Goal: Communication & Community: Answer question/provide support

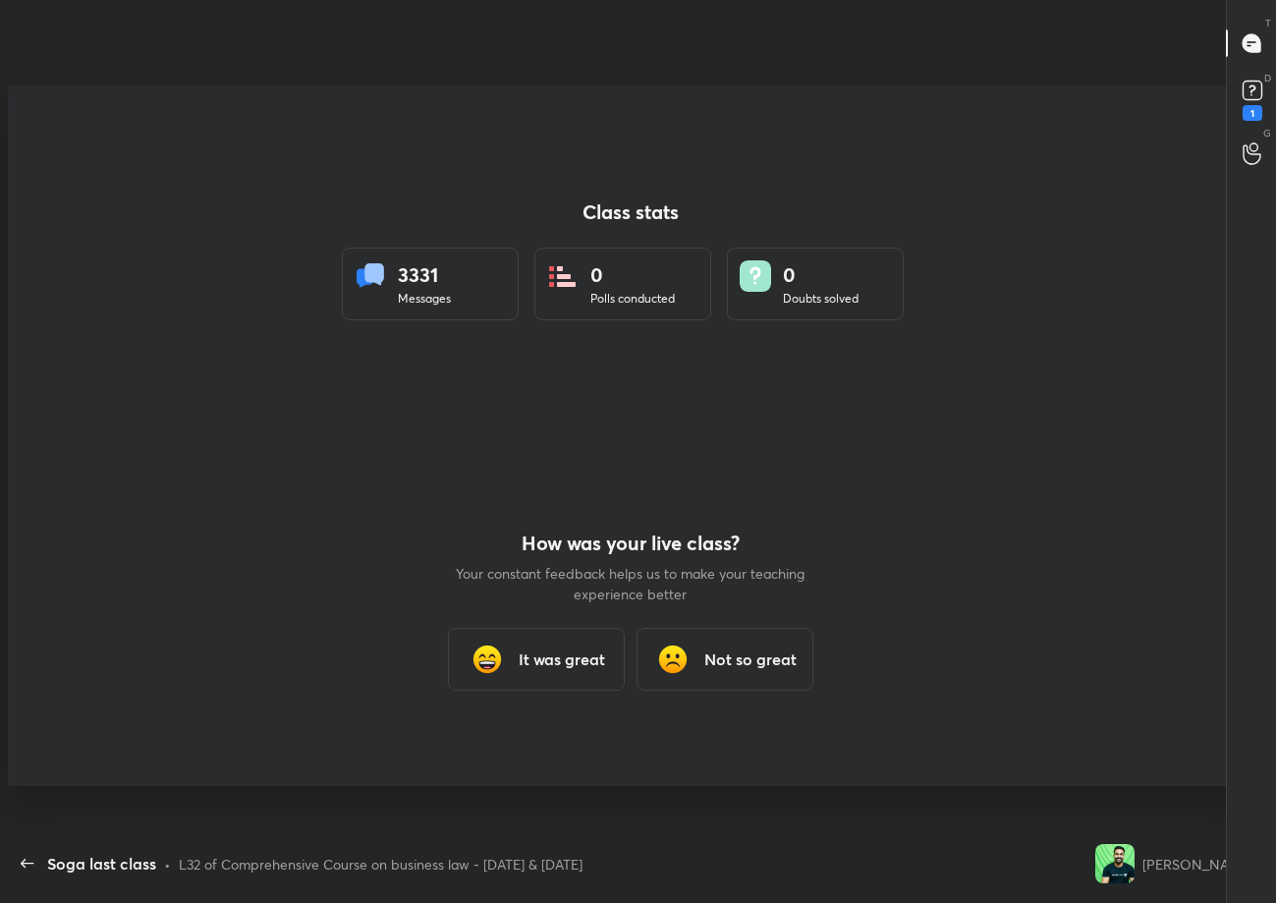
scroll to position [97449, 96967]
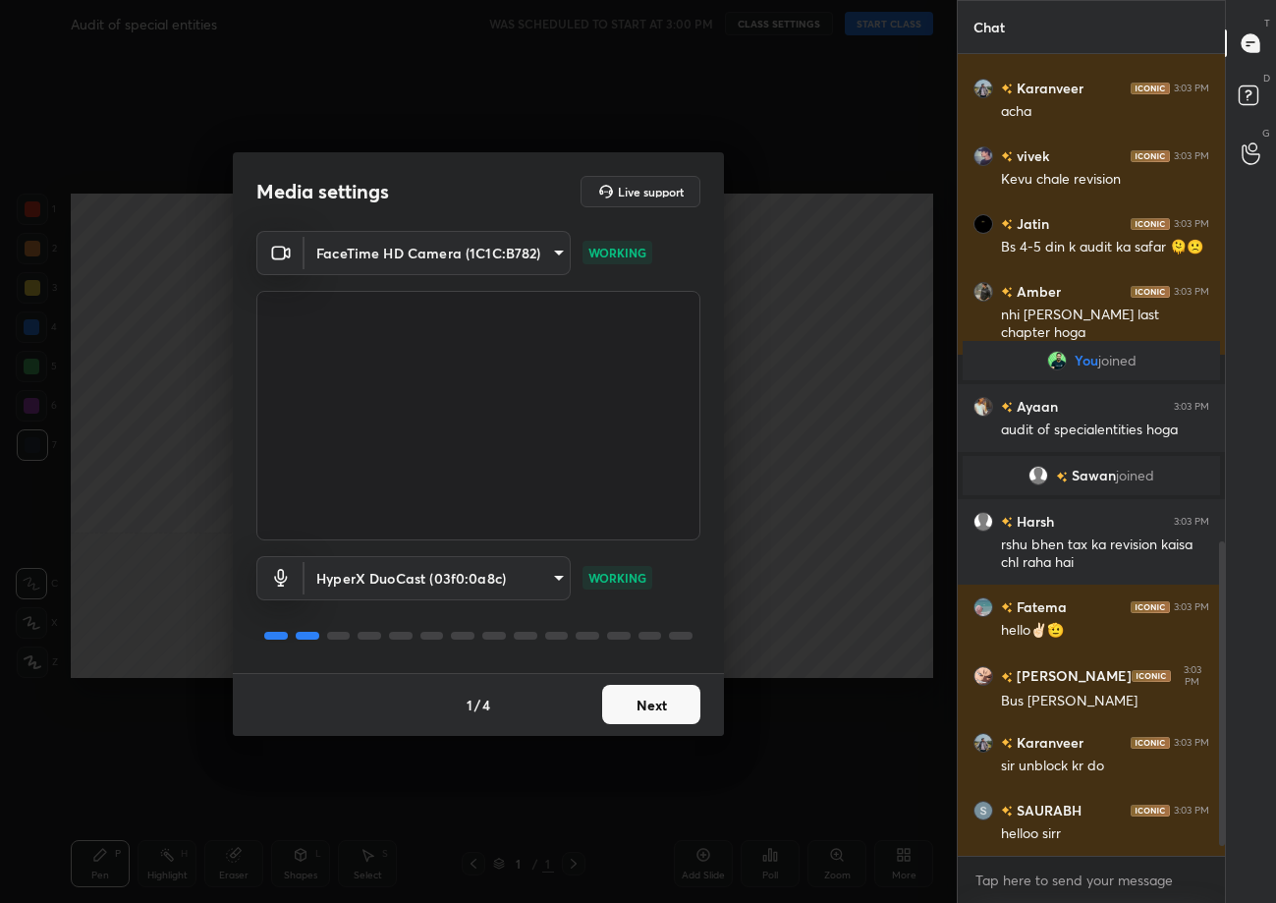
scroll to position [1311, 0]
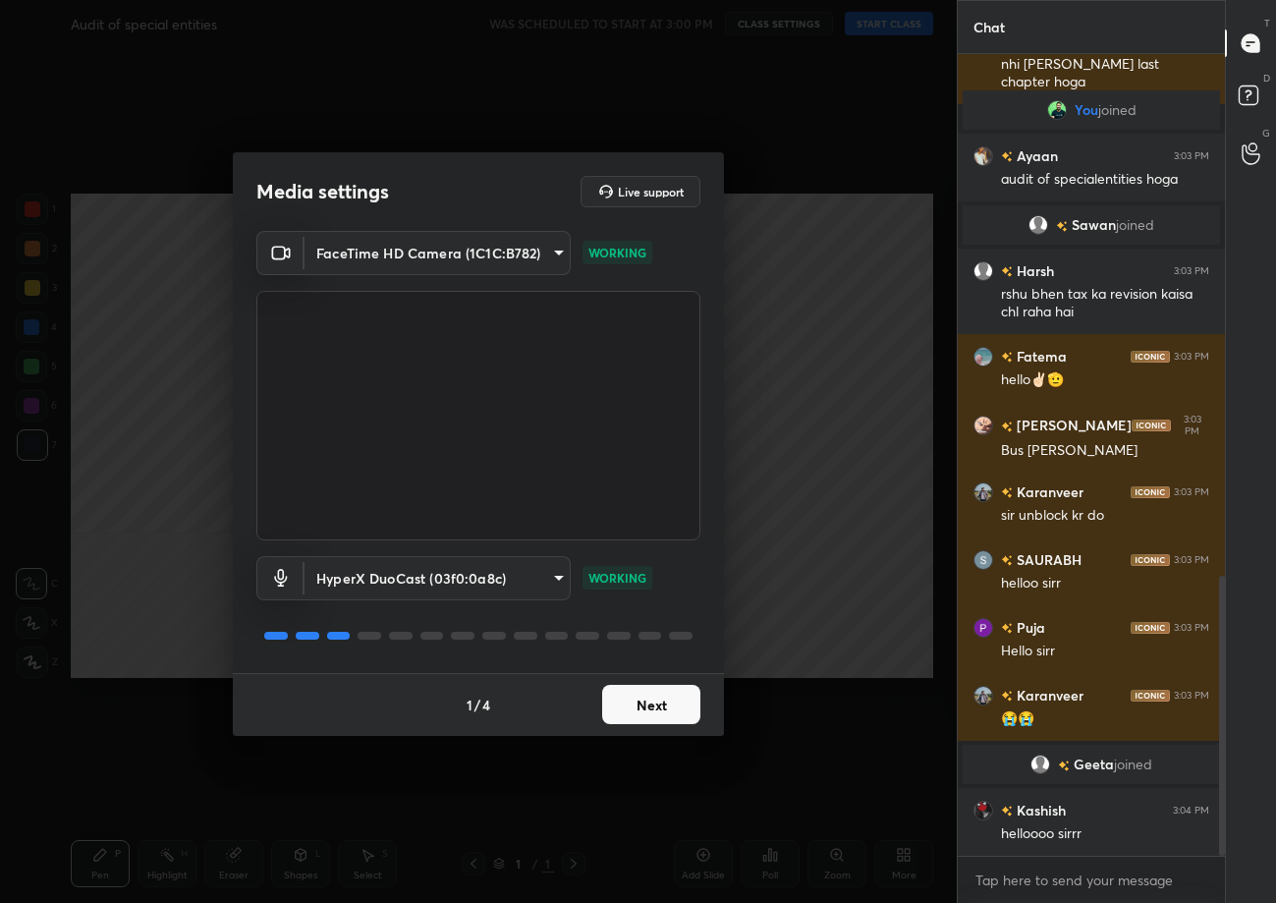
click at [685, 724] on div "1 / 4 Next" at bounding box center [478, 704] width 491 height 63
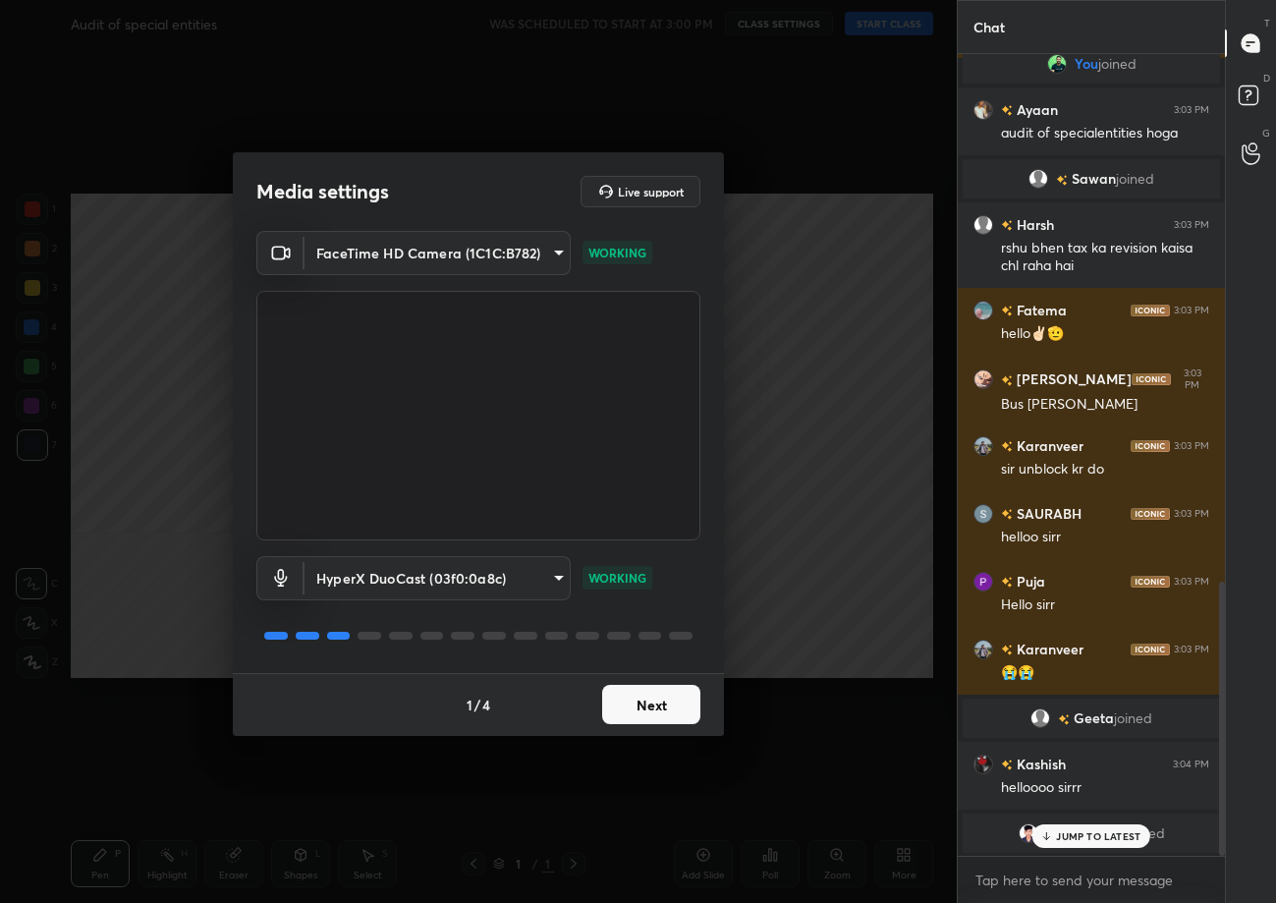
click at [668, 710] on button "Next" at bounding box center [651, 704] width 98 height 39
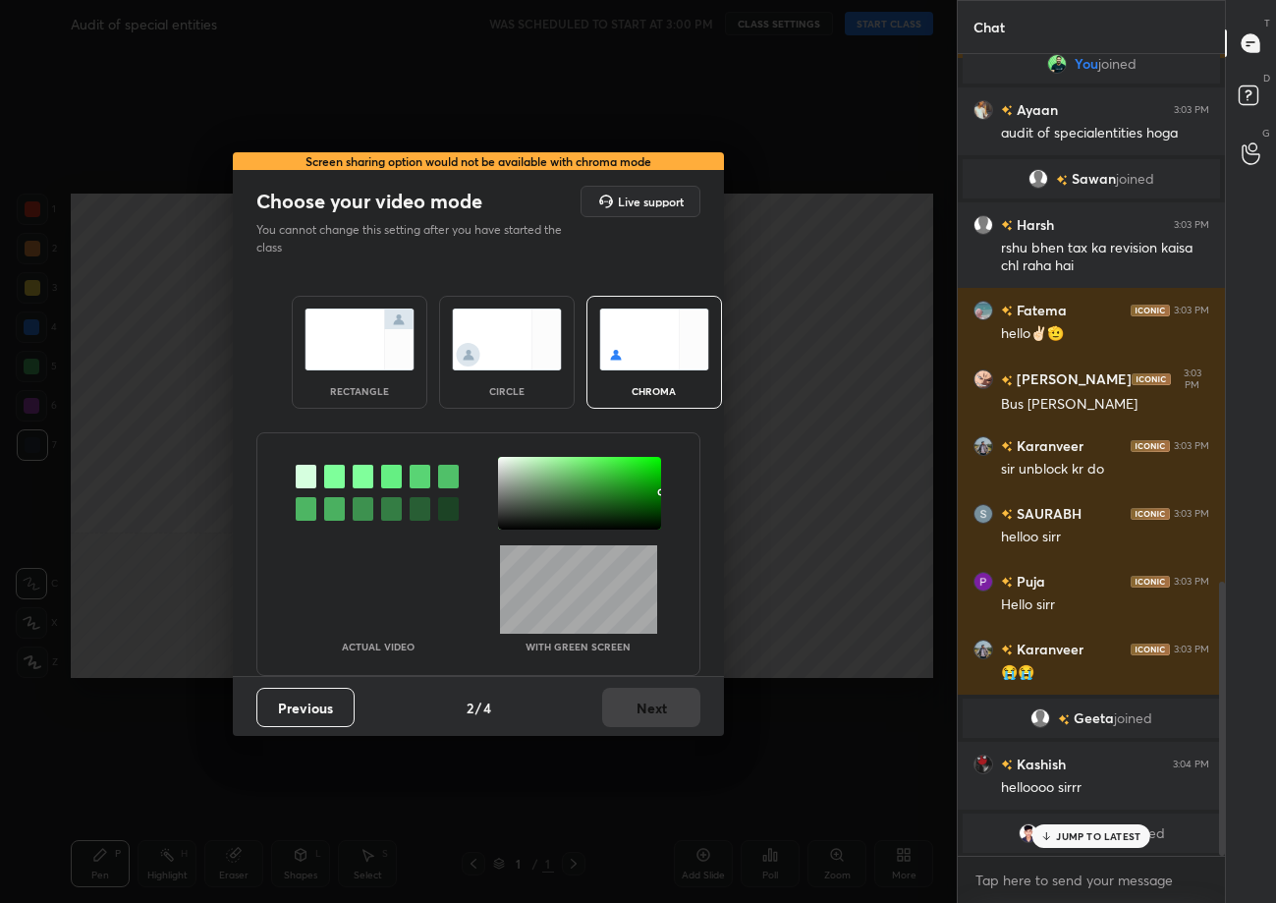
click at [358, 351] on img at bounding box center [360, 339] width 110 height 62
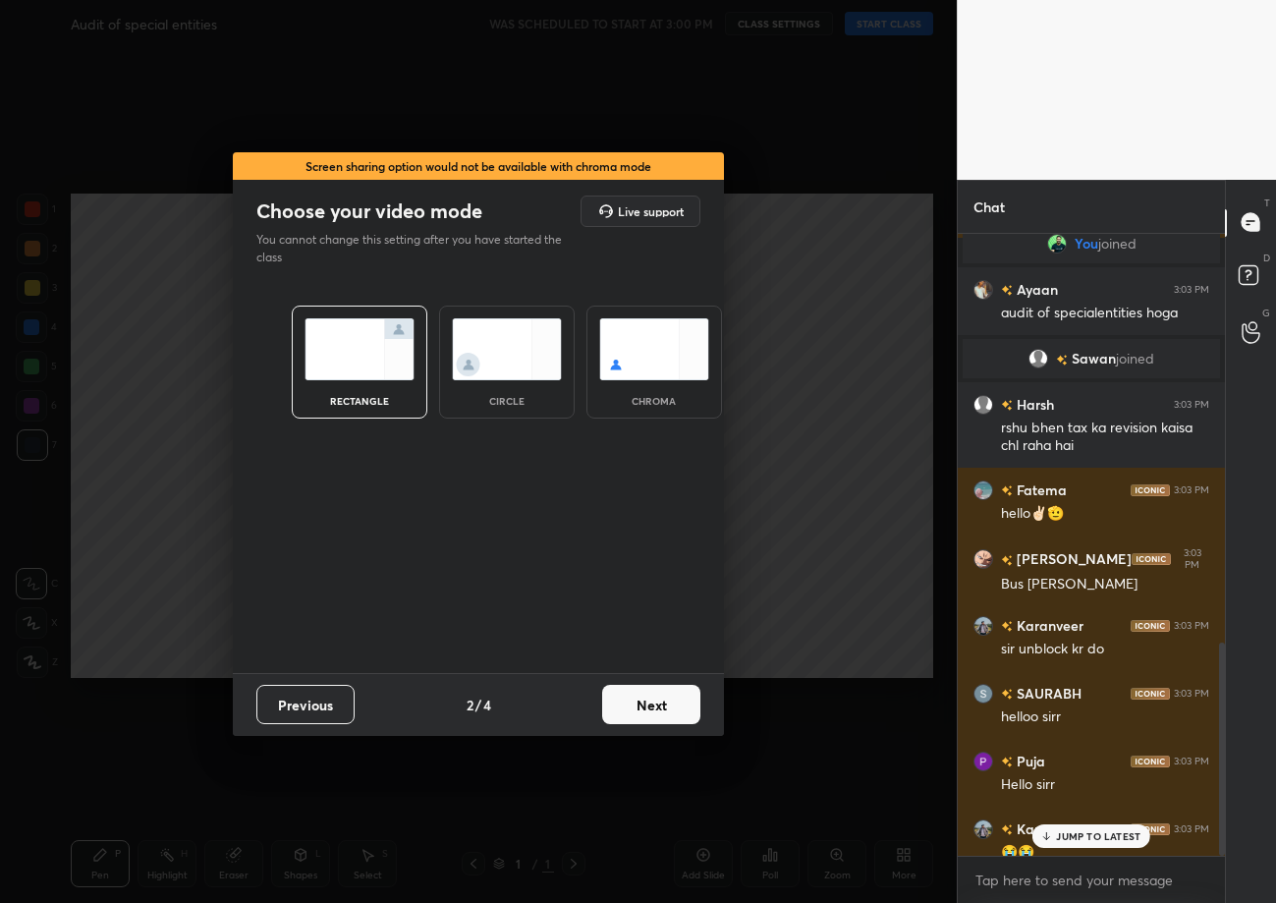
scroll to position [664, 261]
click at [656, 700] on button "Next" at bounding box center [651, 704] width 98 height 39
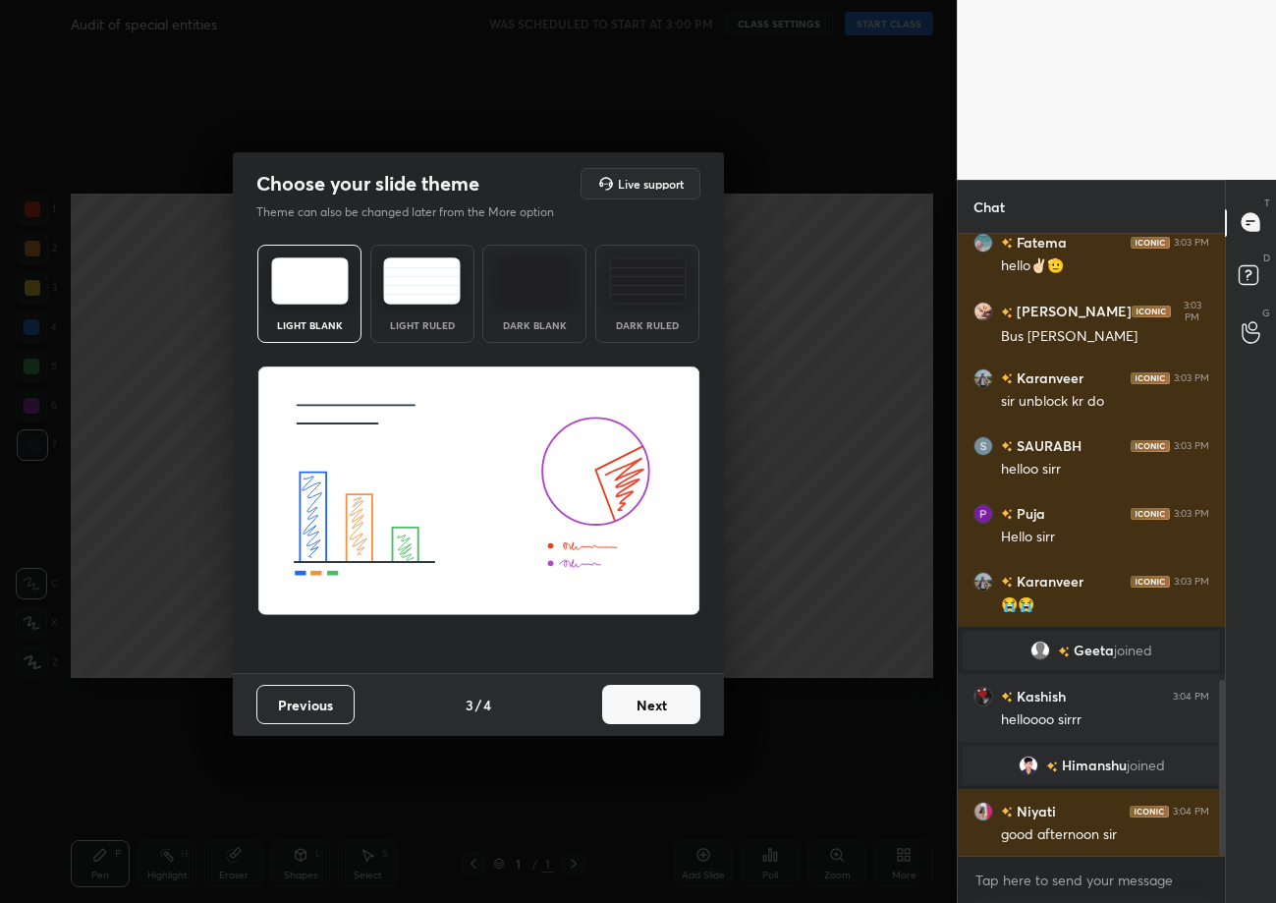
click at [656, 700] on button "Next" at bounding box center [651, 704] width 98 height 39
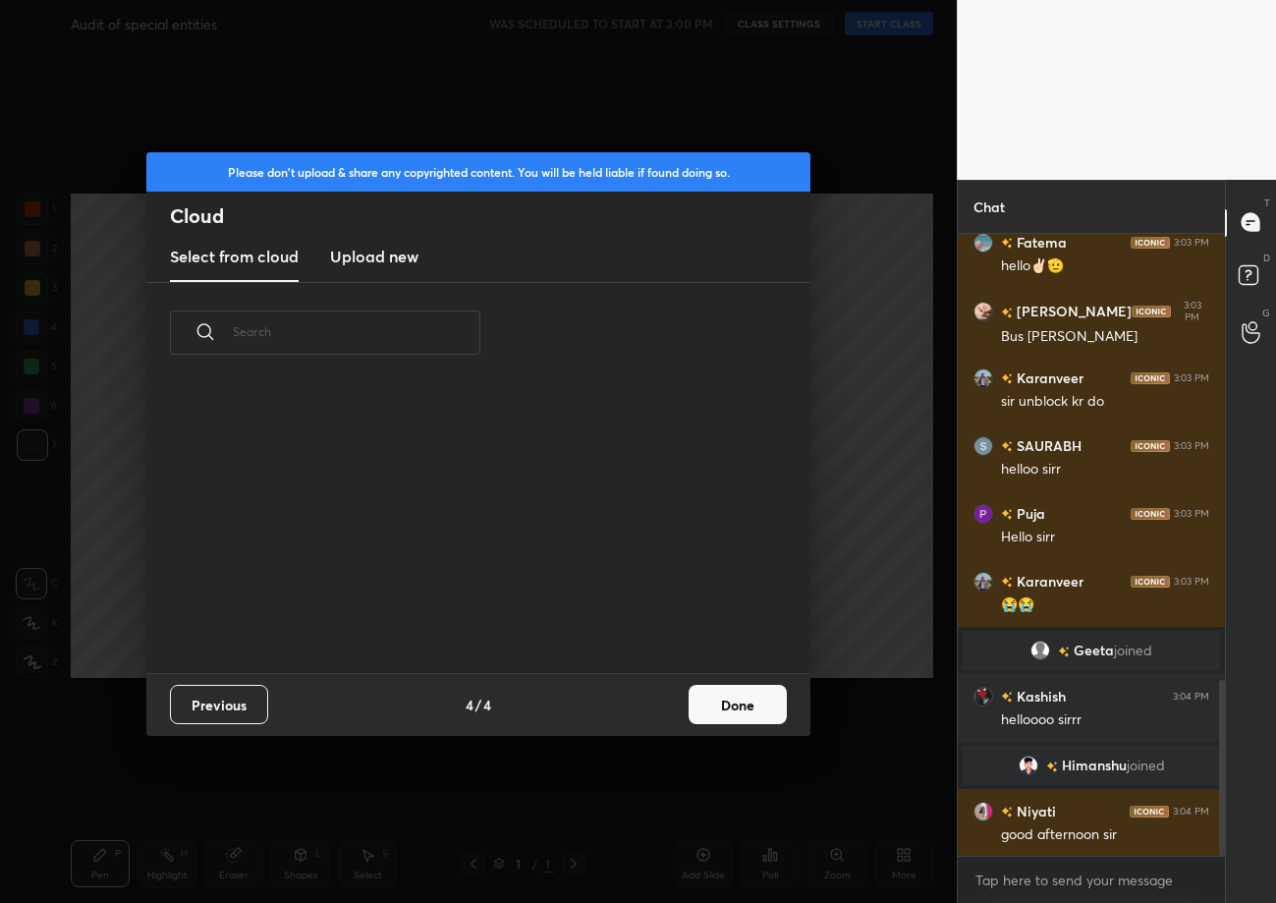
click at [656, 700] on div "Previous 4 / 4 Done" at bounding box center [478, 704] width 664 height 63
drag, startPoint x: 717, startPoint y: 706, endPoint x: 713, endPoint y: 695, distance: 11.5
click at [717, 706] on button "Done" at bounding box center [738, 704] width 98 height 39
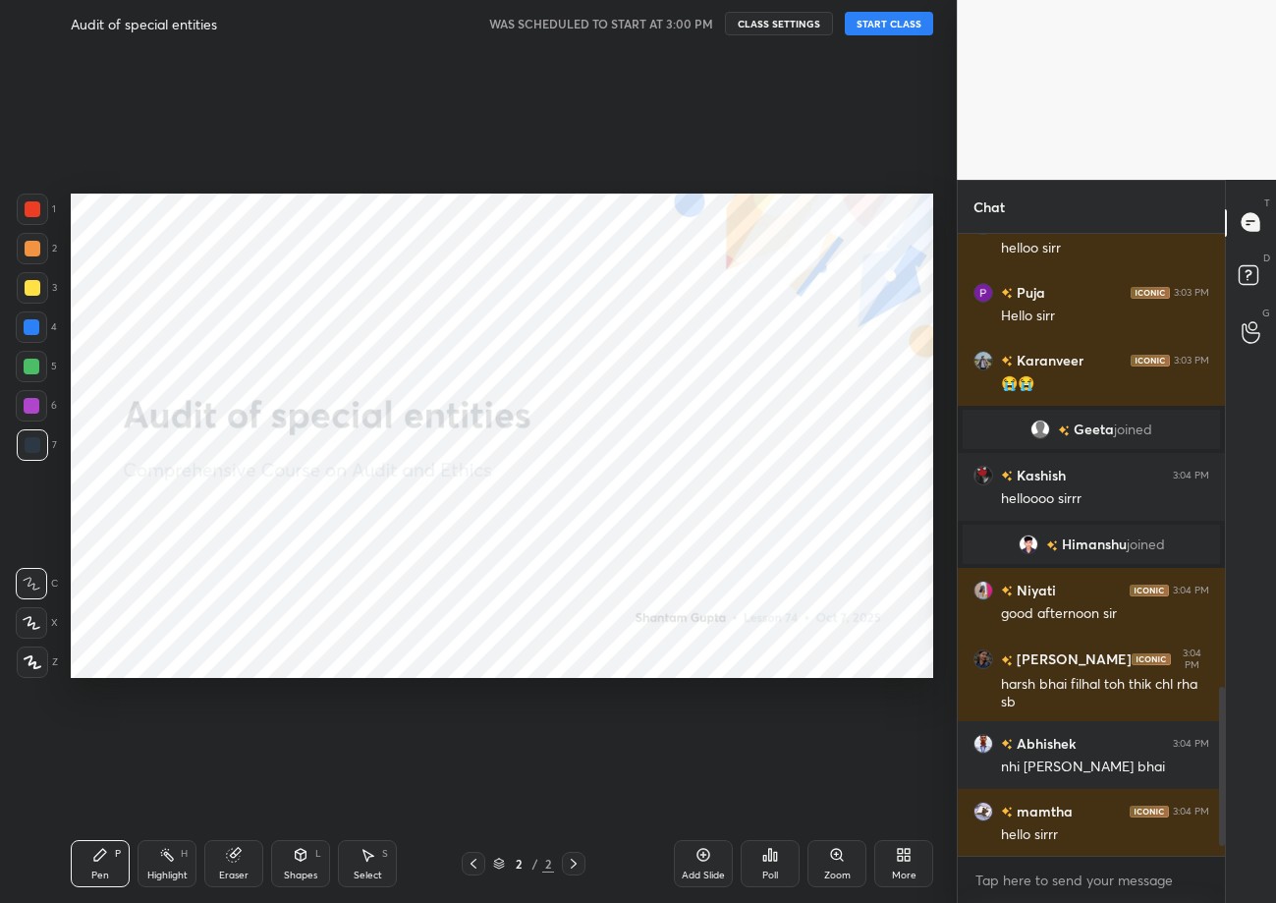
click at [905, 14] on button "START CLASS" at bounding box center [889, 24] width 88 height 24
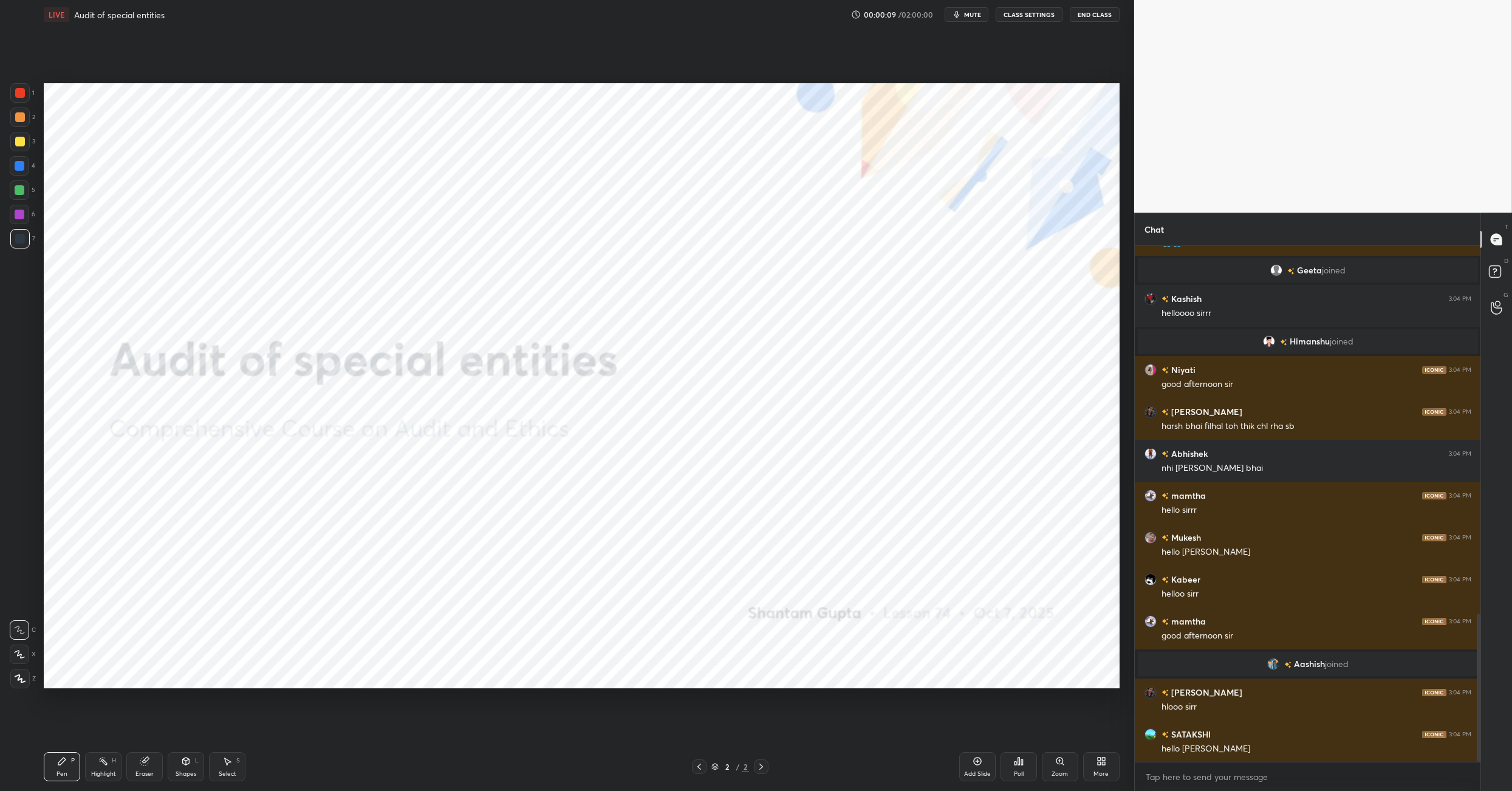
click at [788, 558] on div "More" at bounding box center [1101, 766] width 36 height 29
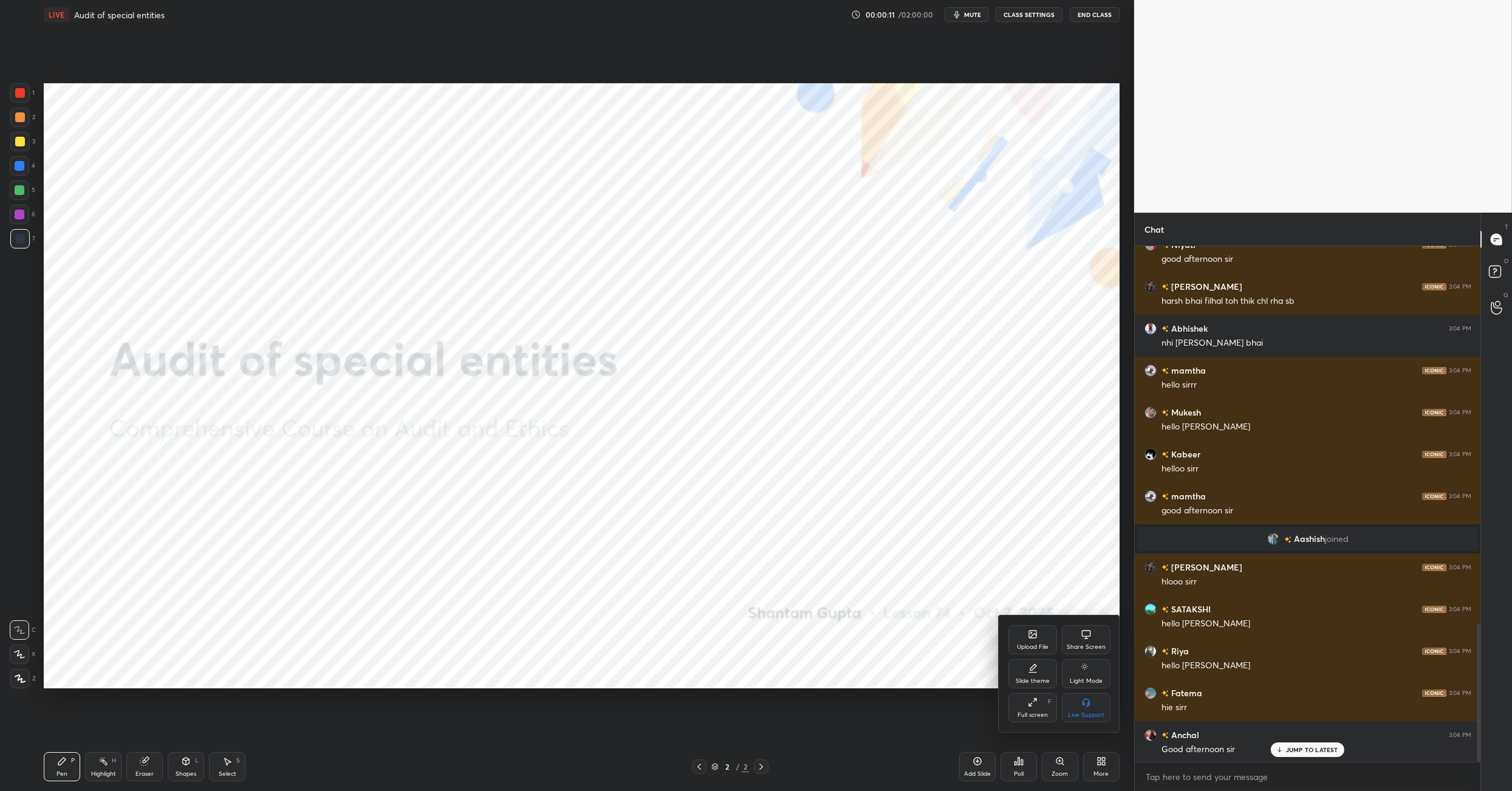
click at [788, 558] on div "Upload File" at bounding box center [1032, 647] width 32 height 6
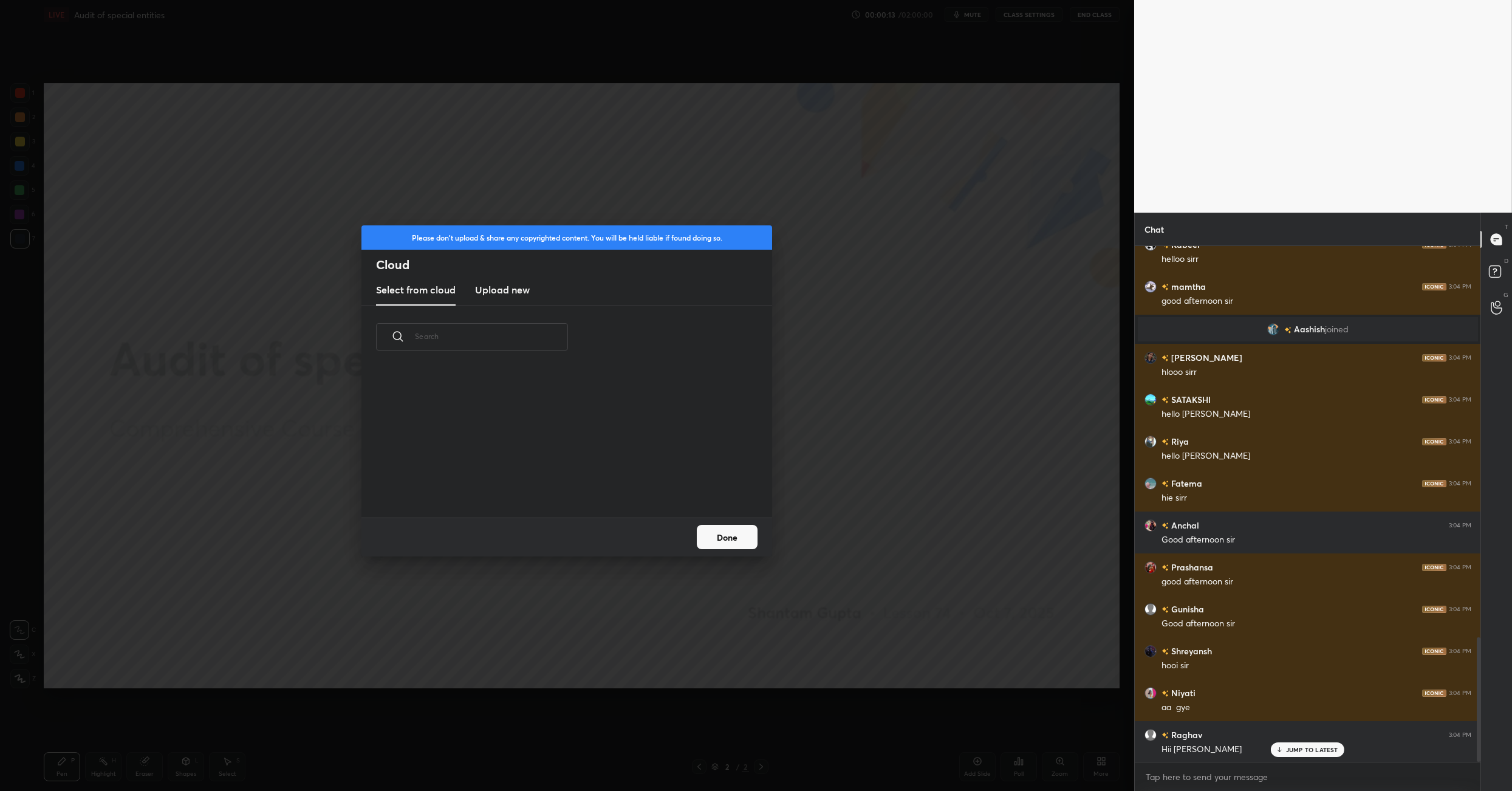
click at [511, 297] on new "Upload new" at bounding box center [502, 290] width 54 height 30
click at [550, 476] on label "Browse" at bounding box center [566, 482] width 54 height 19
click at [540, 476] on input "Browse" at bounding box center [540, 482] width 0 height 19
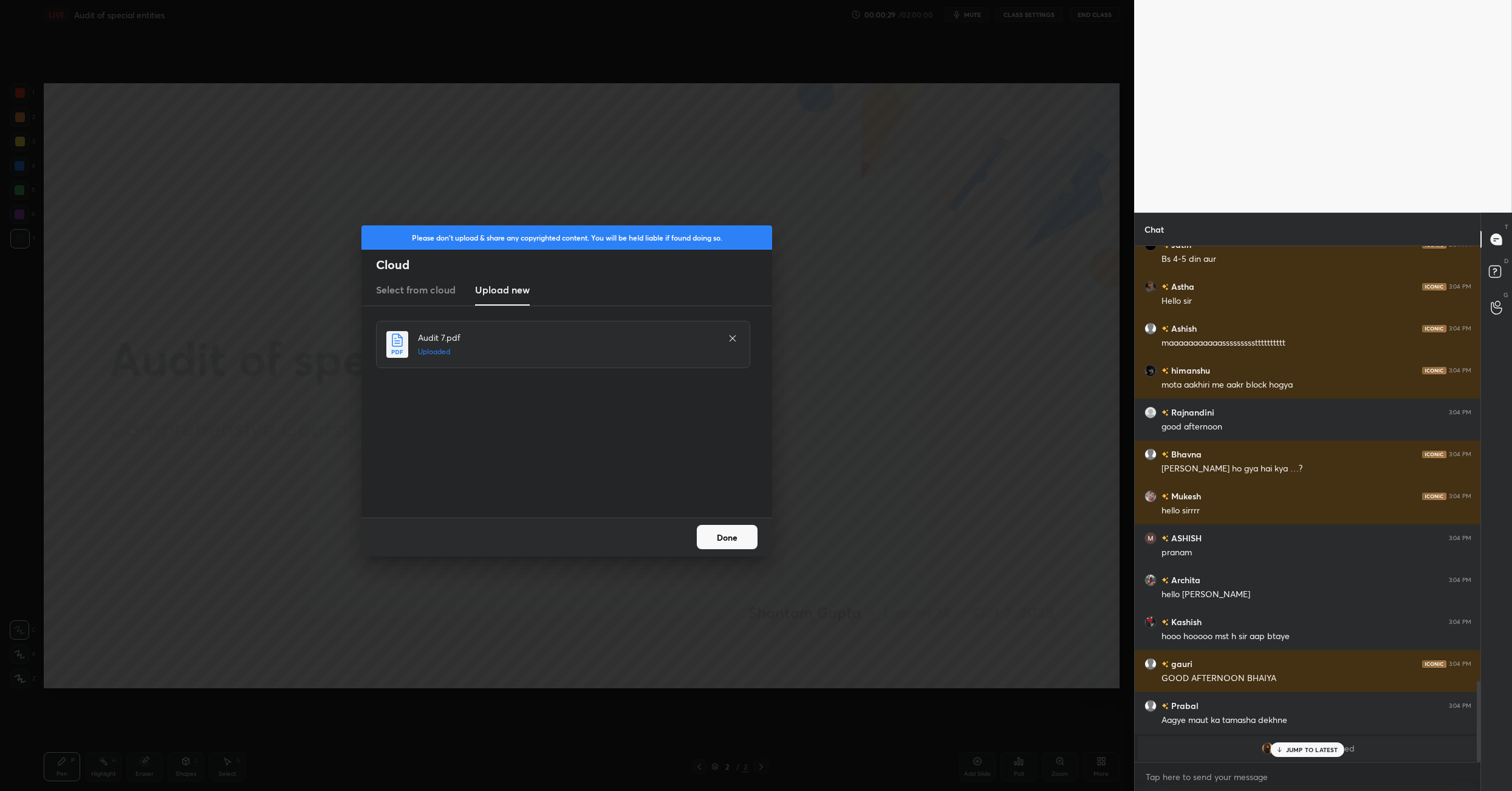
click at [725, 531] on button "Done" at bounding box center [727, 537] width 61 height 24
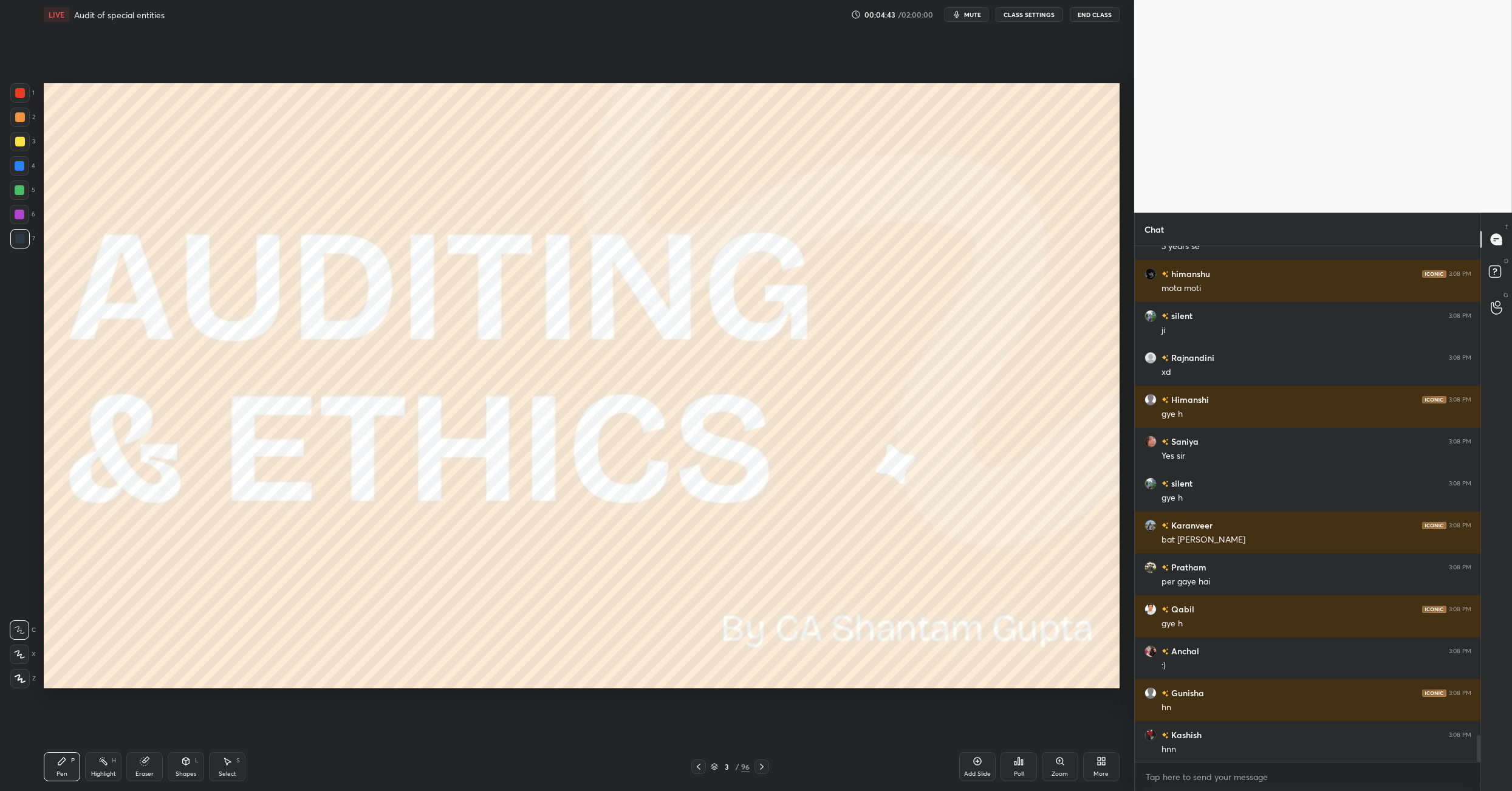
scroll to position [9517, 0]
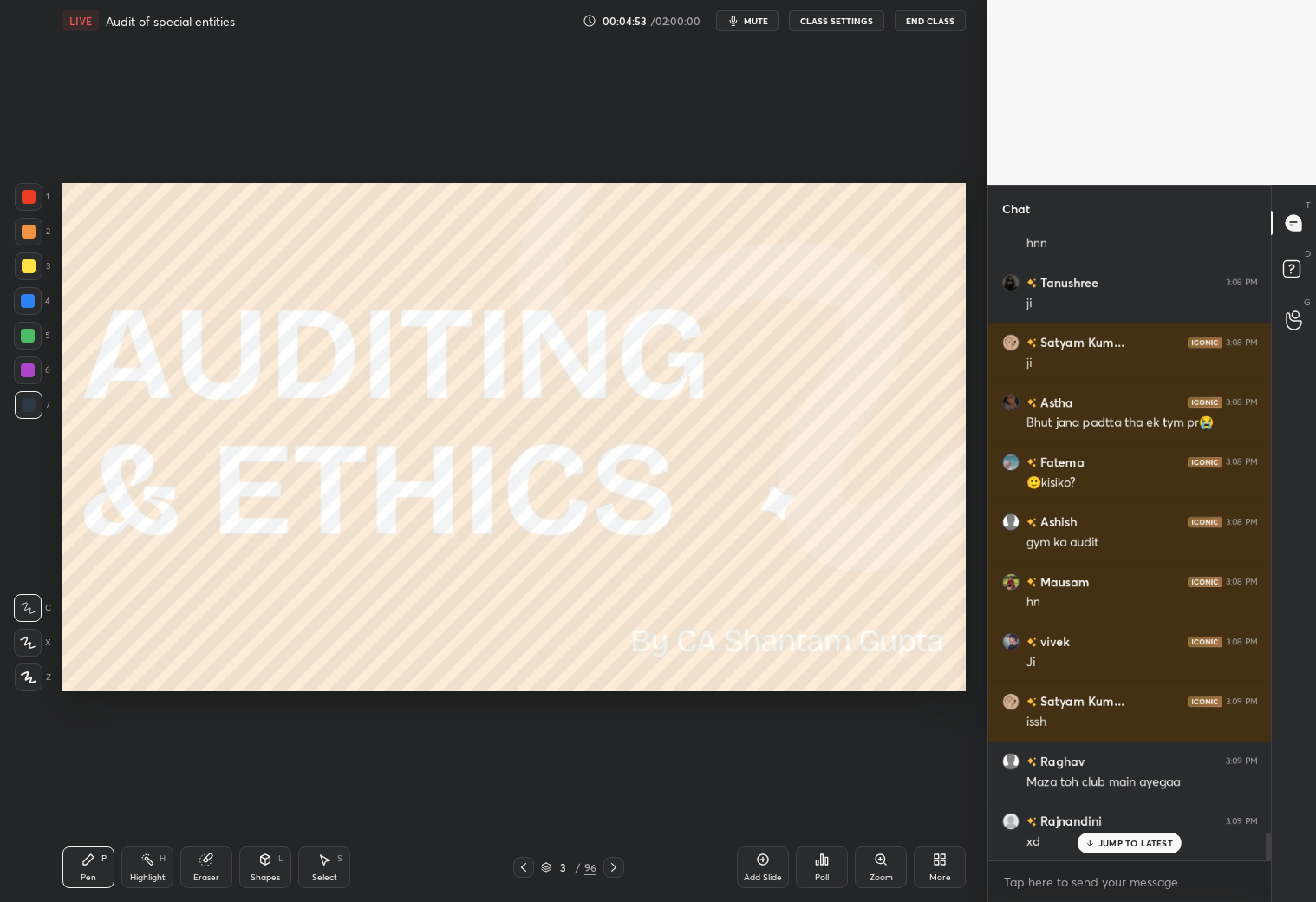
click at [951, 796] on div "More" at bounding box center [939, 867] width 52 height 41
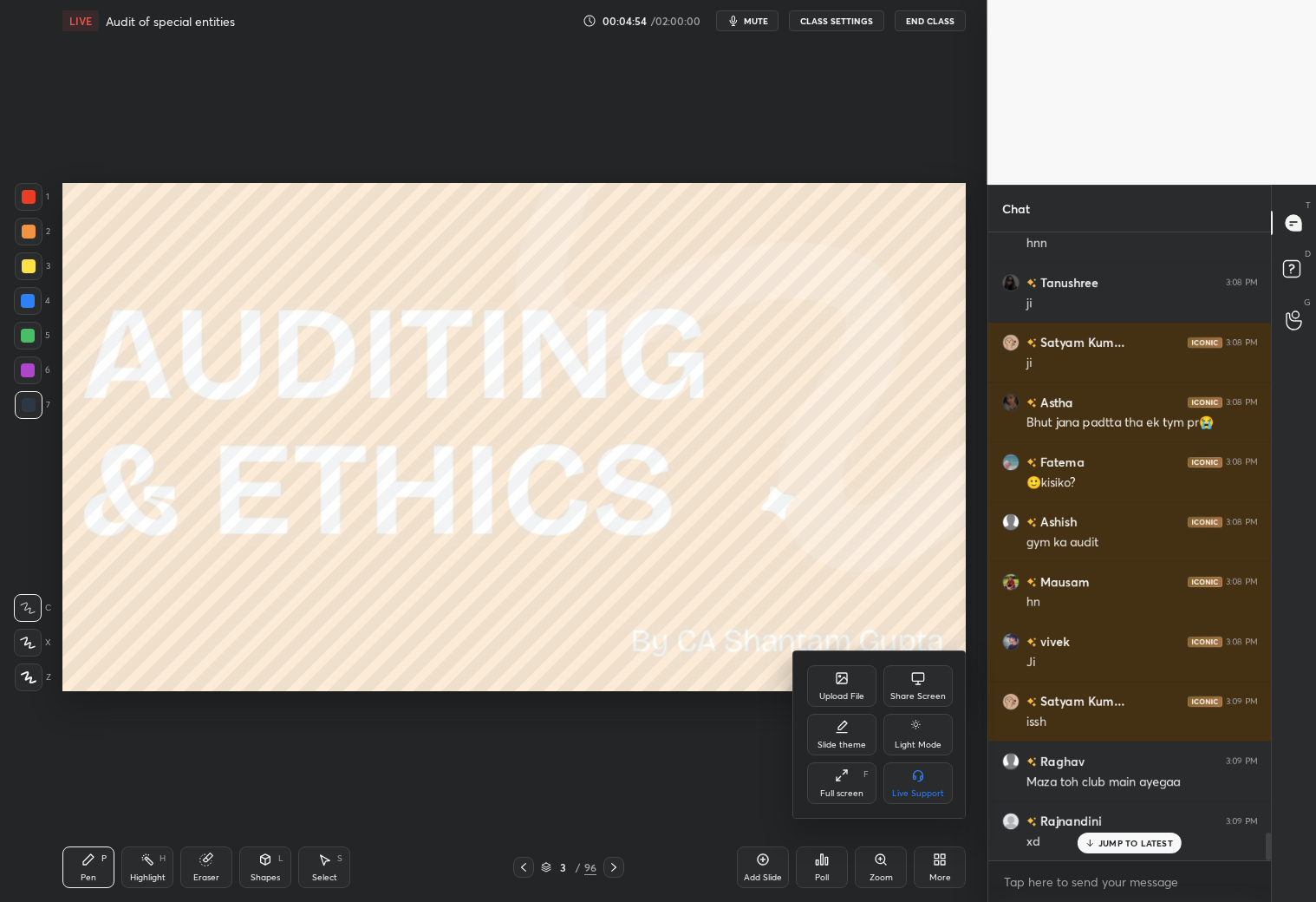
click at [852, 781] on div "Full screen F" at bounding box center [841, 782] width 70 height 41
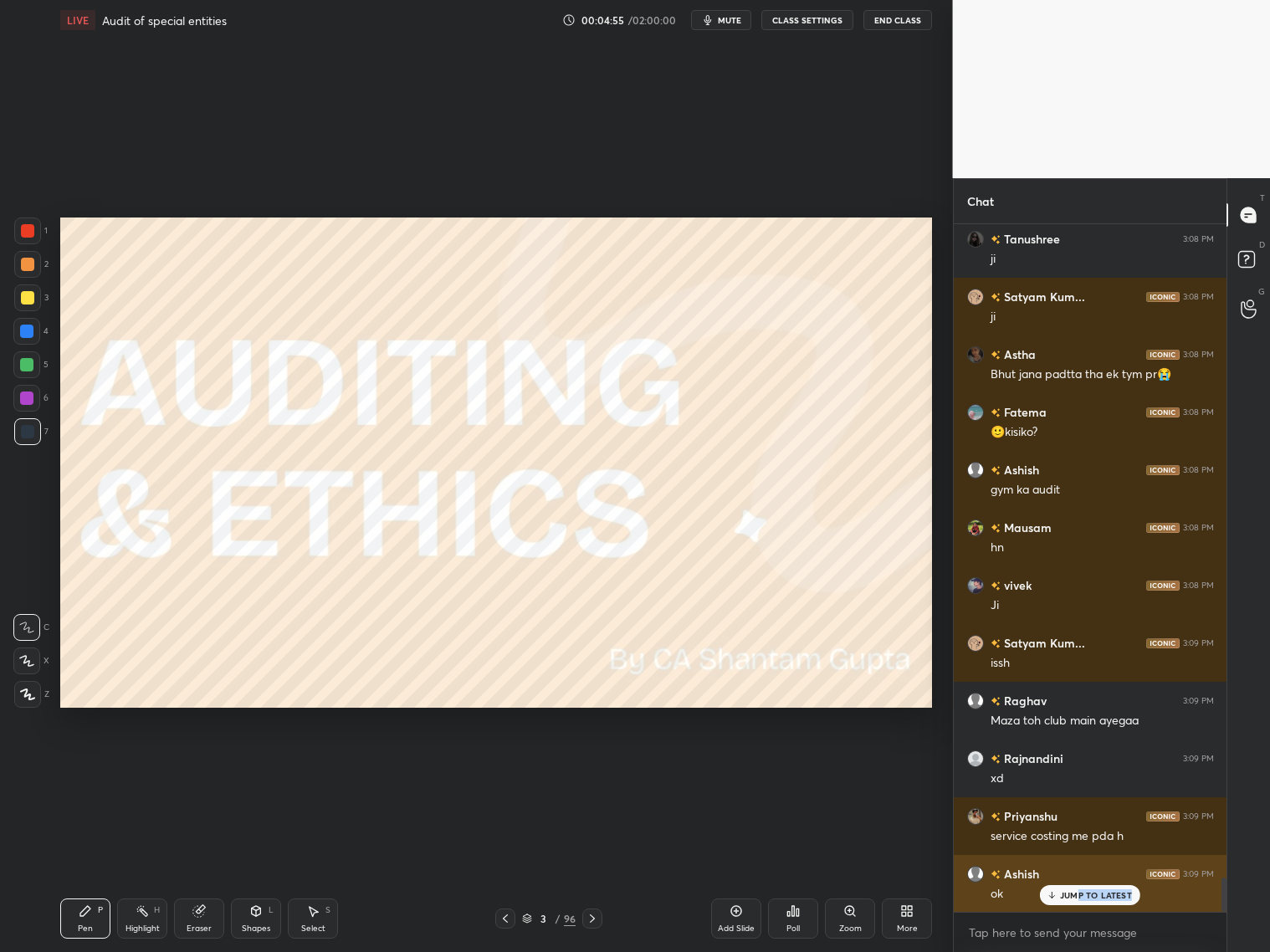
drag, startPoint x: 1072, startPoint y: 905, endPoint x: 1074, endPoint y: 891, distance: 14.1
click at [1077, 768] on div "JUMP TO LATEST" at bounding box center [1090, 895] width 101 height 20
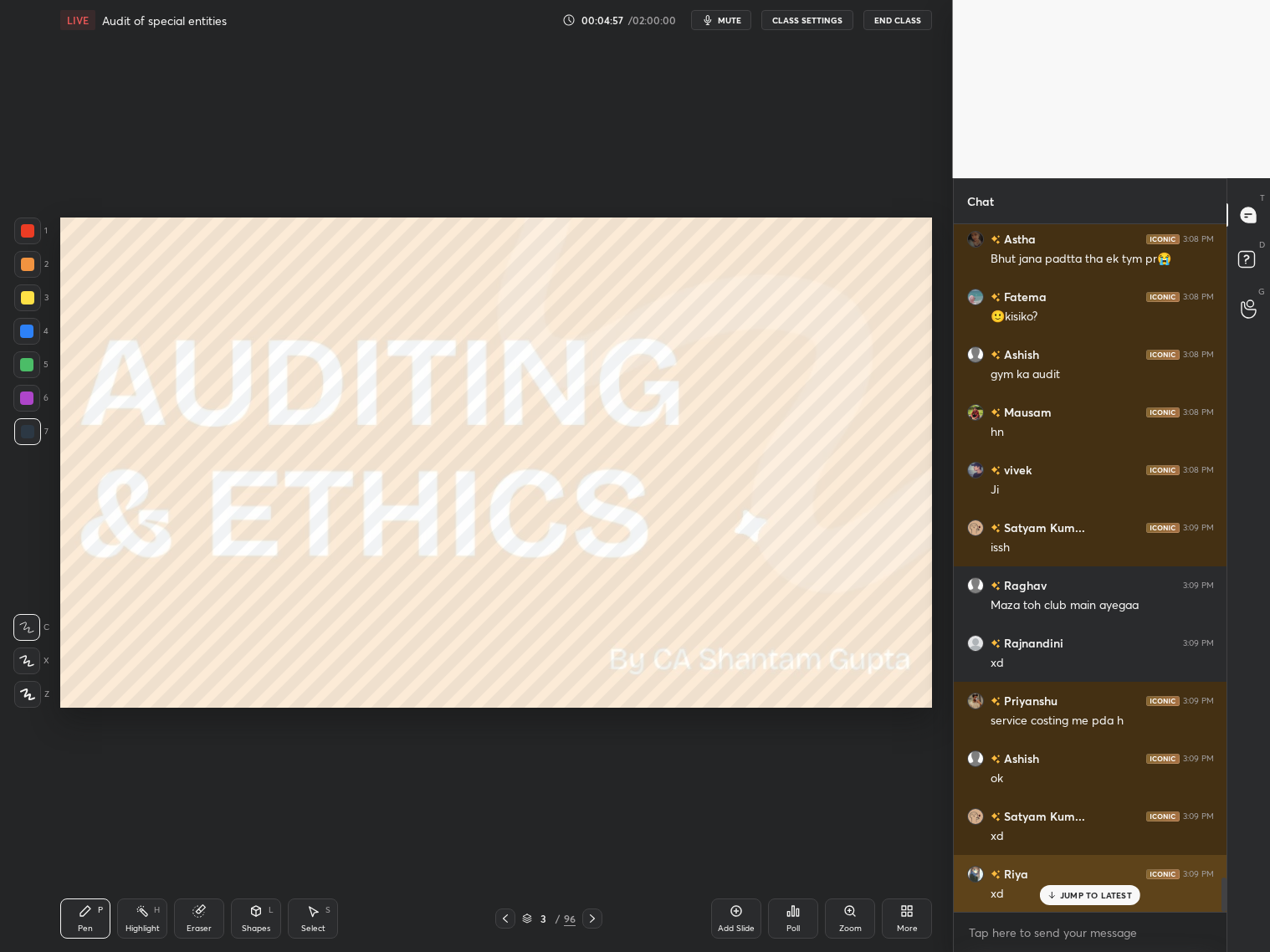
click at [1086, 768] on p "JUMP TO LATEST" at bounding box center [1096, 895] width 72 height 10
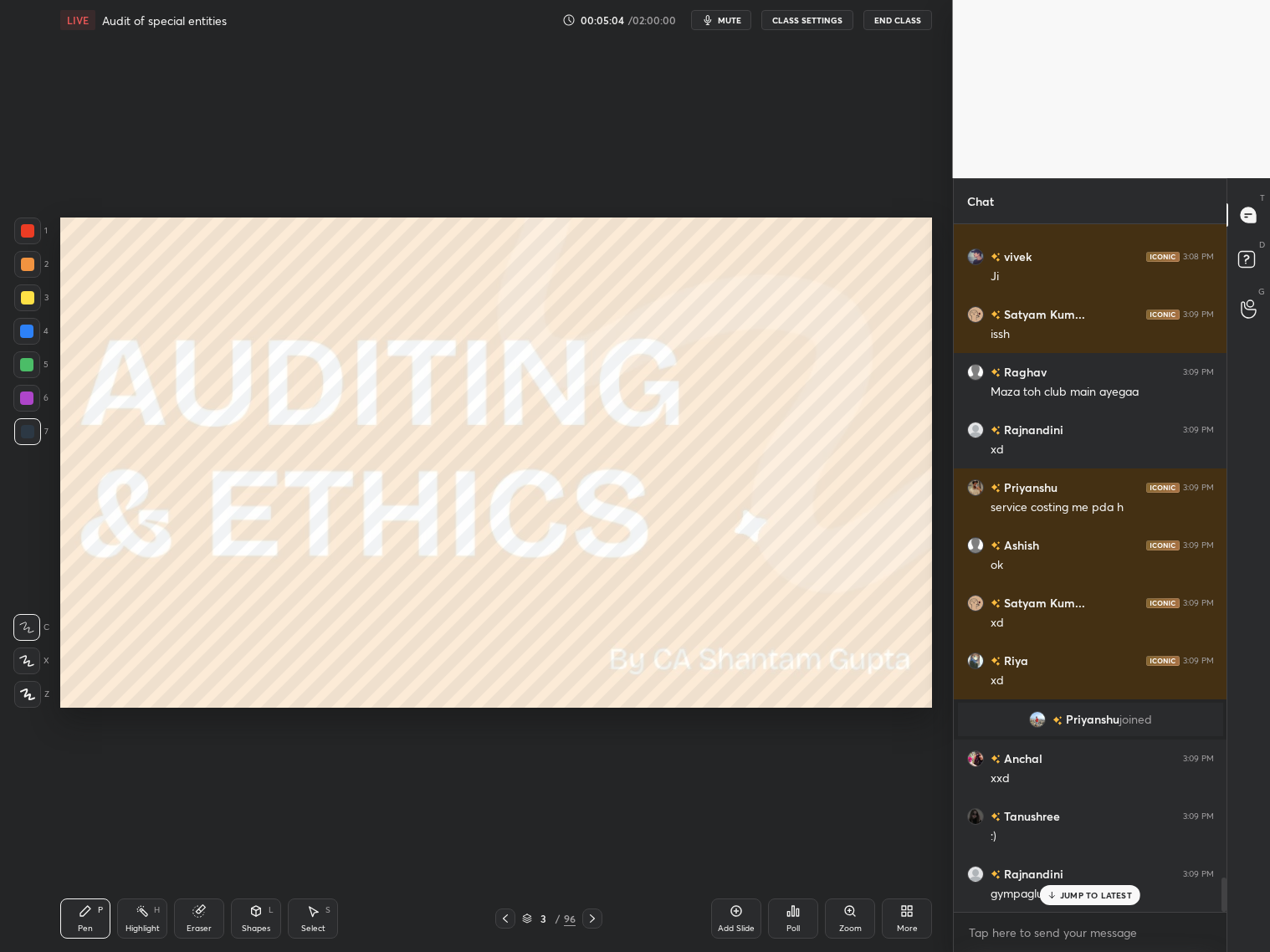
click at [596, 768] on icon at bounding box center [593, 919] width 14 height 14
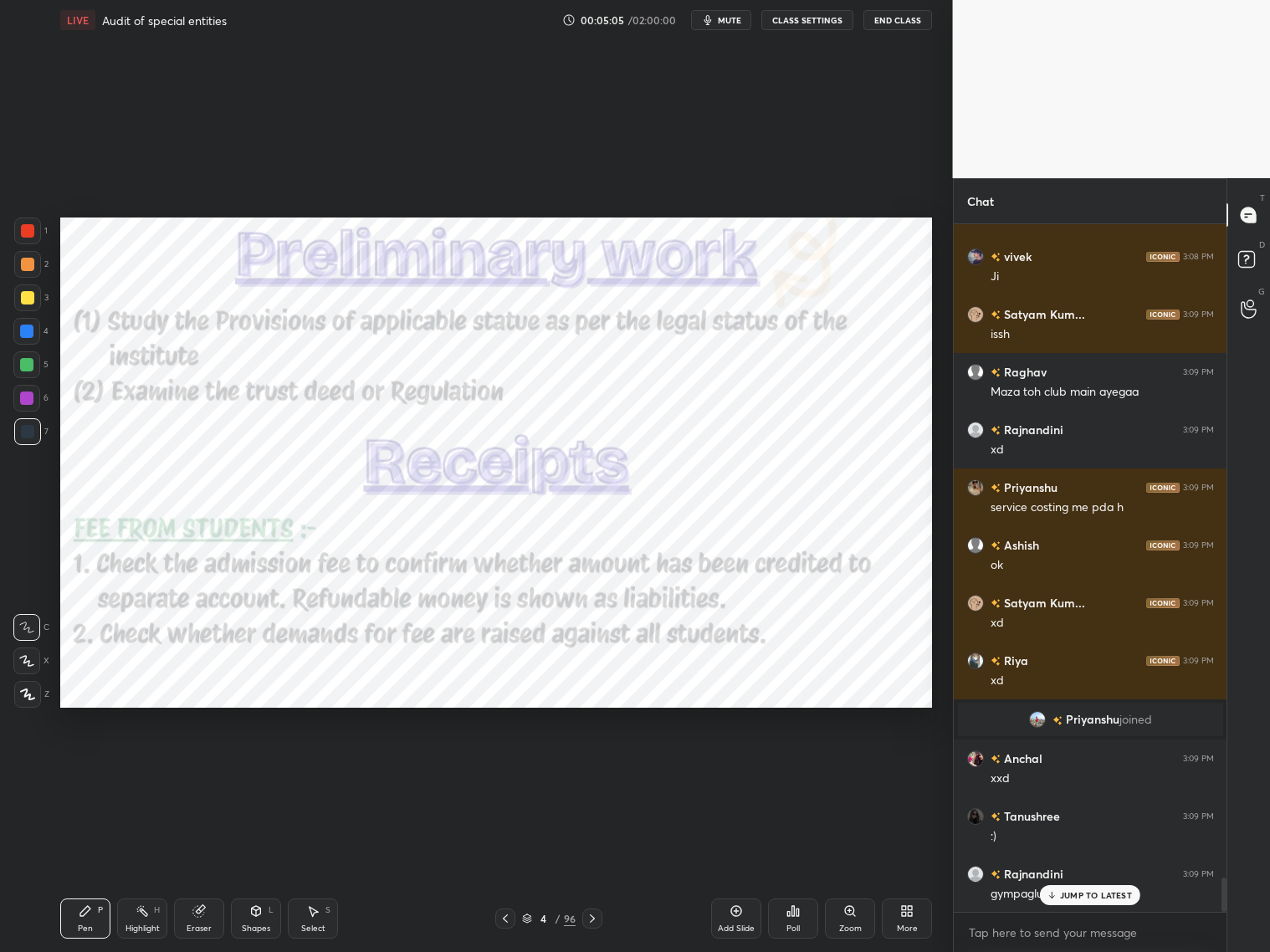
click at [597, 768] on icon at bounding box center [593, 919] width 14 height 14
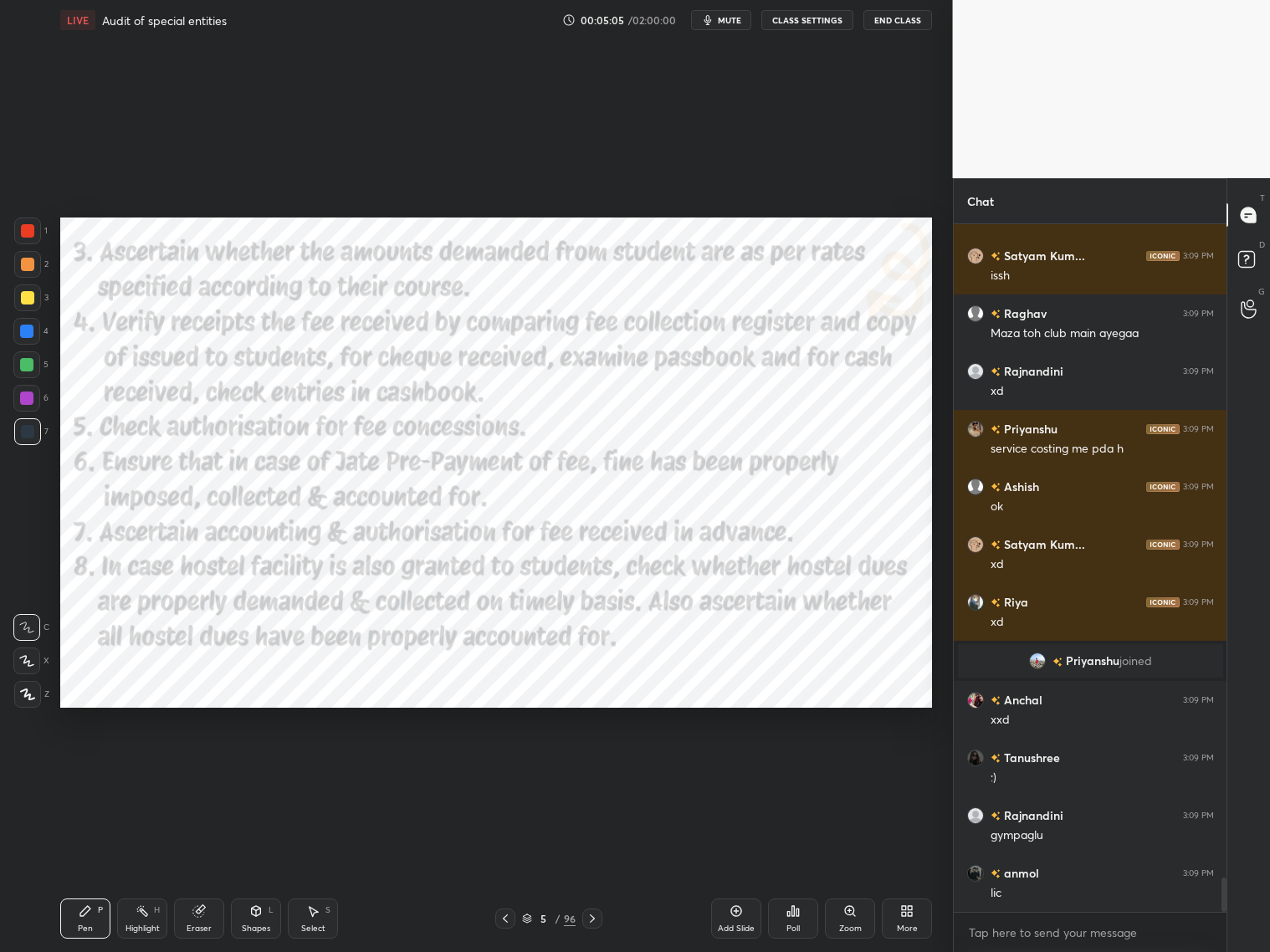
click at [598, 768] on div at bounding box center [593, 919] width 20 height 20
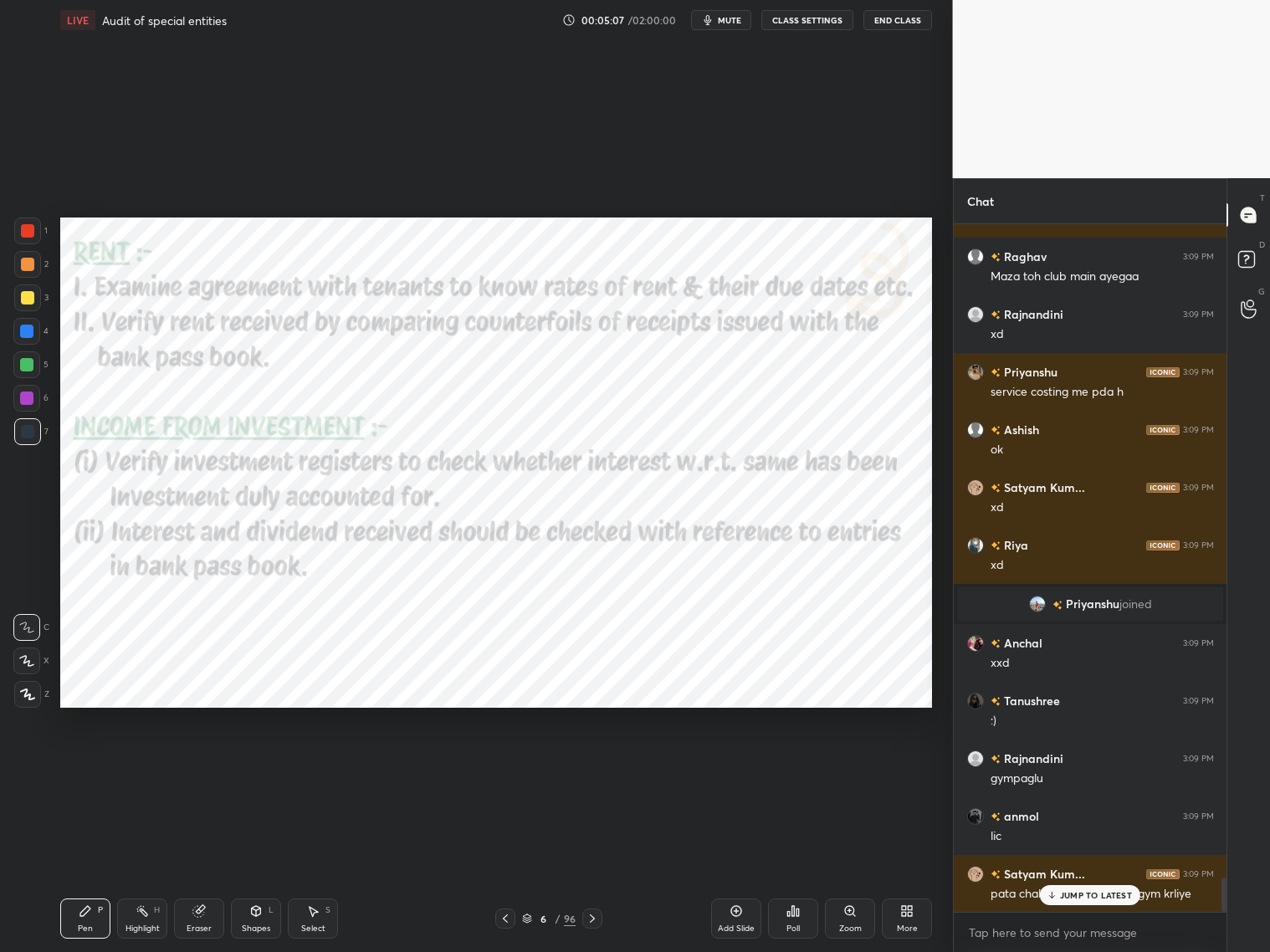
click at [601, 768] on div at bounding box center [593, 919] width 20 height 20
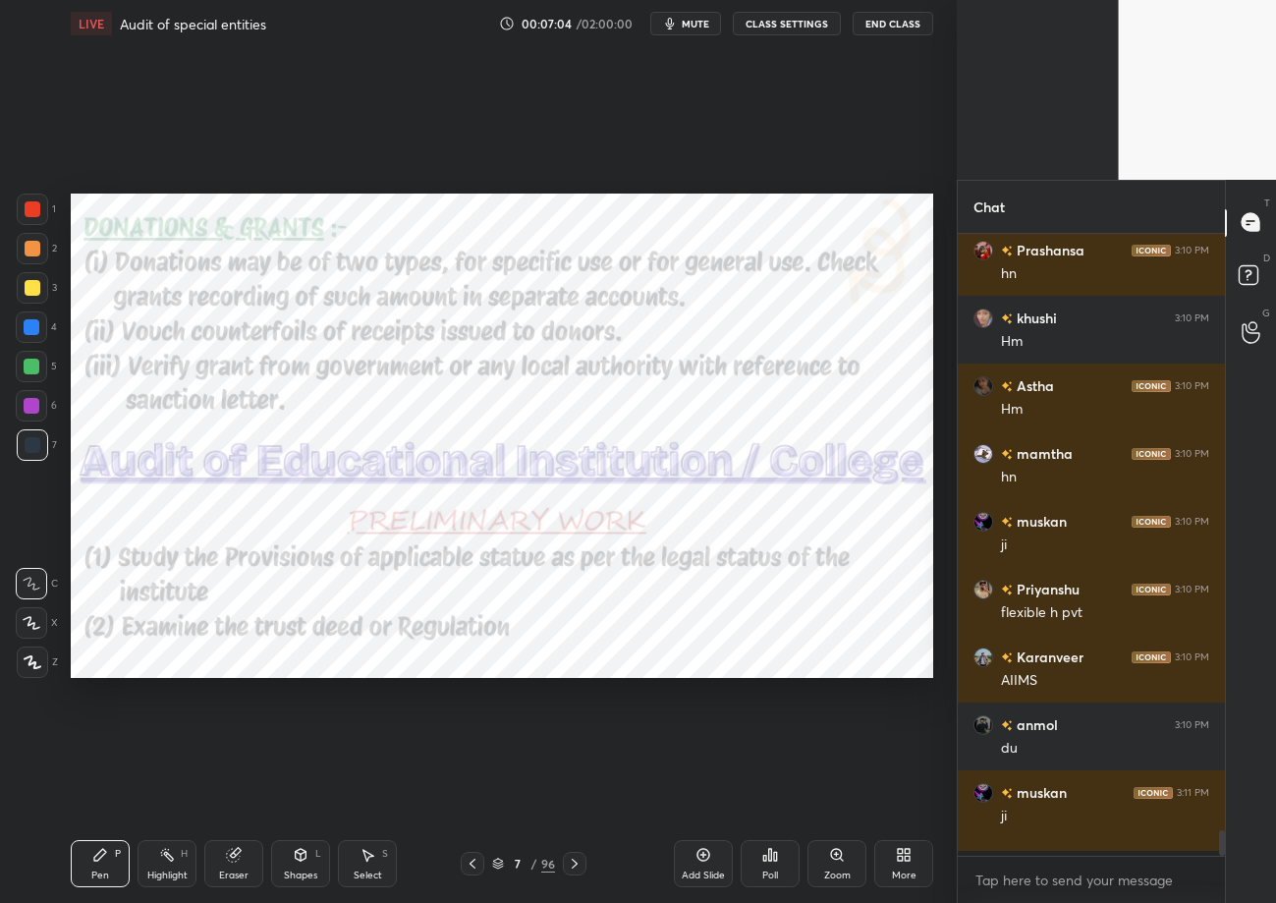
scroll to position [6, 6]
type textarea "x"
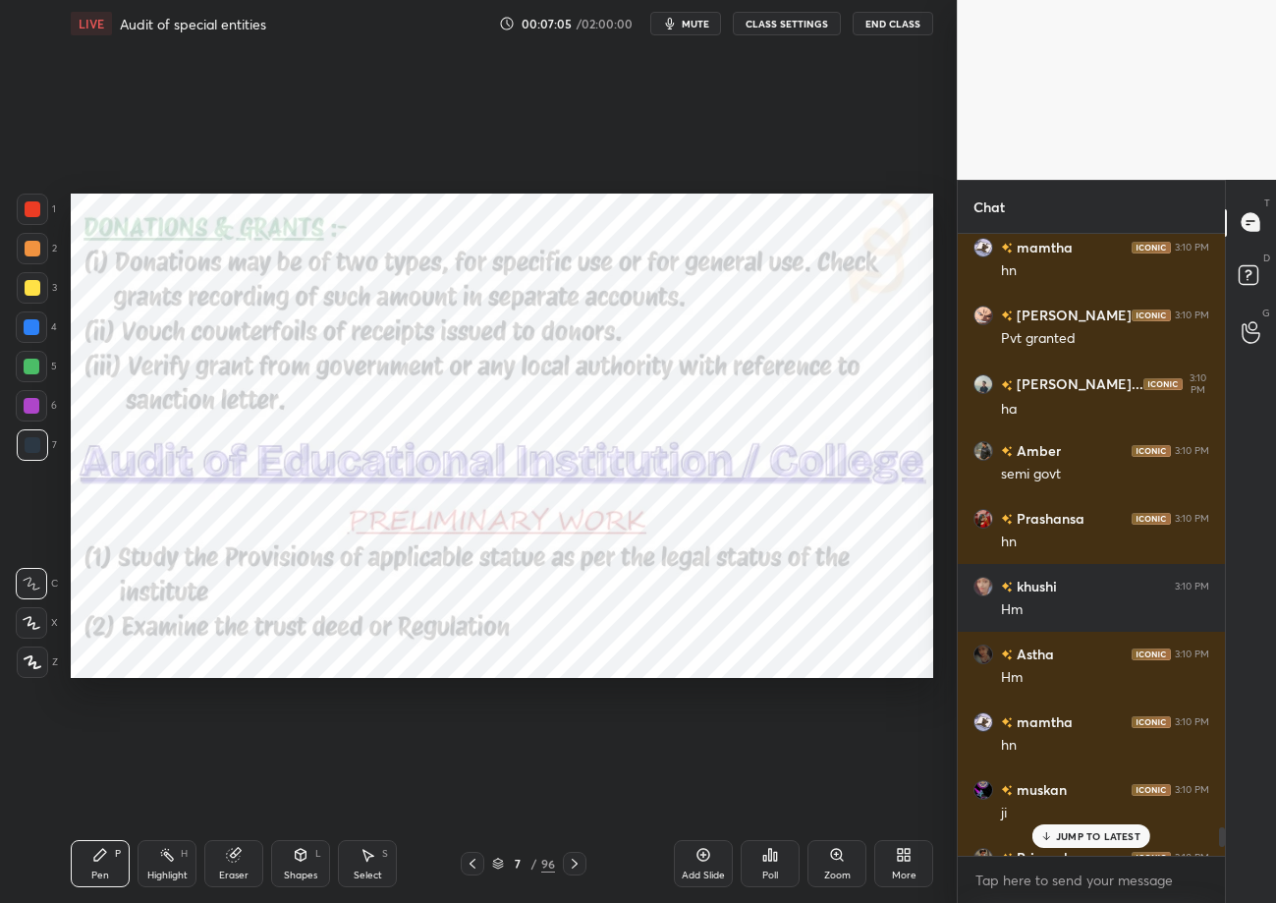
scroll to position [18596, 0]
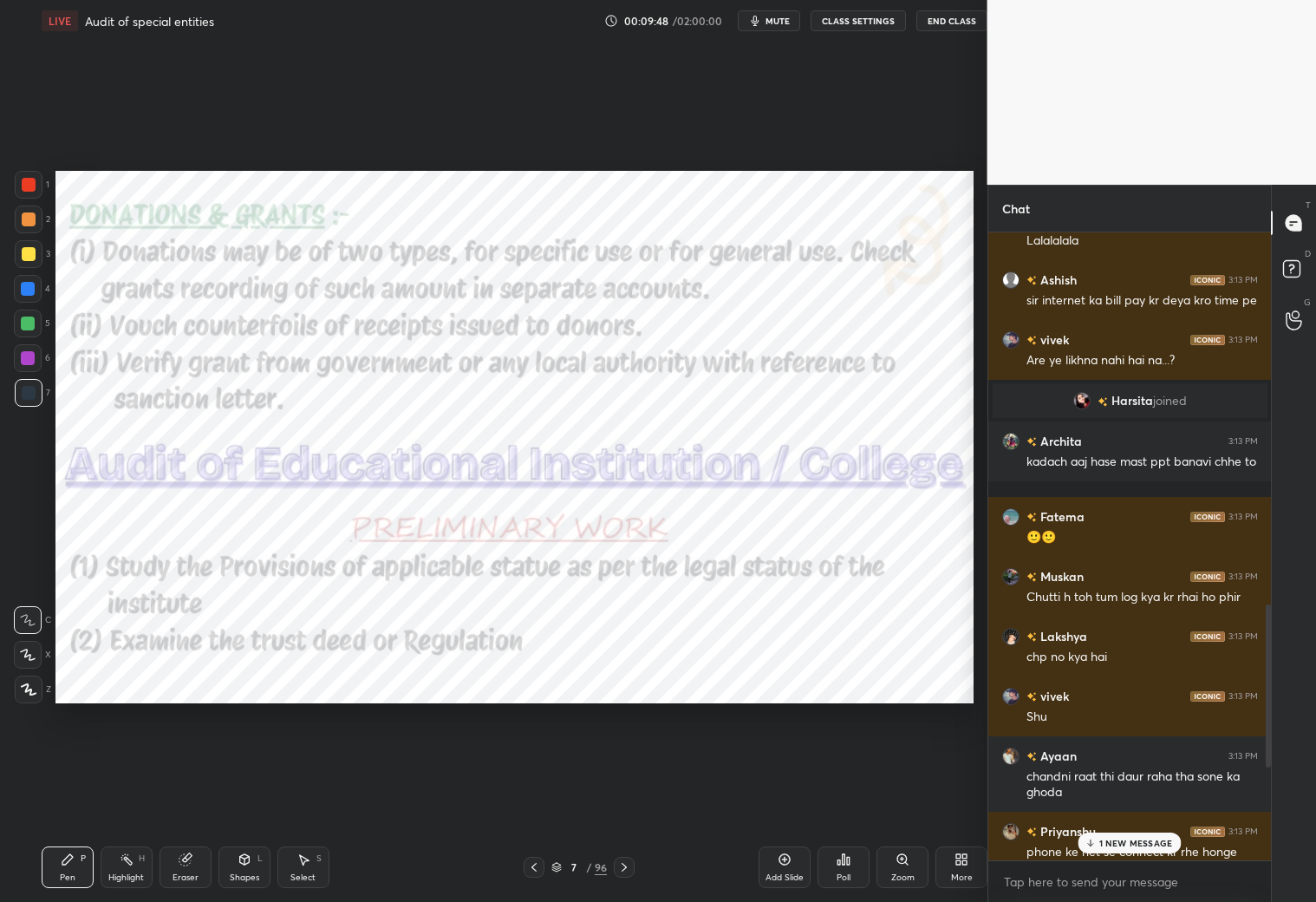
scroll to position [790, 918]
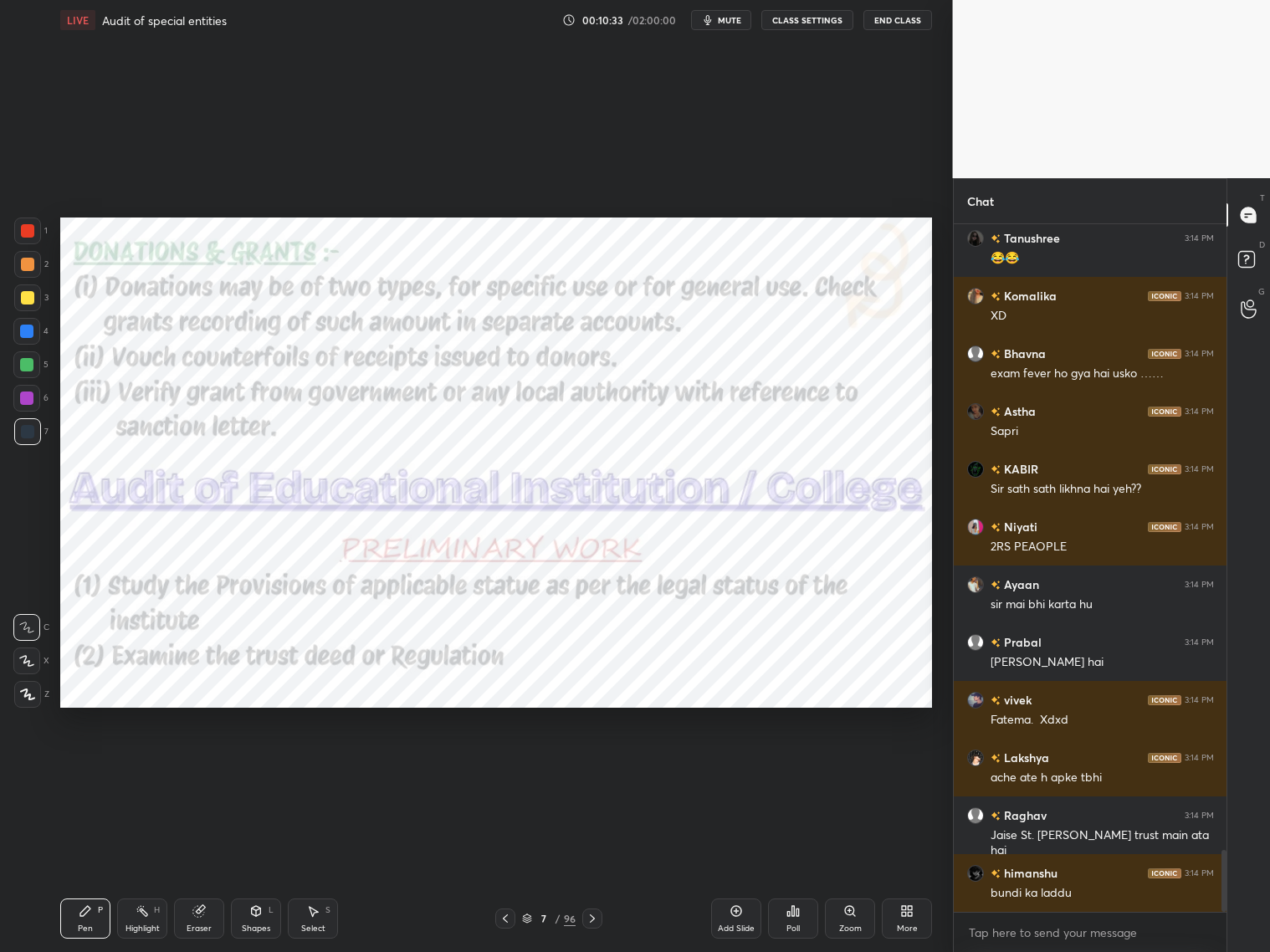
drag, startPoint x: 591, startPoint y: 920, endPoint x: 591, endPoint y: 912, distance: 8.0
click at [593, 768] on icon at bounding box center [593, 919] width 14 height 14
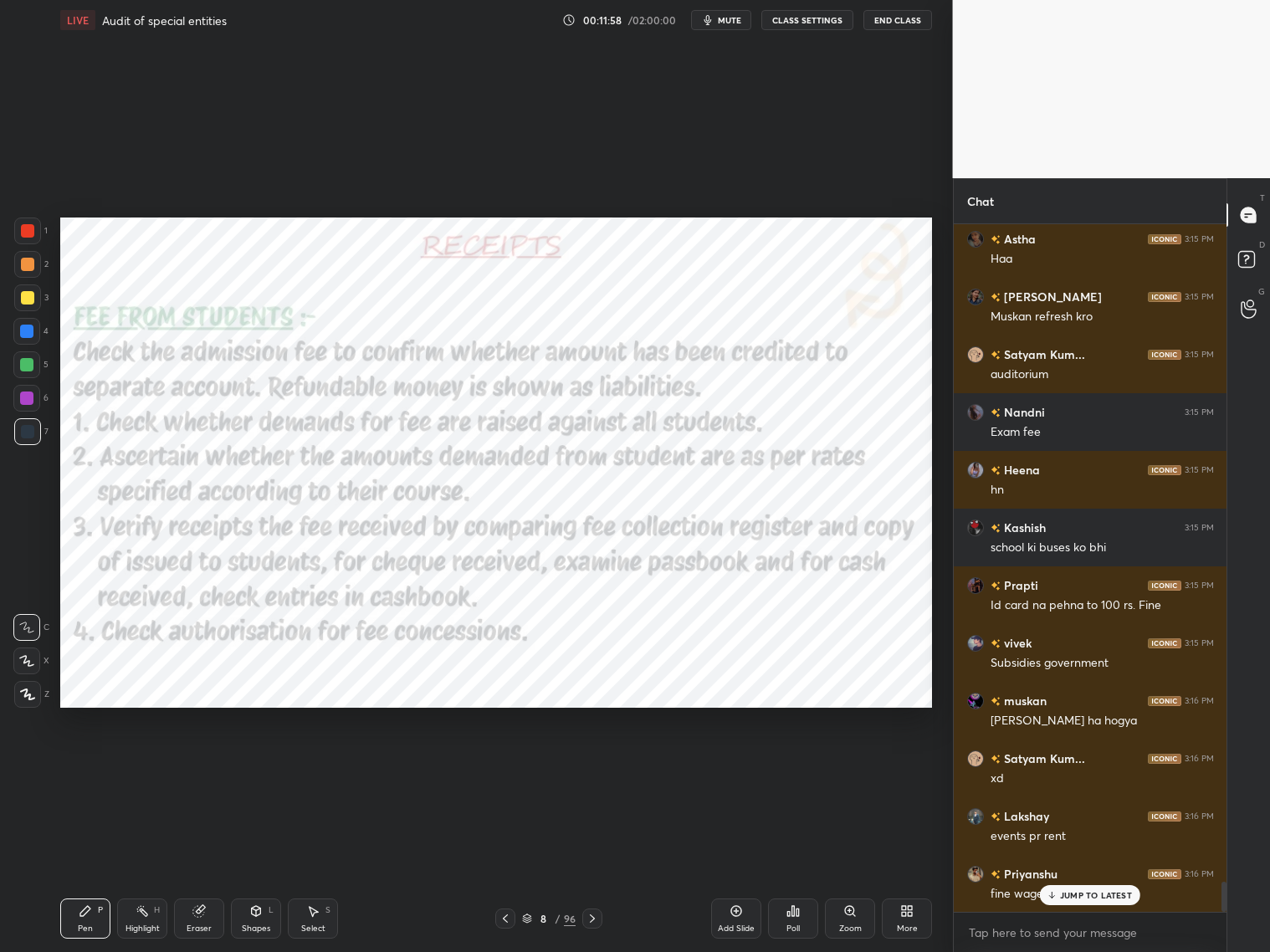
click at [1086, 768] on div "JUMP TO LATEST" at bounding box center [1090, 895] width 101 height 20
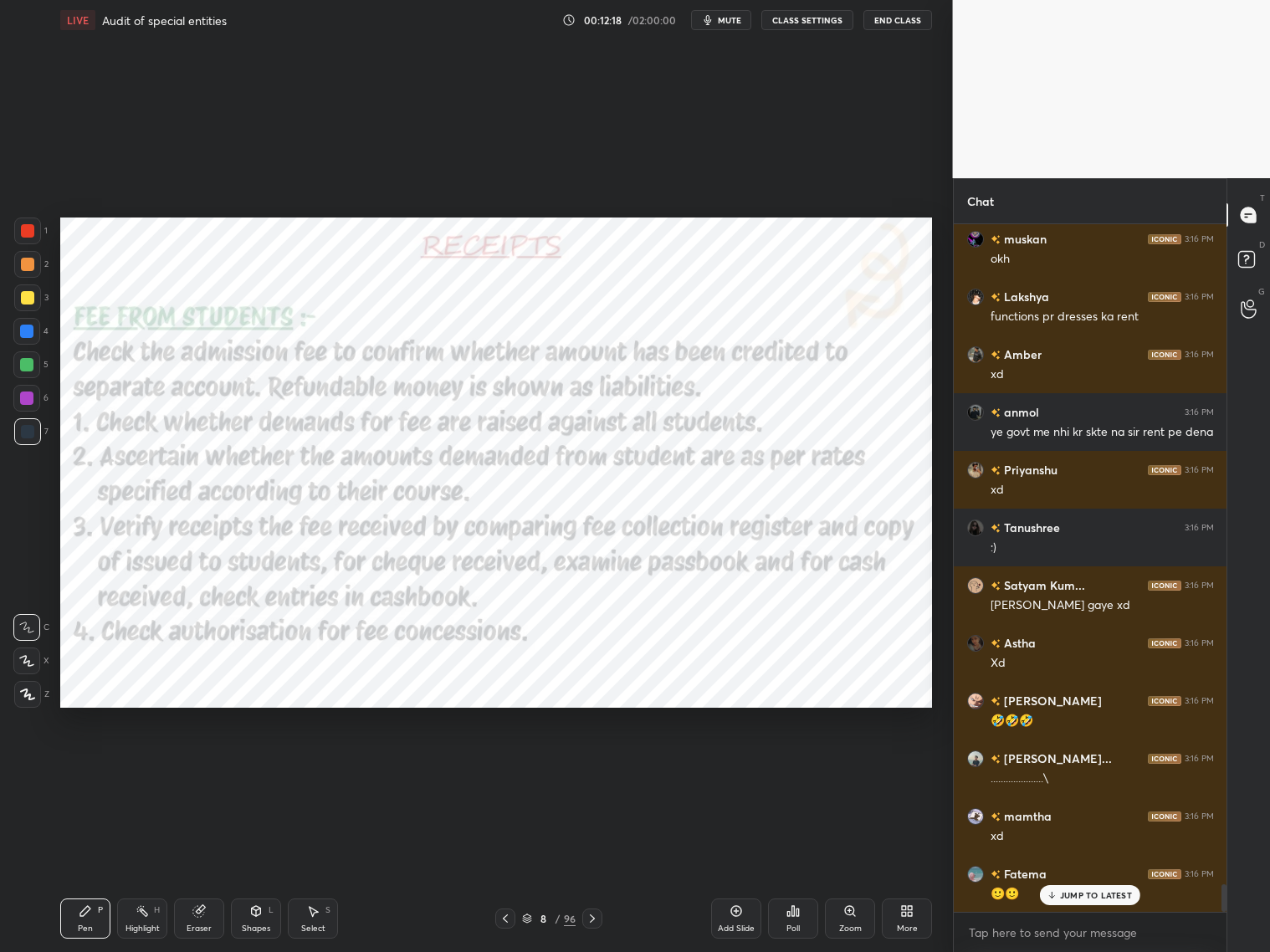
click at [25, 332] on div at bounding box center [27, 331] width 14 height 14
click at [29, 663] on icon at bounding box center [27, 661] width 14 height 10
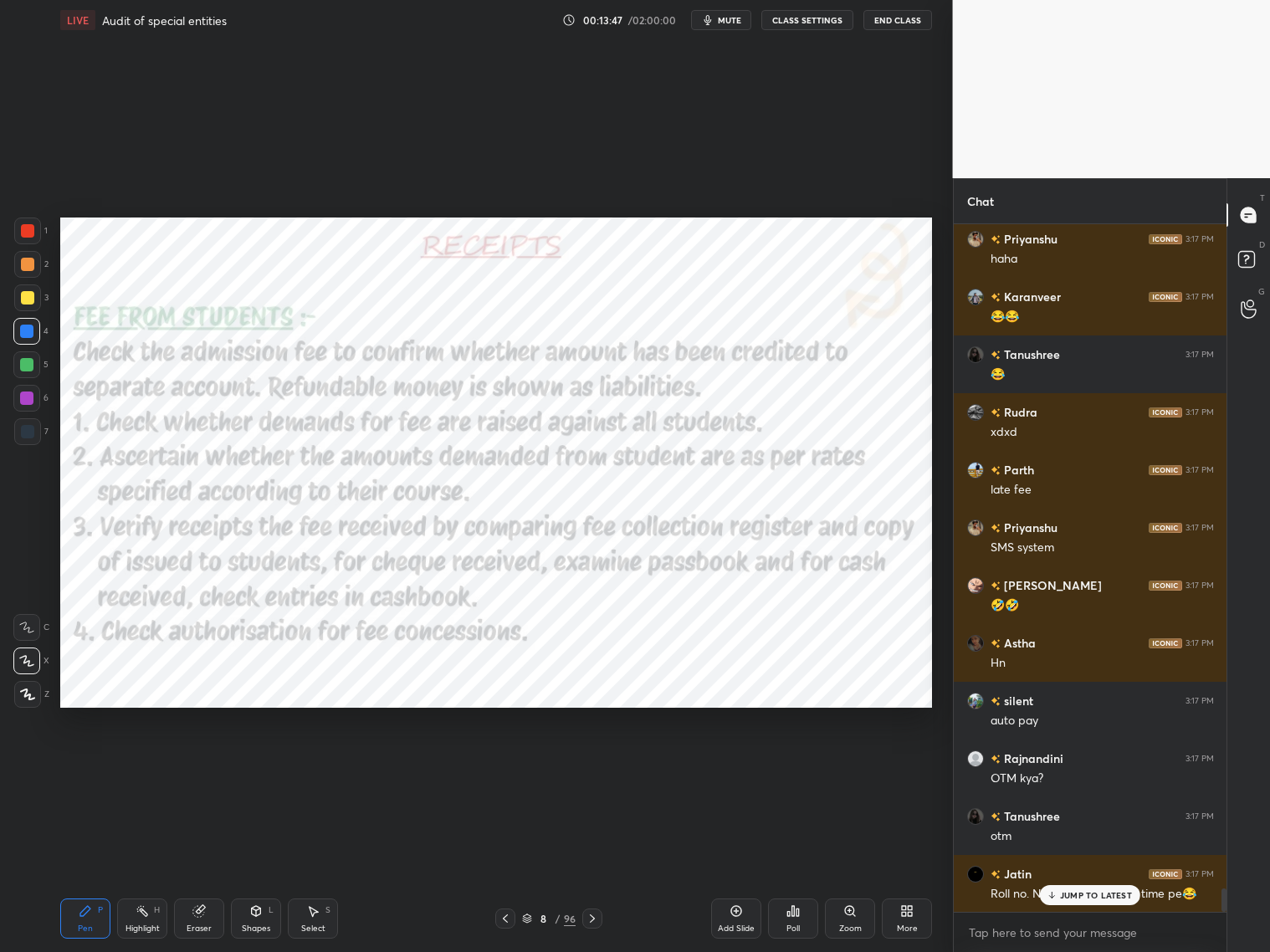
scroll to position [19490, 0]
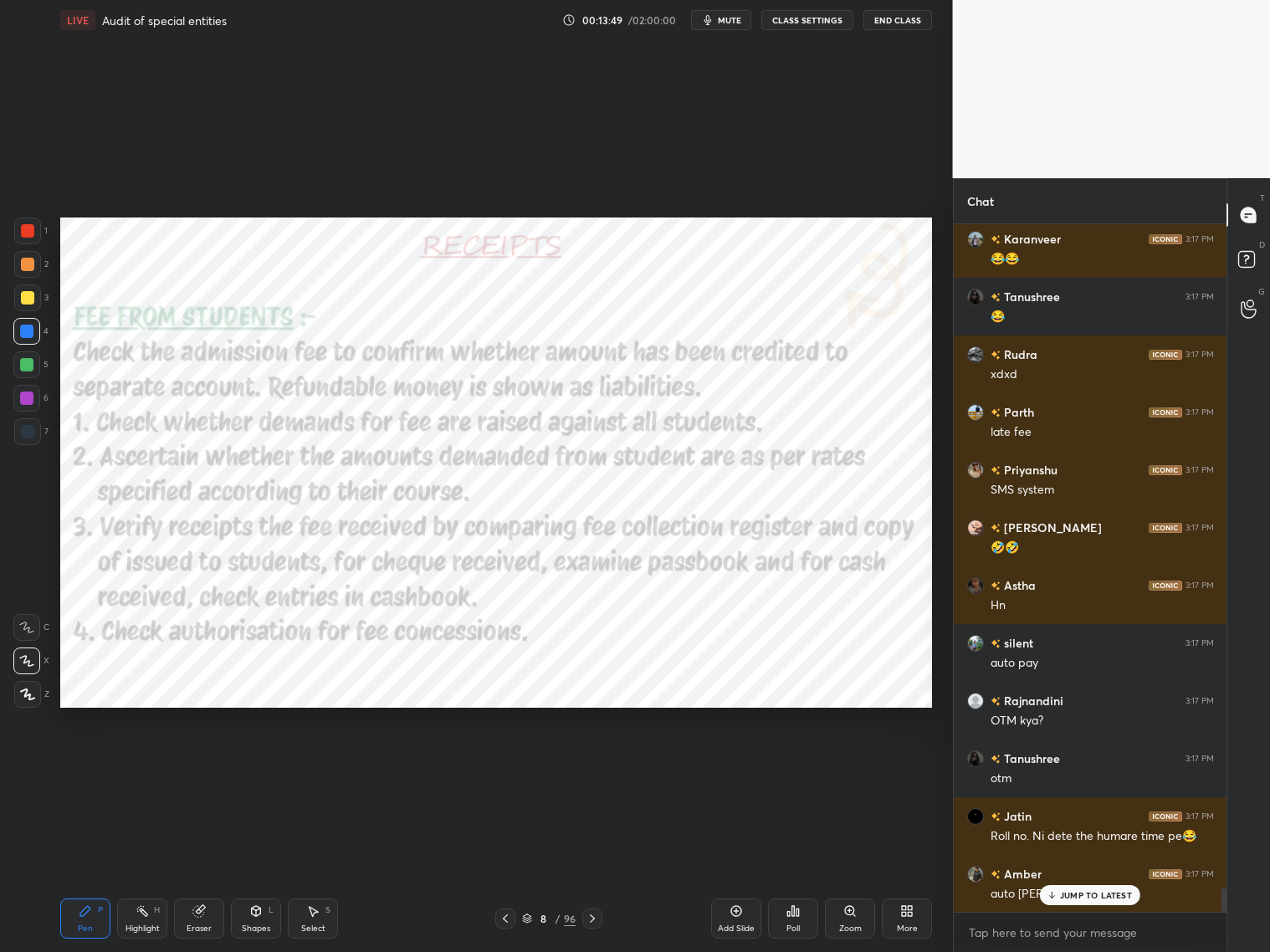
drag, startPoint x: 503, startPoint y: 923, endPoint x: 507, endPoint y: 914, distance: 9.8
click at [505, 768] on icon at bounding box center [505, 919] width 14 height 14
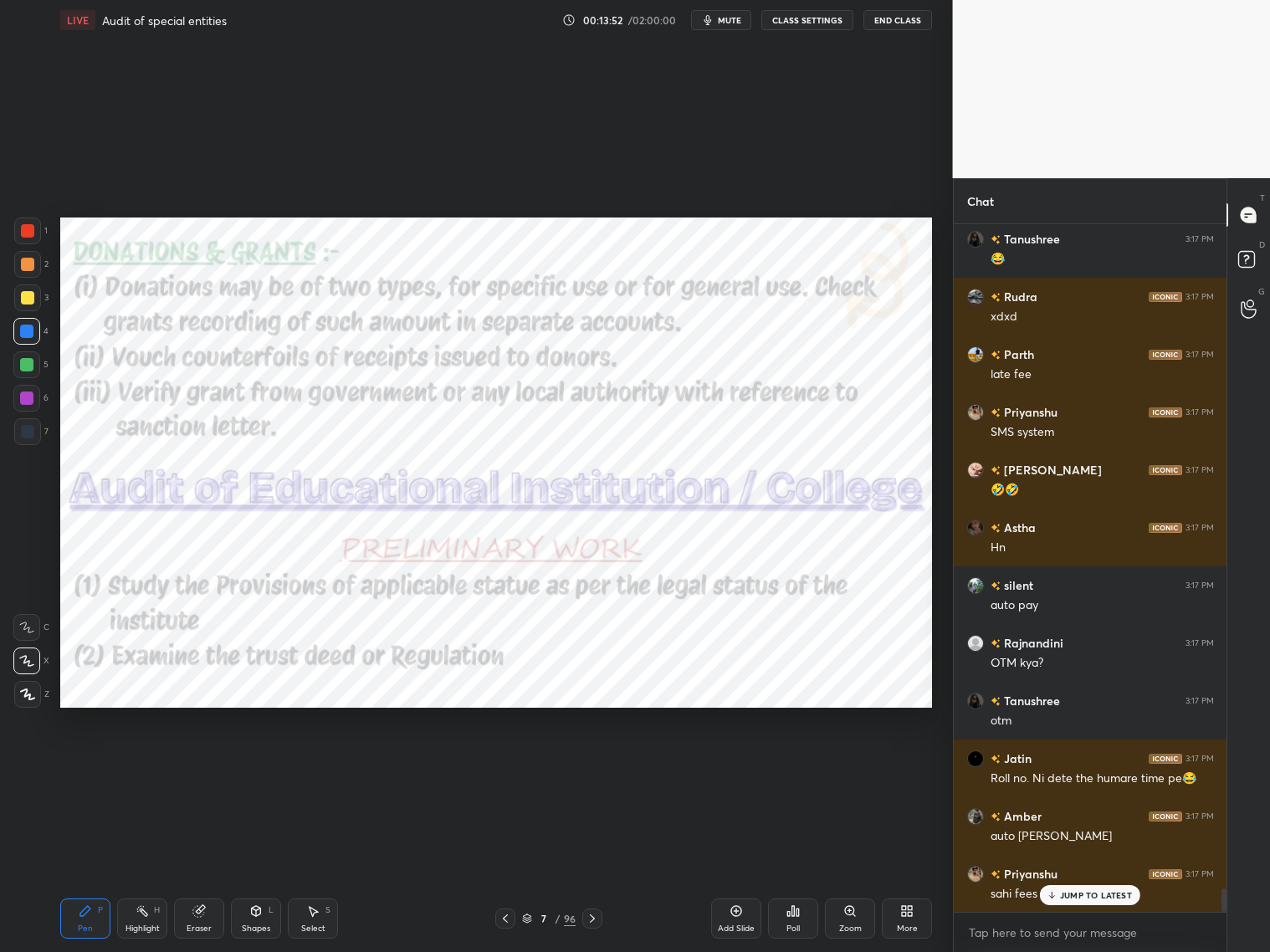
scroll to position [19605, 0]
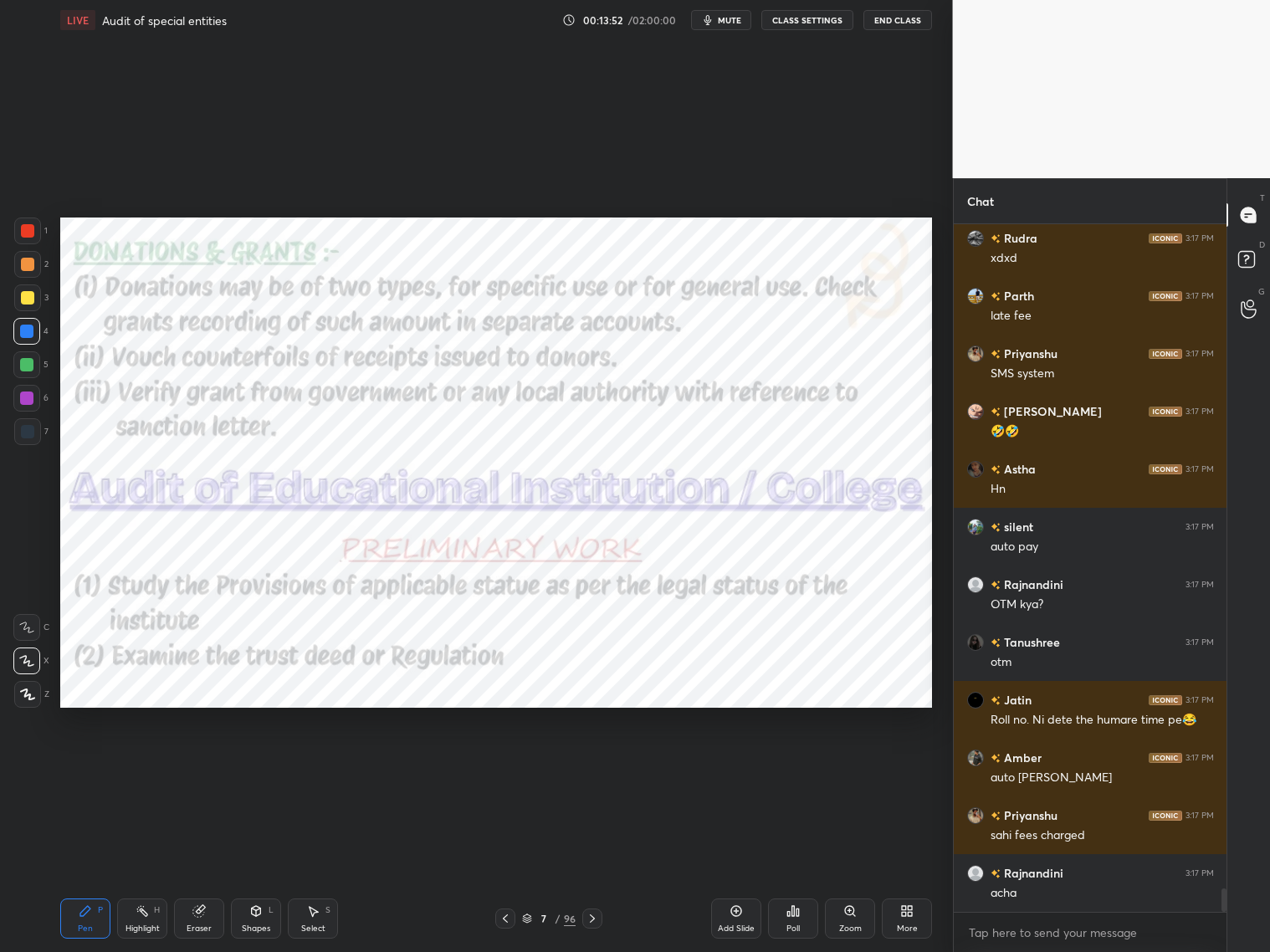
click at [595, 768] on icon at bounding box center [593, 919] width 14 height 14
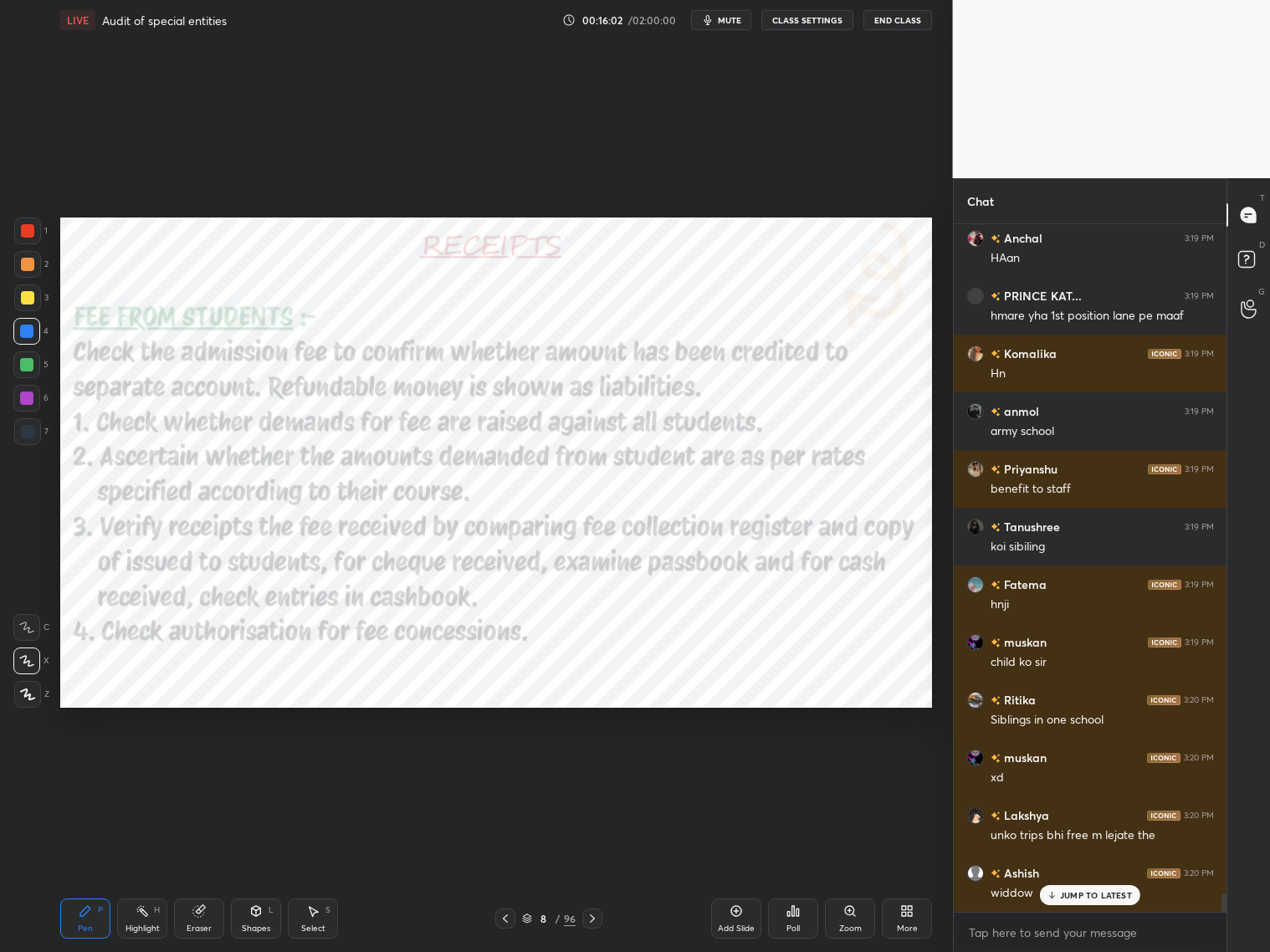
scroll to position [25522, 0]
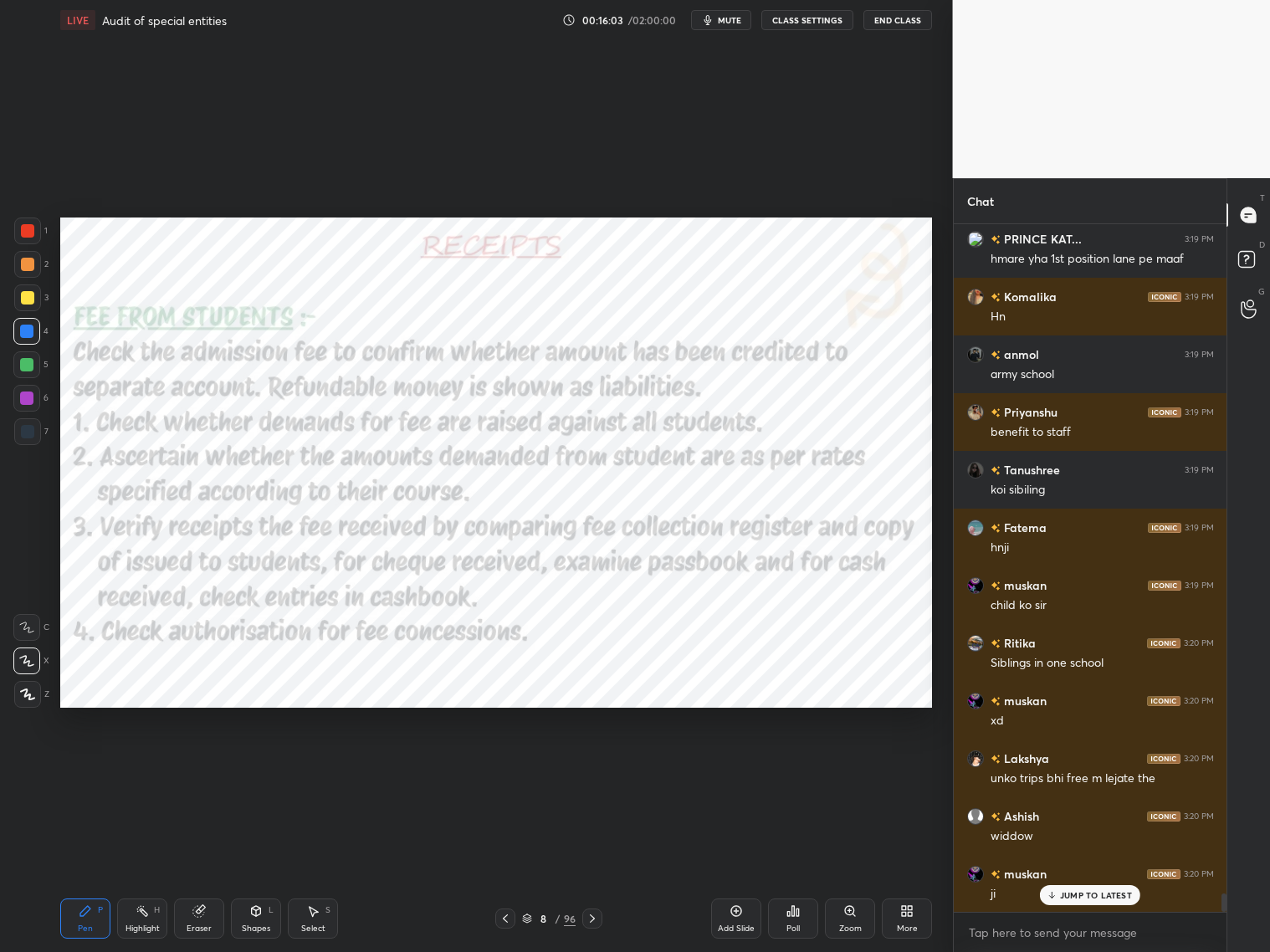
click at [599, 768] on div at bounding box center [593, 919] width 20 height 20
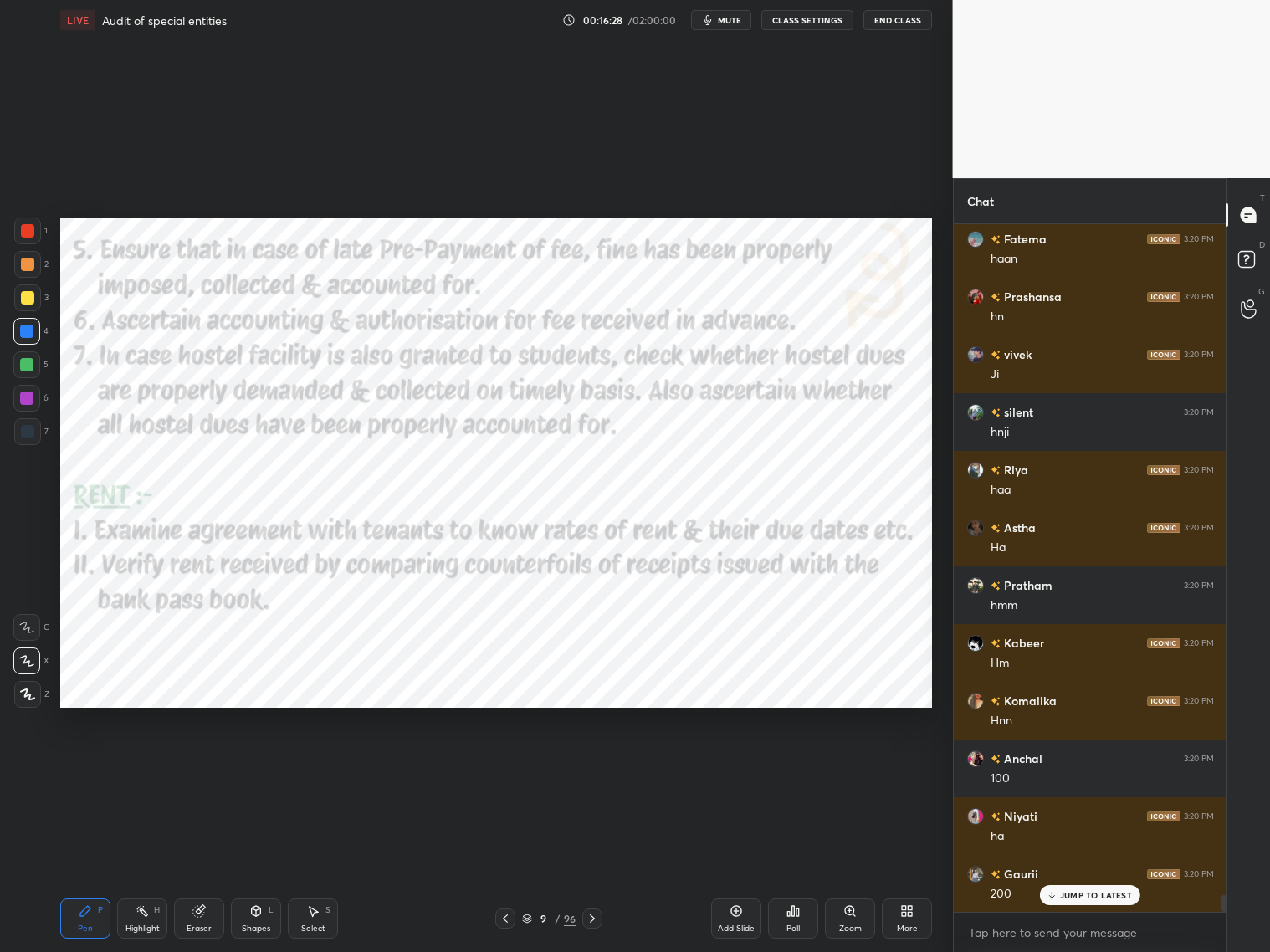
scroll to position [27599, 0]
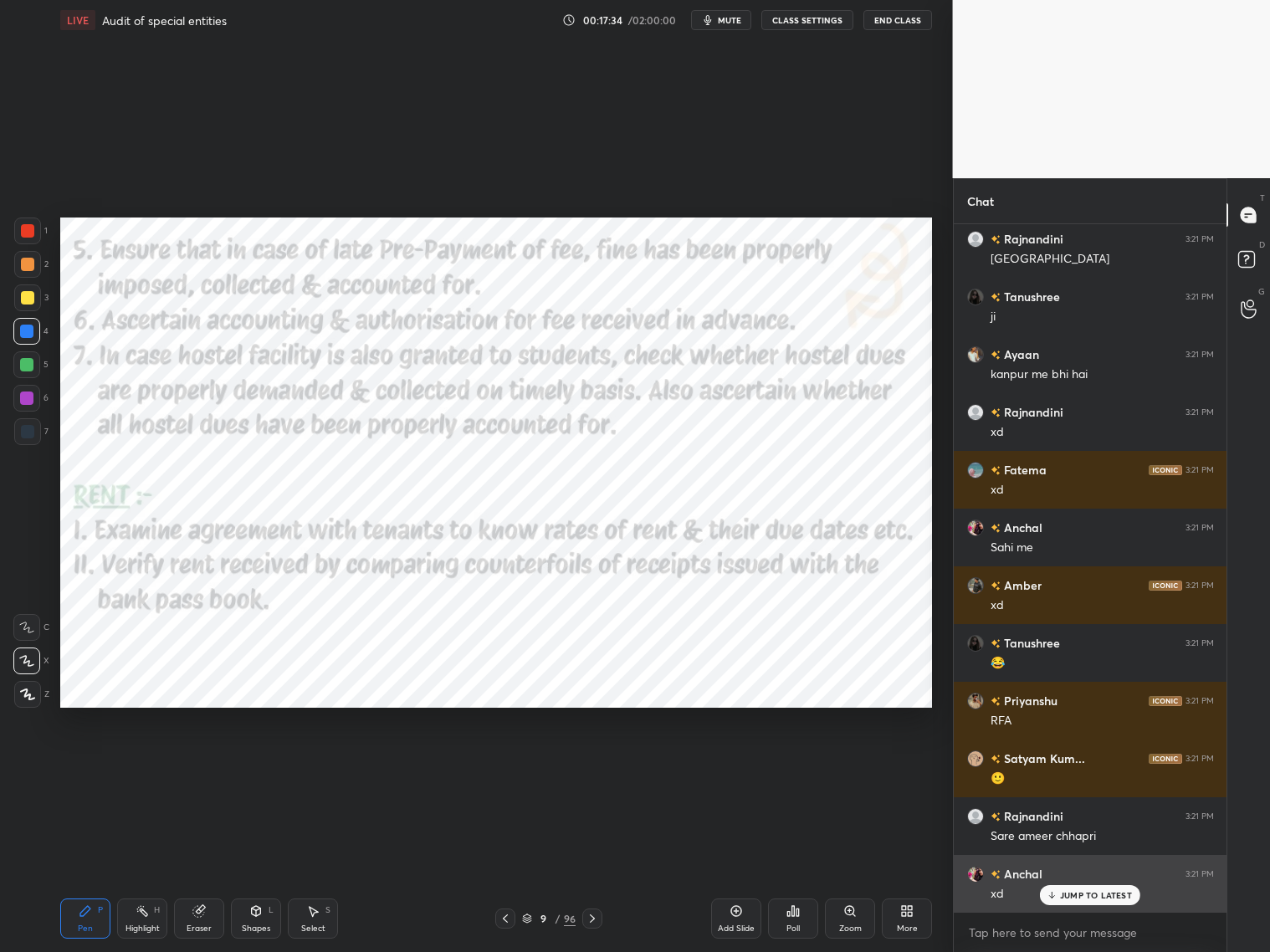
drag, startPoint x: 1076, startPoint y: 898, endPoint x: 1084, endPoint y: 895, distance: 8.5
click at [1079, 768] on p "JUMP TO LATEST" at bounding box center [1096, 895] width 72 height 10
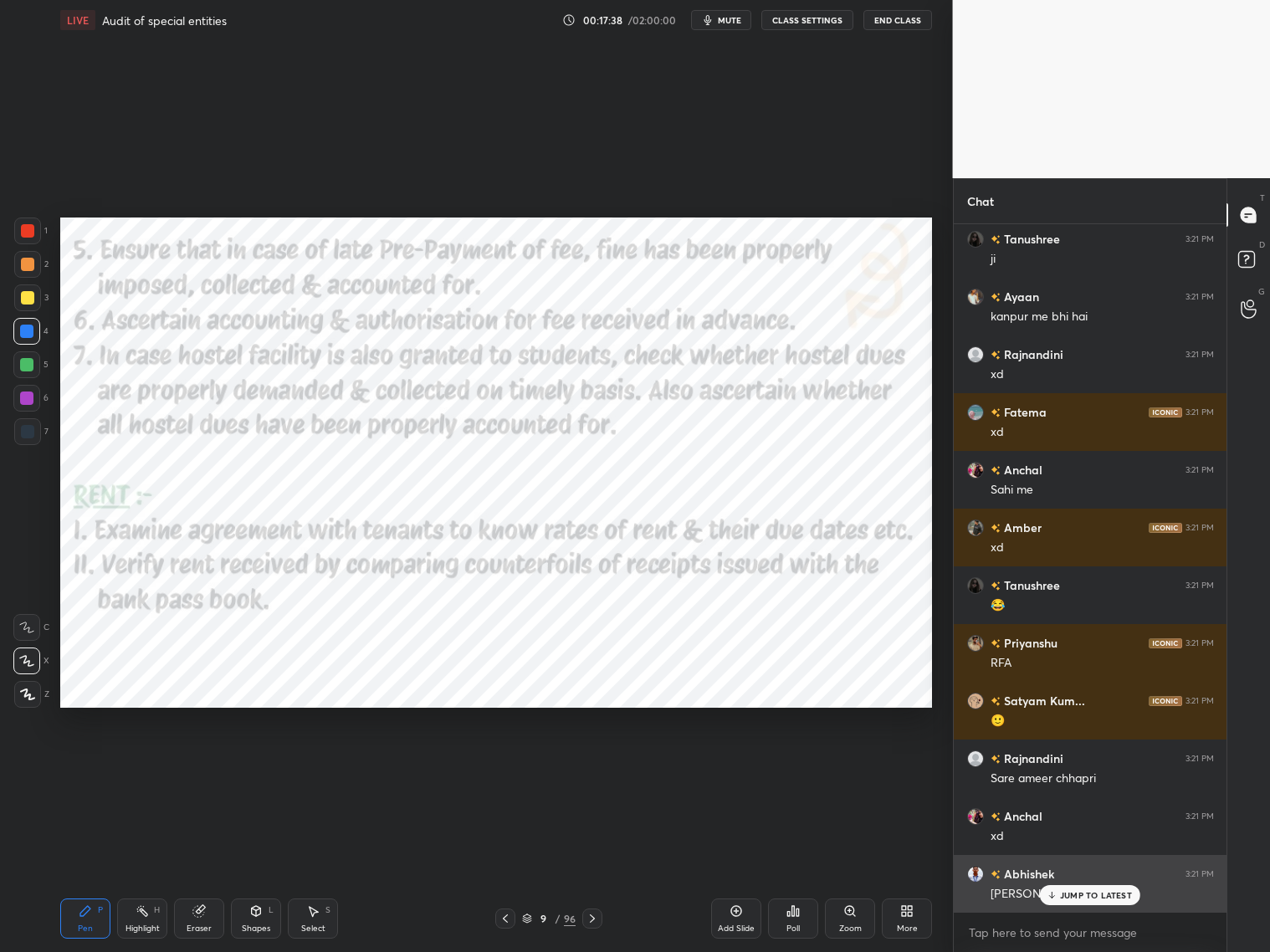
click at [1081, 768] on div "JUMP TO LATEST" at bounding box center [1090, 895] width 101 height 20
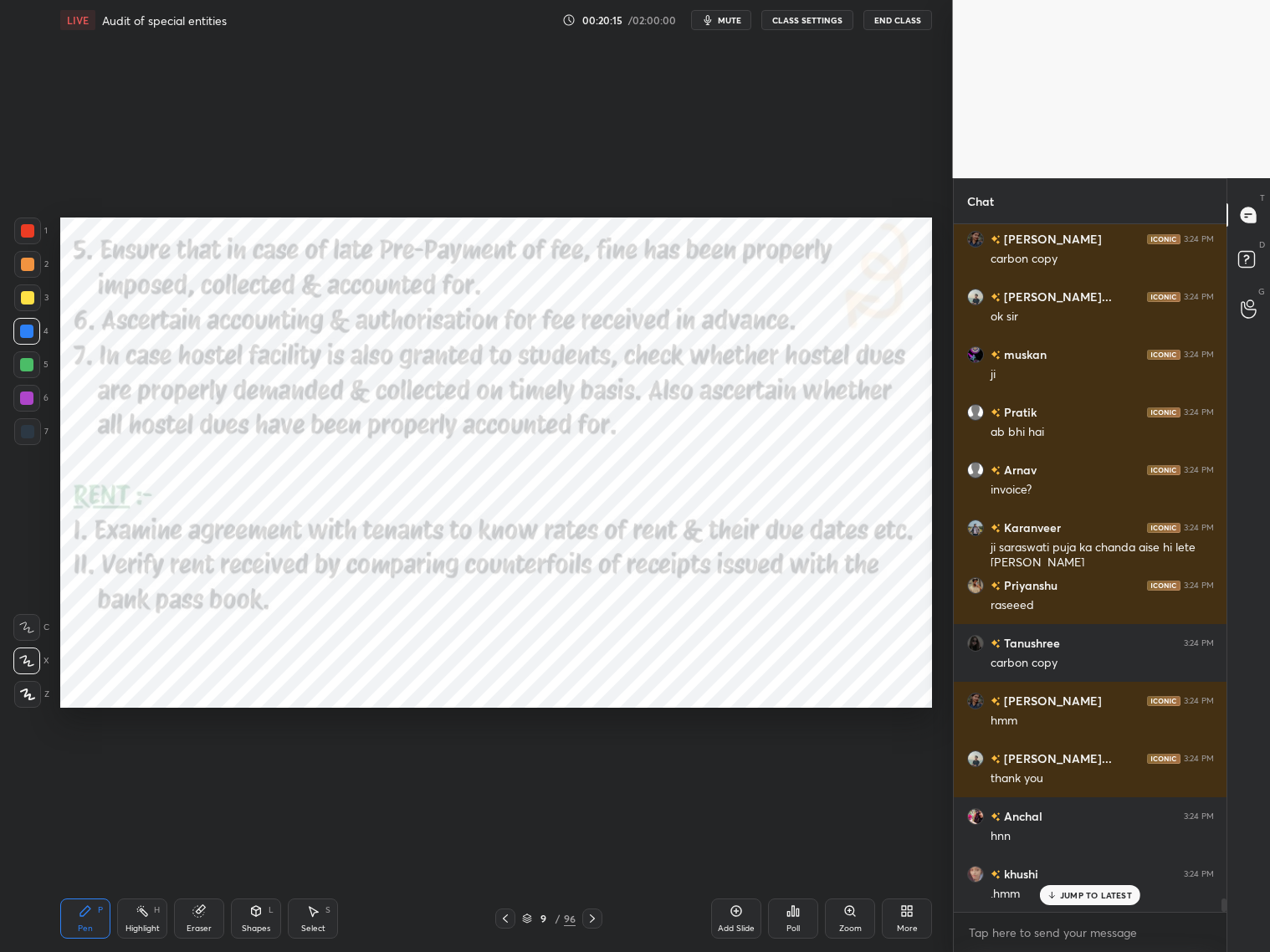
scroll to position [35520, 0]
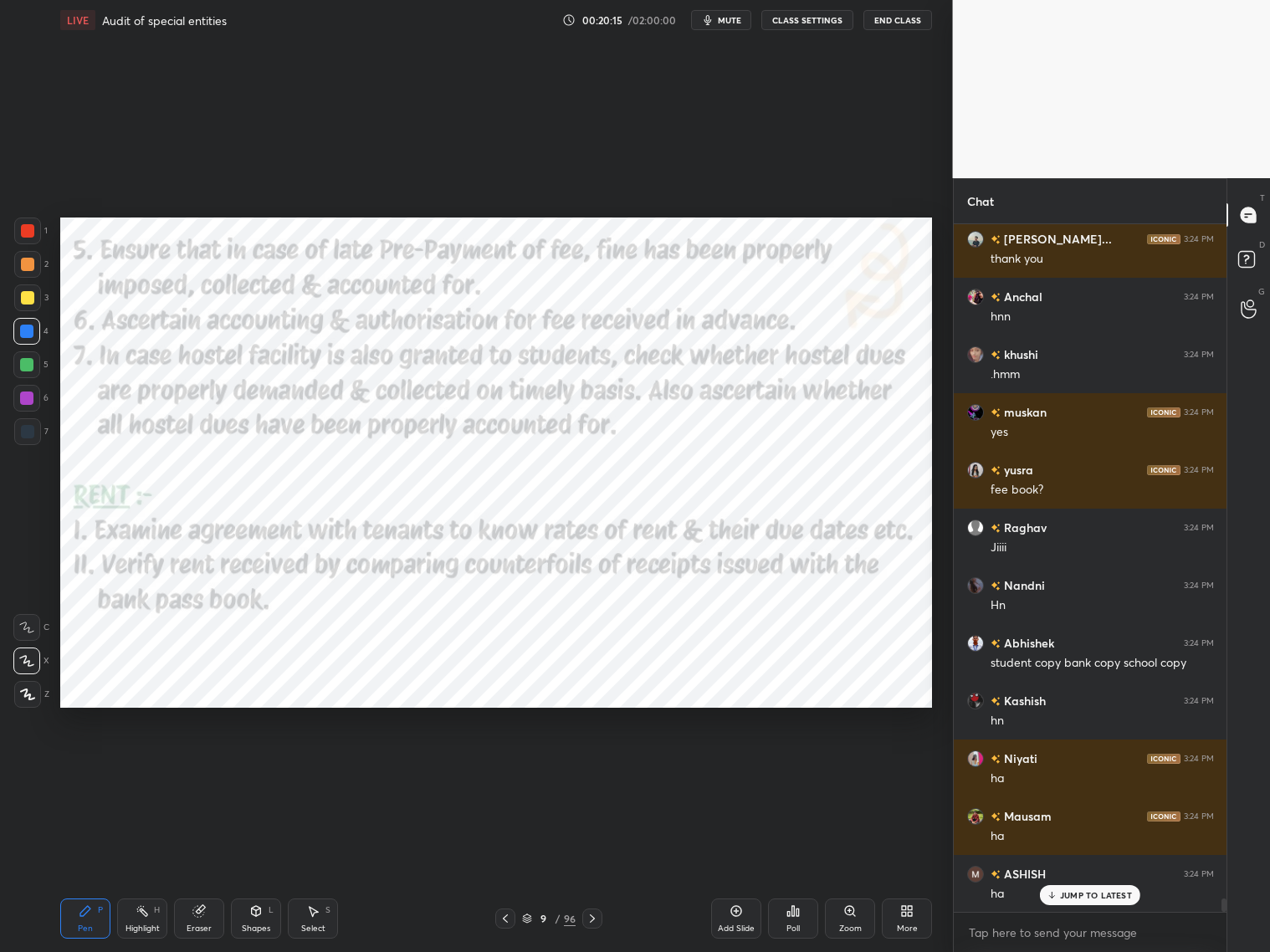
click at [597, 768] on icon at bounding box center [593, 919] width 14 height 14
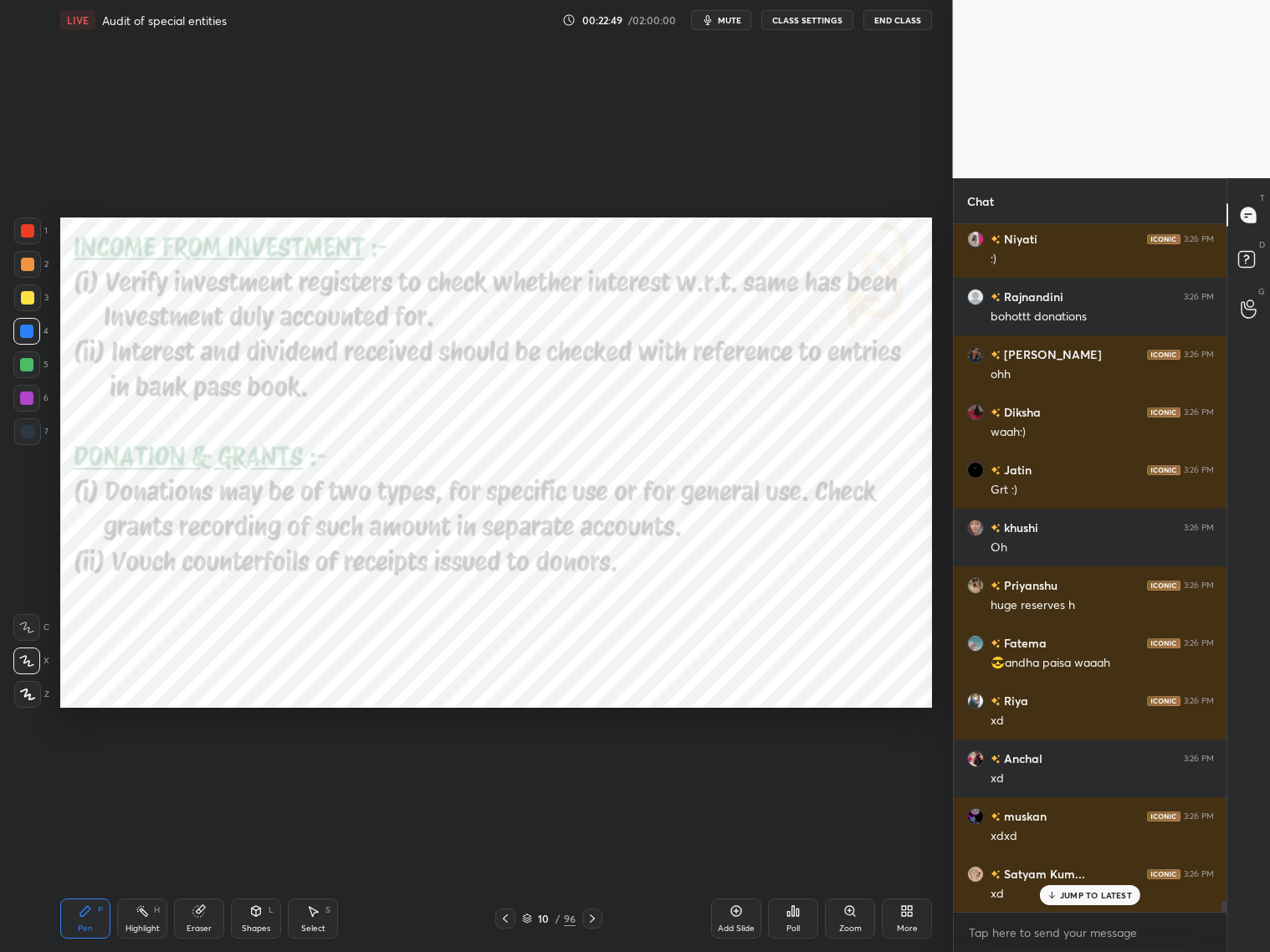
scroll to position [42200, 0]
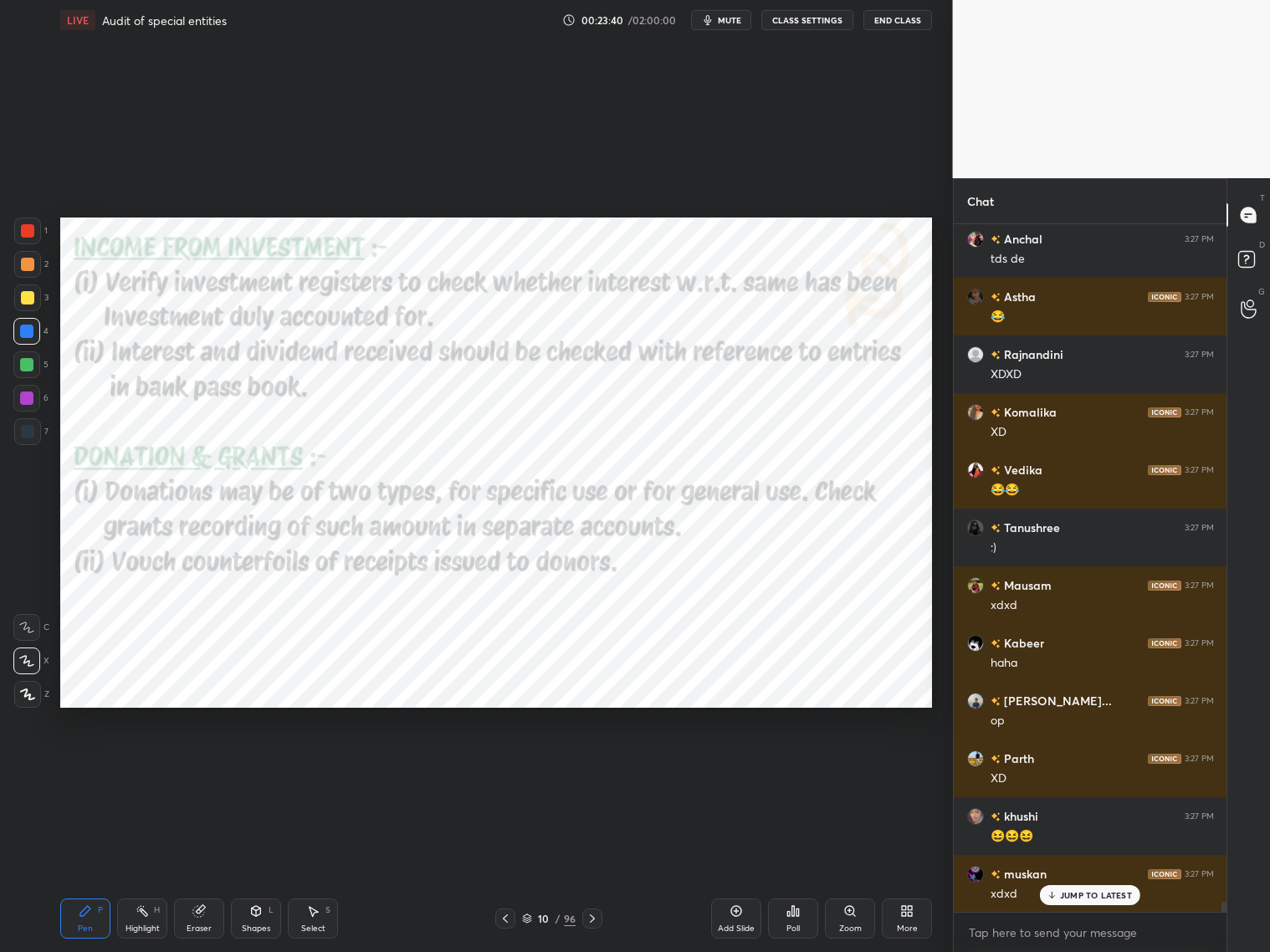
drag, startPoint x: 1064, startPoint y: 898, endPoint x: 1068, endPoint y: 887, distance: 11.7
click at [1066, 768] on div "JUMP TO LATEST" at bounding box center [1090, 895] width 101 height 20
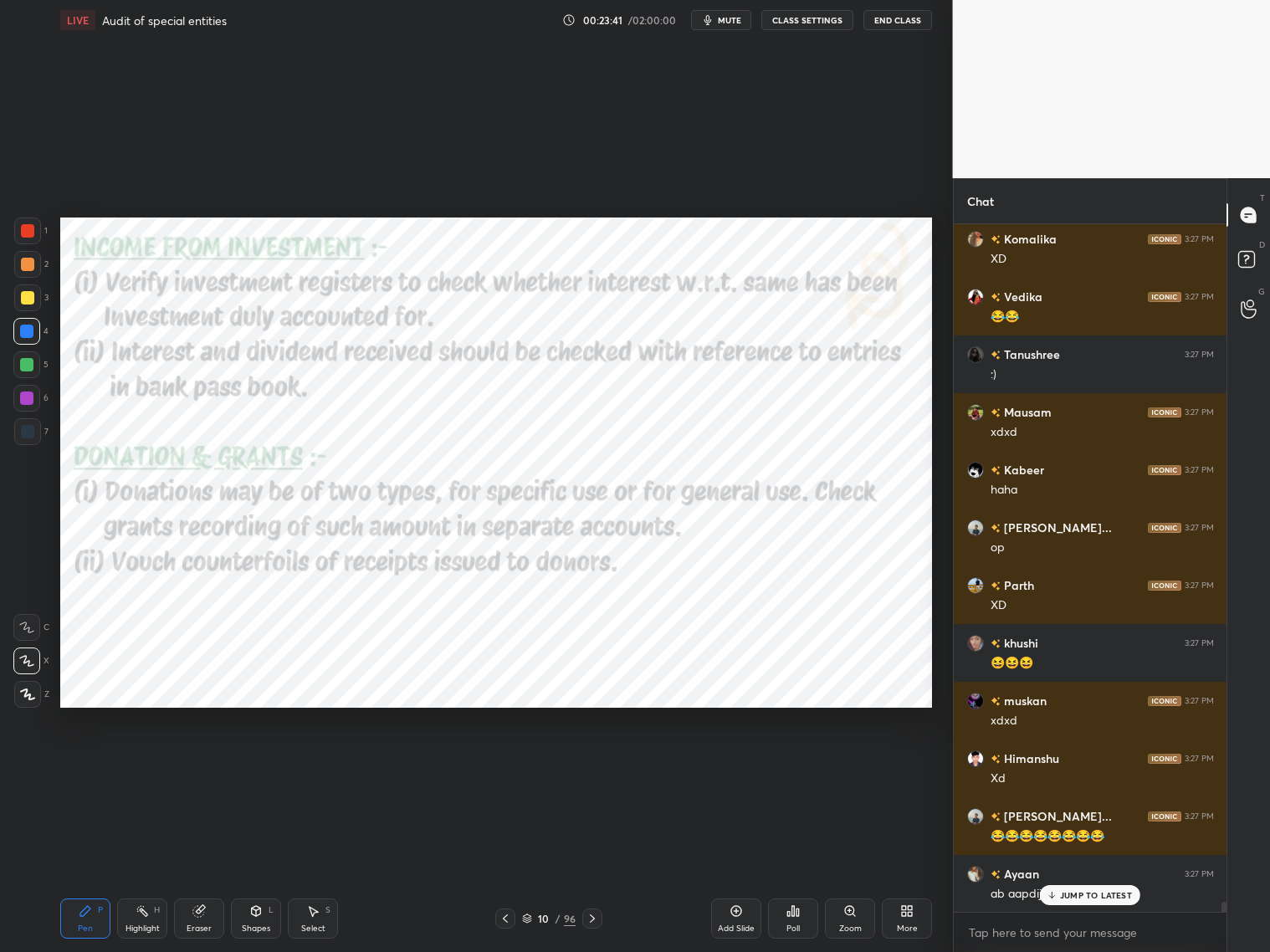
click at [592, 768] on icon at bounding box center [593, 919] width 14 height 14
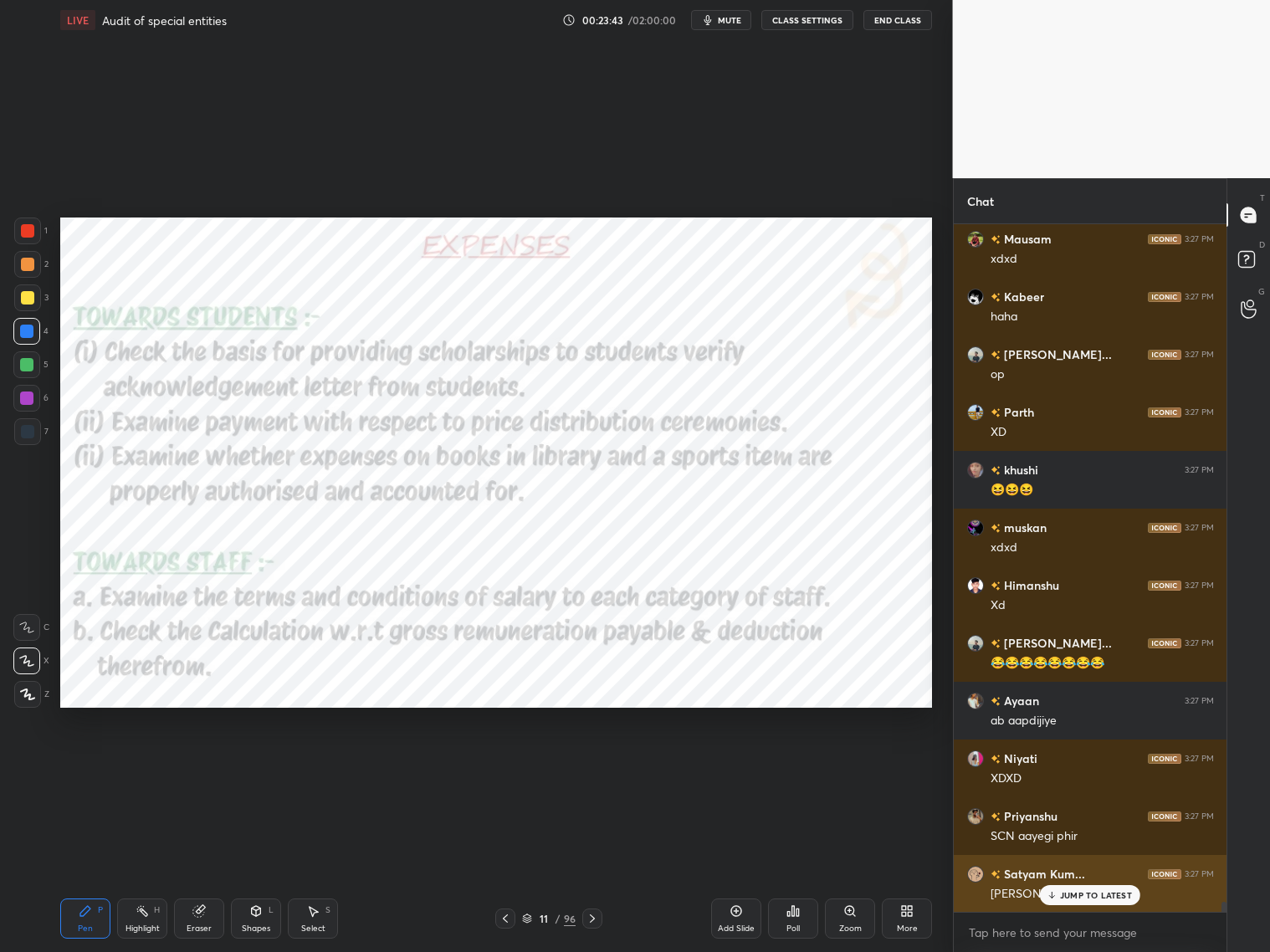
drag, startPoint x: 1094, startPoint y: 901, endPoint x: 1083, endPoint y: 898, distance: 11.4
click at [1086, 768] on div "JUMP TO LATEST" at bounding box center [1090, 895] width 101 height 20
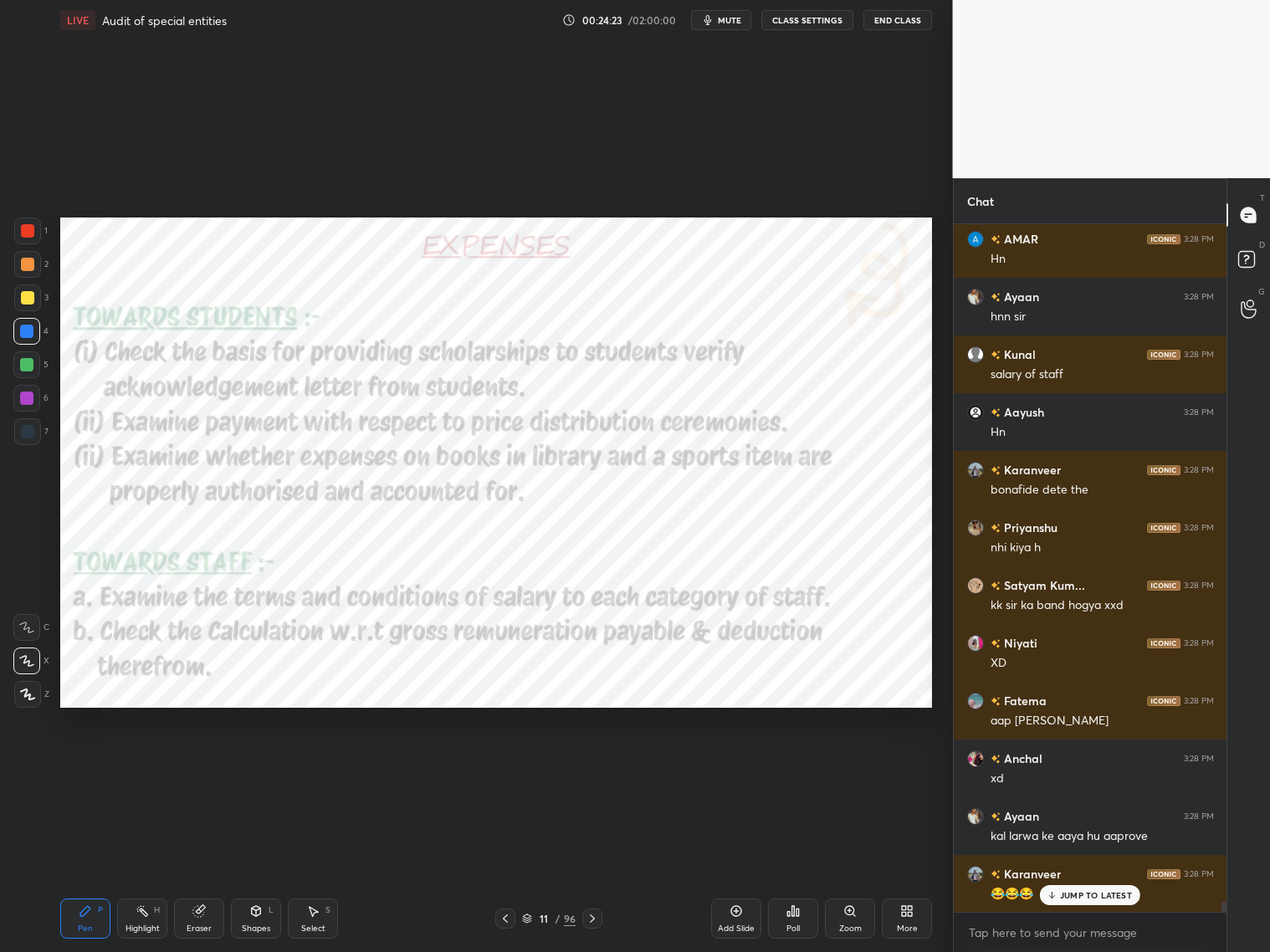
scroll to position [47698, 0]
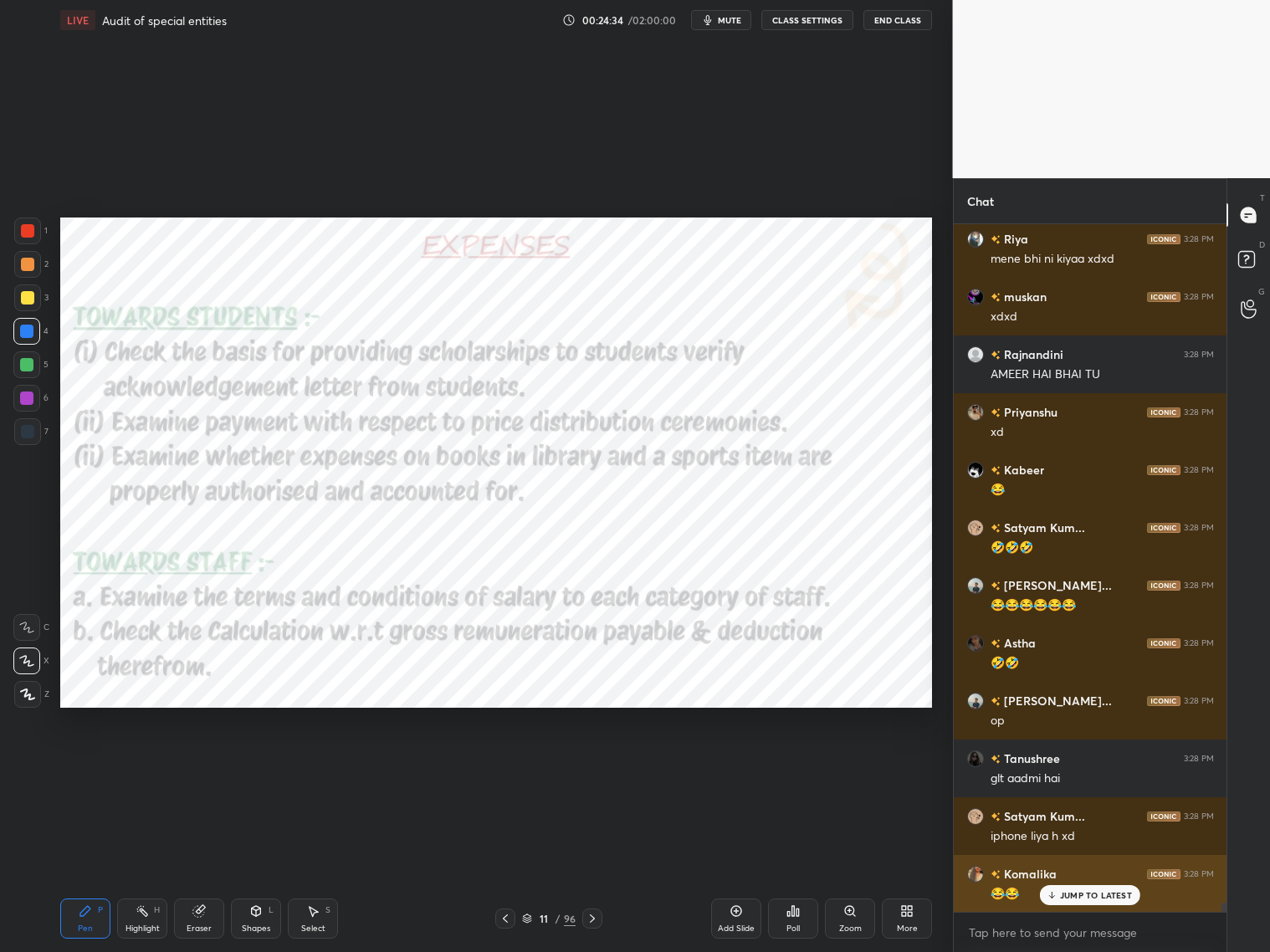
drag, startPoint x: 1077, startPoint y: 888, endPoint x: 1089, endPoint y: 874, distance: 18.4
click at [1079, 768] on p "JUMP TO LATEST" at bounding box center [1096, 895] width 72 height 10
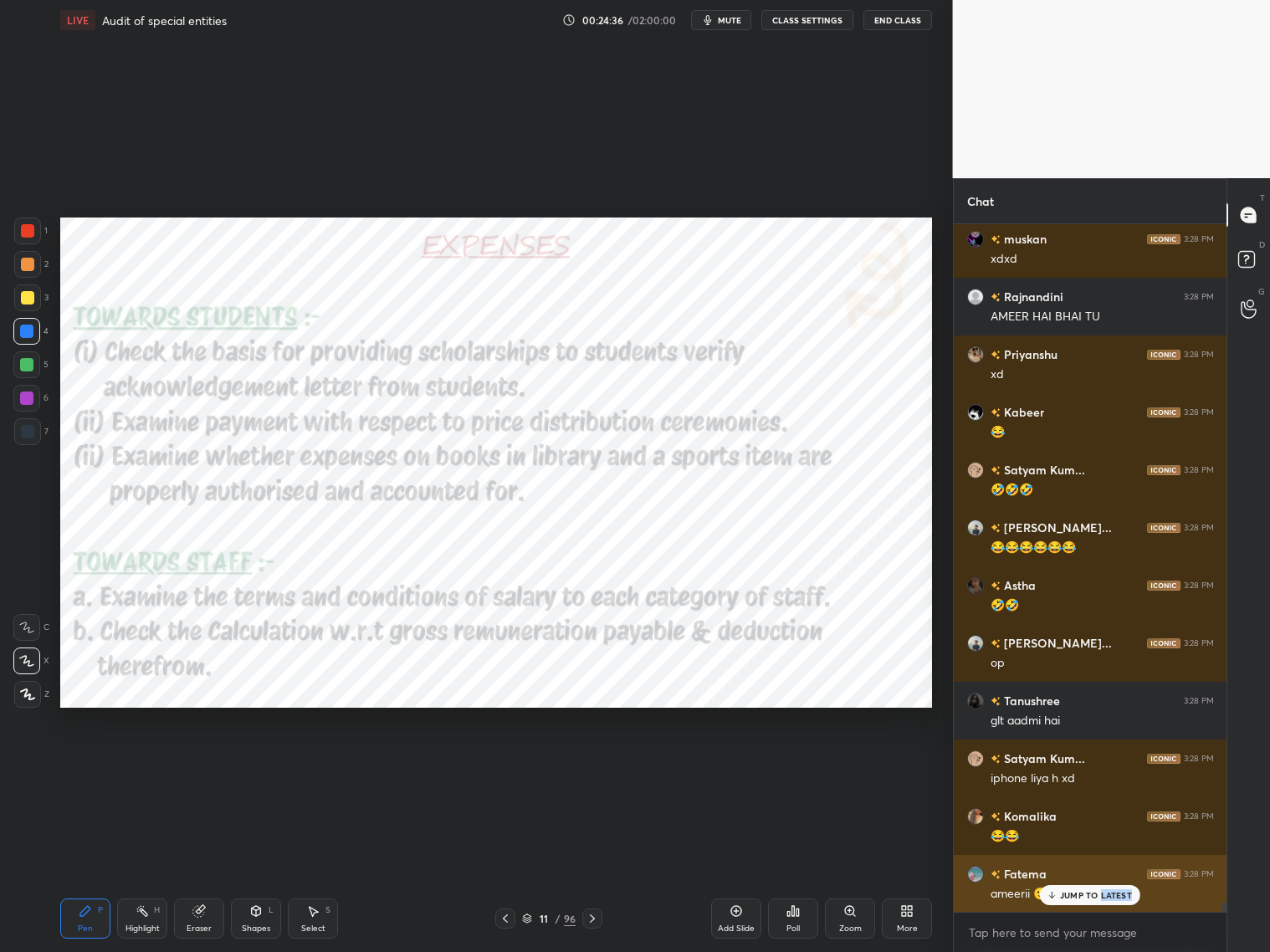
click at [1086, 768] on div "JUMP TO LATEST" at bounding box center [1090, 895] width 101 height 20
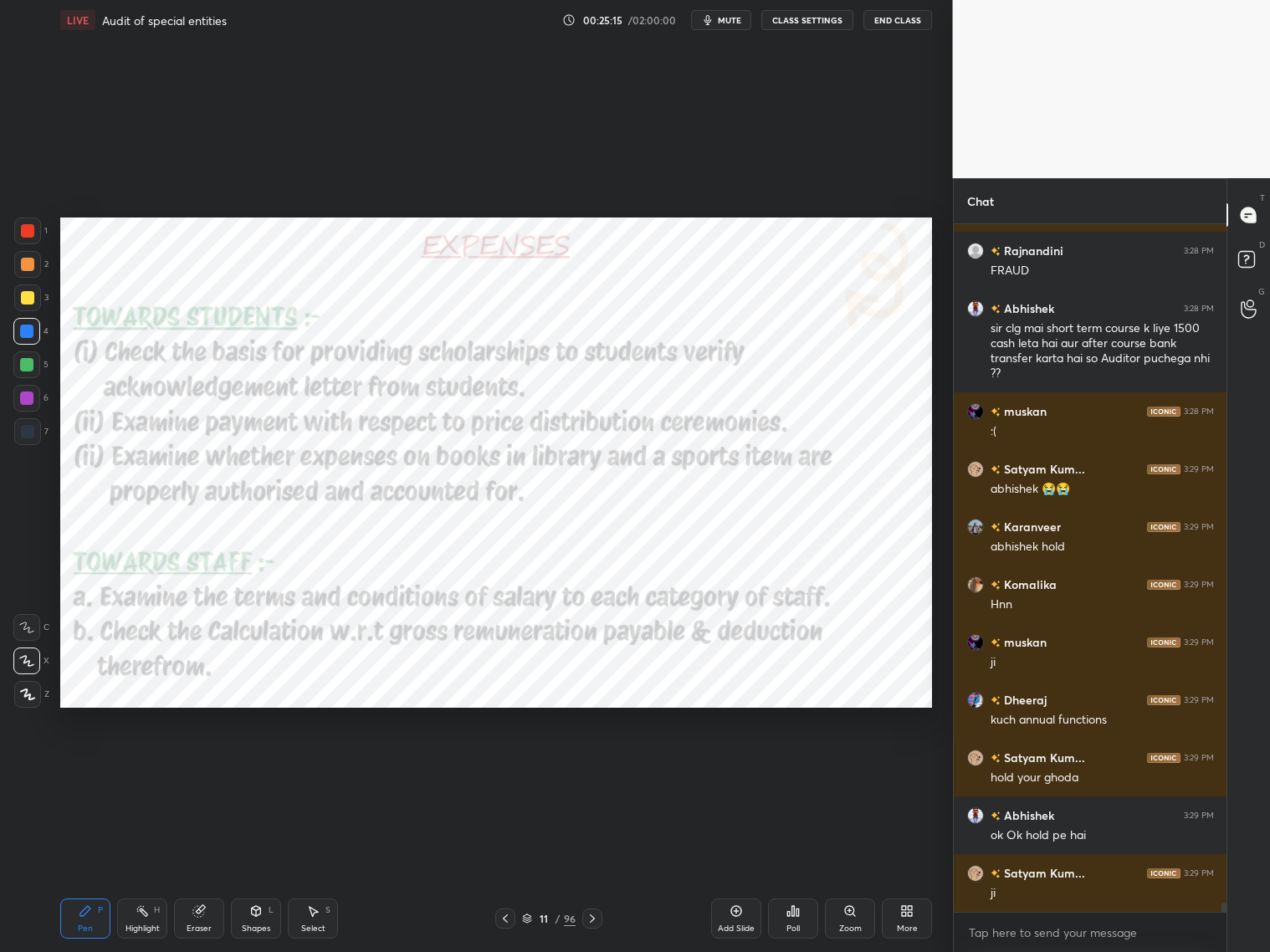
scroll to position [49590, 0]
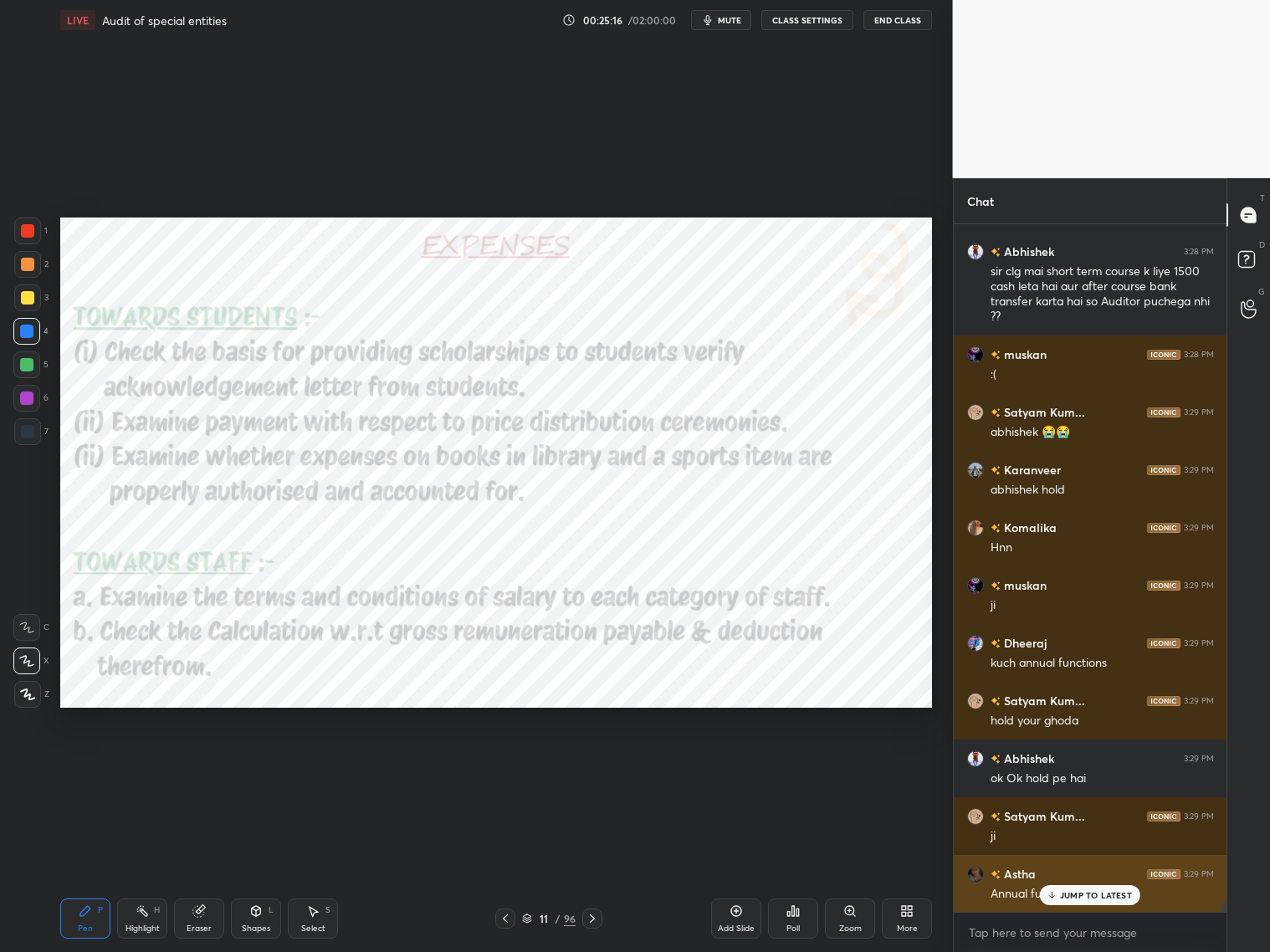
drag, startPoint x: 1067, startPoint y: 893, endPoint x: 1079, endPoint y: 887, distance: 13.4
click at [1071, 768] on p "JUMP TO LATEST" at bounding box center [1096, 895] width 72 height 10
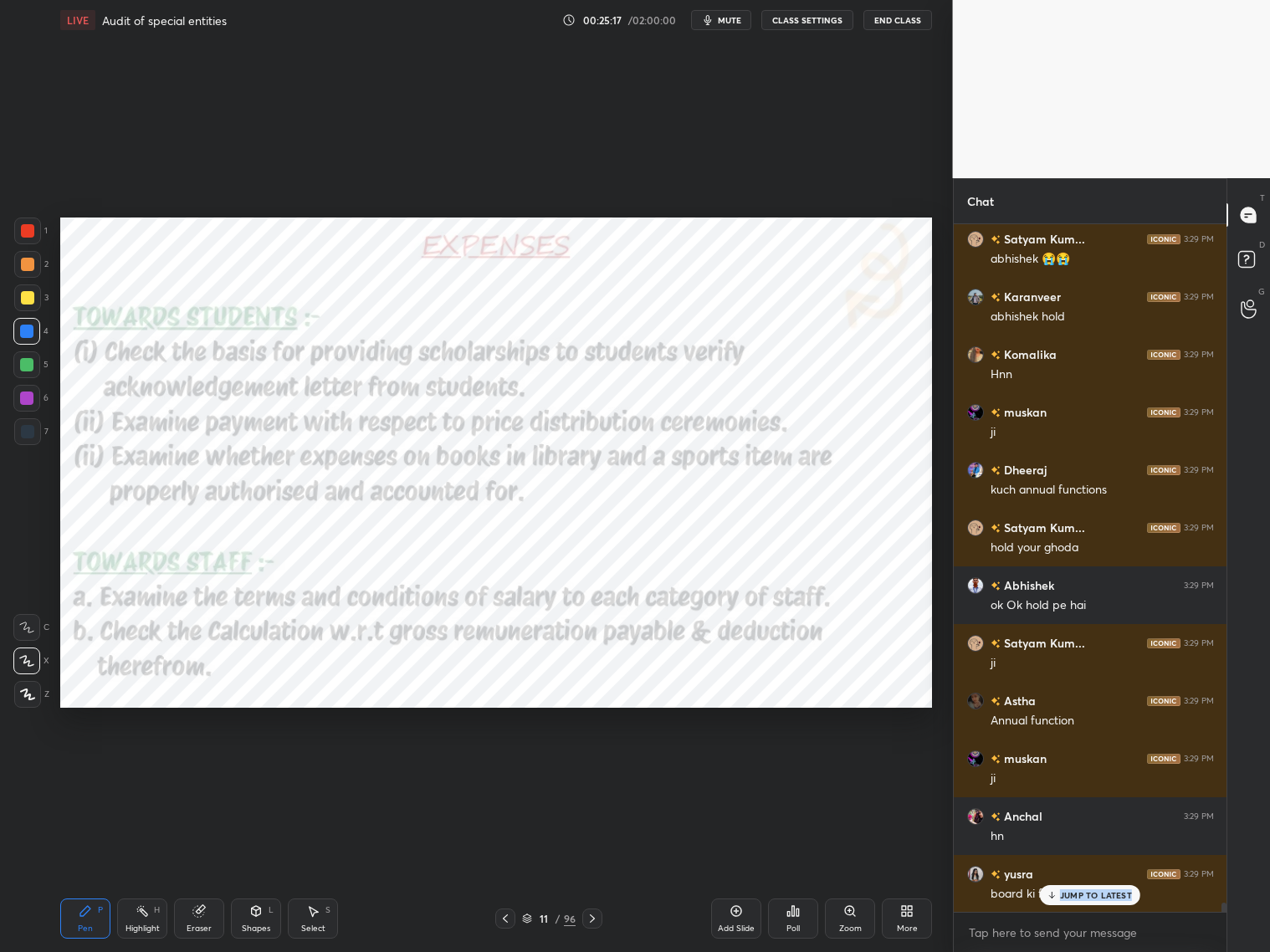
click at [1086, 768] on div "Astha 3:28 PM 🤣🤣 [PERSON_NAME]... 3:28 PM op Tanushree 3:28 PM glt aadmi hai Sa…" at bounding box center [1090, 567] width 273 height 687
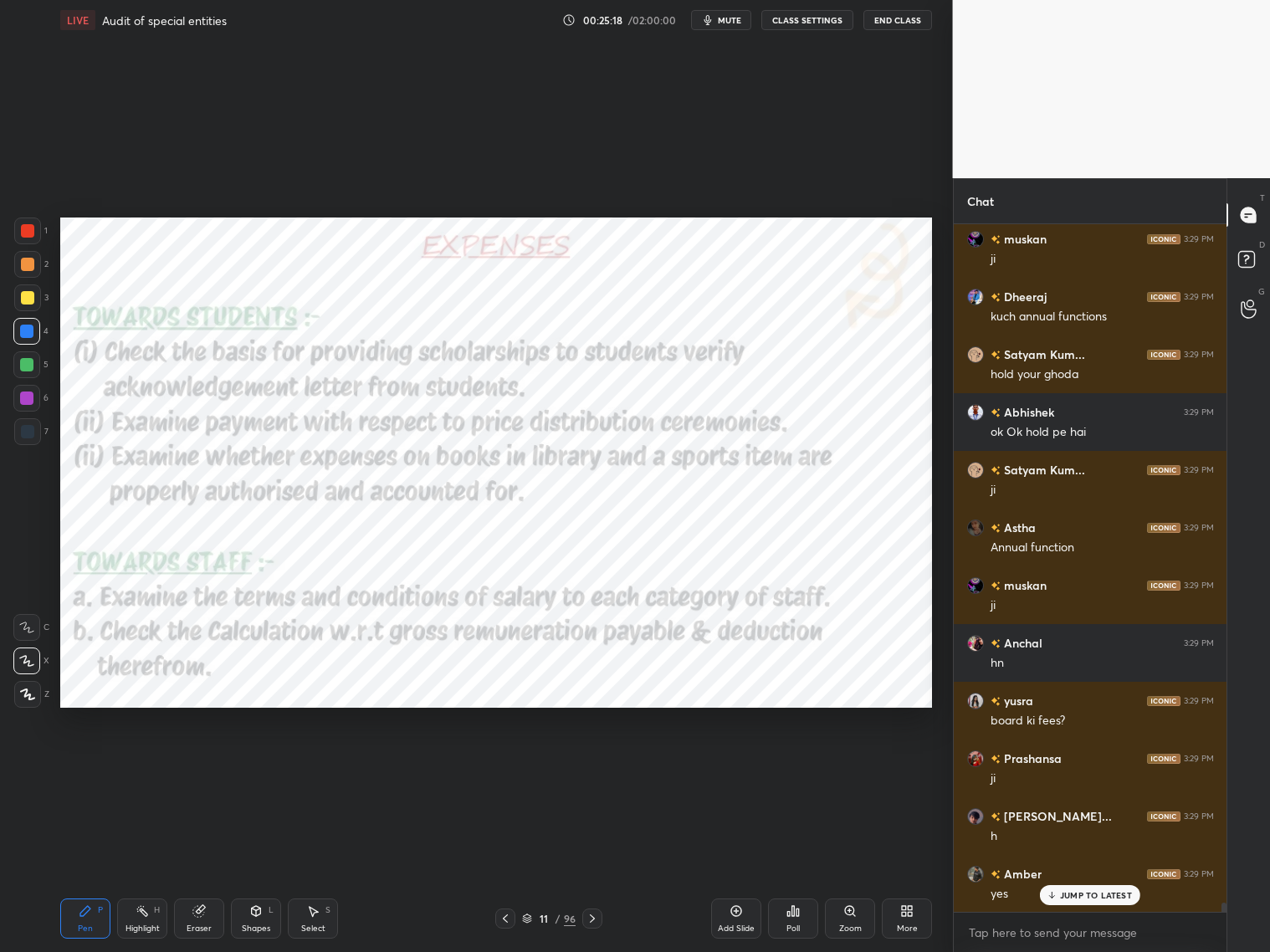
click at [1079, 768] on div "JUMP TO LATEST" at bounding box center [1090, 895] width 101 height 20
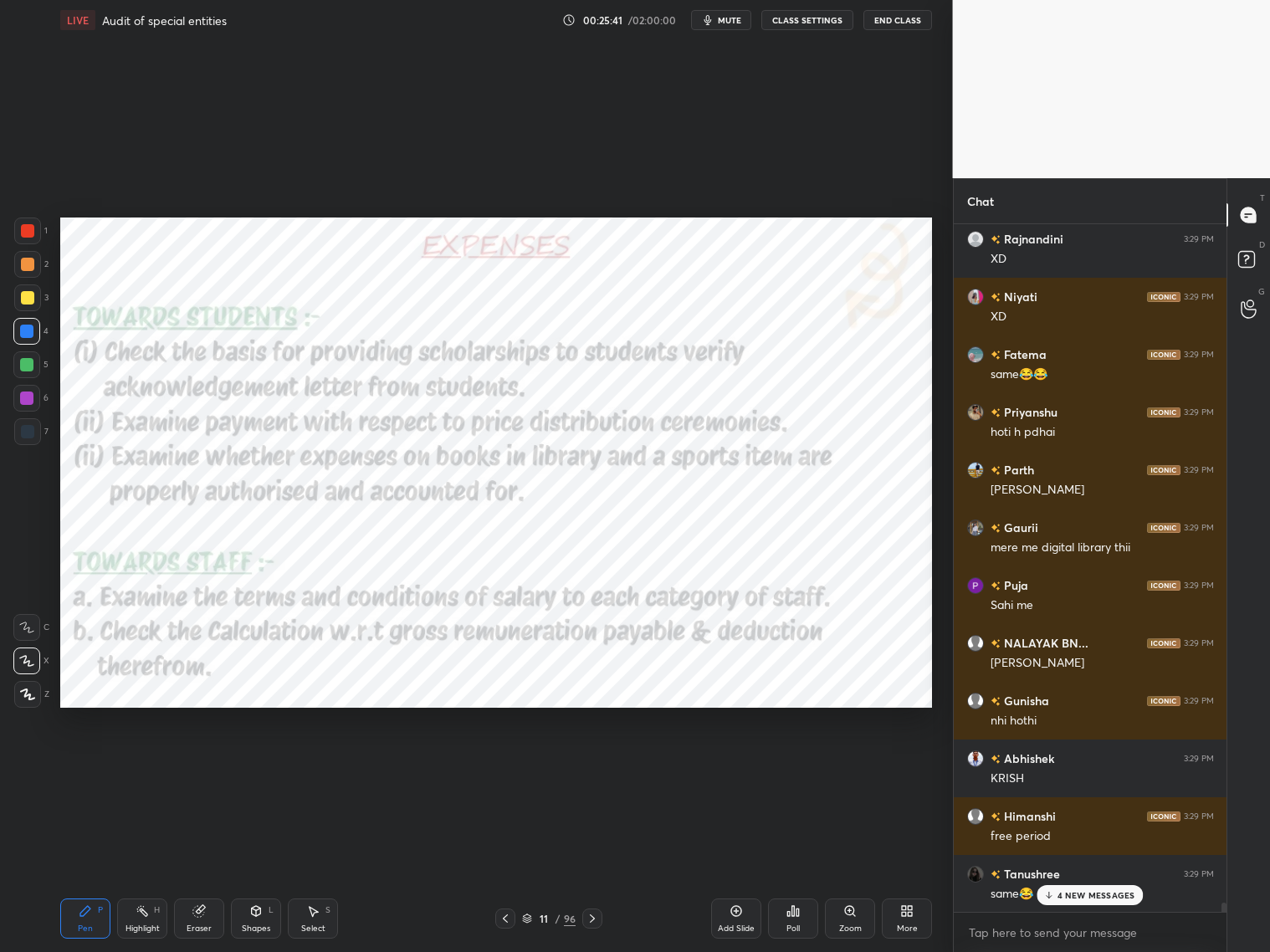
scroll to position [53184, 0]
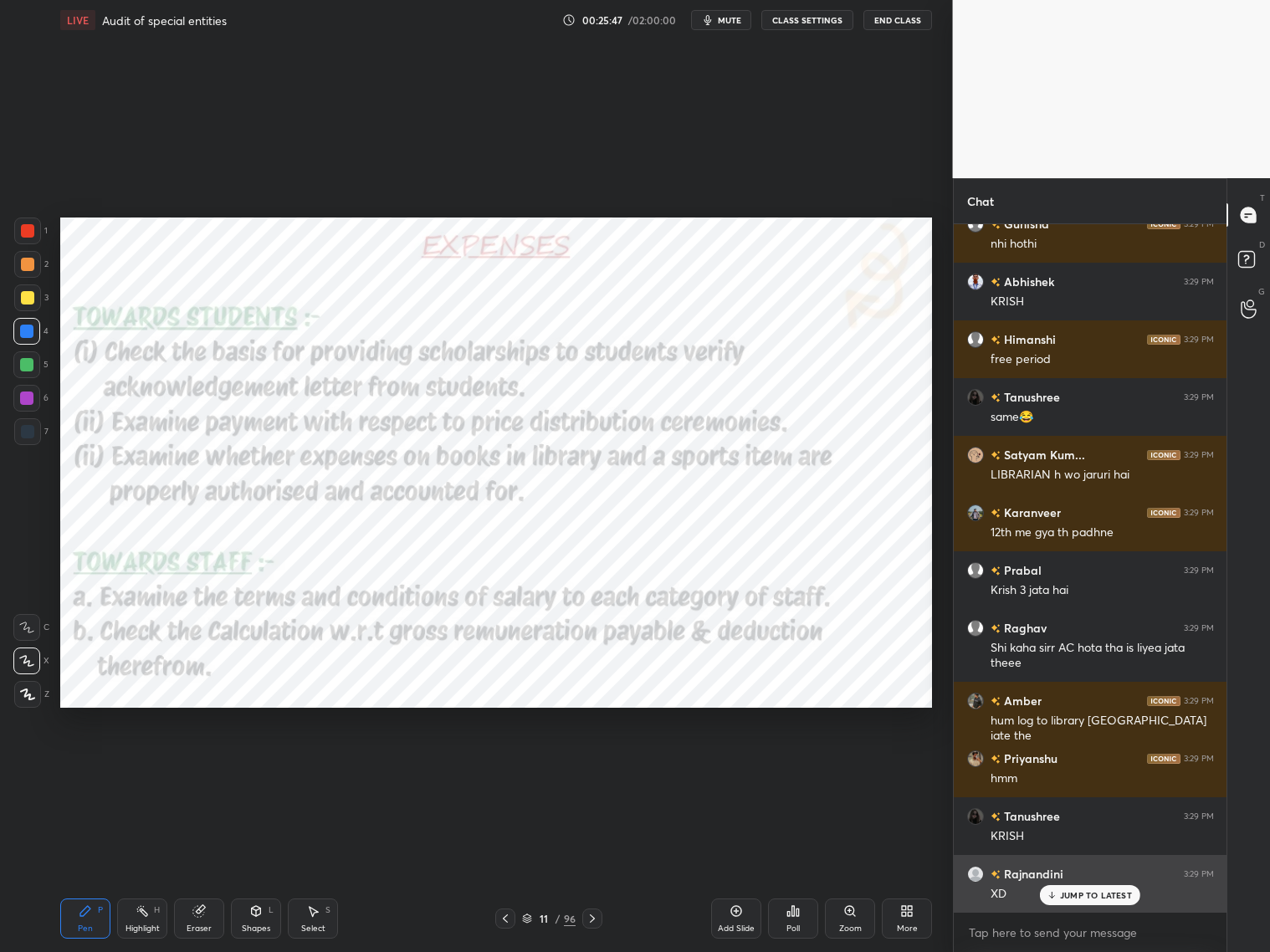
drag, startPoint x: 1077, startPoint y: 896, endPoint x: 1092, endPoint y: 890, distance: 16.2
click at [1077, 768] on p "JUMP TO LATEST" at bounding box center [1096, 895] width 72 height 10
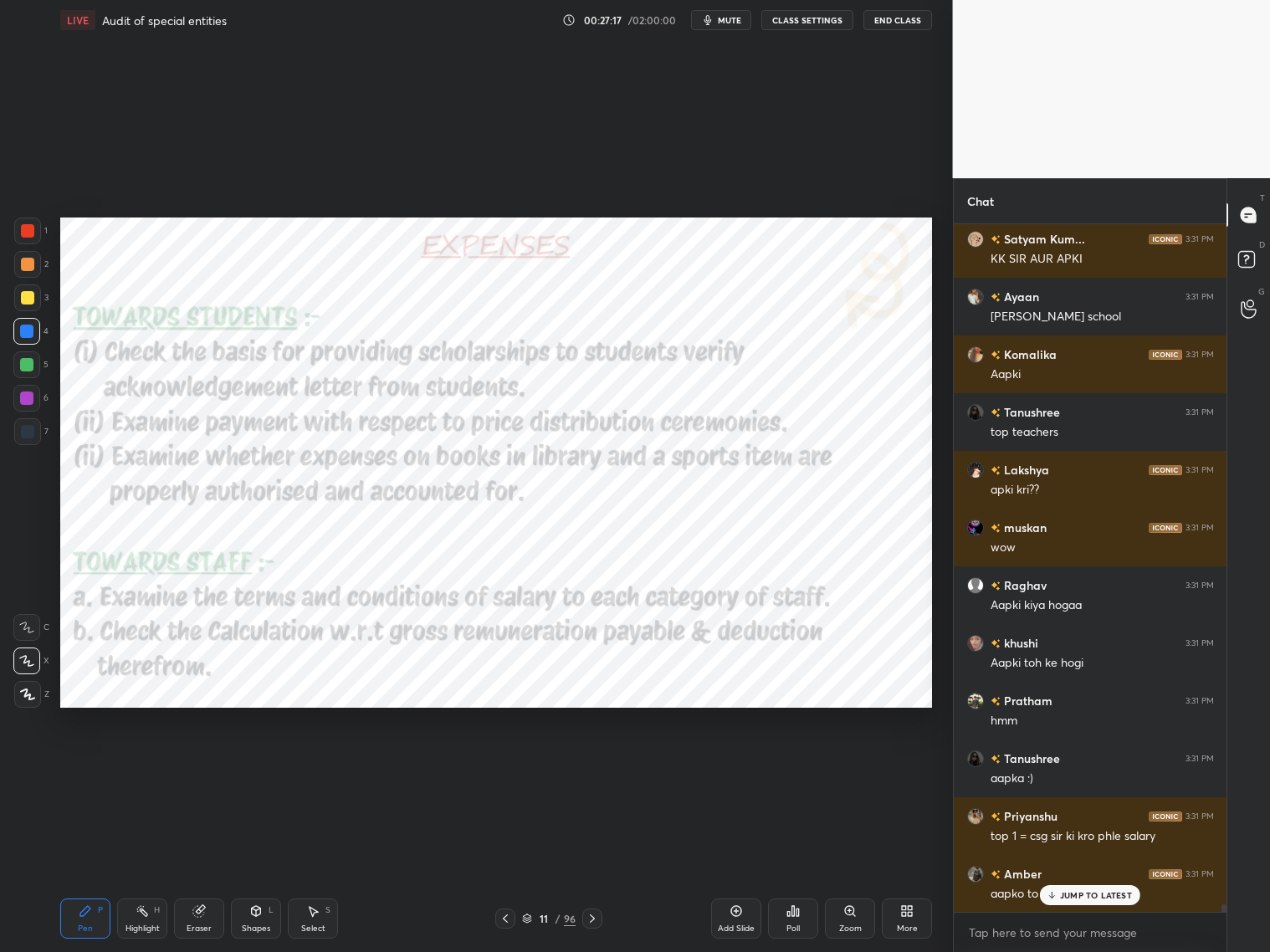
scroll to position [59693, 0]
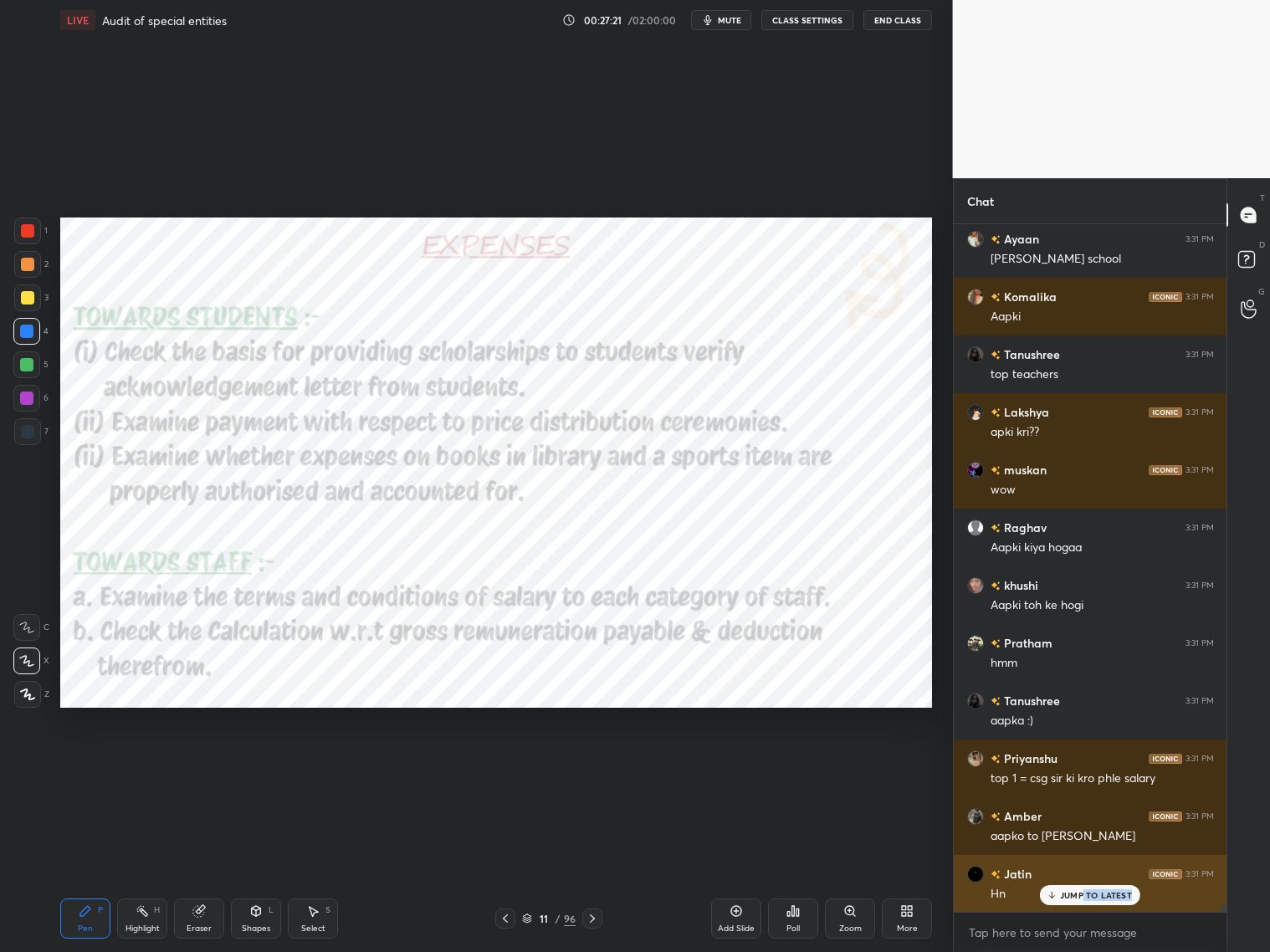
click at [1081, 768] on div "JUMP TO LATEST" at bounding box center [1090, 895] width 101 height 20
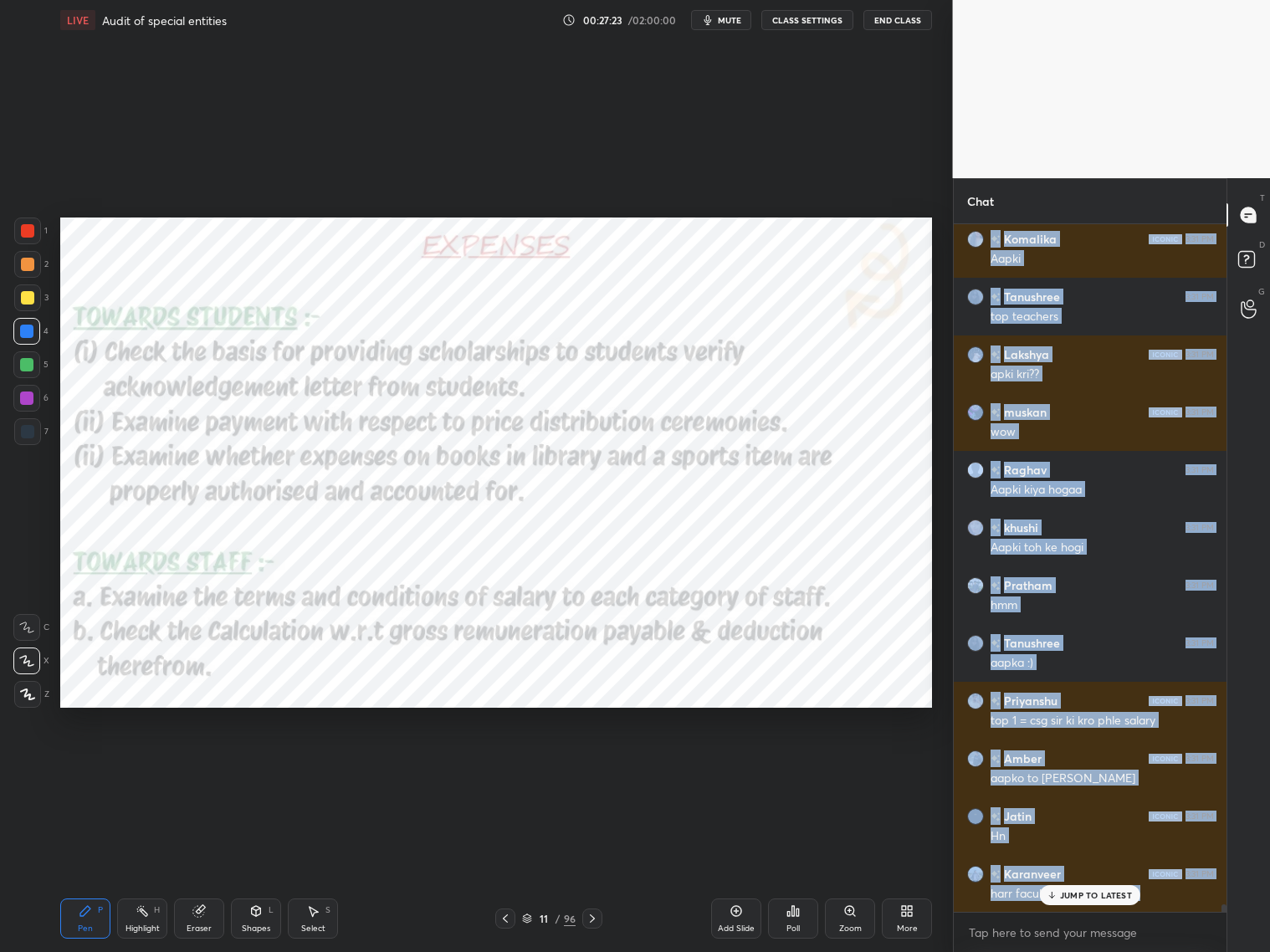
drag, startPoint x: 1102, startPoint y: 894, endPoint x: 1115, endPoint y: 882, distance: 17.7
click at [1086, 768] on p "JUMP TO LATEST" at bounding box center [1096, 895] width 72 height 10
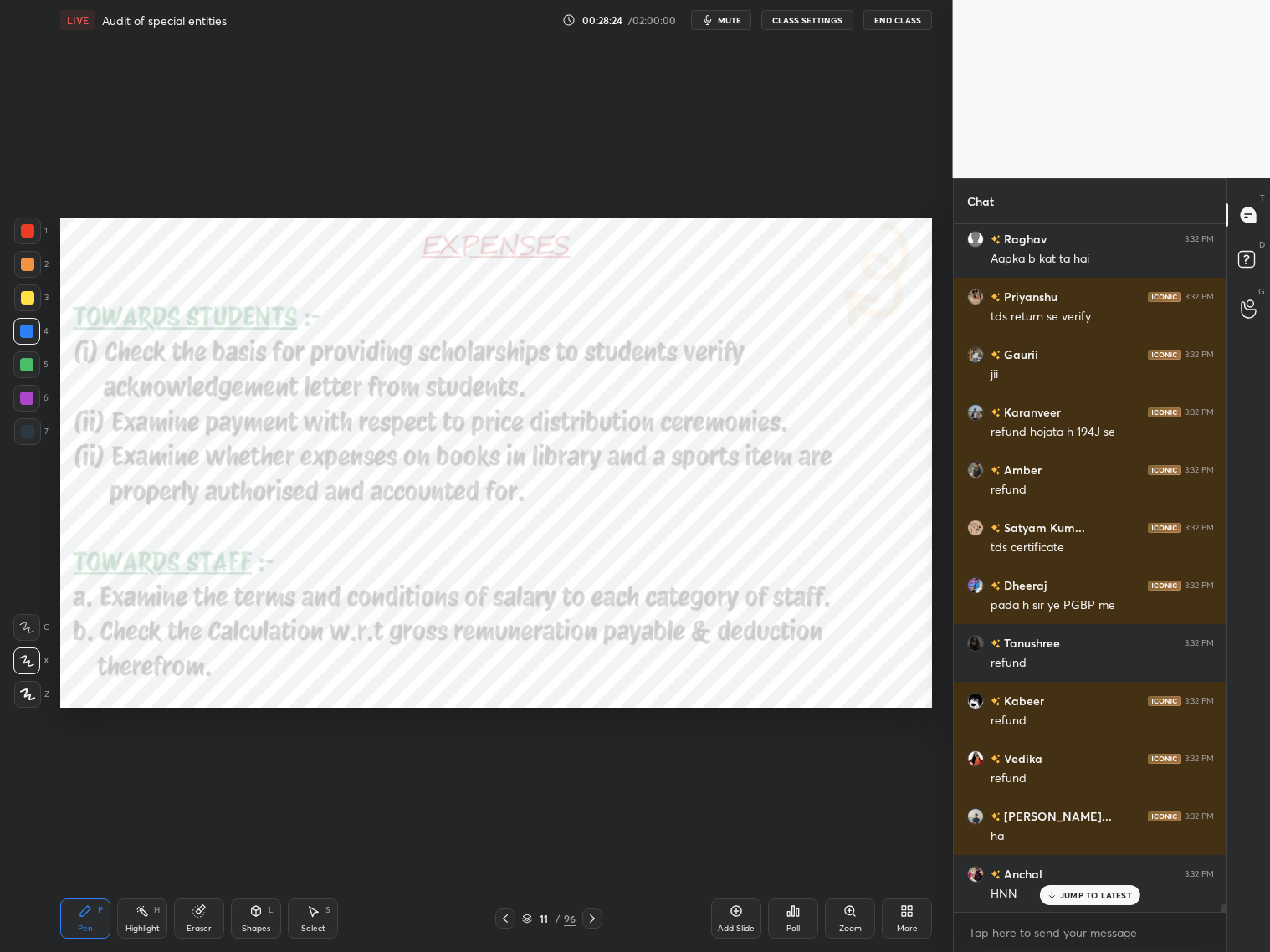
scroll to position [62117, 0]
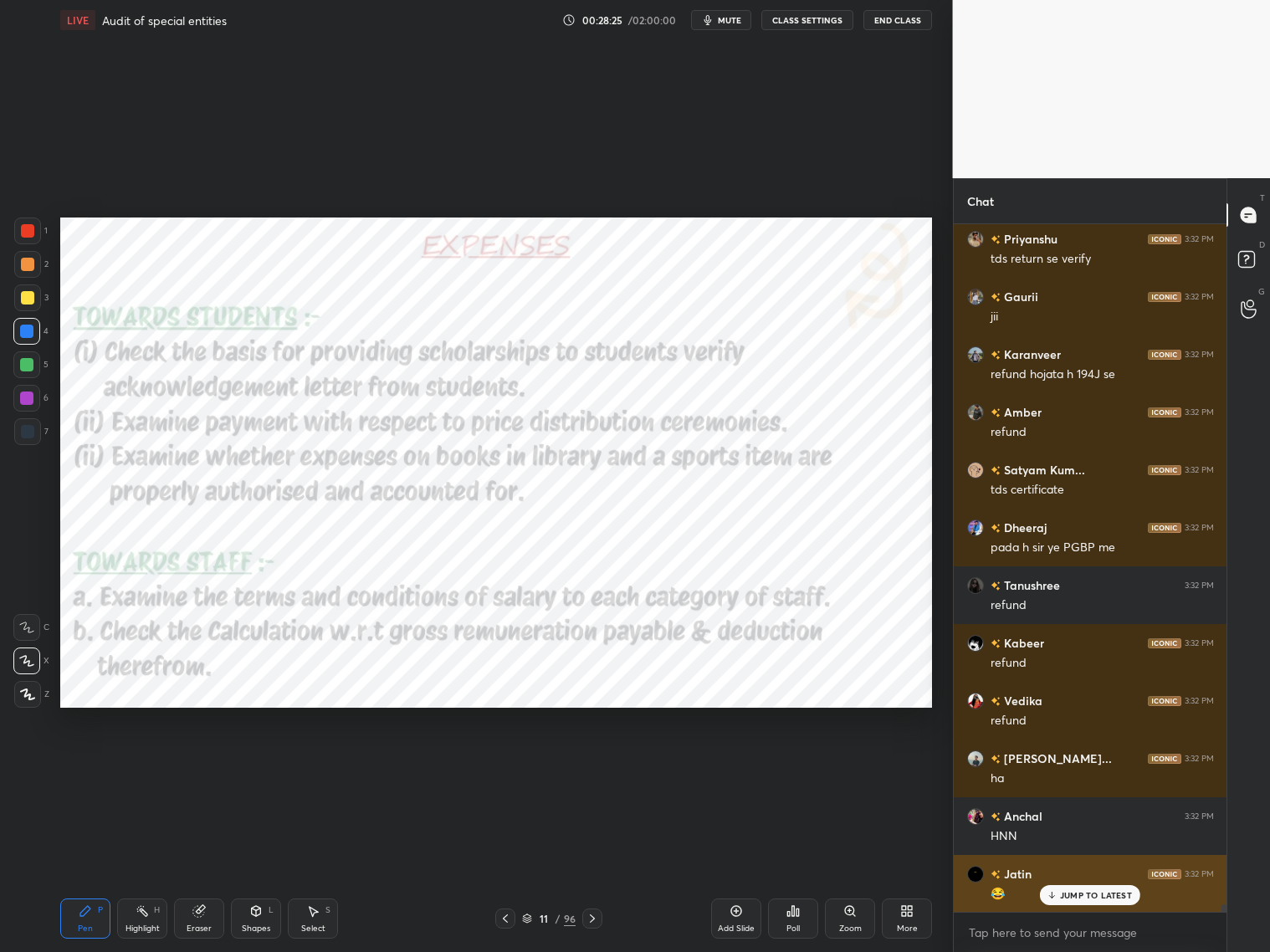
click at [1077, 768] on p "JUMP TO LATEST" at bounding box center [1096, 895] width 72 height 10
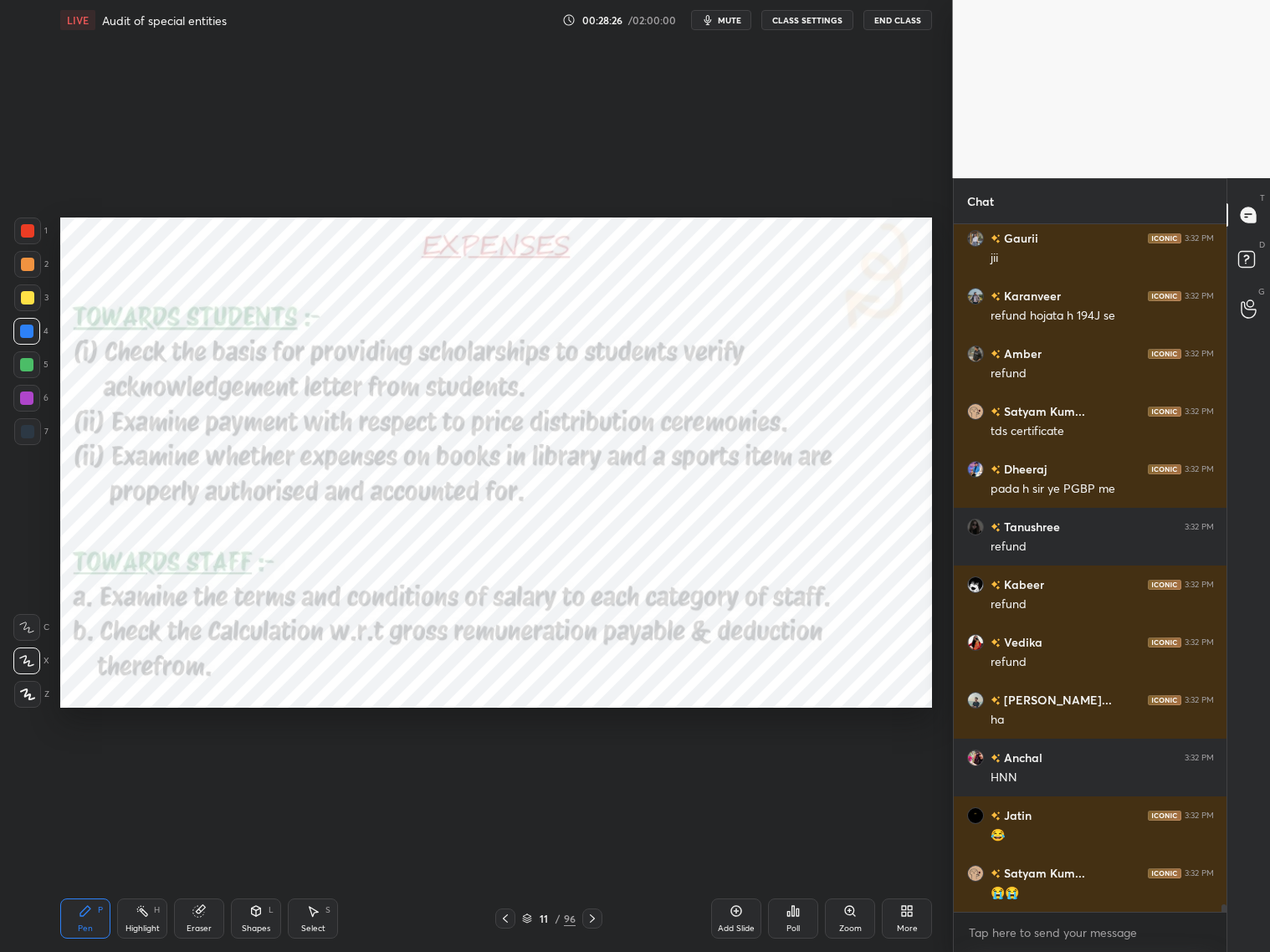
click at [586, 768] on icon at bounding box center [593, 919] width 14 height 14
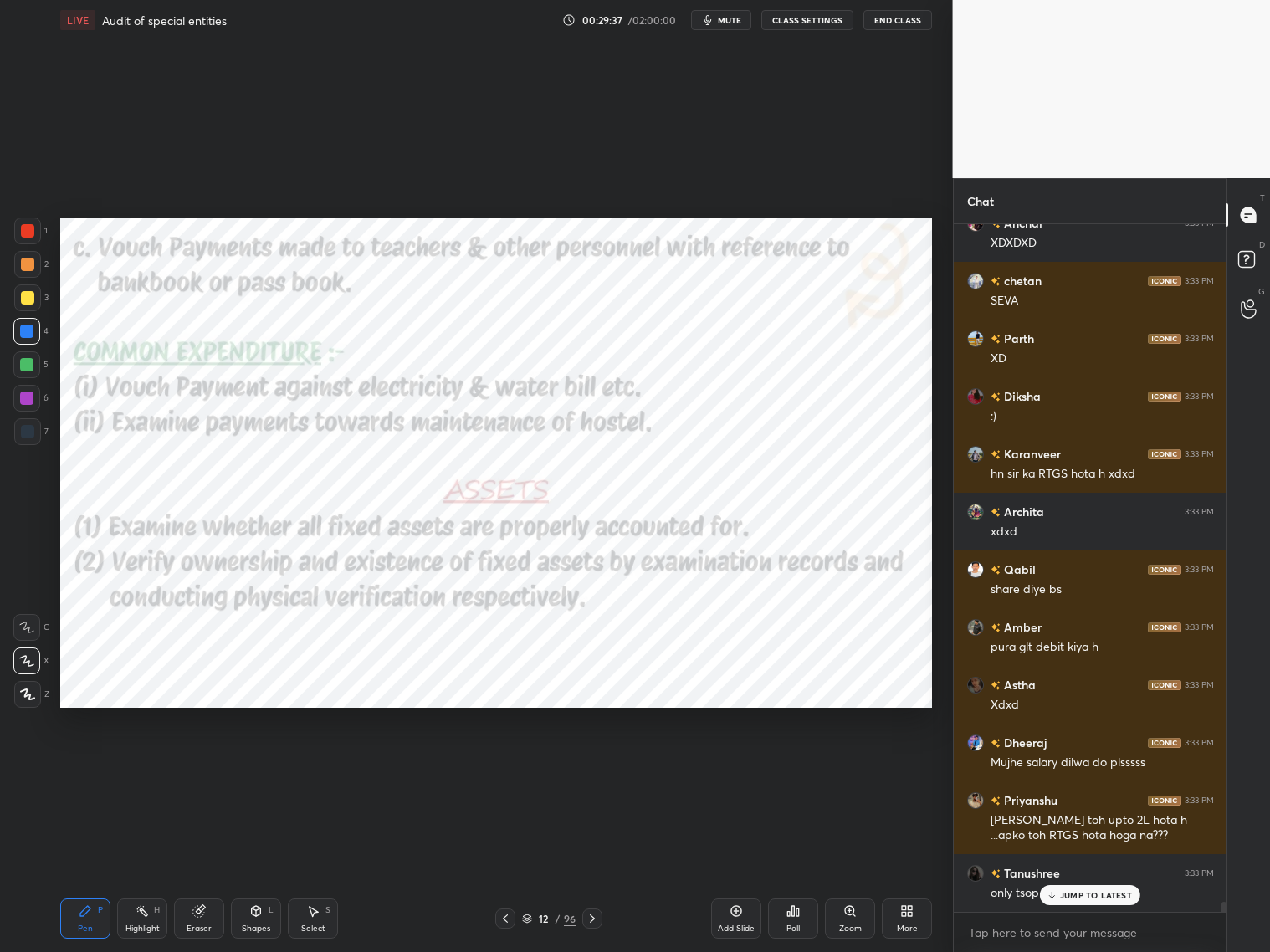
scroll to position [47620, 0]
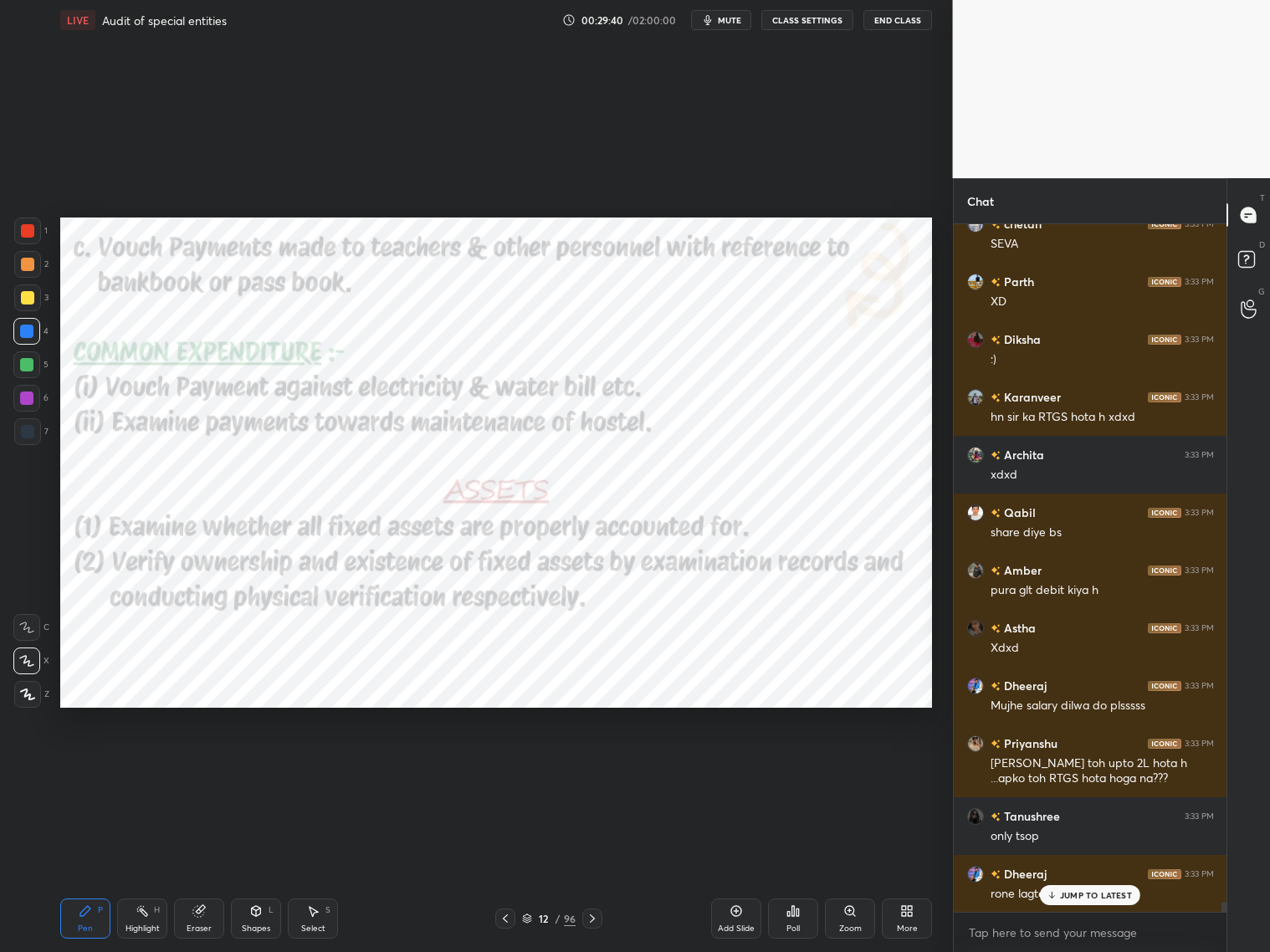
click at [1075, 768] on div "Astha 3:33 PM Xd Niyati 3:33 PM xd Priyanshu 3:33 PM aapko toh RTGS hota hoga m…" at bounding box center [1090, 567] width 273 height 687
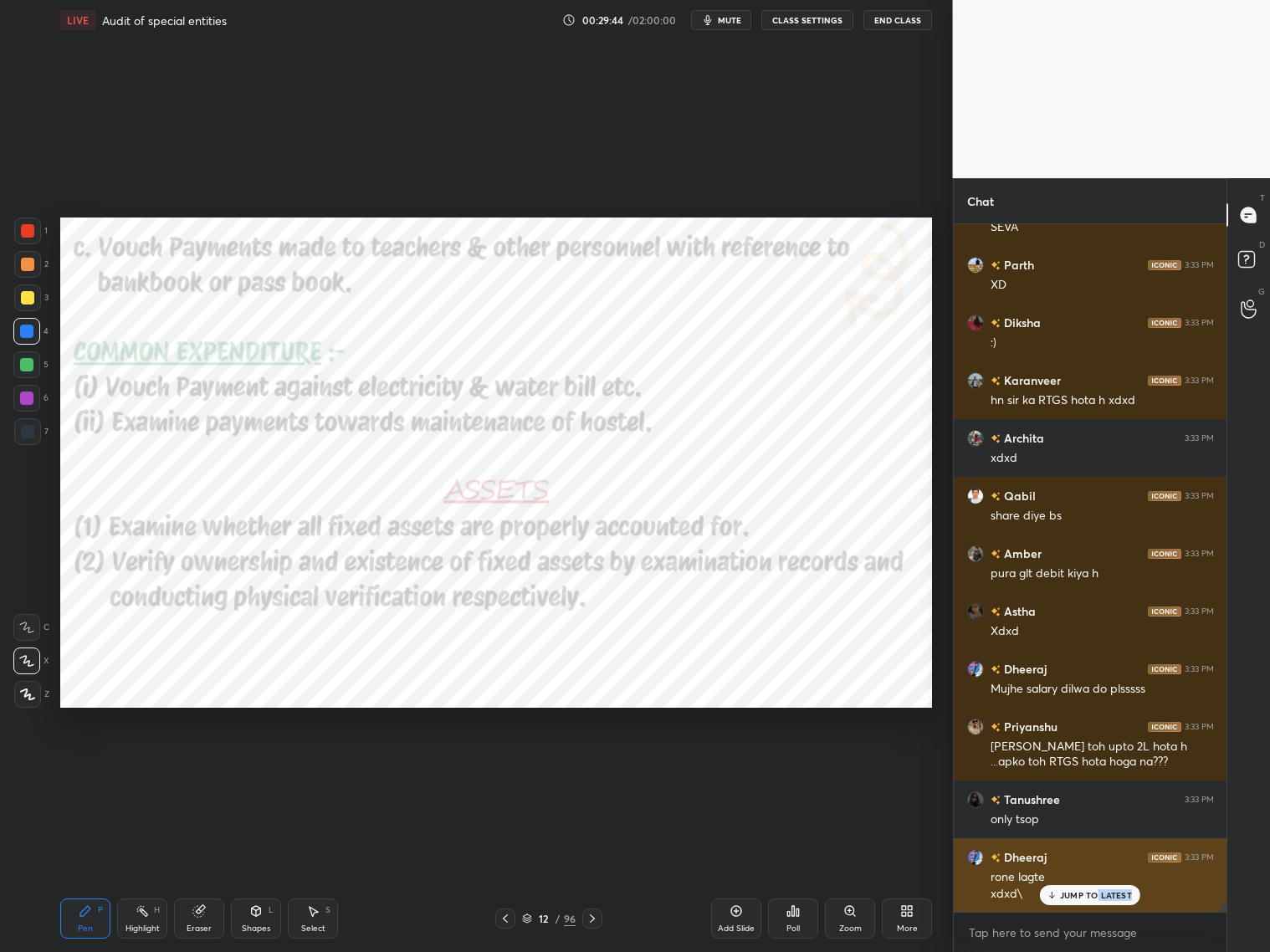
click at [1086, 768] on div "JUMP TO LATEST" at bounding box center [1090, 895] width 101 height 20
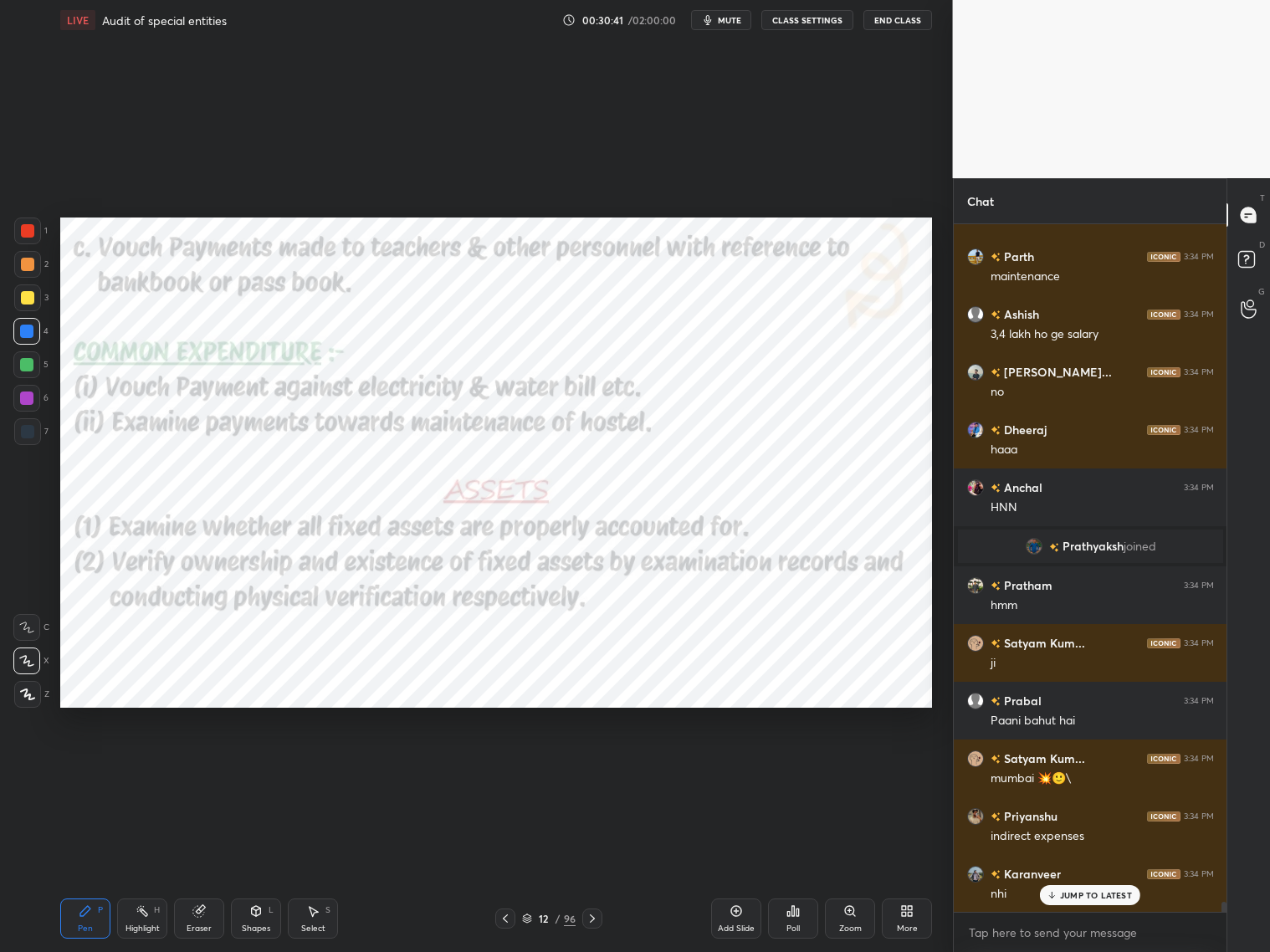
scroll to position [48065, 0]
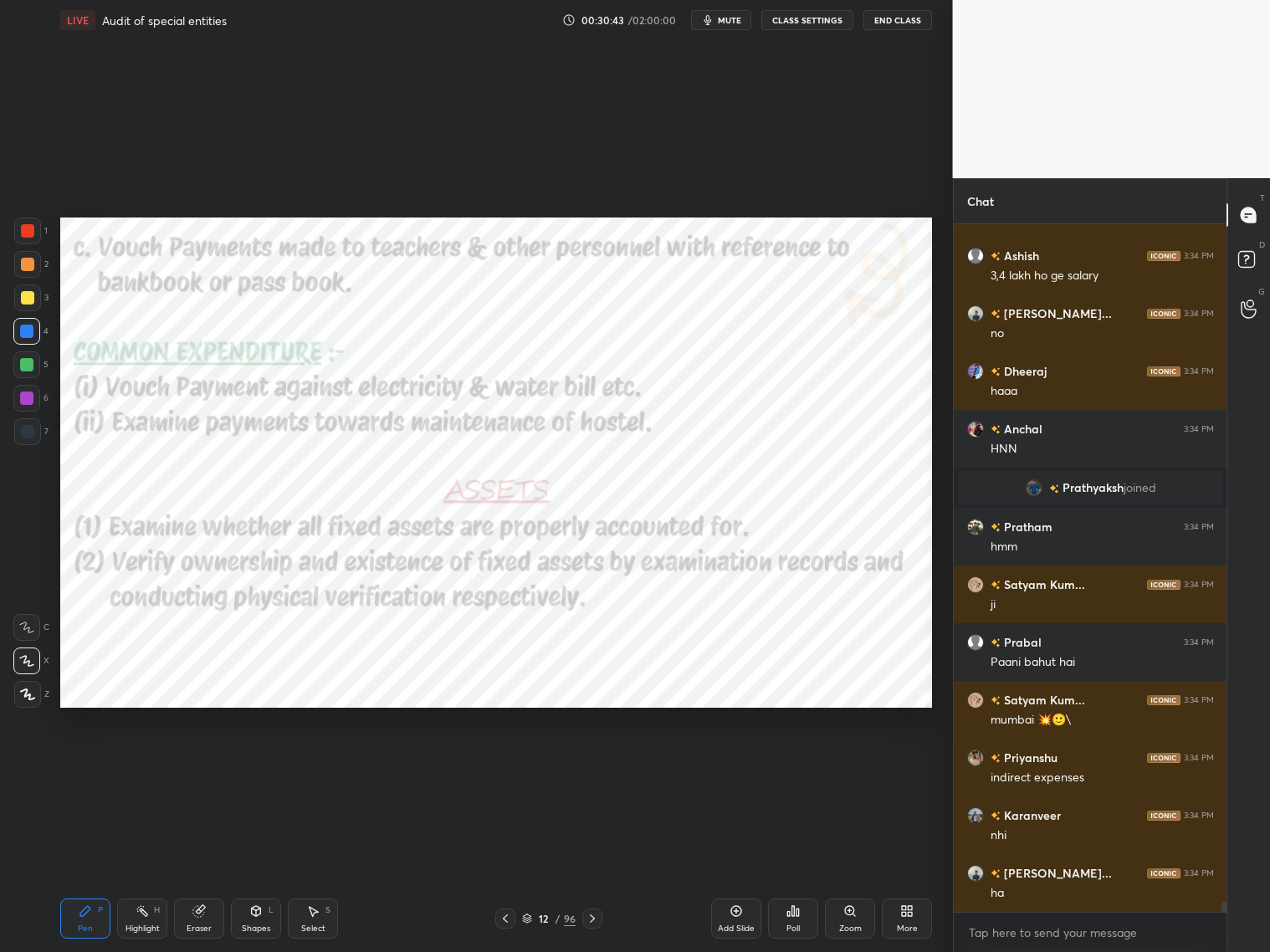
click at [504, 768] on icon at bounding box center [505, 919] width 14 height 14
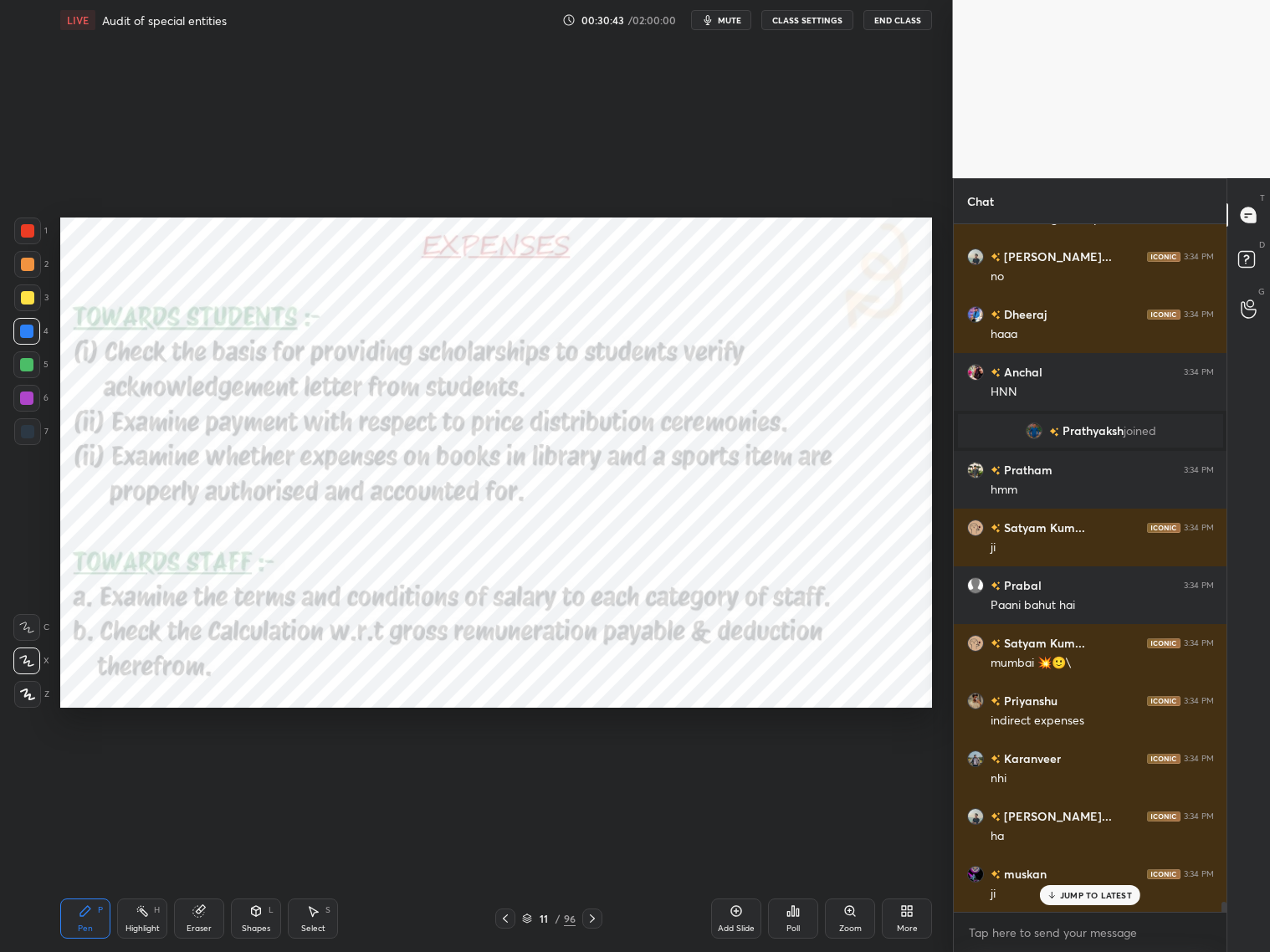
click at [512, 768] on div at bounding box center [506, 919] width 20 height 20
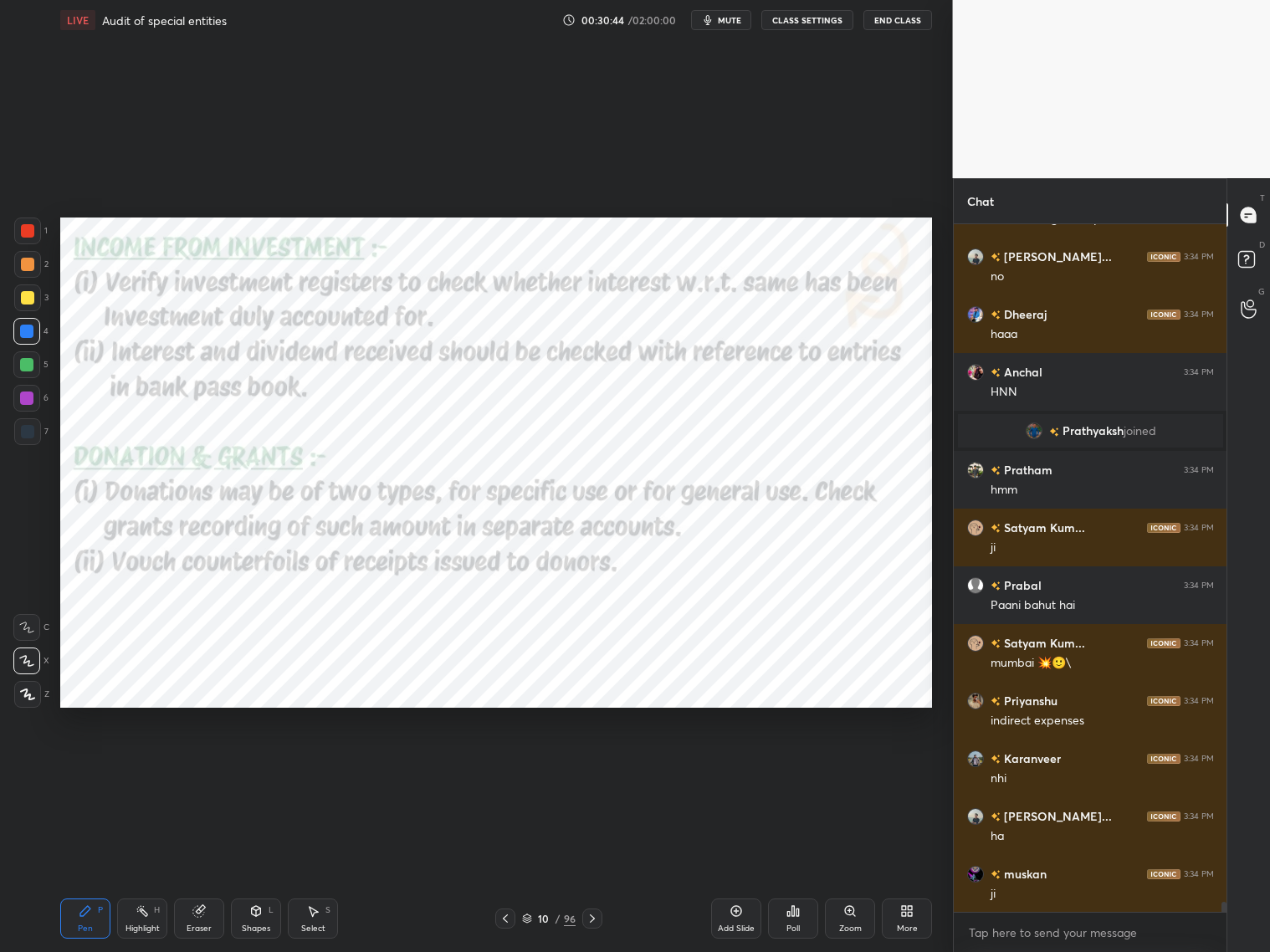
scroll to position [48180, 0]
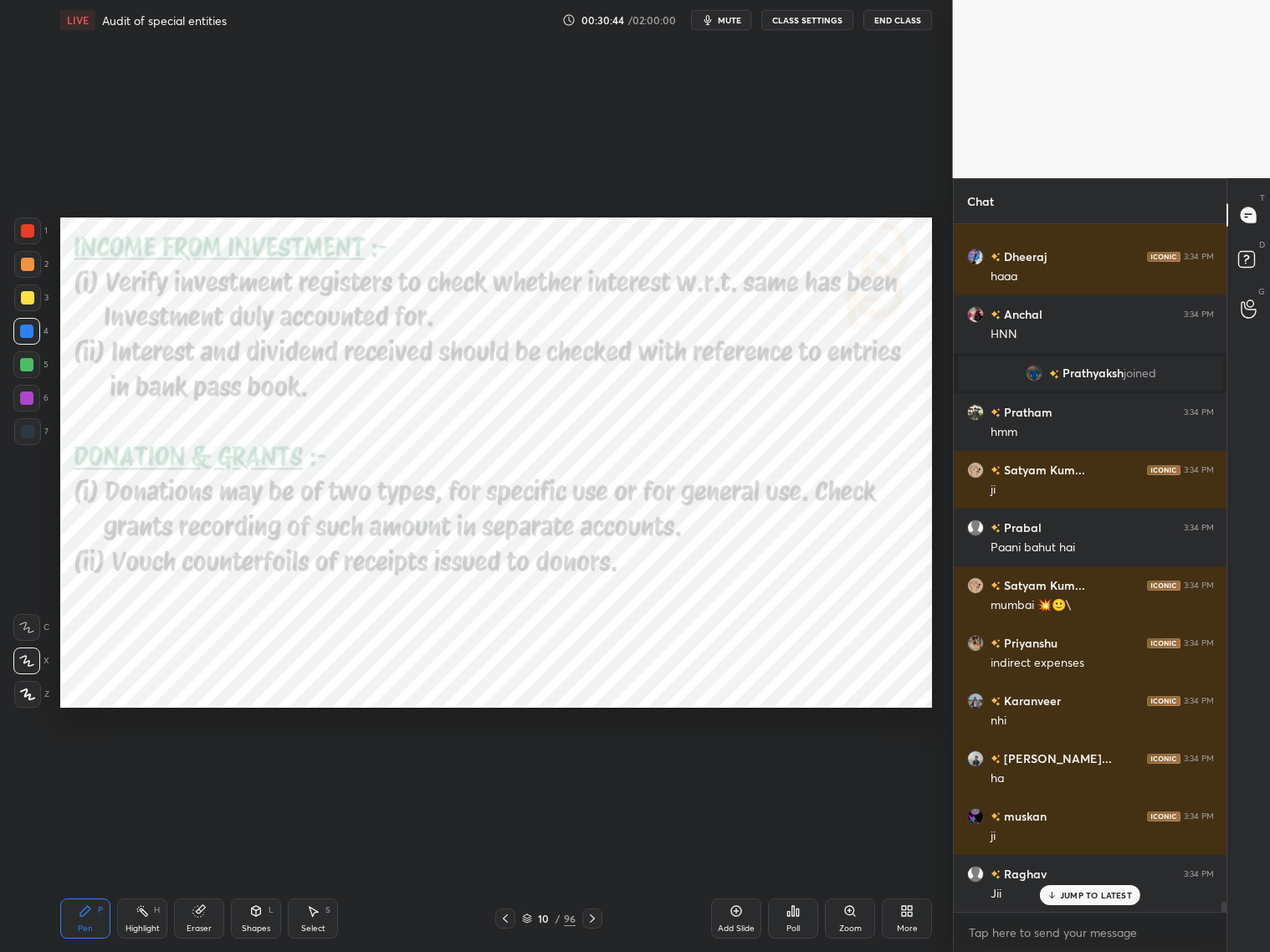
click at [508, 768] on icon at bounding box center [505, 919] width 14 height 14
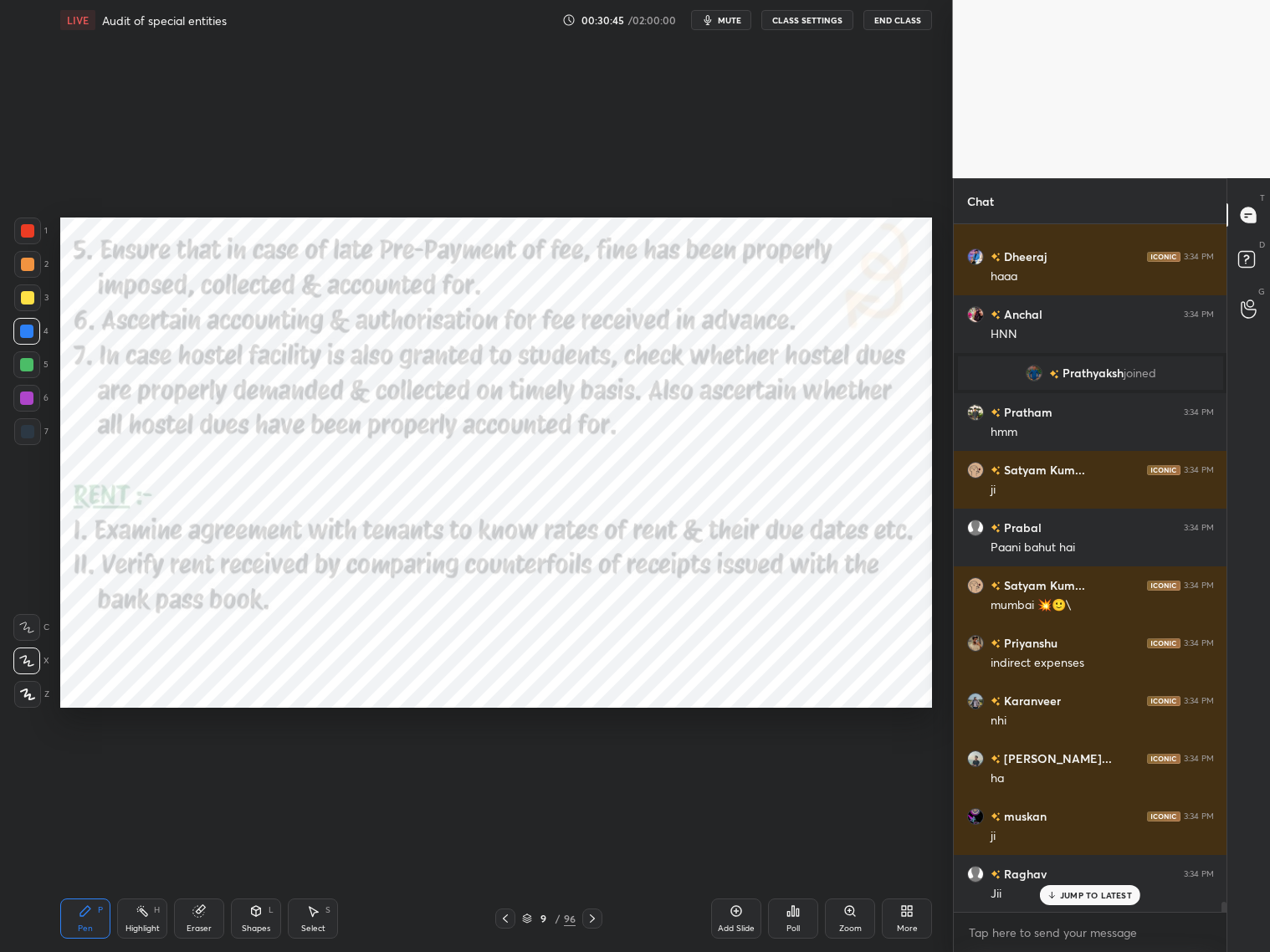
click at [500, 768] on icon at bounding box center [505, 919] width 14 height 14
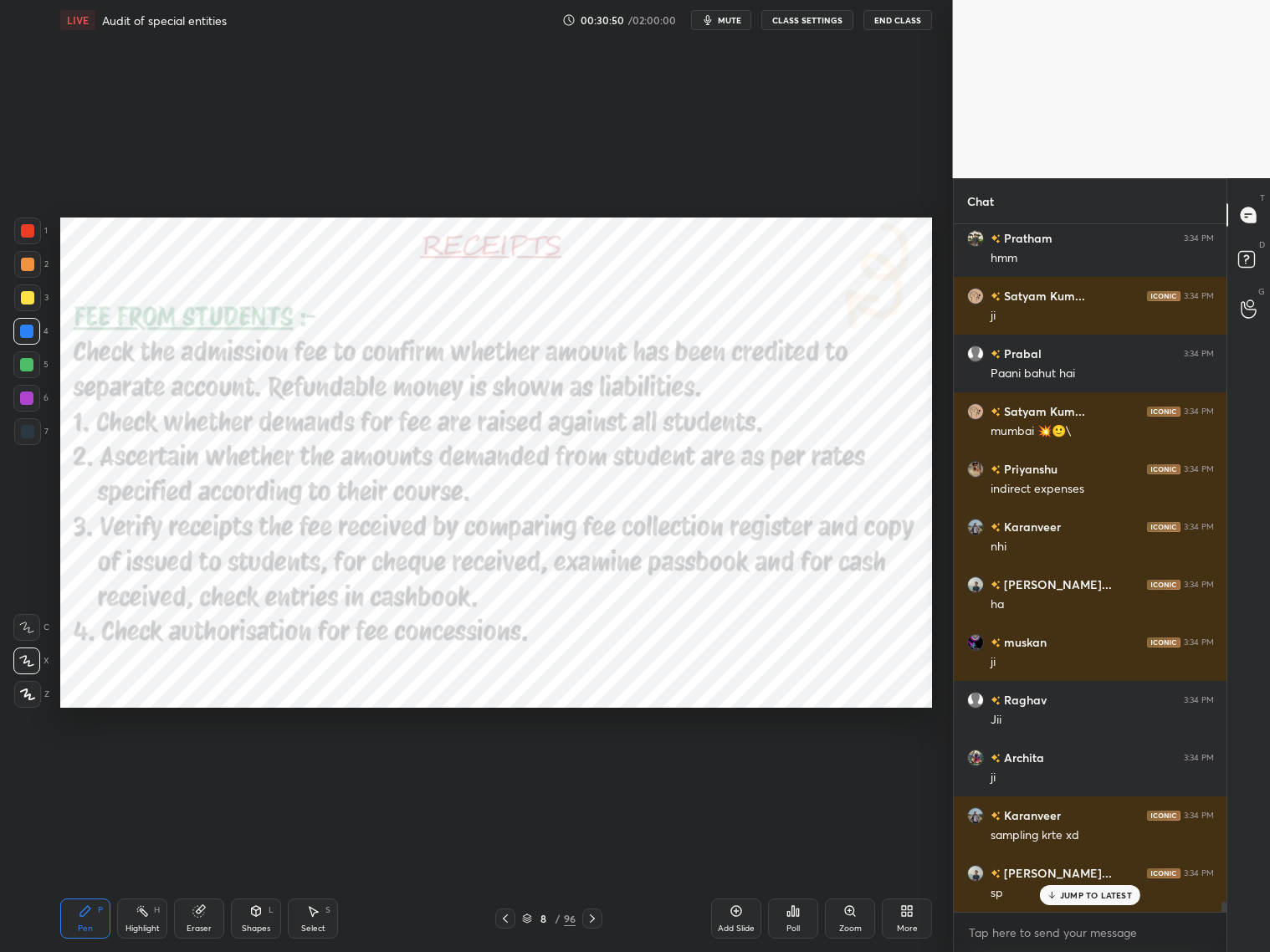
scroll to position [48411, 0]
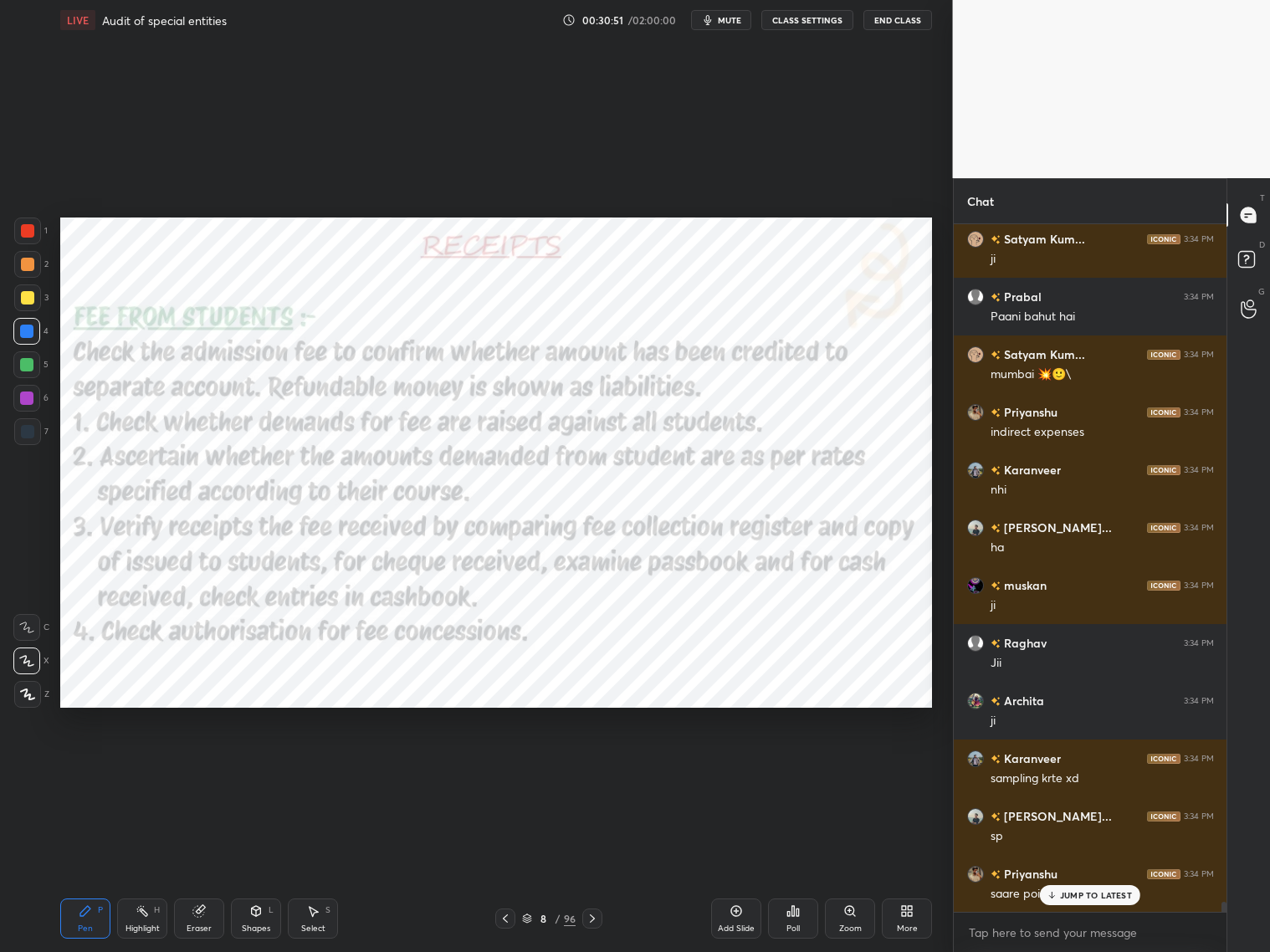
click at [595, 768] on div "Pen P Highlight H Eraser Shapes L Select S 8 / 96 Add Slide Poll Zoom More" at bounding box center [497, 918] width 872 height 67
click at [591, 768] on div "Pen P Highlight H Eraser Shapes L Select S 8 / 96 Add Slide Poll Zoom More" at bounding box center [497, 918] width 872 height 67
click at [595, 768] on div "Pen P Highlight H Eraser Shapes L Select S 8 / 96 Add Slide Poll Zoom More" at bounding box center [497, 918] width 872 height 67
click at [592, 768] on div at bounding box center [593, 919] width 20 height 20
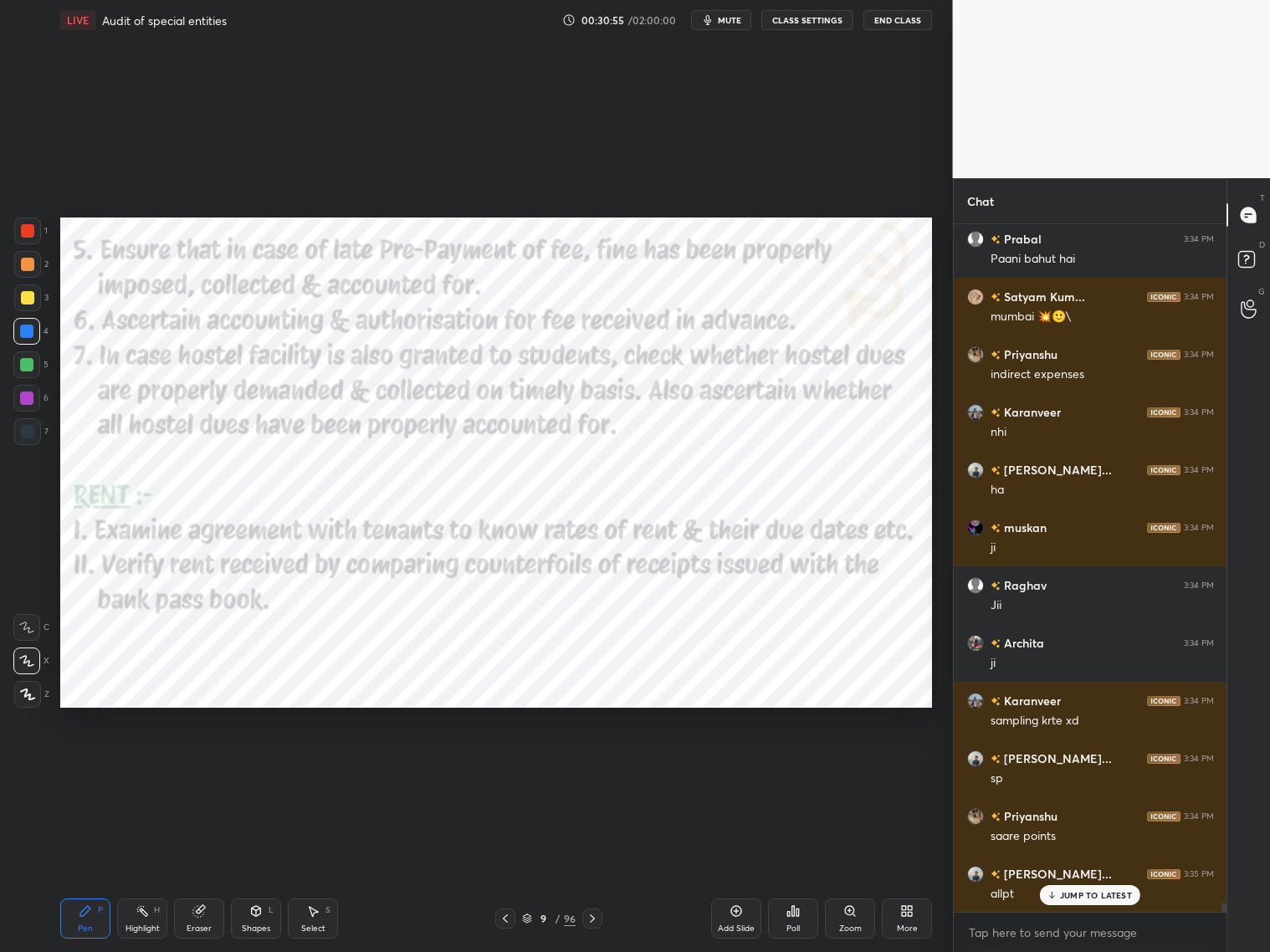
scroll to position [48526, 0]
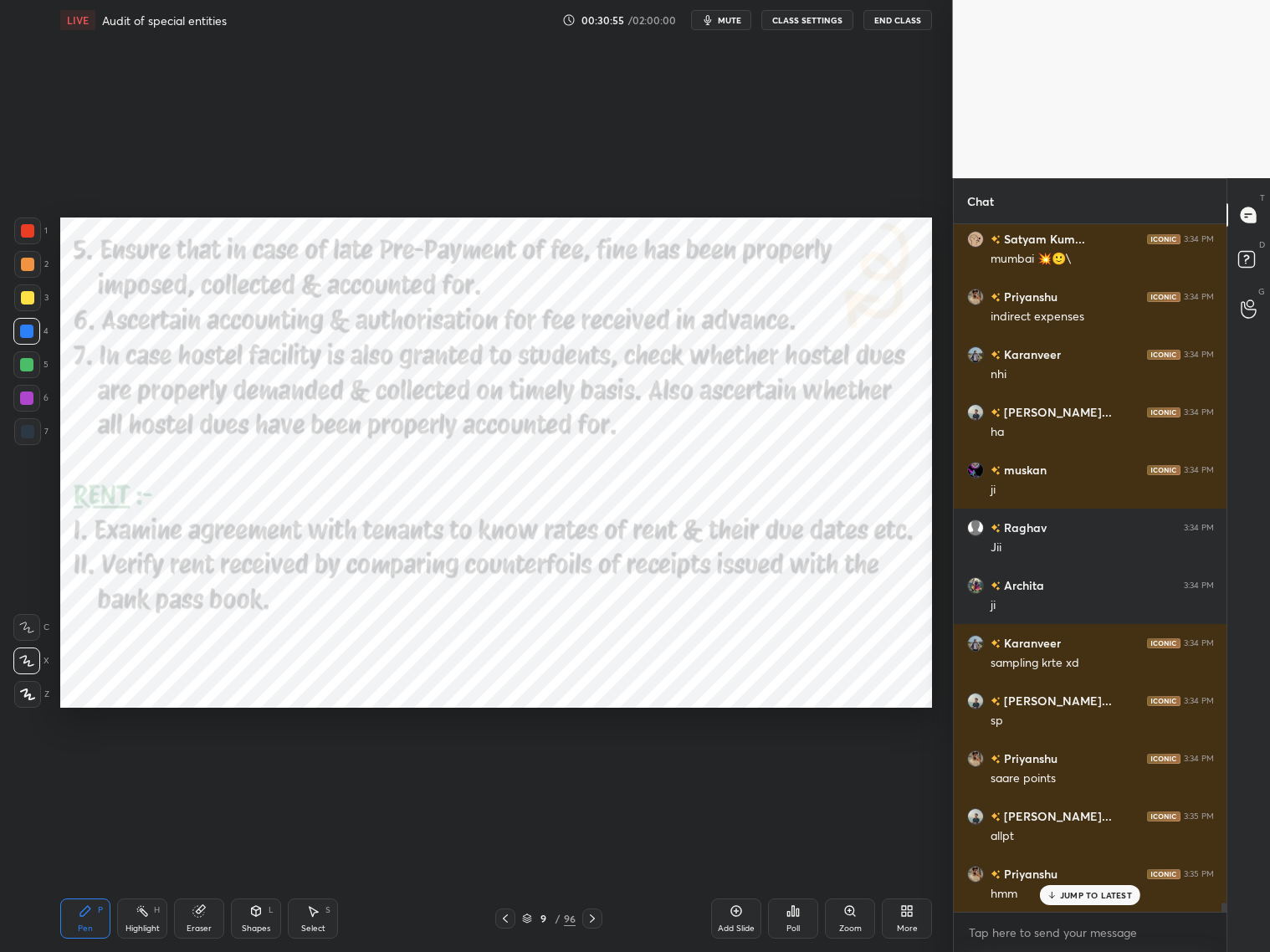
click at [595, 768] on div at bounding box center [593, 919] width 20 height 20
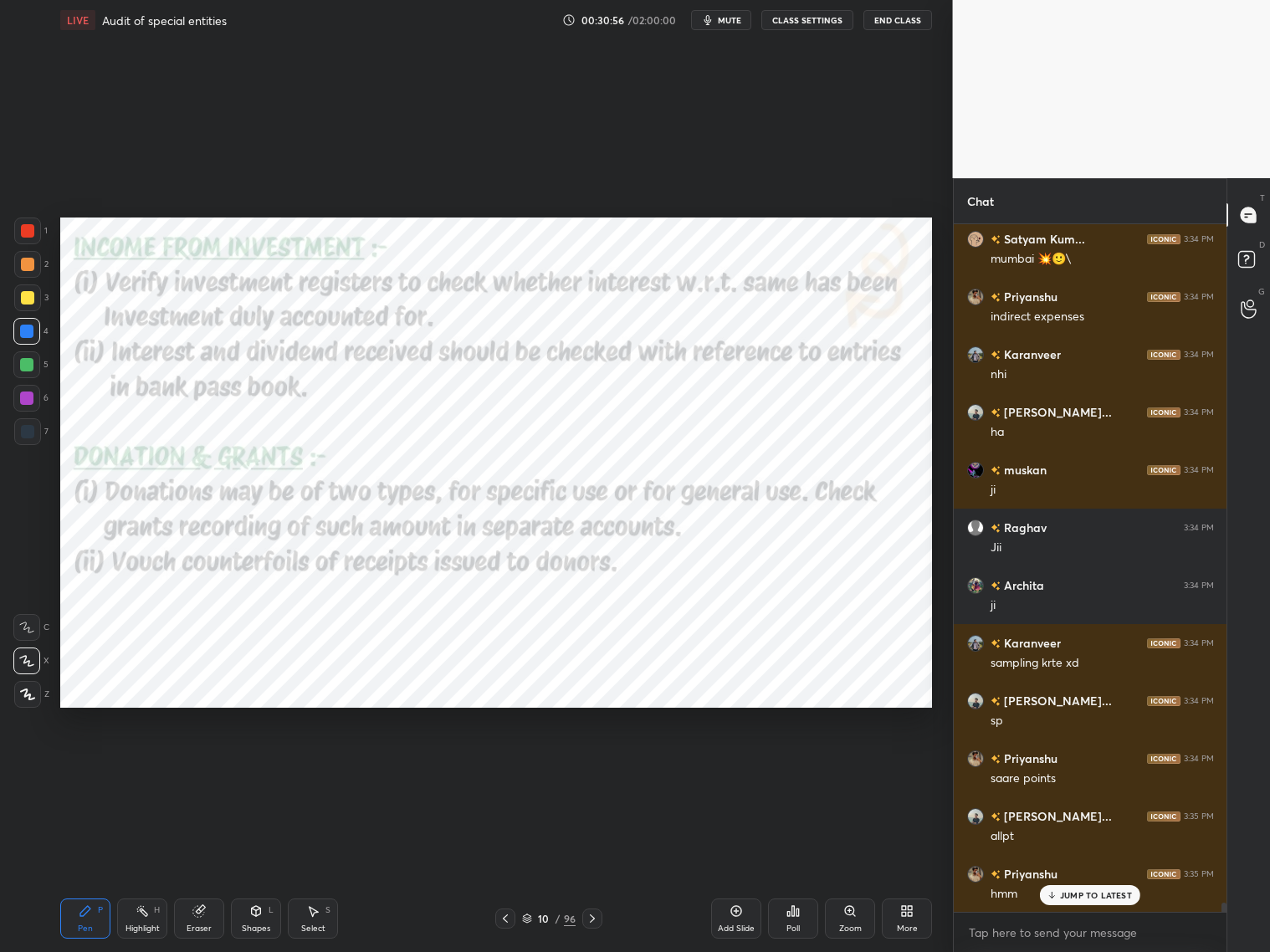
scroll to position [48756, 0]
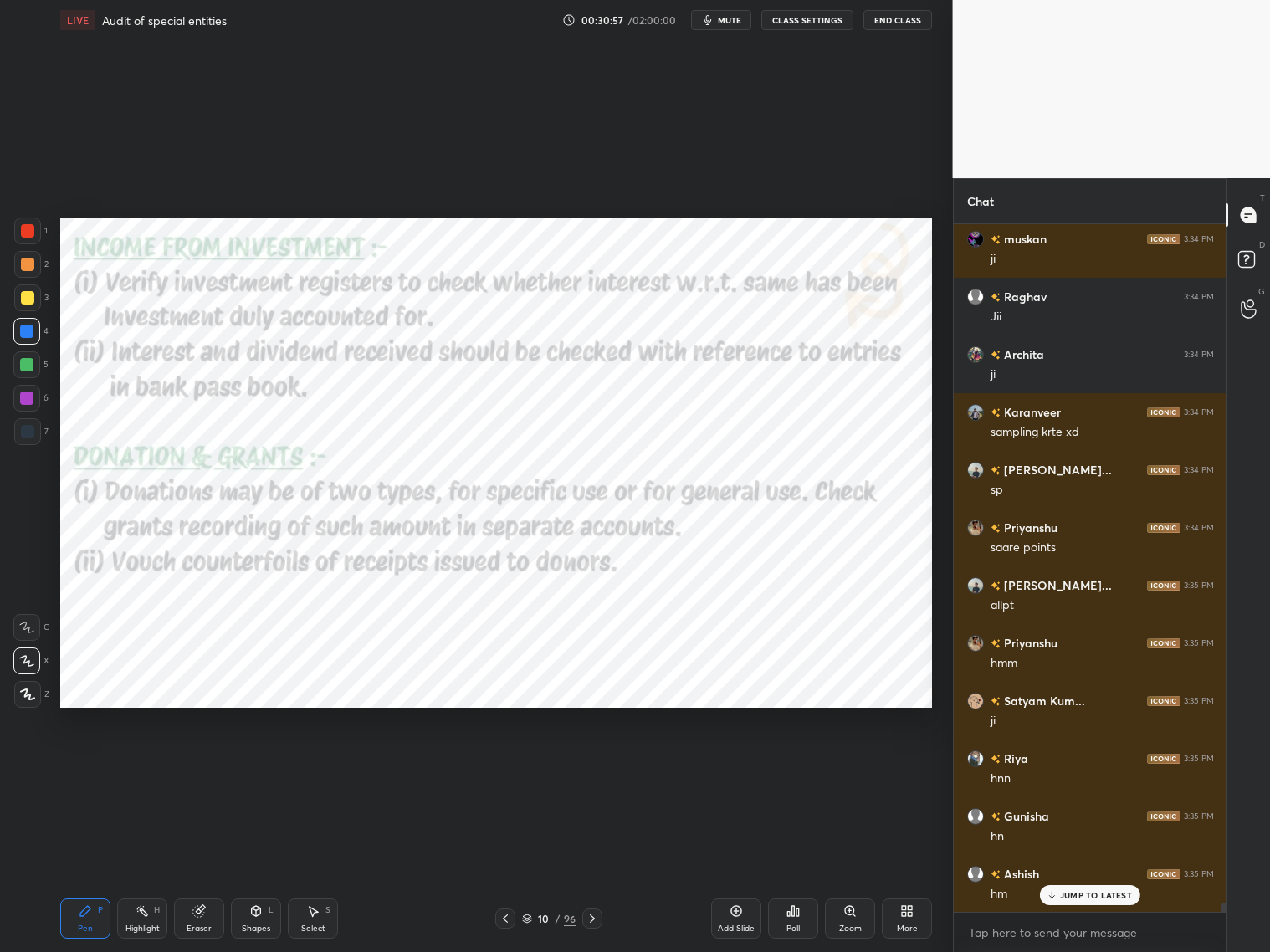
click at [593, 768] on icon at bounding box center [593, 919] width 14 height 14
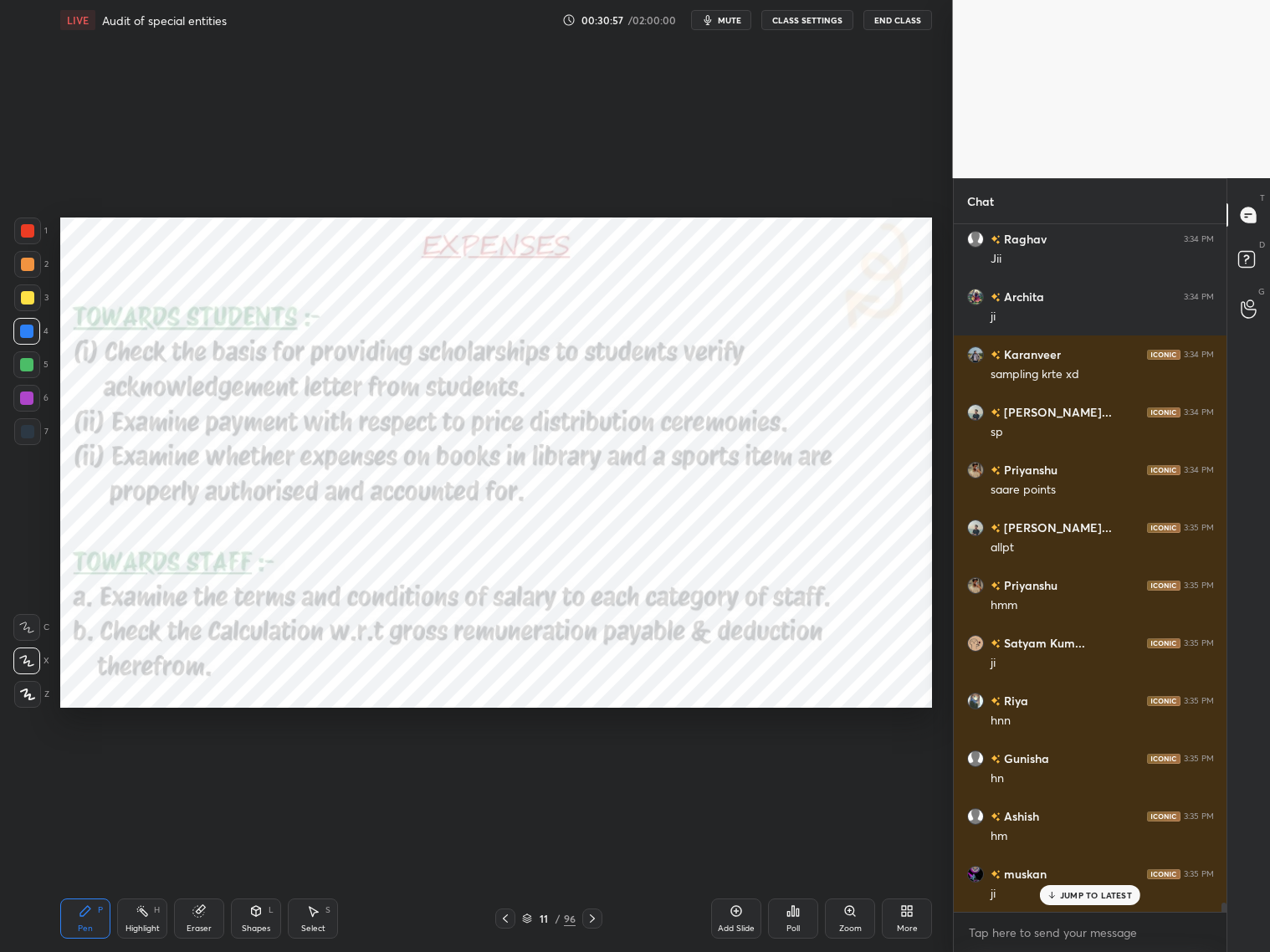
click at [596, 768] on icon at bounding box center [593, 919] width 14 height 14
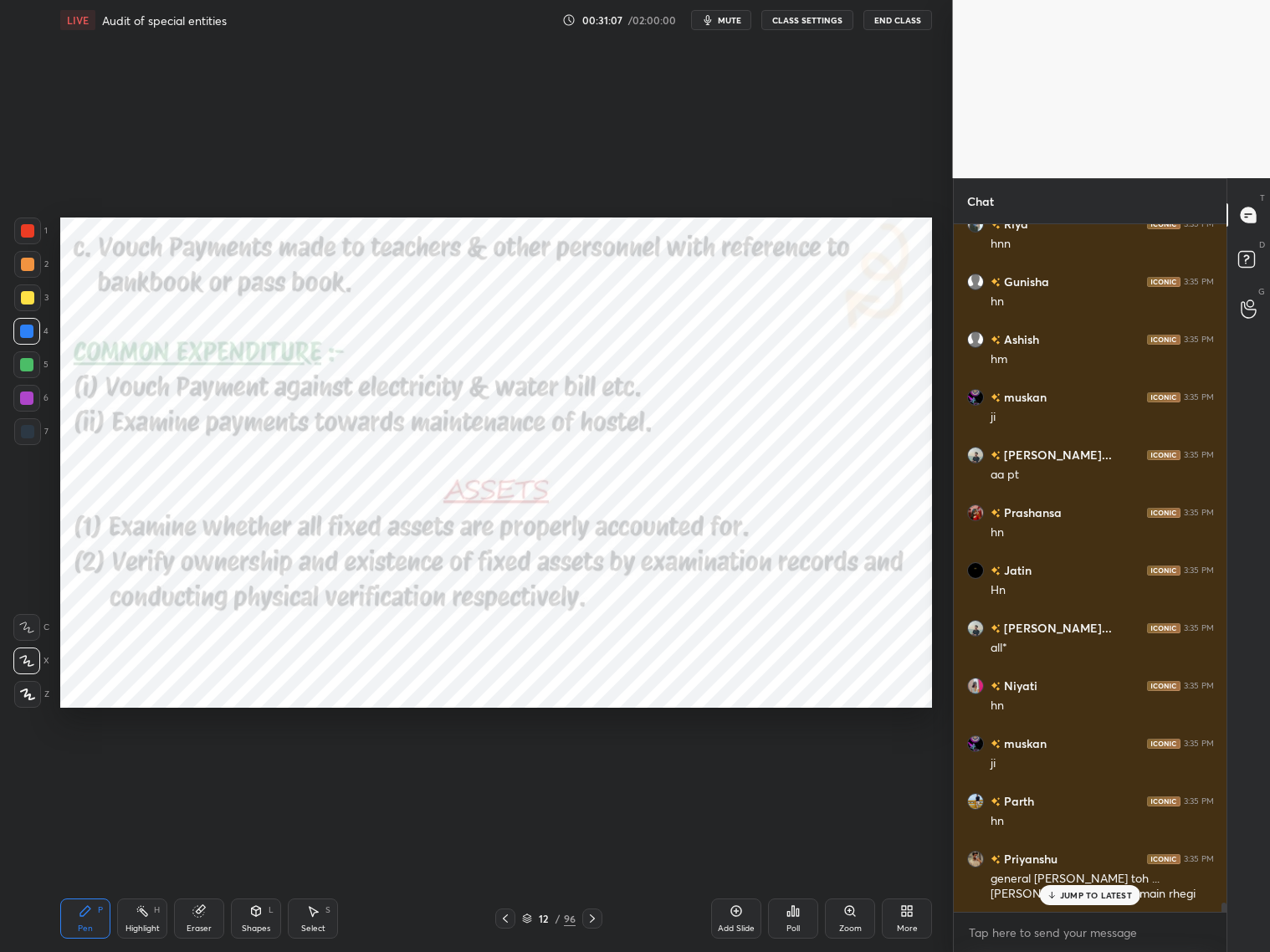
scroll to position [49349, 0]
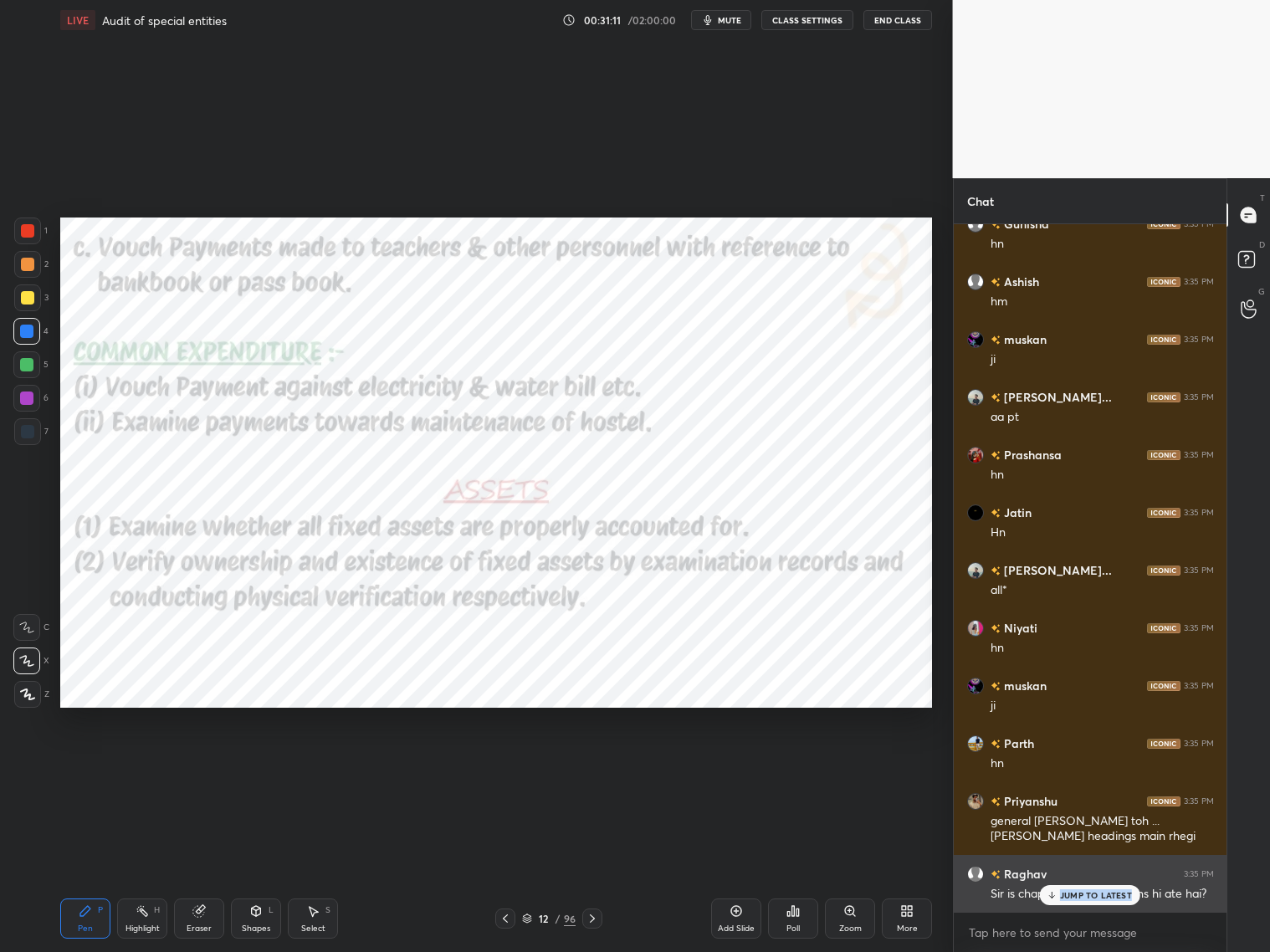
click at [1063, 768] on div "JUMP TO LATEST" at bounding box center [1090, 895] width 101 height 20
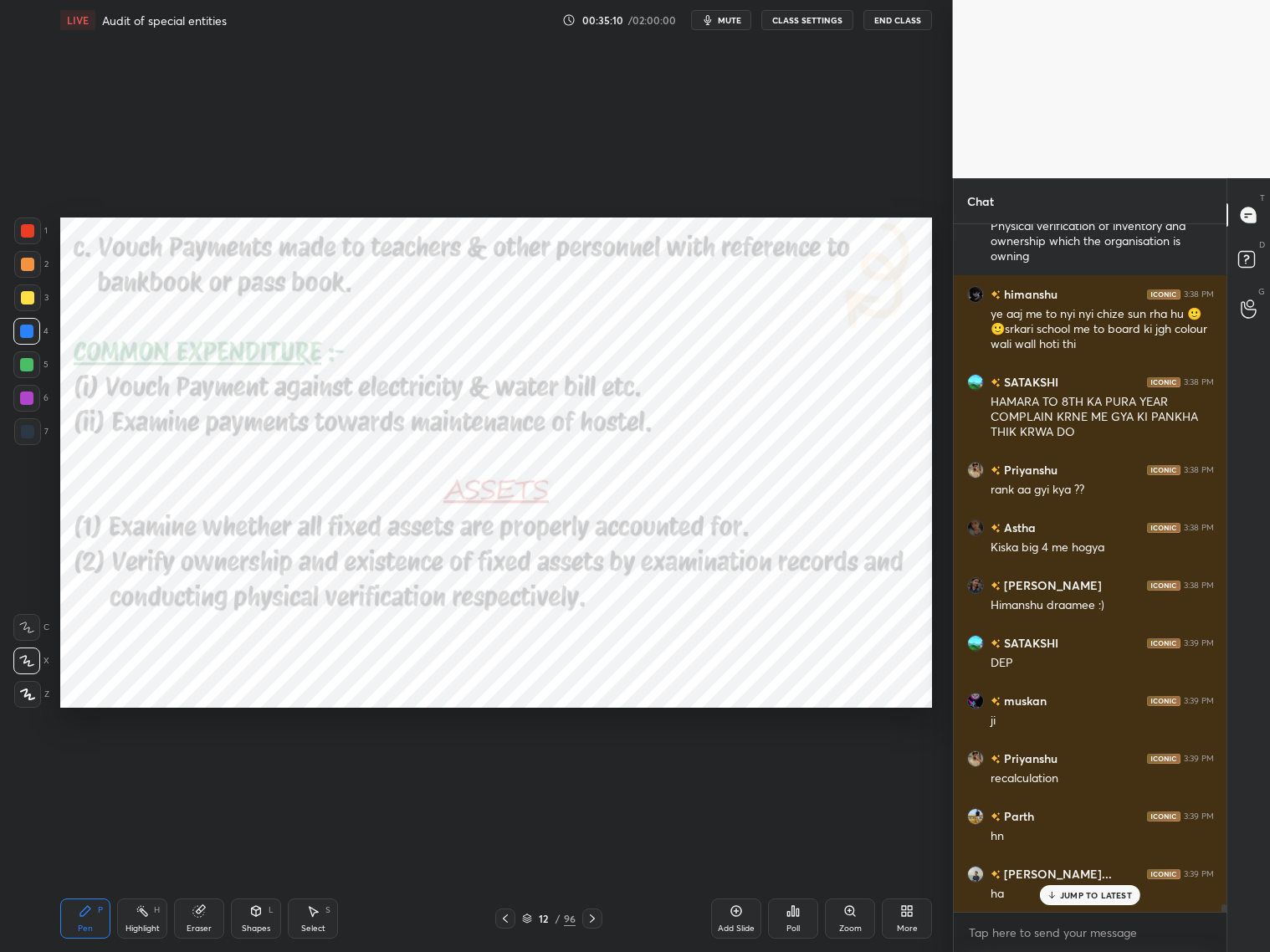
scroll to position [65228, 0]
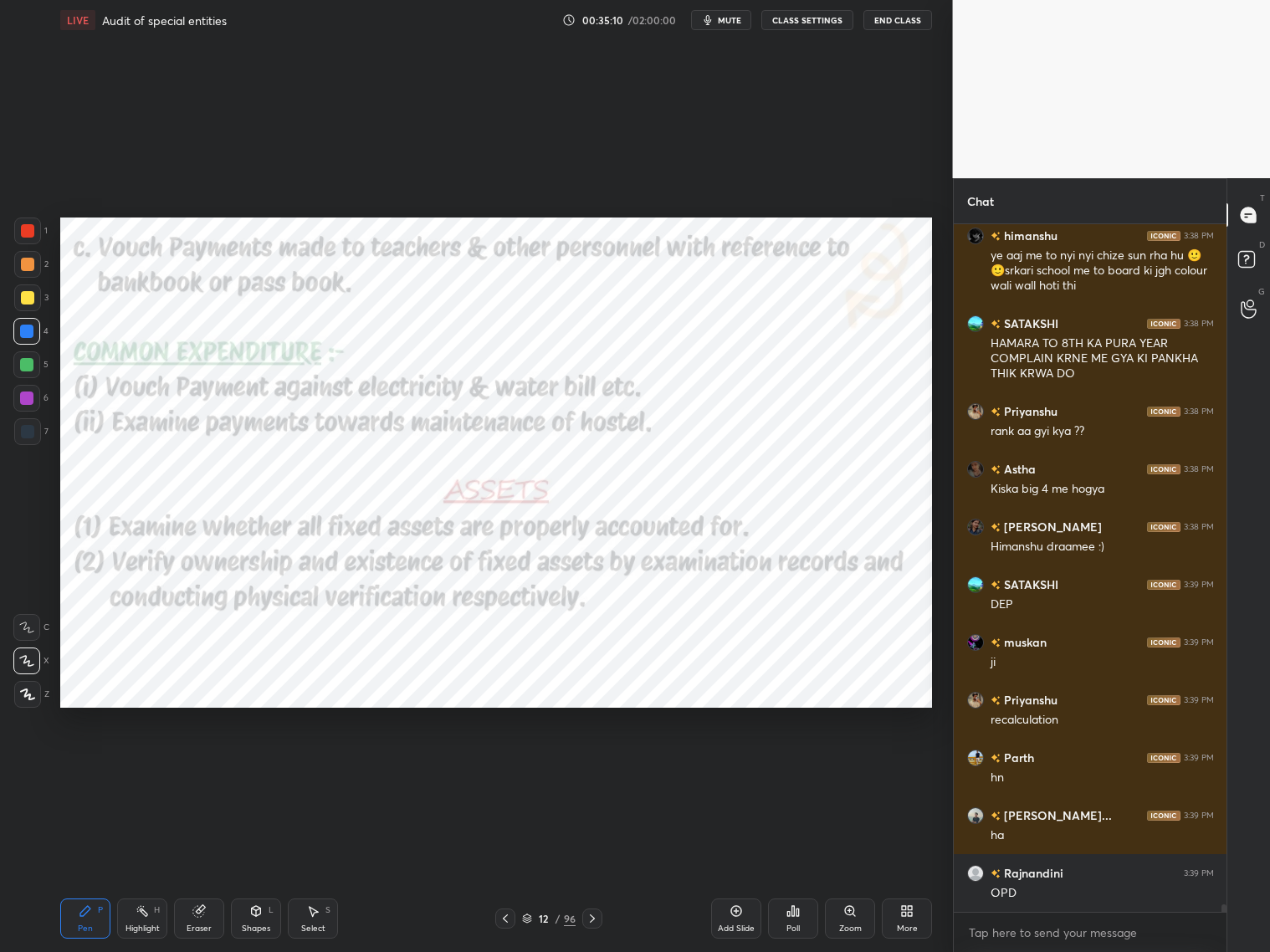
click at [594, 768] on icon at bounding box center [593, 919] width 14 height 14
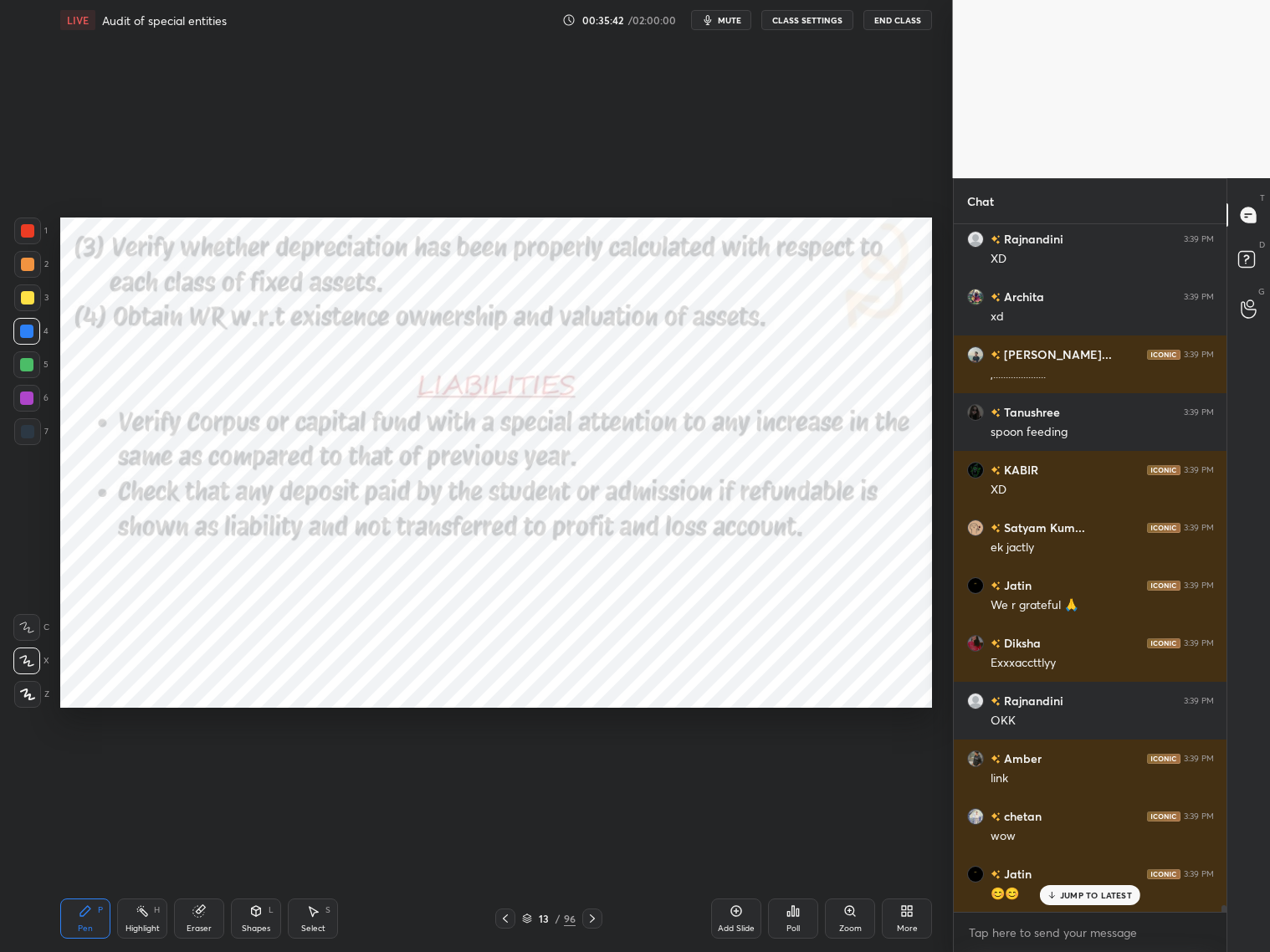
scroll to position [66844, 0]
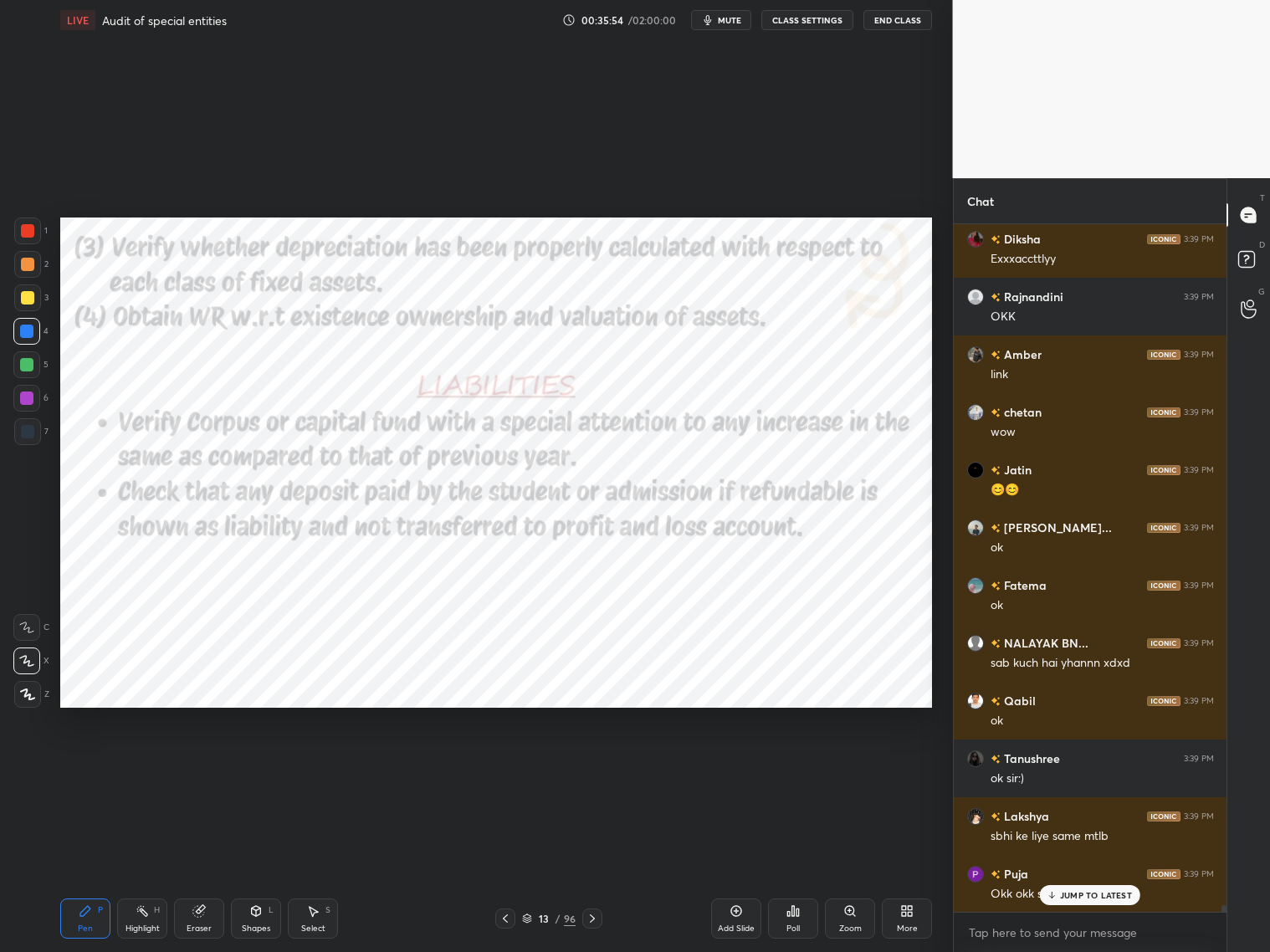
click at [513, 768] on div at bounding box center [506, 919] width 20 height 20
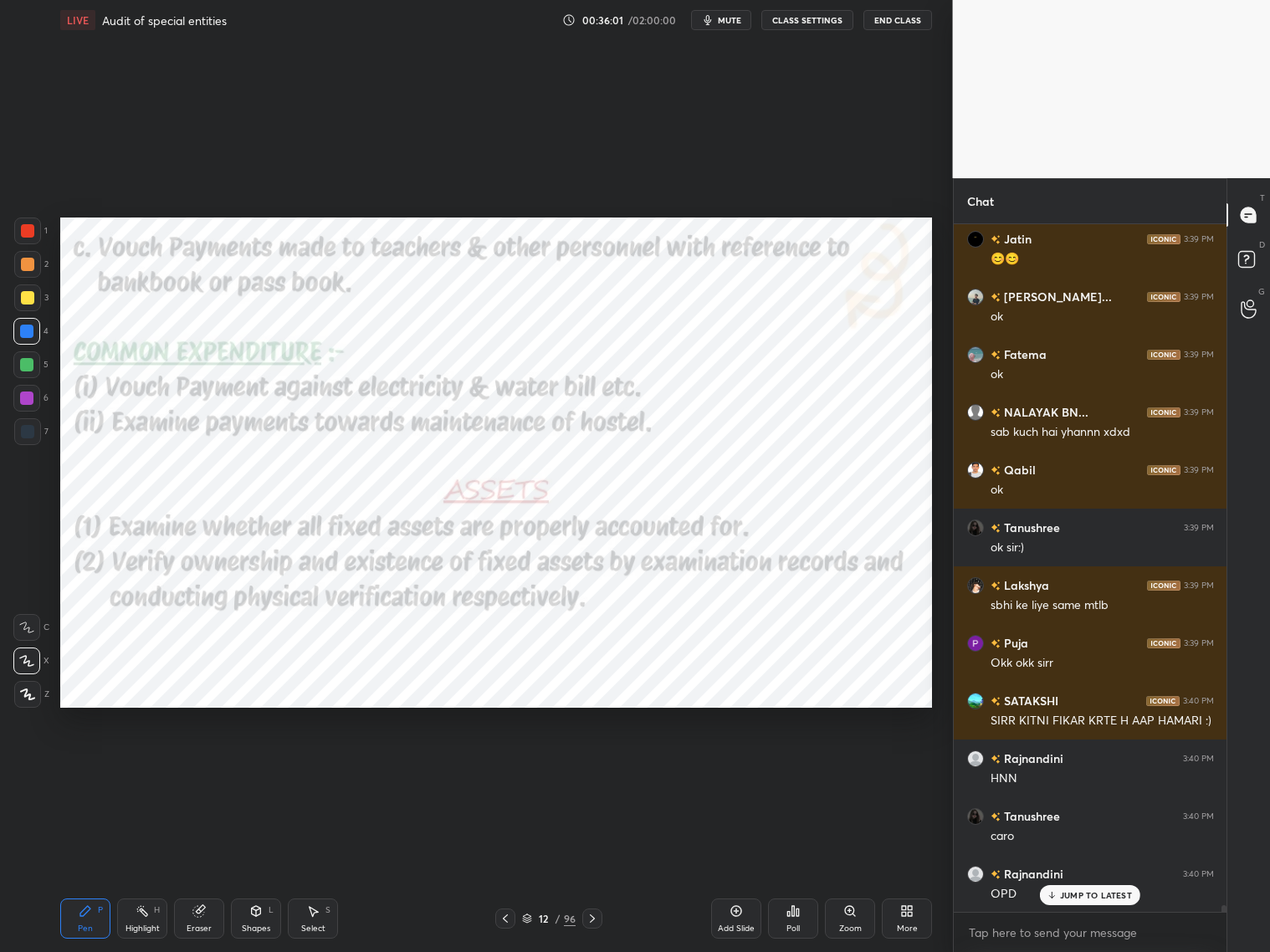
click at [592, 768] on icon at bounding box center [593, 919] width 14 height 14
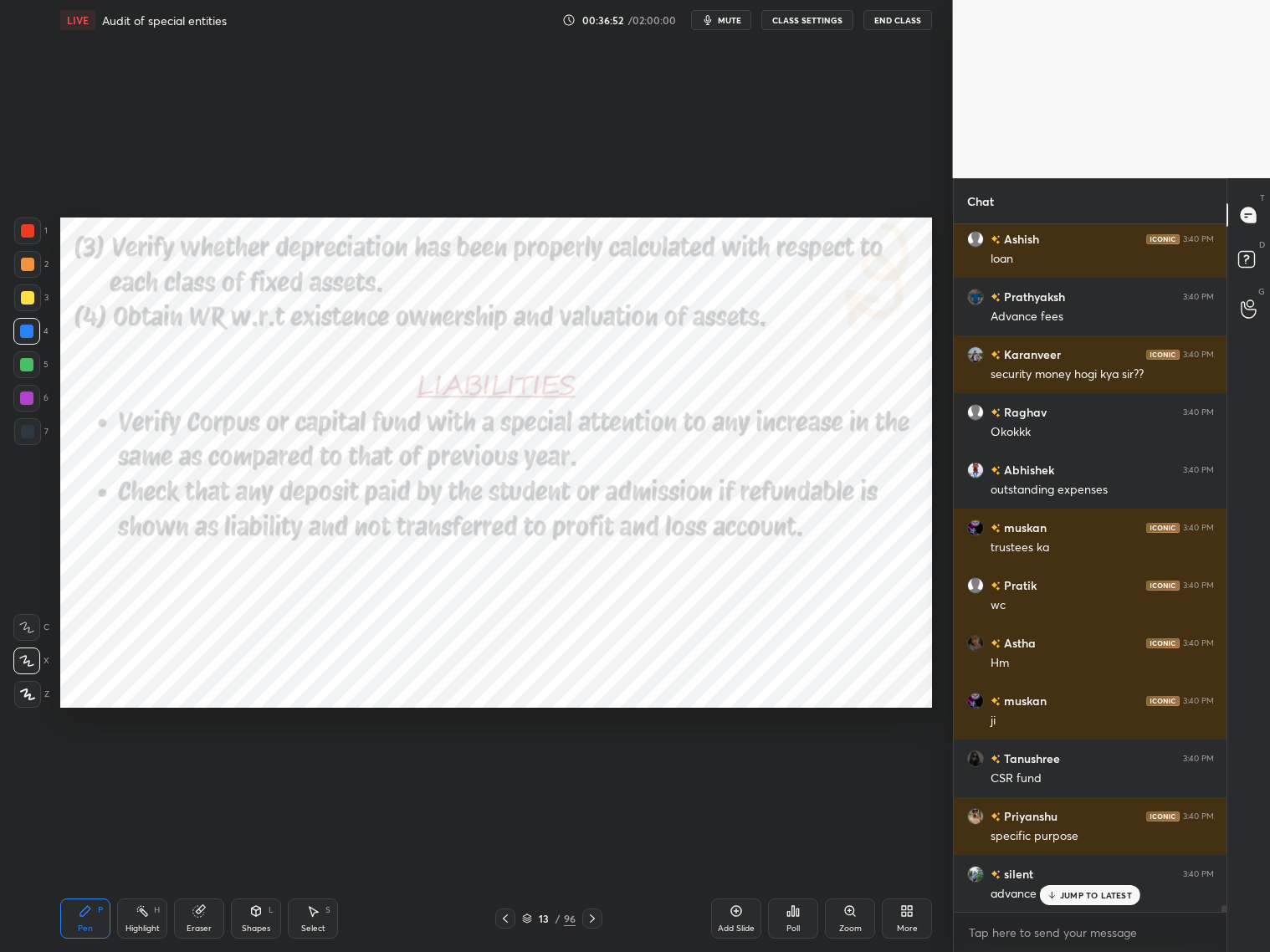
scroll to position [69094, 0]
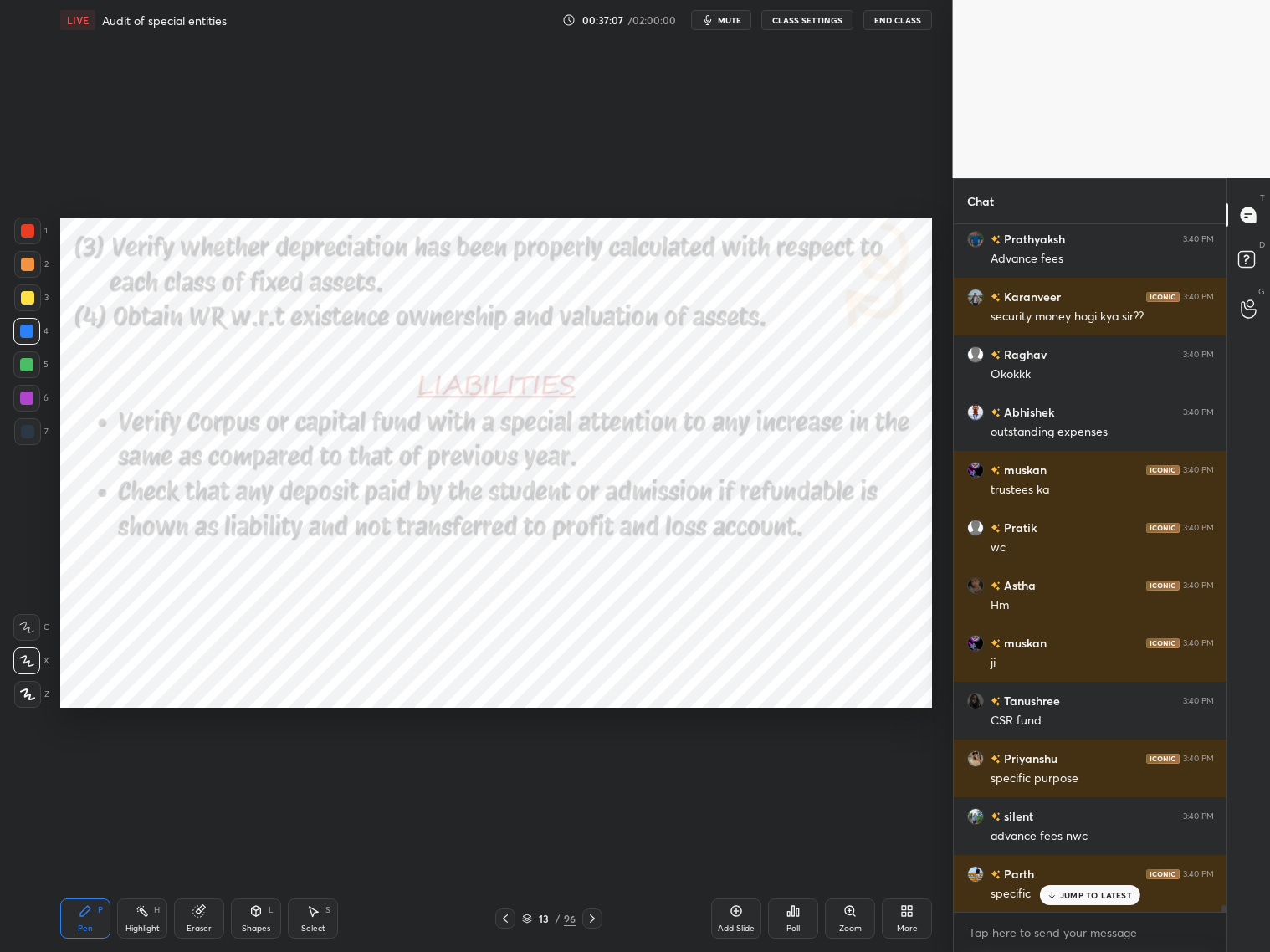
click at [28, 237] on div at bounding box center [27, 230] width 26 height 26
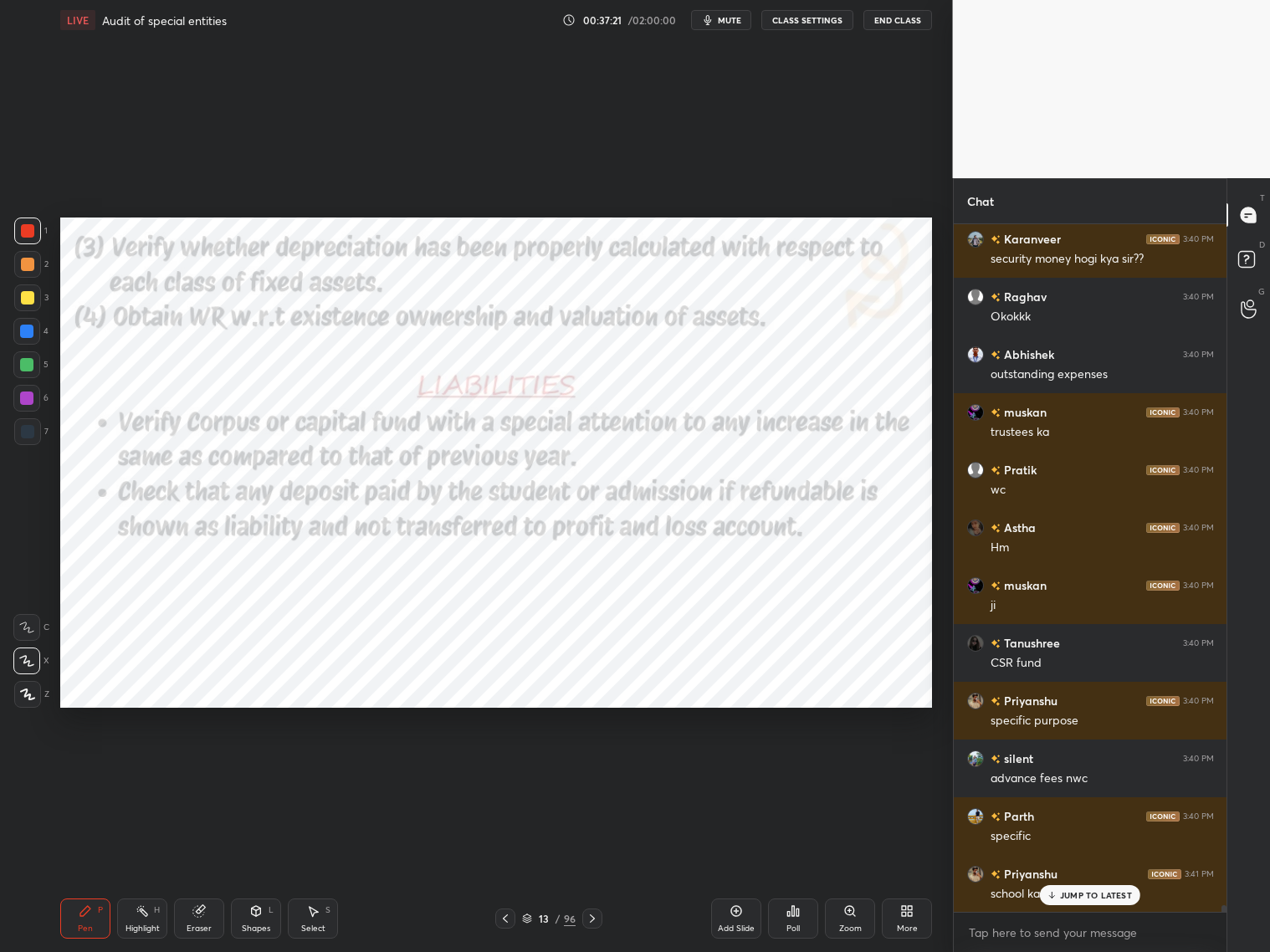
scroll to position [69225, 0]
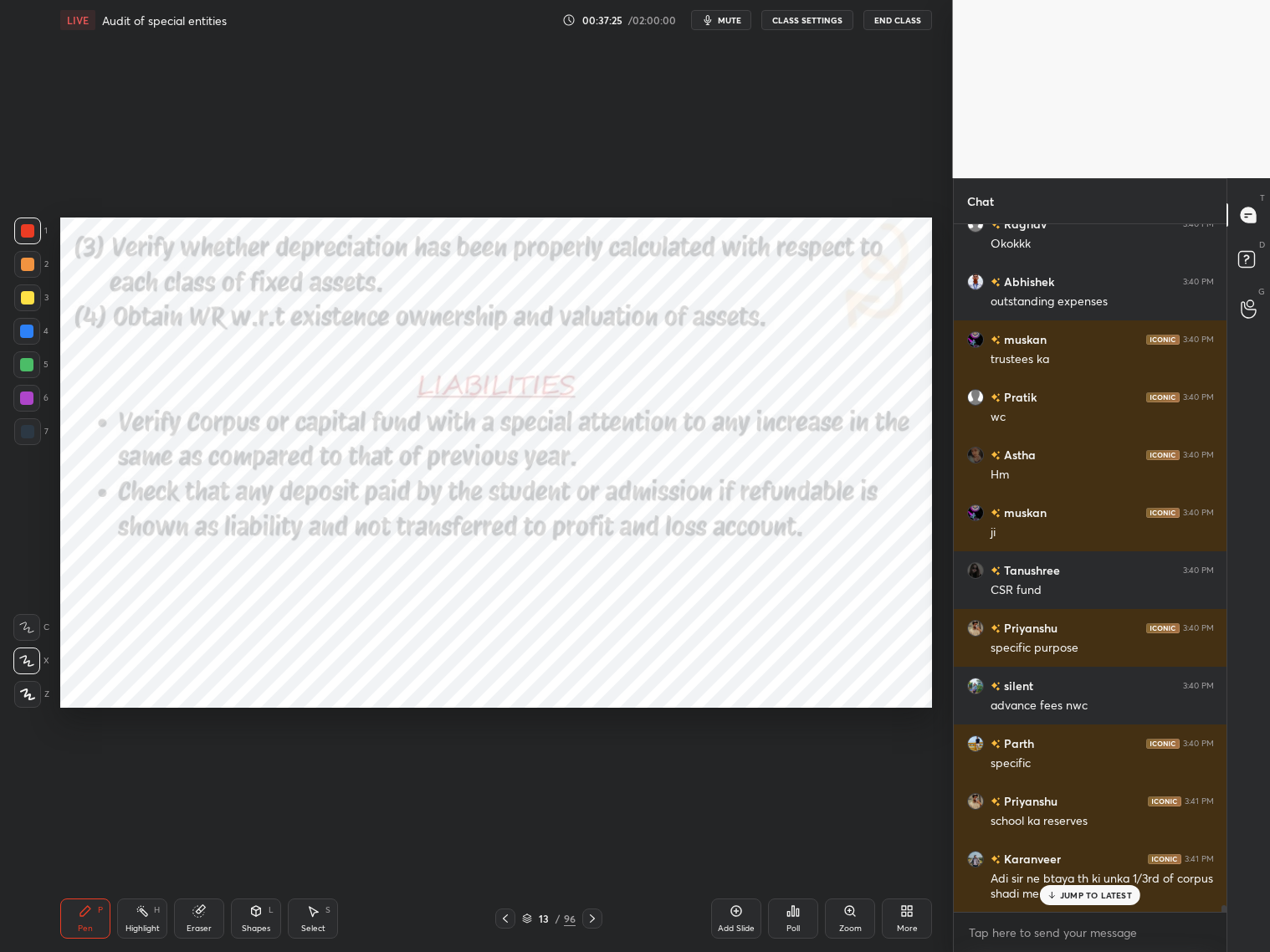
click at [1086, 768] on p "JUMP TO LATEST" at bounding box center [1096, 895] width 72 height 10
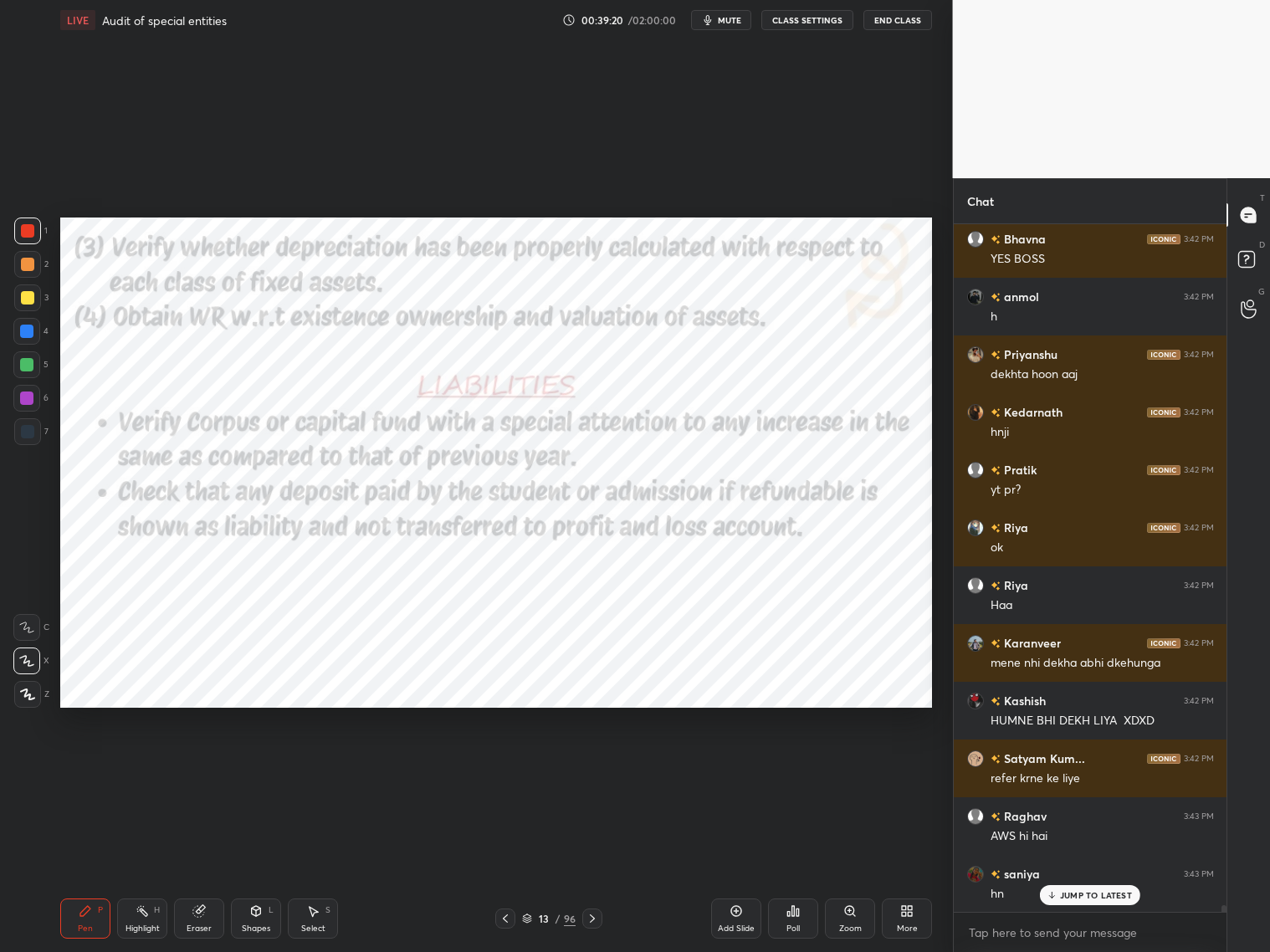
scroll to position [72281, 0]
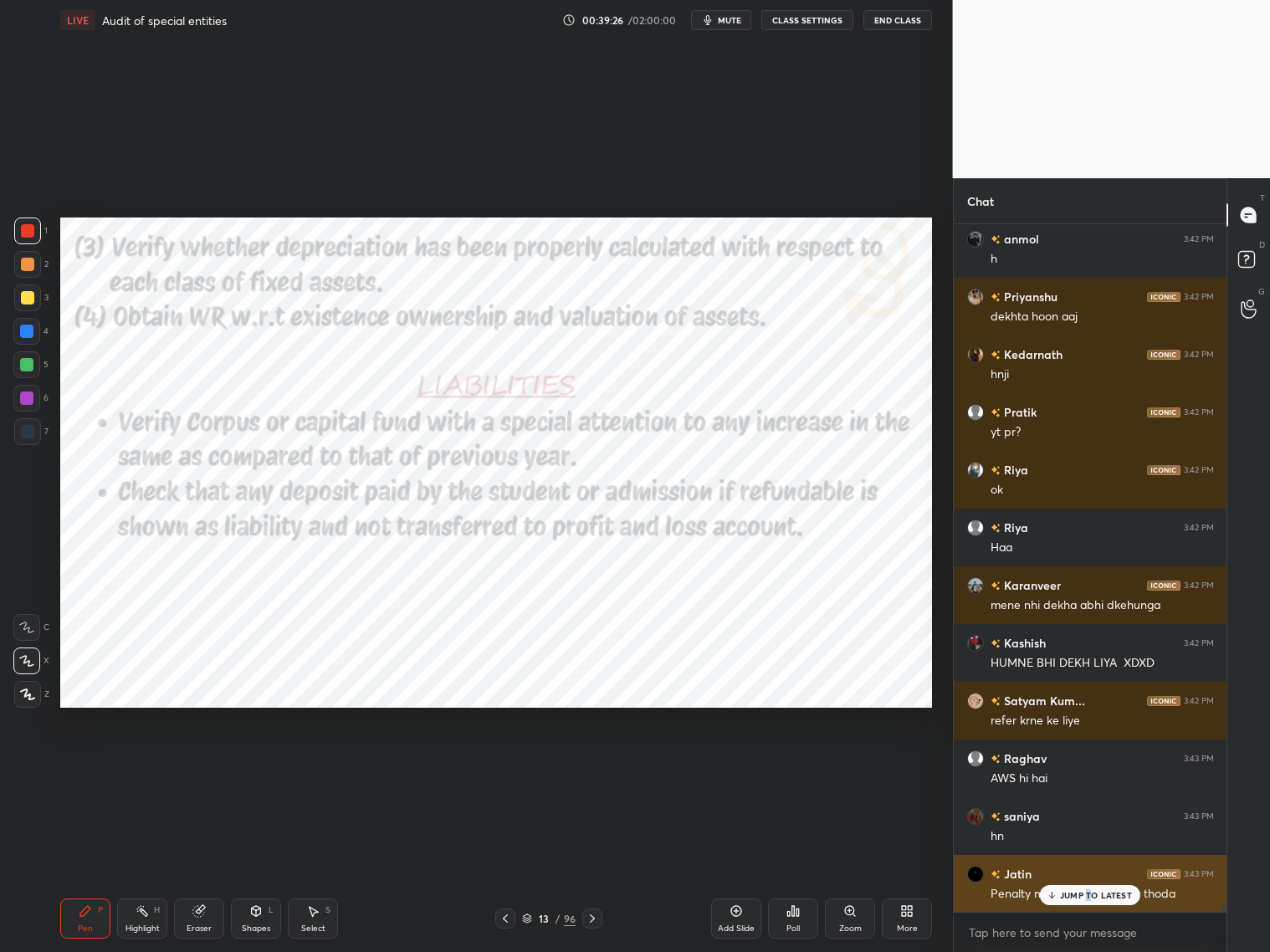
click at [1086, 768] on p "JUMP TO LATEST" at bounding box center [1096, 895] width 72 height 10
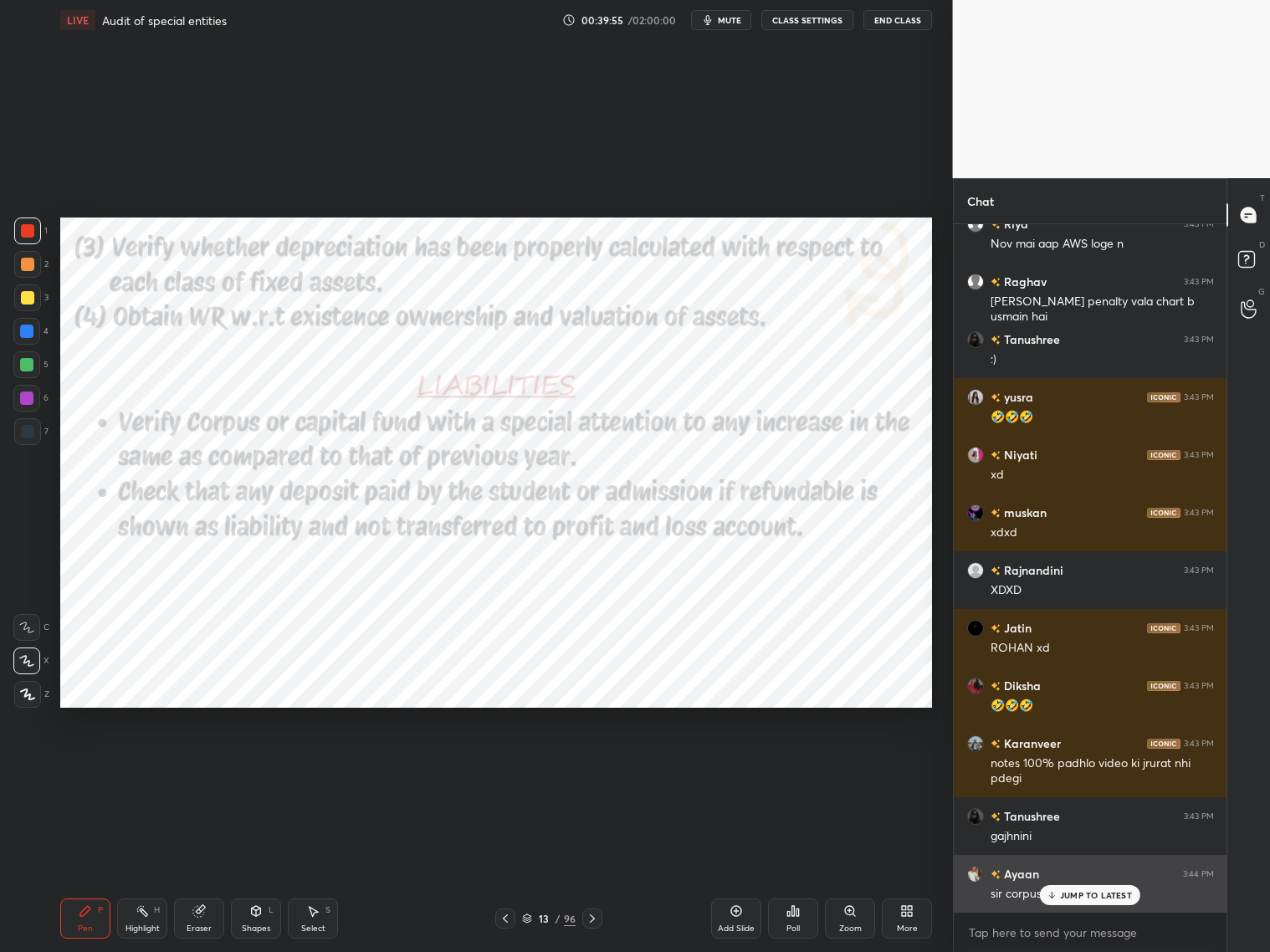
scroll to position [73509, 0]
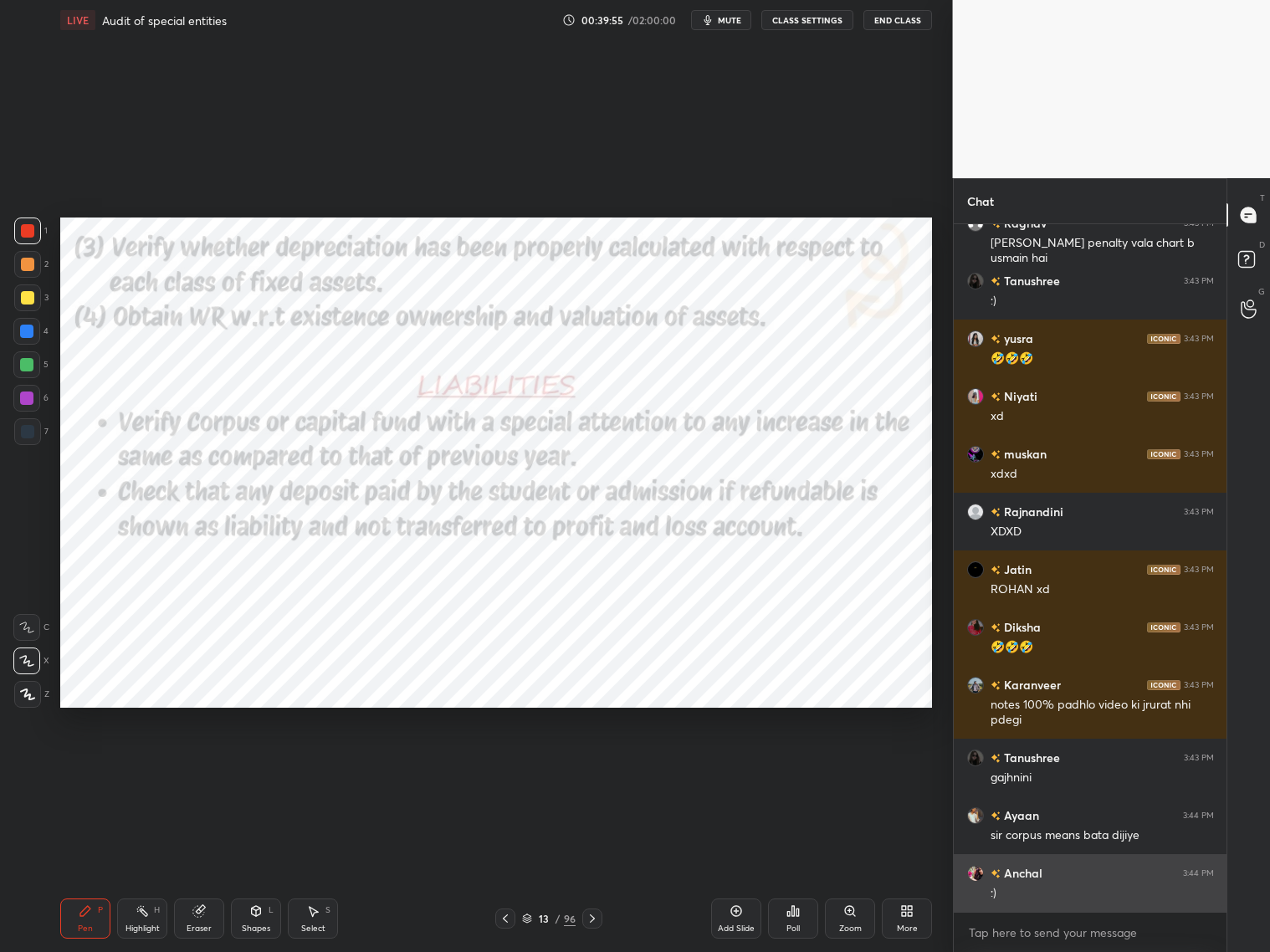
click at [1086, 768] on div ":)" at bounding box center [1102, 893] width 223 height 17
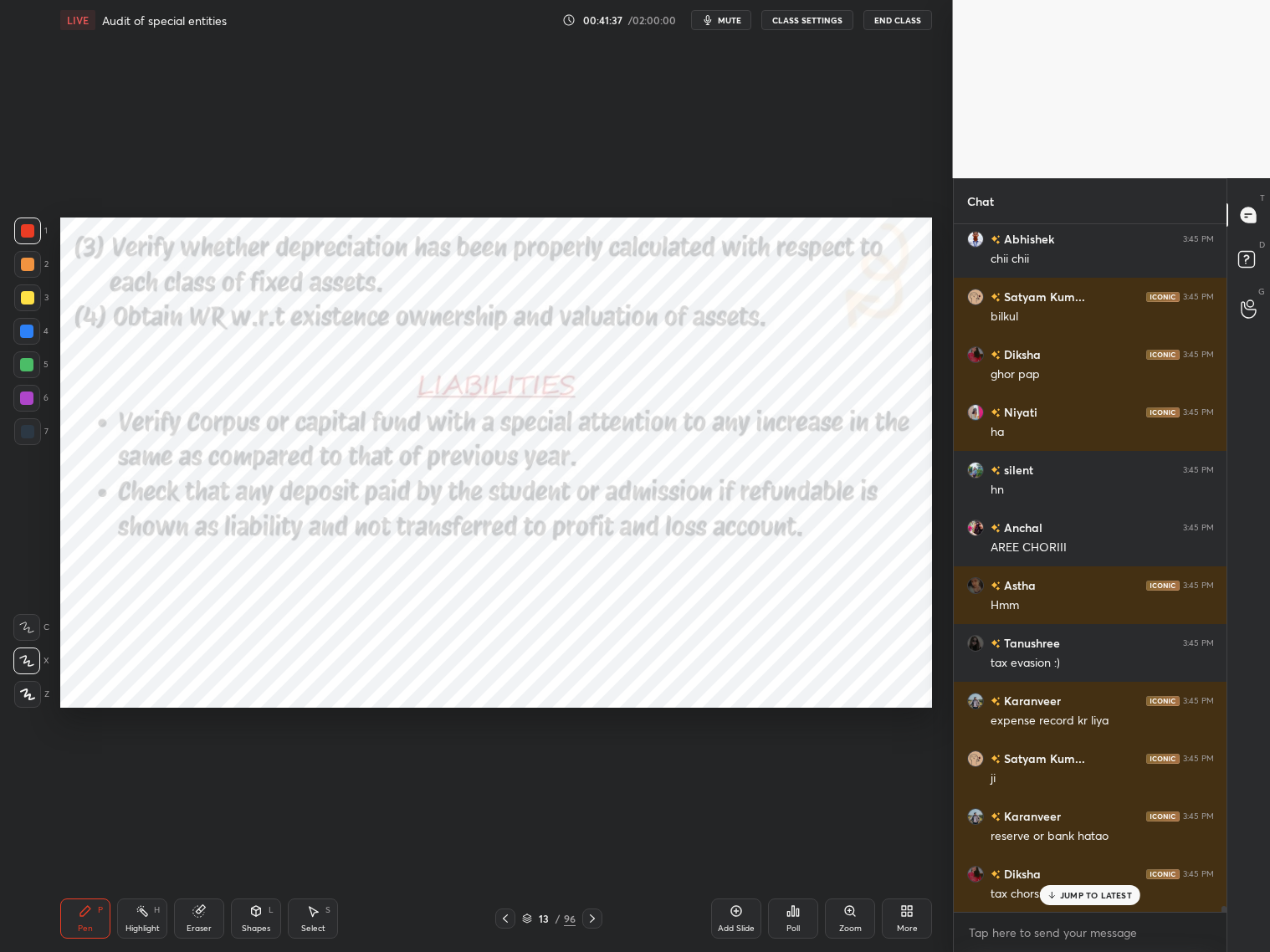
scroll to position [75083, 0]
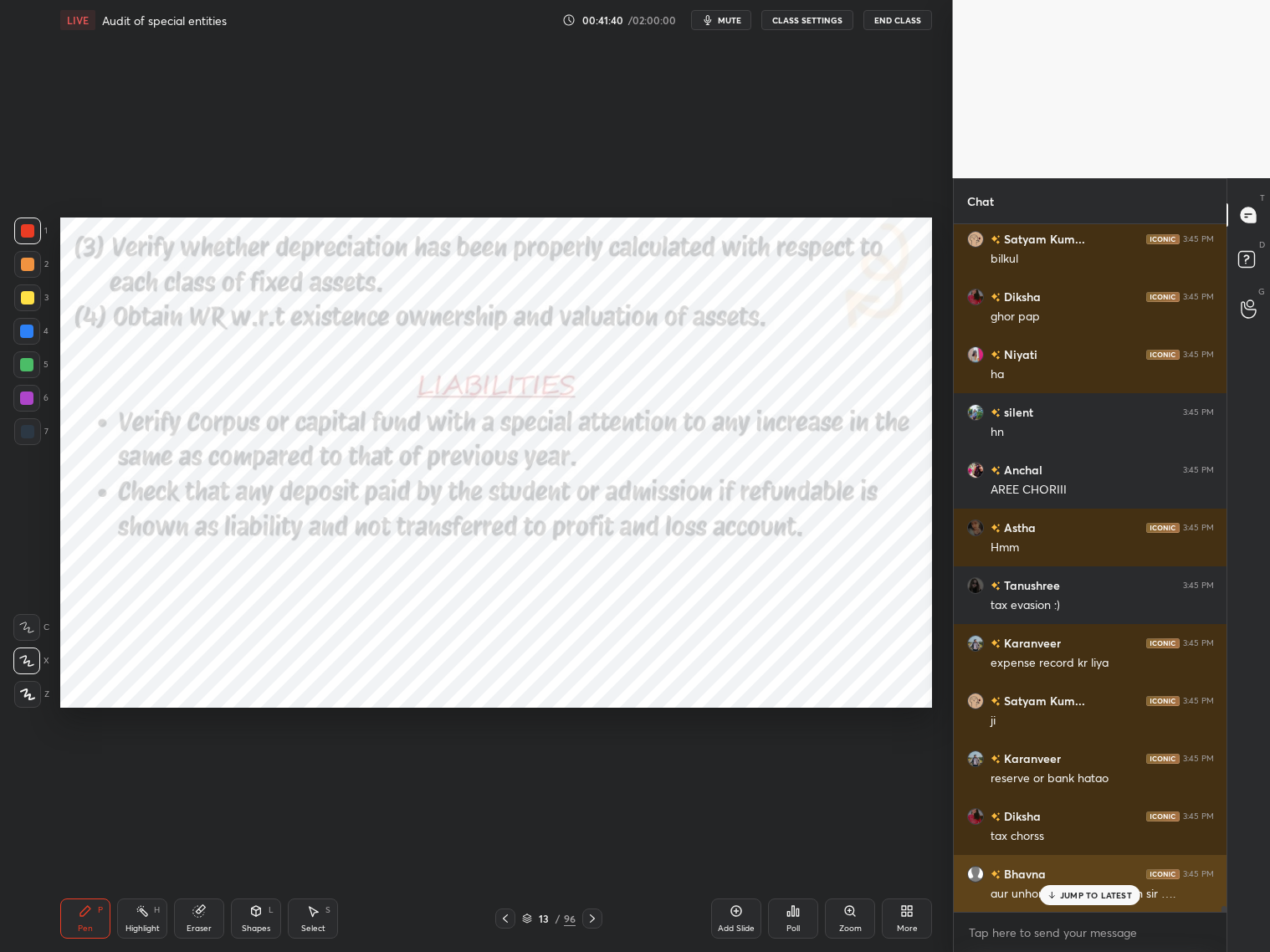
drag, startPoint x: 1082, startPoint y: 895, endPoint x: 1100, endPoint y: 888, distance: 19.3
click at [1086, 768] on p "JUMP TO LATEST" at bounding box center [1096, 895] width 72 height 10
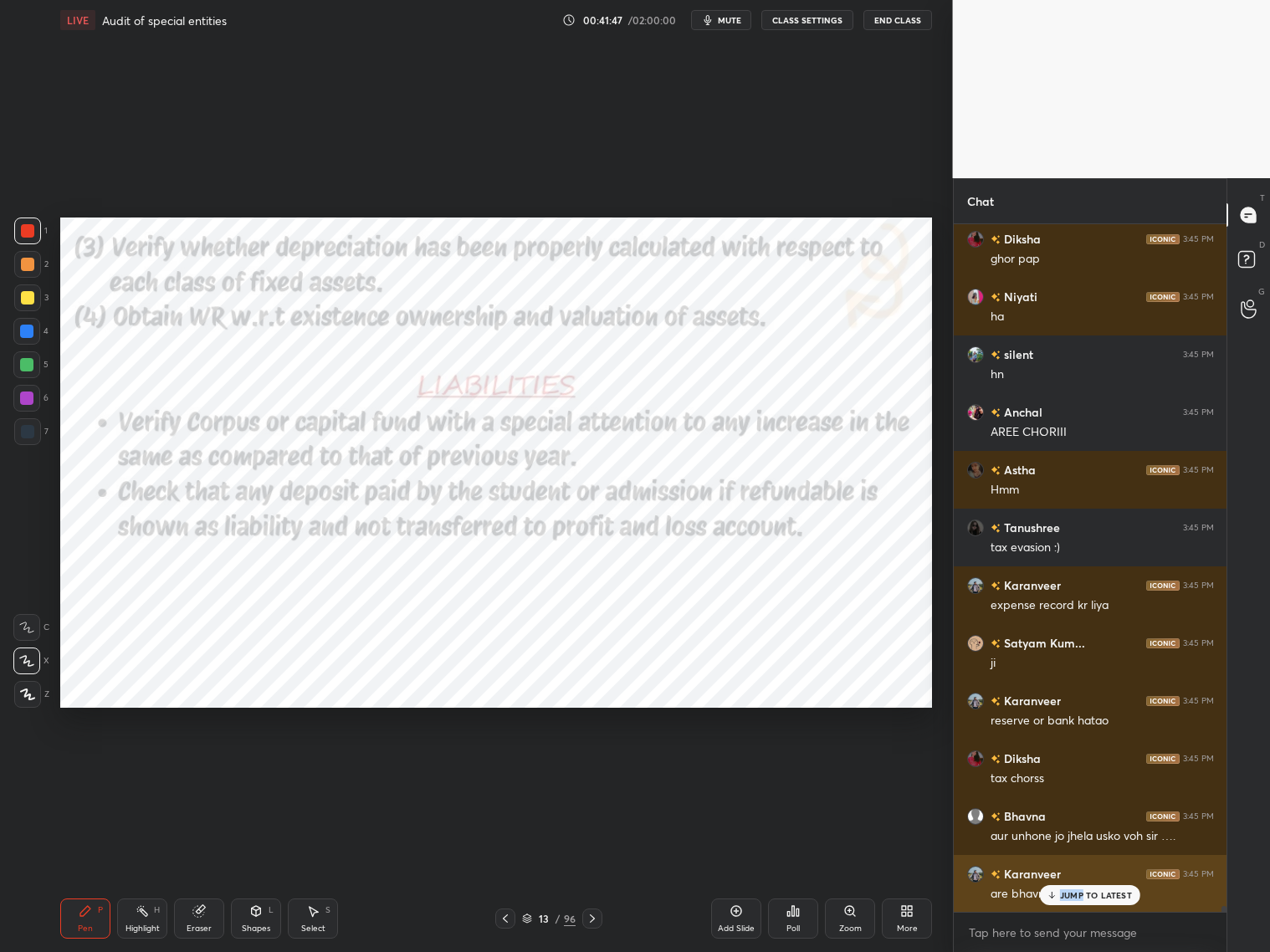
click at [1080, 768] on p "JUMP TO LATEST" at bounding box center [1096, 895] width 72 height 10
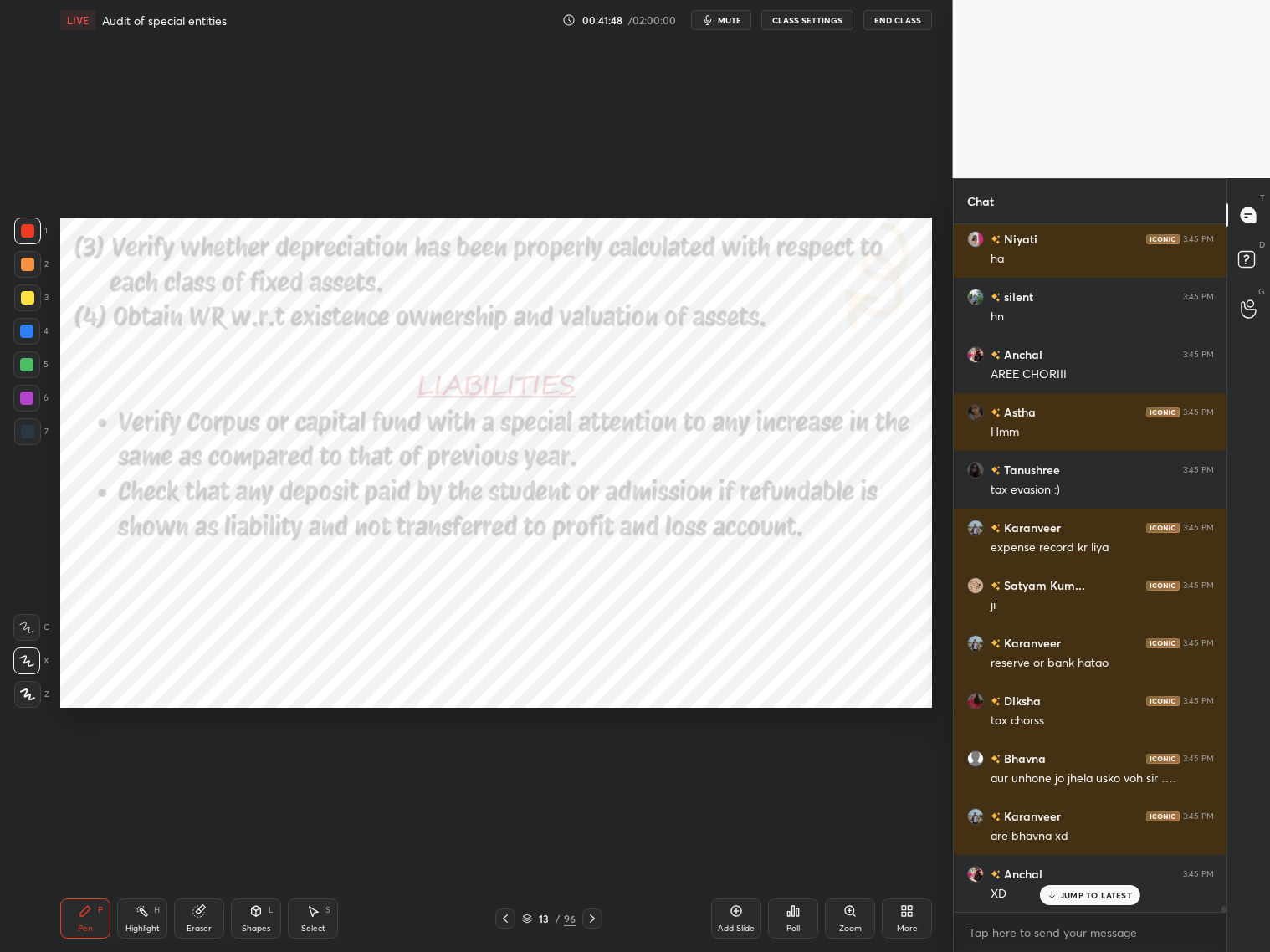
click at [583, 768] on div at bounding box center [593, 919] width 20 height 20
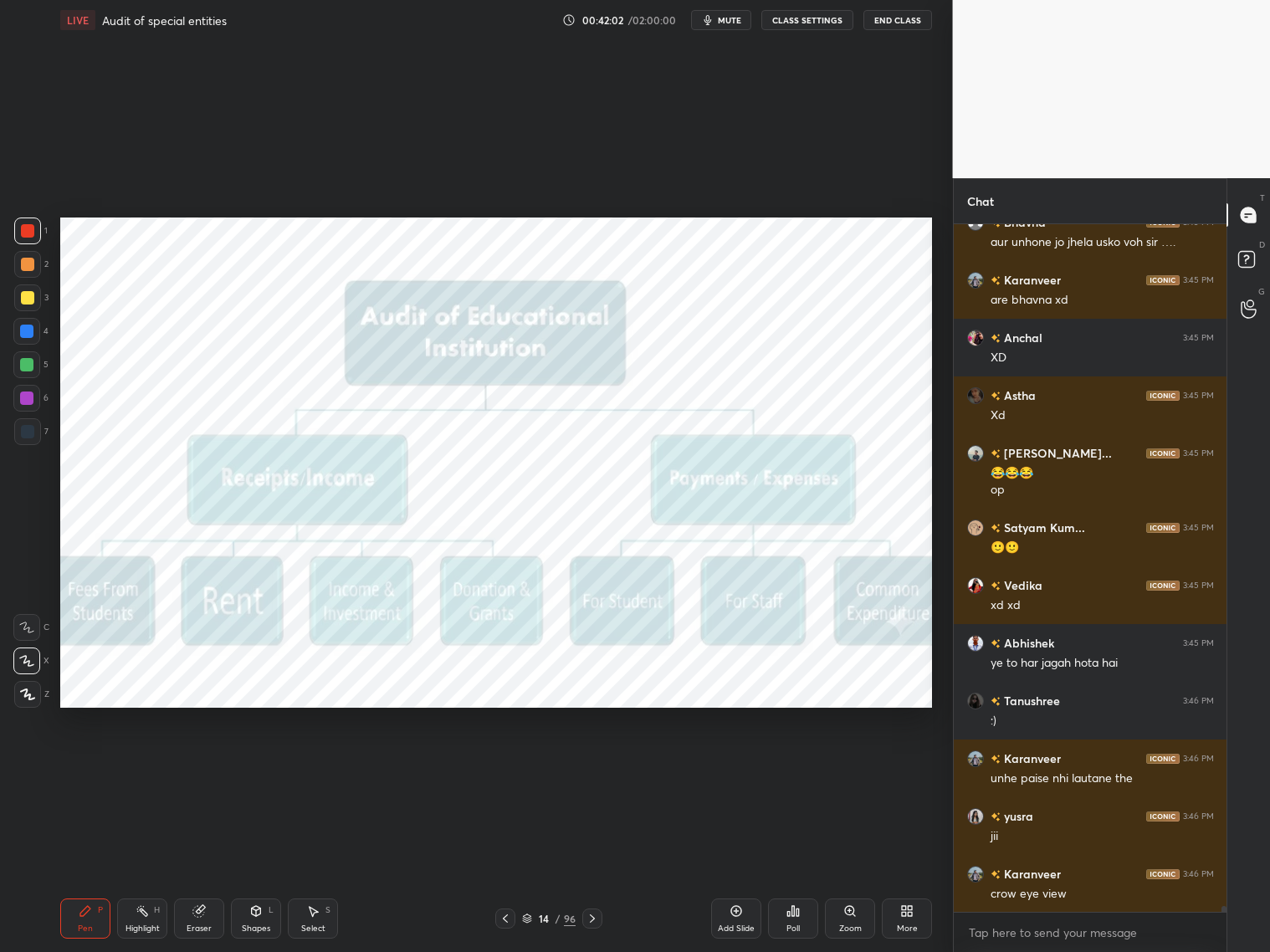
scroll to position [75792, 0]
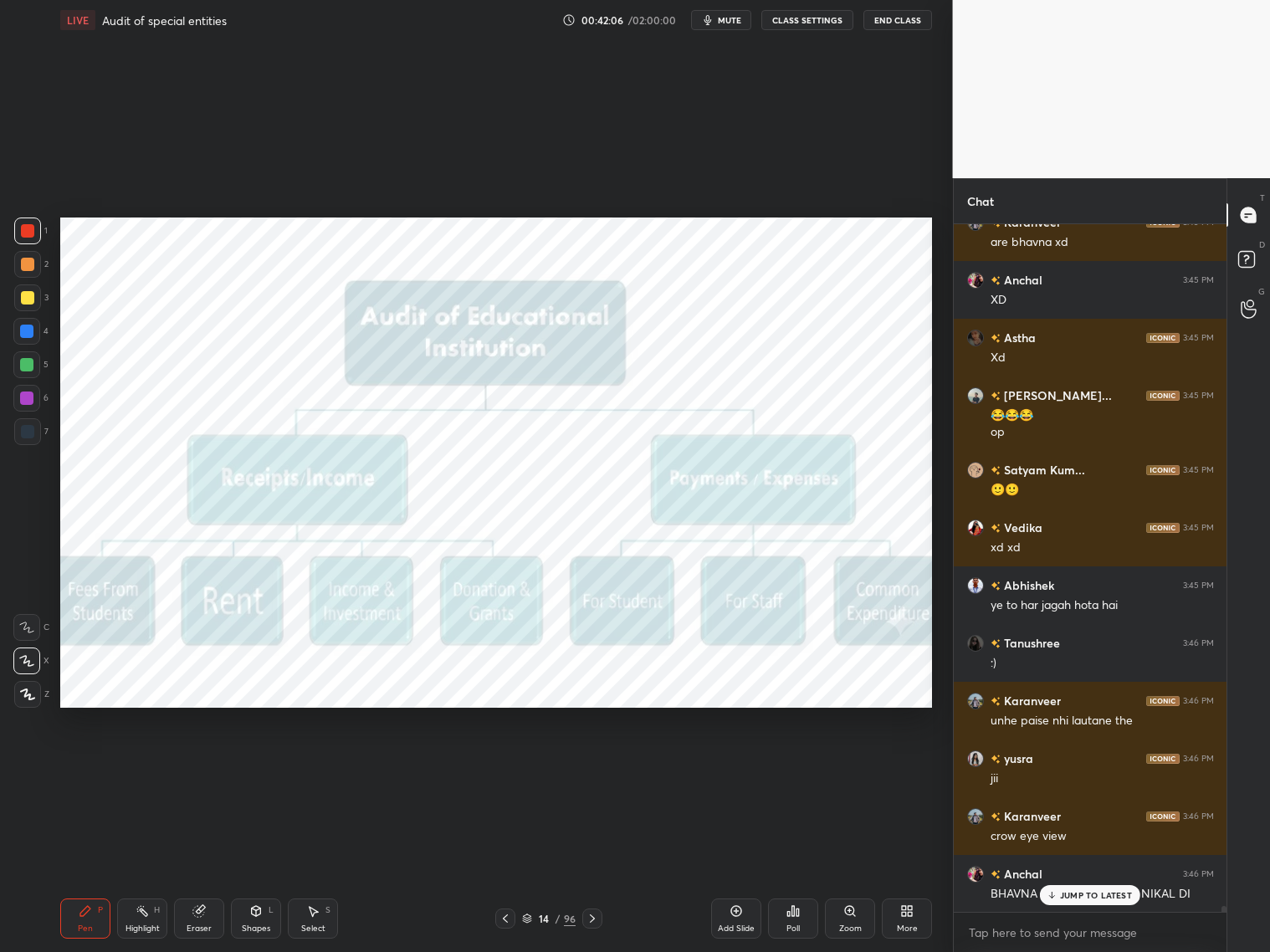
click at [591, 768] on icon at bounding box center [593, 919] width 14 height 14
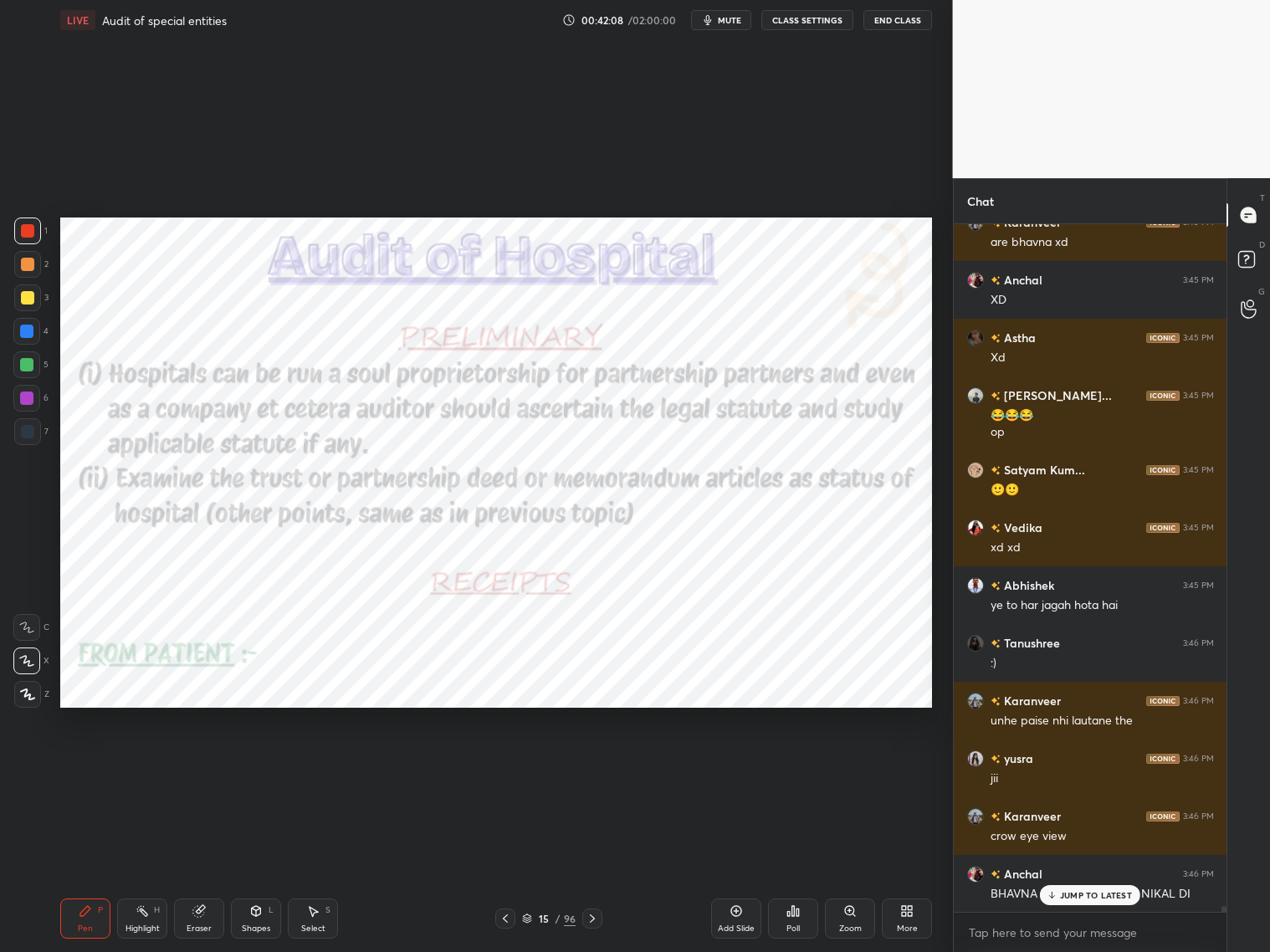
scroll to position [75851, 0]
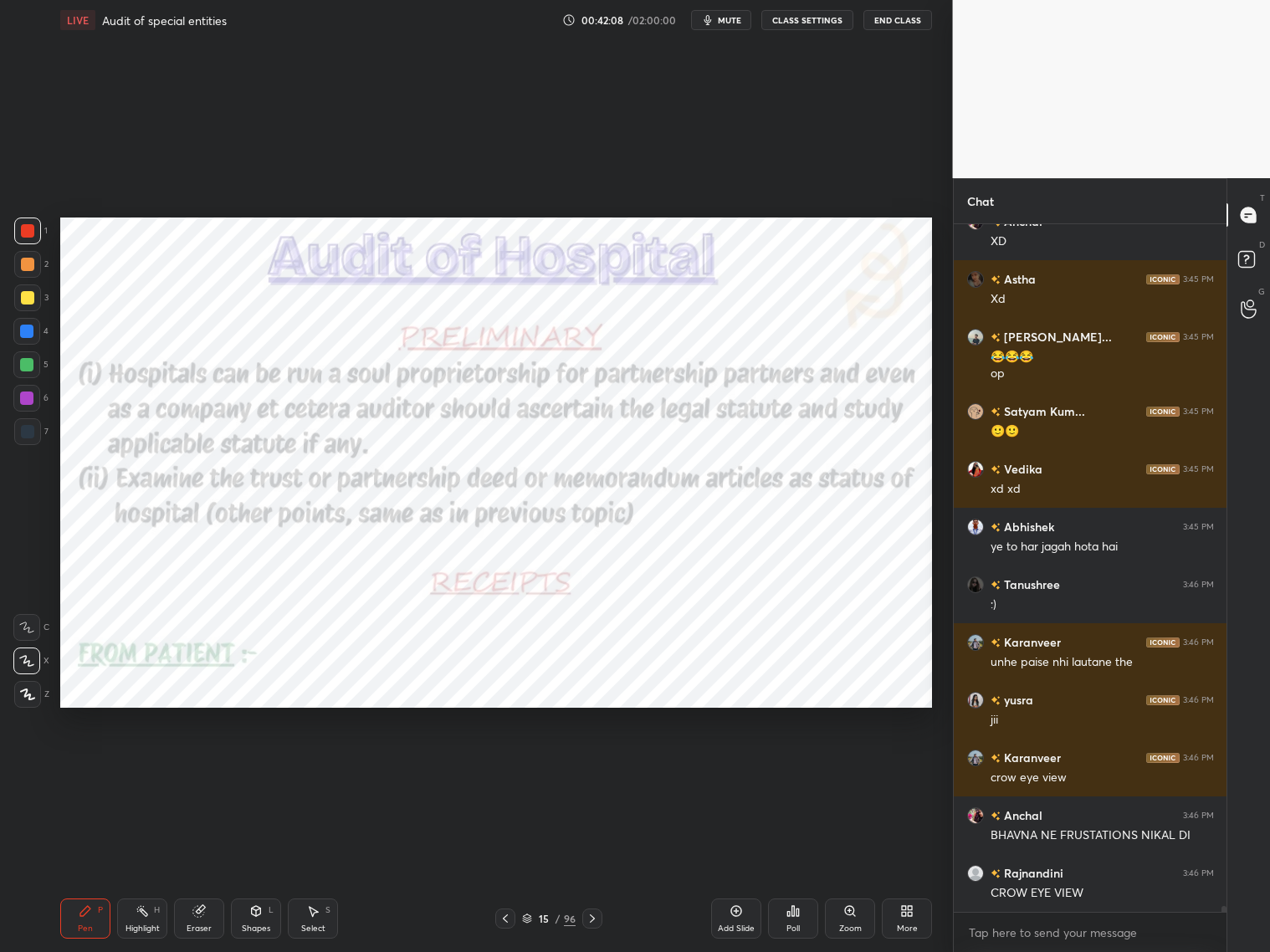
click at [498, 768] on icon at bounding box center [505, 919] width 14 height 14
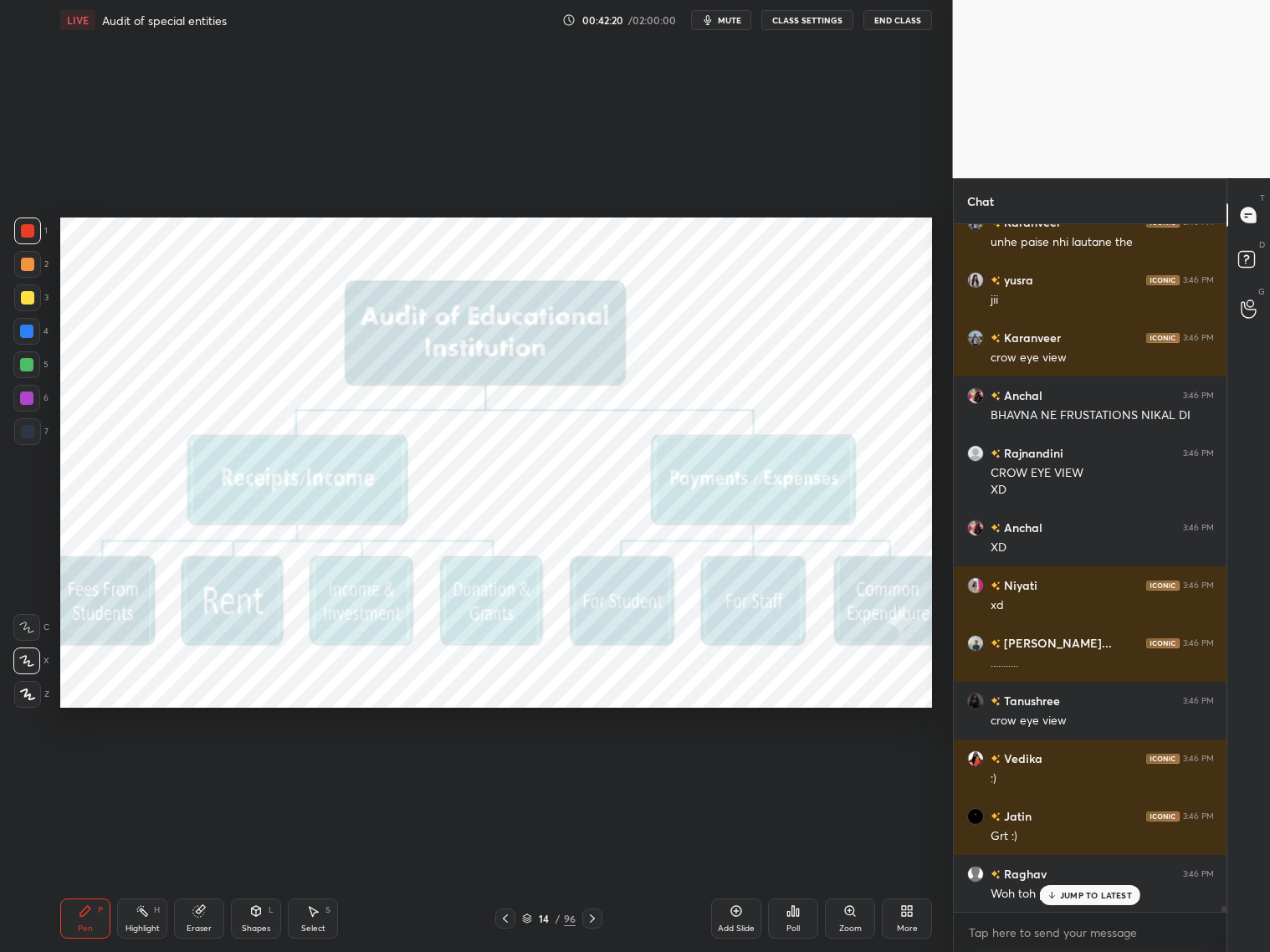
scroll to position [76329, 0]
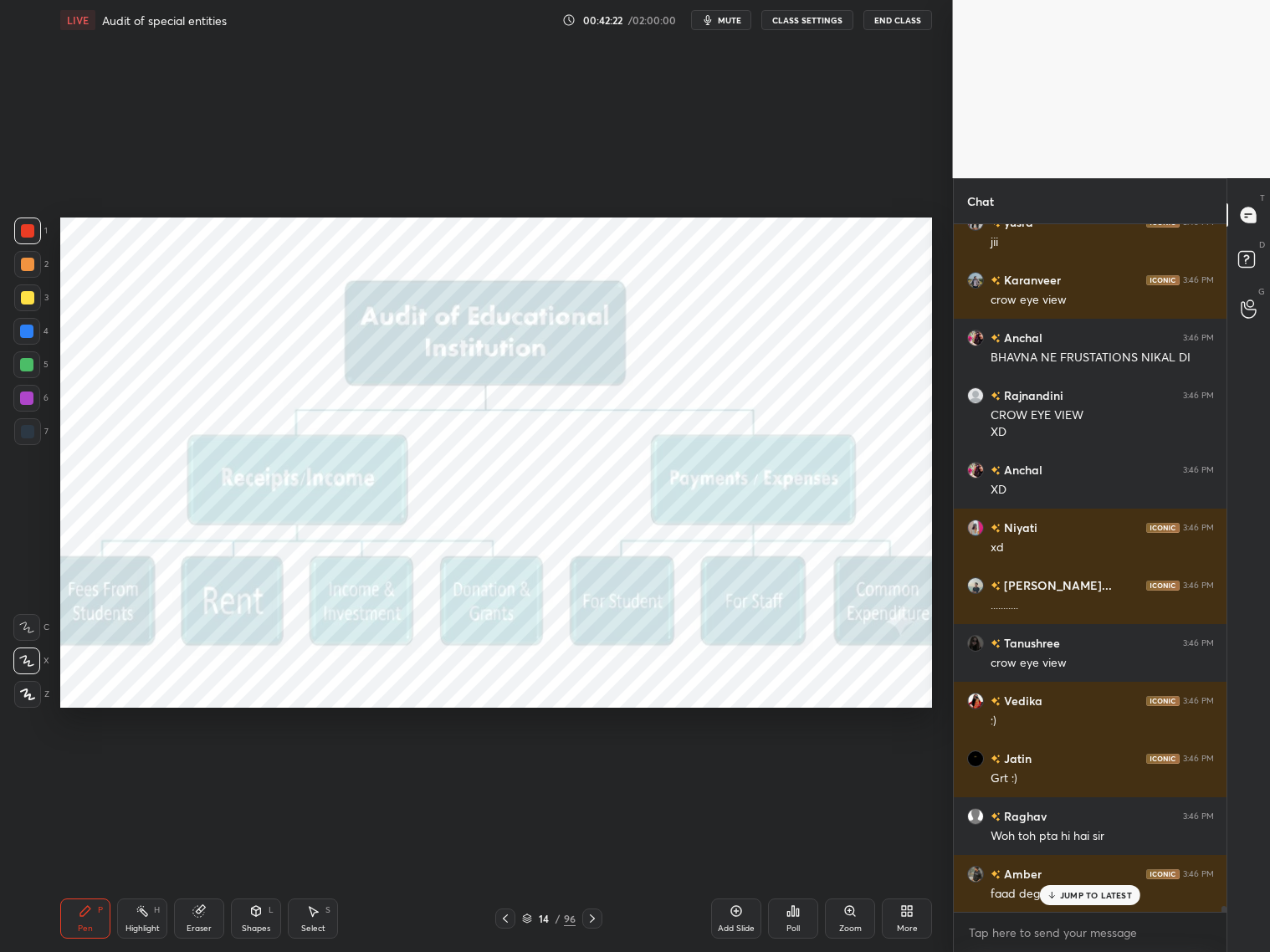
click at [592, 768] on icon at bounding box center [593, 919] width 14 height 14
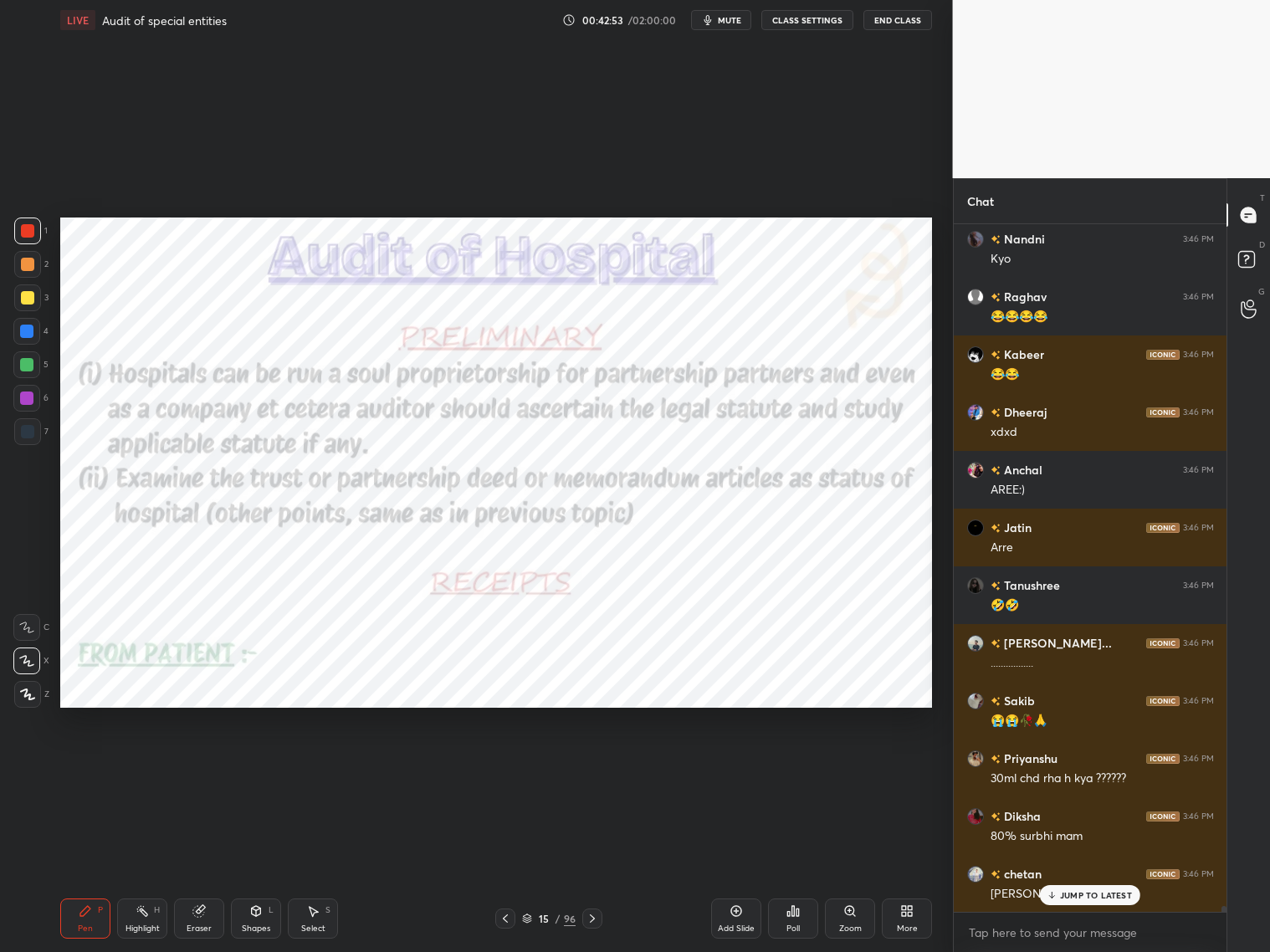
scroll to position [78943, 0]
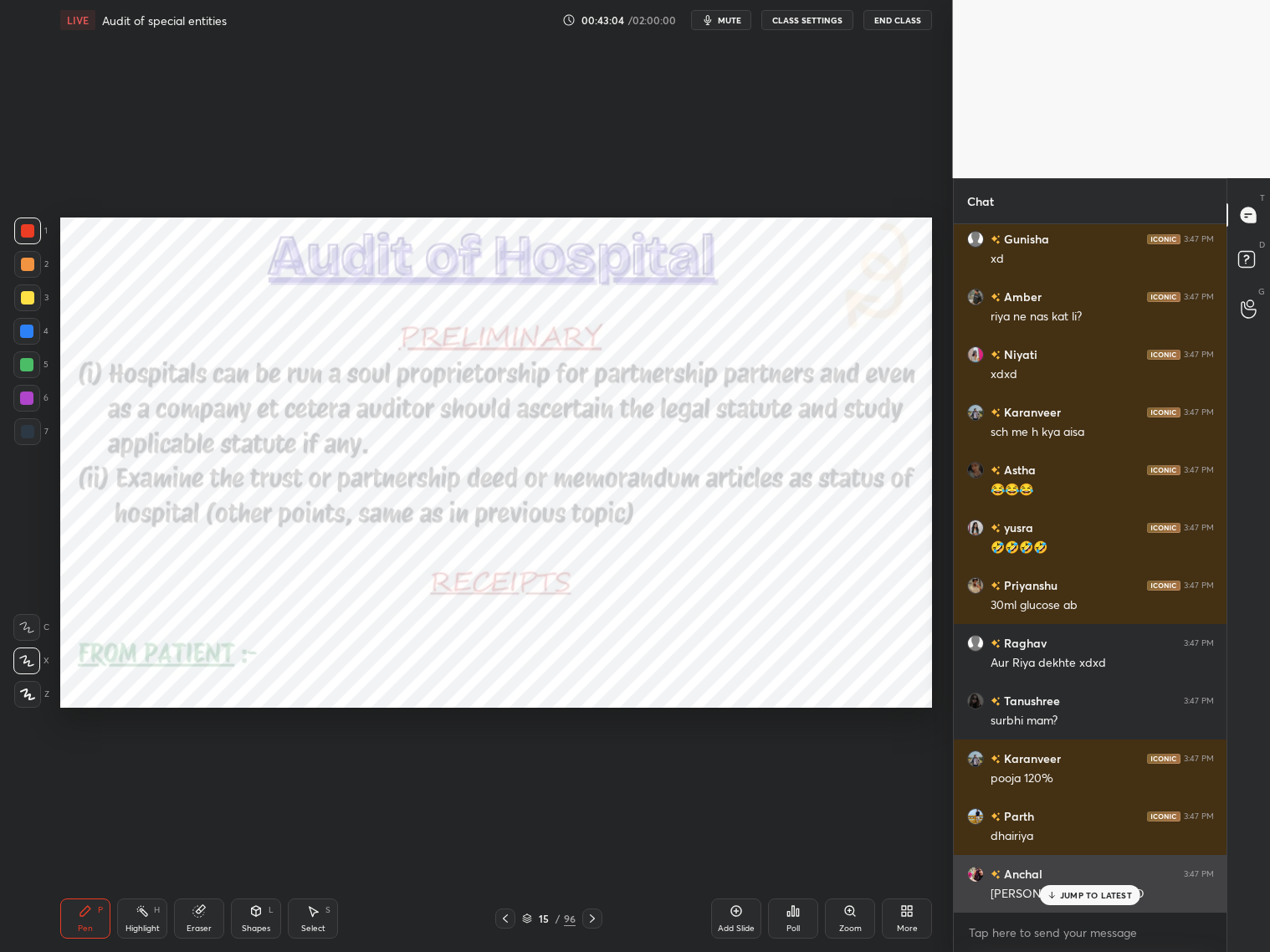
click at [1084, 768] on p "JUMP TO LATEST" at bounding box center [1096, 895] width 72 height 10
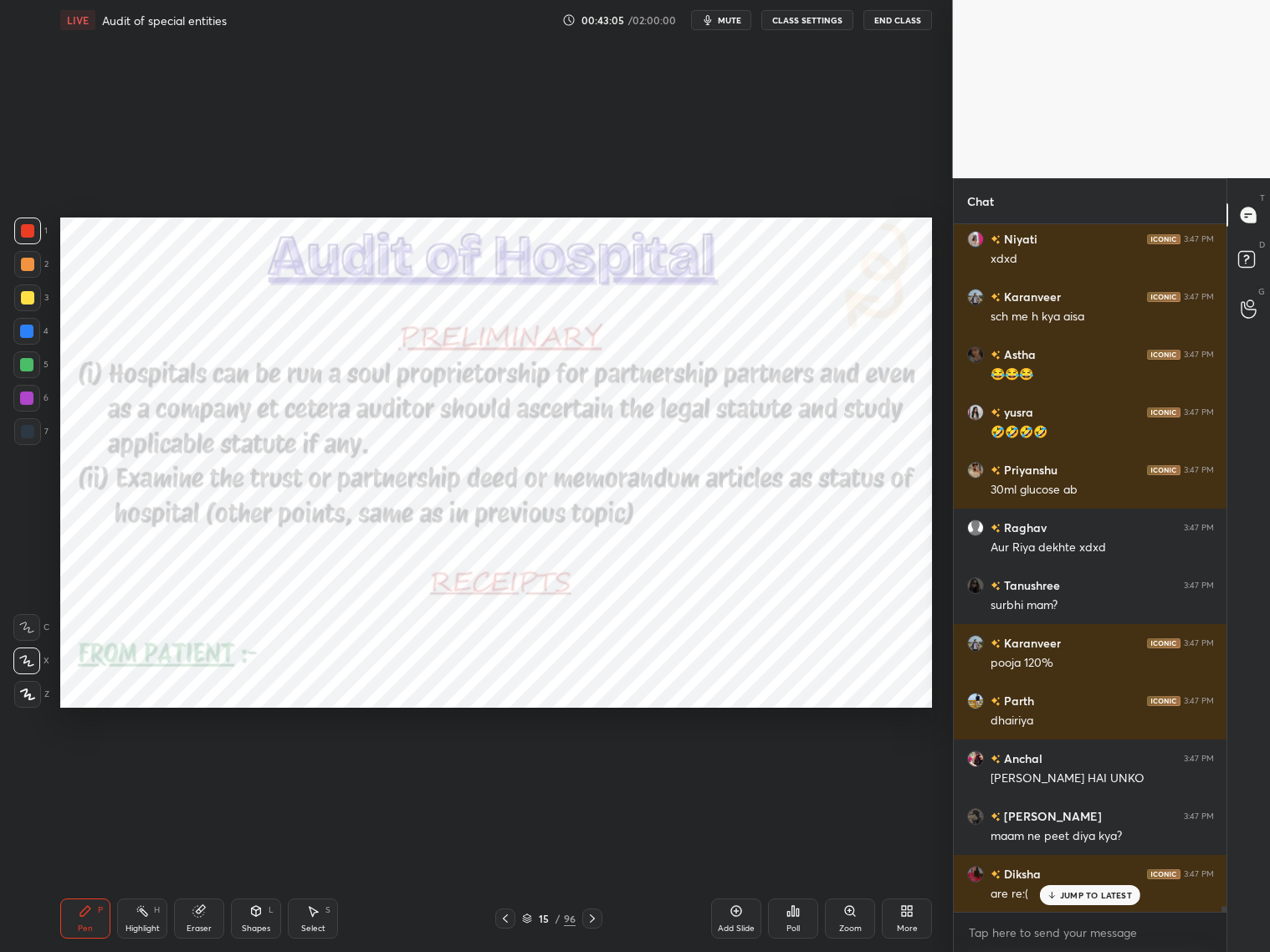
click at [1086, 768] on p "JUMP TO LATEST" at bounding box center [1096, 895] width 72 height 10
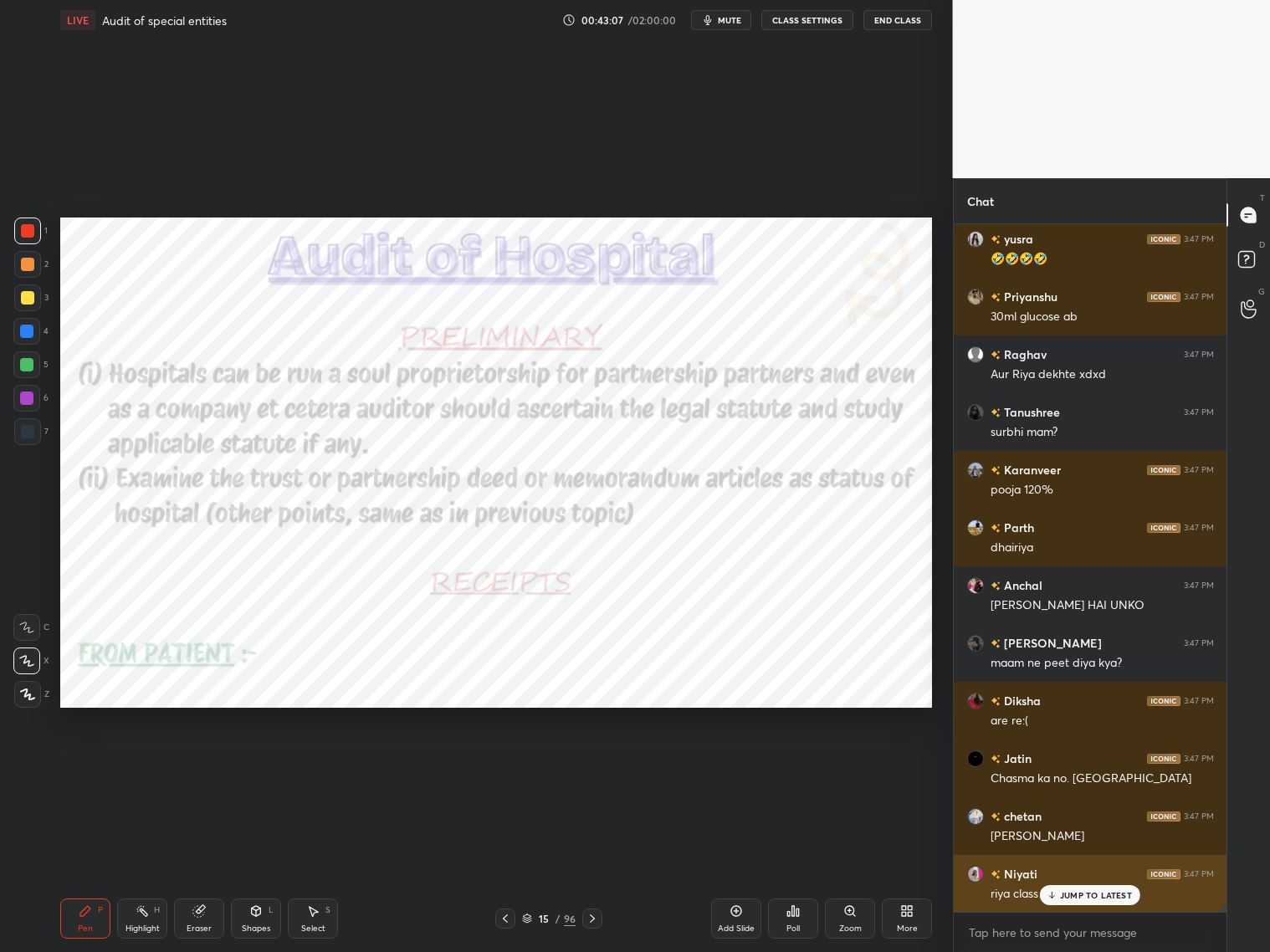
click at [1076, 768] on p "JUMP TO LATEST" at bounding box center [1096, 895] width 72 height 10
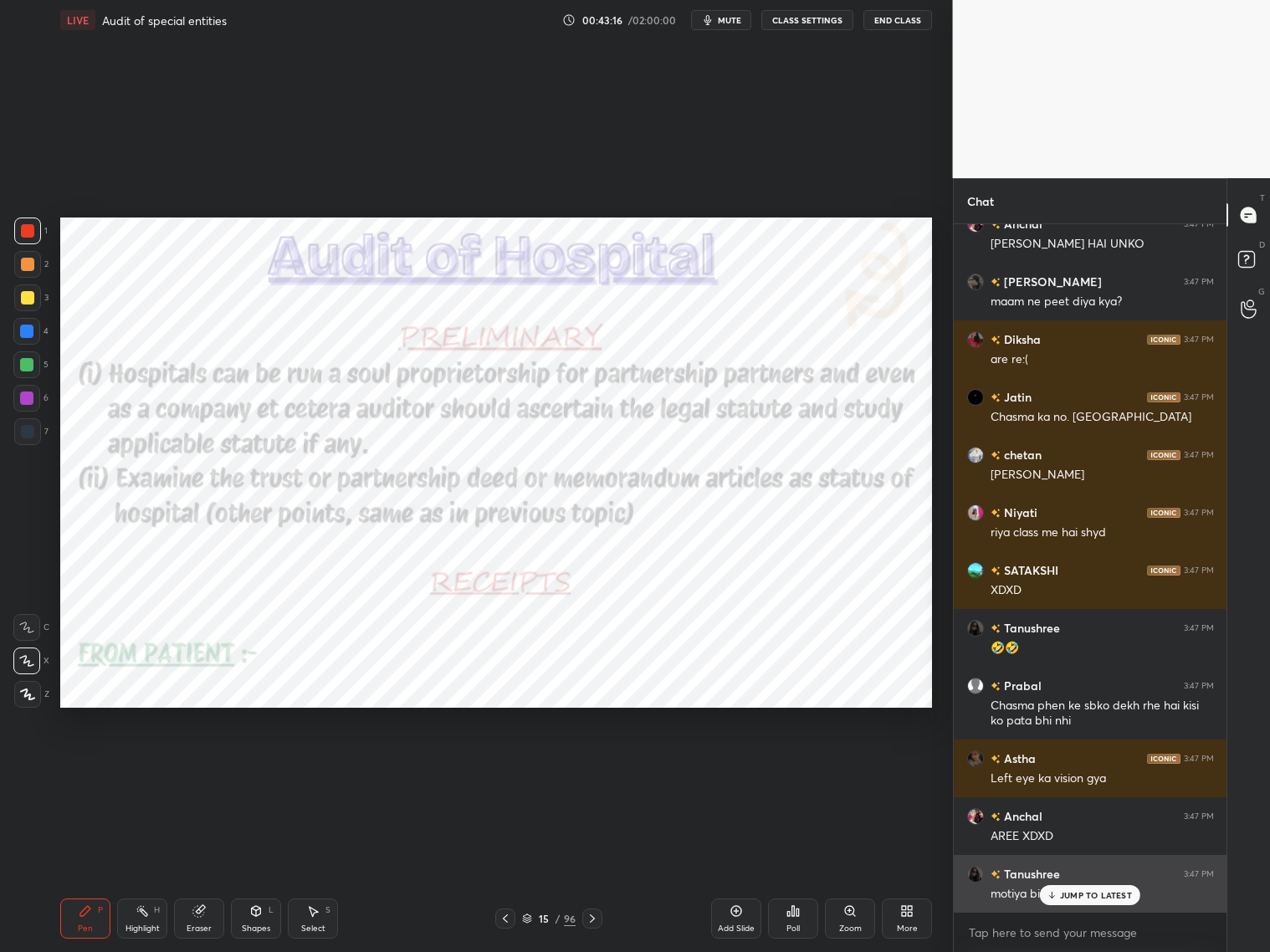
click at [1069, 768] on p "JUMP TO LATEST" at bounding box center [1096, 895] width 72 height 10
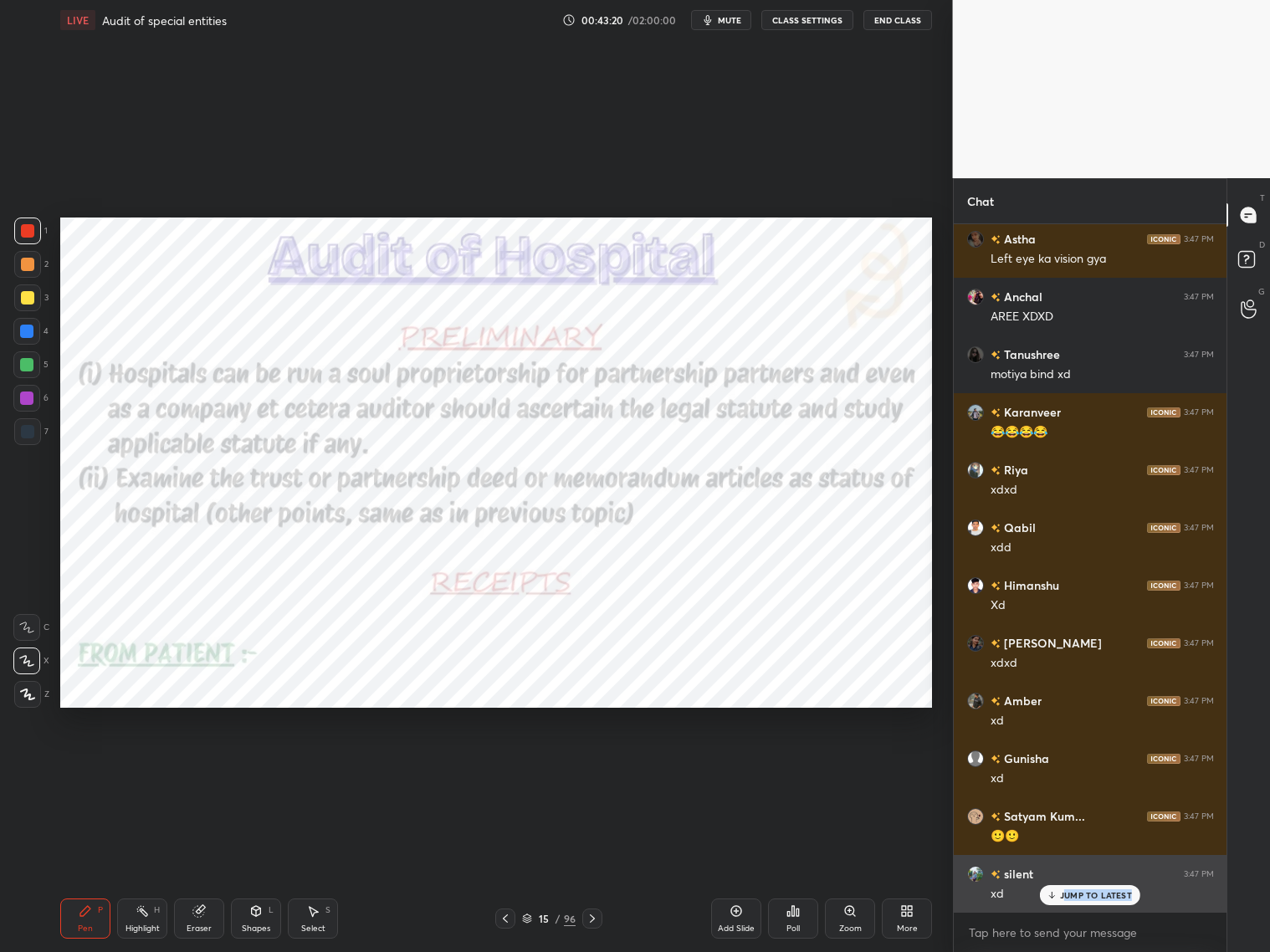
drag, startPoint x: 1063, startPoint y: 899, endPoint x: 1080, endPoint y: 890, distance: 19.2
click at [1066, 768] on div "JUMP TO LATEST" at bounding box center [1090, 895] width 101 height 20
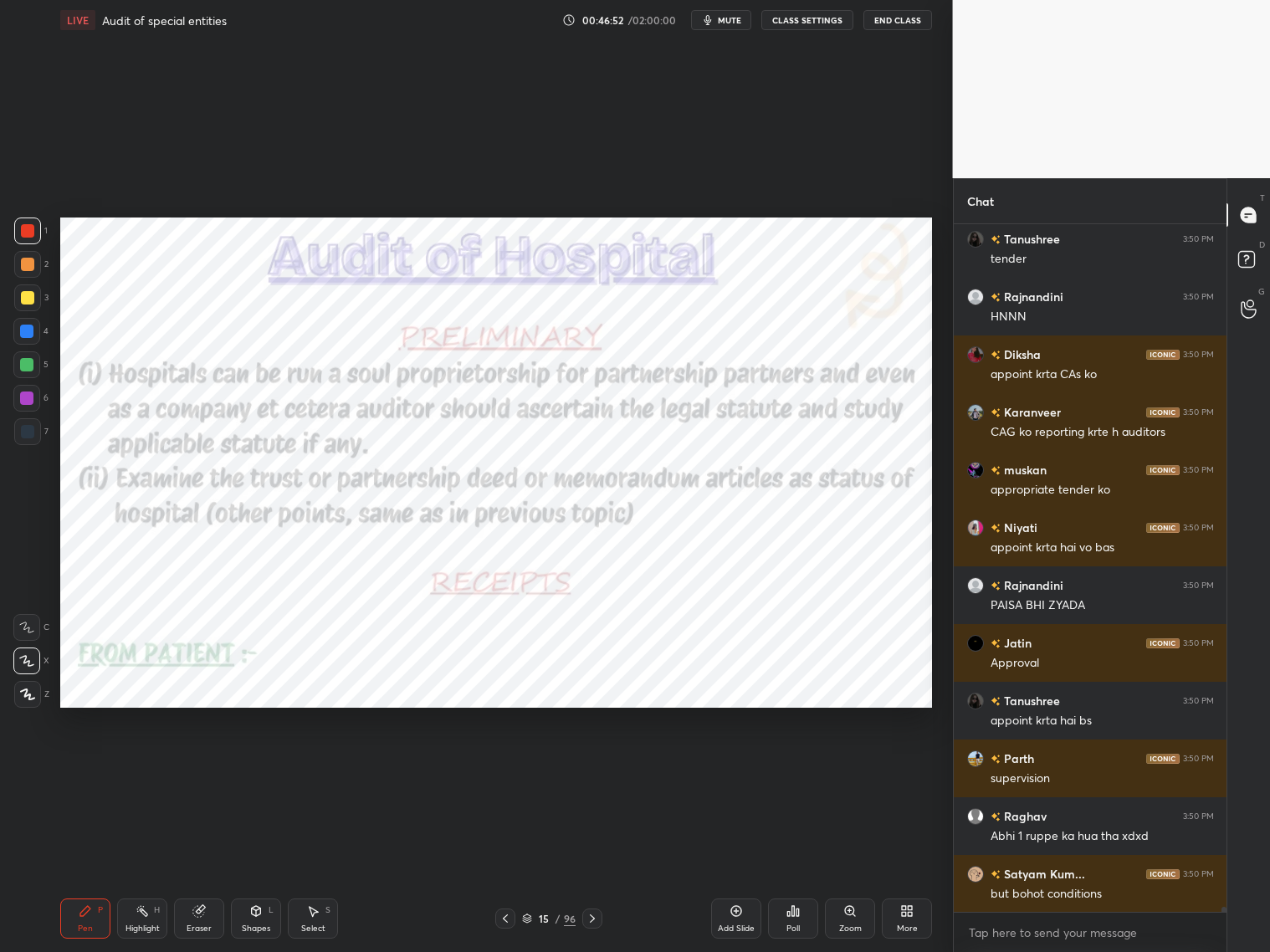
scroll to position [86679, 0]
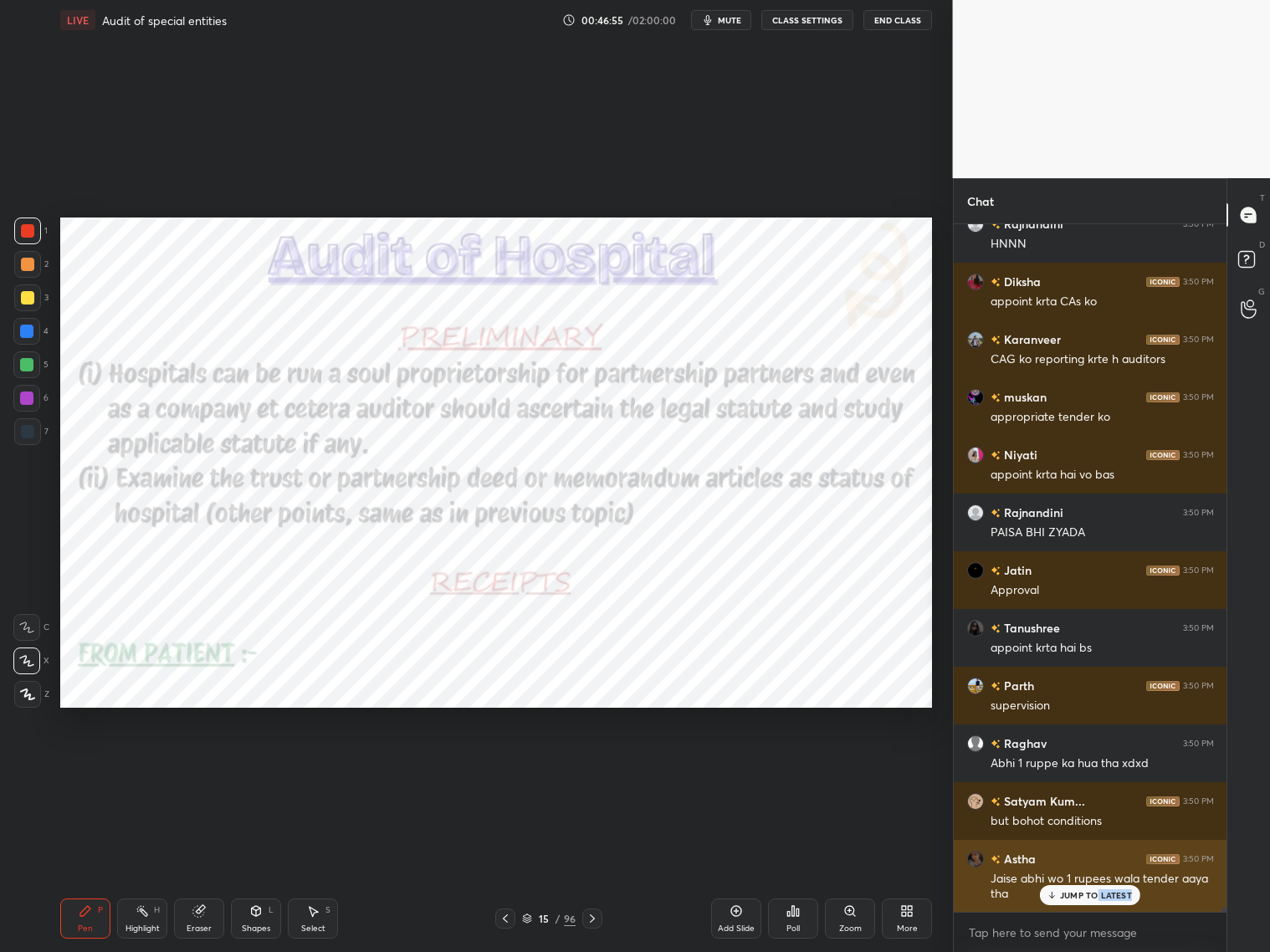
click at [1086, 768] on div "JUMP TO LATEST" at bounding box center [1090, 895] width 101 height 20
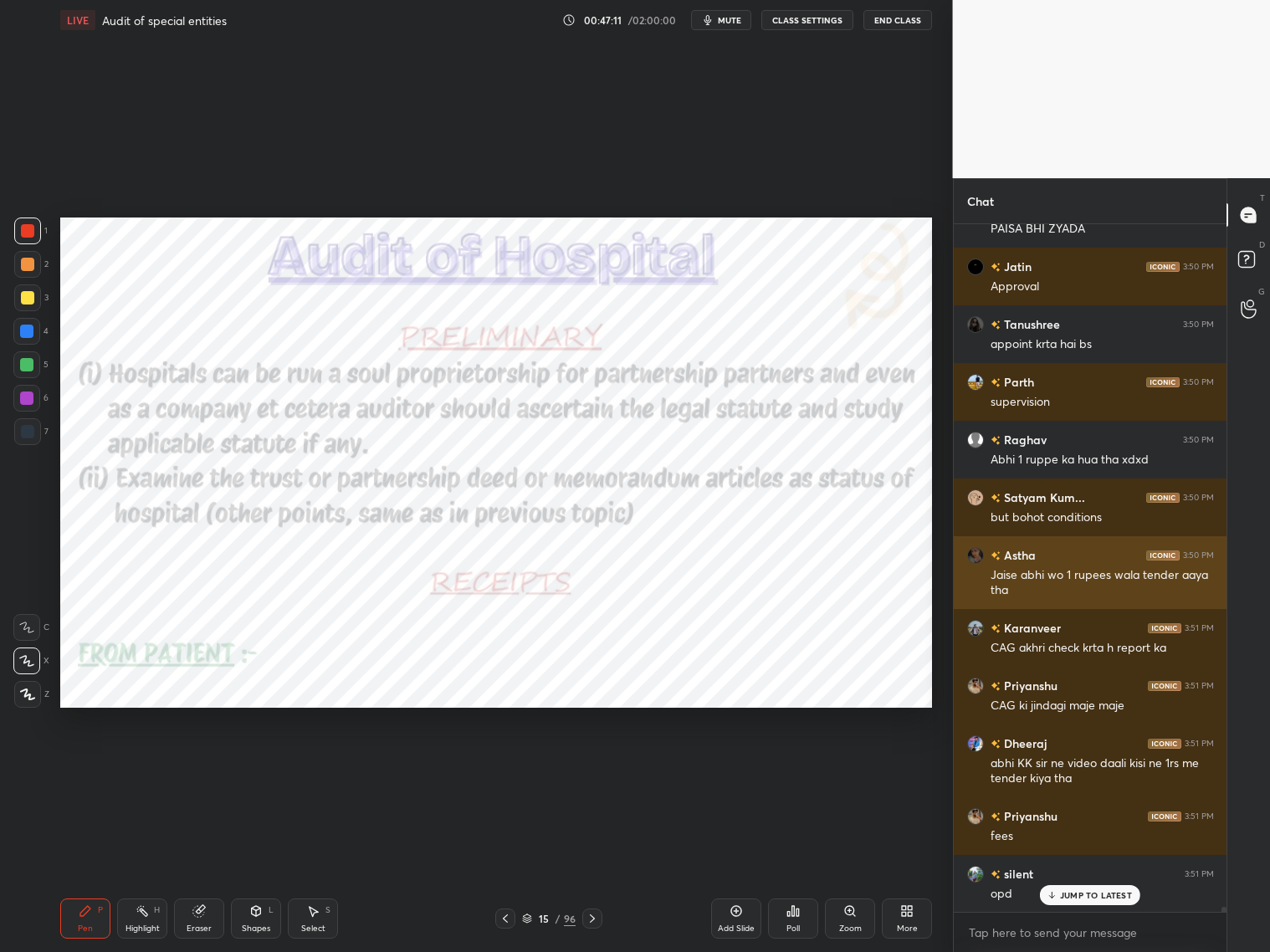
scroll to position [87040, 0]
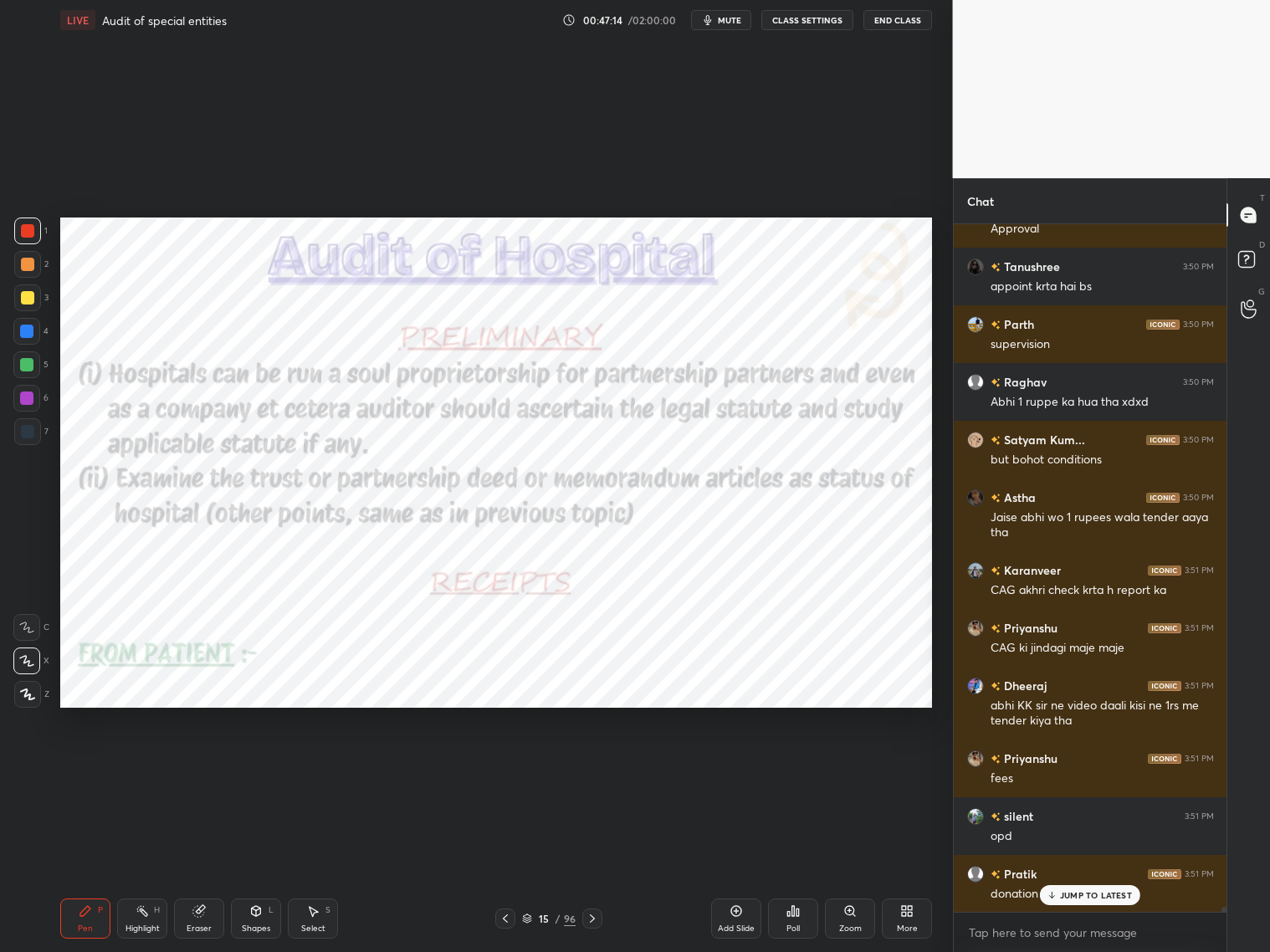
click at [596, 768] on icon at bounding box center [593, 919] width 14 height 14
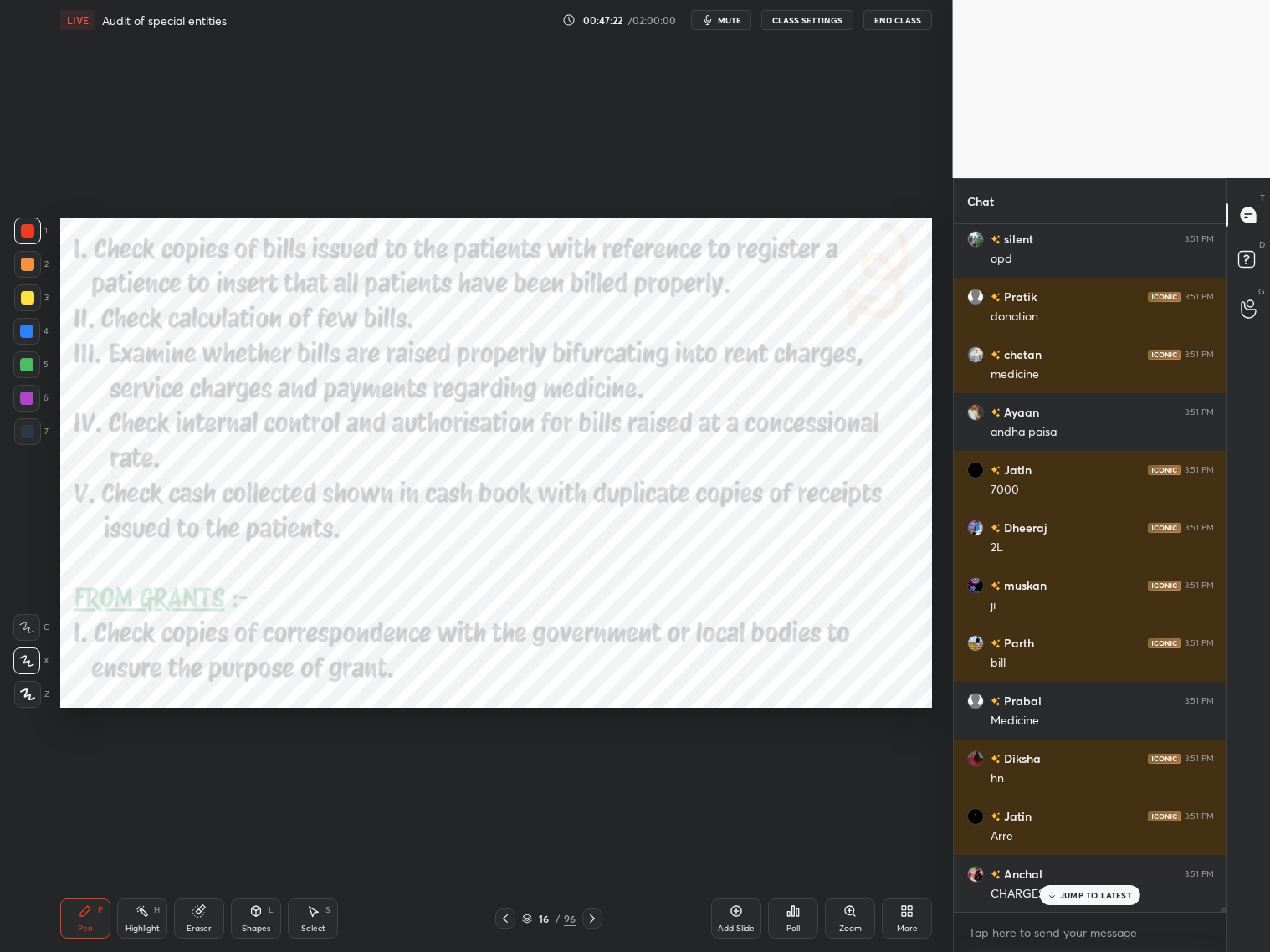
scroll to position [87674, 0]
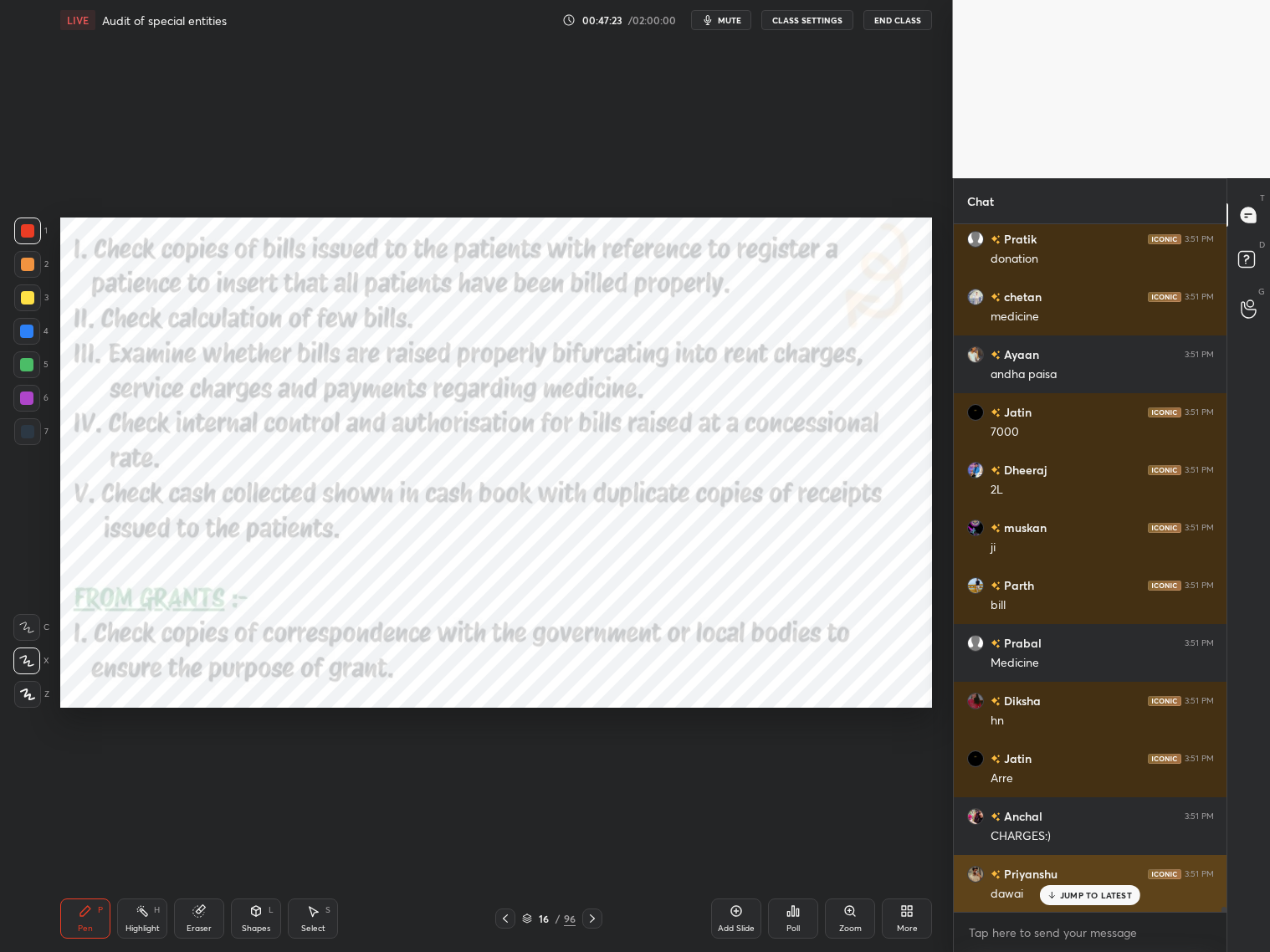
drag, startPoint x: 1103, startPoint y: 902, endPoint x: 1106, endPoint y: 888, distance: 14.3
click at [1086, 768] on div "JUMP TO LATEST" at bounding box center [1090, 895] width 101 height 20
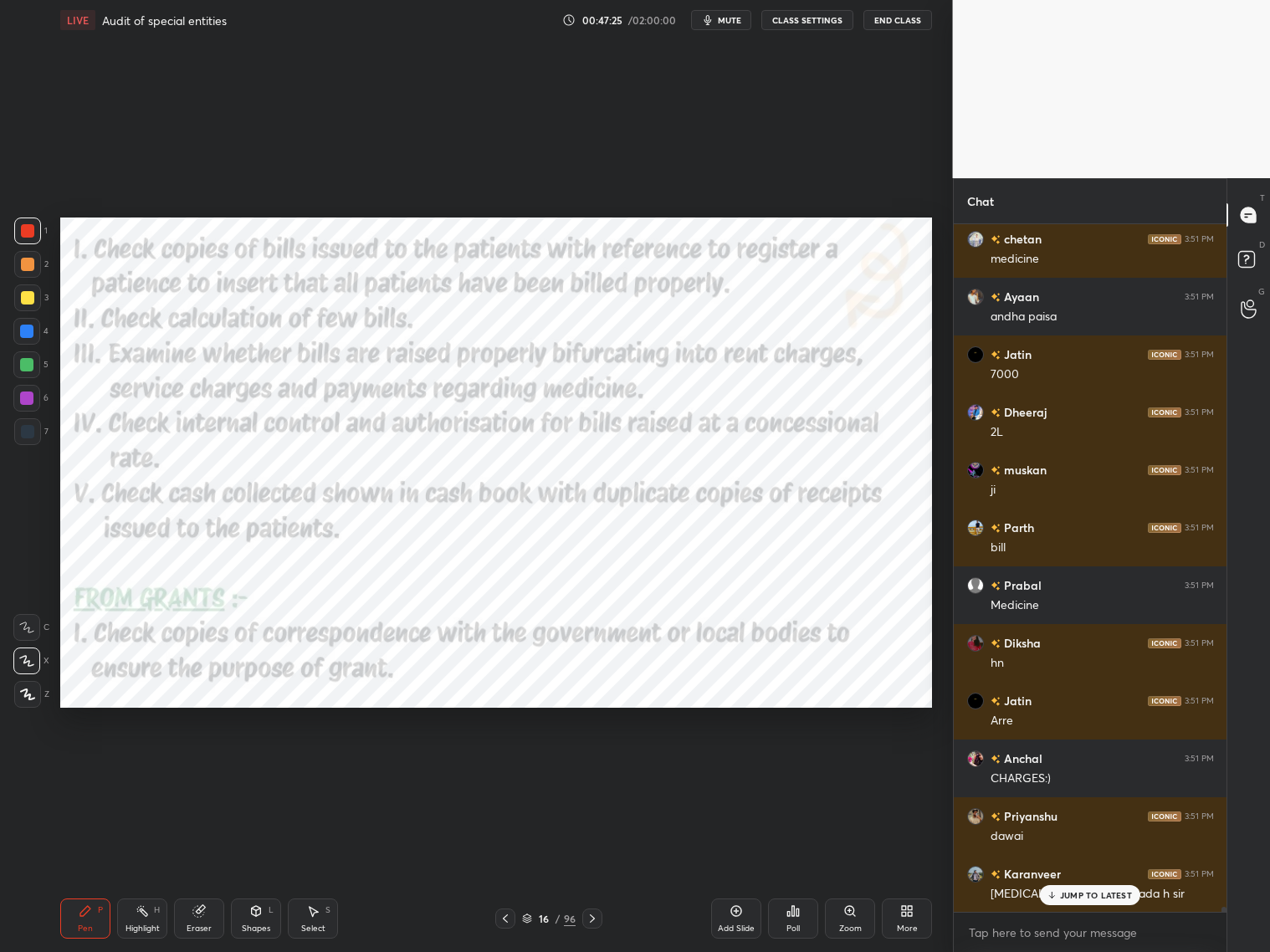
click at [1060, 768] on div "JUMP TO LATEST" at bounding box center [1090, 895] width 101 height 20
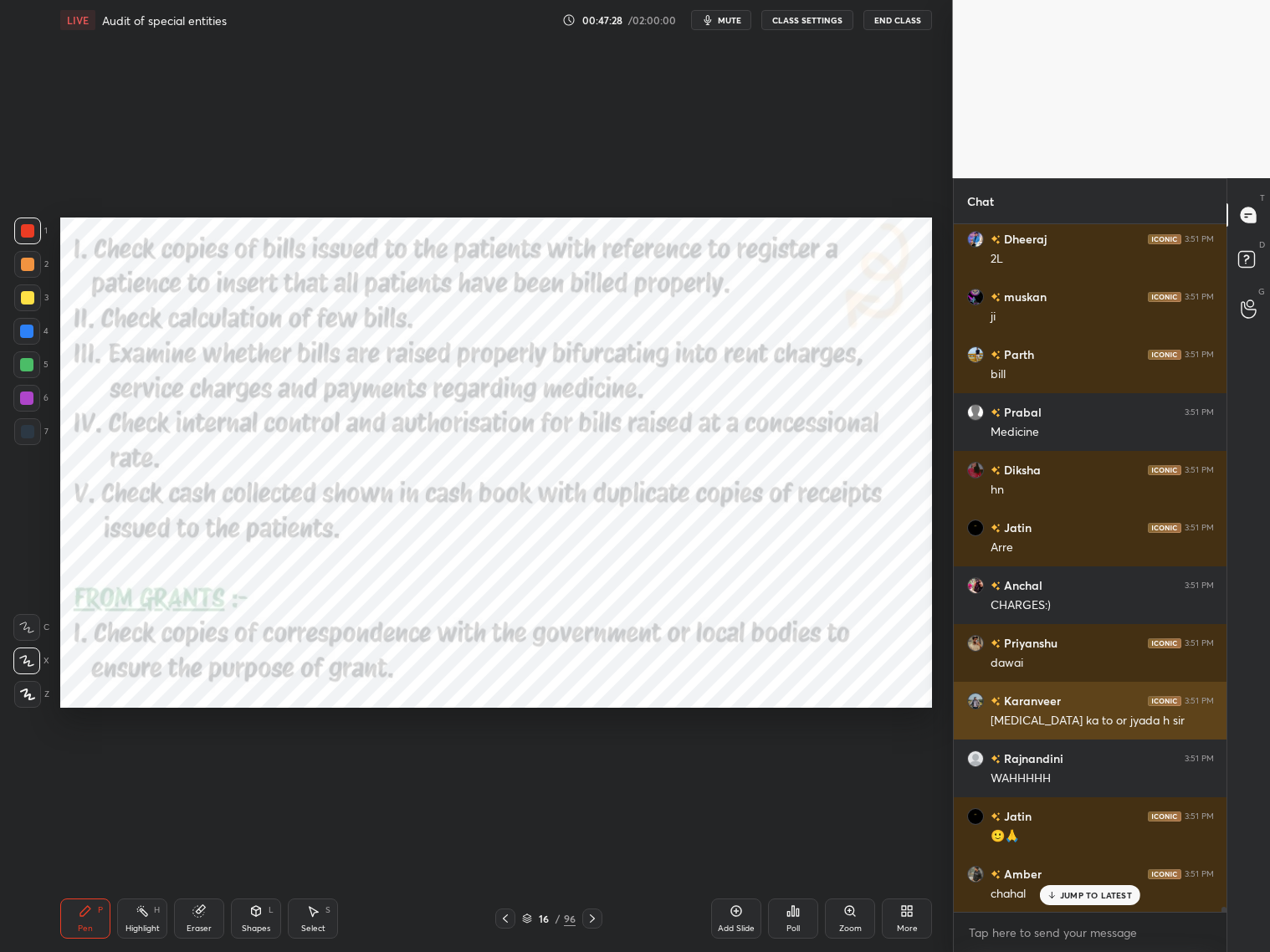
scroll to position [87963, 0]
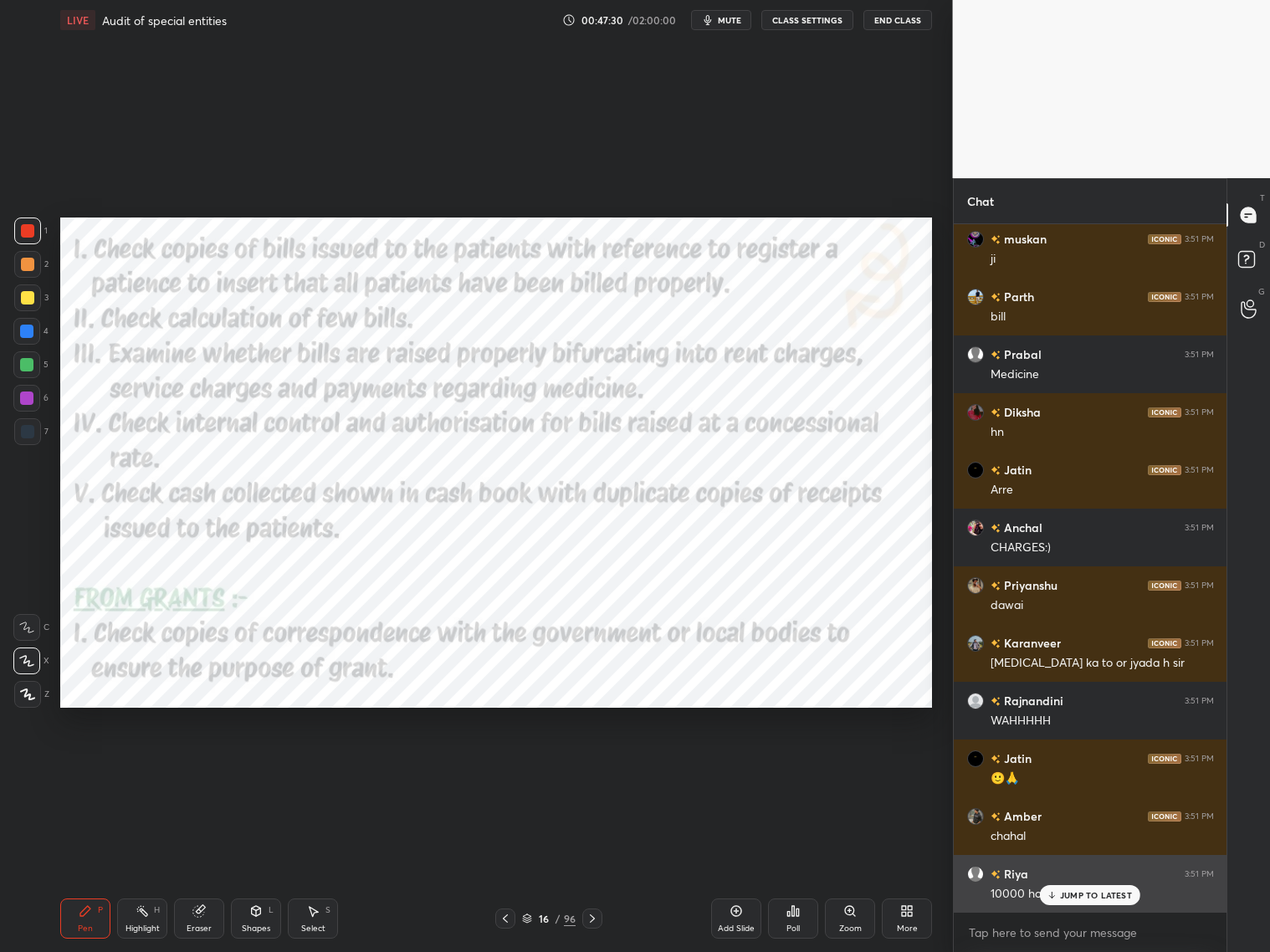
click at [1073, 768] on p "JUMP TO LATEST" at bounding box center [1096, 895] width 72 height 10
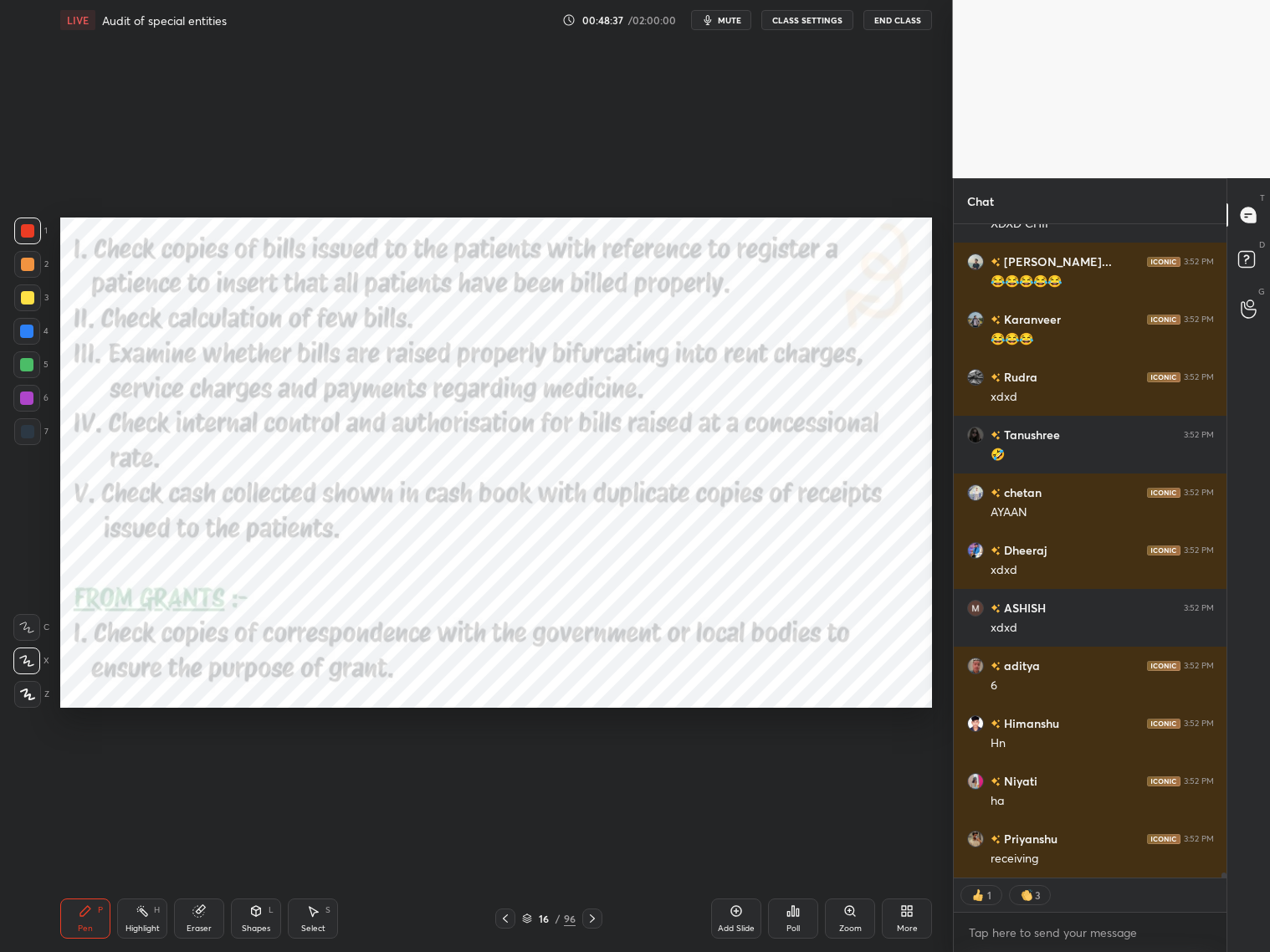
scroll to position [90756, 0]
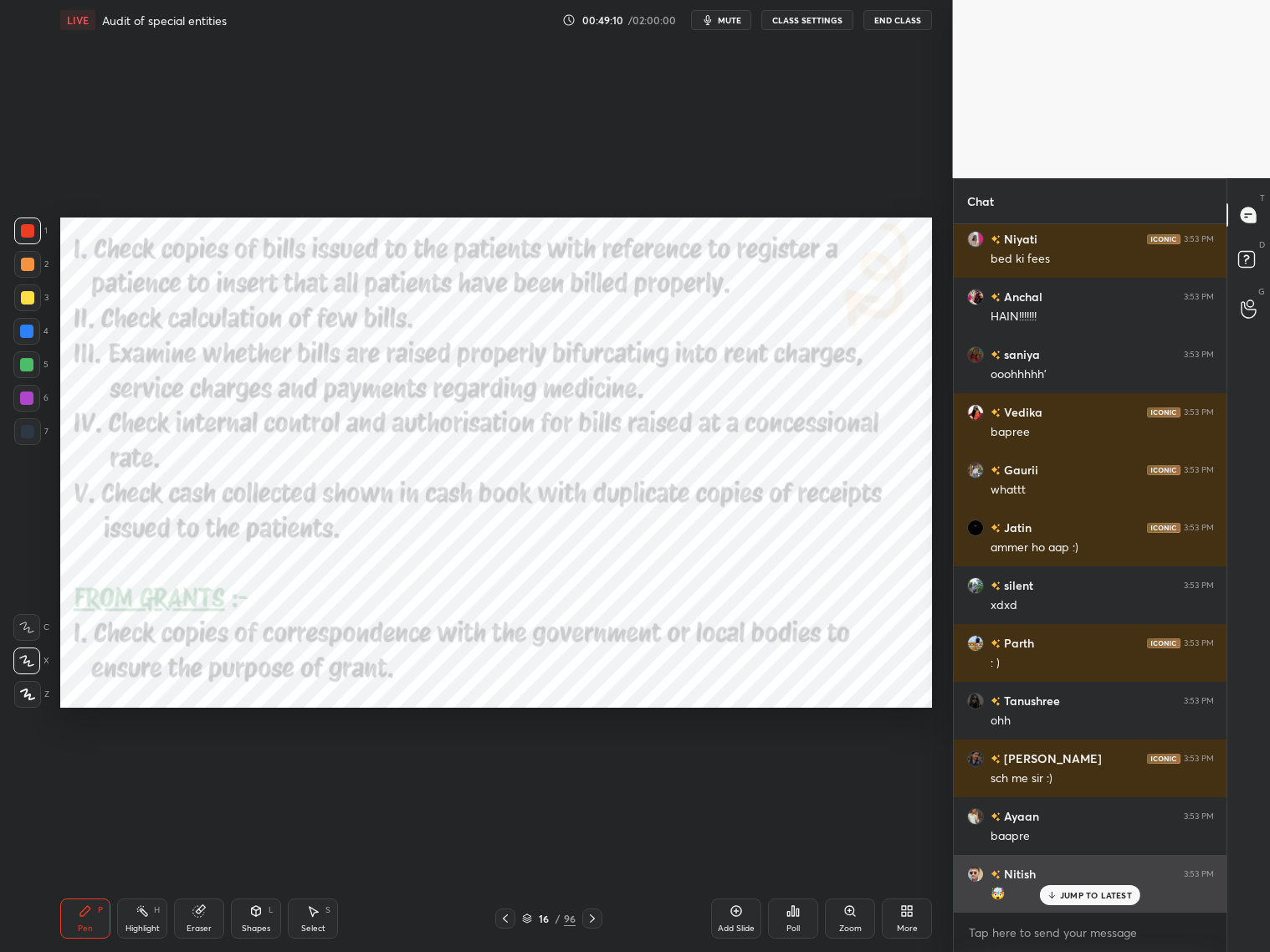
click at [1072, 768] on div "JUMP TO LATEST" at bounding box center [1090, 895] width 101 height 20
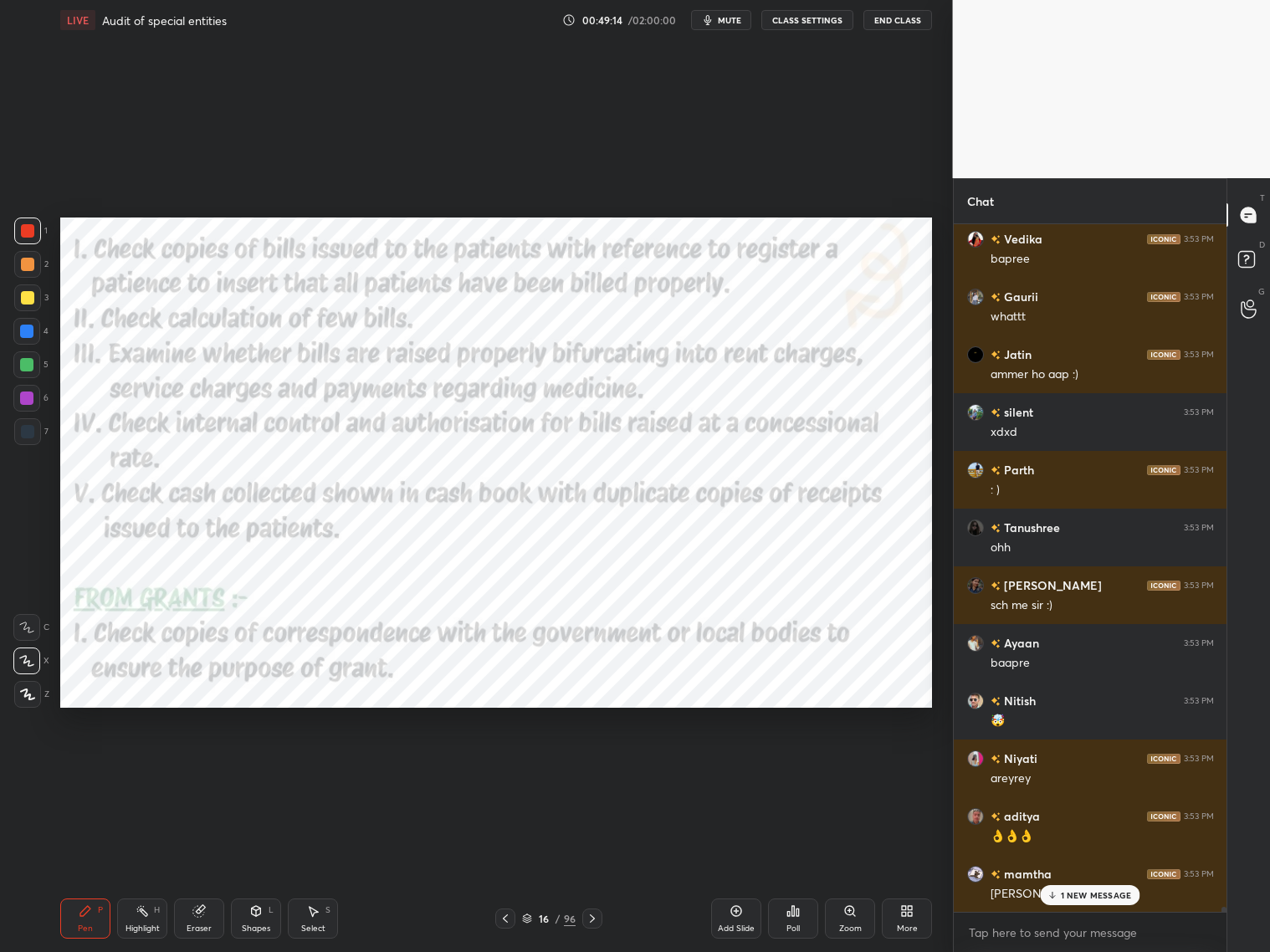
scroll to position [92221, 0]
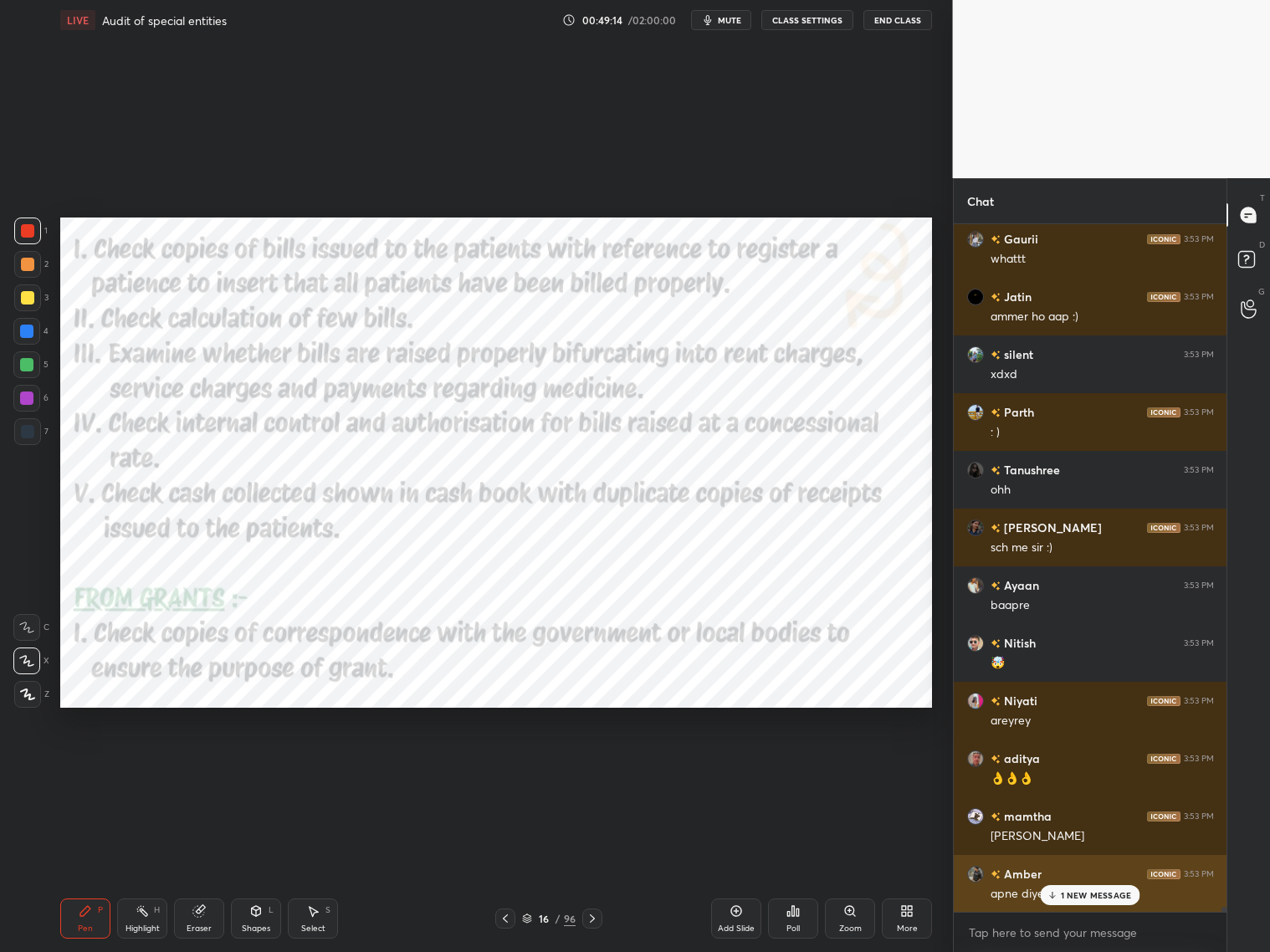
click at [1077, 768] on p "1 NEW MESSAGE" at bounding box center [1096, 895] width 71 height 10
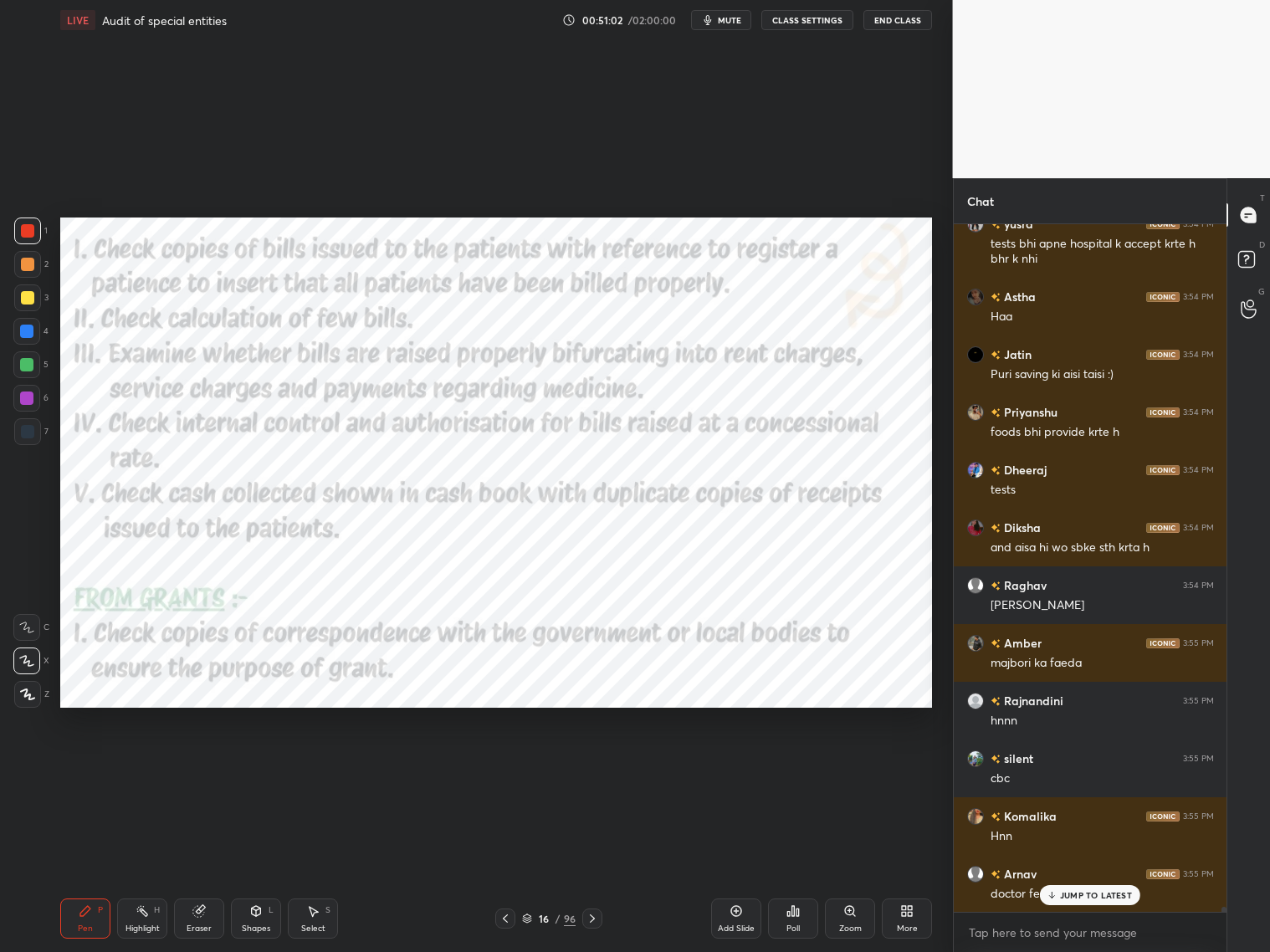
scroll to position [97189, 0]
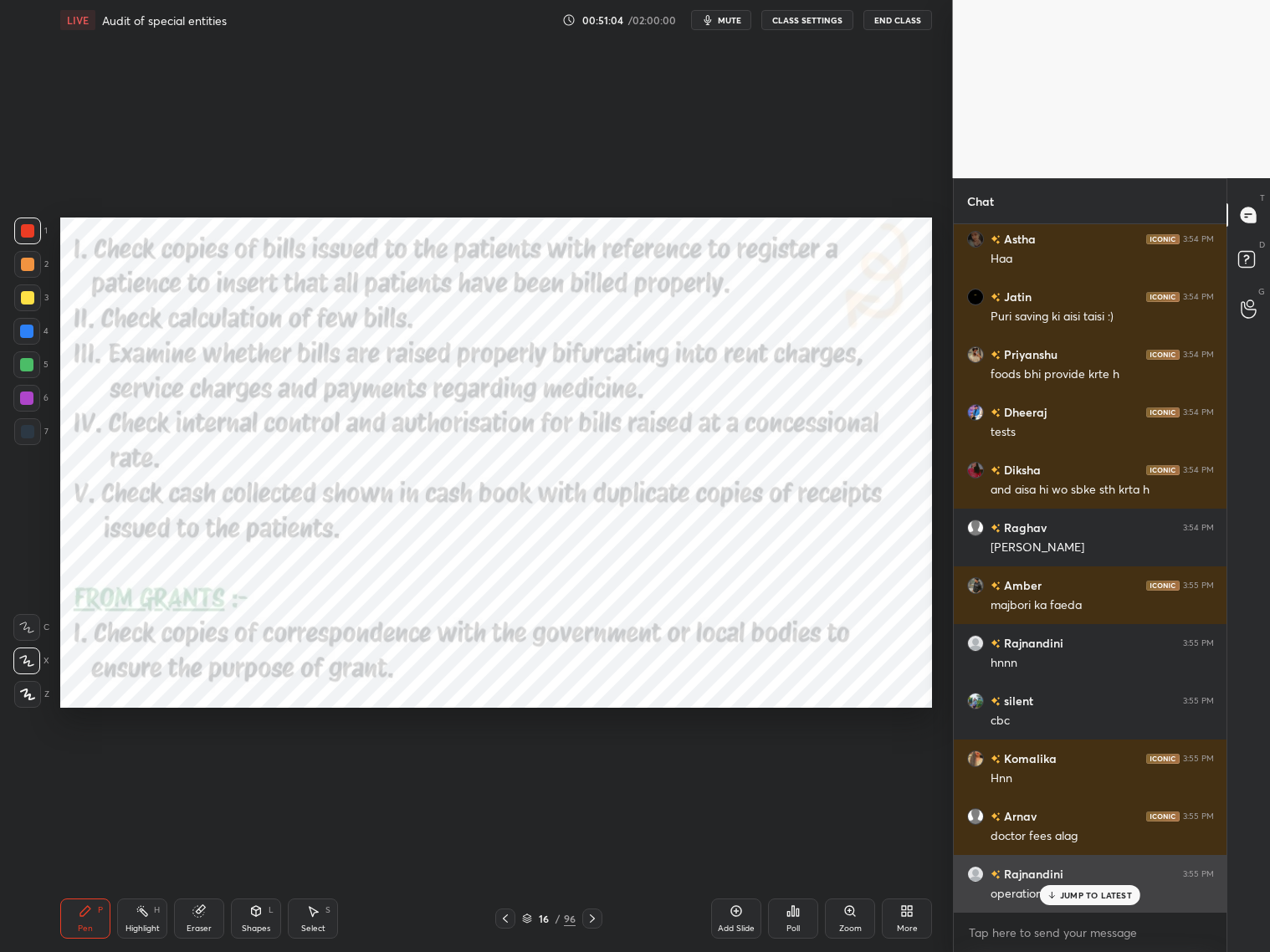
drag, startPoint x: 1095, startPoint y: 892, endPoint x: 1105, endPoint y: 880, distance: 15.6
click at [1086, 768] on p "JUMP TO LATEST" at bounding box center [1096, 895] width 72 height 10
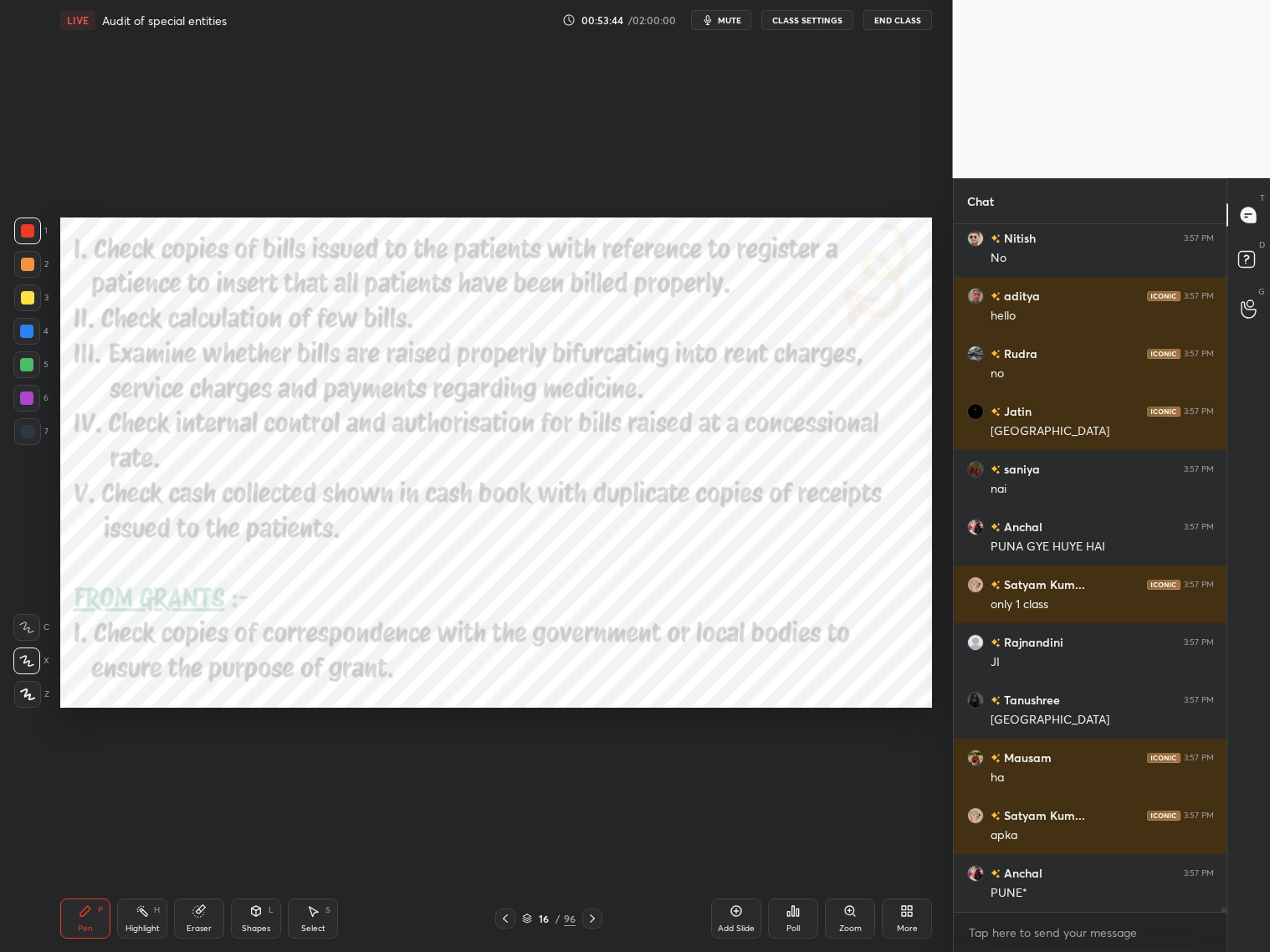
scroll to position [103434, 0]
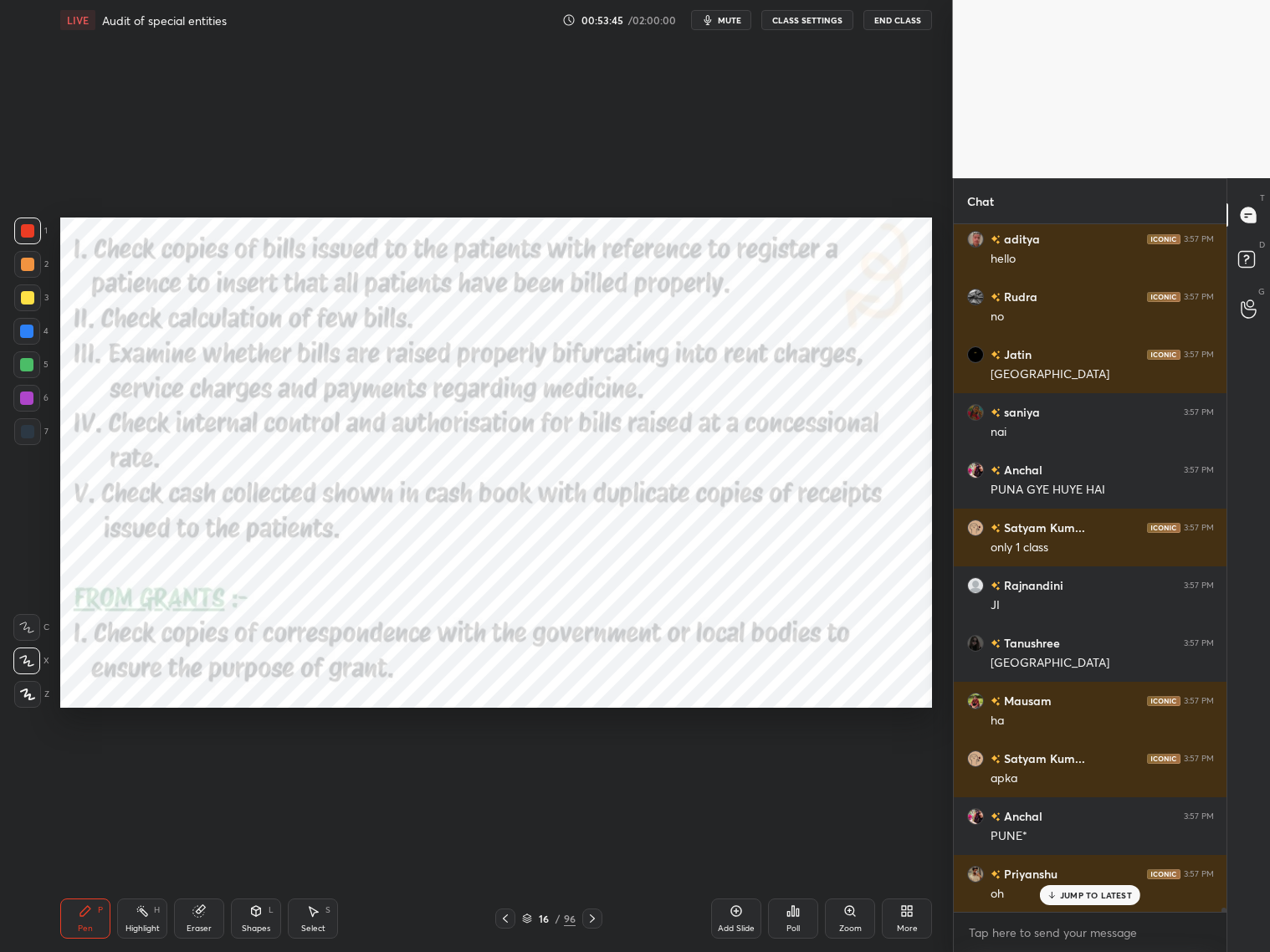
click at [60, 579] on div "Setting up your live class Poll for secs No correct answer Start poll" at bounding box center [497, 462] width 886 height 845
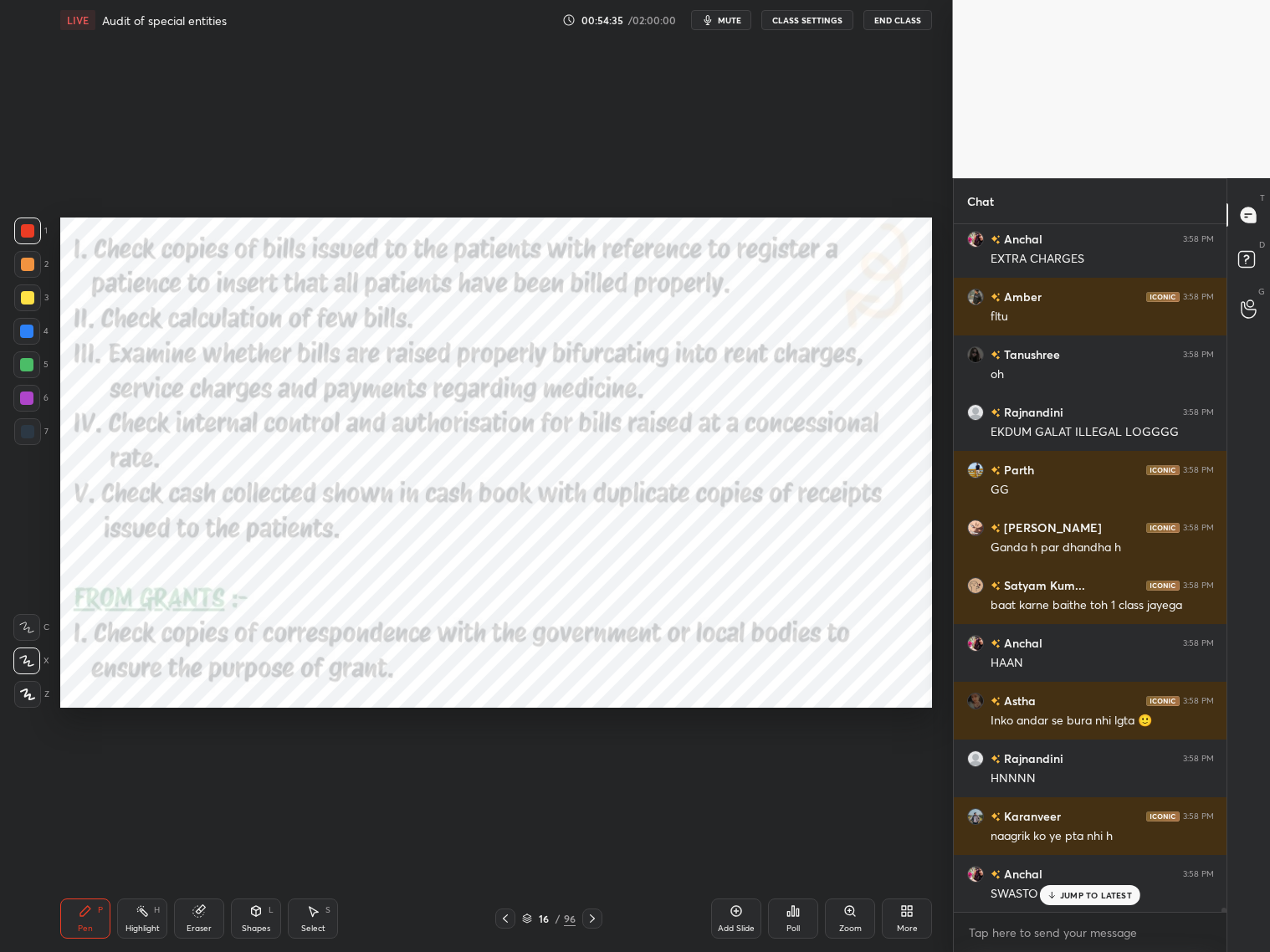
scroll to position [104894, 0]
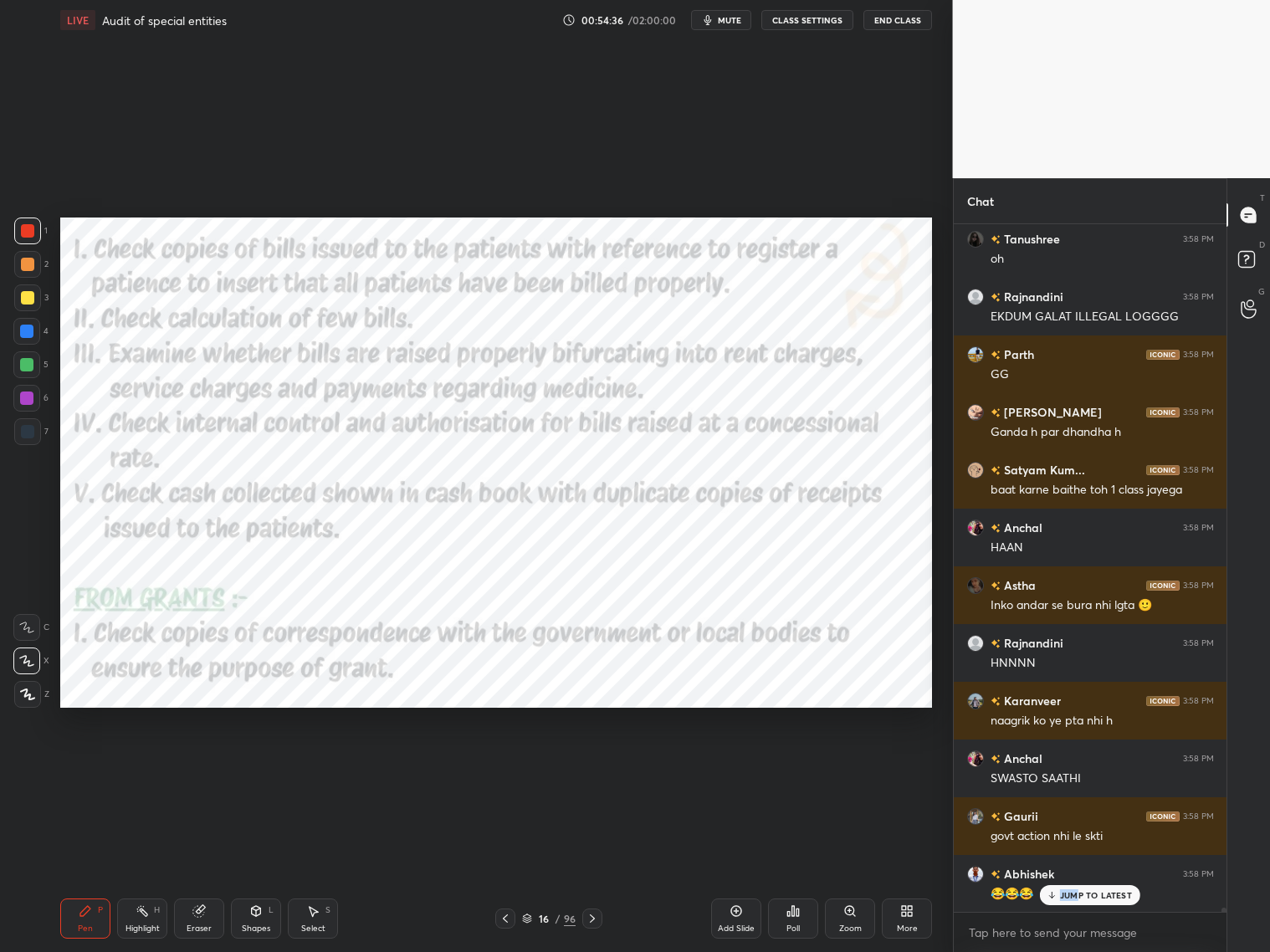
click at [1077, 768] on p "JUMP TO LATEST" at bounding box center [1096, 895] width 72 height 10
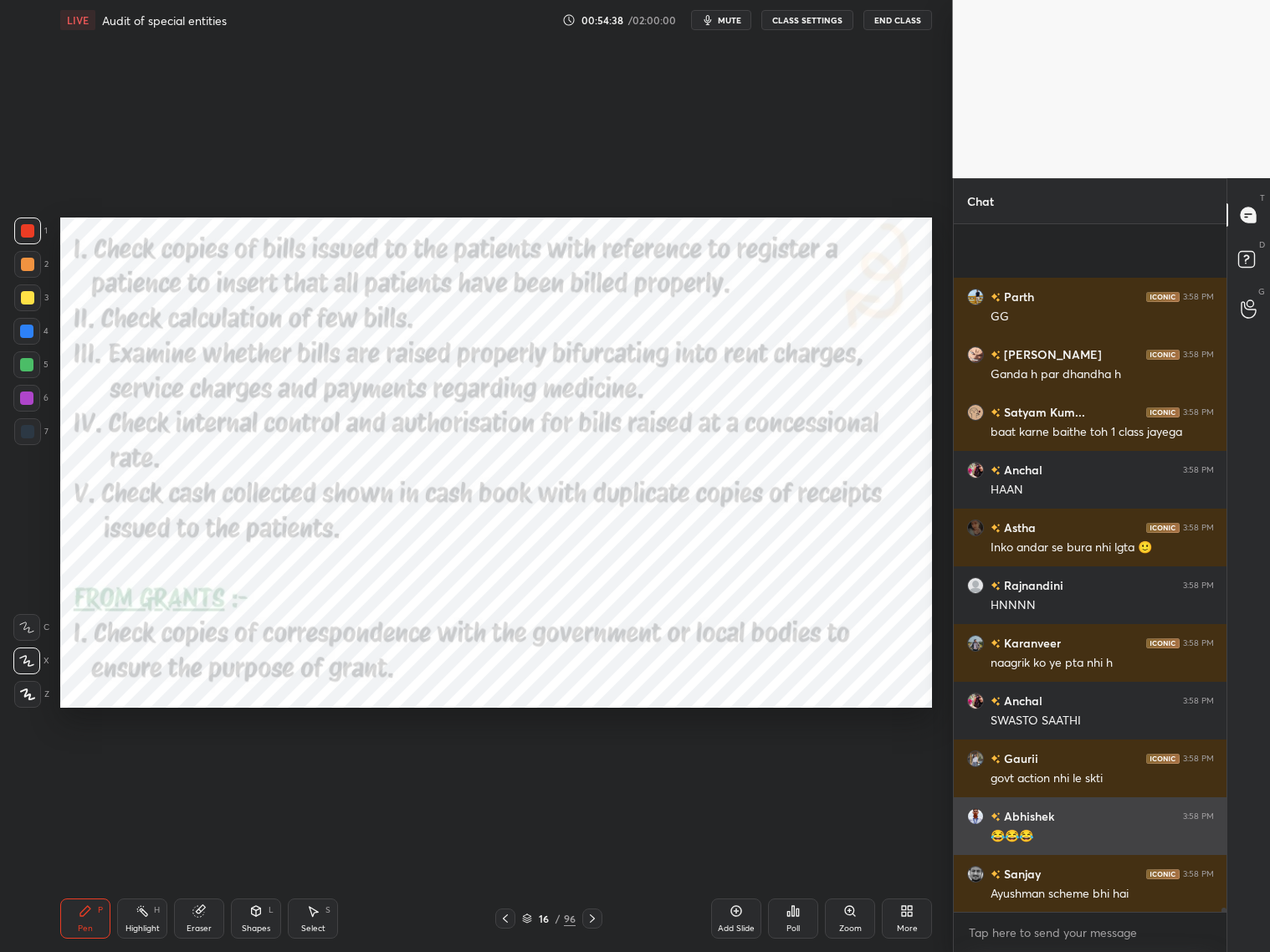
scroll to position [105067, 0]
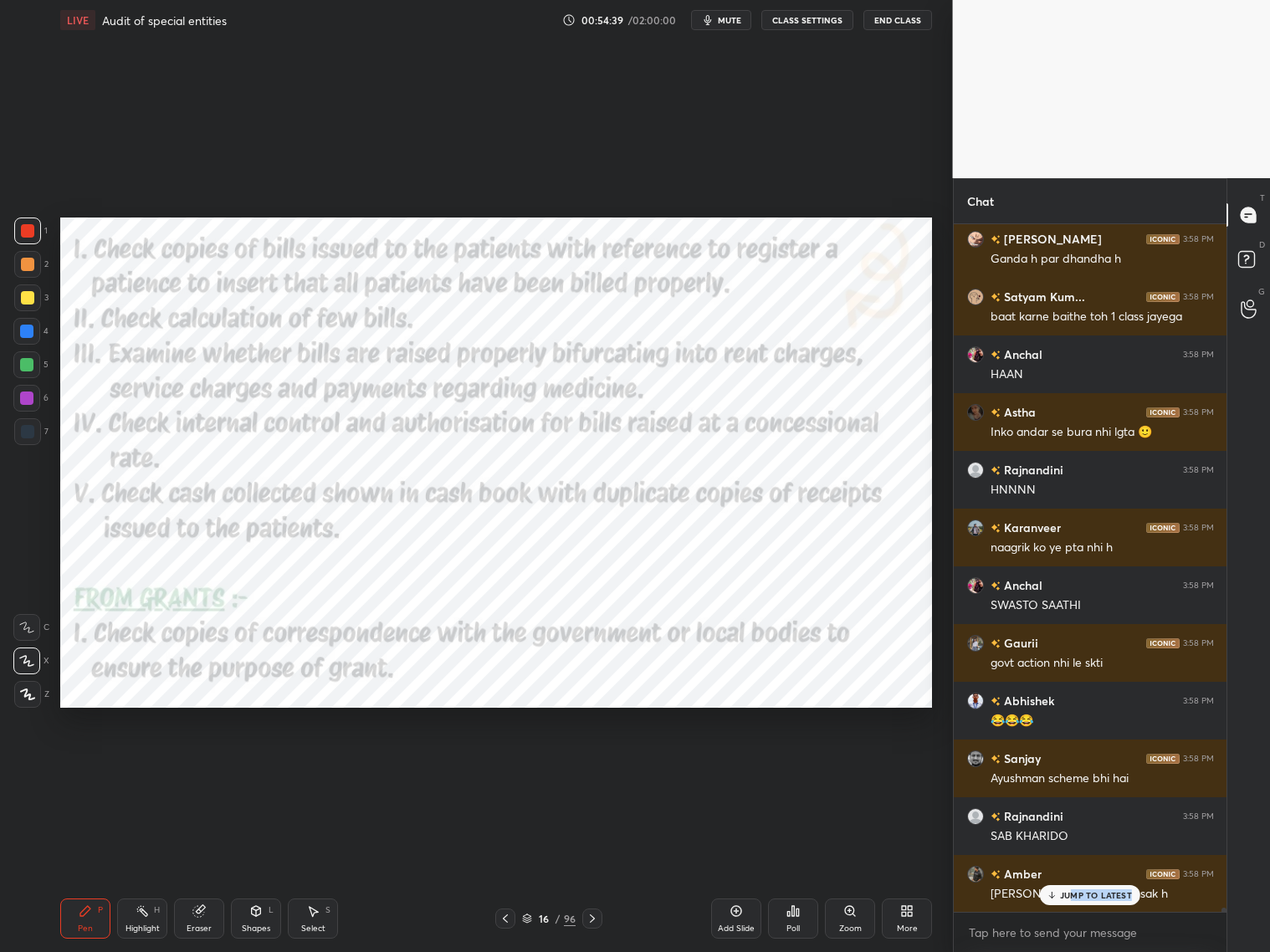
click at [1072, 768] on div "JUMP TO LATEST" at bounding box center [1090, 895] width 101 height 20
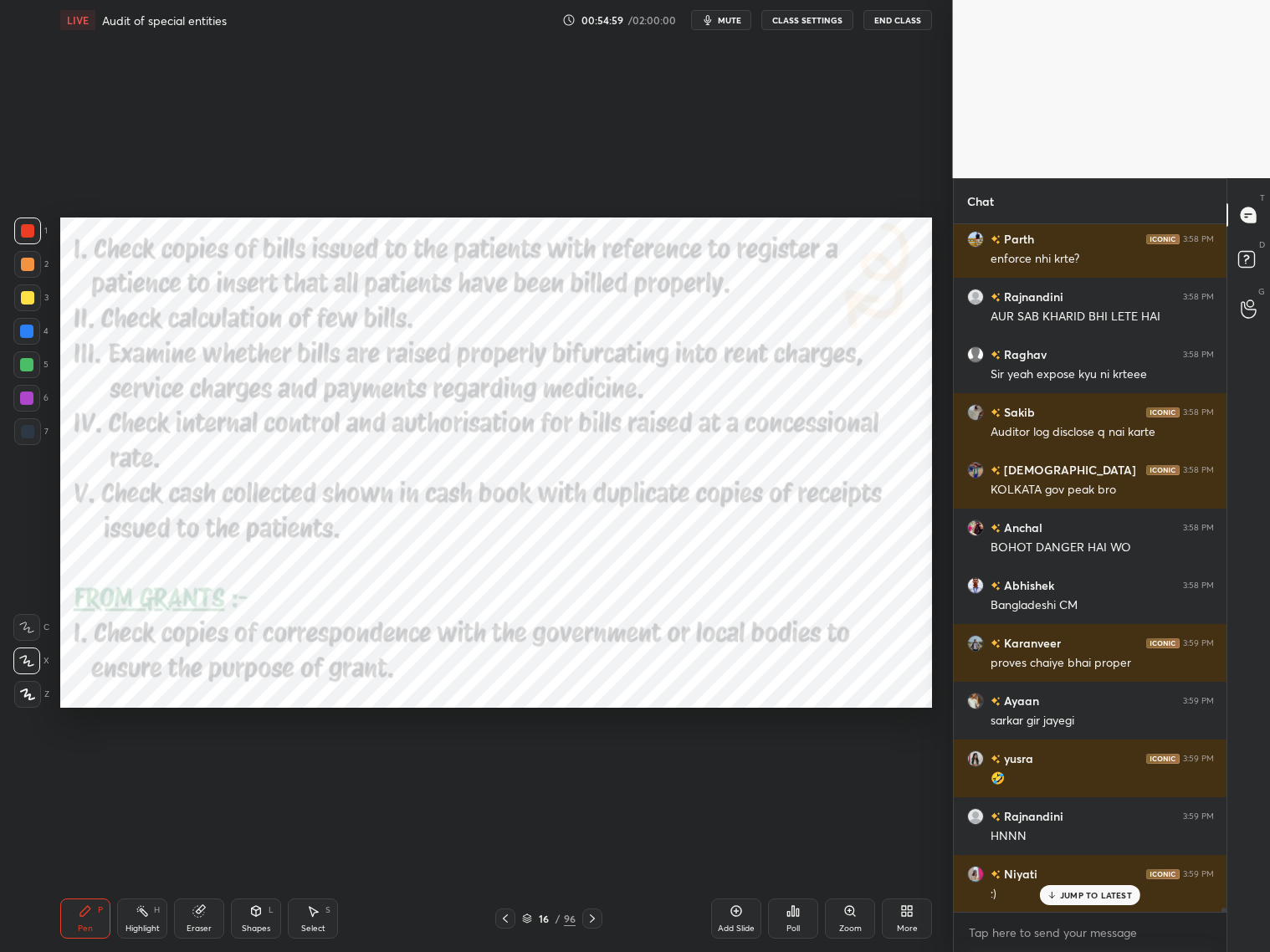
scroll to position [105876, 0]
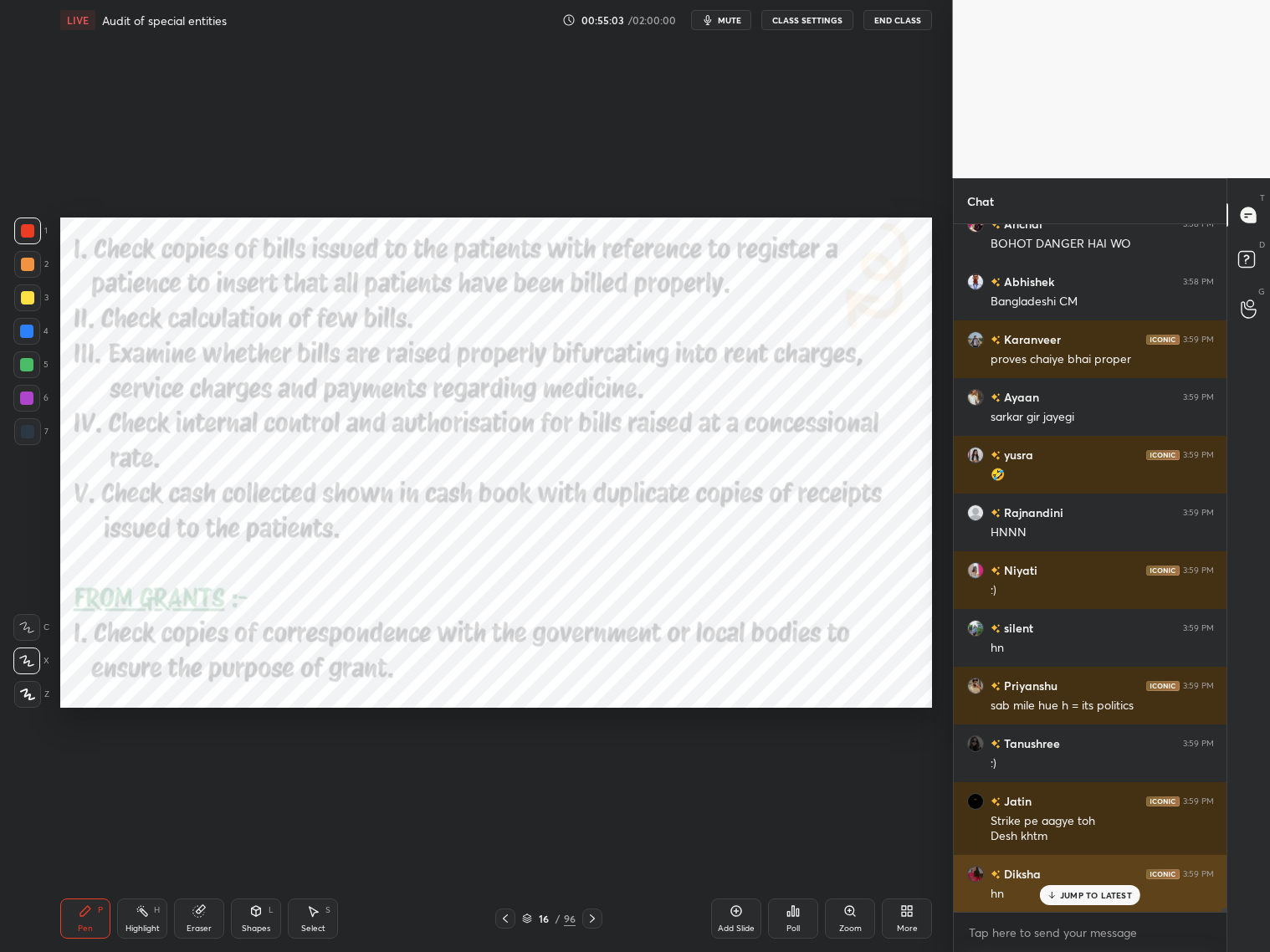
click at [1066, 768] on div "JUMP TO LATEST" at bounding box center [1090, 895] width 101 height 20
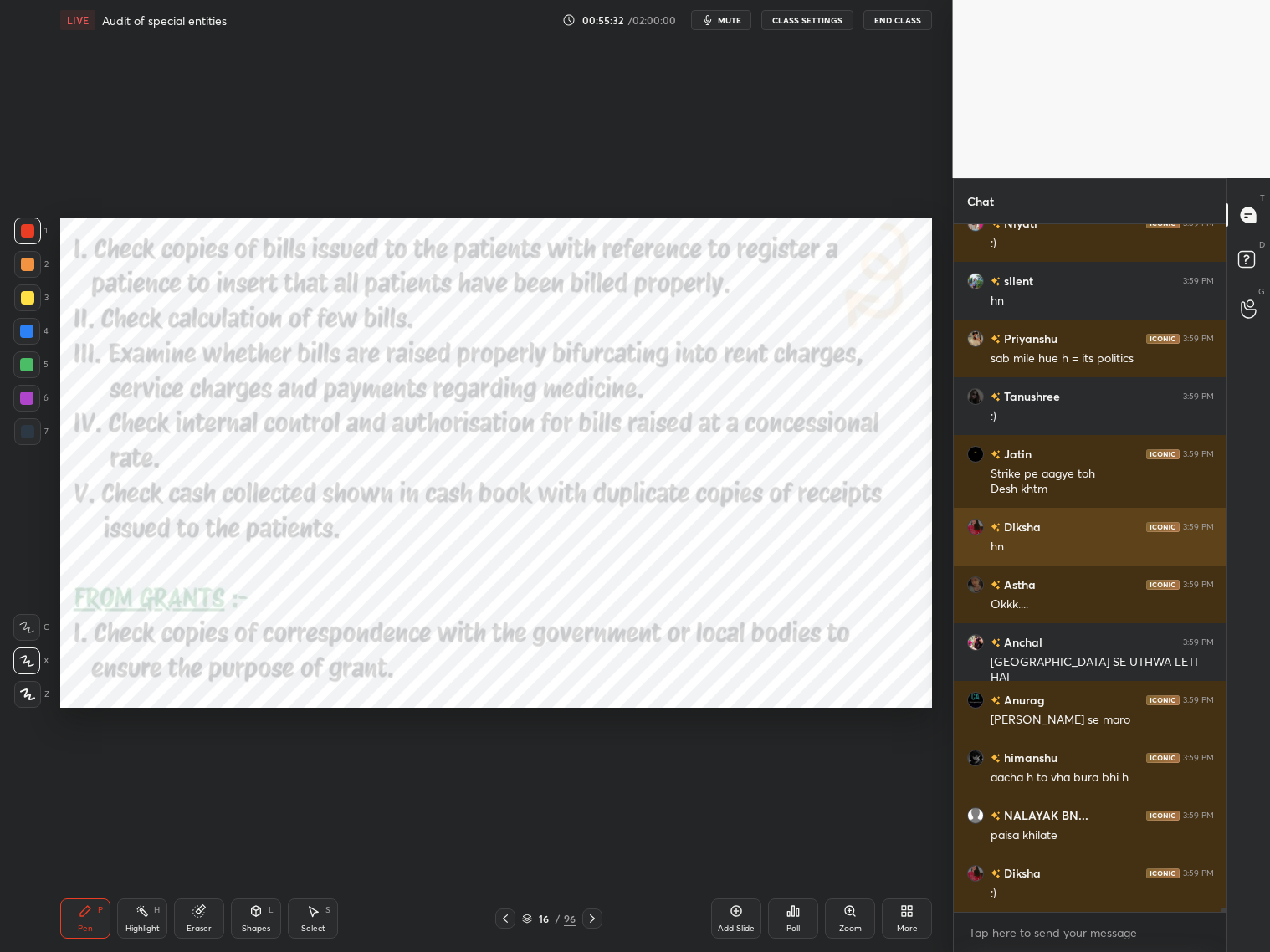
scroll to position [106583, 0]
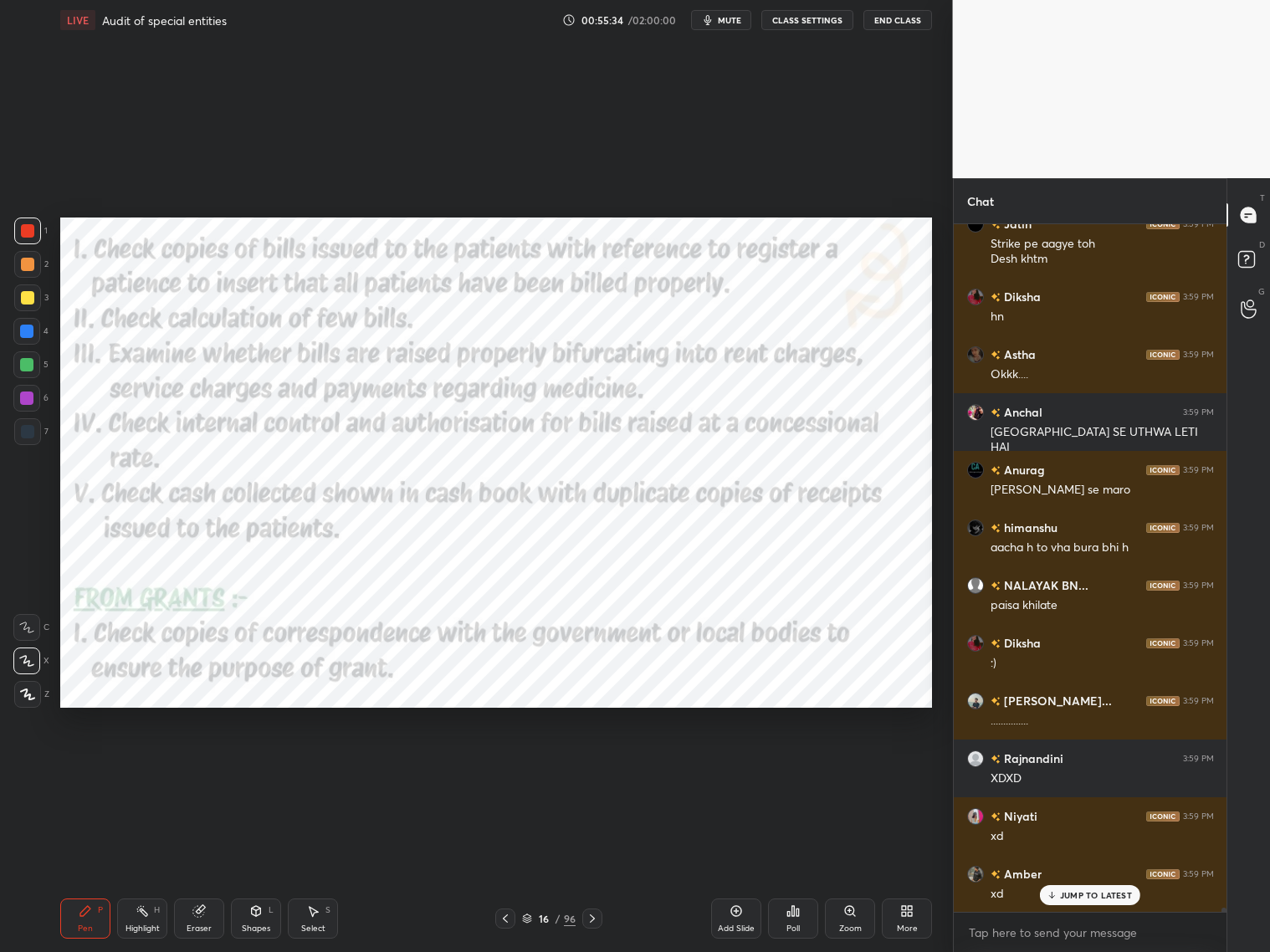
click at [589, 768] on icon at bounding box center [593, 919] width 14 height 14
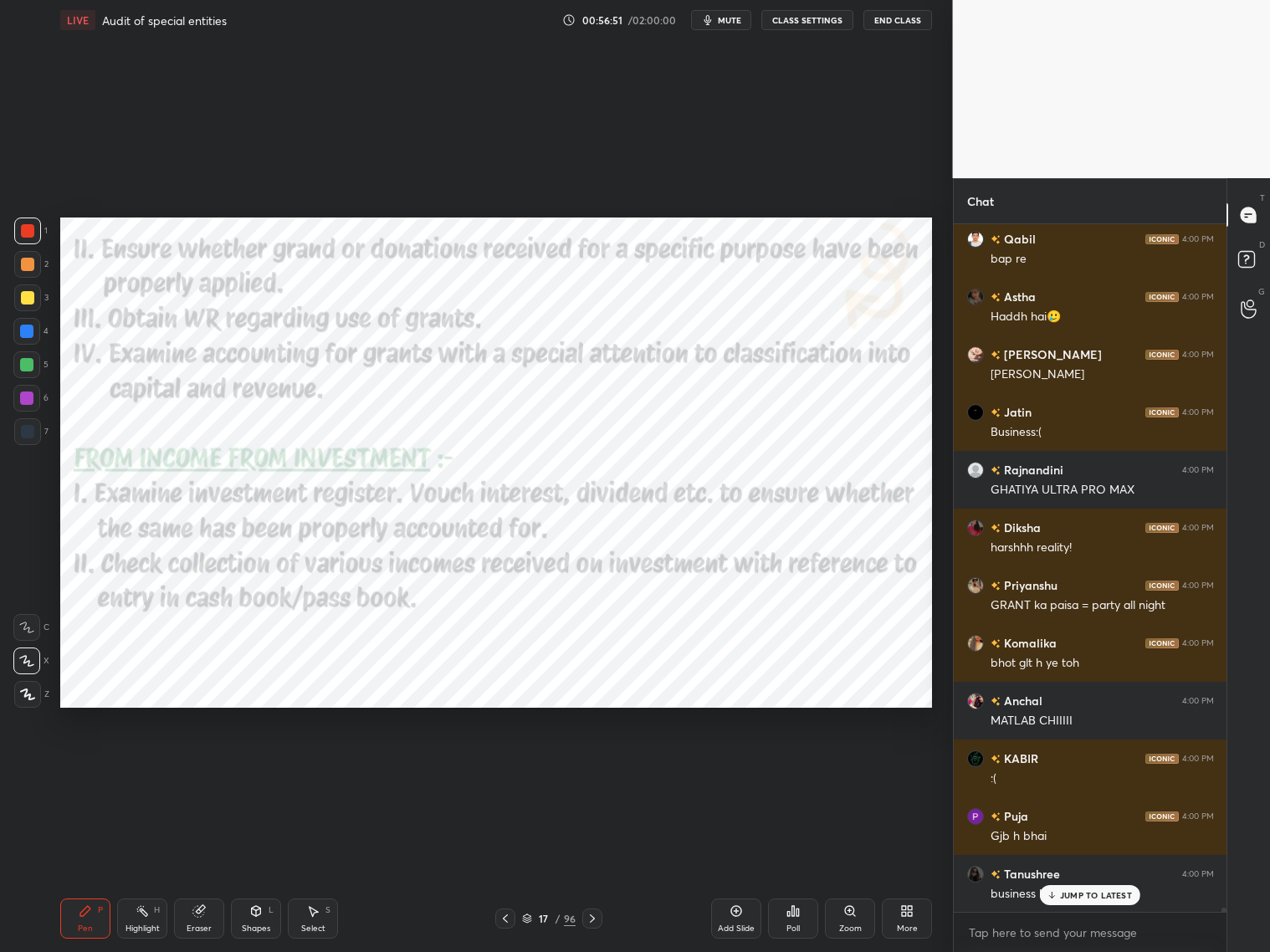
scroll to position [109526, 0]
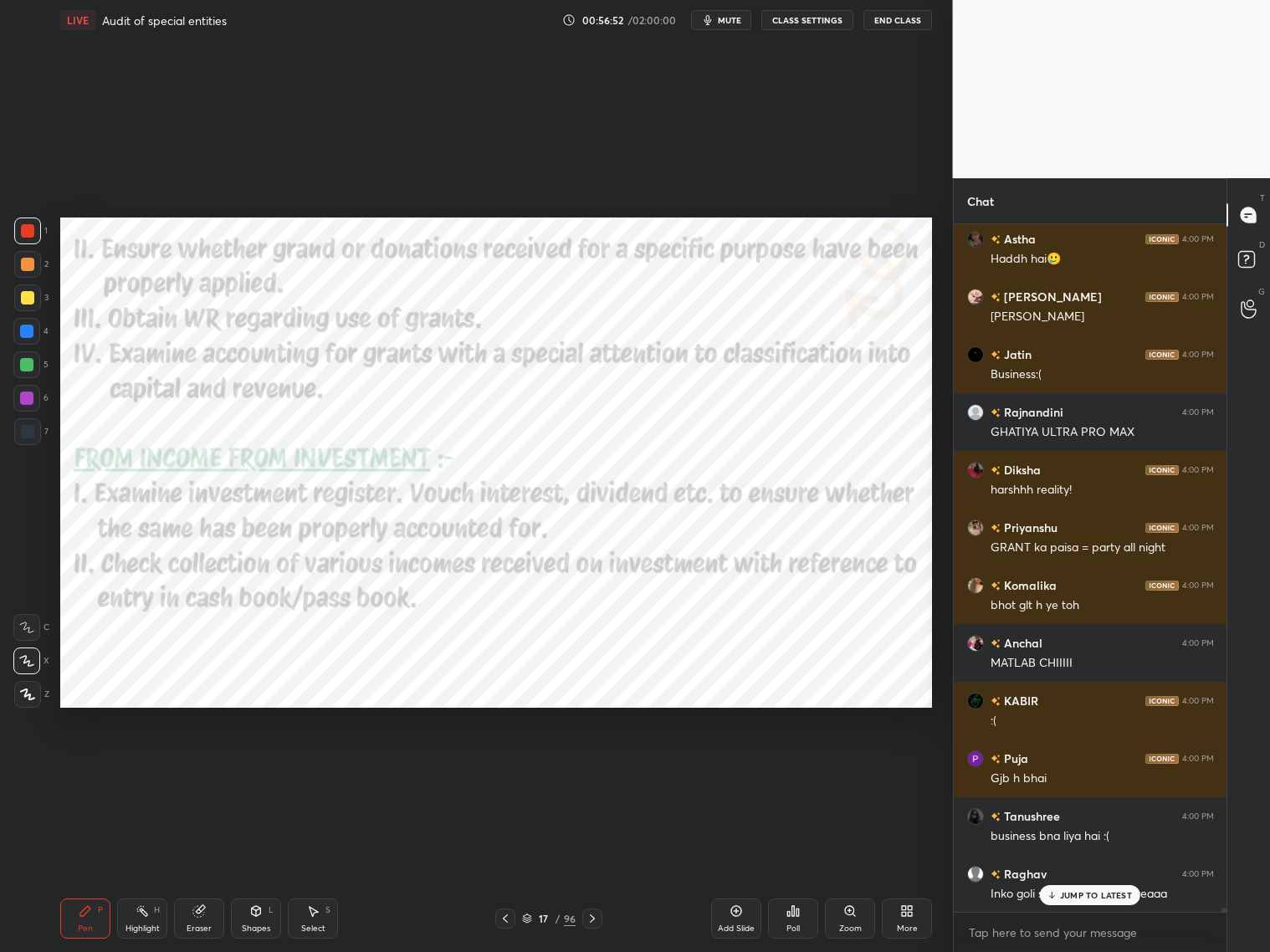
click at [1086, 768] on p "JUMP TO LATEST" at bounding box center [1096, 895] width 72 height 10
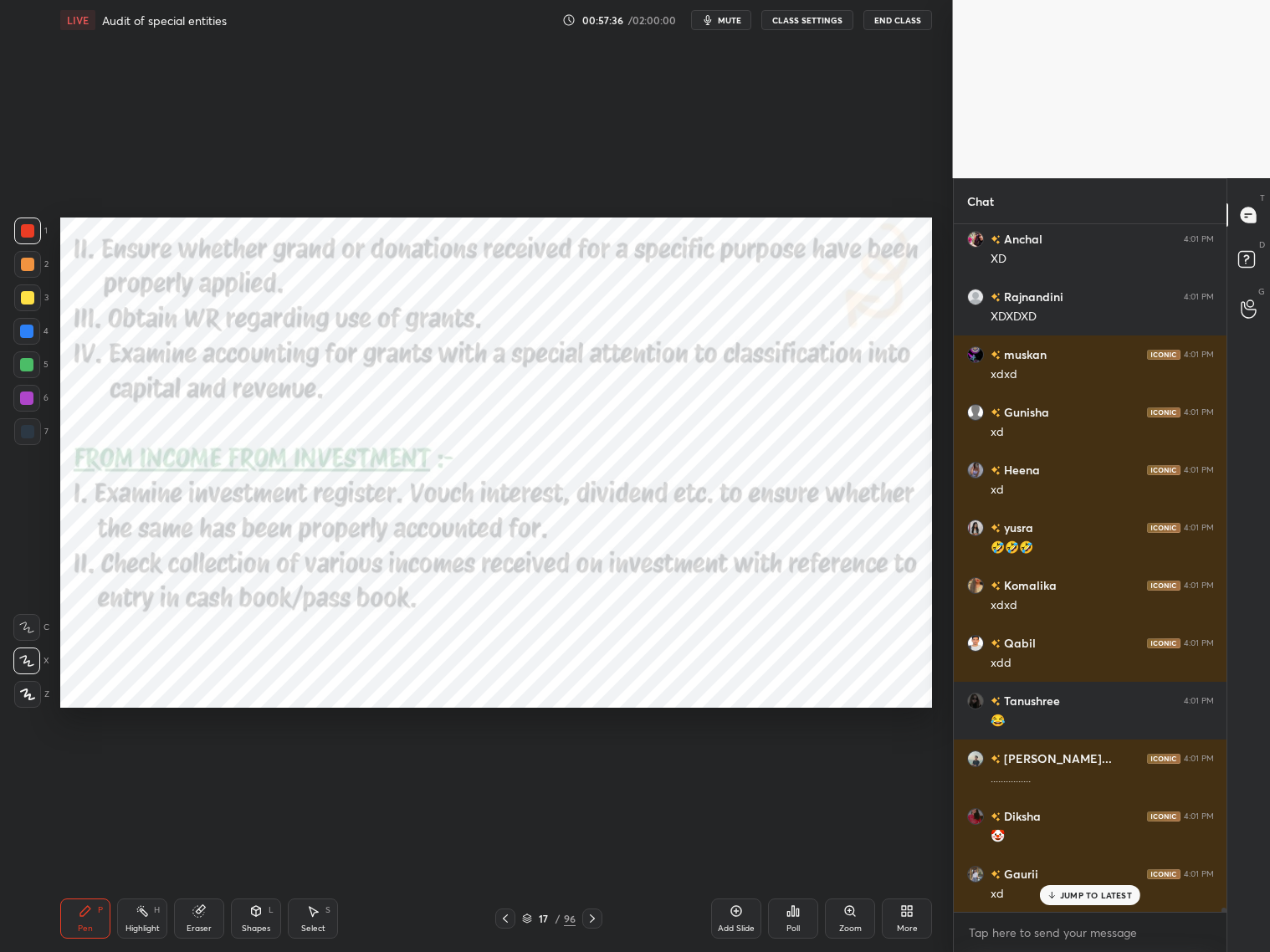
scroll to position [111404, 0]
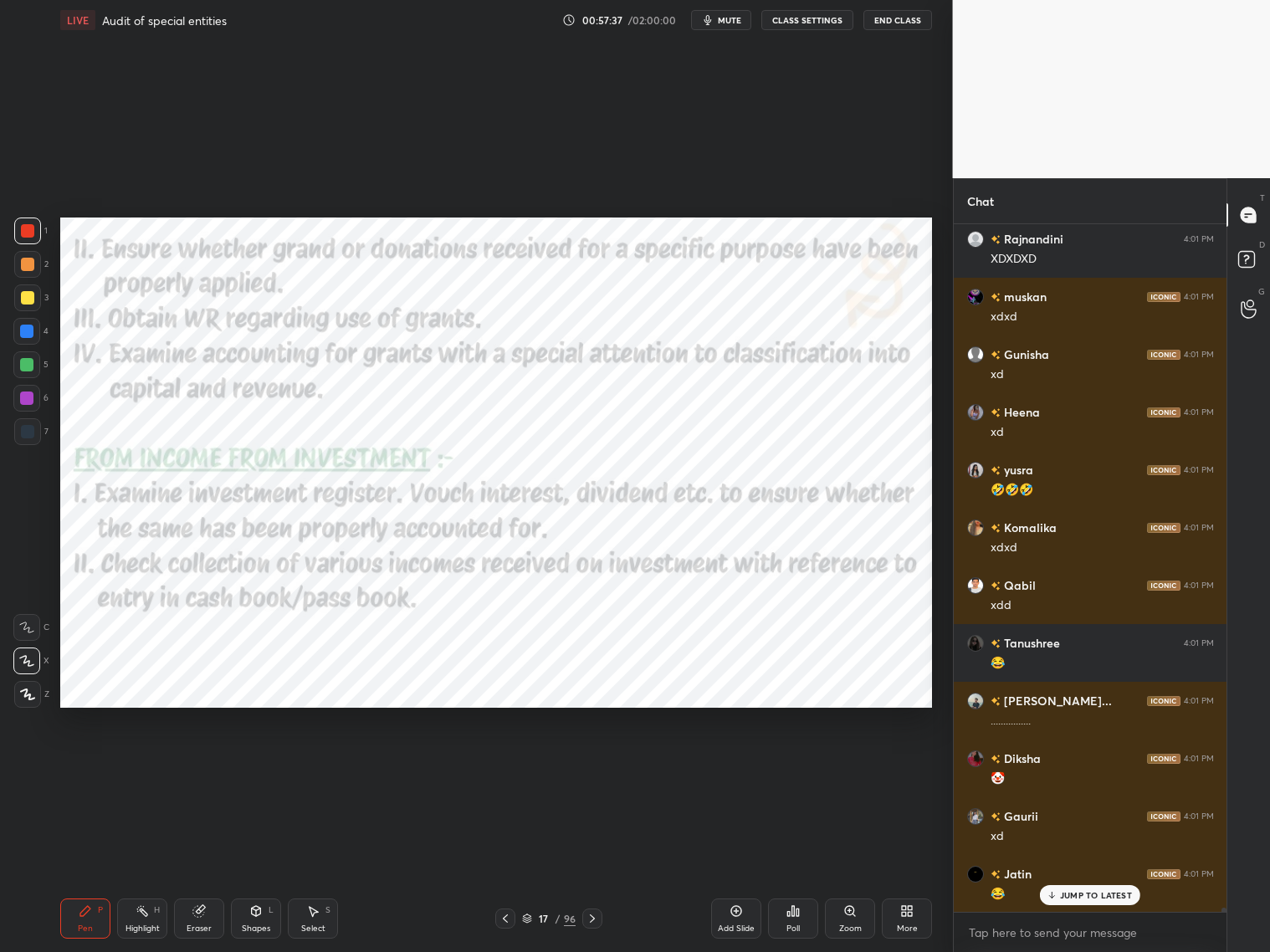
click at [1072, 768] on div "Komalika 4:01 PM mgt Aditya kum... 4:01 PM mgt Priyanshu 4:01 PM hospital se La…" at bounding box center [1090, 567] width 273 height 687
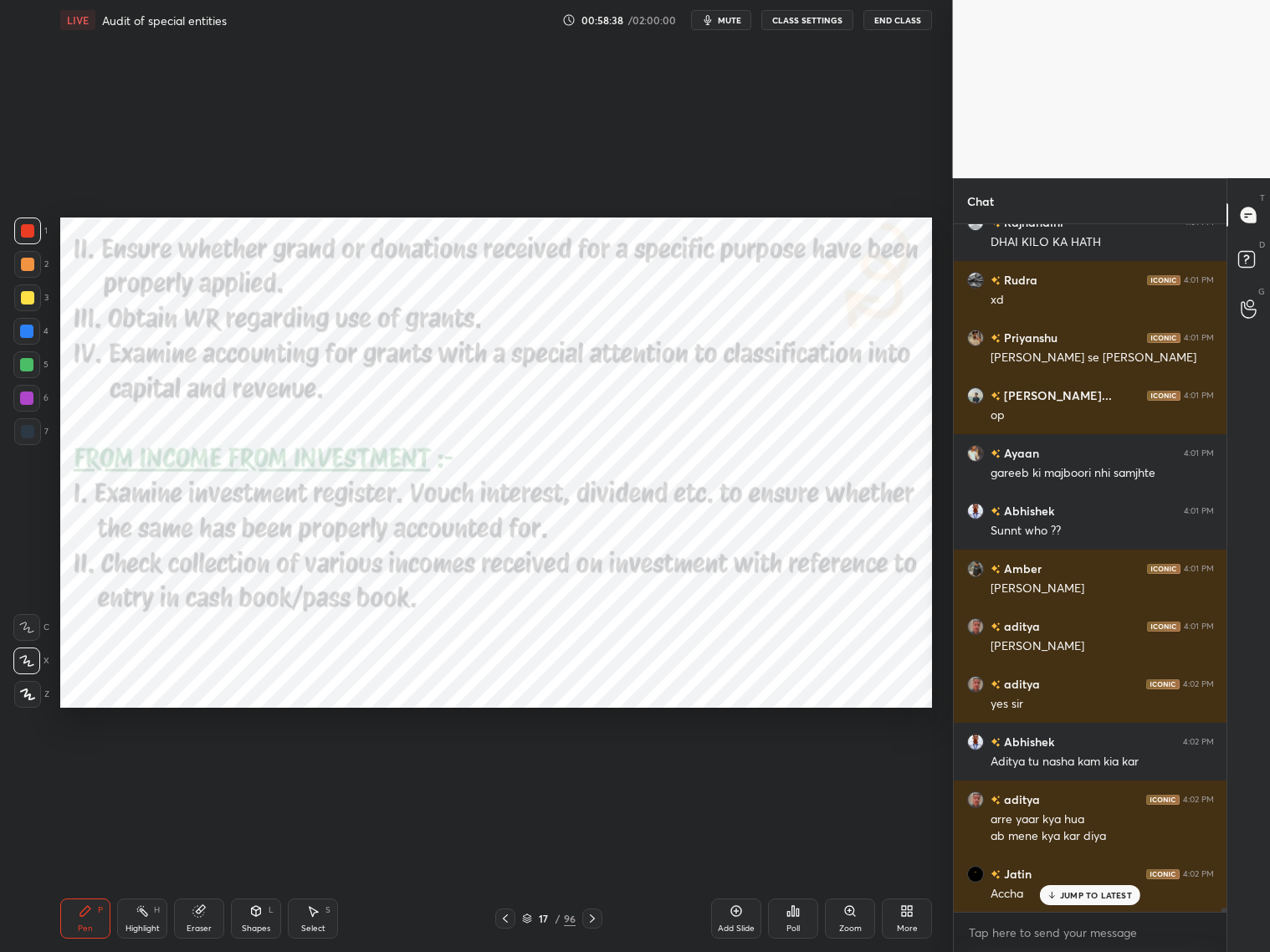
scroll to position [112228, 0]
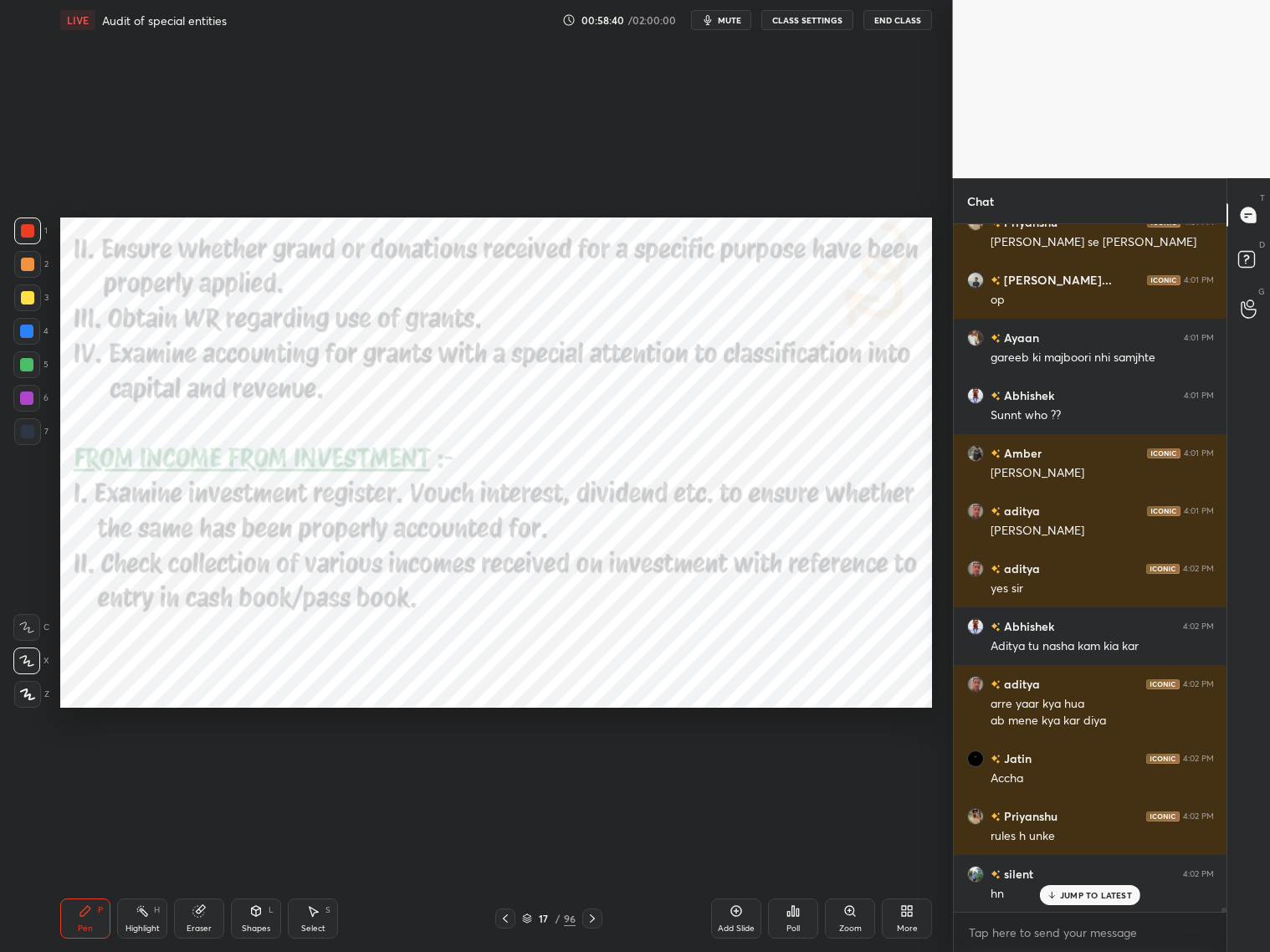
click at [1060, 768] on p "JUMP TO LATEST" at bounding box center [1096, 895] width 72 height 10
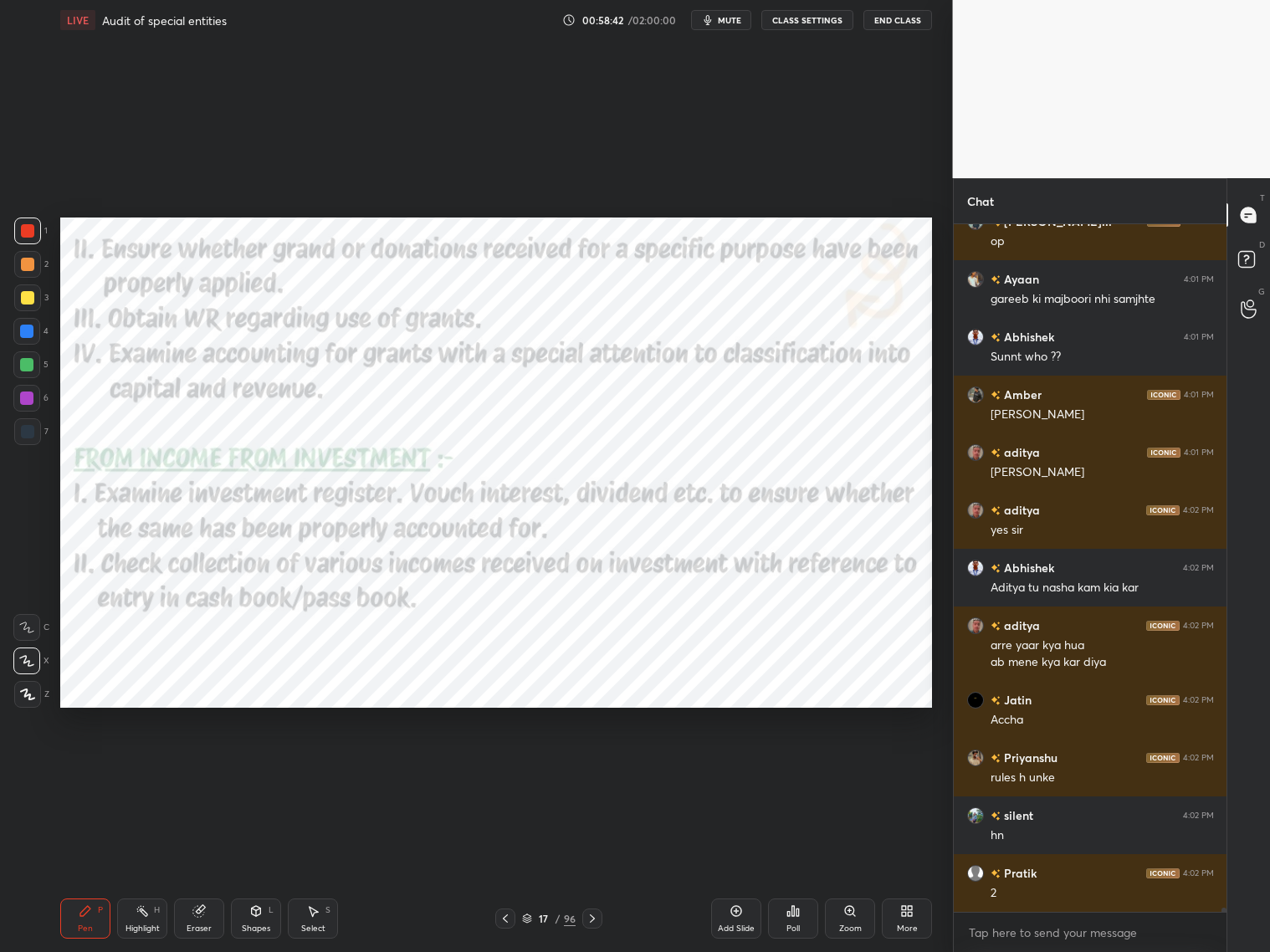
scroll to position [112459, 0]
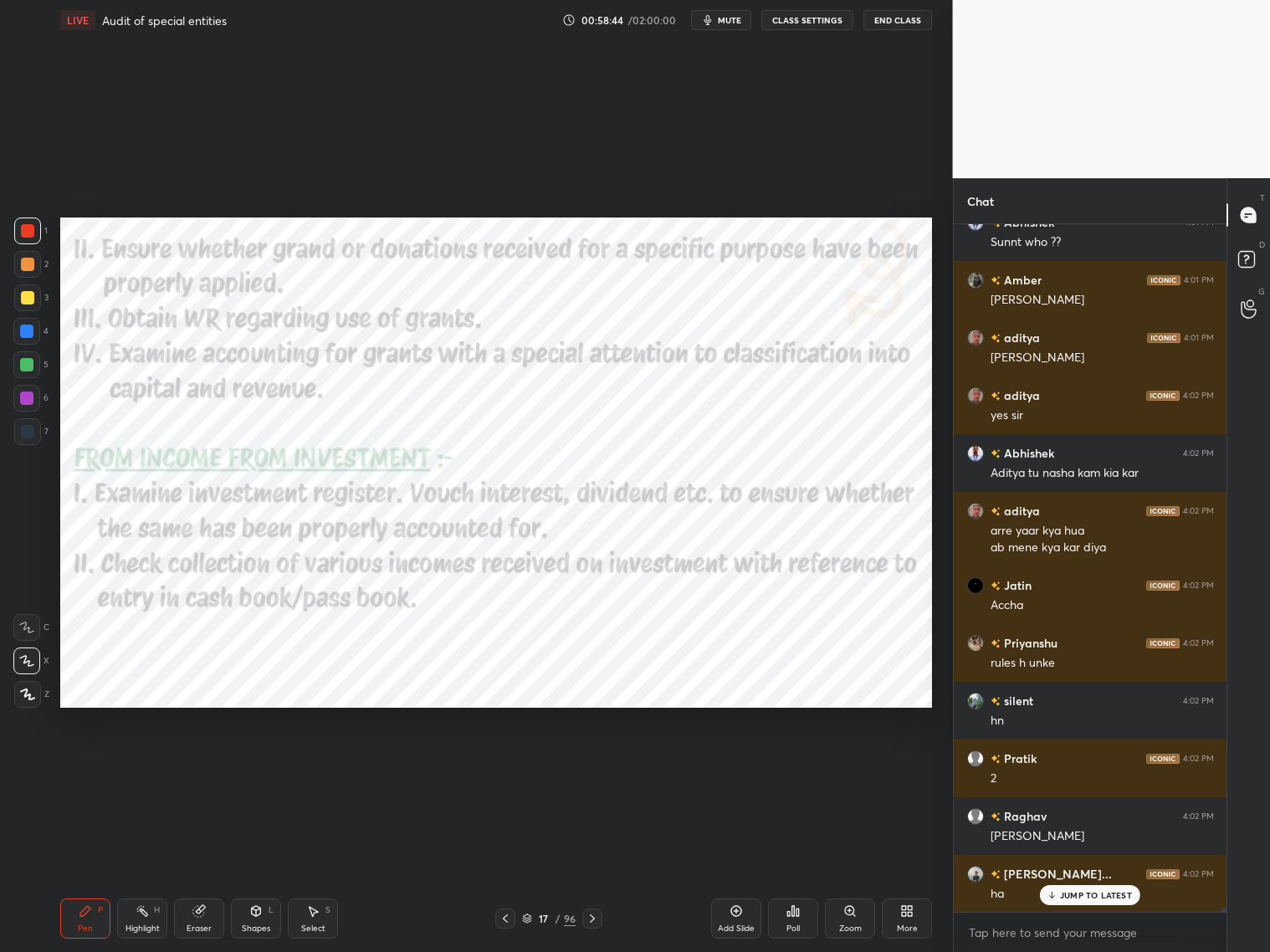
click at [588, 768] on icon at bounding box center [593, 919] width 14 height 14
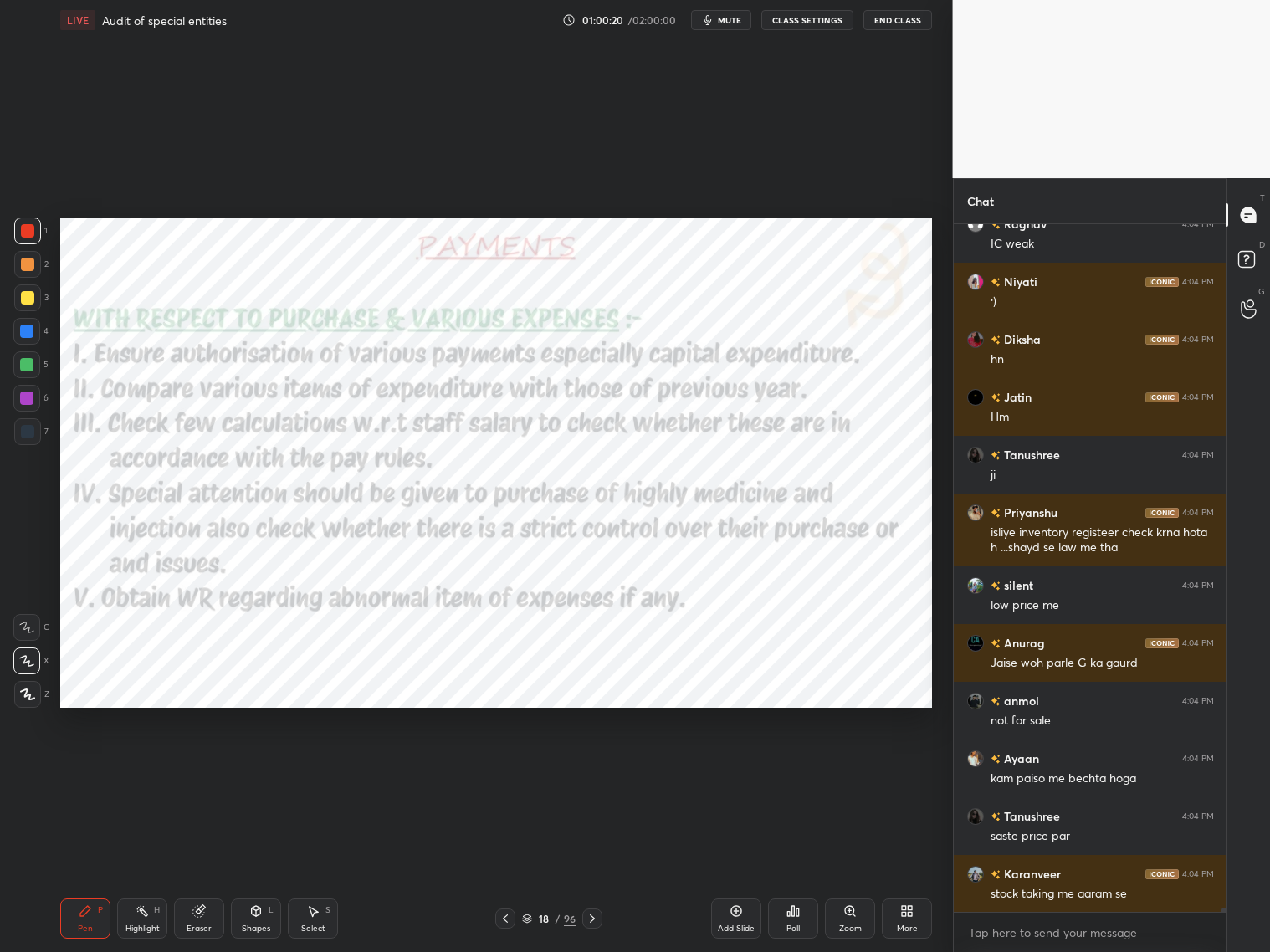
scroll to position [116284, 0]
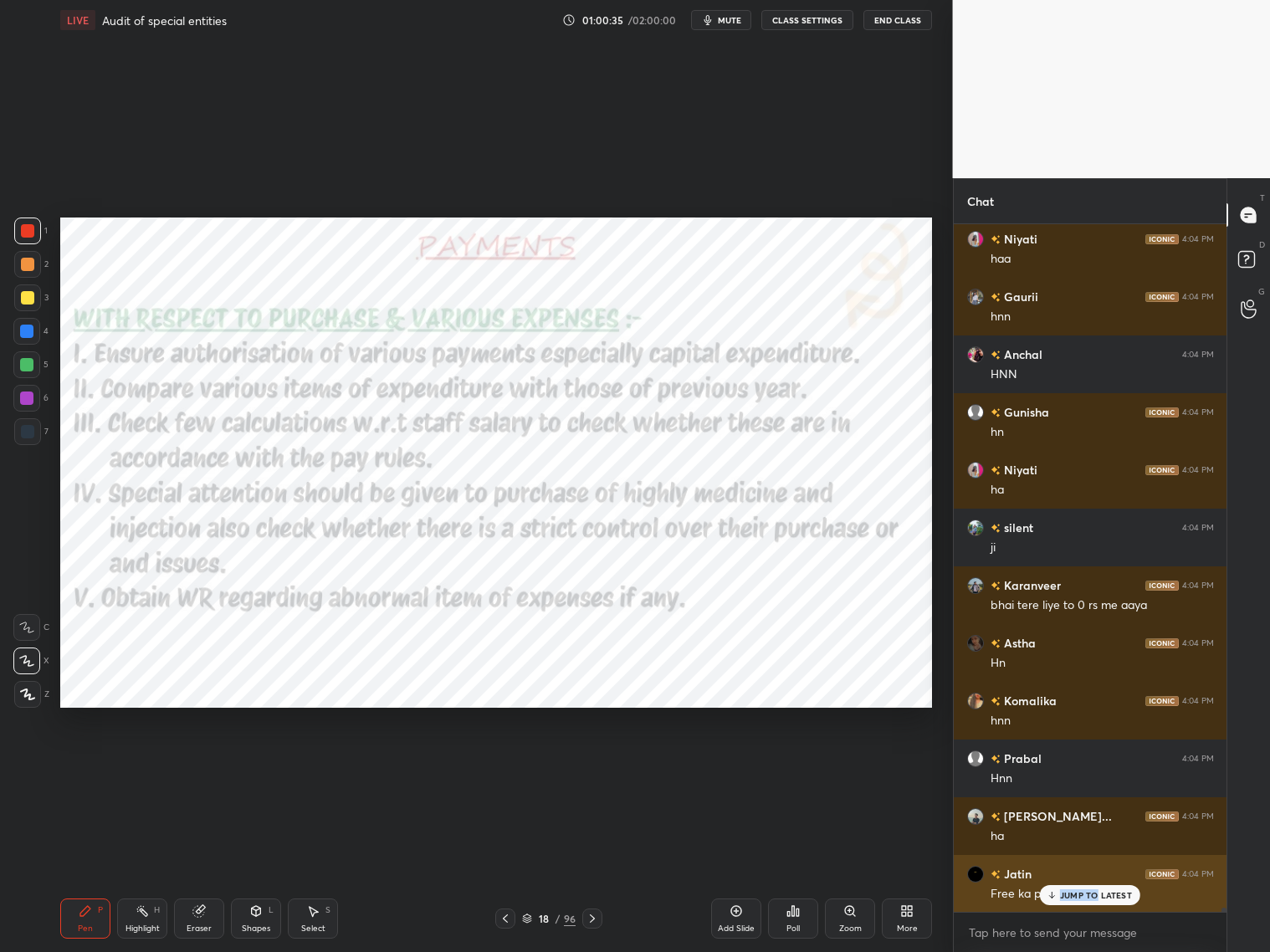
click at [1086, 768] on p "JUMP TO LATEST" at bounding box center [1096, 895] width 72 height 10
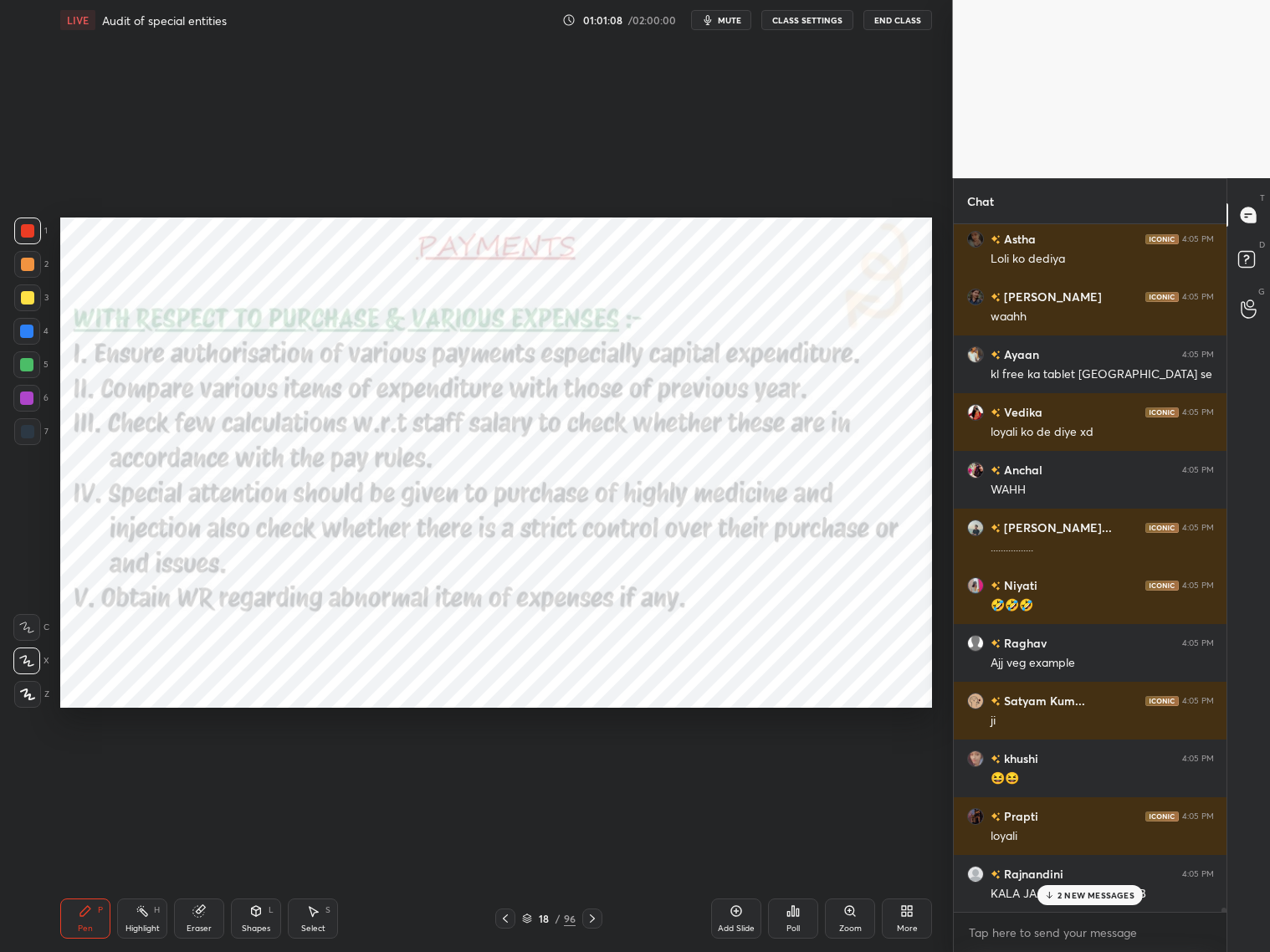
scroll to position [119128, 0]
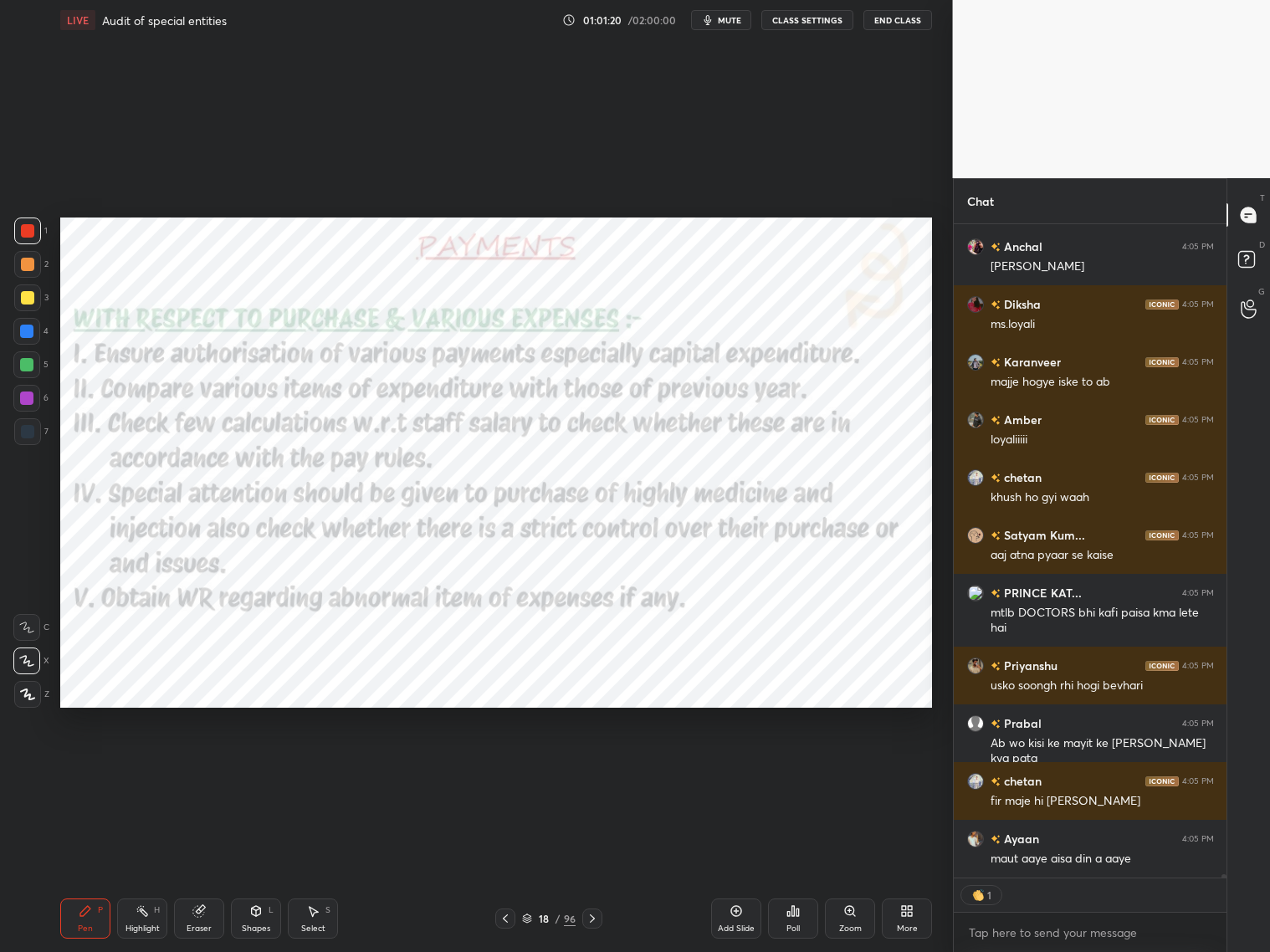
click at [595, 768] on icon at bounding box center [593, 919] width 14 height 14
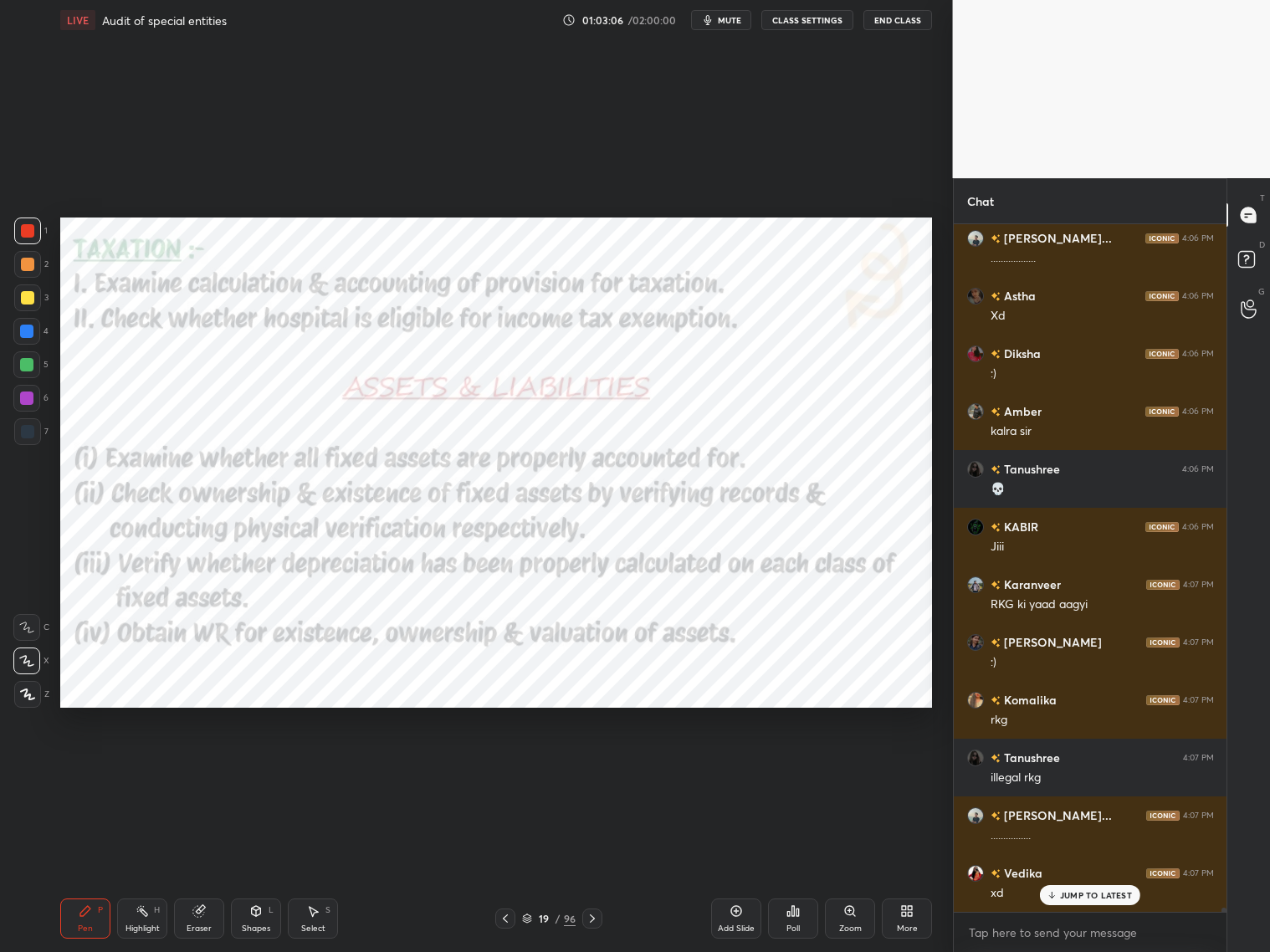
scroll to position [123244, 0]
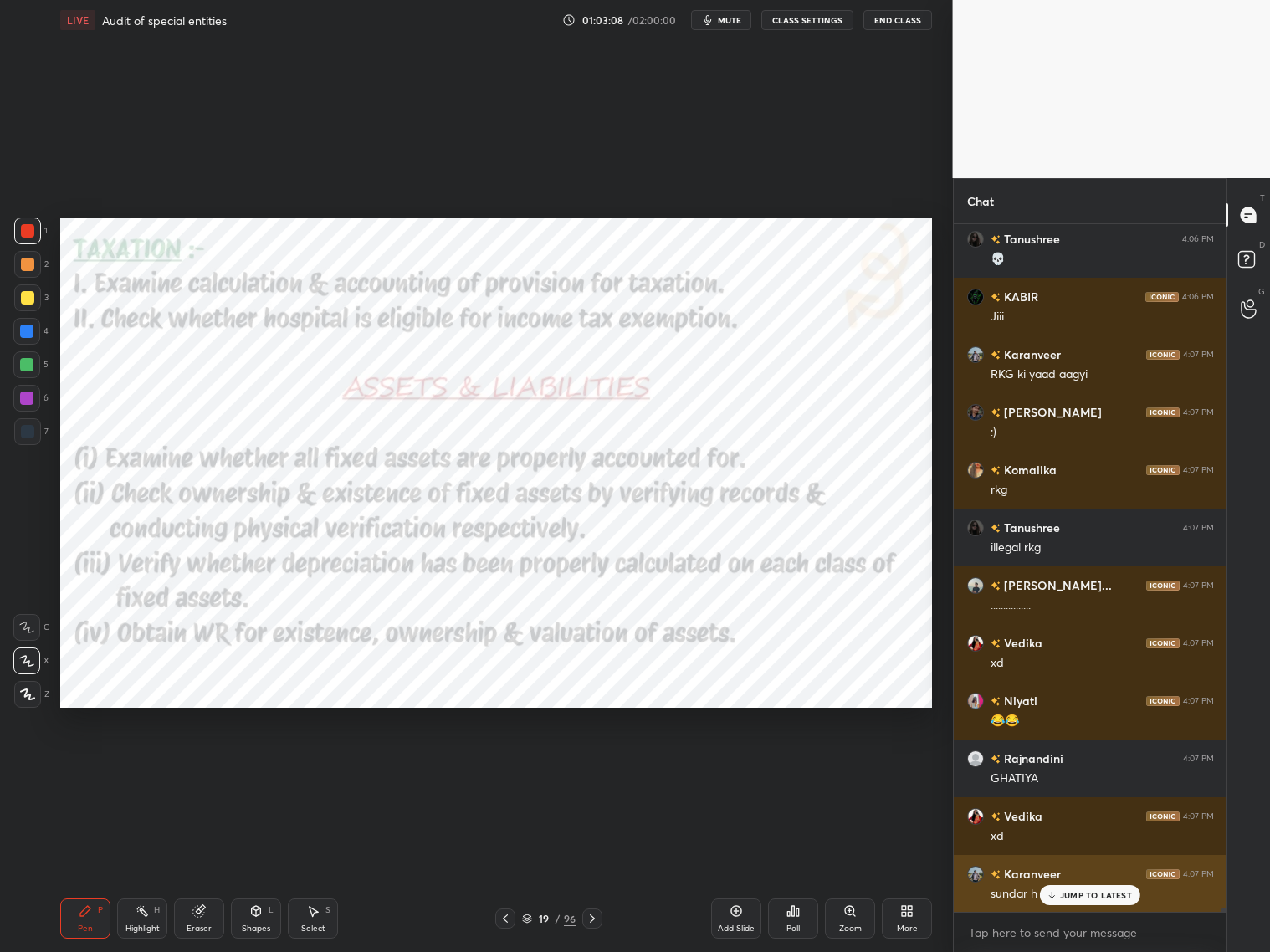
click at [1086, 768] on p "JUMP TO LATEST" at bounding box center [1096, 895] width 72 height 10
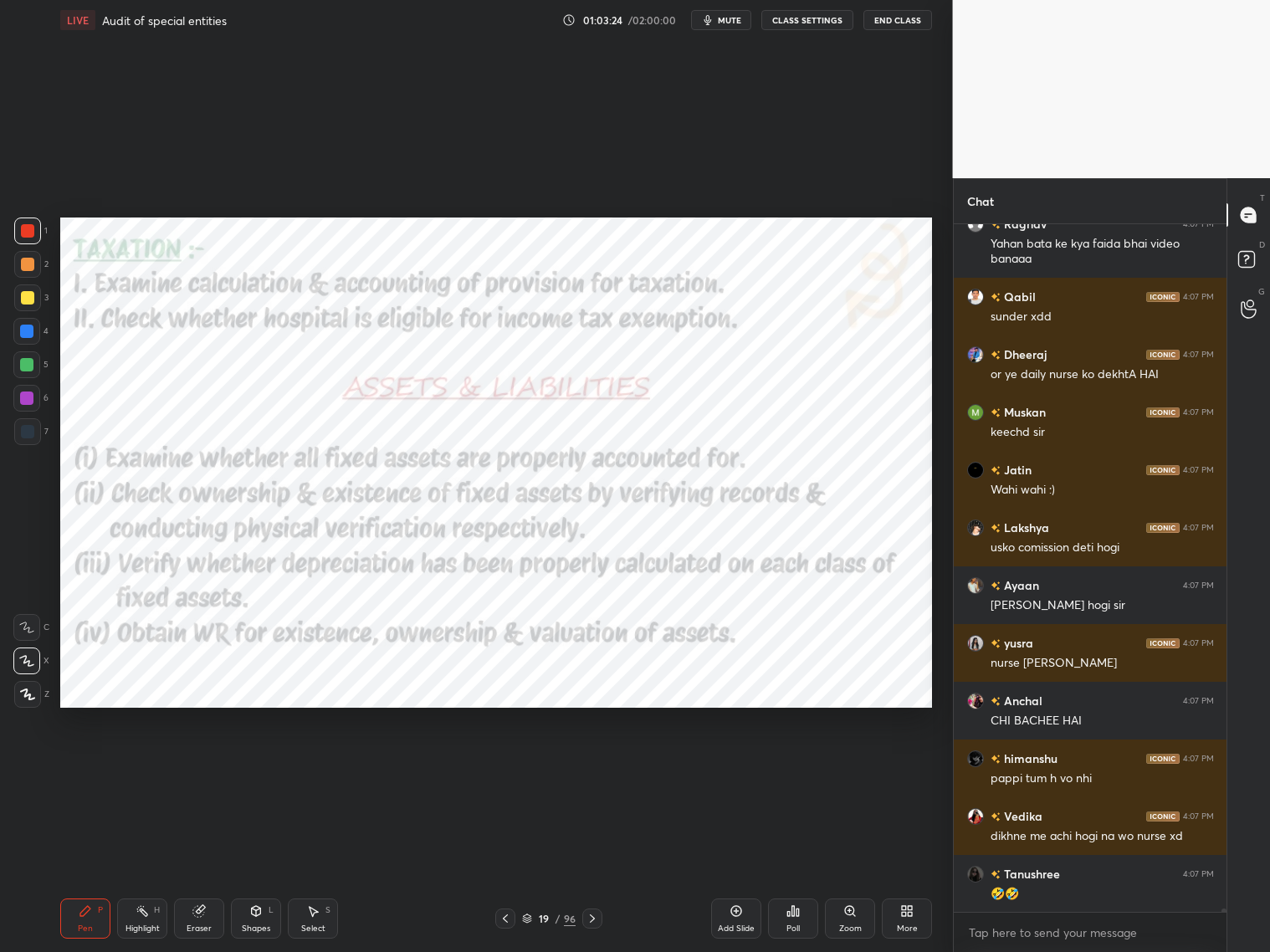
scroll to position [124990, 0]
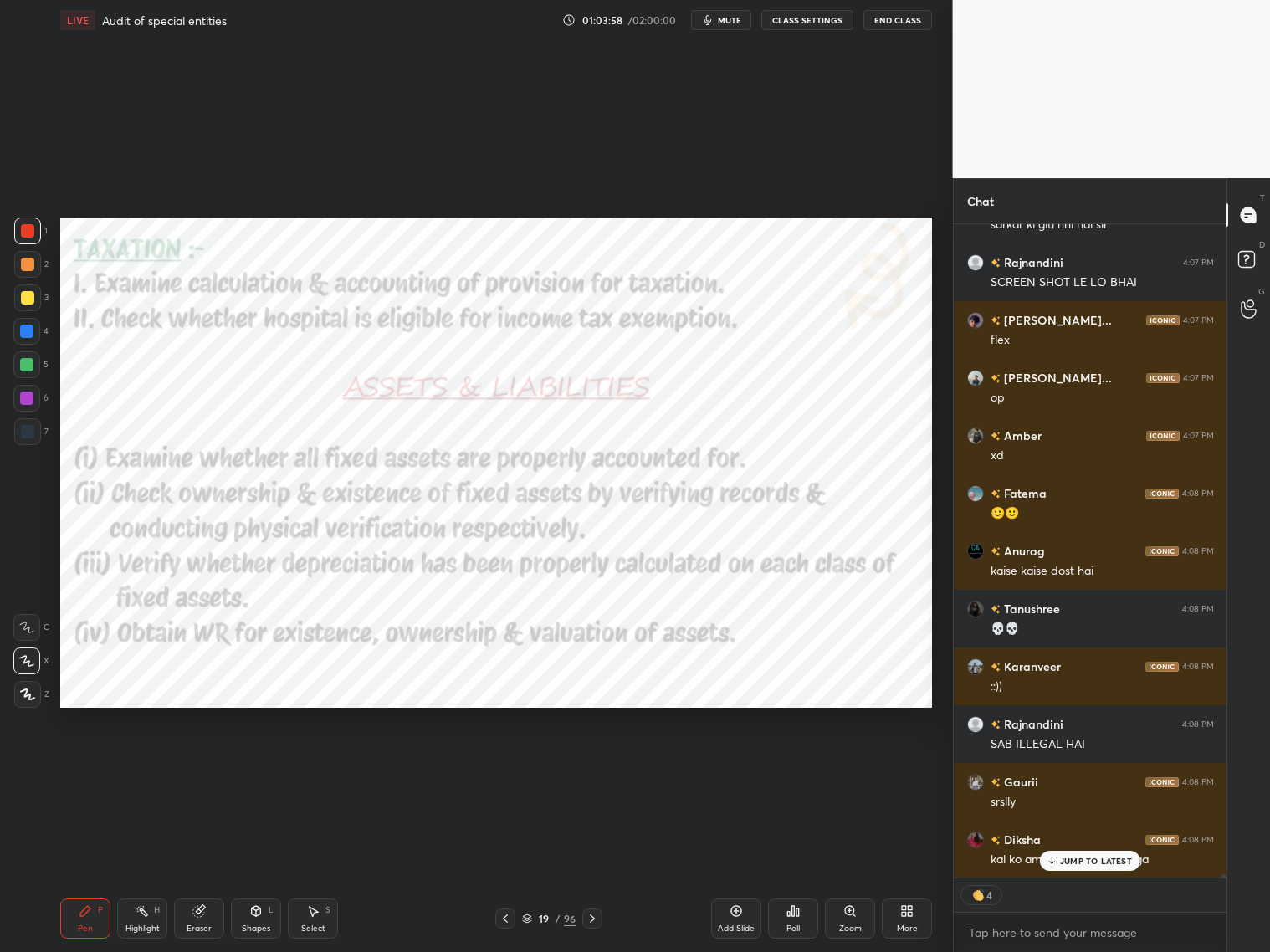
drag, startPoint x: 1072, startPoint y: 857, endPoint x: 1089, endPoint y: 847, distance: 19.7
click at [1077, 768] on div "Diksha 4:07 PM nirlajj☠️ Abhishek 4:07 PM 😂😂 [PERSON_NAME] 4:07 PM hawwww Prapt…" at bounding box center [1090, 550] width 273 height 653
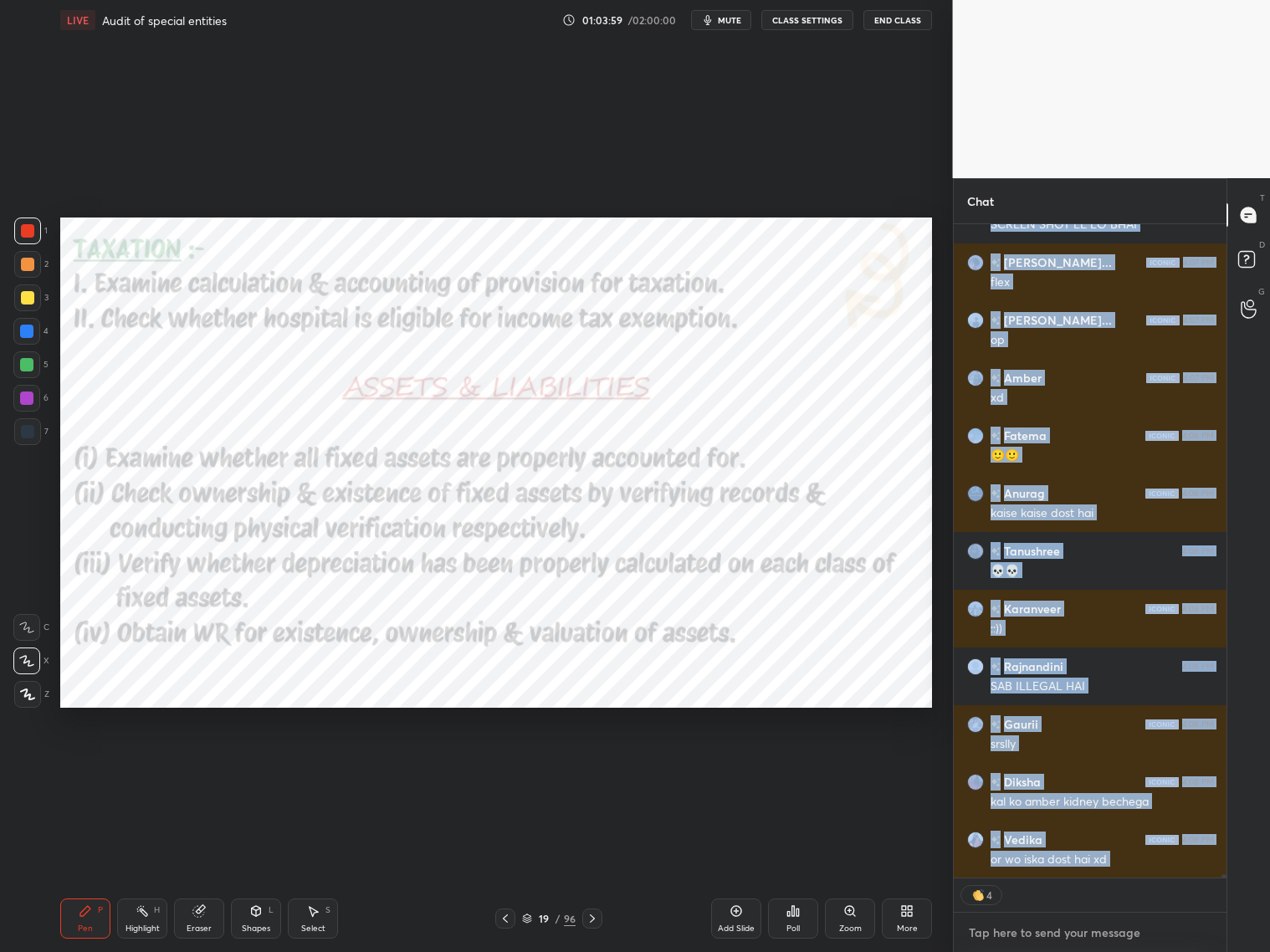
click at [1075, 768] on textarea at bounding box center [1091, 932] width 247 height 26
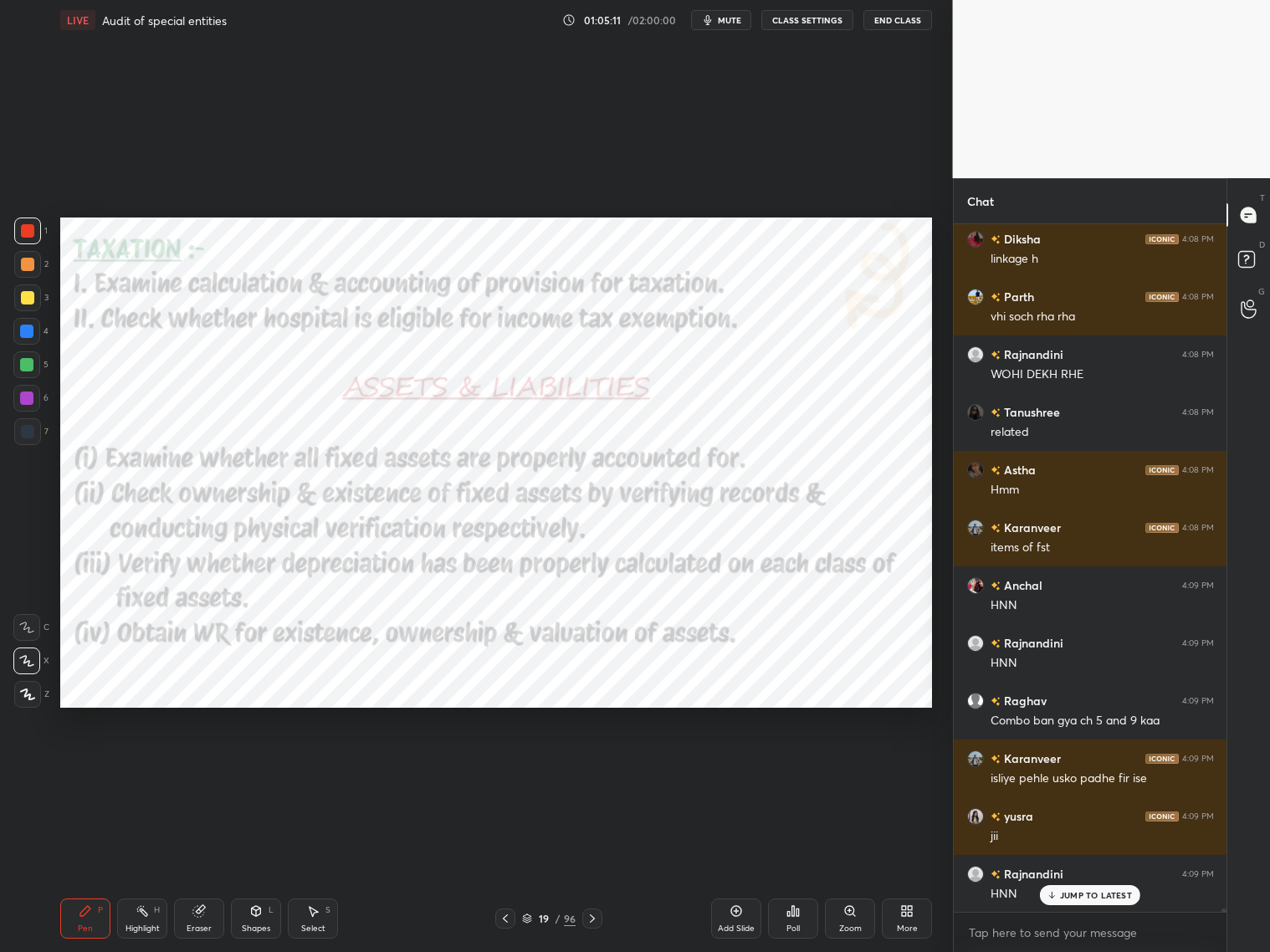
scroll to position [131257, 0]
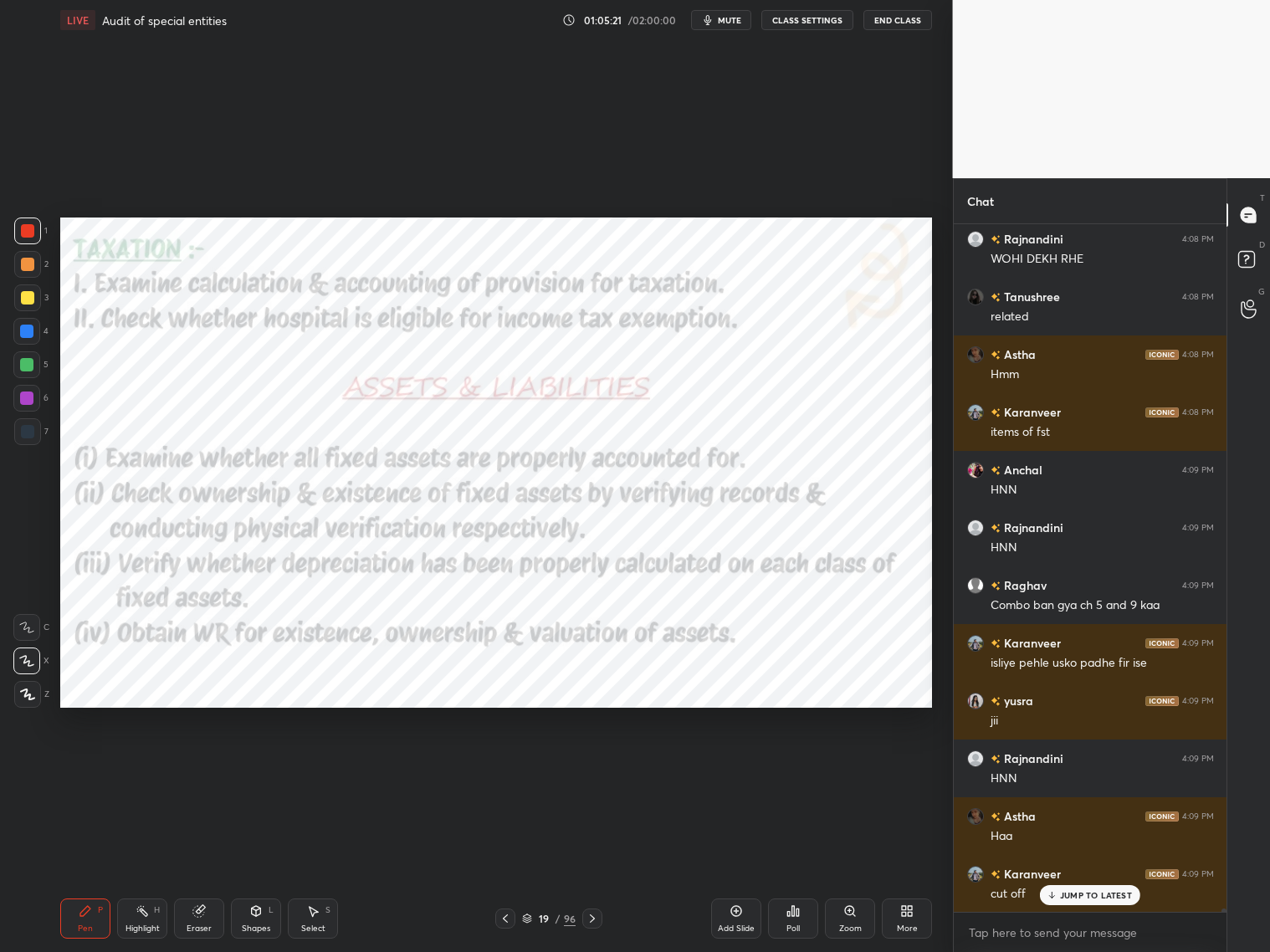
drag, startPoint x: 594, startPoint y: 920, endPoint x: 602, endPoint y: 915, distance: 9.4
click at [593, 768] on icon at bounding box center [593, 919] width 14 height 14
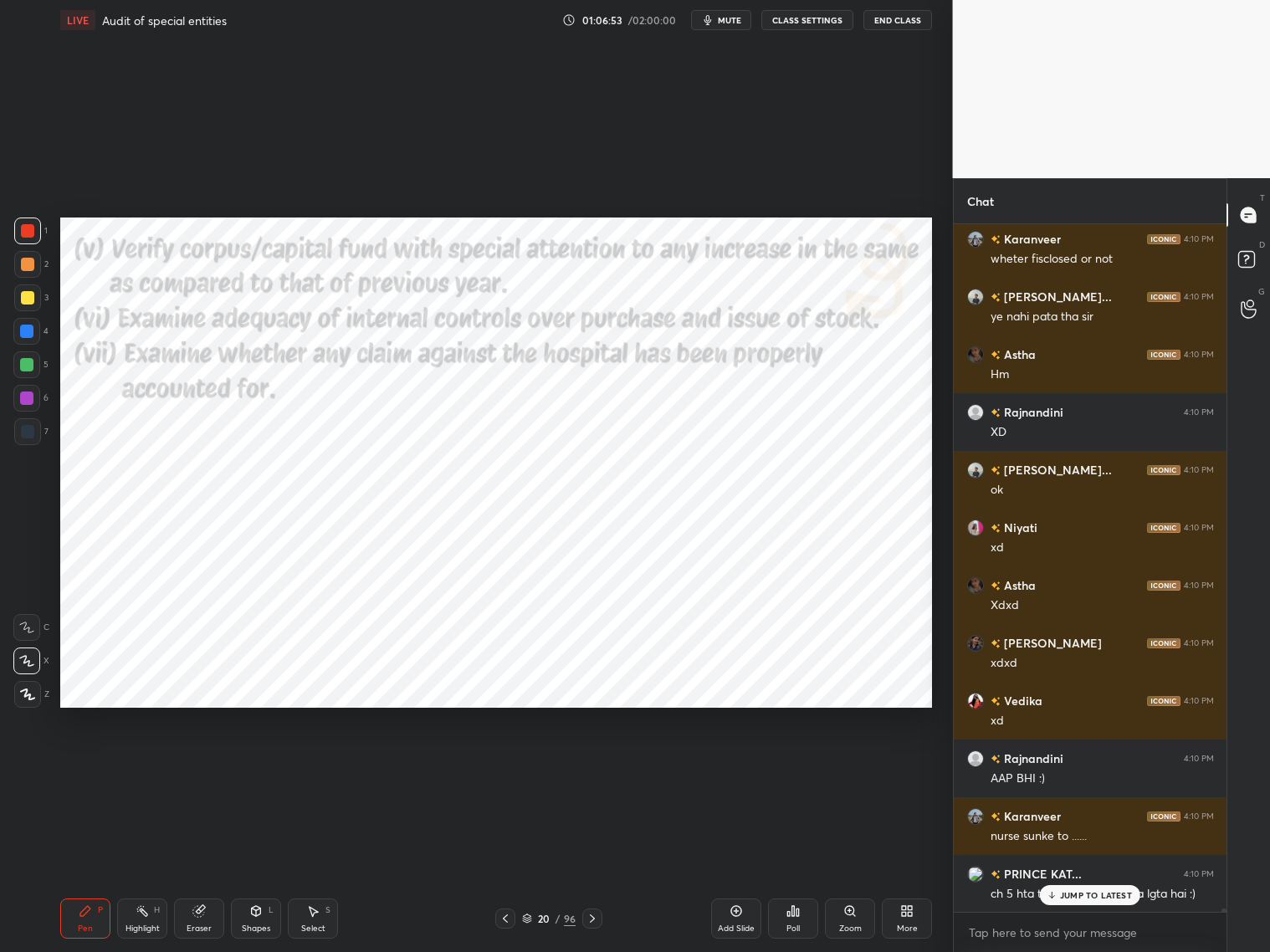
scroll to position [133105, 0]
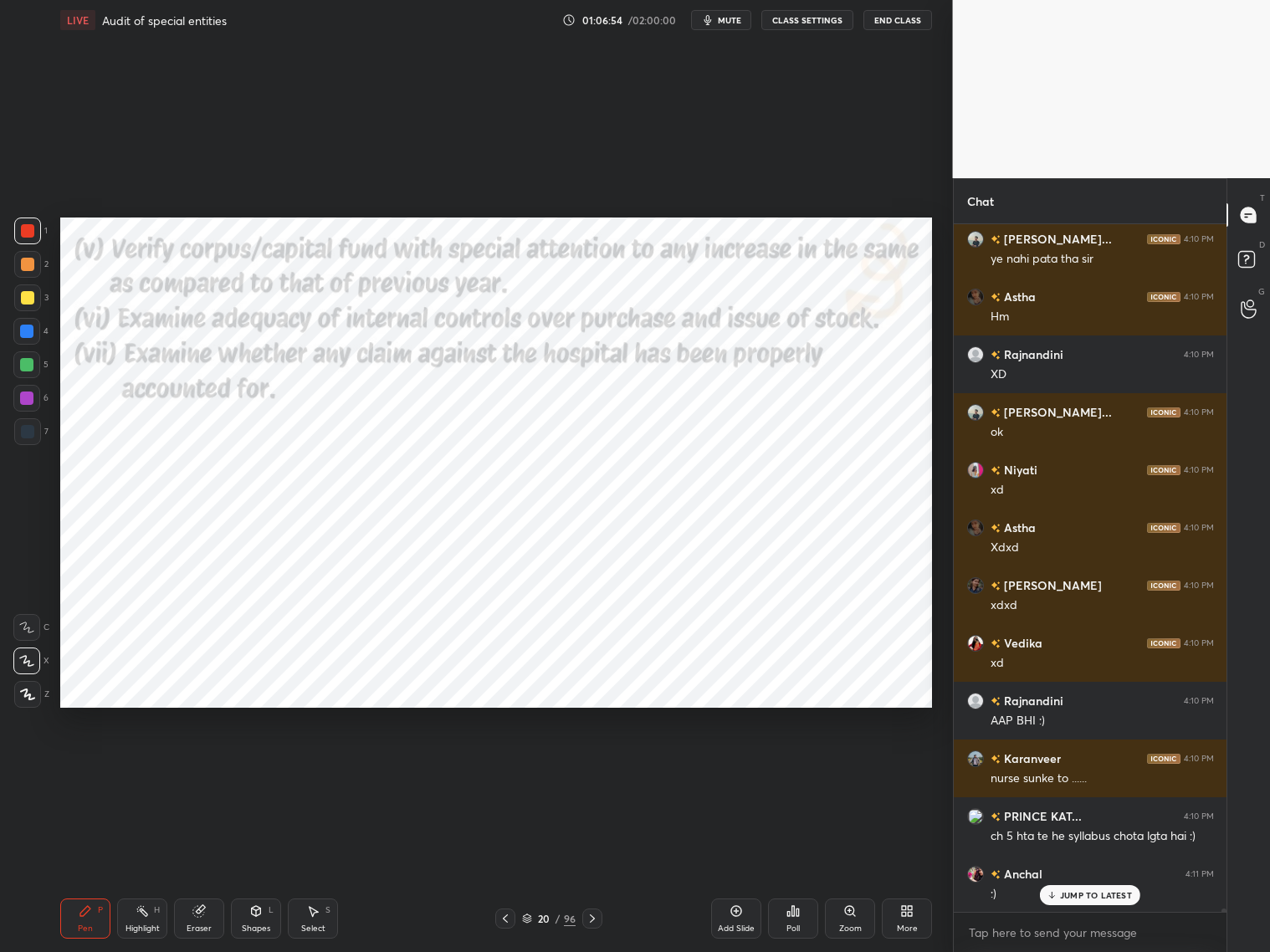
click at [592, 768] on icon at bounding box center [593, 919] width 14 height 14
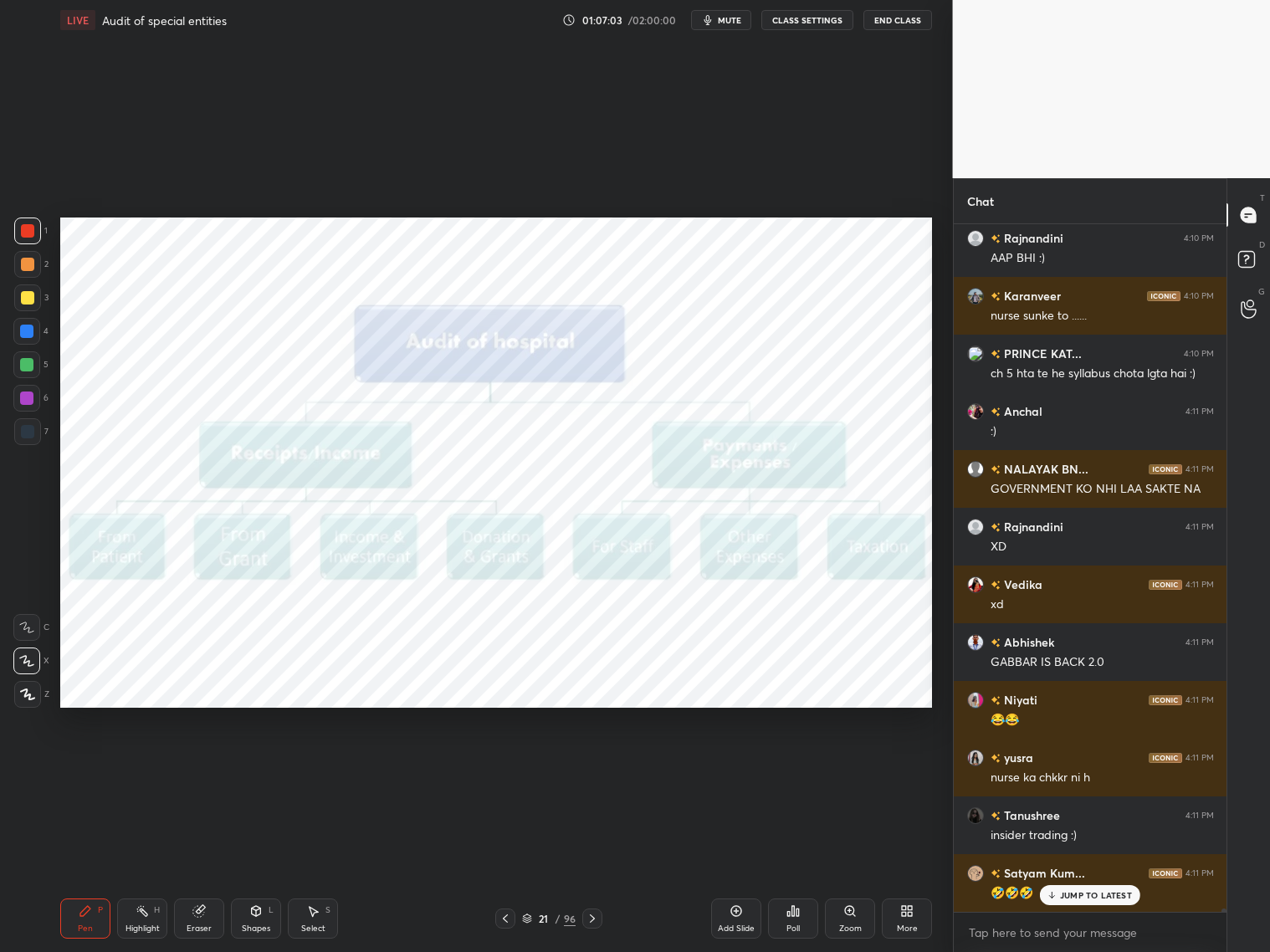
scroll to position [133625, 0]
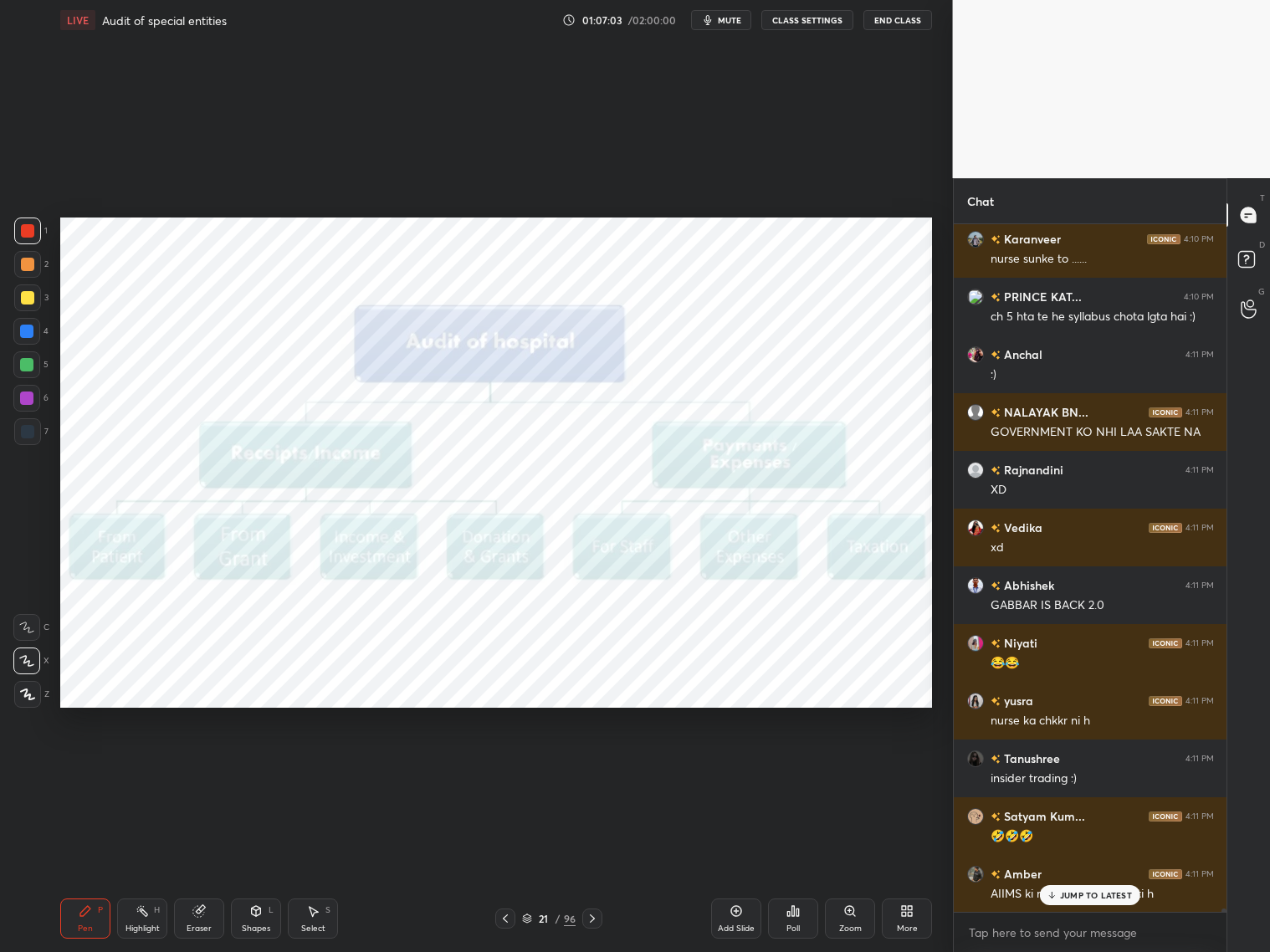
click at [601, 768] on div at bounding box center [593, 919] width 20 height 20
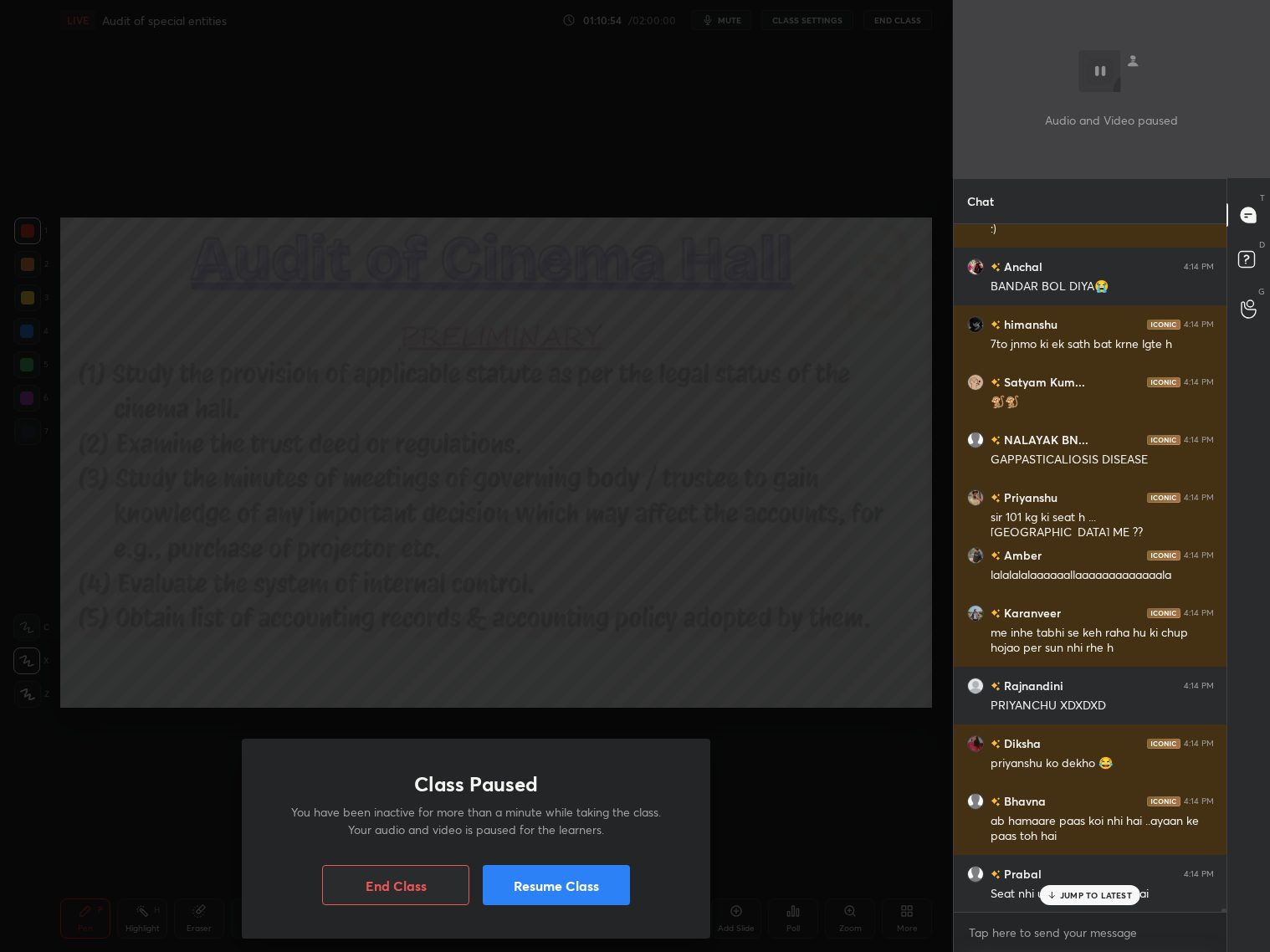
scroll to position [141959, 0]
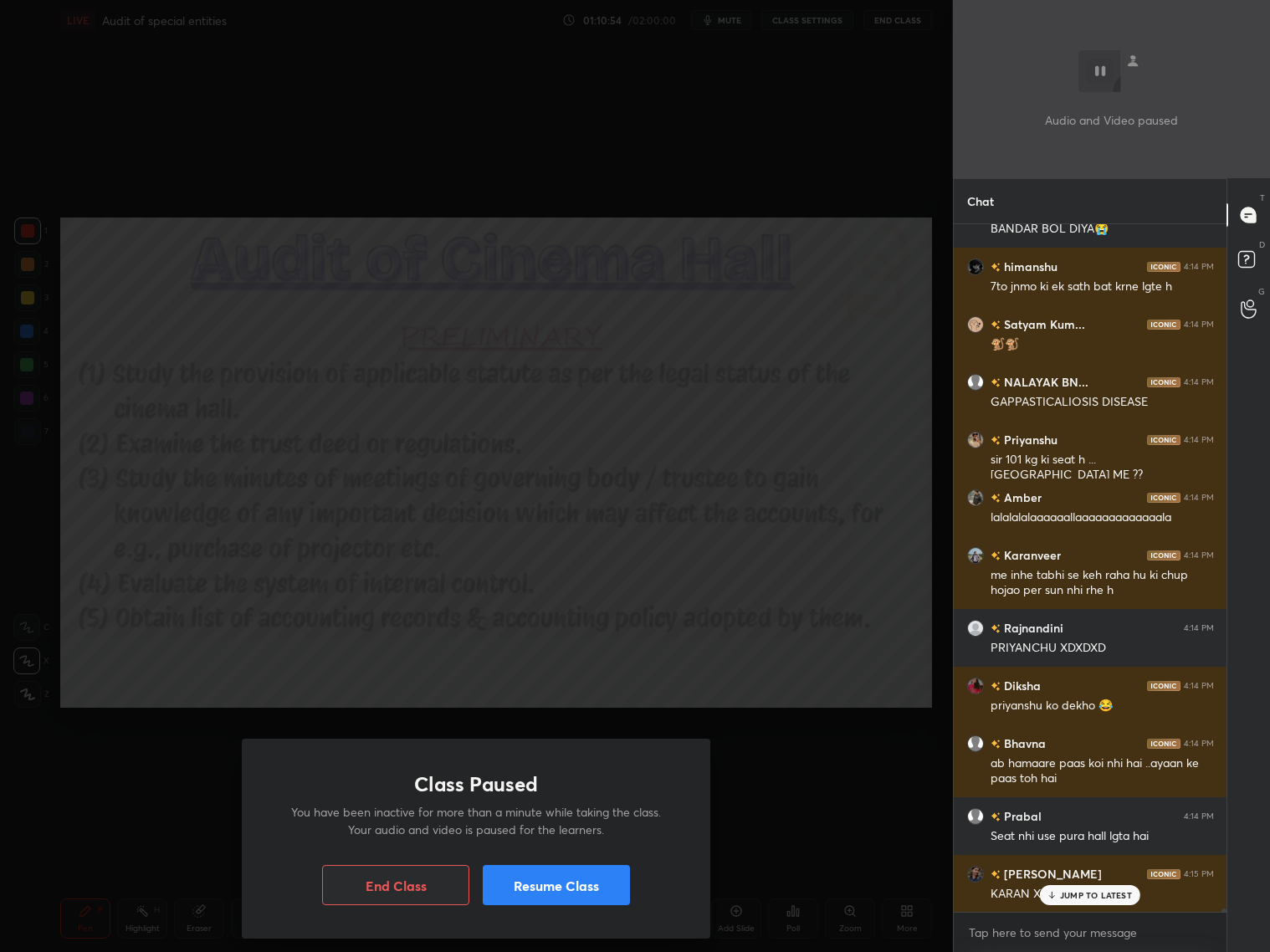
click at [593, 768] on button "Resume Class" at bounding box center [556, 885] width 147 height 40
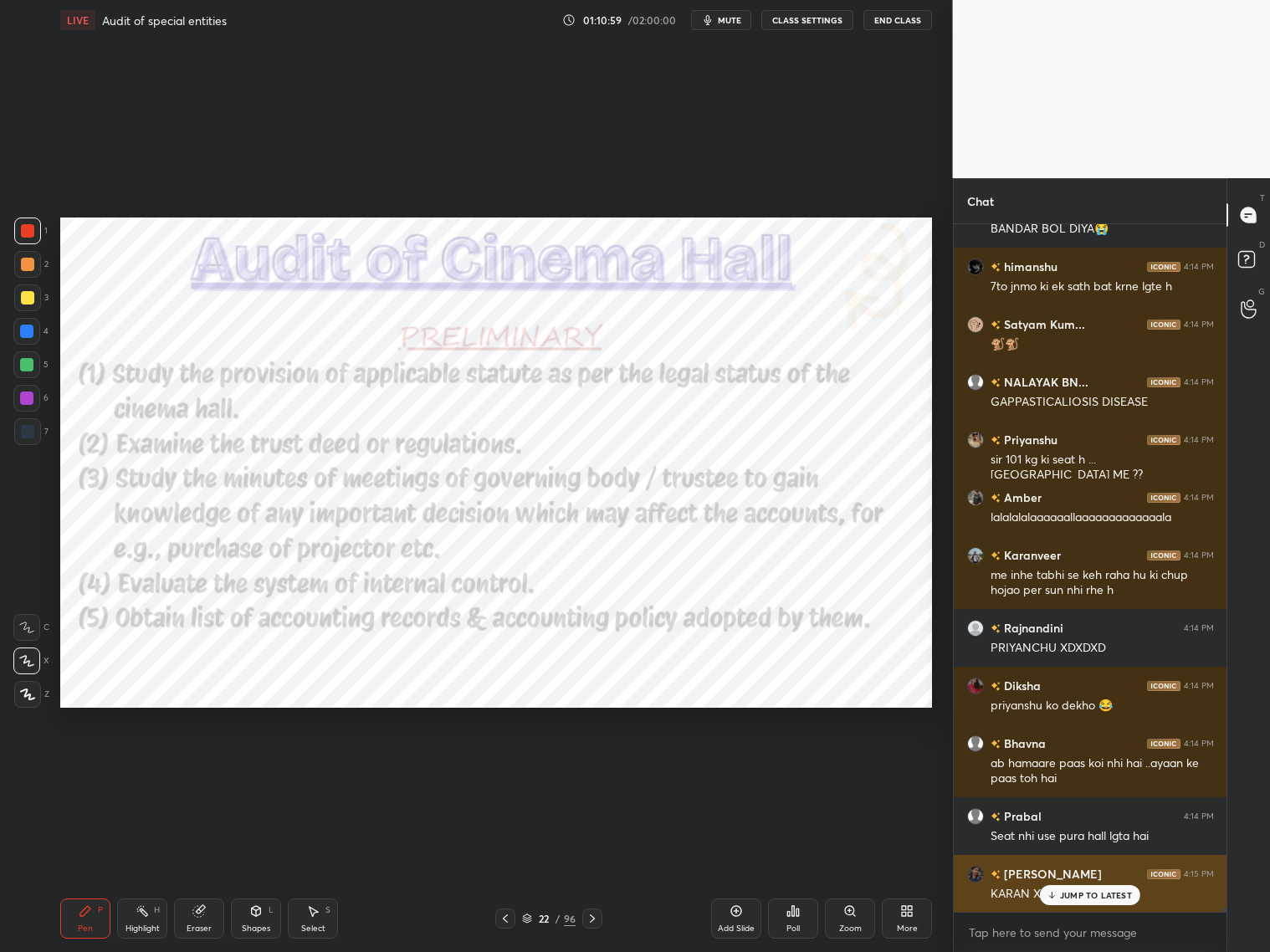
drag, startPoint x: 1090, startPoint y: 907, endPoint x: 1134, endPoint y: 883, distance: 50.1
click at [1086, 768] on div "Anchal 4:14 PM [PERSON_NAME] 4:14 PM ha tanu xd Dheeraj 4:14 PM saamne bhi kart…" at bounding box center [1090, 567] width 273 height 687
click at [1086, 768] on div "JUMP TO LATEST" at bounding box center [1090, 895] width 101 height 20
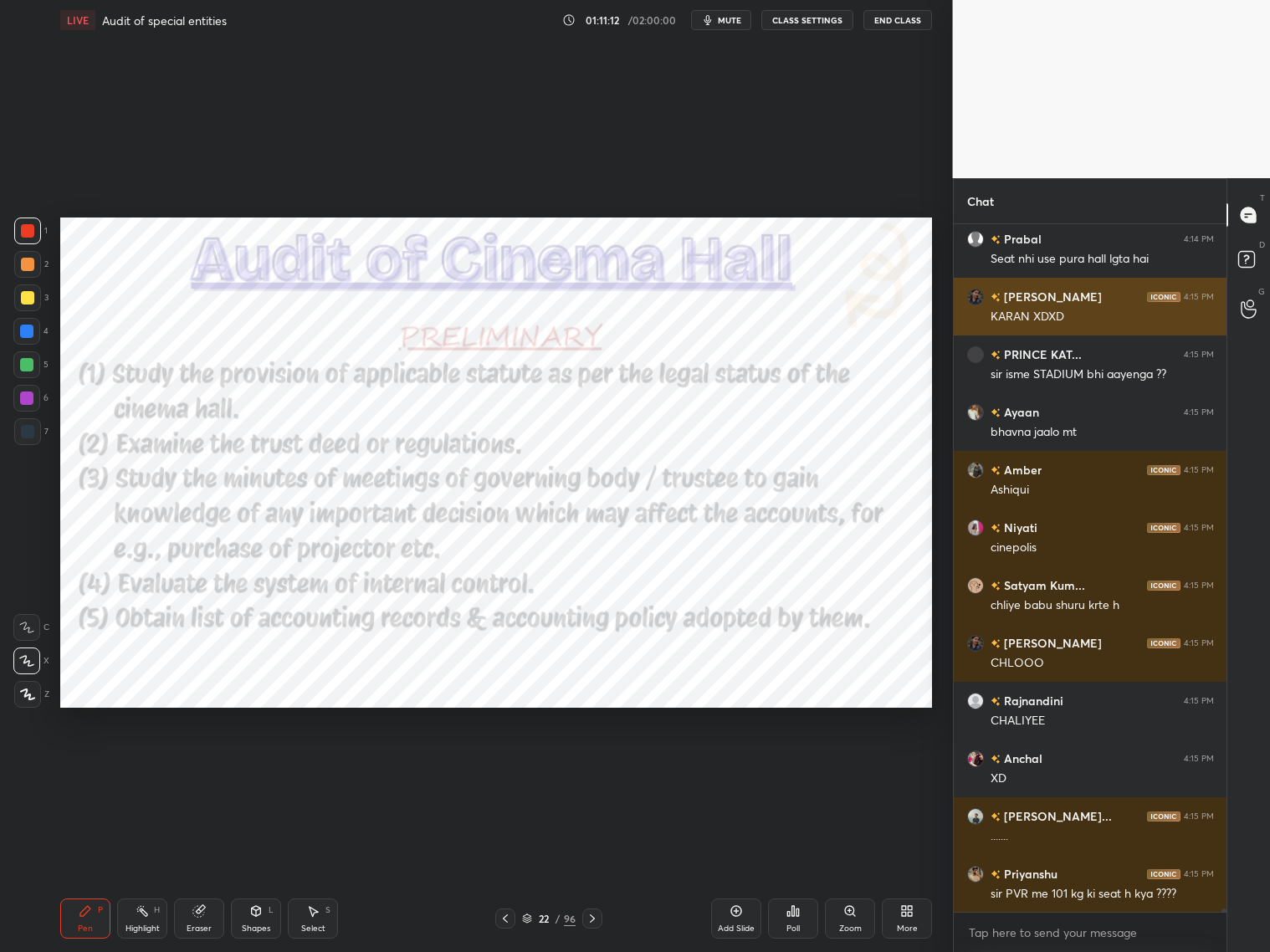
scroll to position [142593, 0]
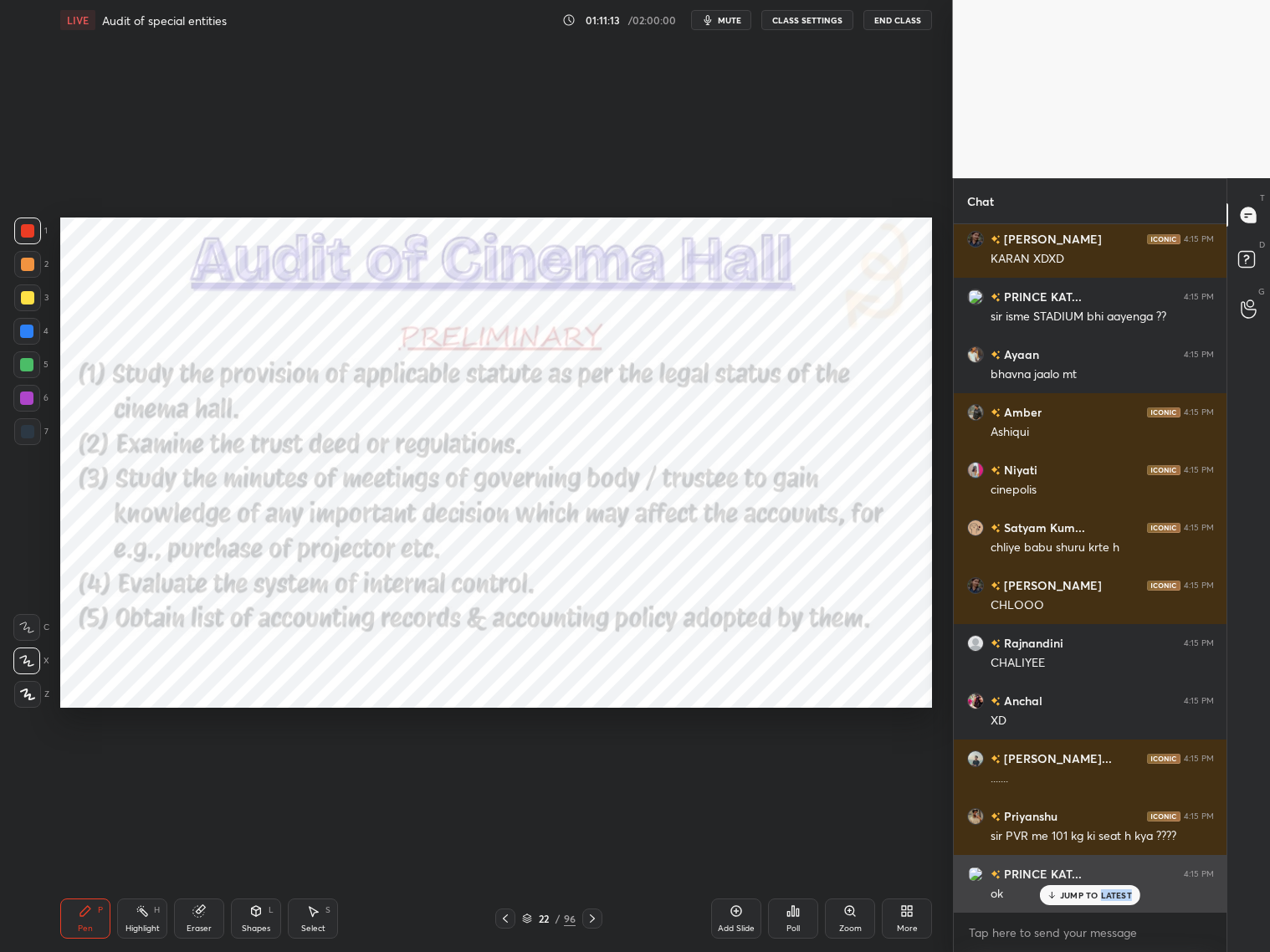
drag, startPoint x: 1095, startPoint y: 899, endPoint x: 1094, endPoint y: 883, distance: 16.0
click at [1086, 768] on div "JUMP TO LATEST" at bounding box center [1090, 895] width 101 height 20
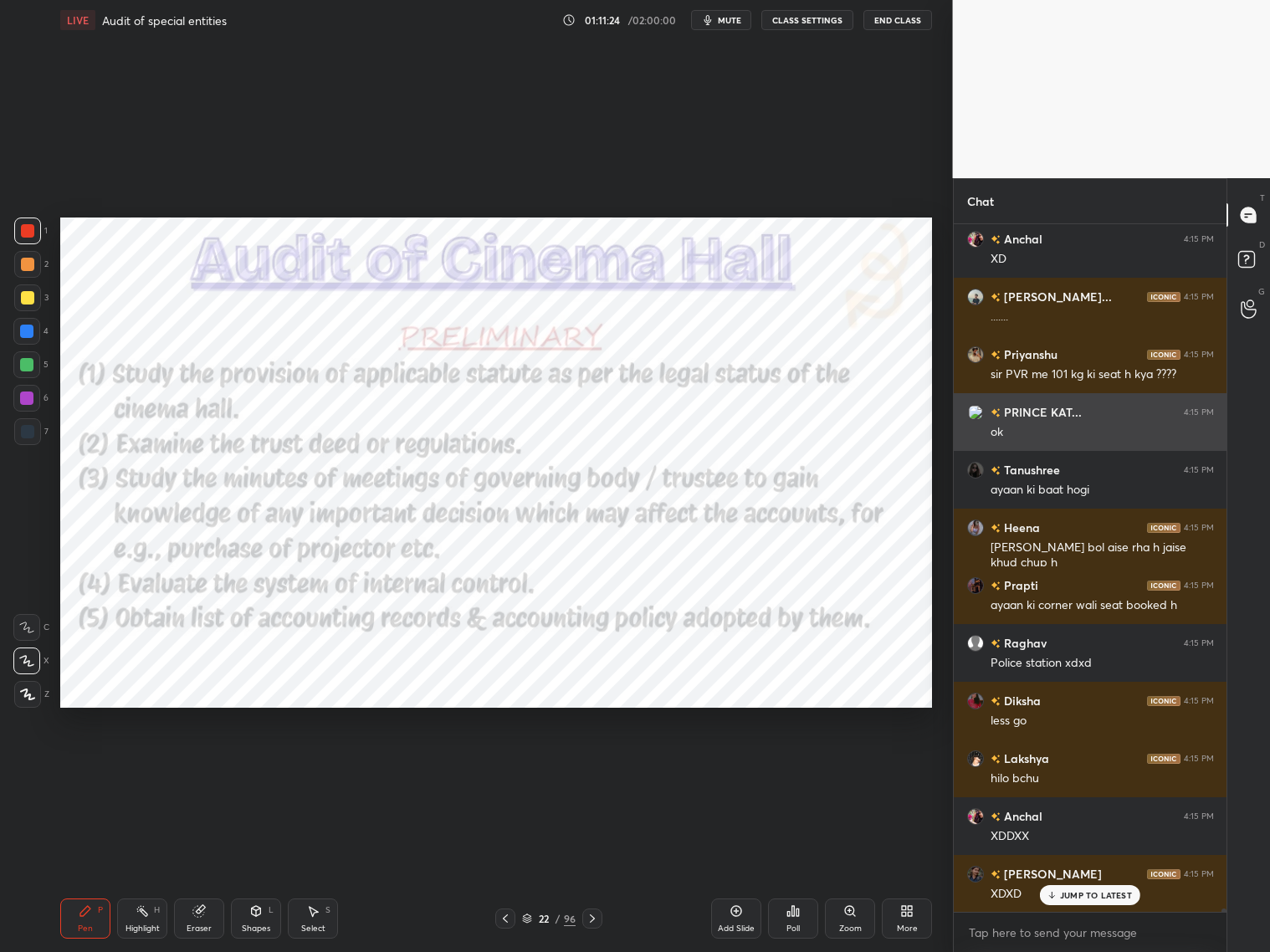
scroll to position [143229, 0]
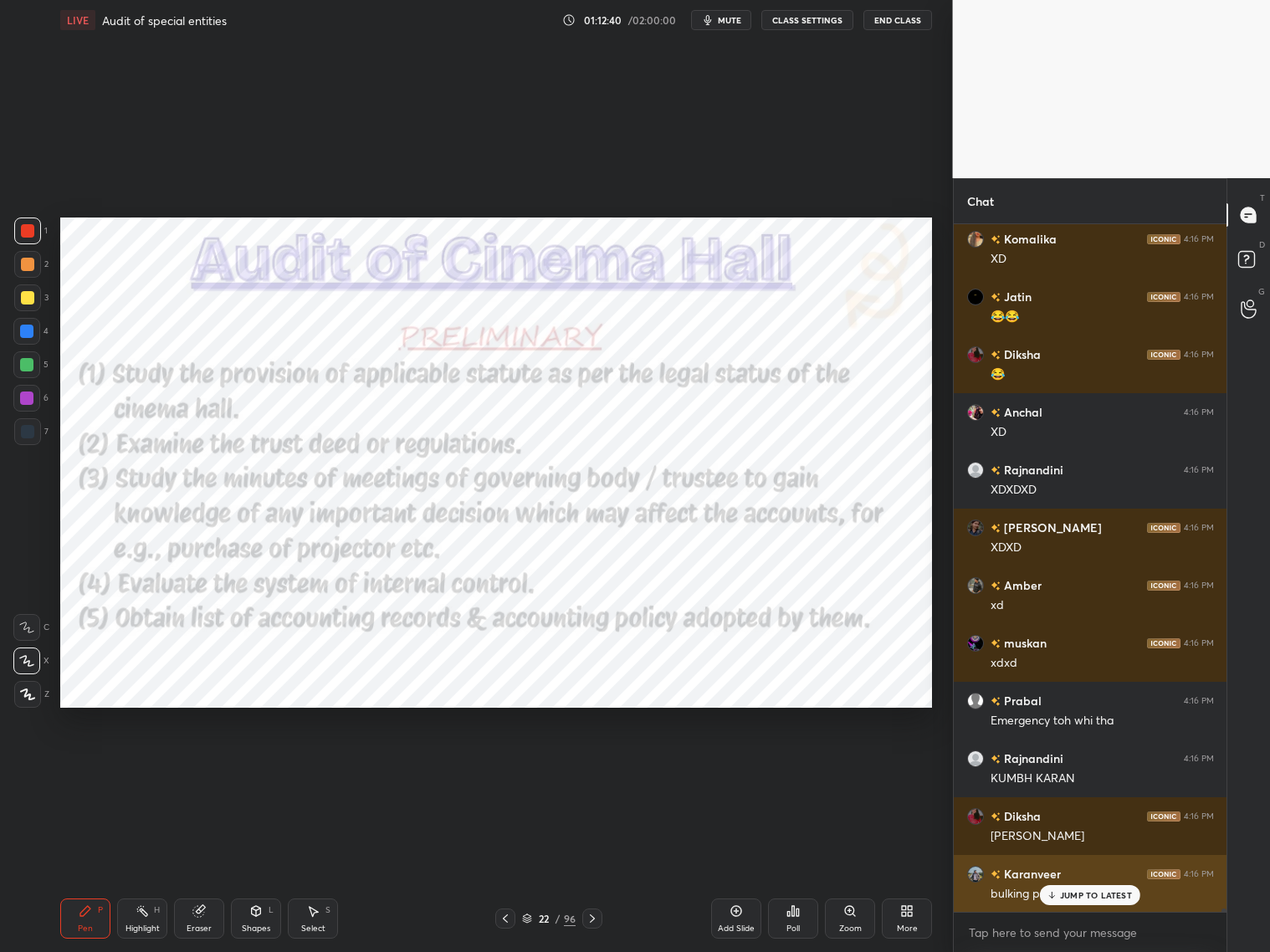
drag, startPoint x: 1123, startPoint y: 890, endPoint x: 1135, endPoint y: 891, distance: 12.0
click at [1086, 768] on p "JUMP TO LATEST" at bounding box center [1096, 895] width 72 height 10
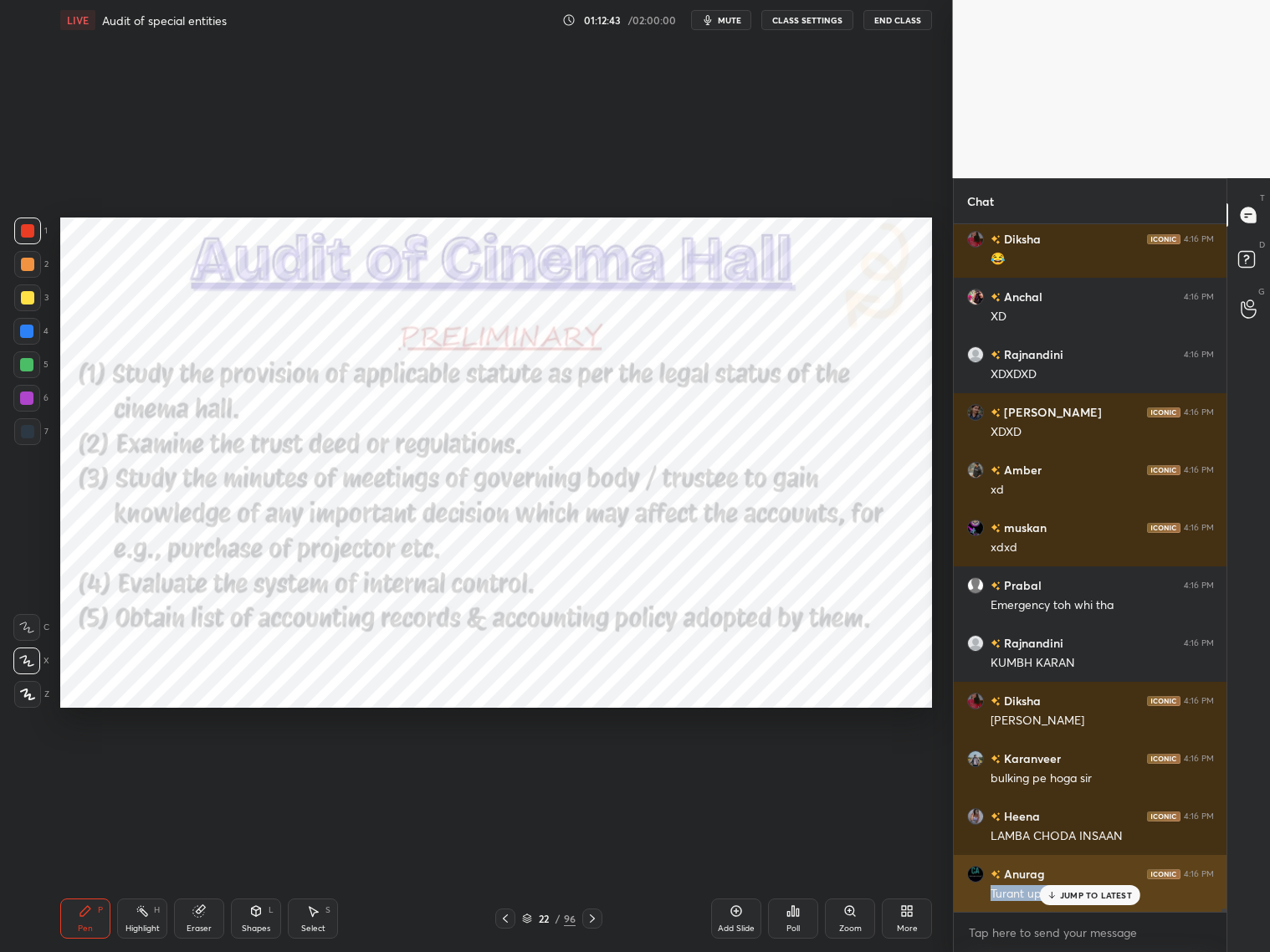
click at [1086, 768] on div "JUMP TO LATEST" at bounding box center [1090, 895] width 101 height 20
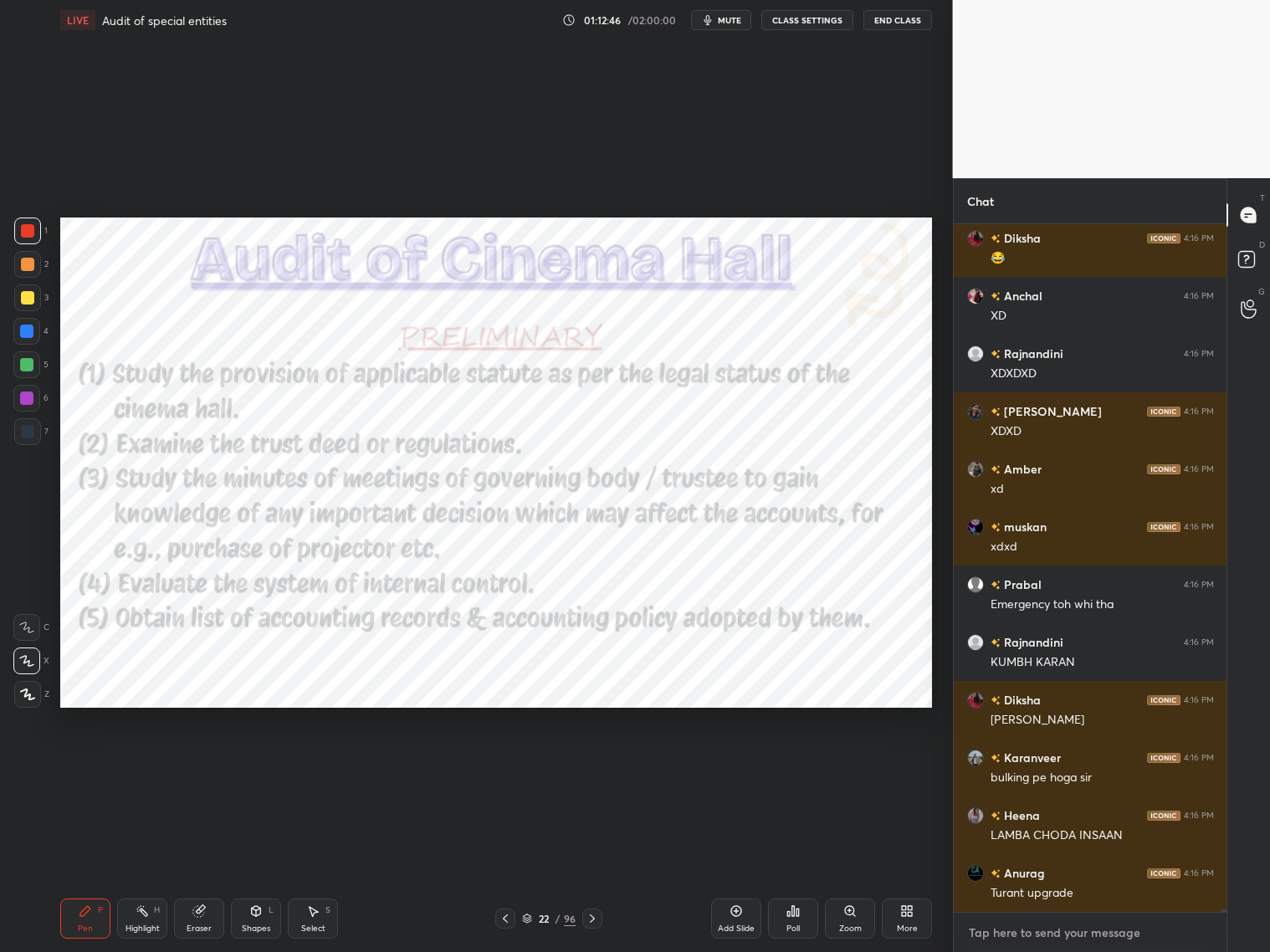
click at [1054, 768] on textarea at bounding box center [1091, 932] width 247 height 26
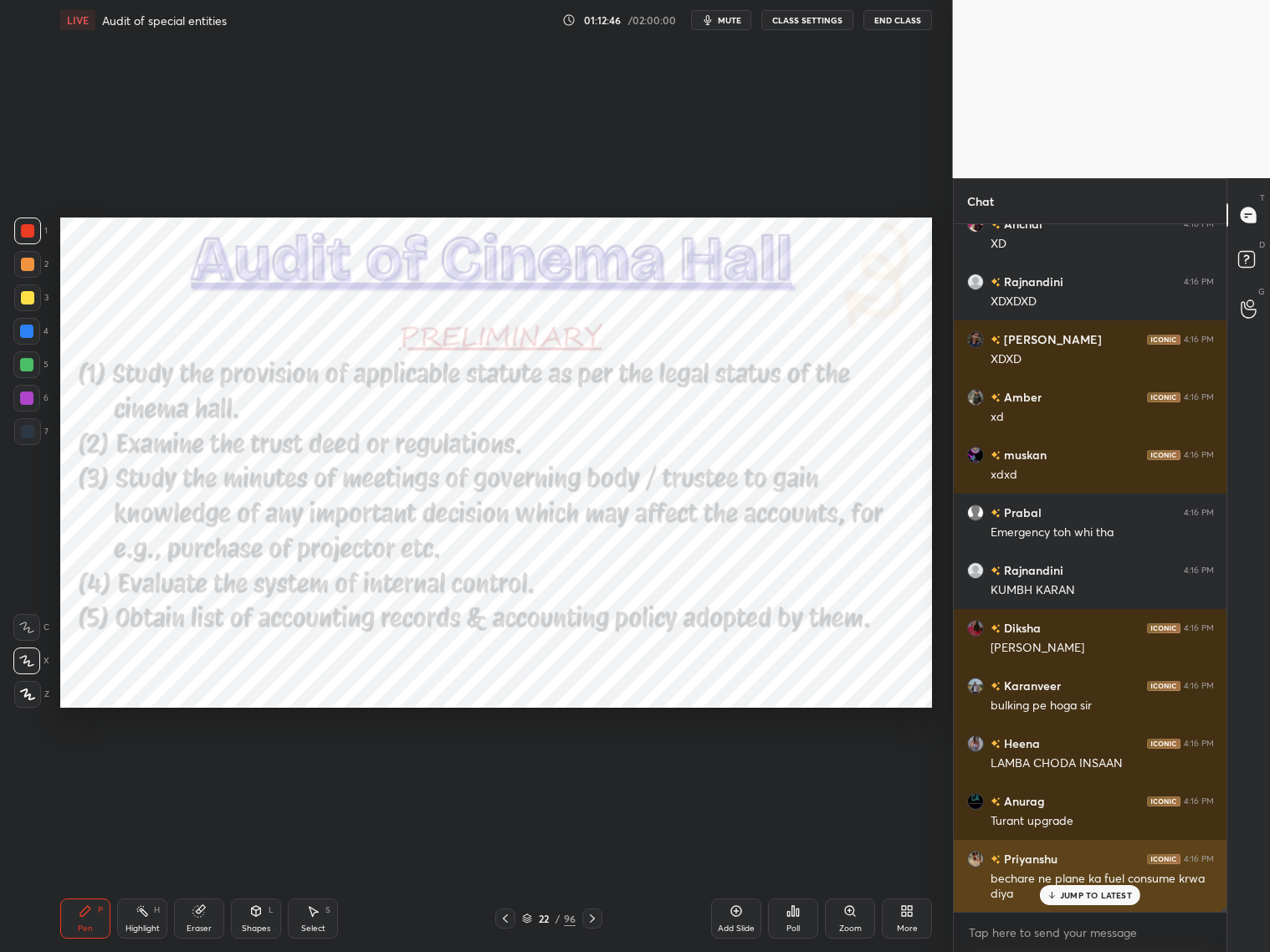
drag, startPoint x: 1073, startPoint y: 900, endPoint x: 1081, endPoint y: 889, distance: 13.6
click at [1077, 768] on div "JUMP TO LATEST" at bounding box center [1090, 895] width 101 height 20
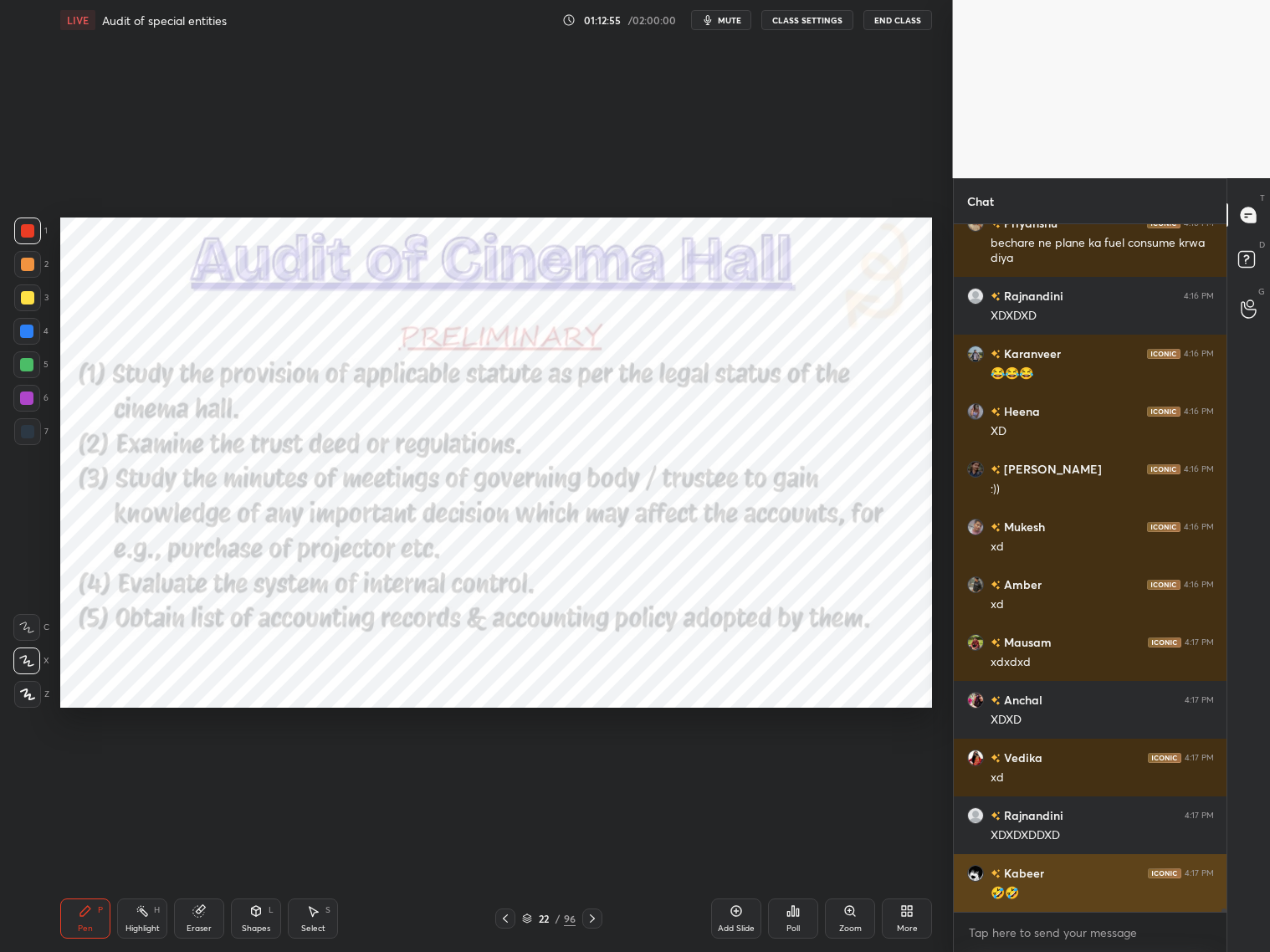
click at [1086, 768] on div "🤣🤣" at bounding box center [1102, 893] width 223 height 17
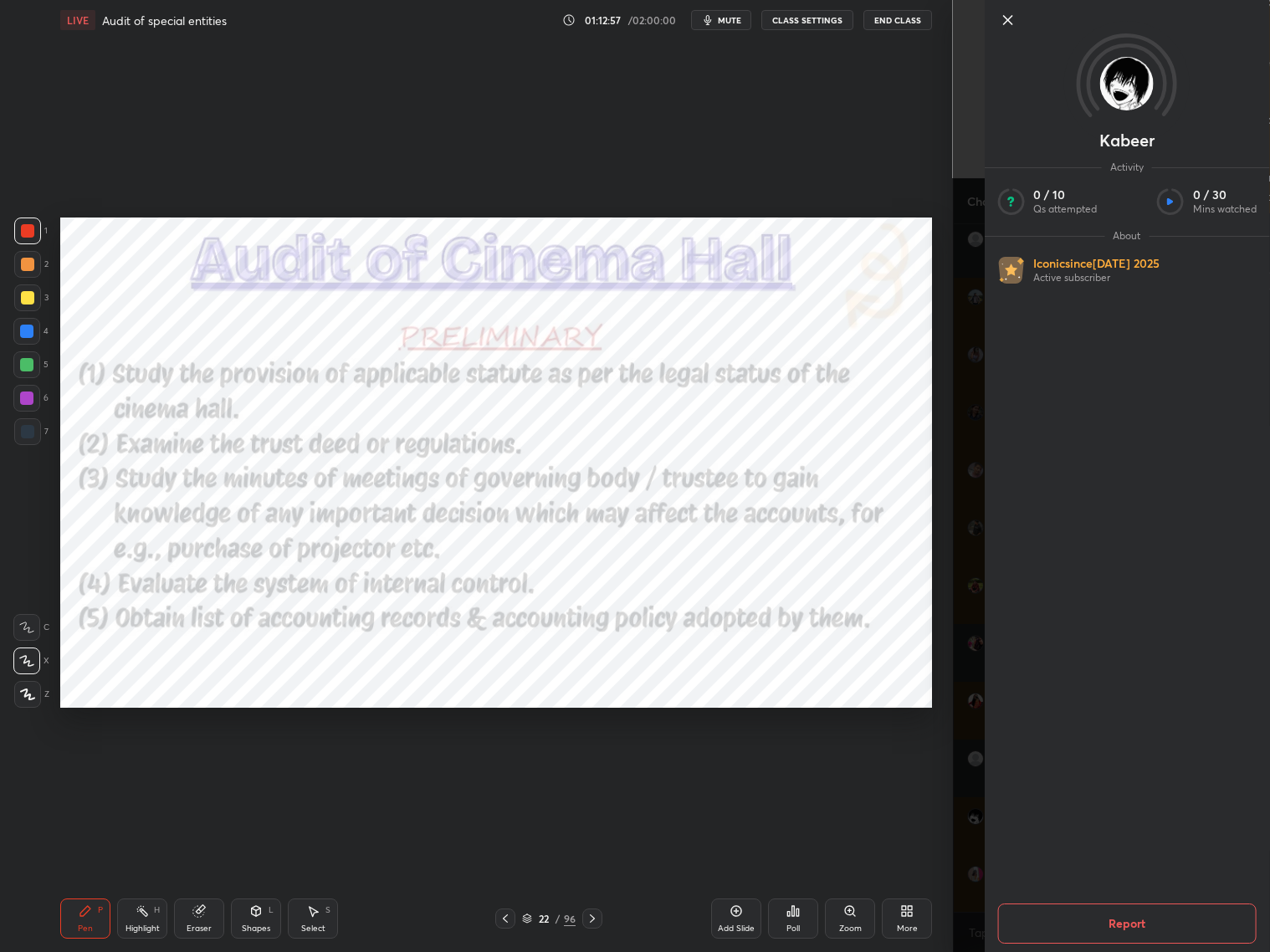
click at [977, 592] on div "Kabeer Activity 0 / 10 Qs attempted 0 / 30 Mins watched About Iconic since [DAT…" at bounding box center [1112, 476] width 318 height 952
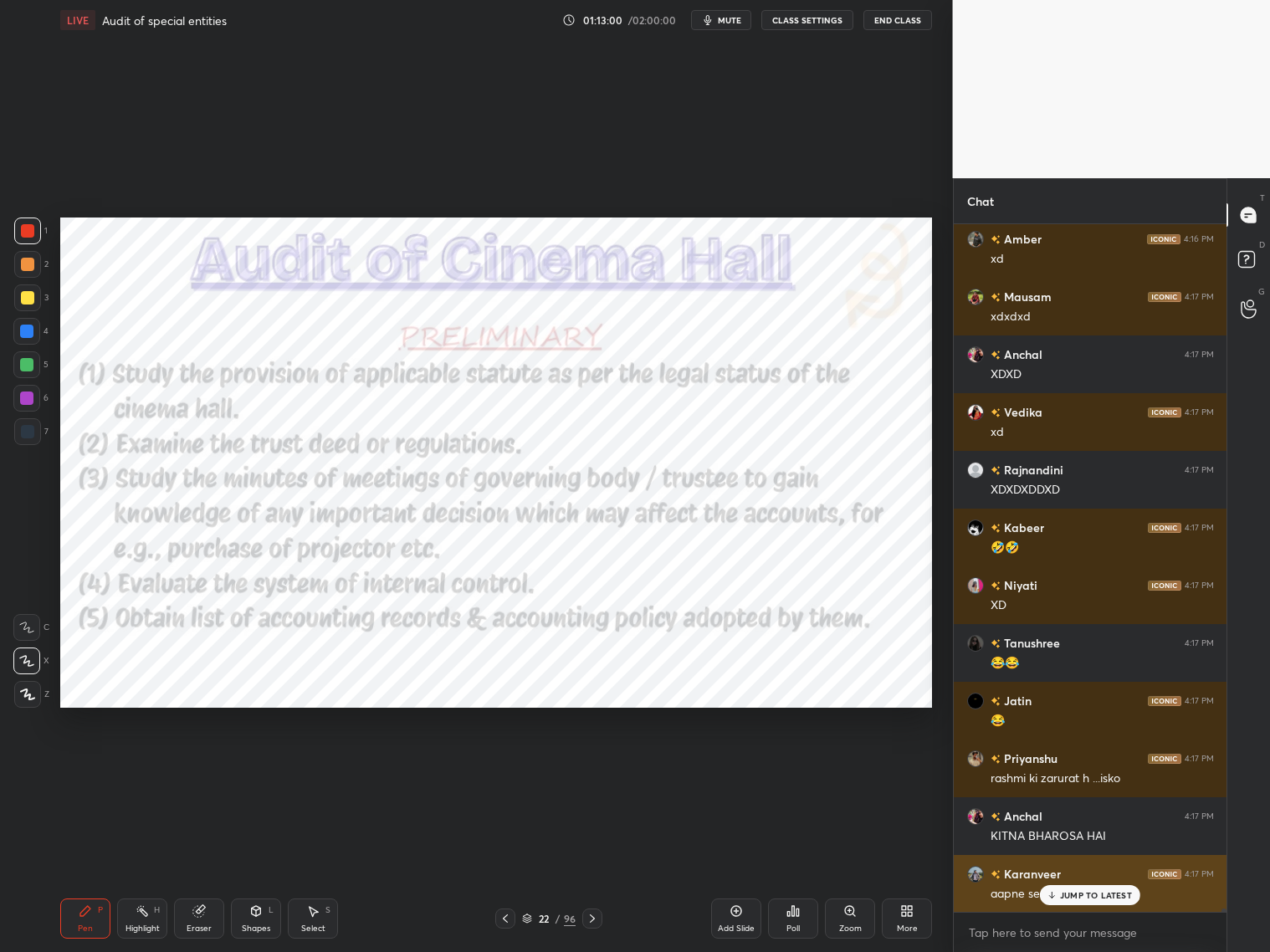
click at [1071, 768] on p "JUMP TO LATEST" at bounding box center [1096, 895] width 72 height 10
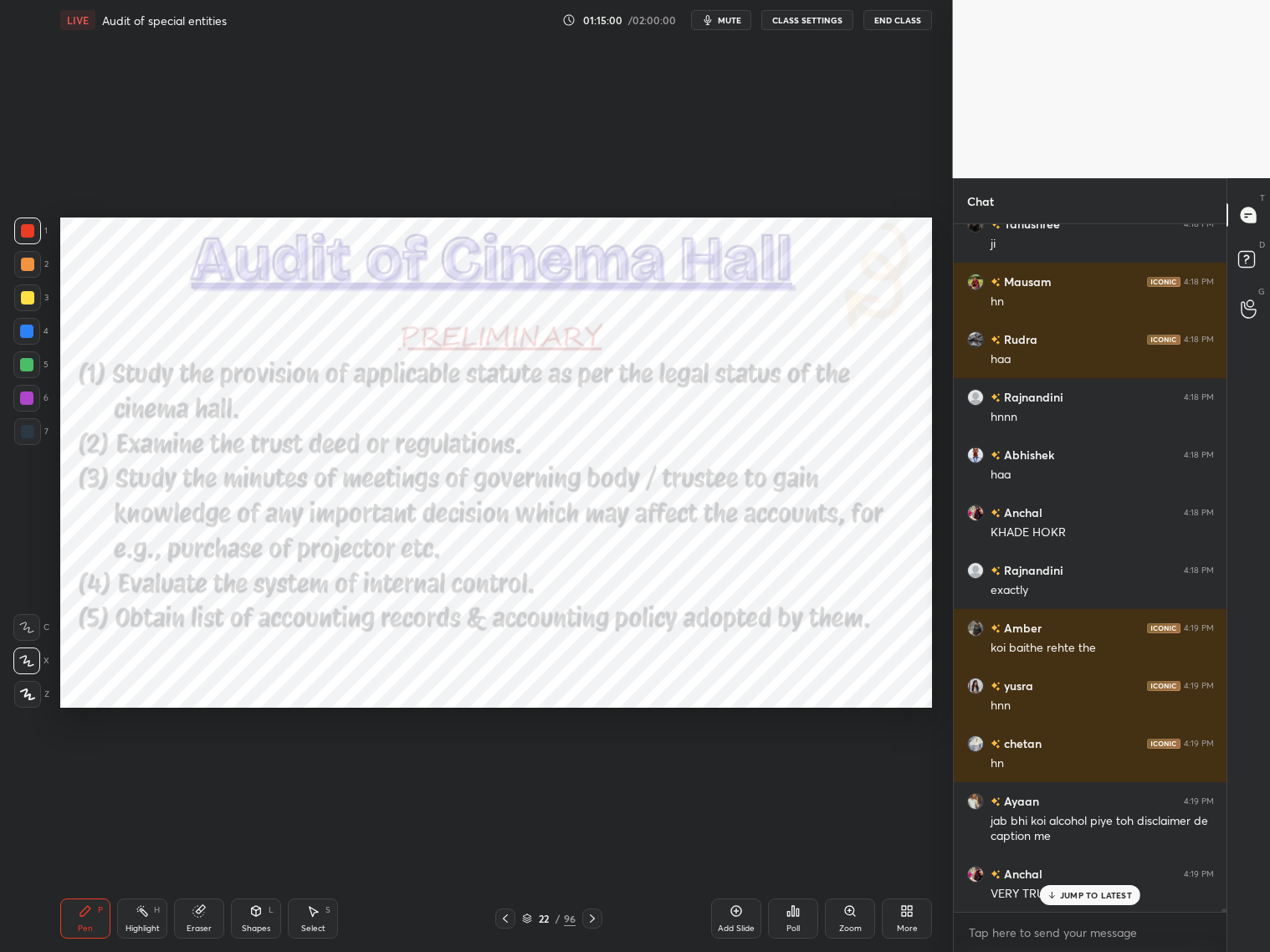
scroll to position [152986, 0]
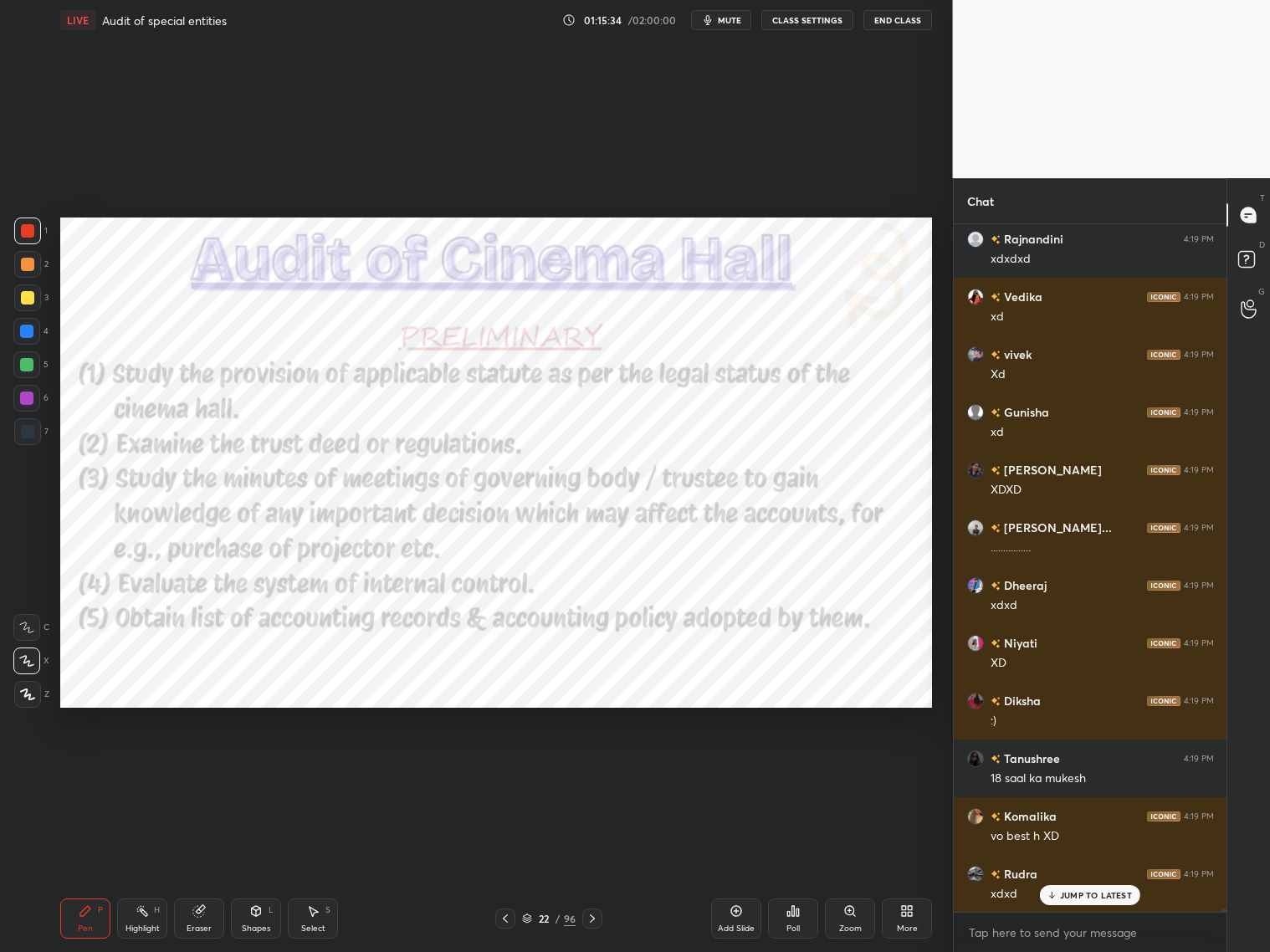
click at [1063, 768] on div "JUMP TO LATEST" at bounding box center [1090, 895] width 101 height 20
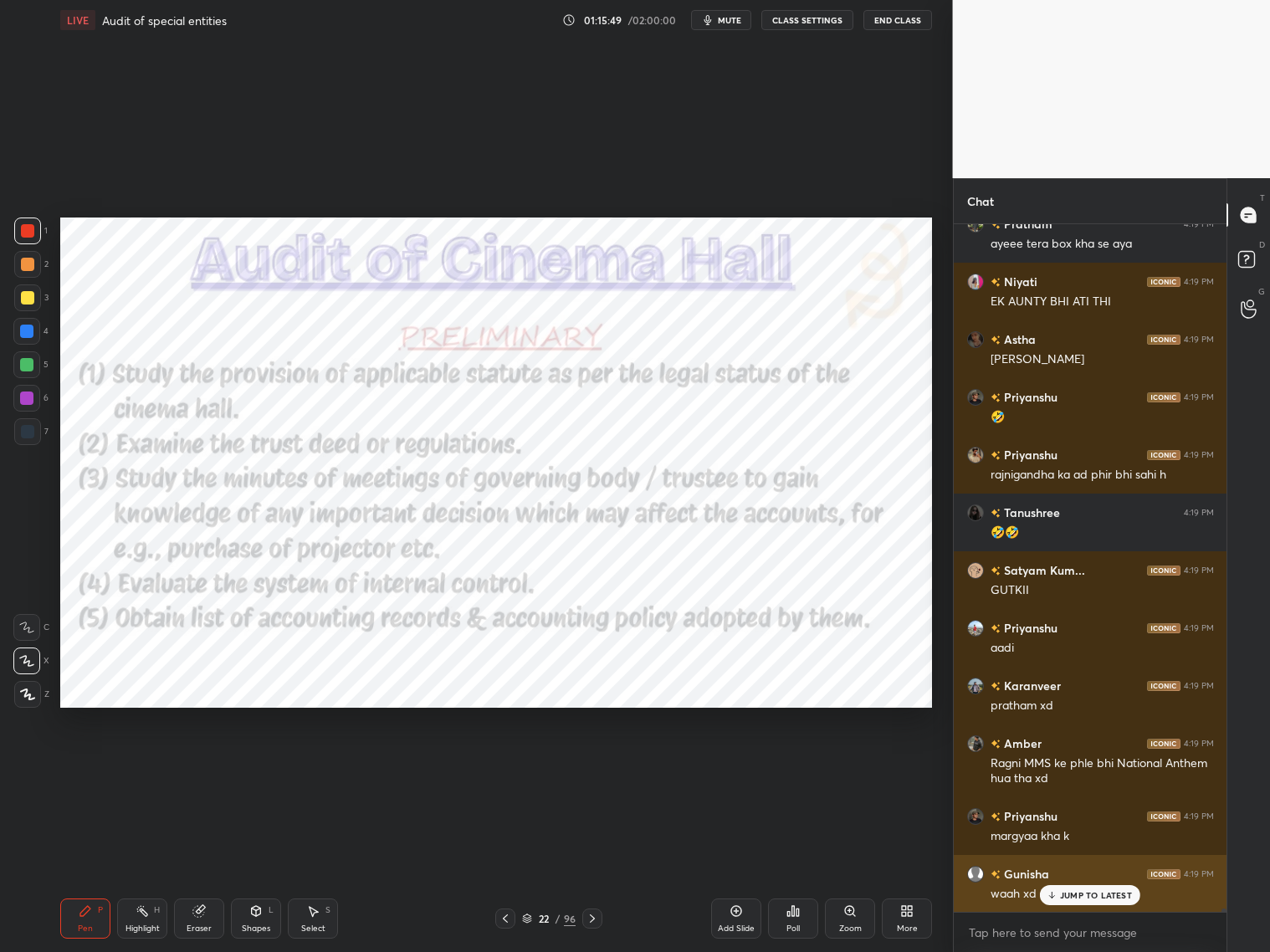
drag, startPoint x: 1095, startPoint y: 896, endPoint x: 1103, endPoint y: 880, distance: 17.9
click at [1086, 768] on p "JUMP TO LATEST" at bounding box center [1096, 895] width 72 height 10
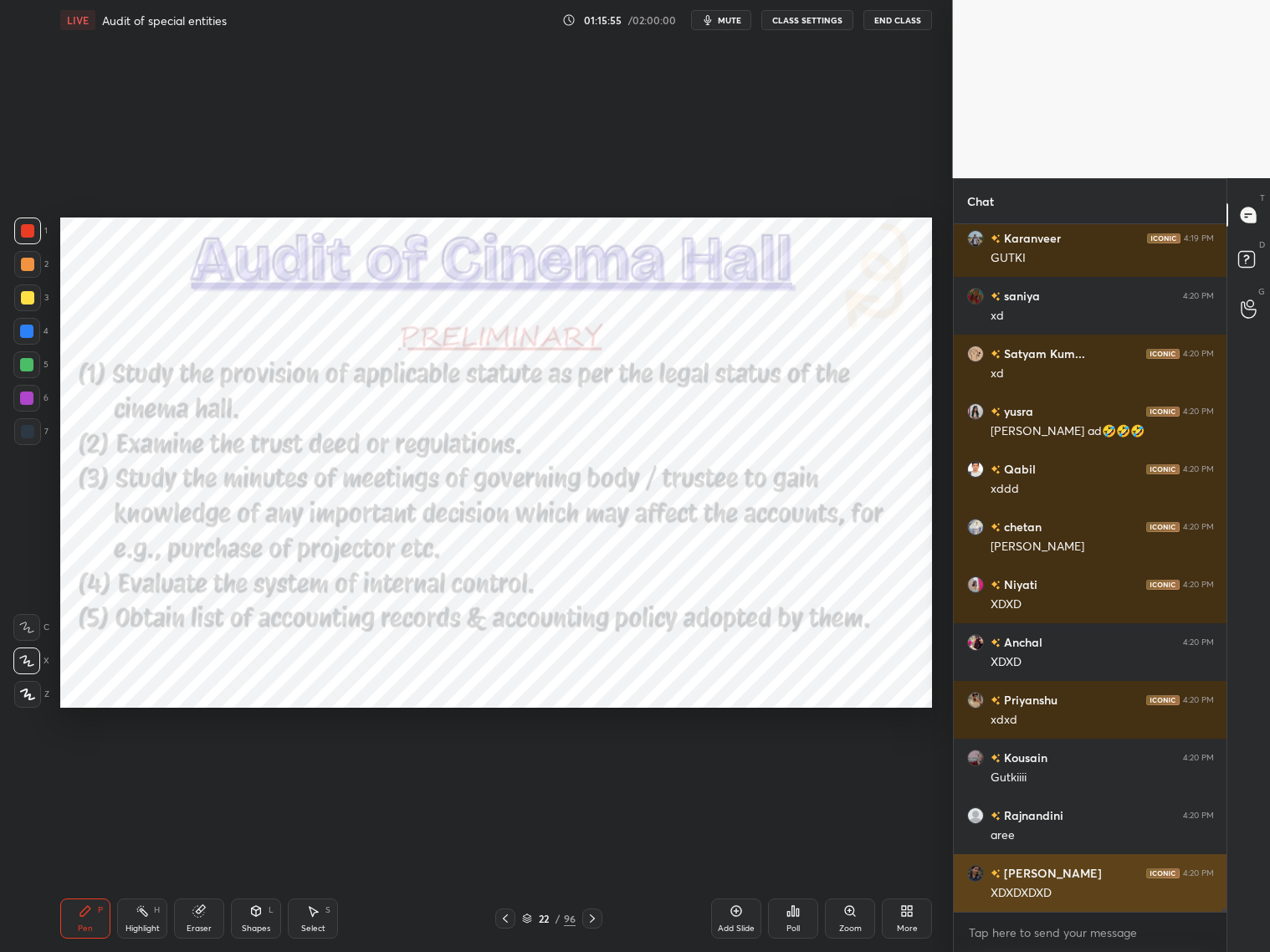
click at [1081, 768] on div "XDXDXDXD" at bounding box center [1102, 893] width 223 height 17
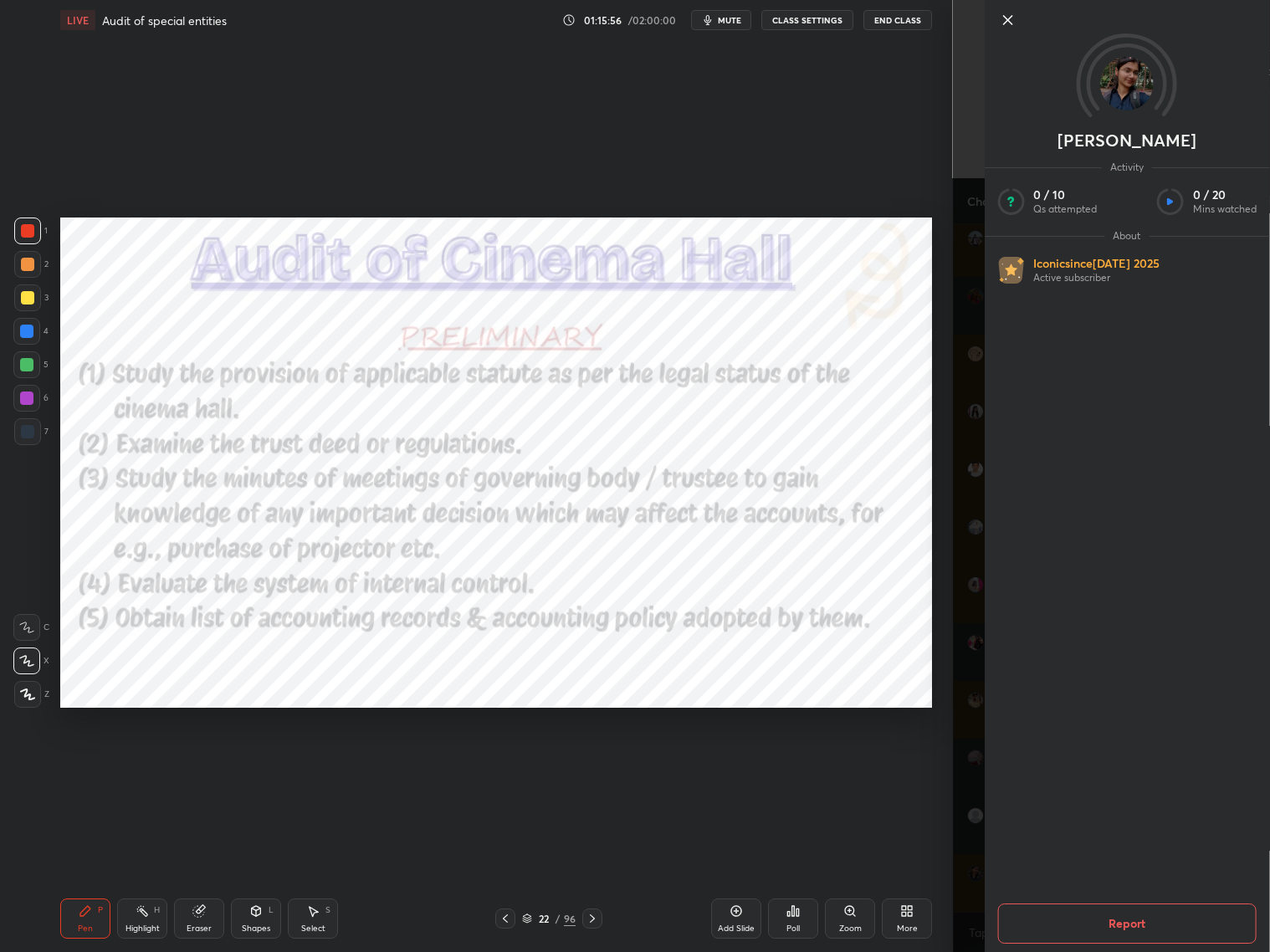
click at [969, 768] on div "[PERSON_NAME] Activity 0 / 10 Qs attempted 0 / 20 Mins watched About Iconic sin…" at bounding box center [1112, 476] width 318 height 952
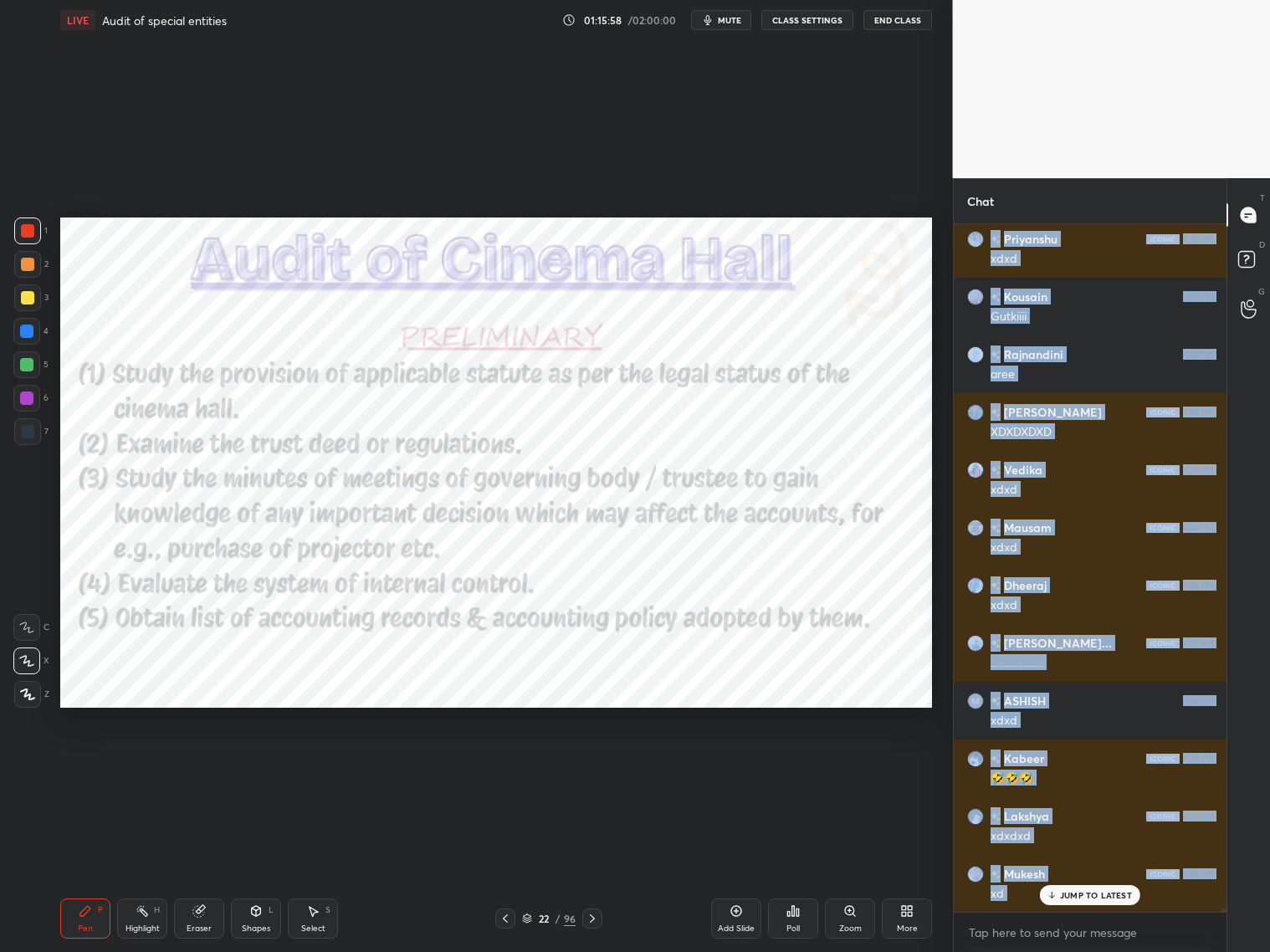
drag, startPoint x: 1059, startPoint y: 900, endPoint x: 1085, endPoint y: 879, distance: 33.4
click at [1063, 768] on div "JUMP TO LATEST" at bounding box center [1090, 895] width 101 height 20
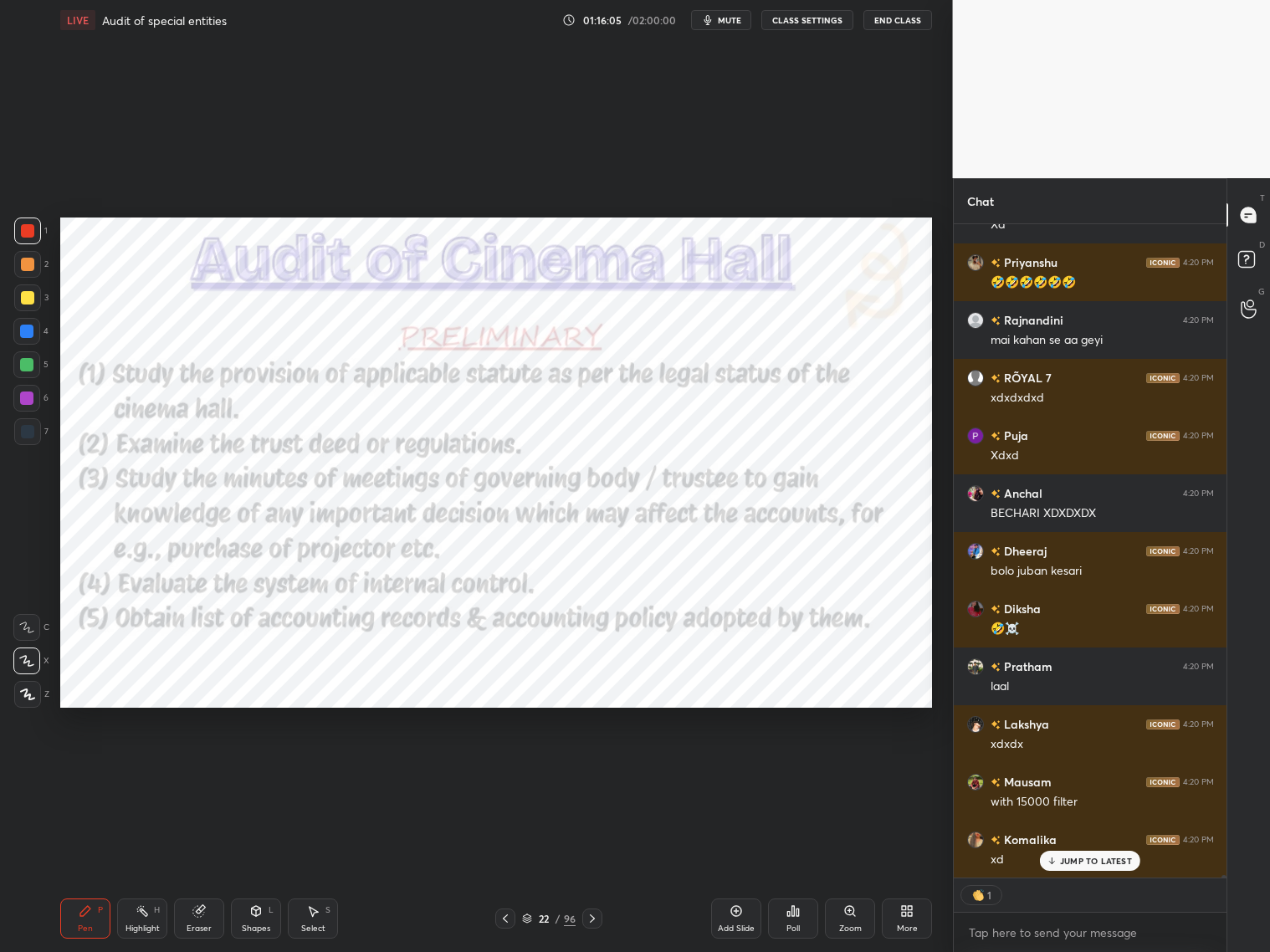
click at [1070, 768] on div "Dheeraj 4:20 PM xdxd [PERSON_NAME]... 4:20 PM ..................... ASHISH 4:20…" at bounding box center [1090, 550] width 273 height 653
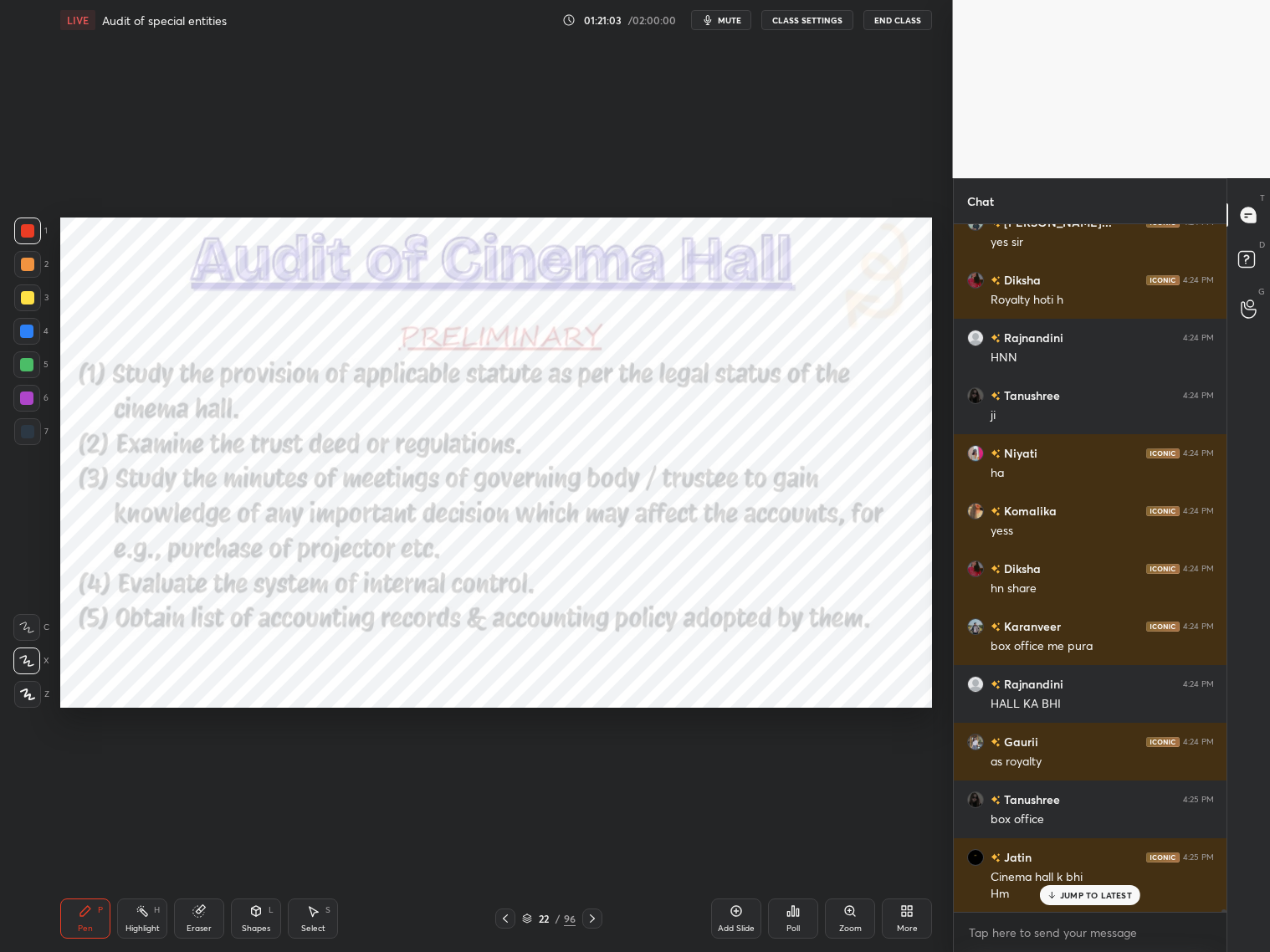
scroll to position [171581, 0]
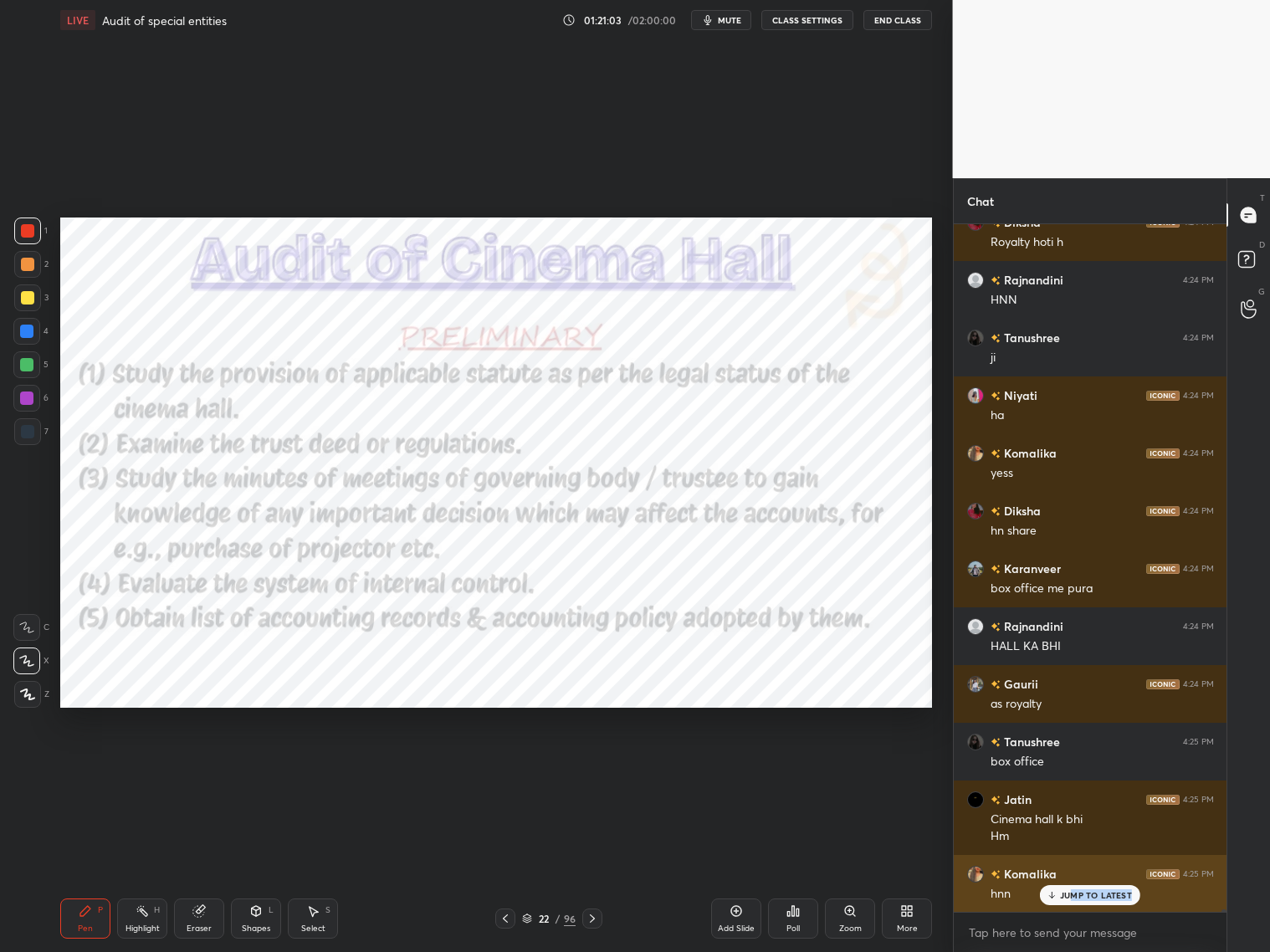
drag, startPoint x: 1071, startPoint y: 898, endPoint x: 1050, endPoint y: 895, distance: 21.2
click at [1070, 768] on div "JUMP TO LATEST" at bounding box center [1090, 895] width 101 height 20
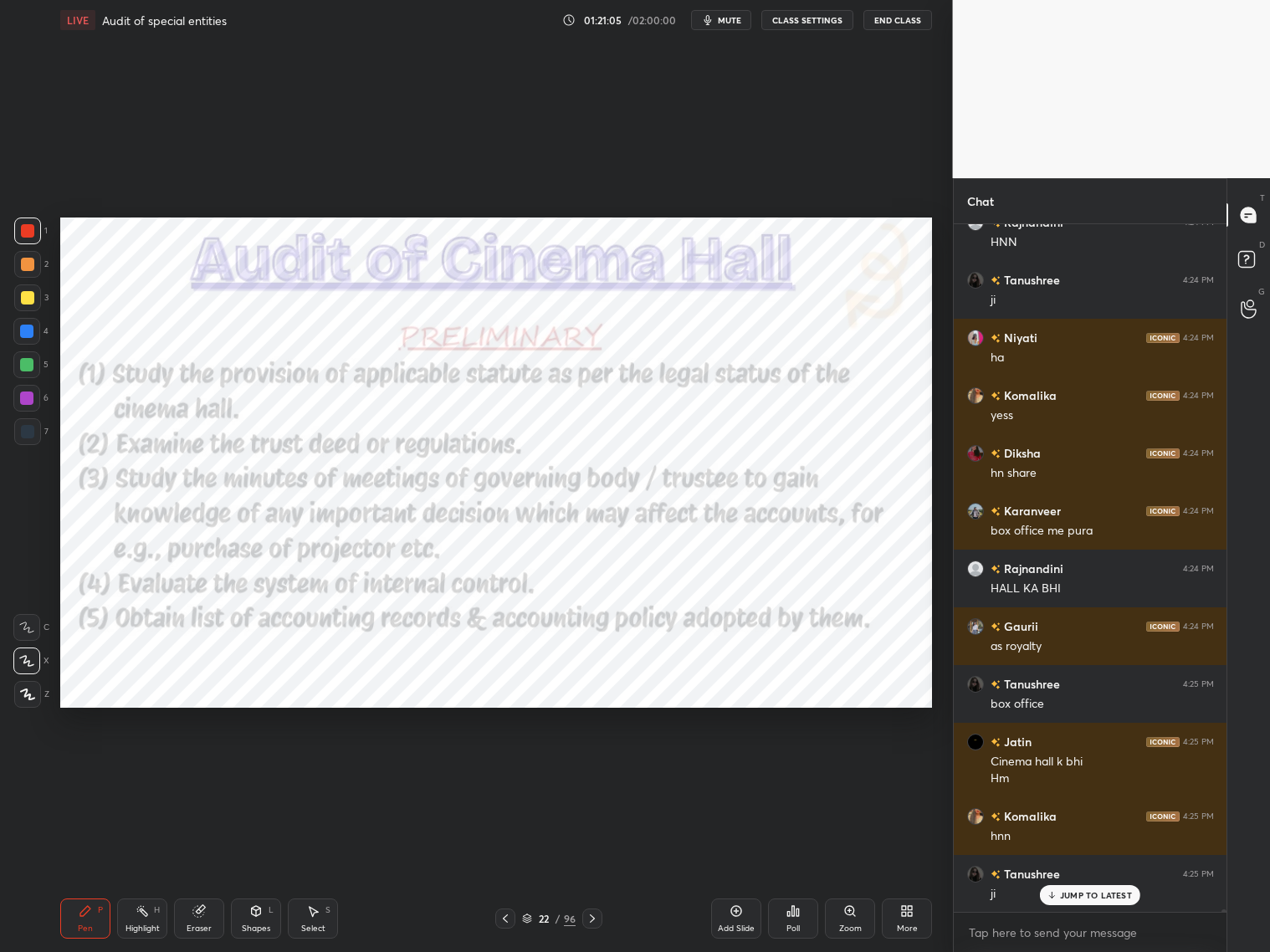
scroll to position [171696, 0]
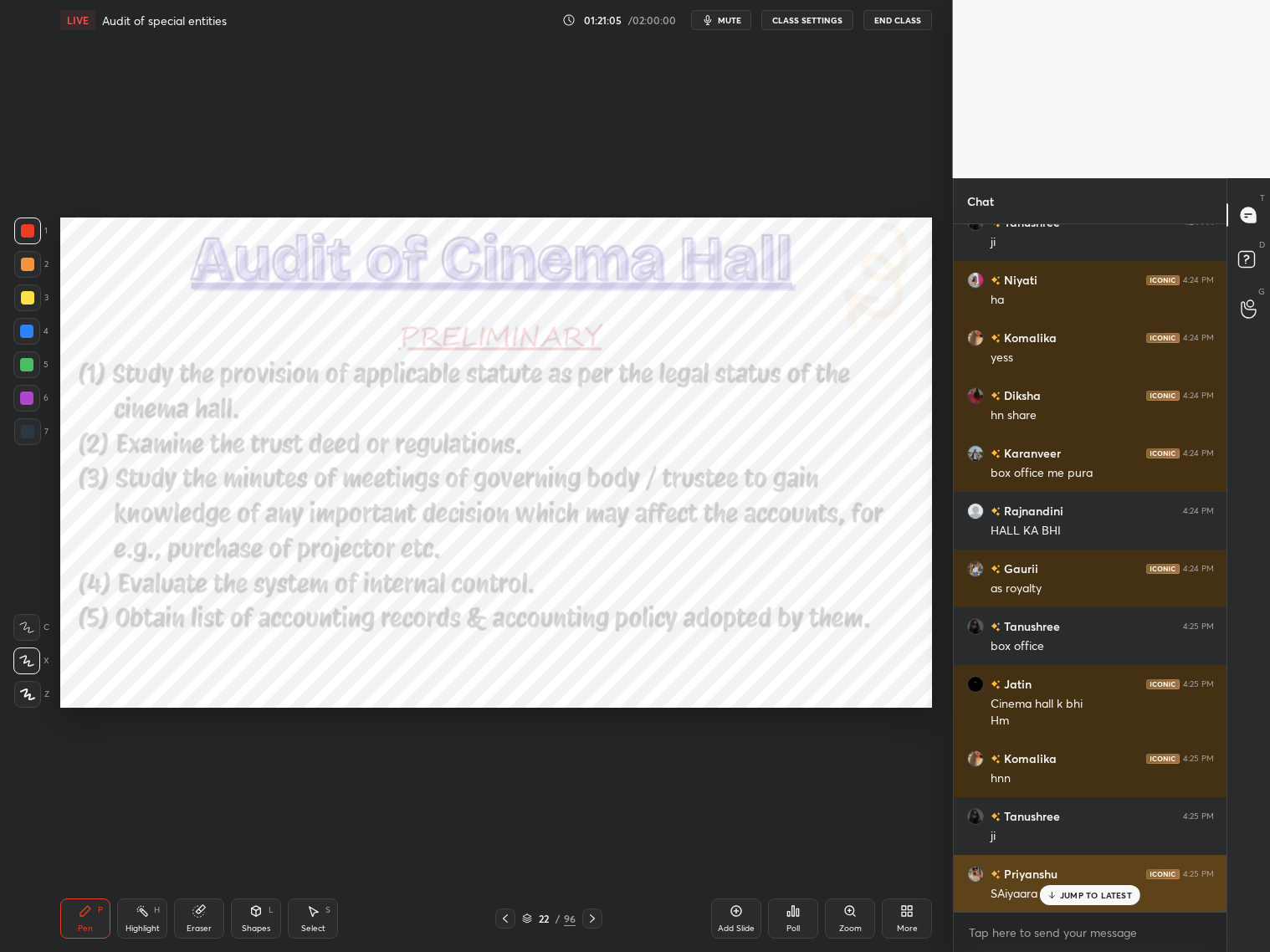
click at [1053, 768] on icon at bounding box center [1052, 895] width 11 height 10
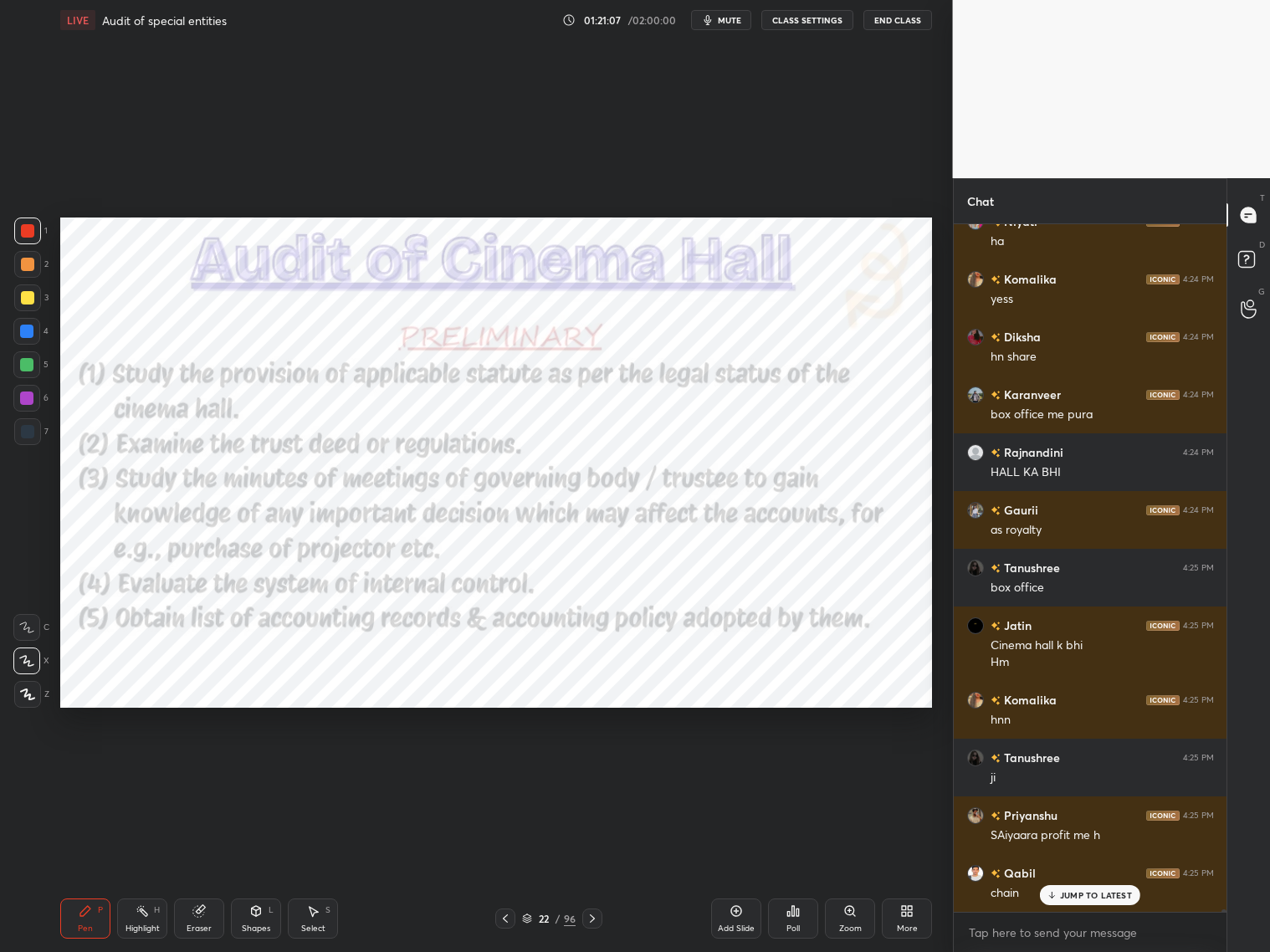
scroll to position [171812, 0]
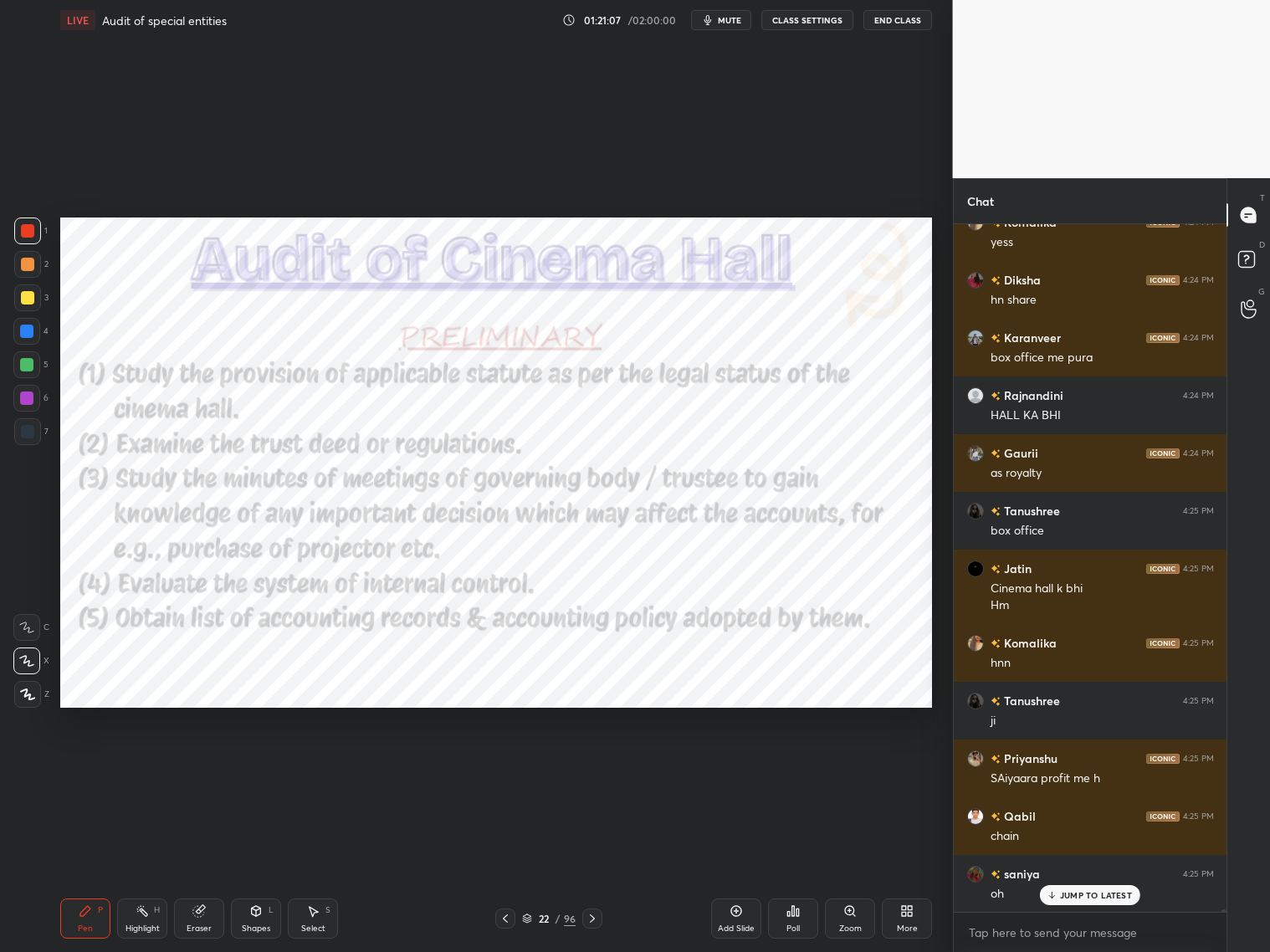
click at [595, 768] on icon at bounding box center [593, 919] width 14 height 14
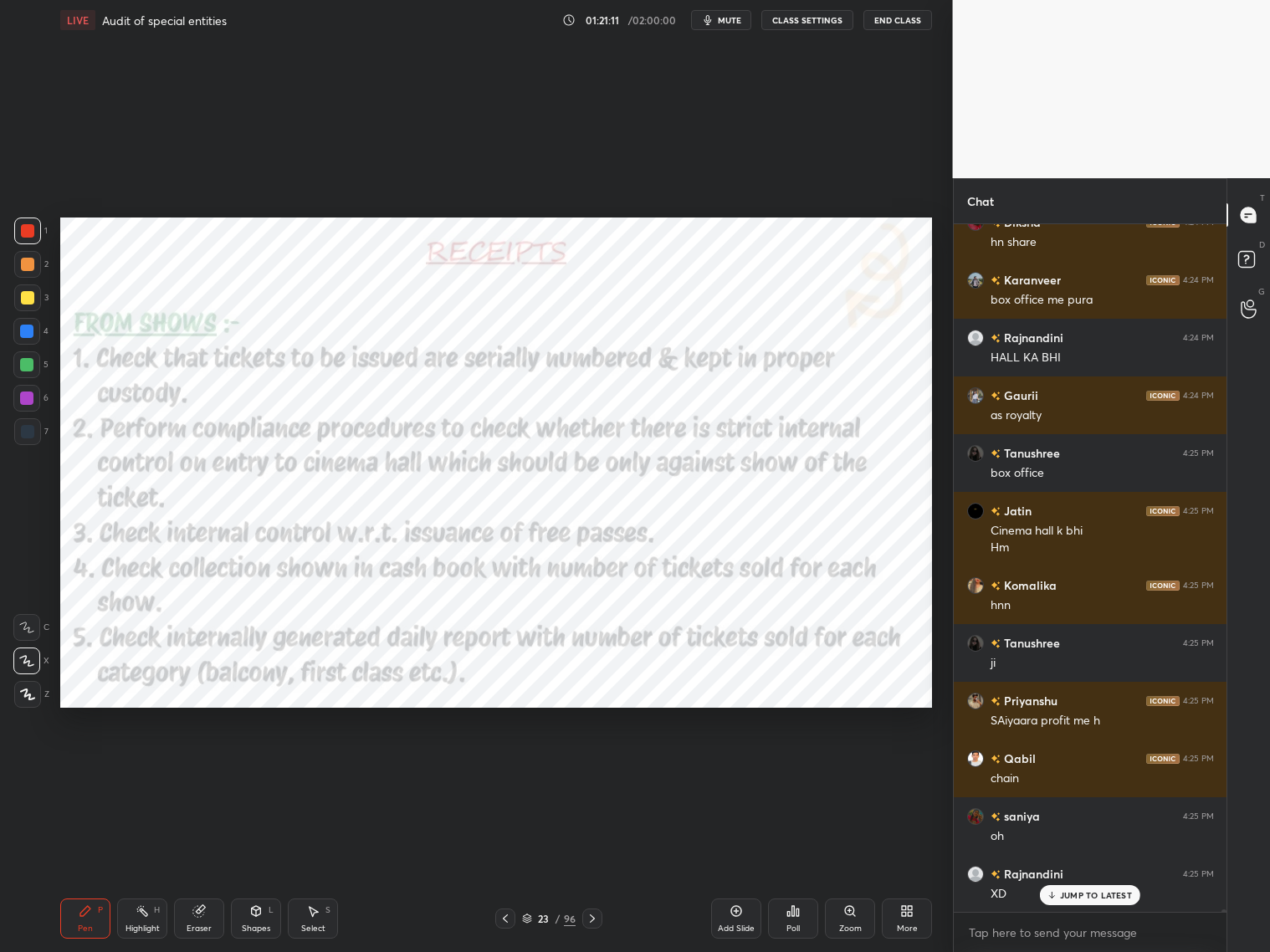
scroll to position [171928, 0]
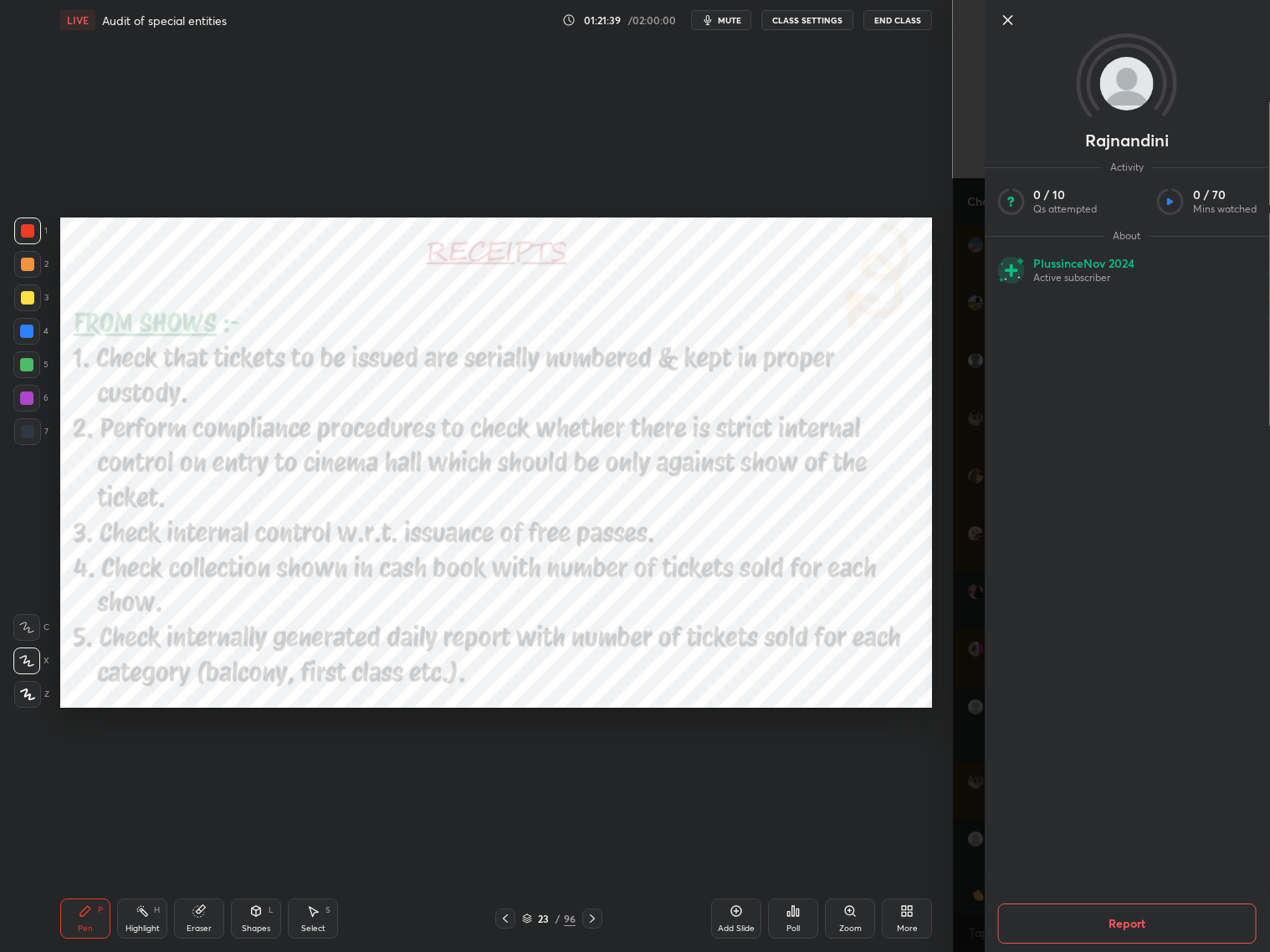
drag, startPoint x: 970, startPoint y: 873, endPoint x: 976, endPoint y: 863, distance: 11.7
click at [973, 768] on div "Rajnandini Activity 0 / 10 Qs attempted 0 / 70 Mins watched About Plus since [D…" at bounding box center [1112, 476] width 318 height 952
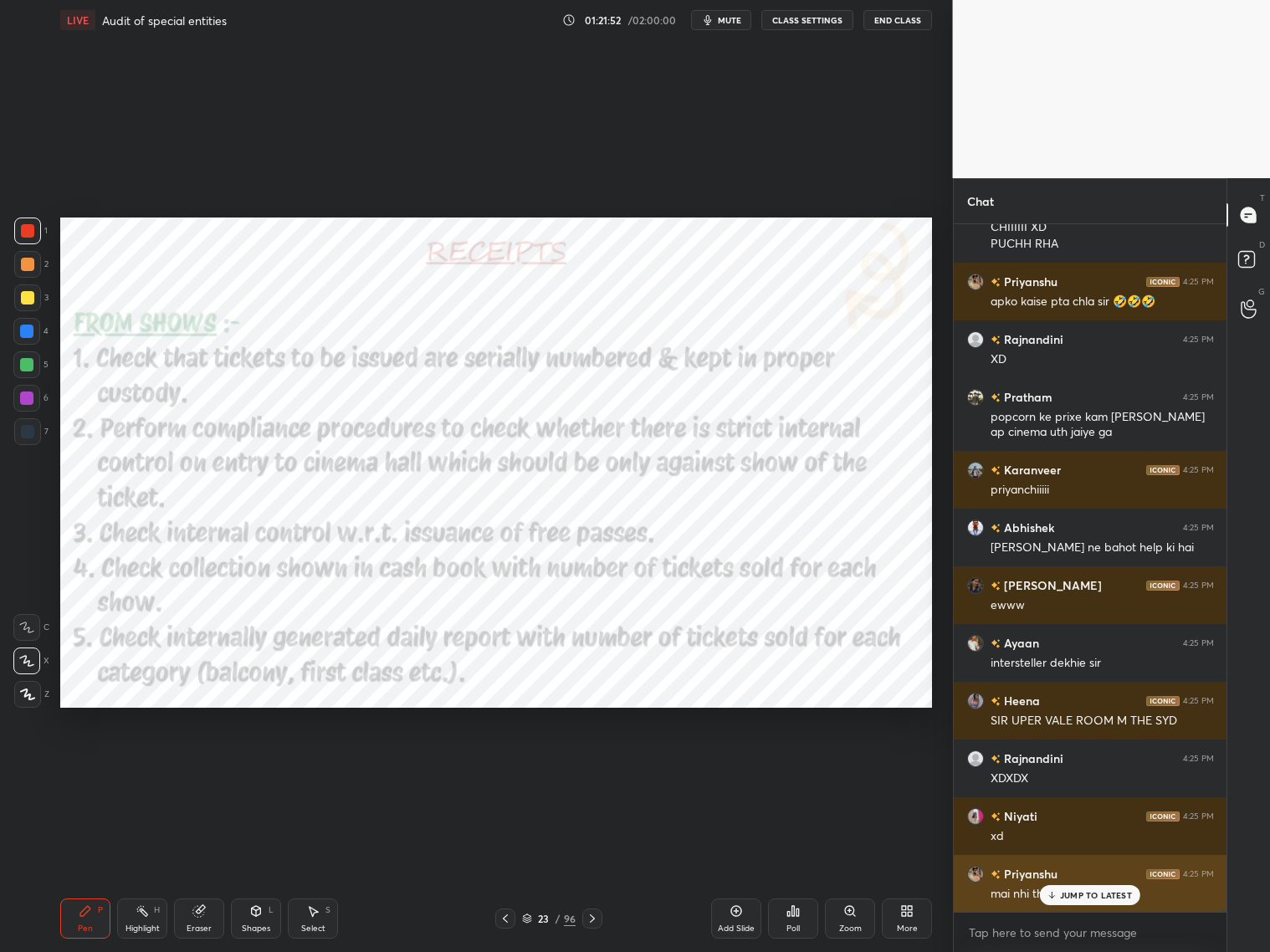
click at [1084, 768] on div "Priyanshu 4:25 PM mai nhi tha" at bounding box center [1090, 884] width 273 height 58
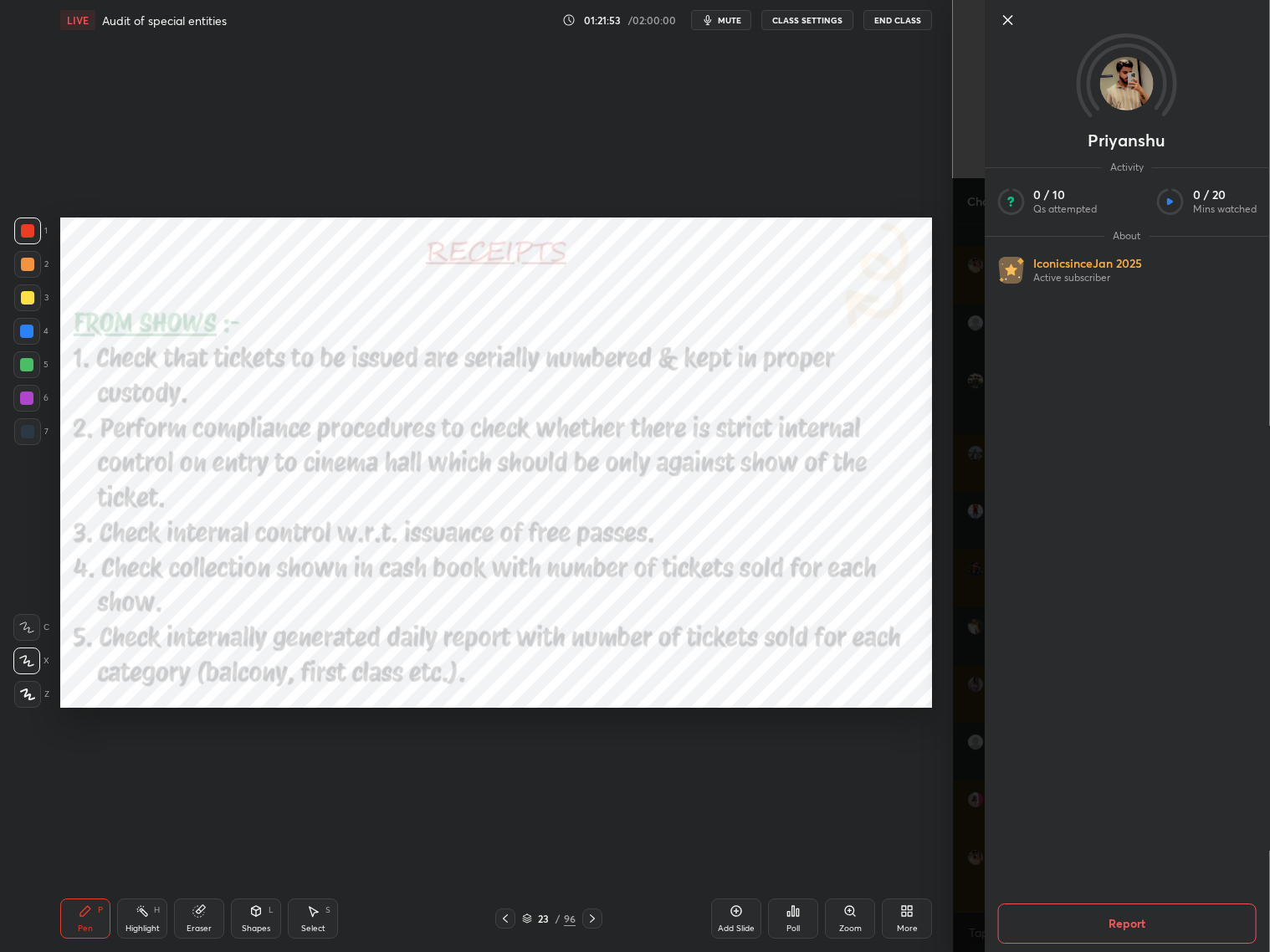
click at [951, 767] on body "1 2 3 4 5 6 7 C X Z C X Z E E Erase all H H LIVE Audit of special entities 01:2…" at bounding box center [635, 476] width 1270 height 952
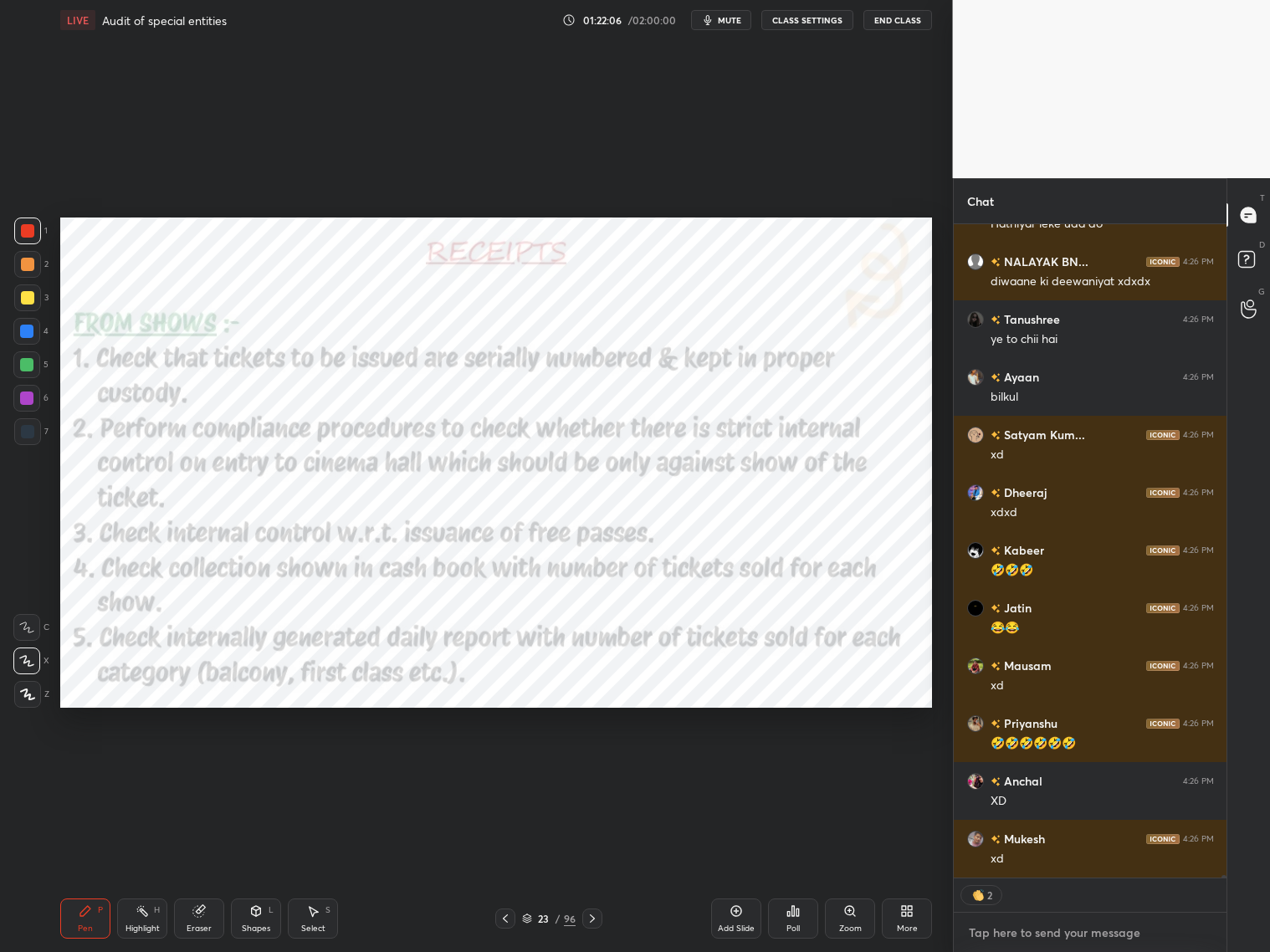
click at [1038, 768] on textarea at bounding box center [1091, 932] width 247 height 26
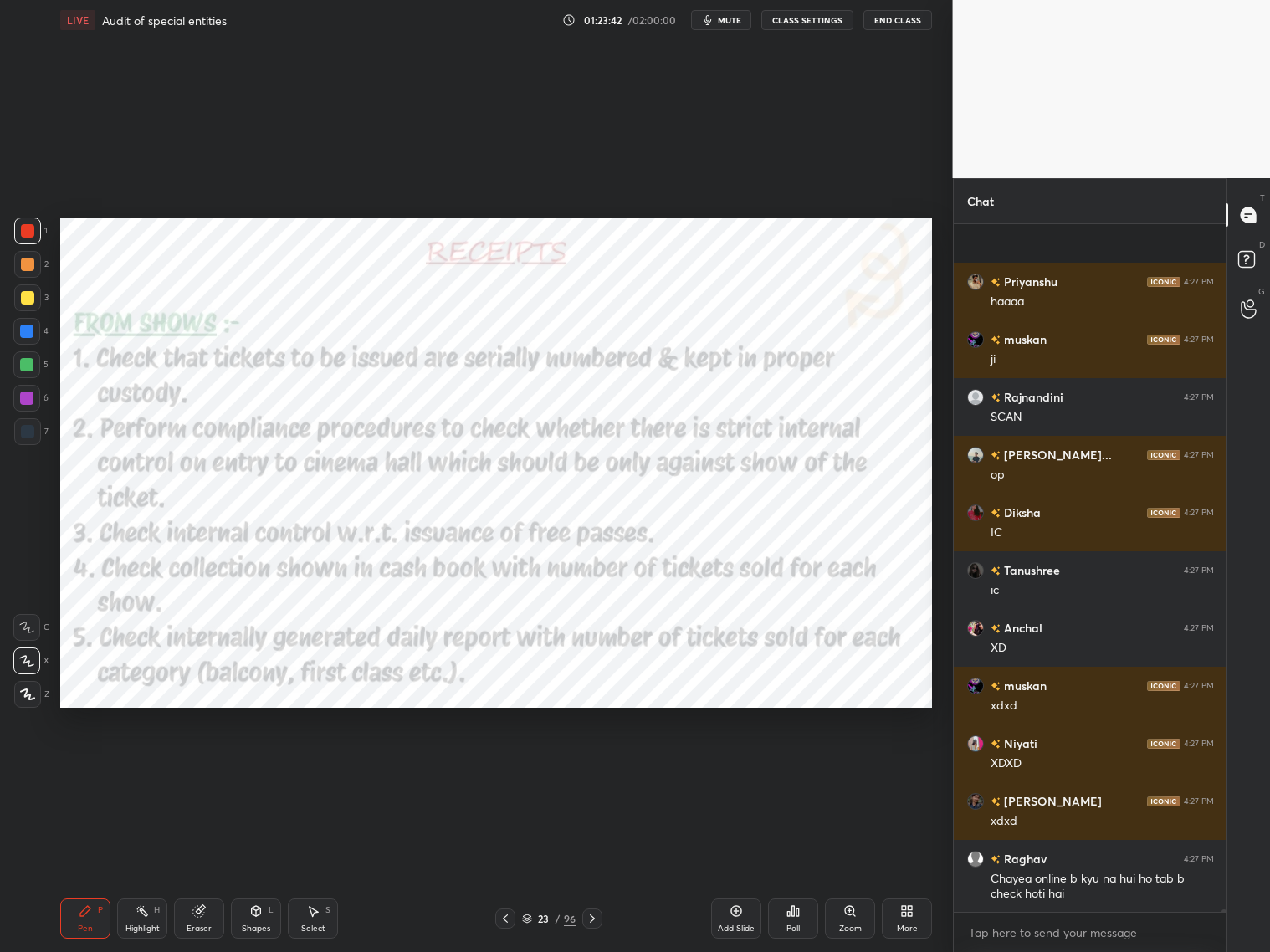
scroll to position [180144, 0]
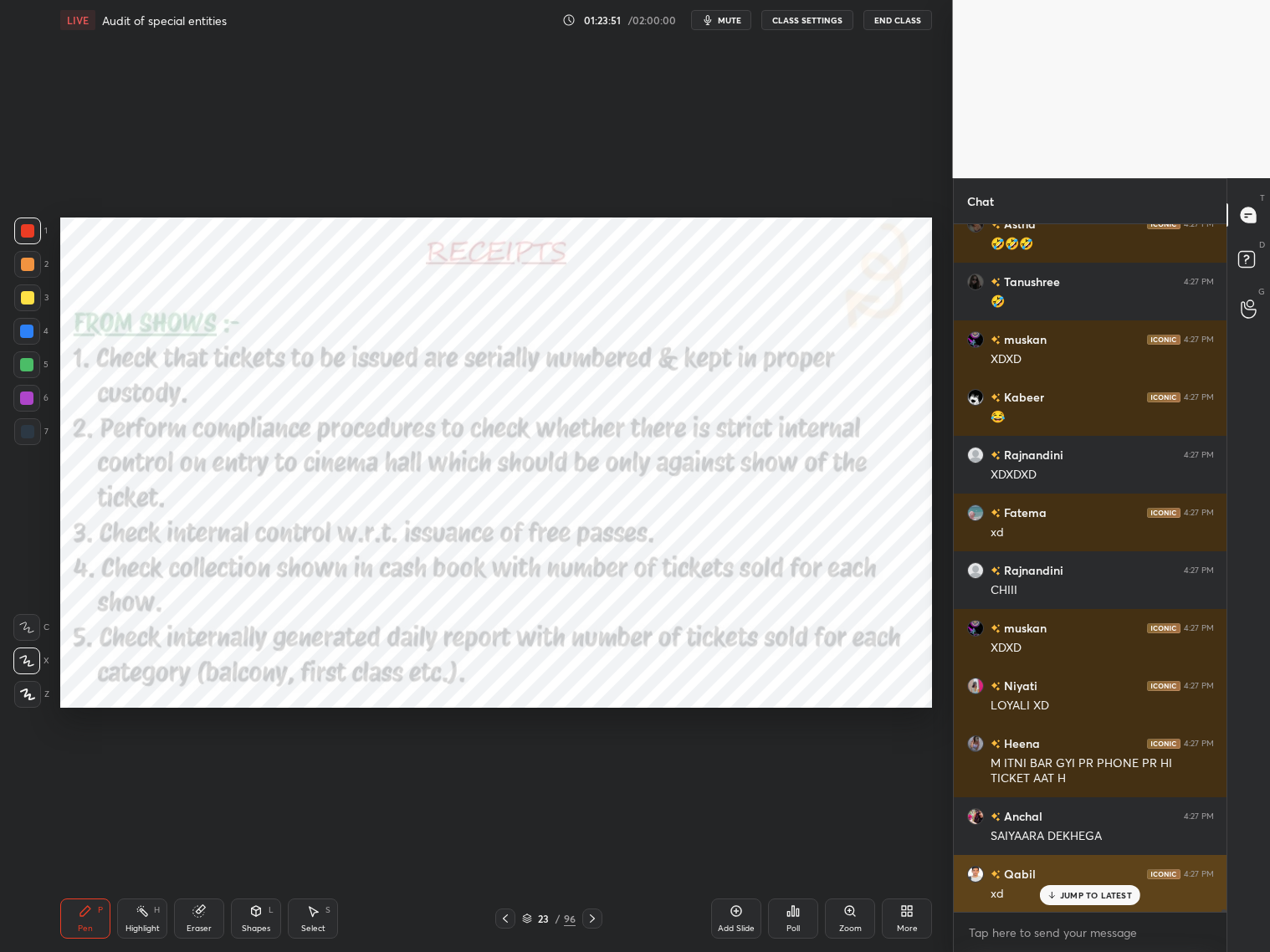
click at [1074, 768] on p "JUMP TO LATEST" at bounding box center [1096, 895] width 72 height 10
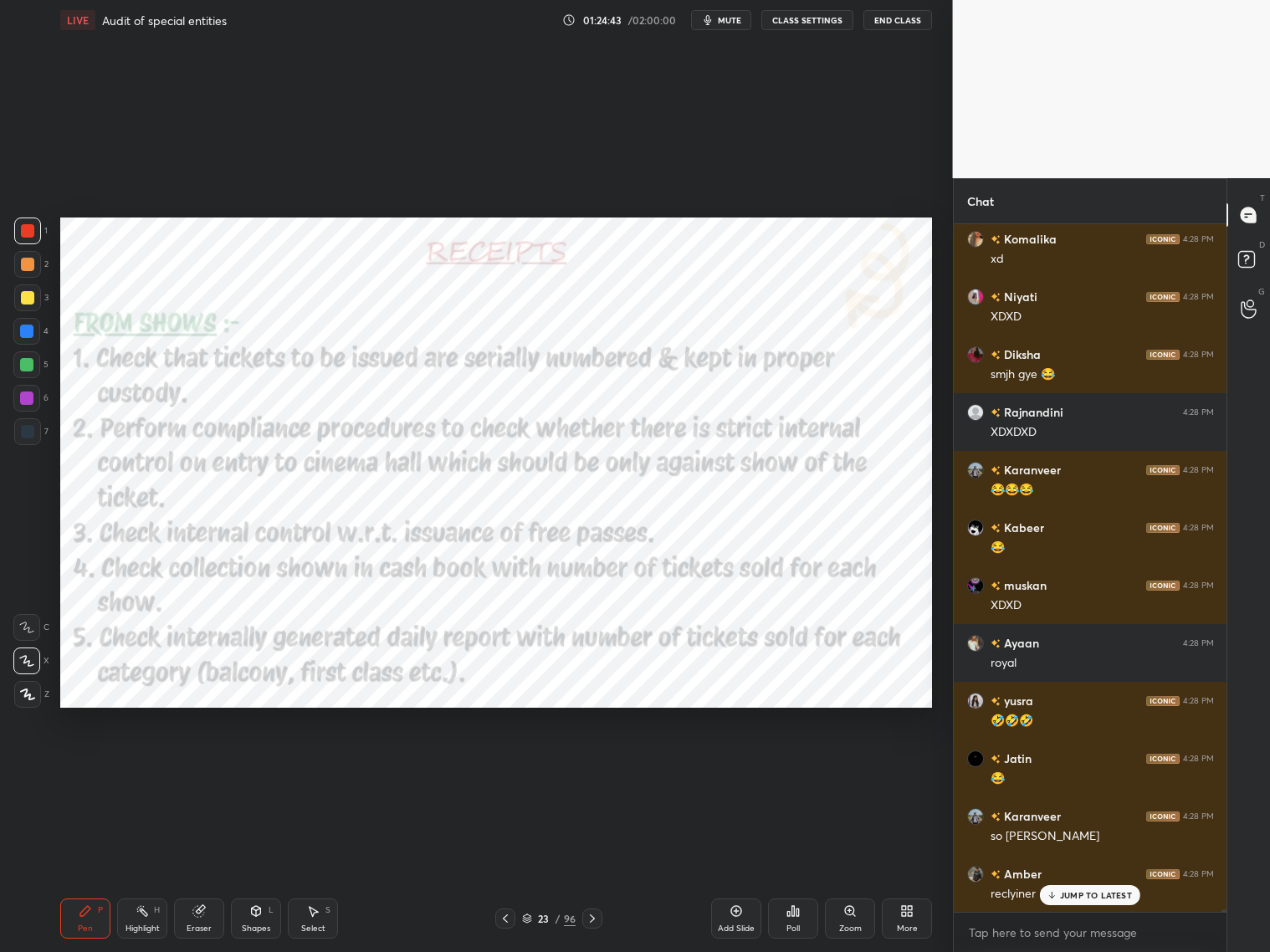
click at [1071, 768] on p "JUMP TO LATEST" at bounding box center [1096, 895] width 72 height 10
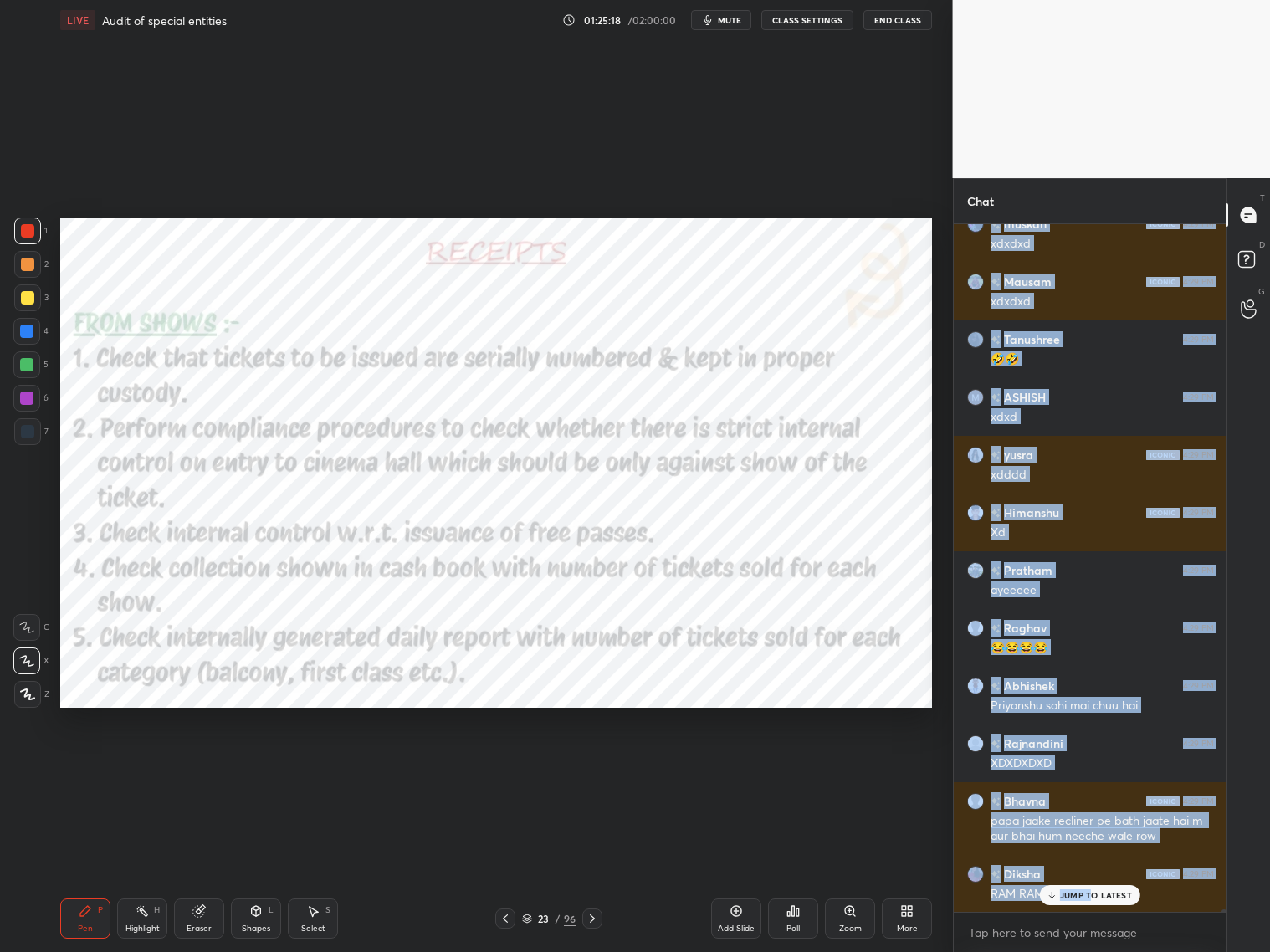
click at [1086, 768] on p "JUMP TO LATEST" at bounding box center [1096, 895] width 72 height 10
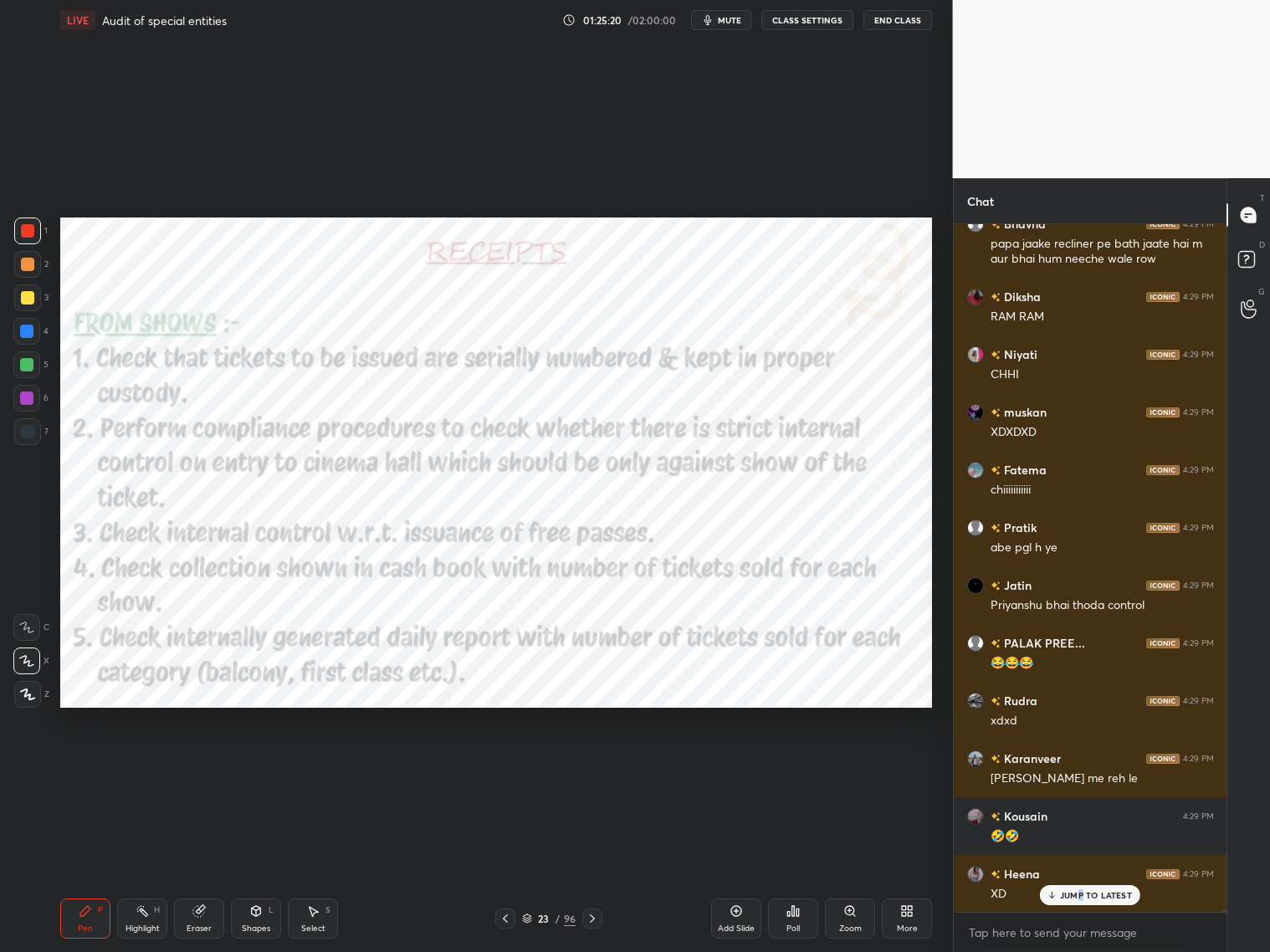
click at [1082, 768] on p "JUMP TO LATEST" at bounding box center [1096, 895] width 72 height 10
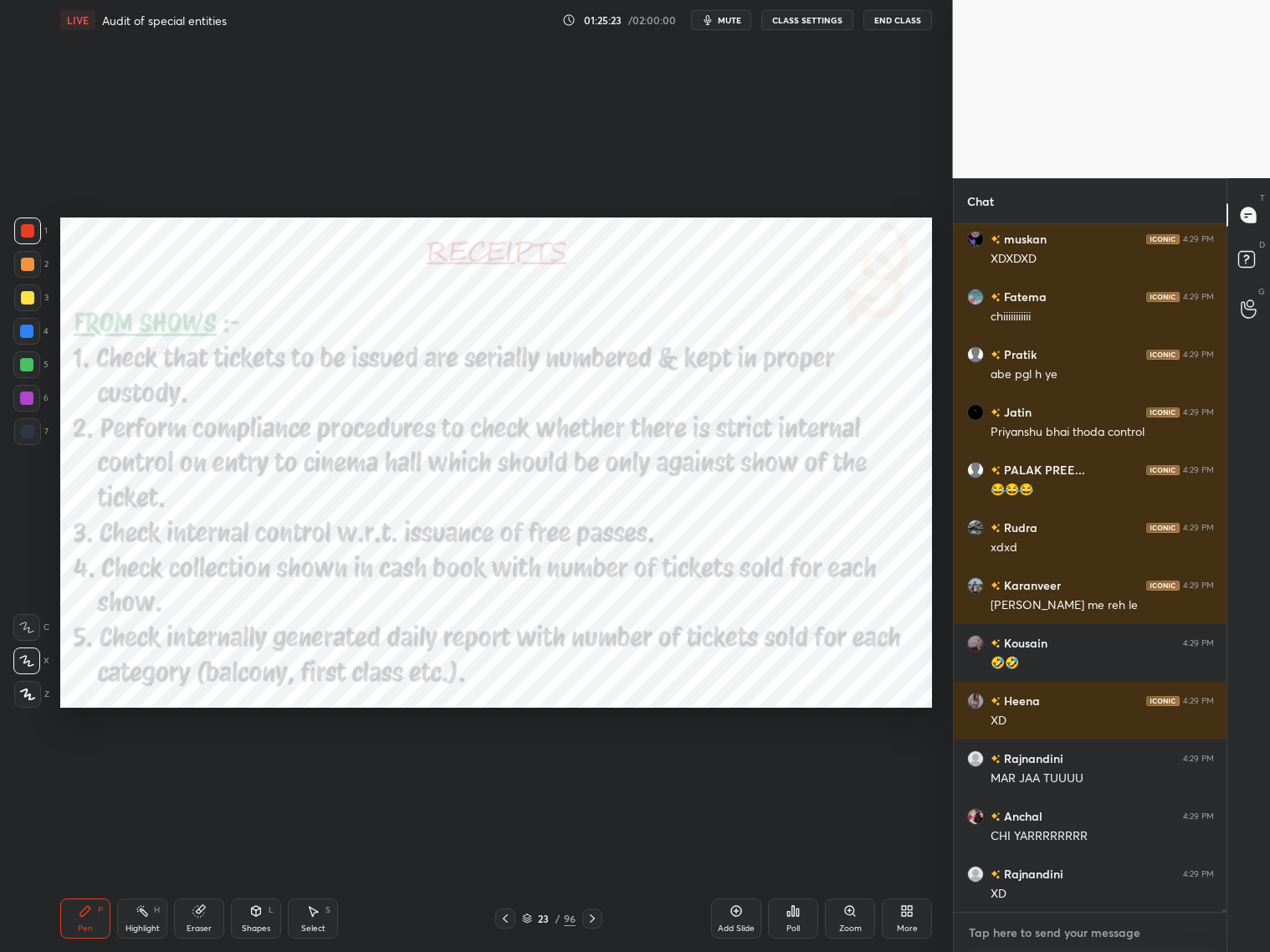
click at [1046, 768] on textarea at bounding box center [1091, 932] width 247 height 26
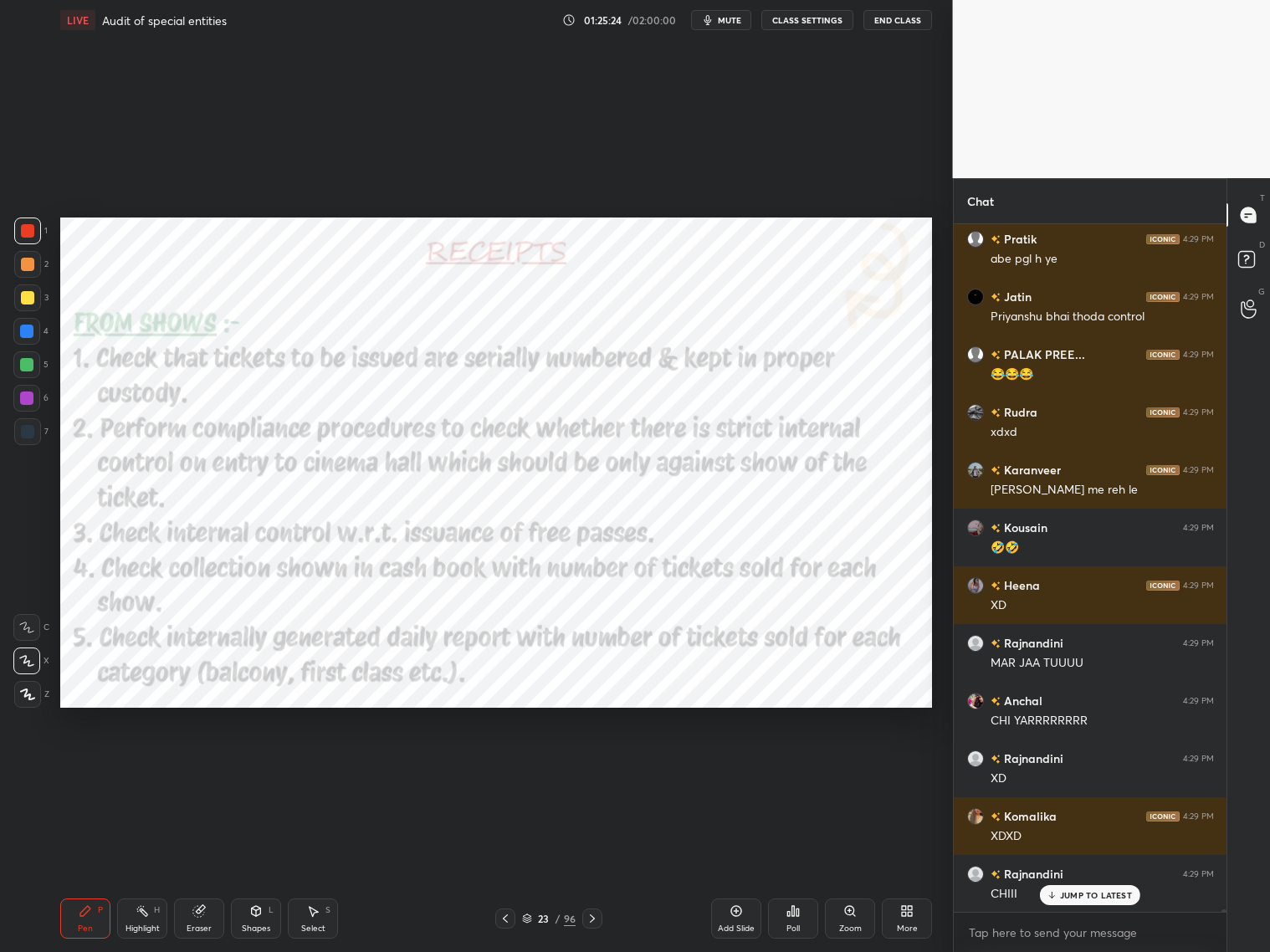
type textarea "x"
click at [1086, 768] on p "JUMP TO LATEST" at bounding box center [1096, 895] width 72 height 10
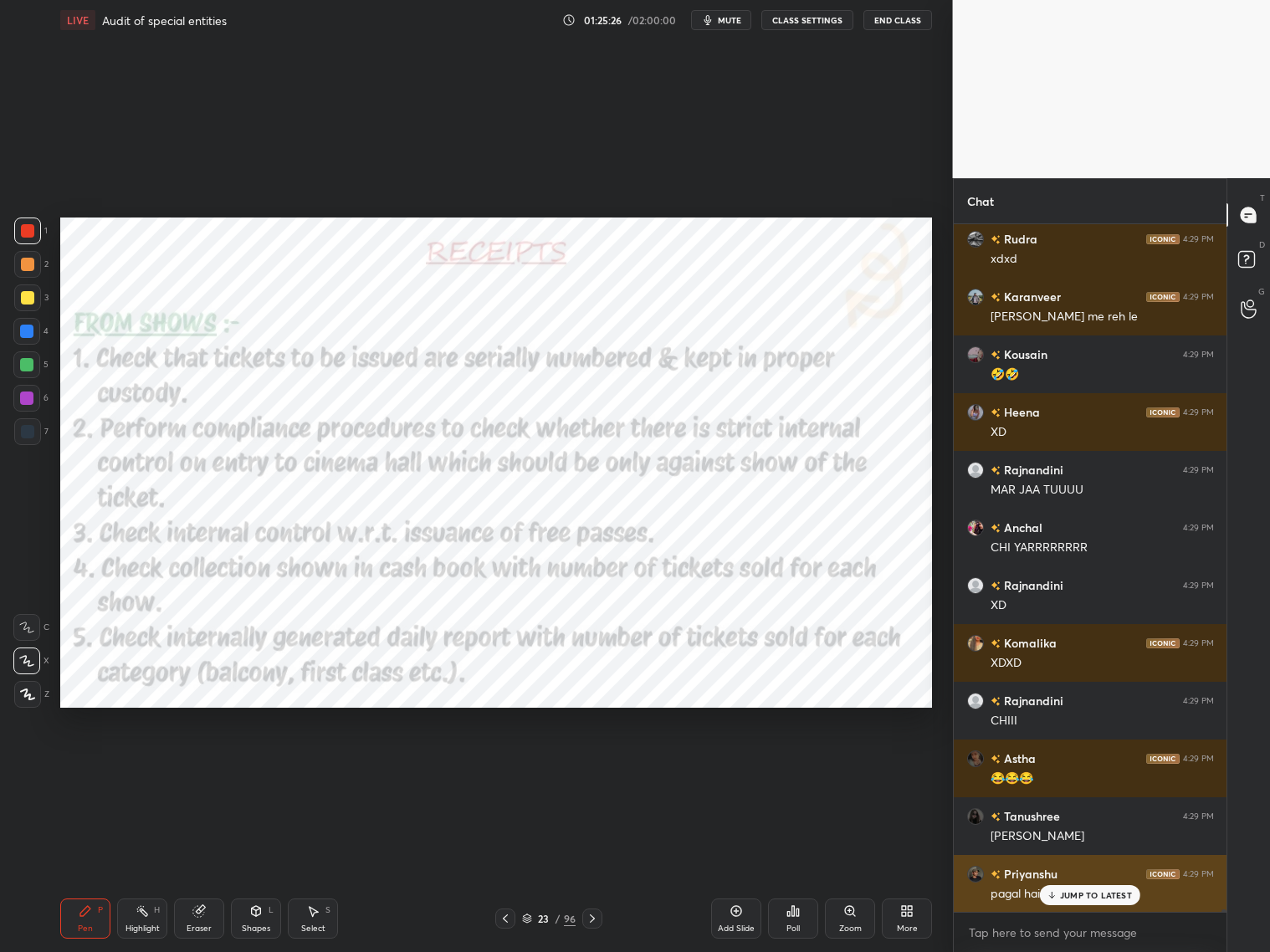
click at [1083, 768] on p "JUMP TO LATEST" at bounding box center [1096, 895] width 72 height 10
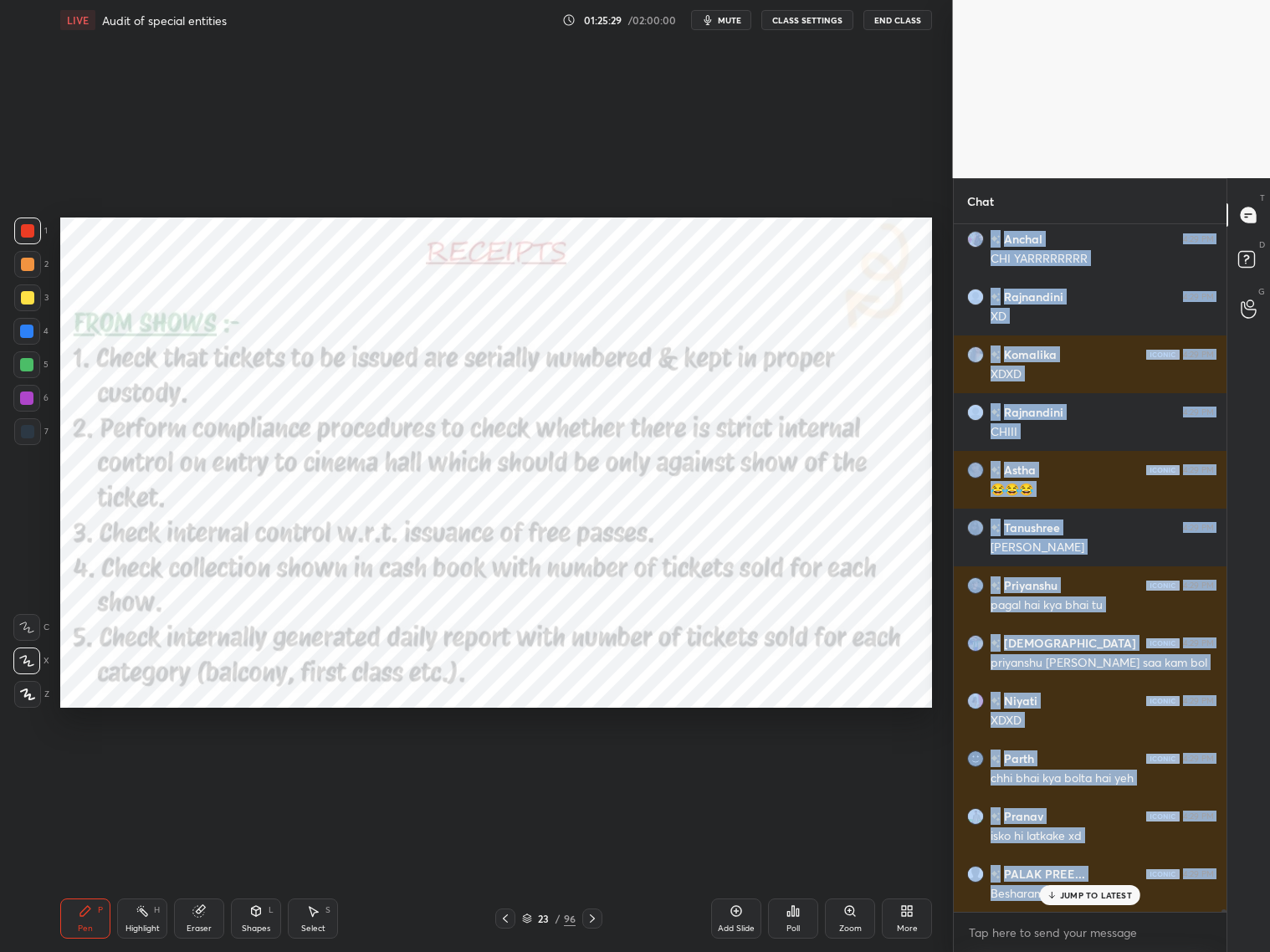
drag, startPoint x: 1062, startPoint y: 901, endPoint x: 1061, endPoint y: 887, distance: 14.0
click at [1062, 768] on div "JUMP TO LATEST" at bounding box center [1090, 895] width 101 height 20
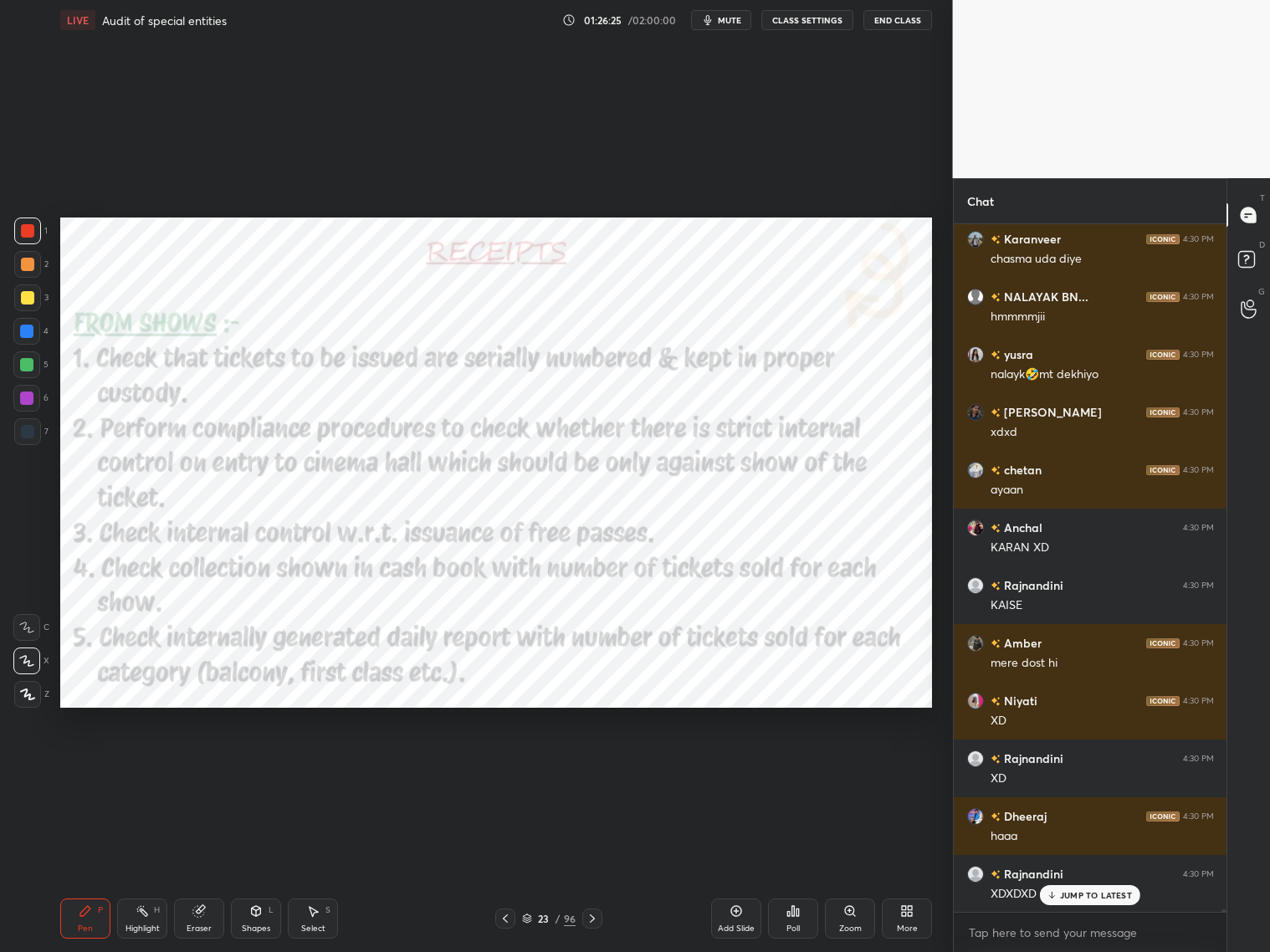
scroll to position [191263, 0]
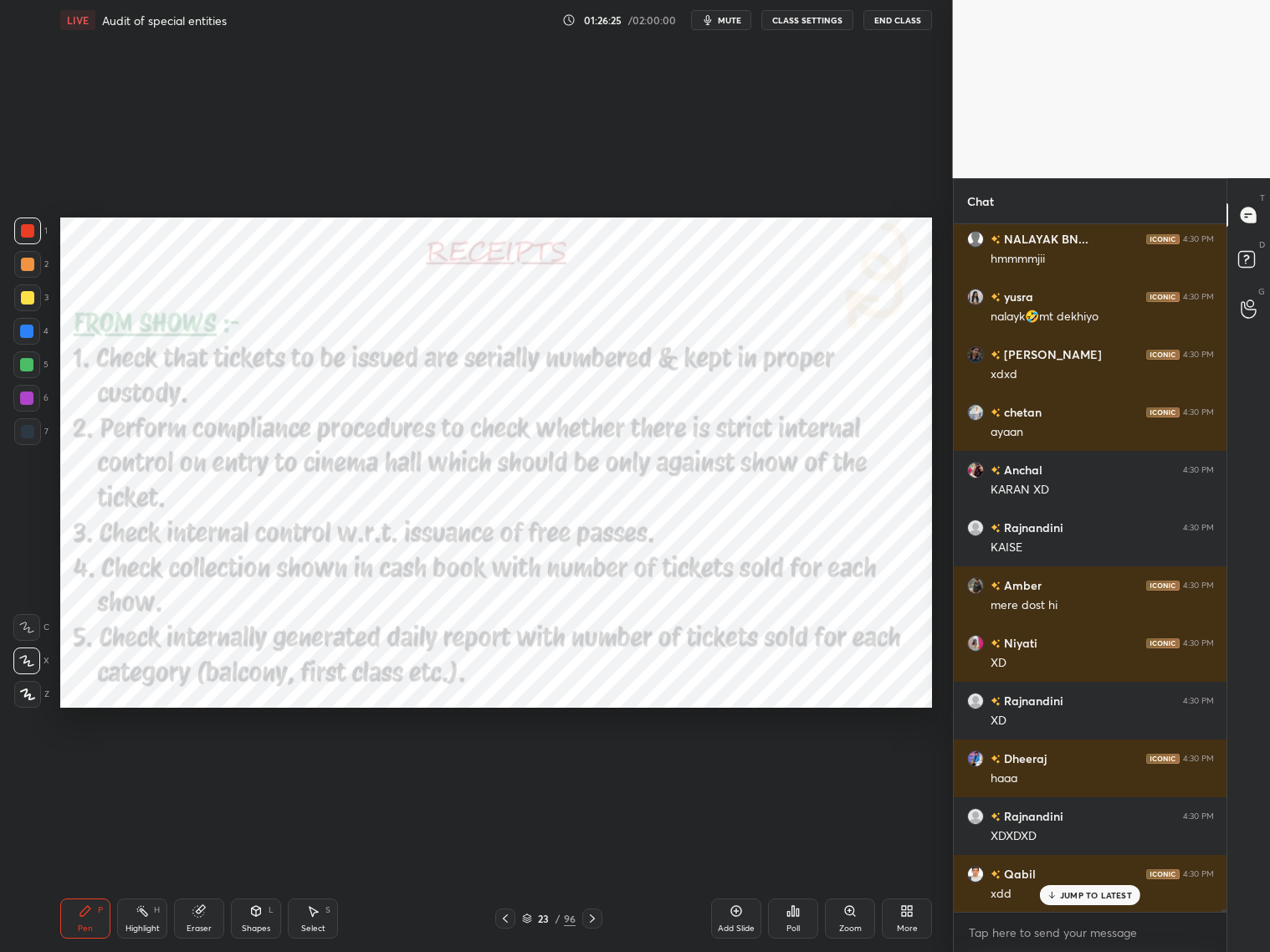
click at [599, 768] on div at bounding box center [593, 919] width 20 height 20
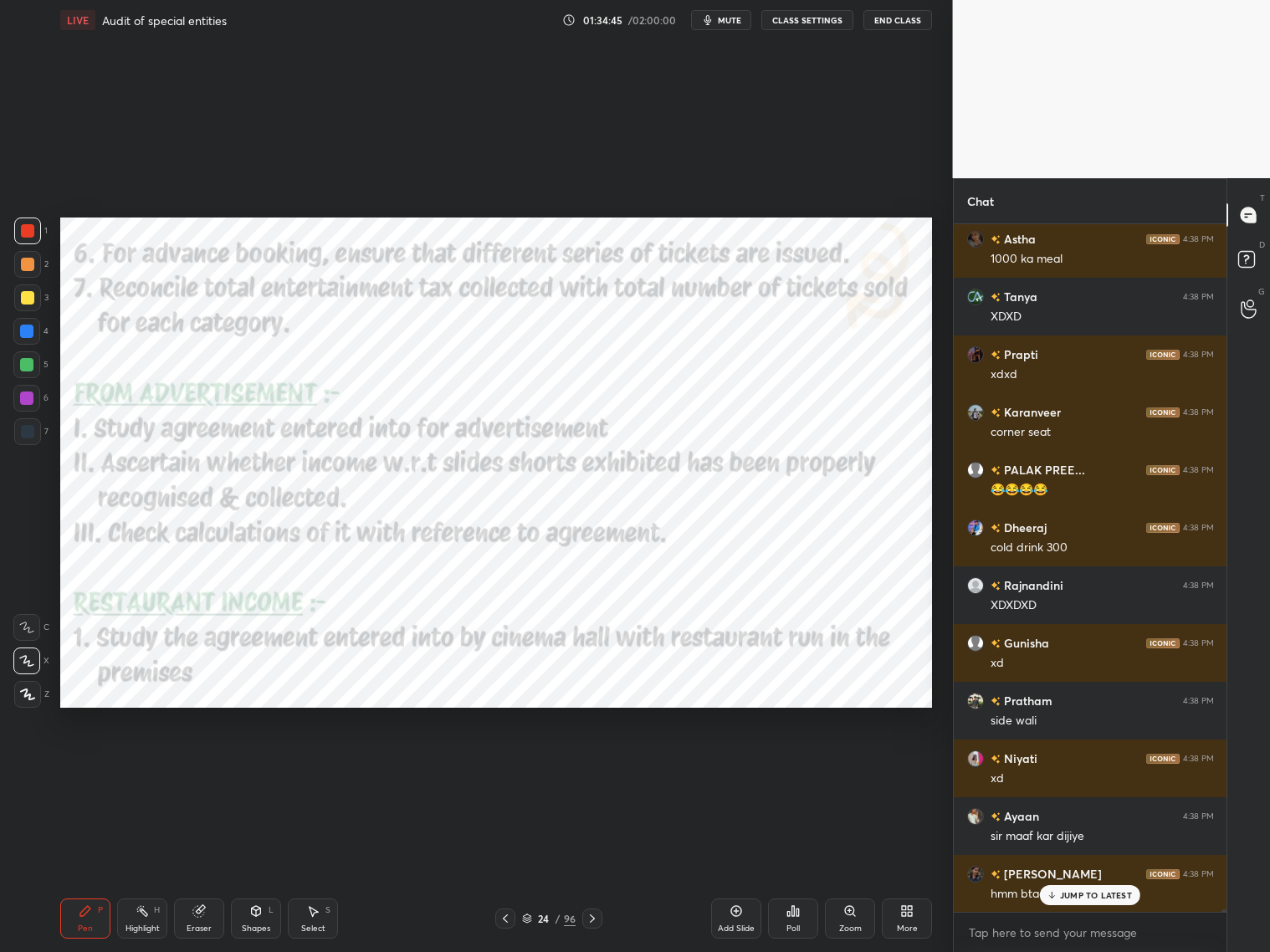
scroll to position [217788, 0]
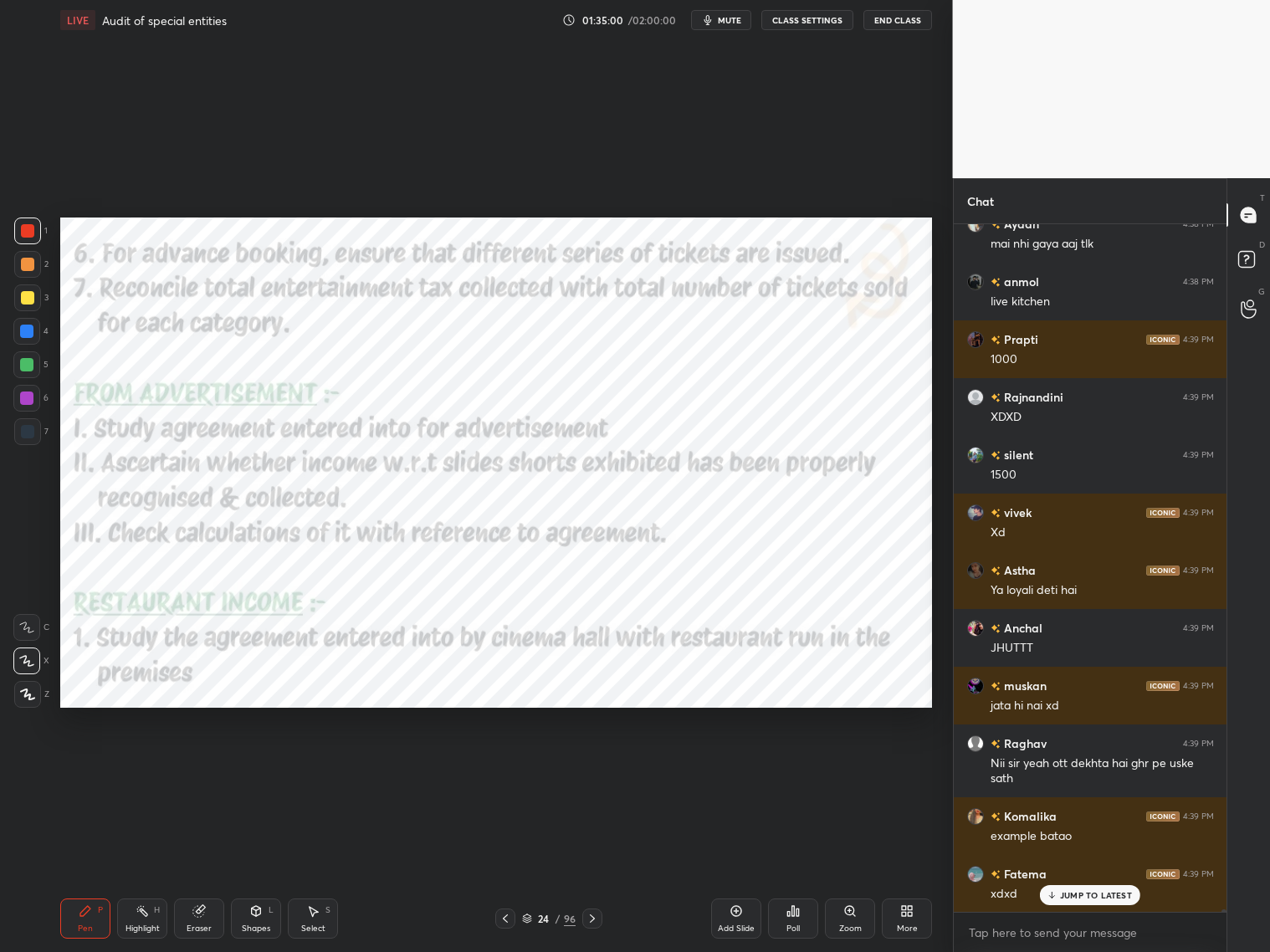
click at [209, 768] on div "Eraser" at bounding box center [198, 918] width 50 height 40
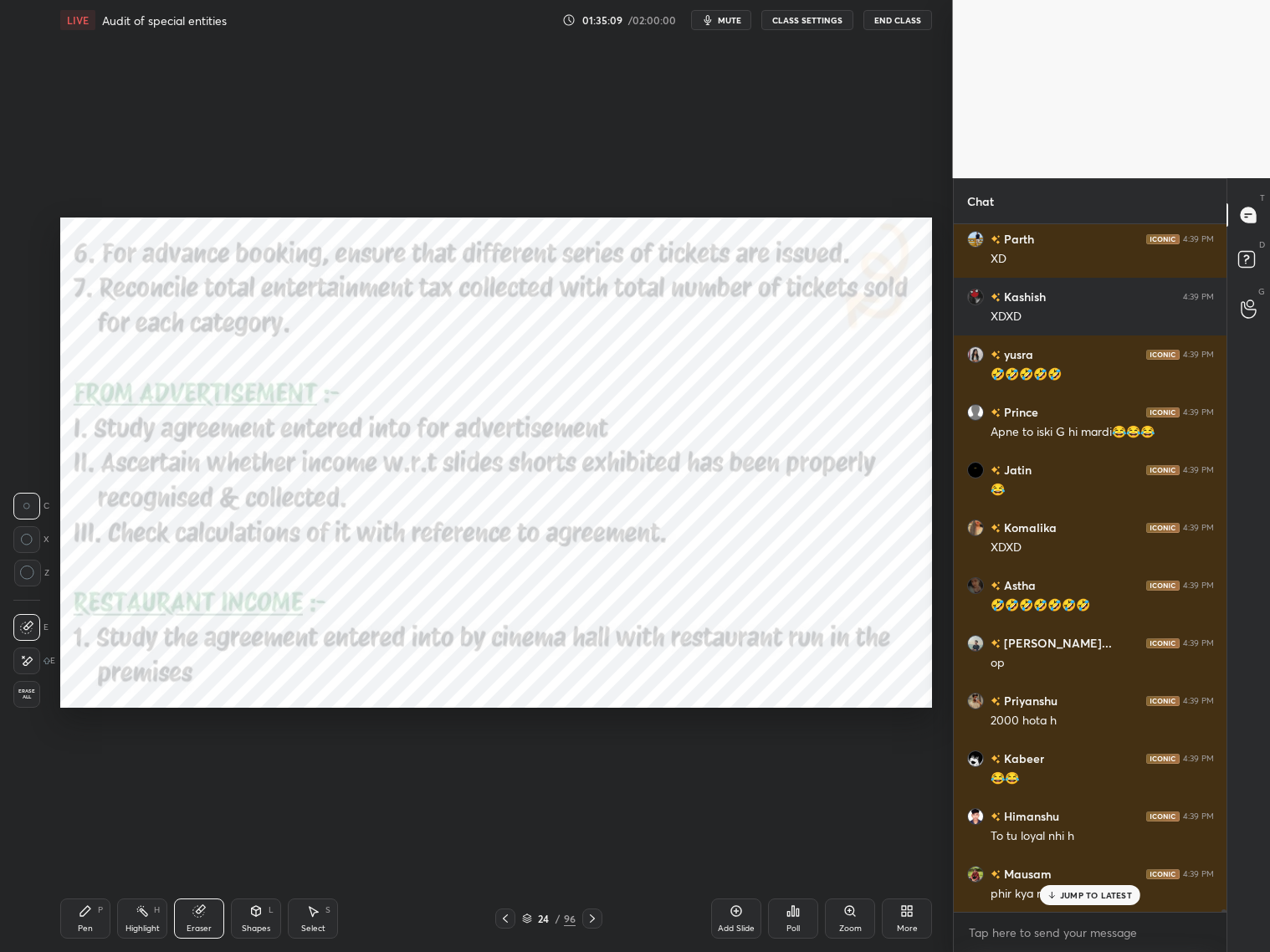
click at [97, 768] on div "Pen P" at bounding box center [85, 918] width 50 height 40
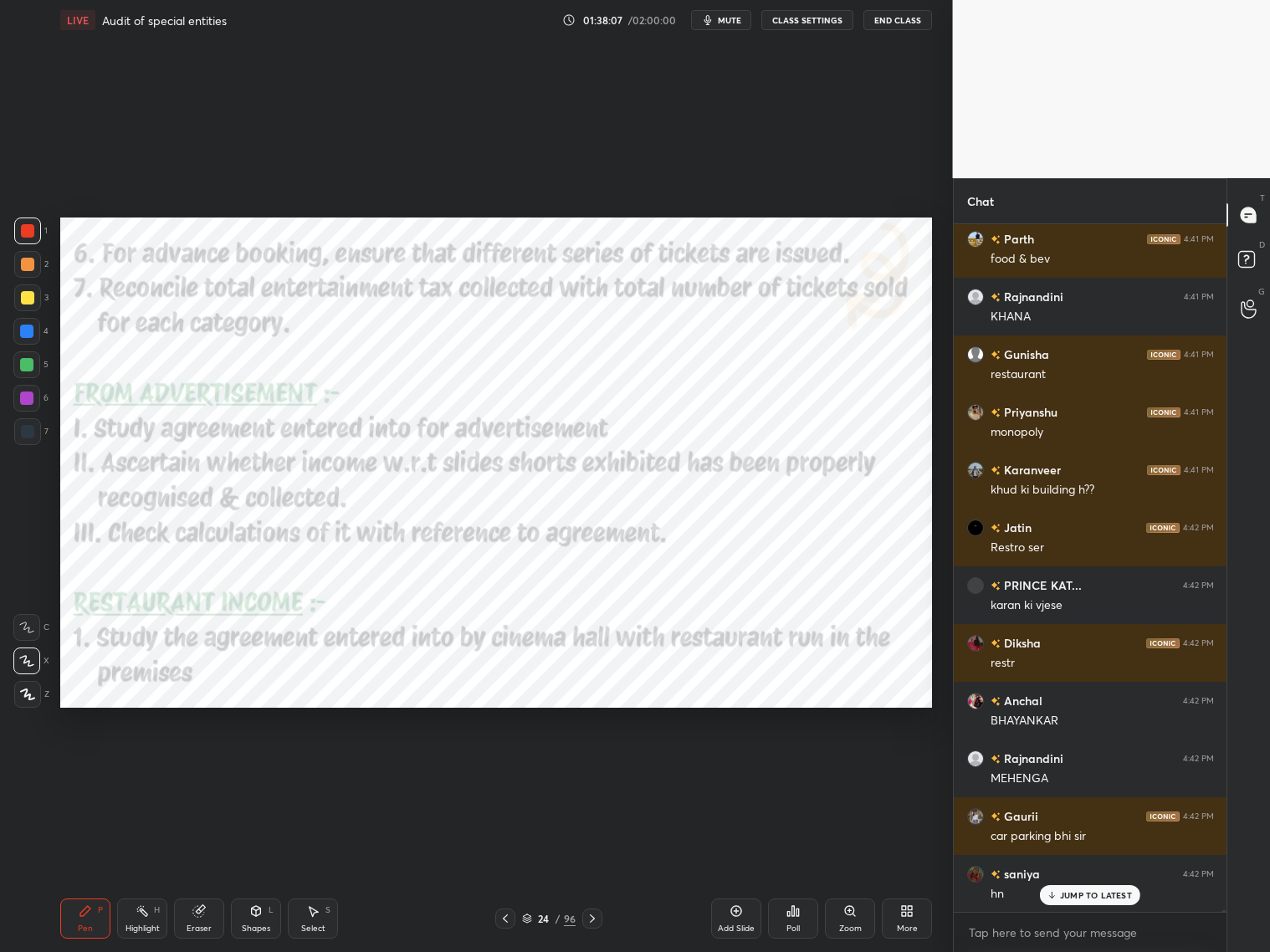
scroll to position [231385, 0]
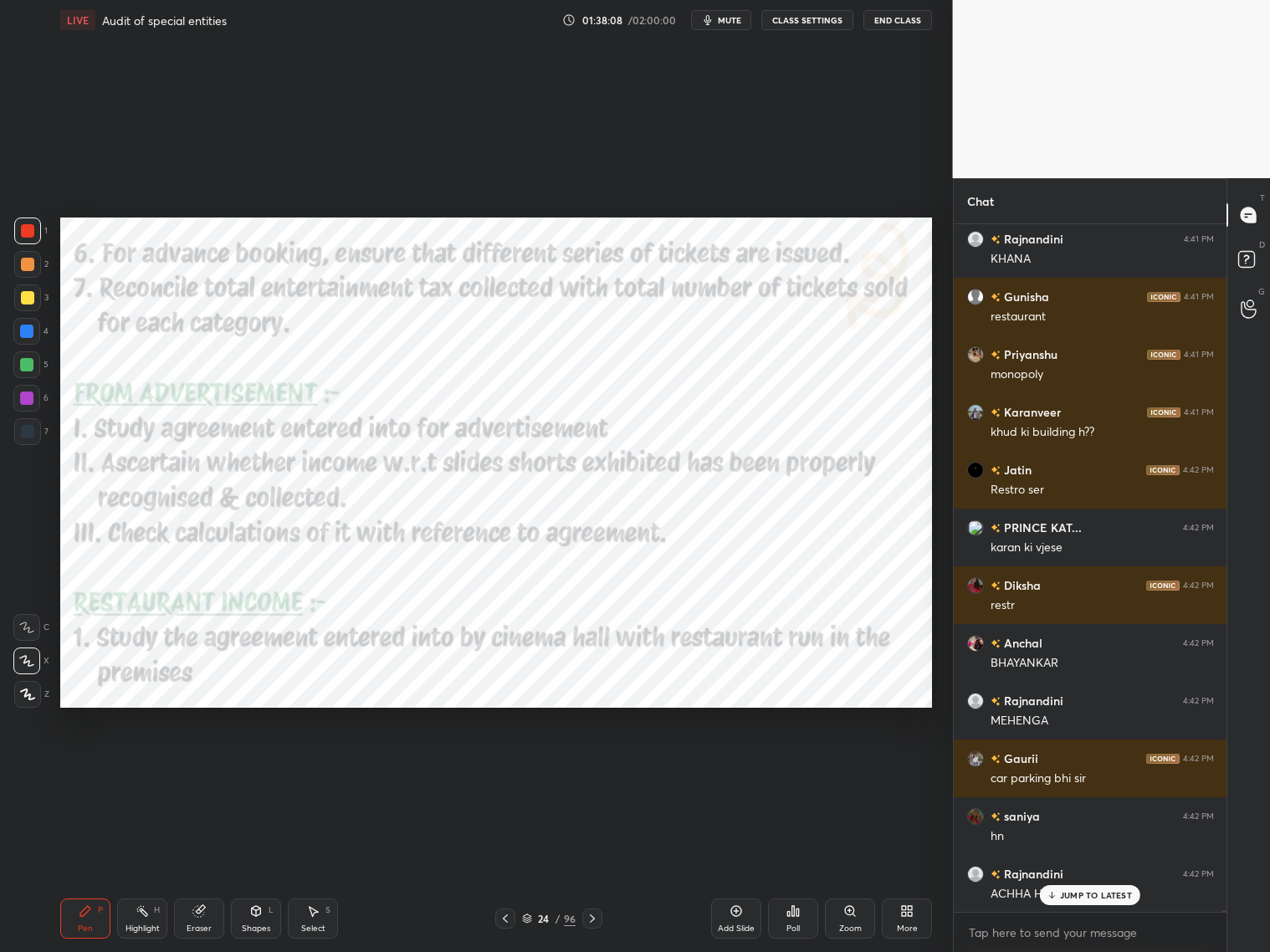
click at [1072, 768] on p "JUMP TO LATEST" at bounding box center [1096, 895] width 72 height 10
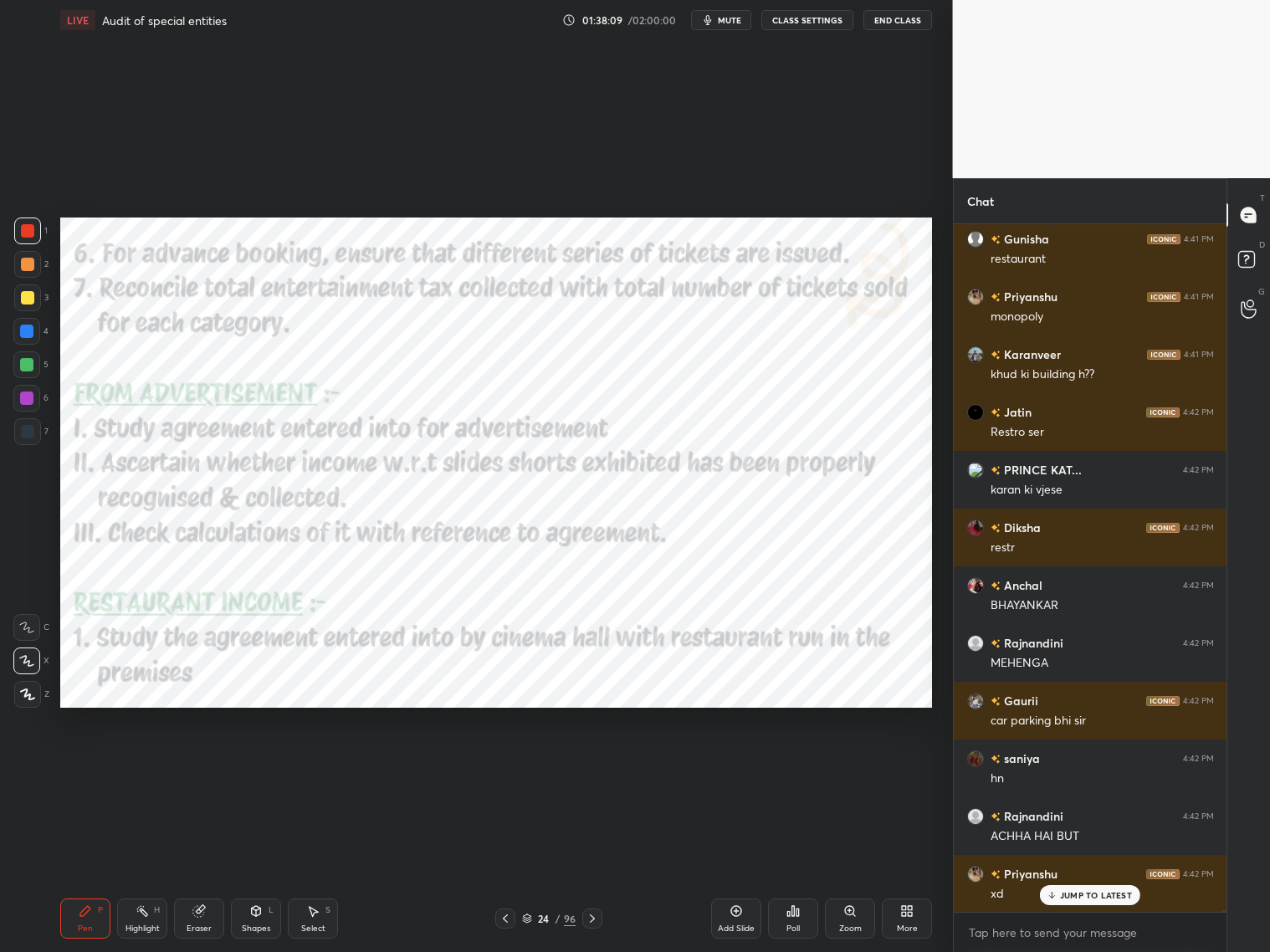
click at [1059, 768] on div "JUMP TO LATEST" at bounding box center [1090, 895] width 101 height 20
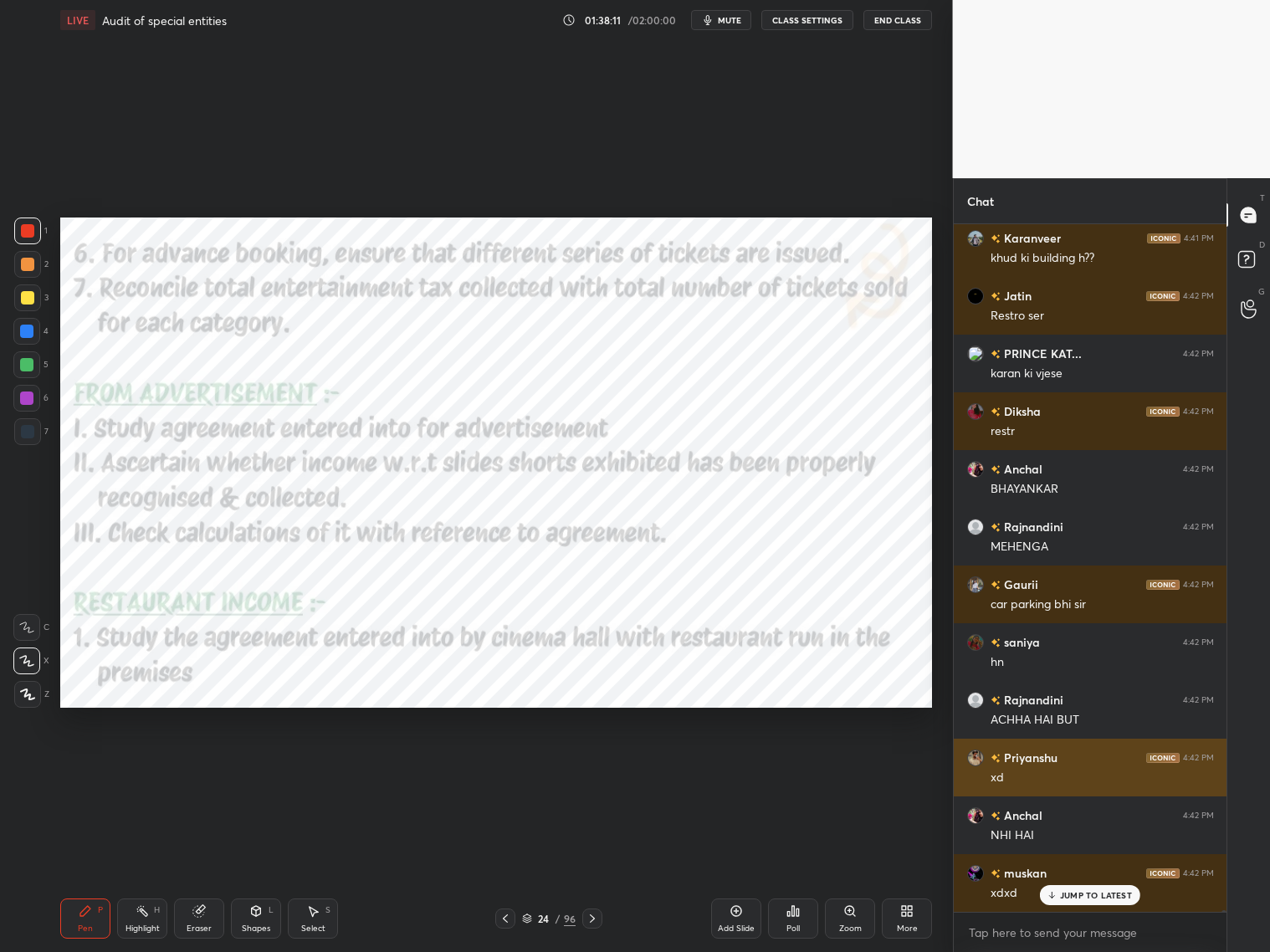
scroll to position [231674, 0]
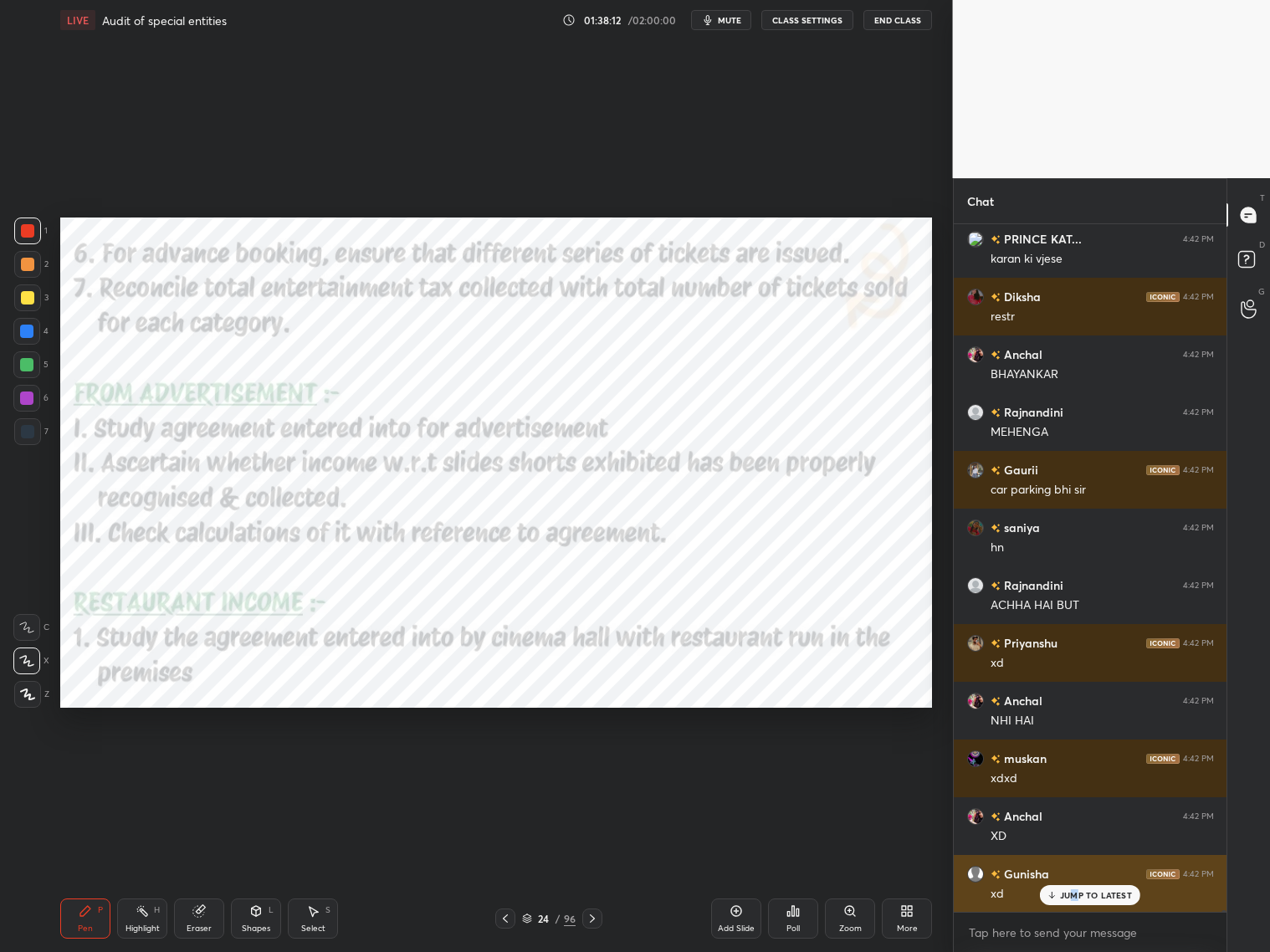
drag, startPoint x: 1075, startPoint y: 892, endPoint x: 1090, endPoint y: 884, distance: 17.0
click at [1073, 768] on p "JUMP TO LATEST" at bounding box center [1096, 895] width 72 height 10
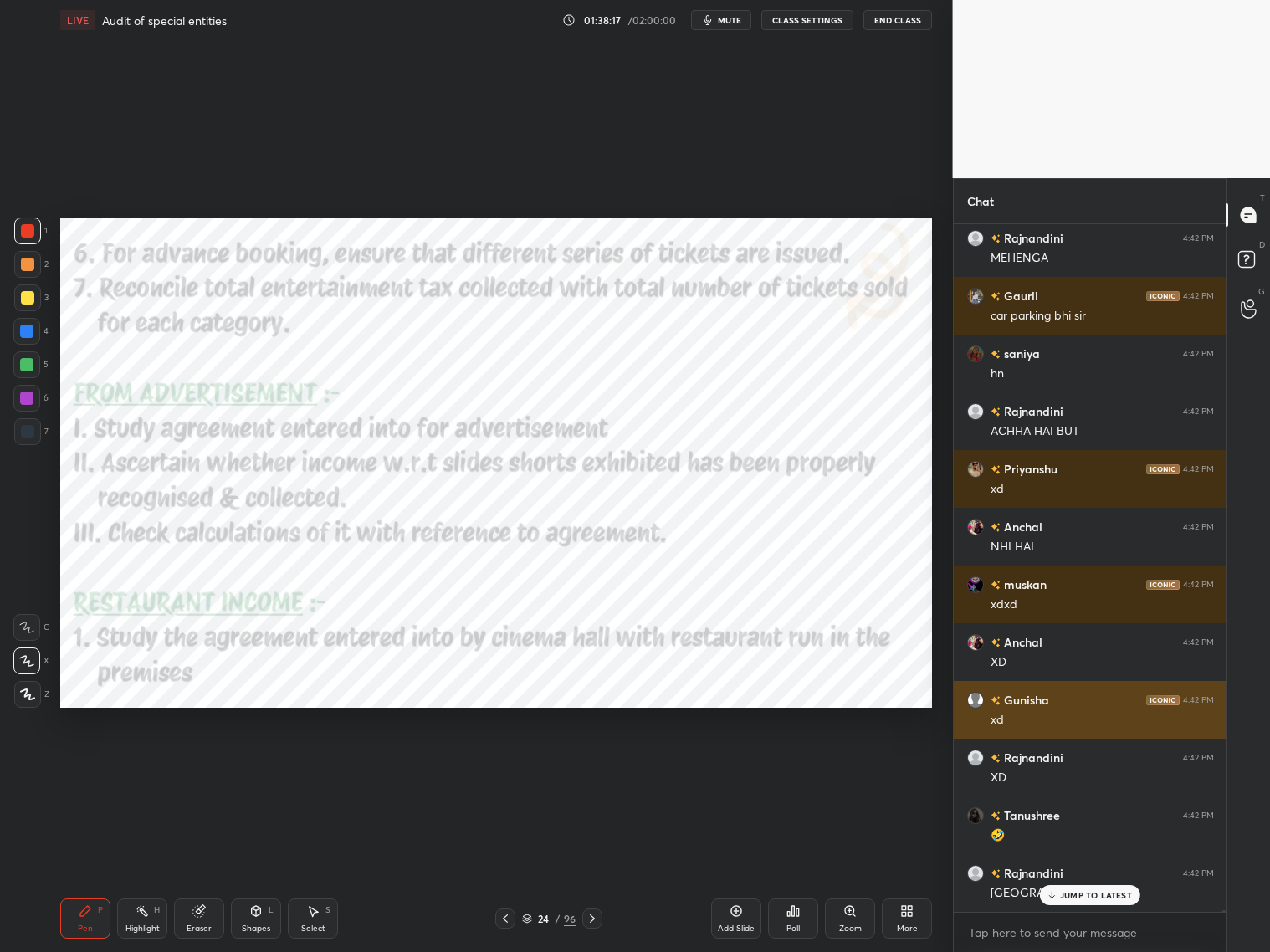
scroll to position [231905, 0]
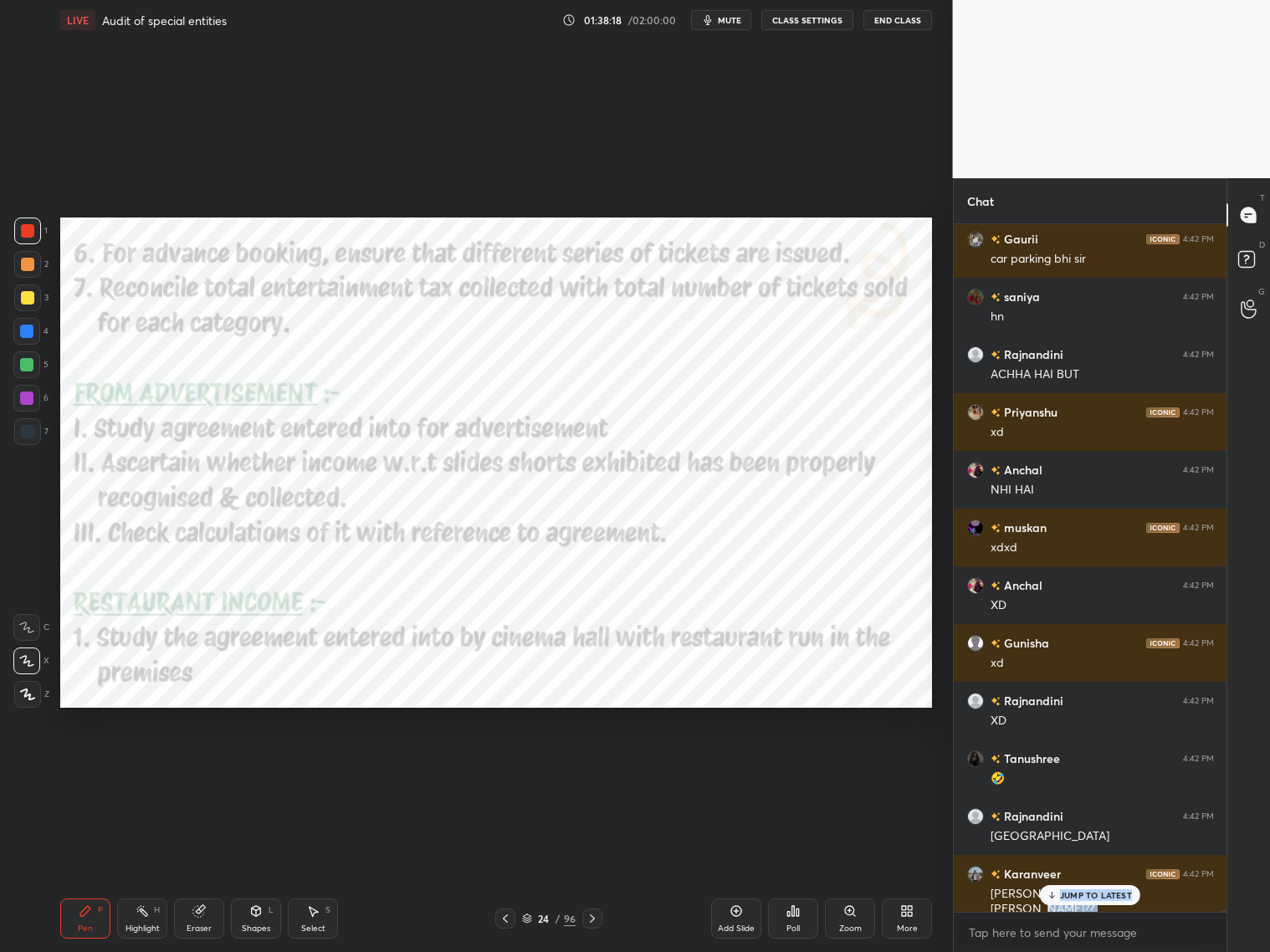
click at [1086, 768] on div "Parth 4:41 PM food & [PERSON_NAME][GEOGRAPHIC_DATA] 4:41 PM KHANA Gunisha 4:41 …" at bounding box center [1090, 567] width 273 height 687
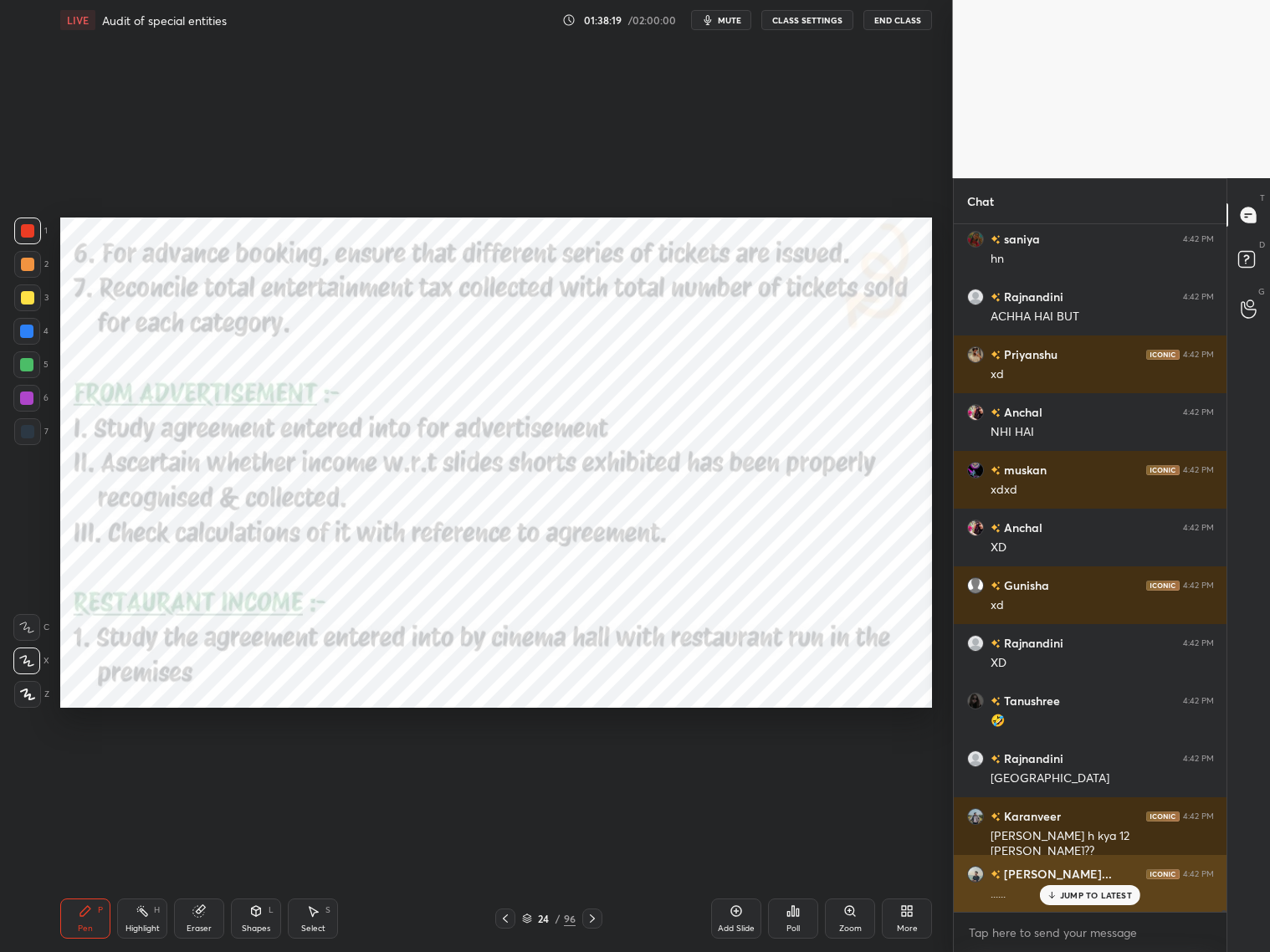
click at [1074, 768] on p "JUMP TO LATEST" at bounding box center [1096, 895] width 72 height 10
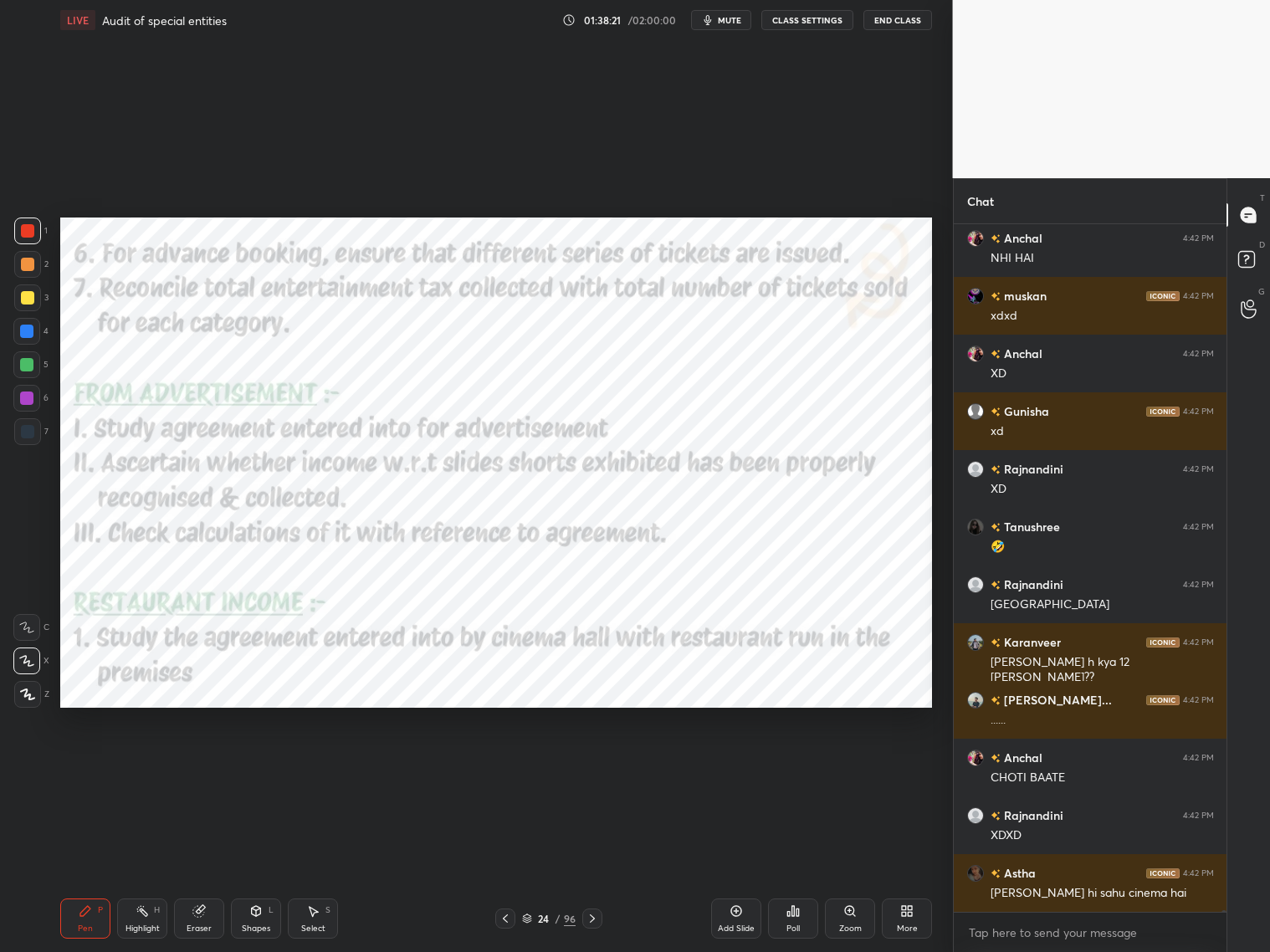
scroll to position [232193, 0]
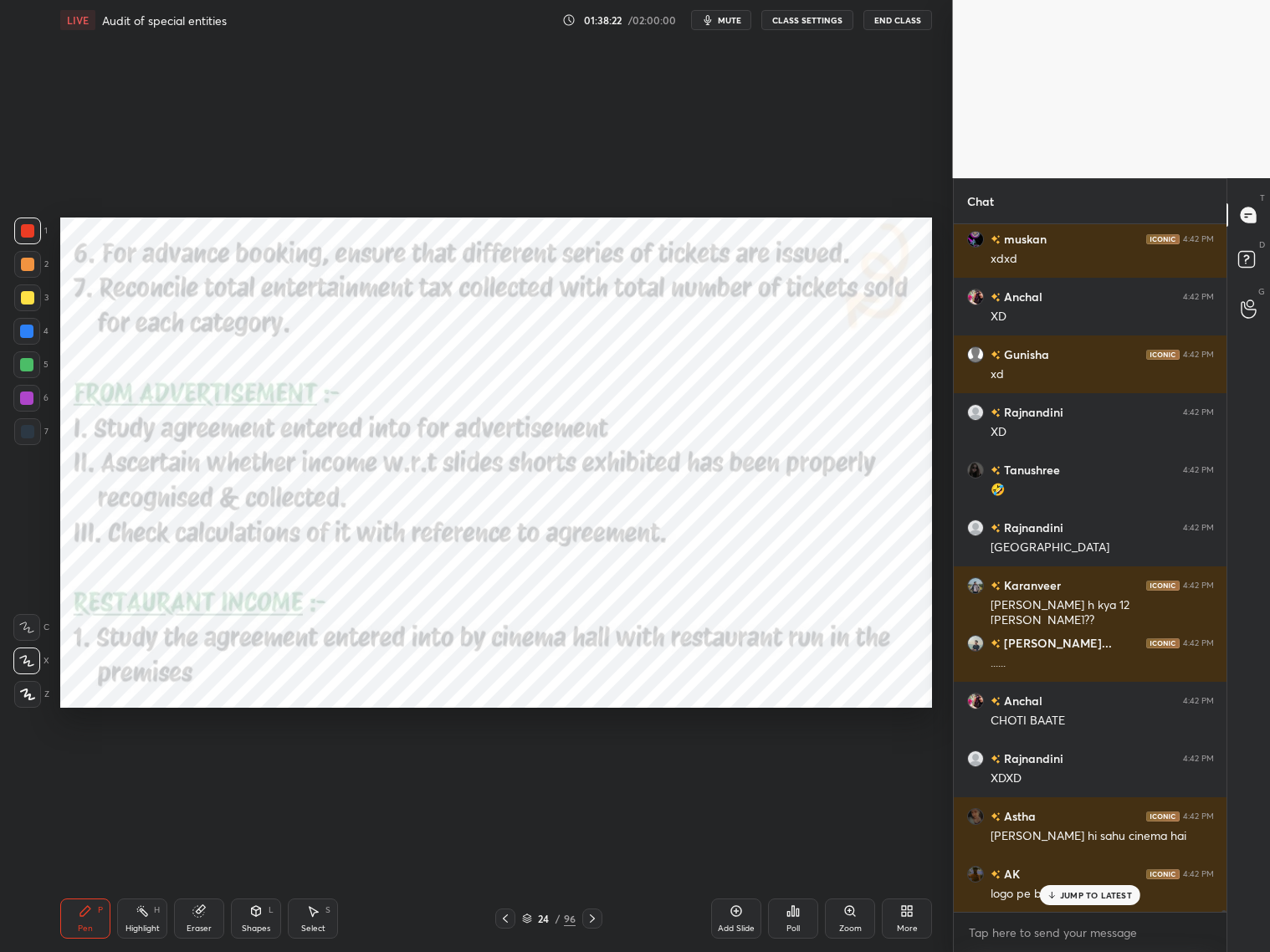
click at [1072, 768] on p "JUMP TO LATEST" at bounding box center [1096, 895] width 72 height 10
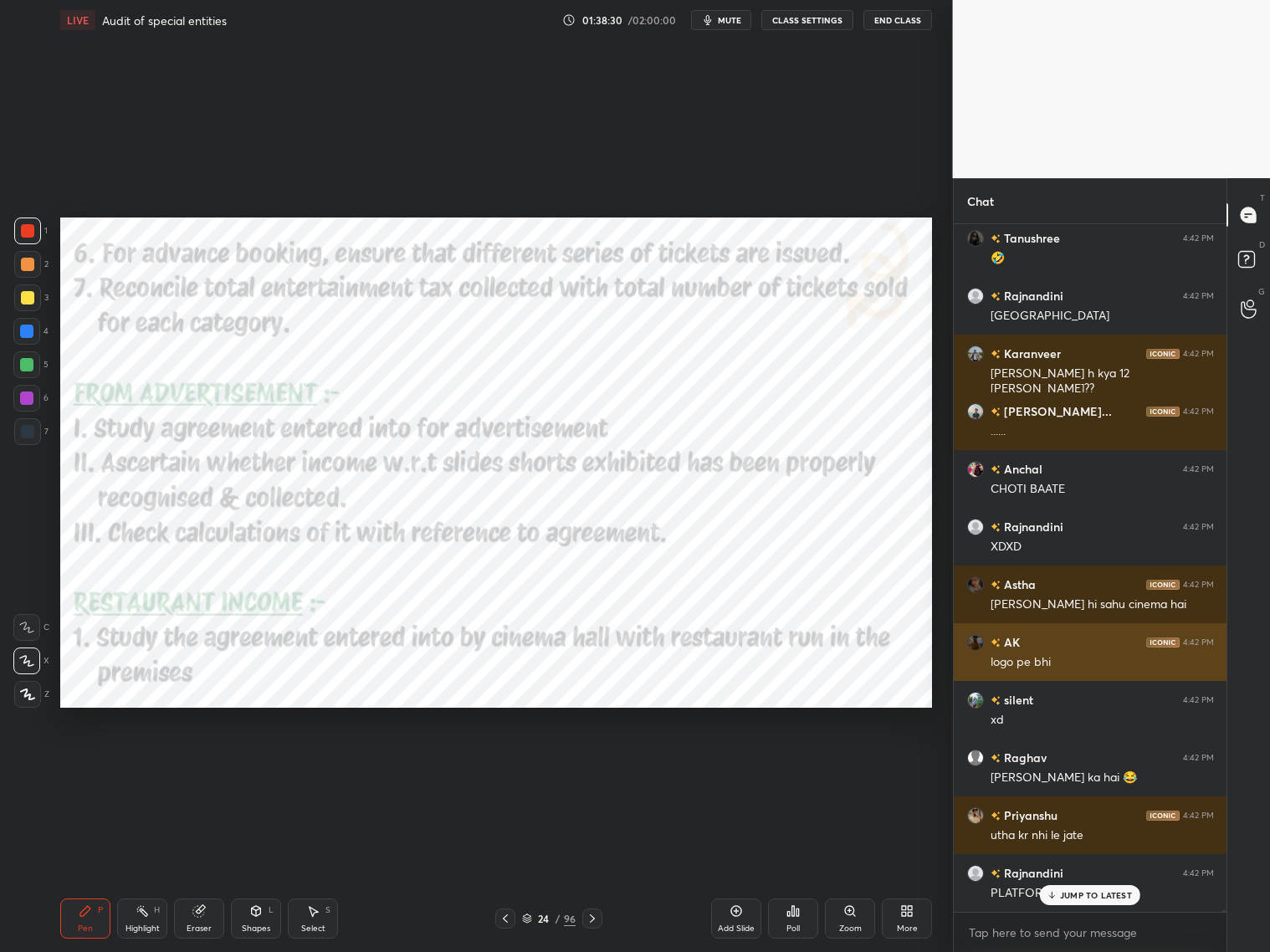
scroll to position [232482, 0]
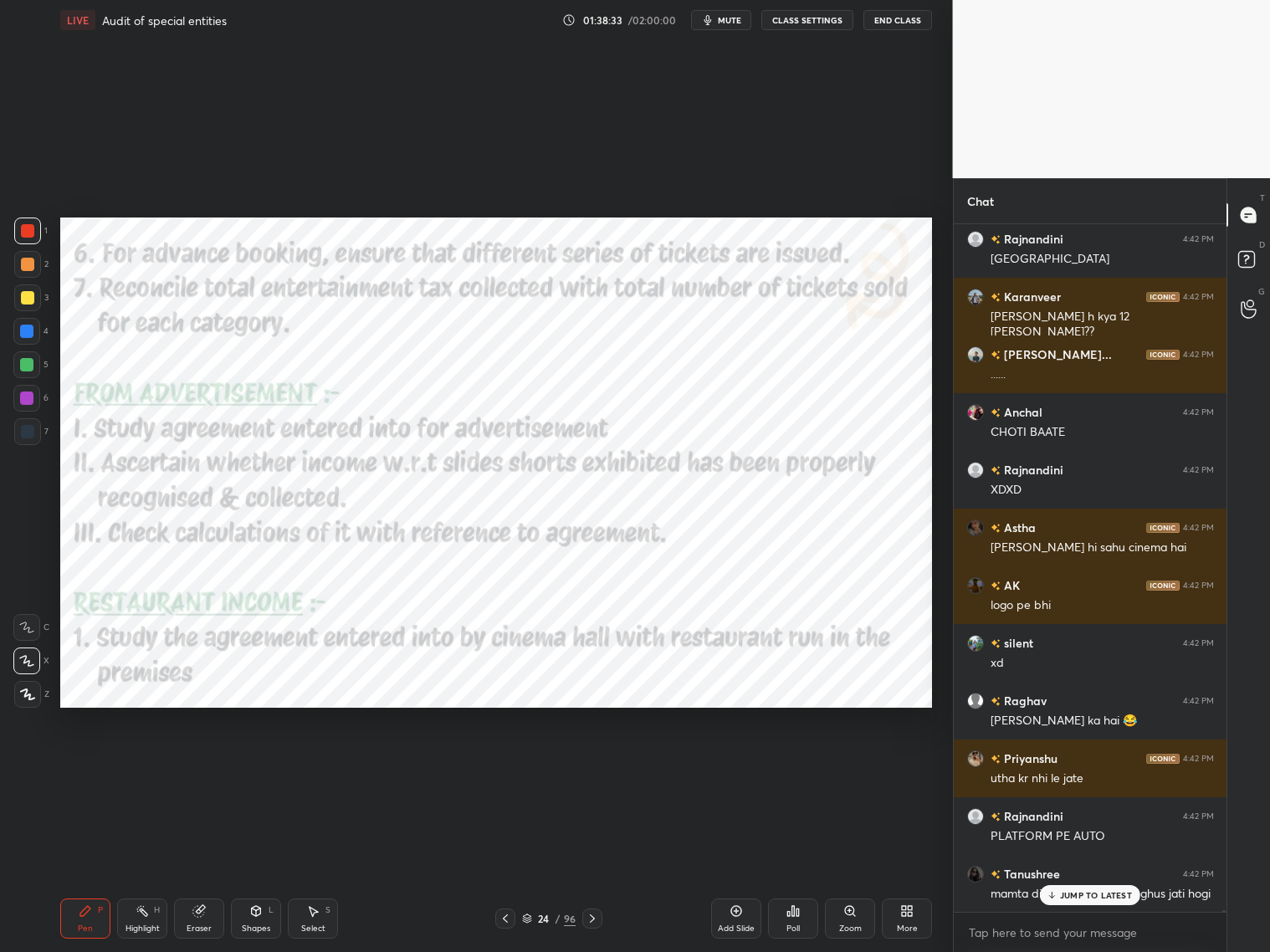
drag, startPoint x: 584, startPoint y: 920, endPoint x: 575, endPoint y: 917, distance: 9.5
click at [584, 768] on div at bounding box center [593, 919] width 20 height 20
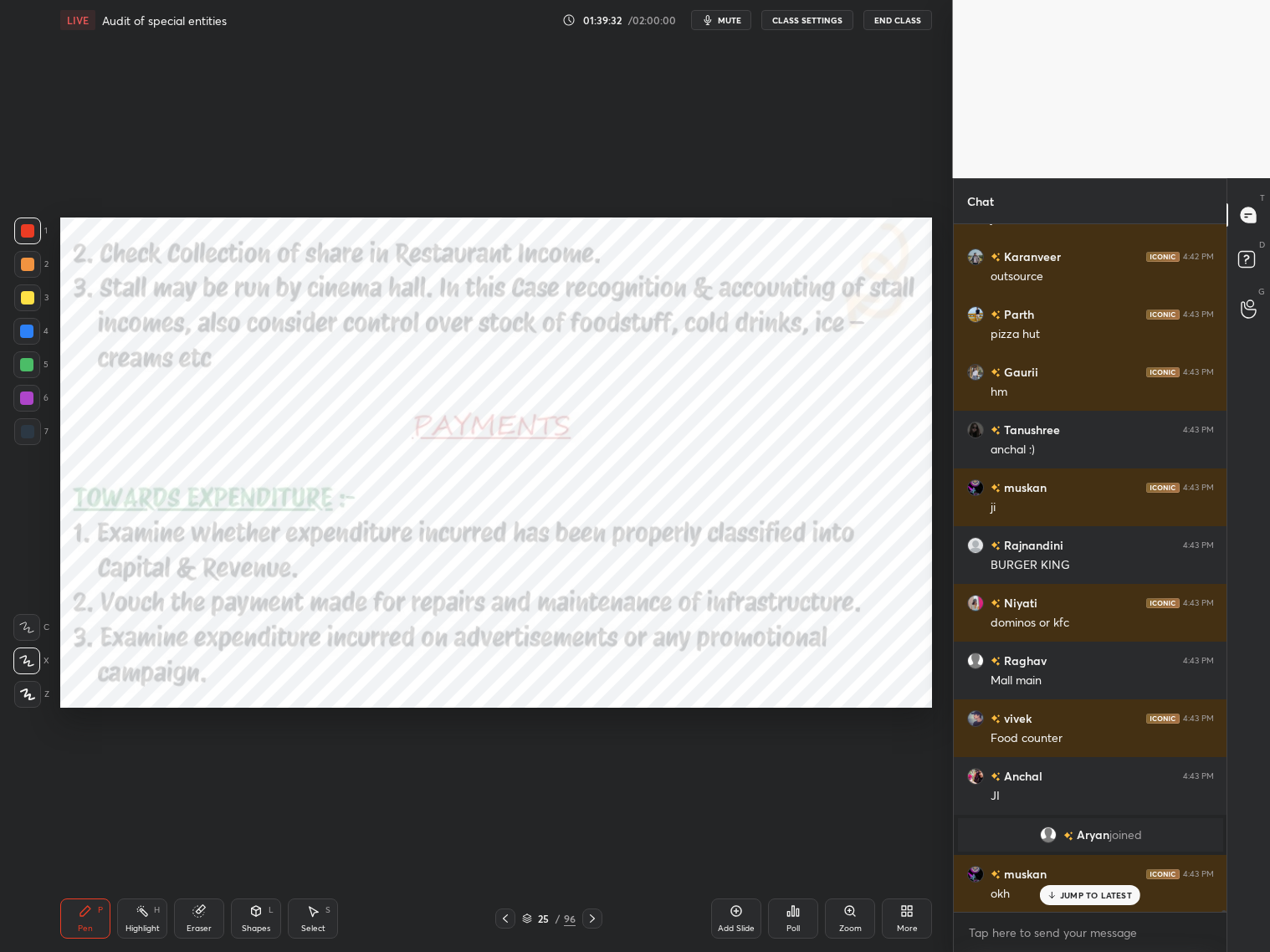
scroll to position [233330, 0]
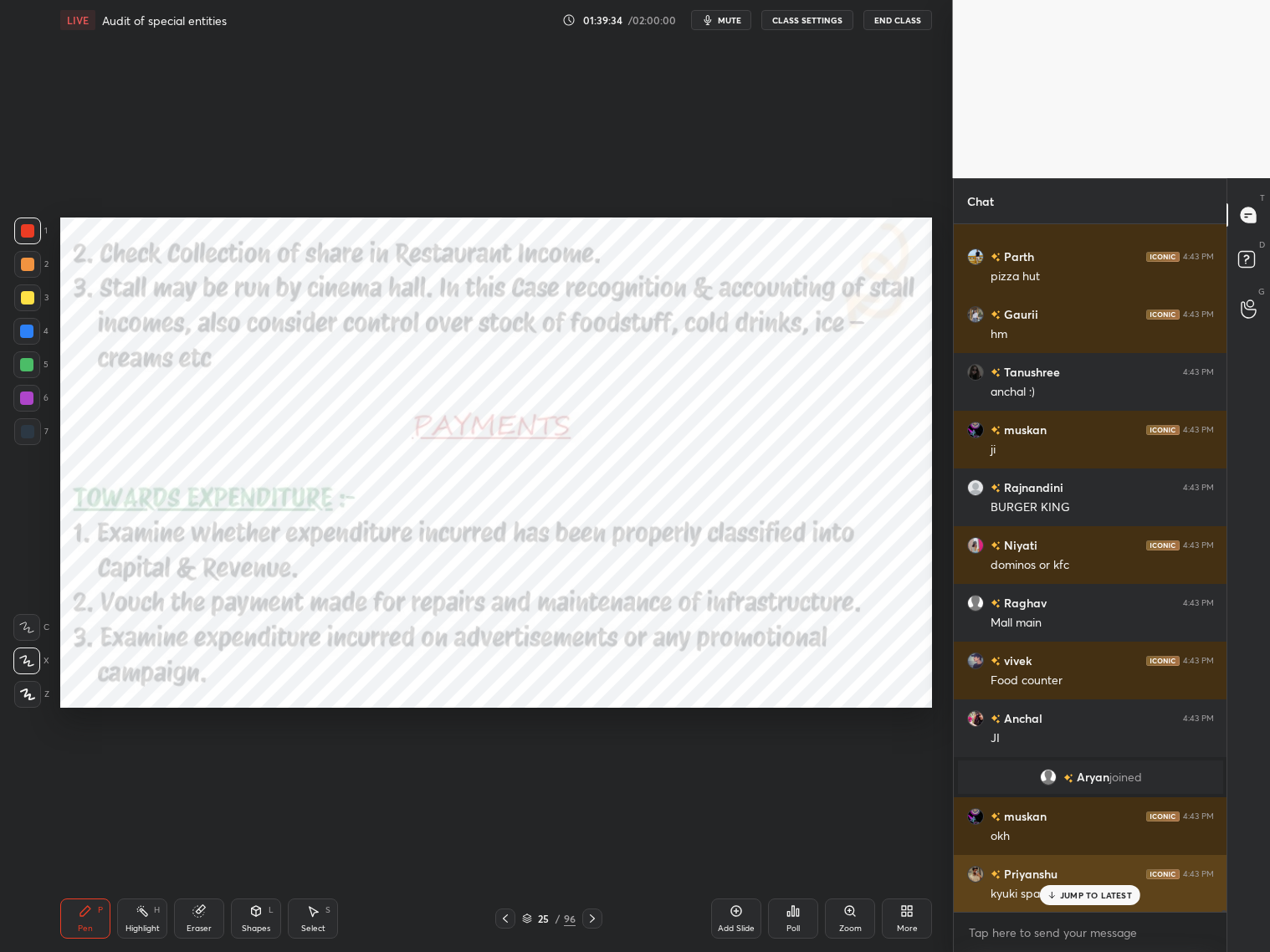
click at [1077, 768] on p "JUMP TO LATEST" at bounding box center [1096, 895] width 72 height 10
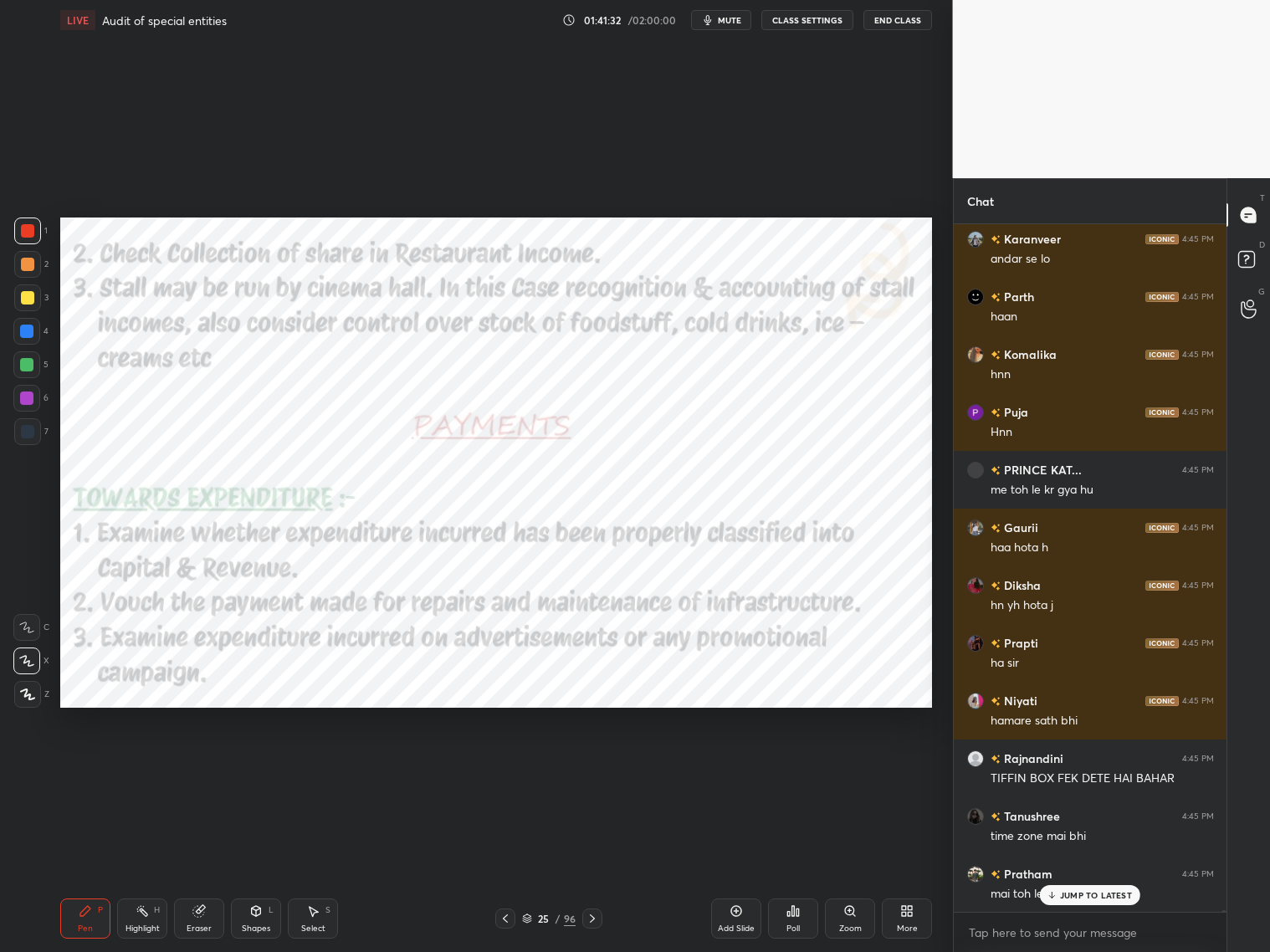
scroll to position [240159, 0]
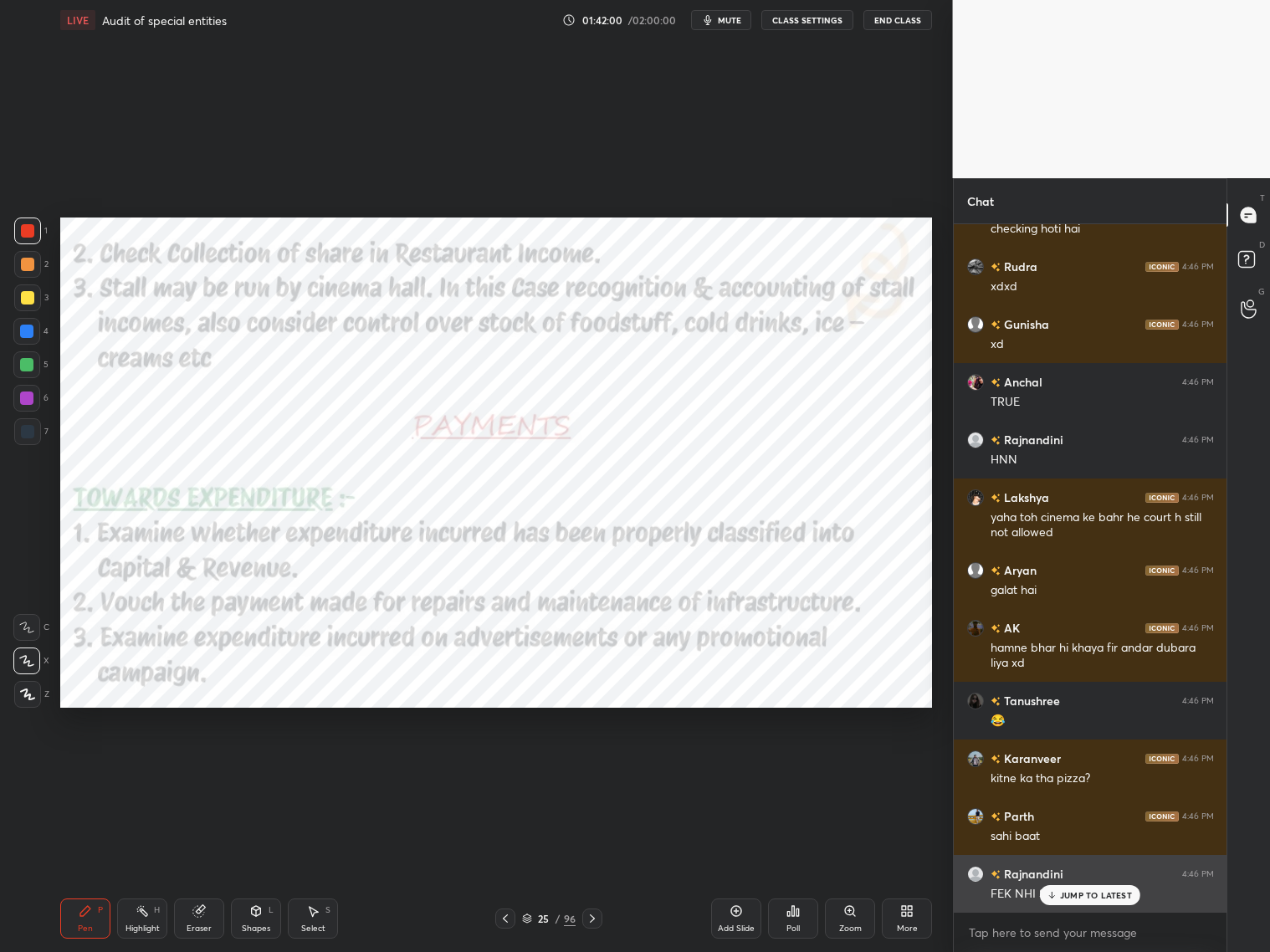
drag, startPoint x: 1067, startPoint y: 890, endPoint x: 1075, endPoint y: 884, distance: 10.0
click at [1077, 768] on p "JUMP TO LATEST" at bounding box center [1096, 895] width 72 height 10
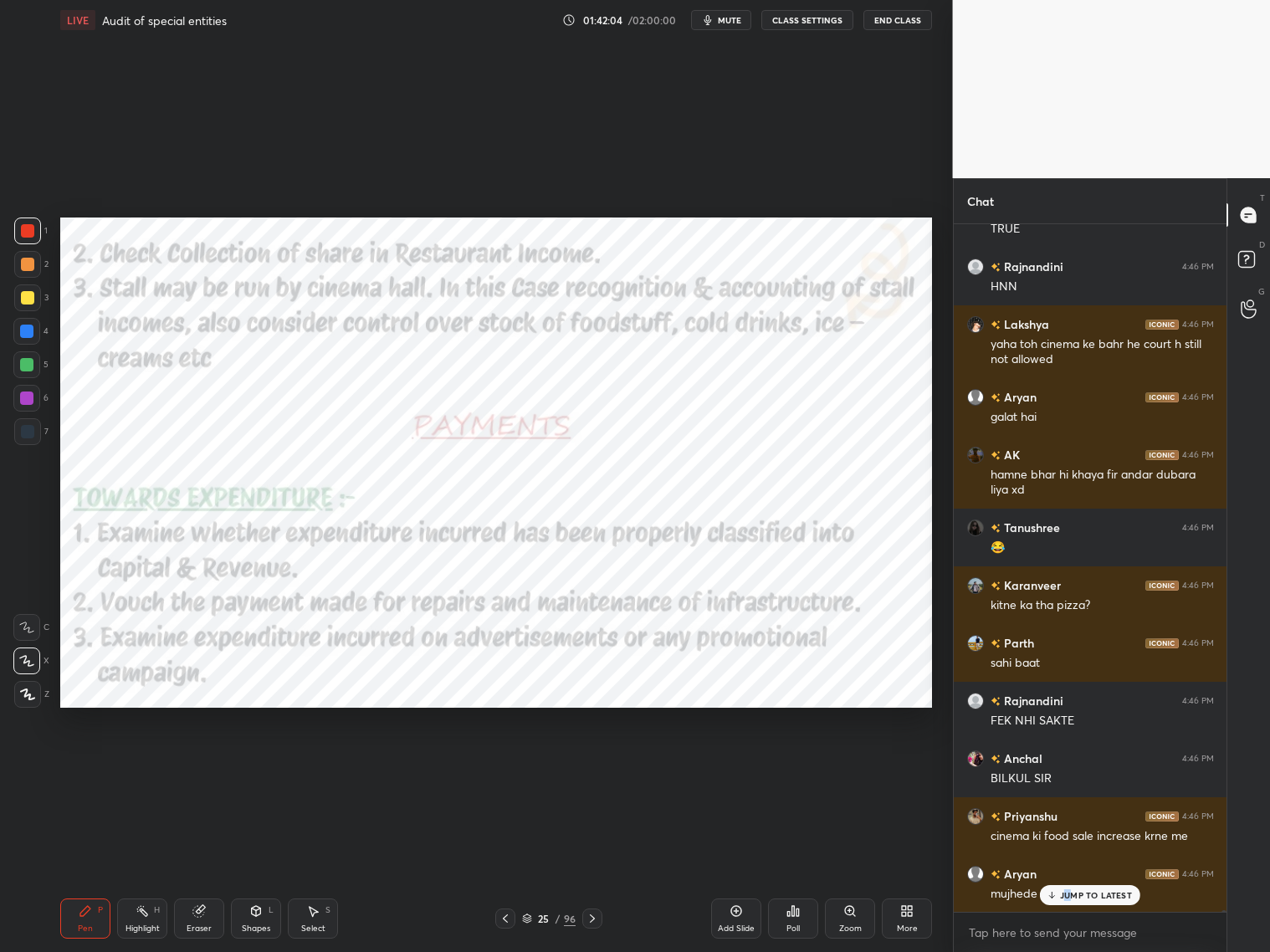
click at [1069, 768] on p "JUMP TO LATEST" at bounding box center [1096, 895] width 72 height 10
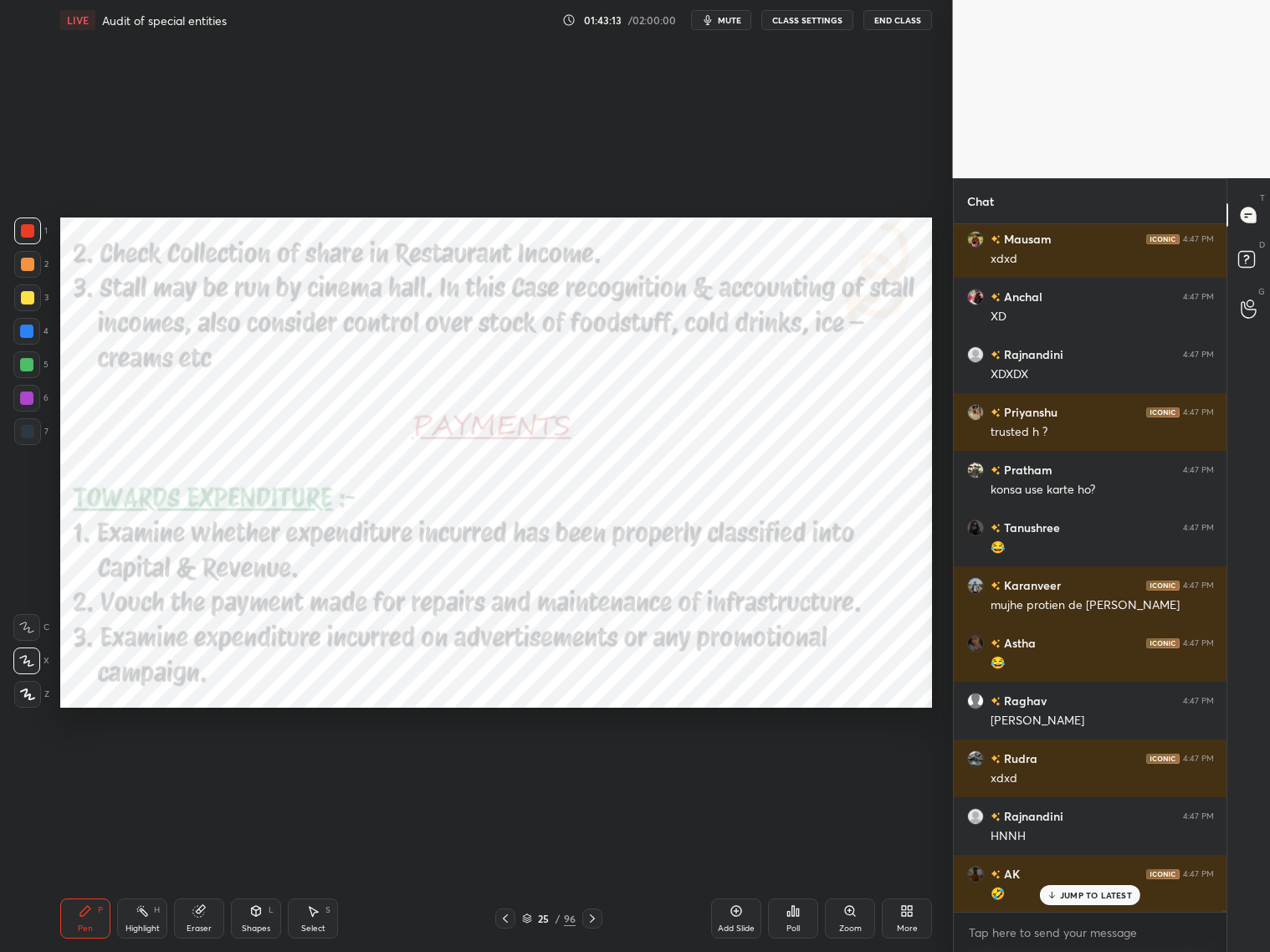
scroll to position [245762, 0]
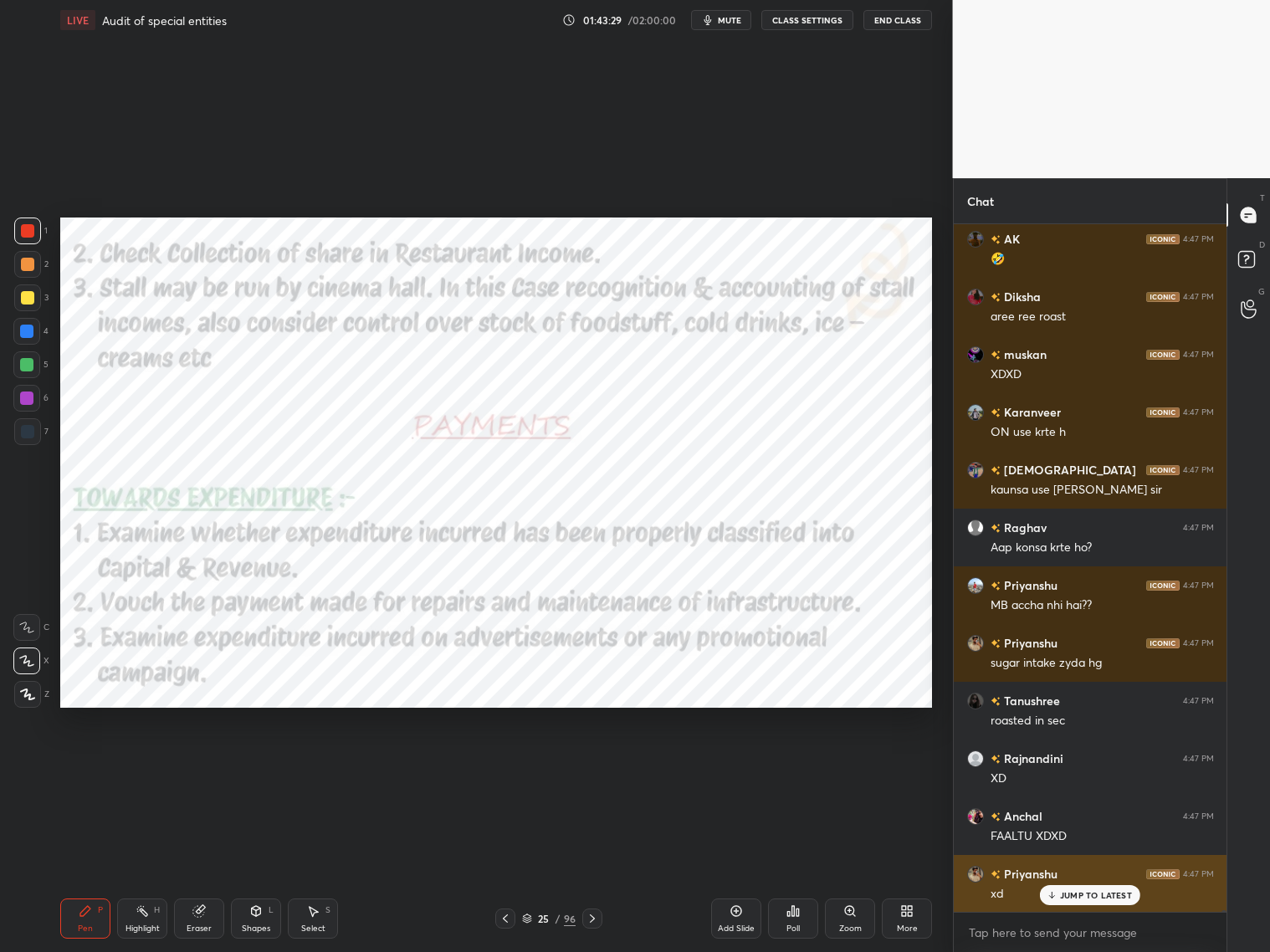
drag, startPoint x: 1055, startPoint y: 892, endPoint x: 1060, endPoint y: 875, distance: 17.7
click at [1057, 890] on div "JUMP TO LATEST" at bounding box center [1090, 895] width 101 height 20
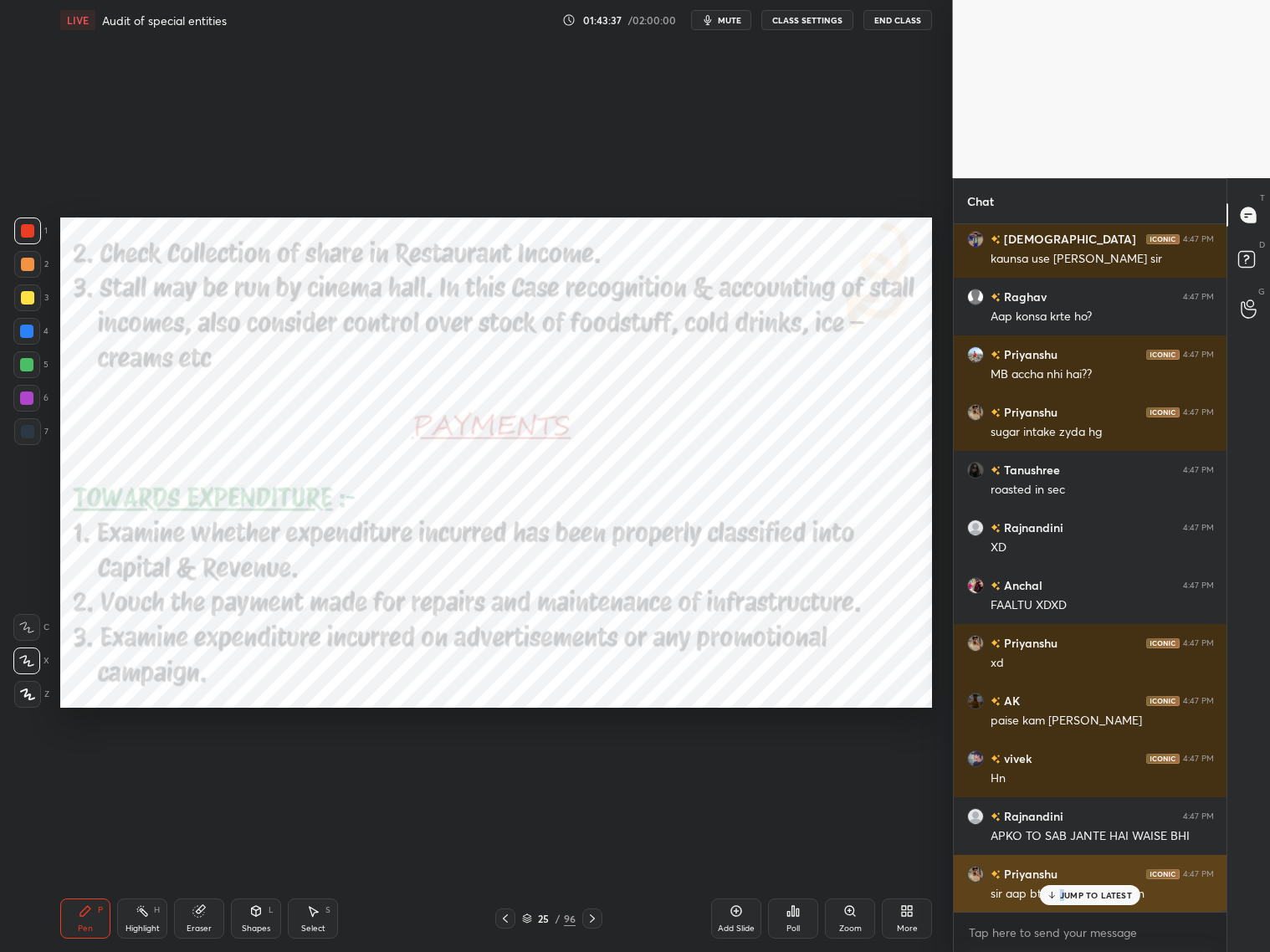
drag, startPoint x: 1052, startPoint y: 896, endPoint x: 1050, endPoint y: 887, distance: 9.2
click at [1063, 893] on div "JUMP TO LATEST" at bounding box center [1090, 895] width 101 height 20
click at [590, 915] on icon at bounding box center [593, 919] width 5 height 9
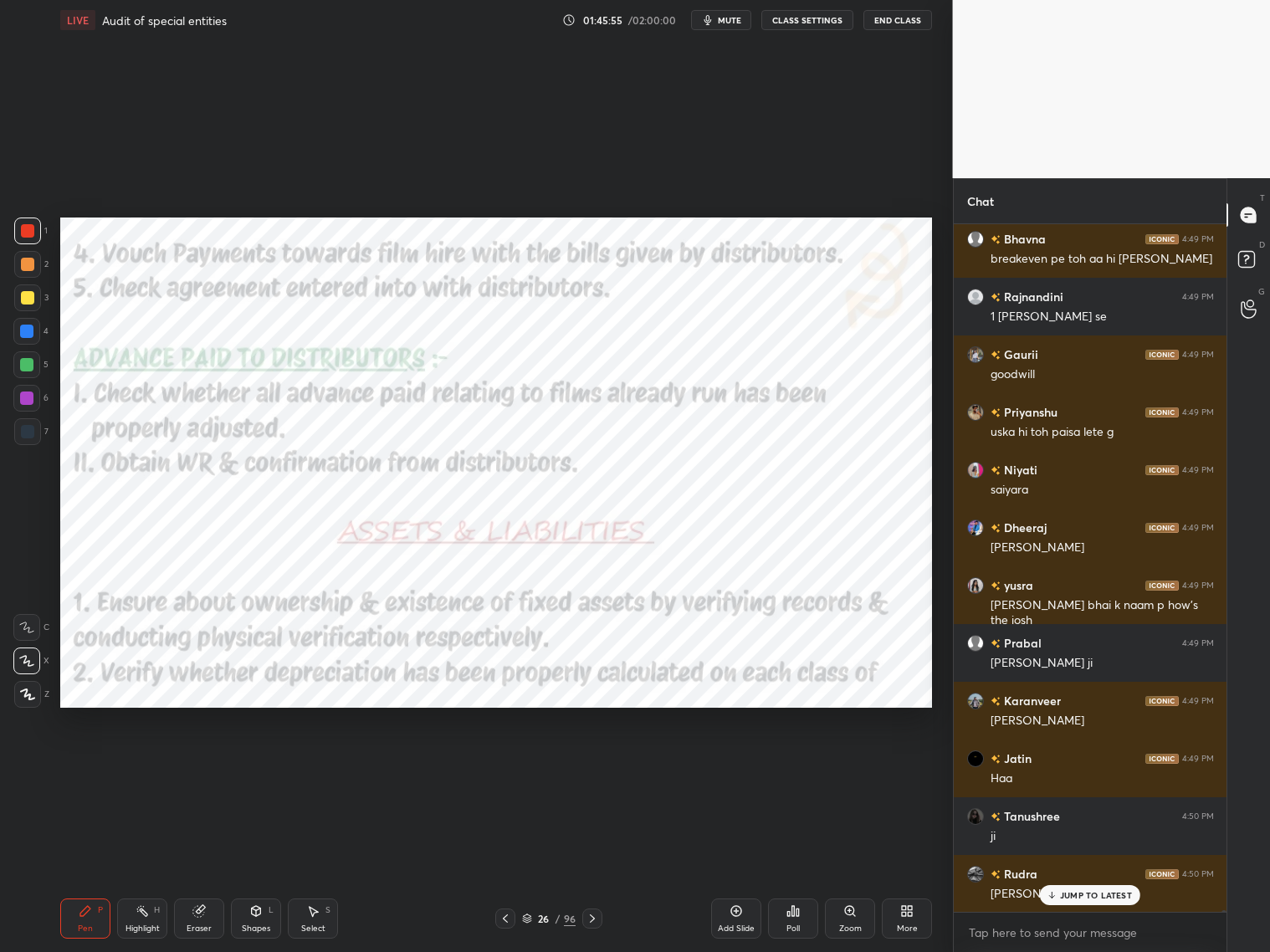
scroll to position [253438, 0]
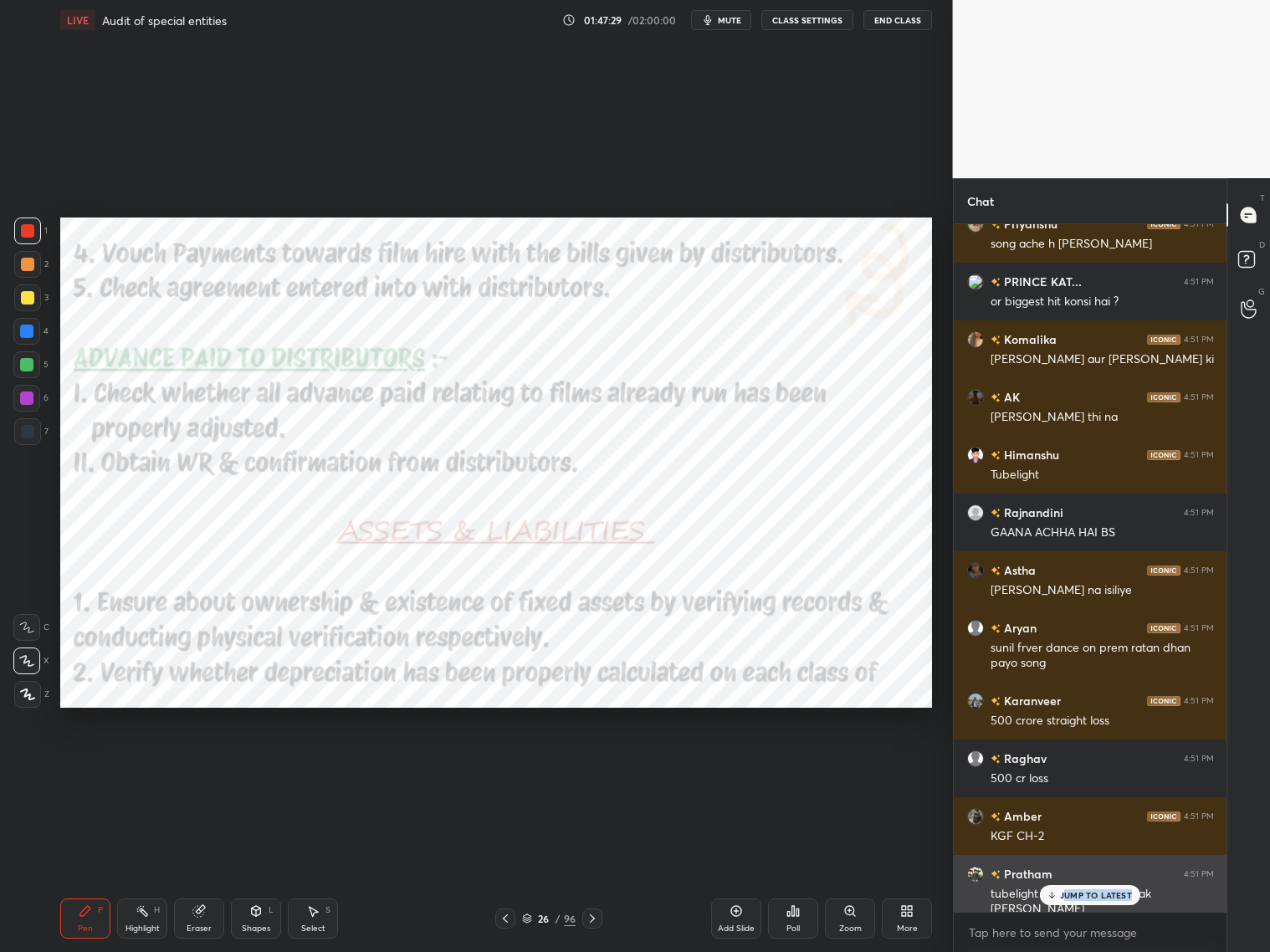
drag, startPoint x: 1067, startPoint y: 898, endPoint x: 1075, endPoint y: 892, distance: 10.0
click at [1068, 898] on div "JUMP TO LATEST" at bounding box center [1090, 895] width 101 height 20
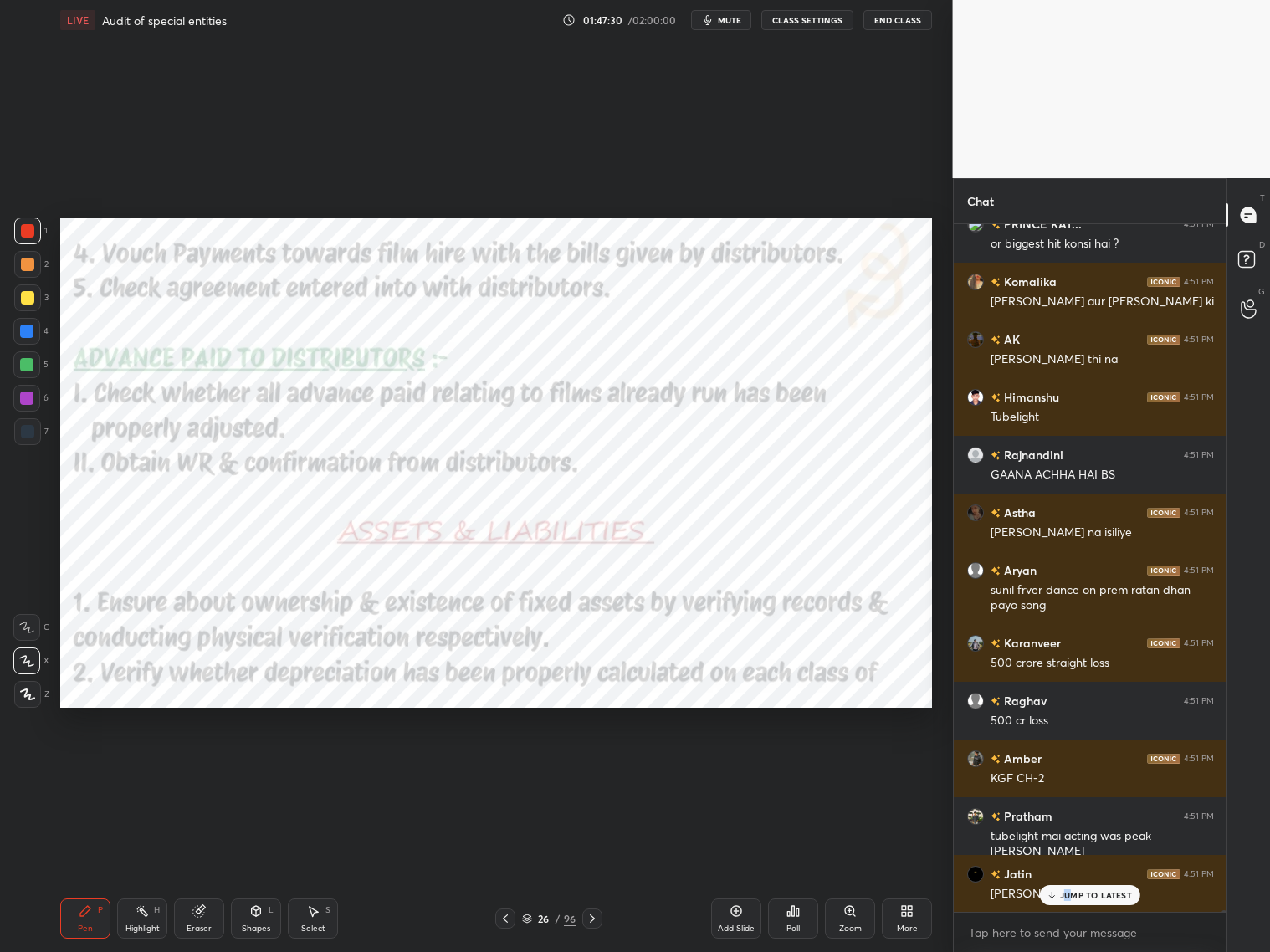
click at [1070, 893] on p "JUMP TO LATEST" at bounding box center [1096, 895] width 72 height 10
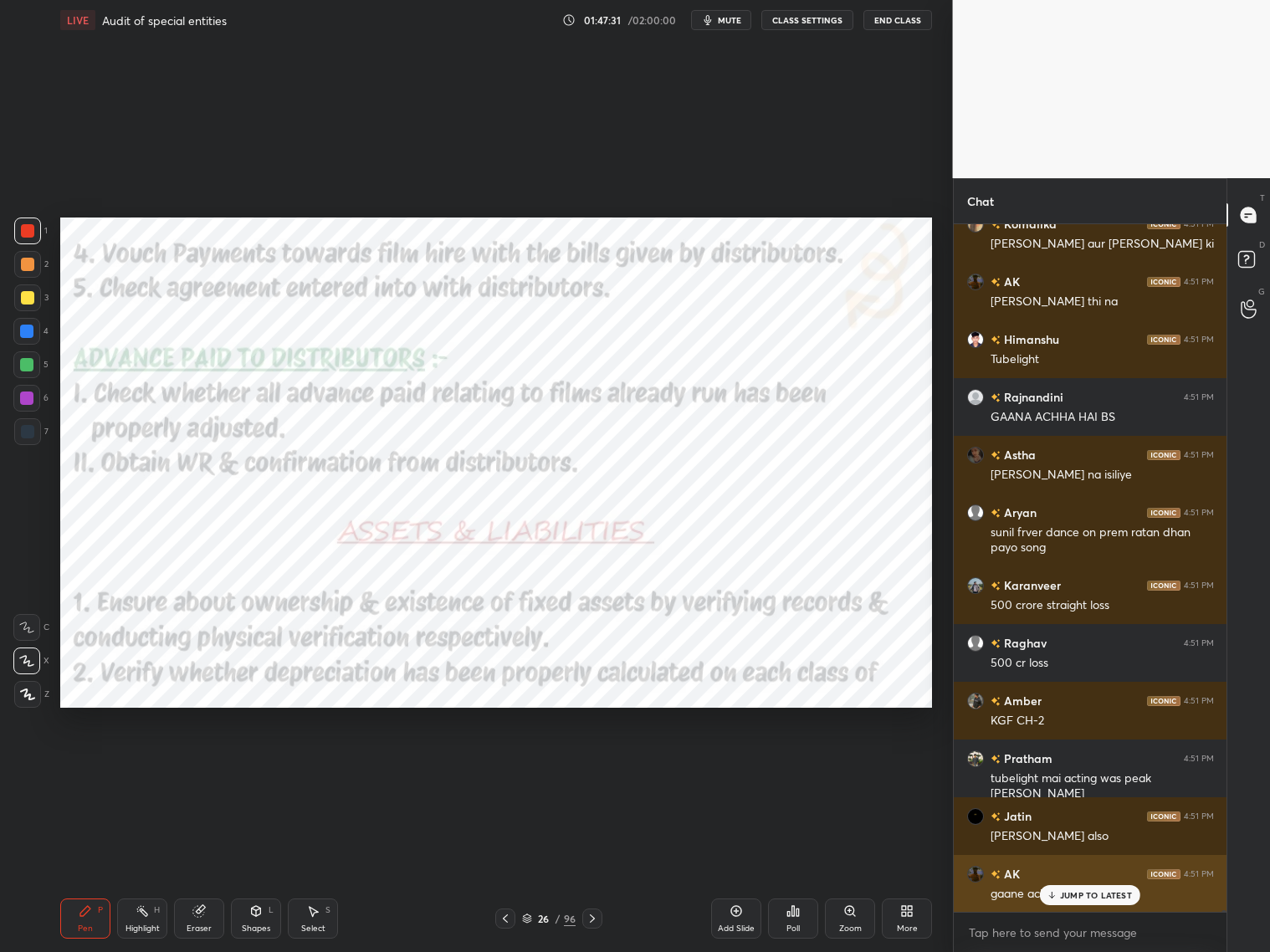
drag, startPoint x: 1070, startPoint y: 900, endPoint x: 1077, endPoint y: 892, distance: 10.6
click at [1072, 899] on div "JUMP TO LATEST" at bounding box center [1090, 895] width 101 height 20
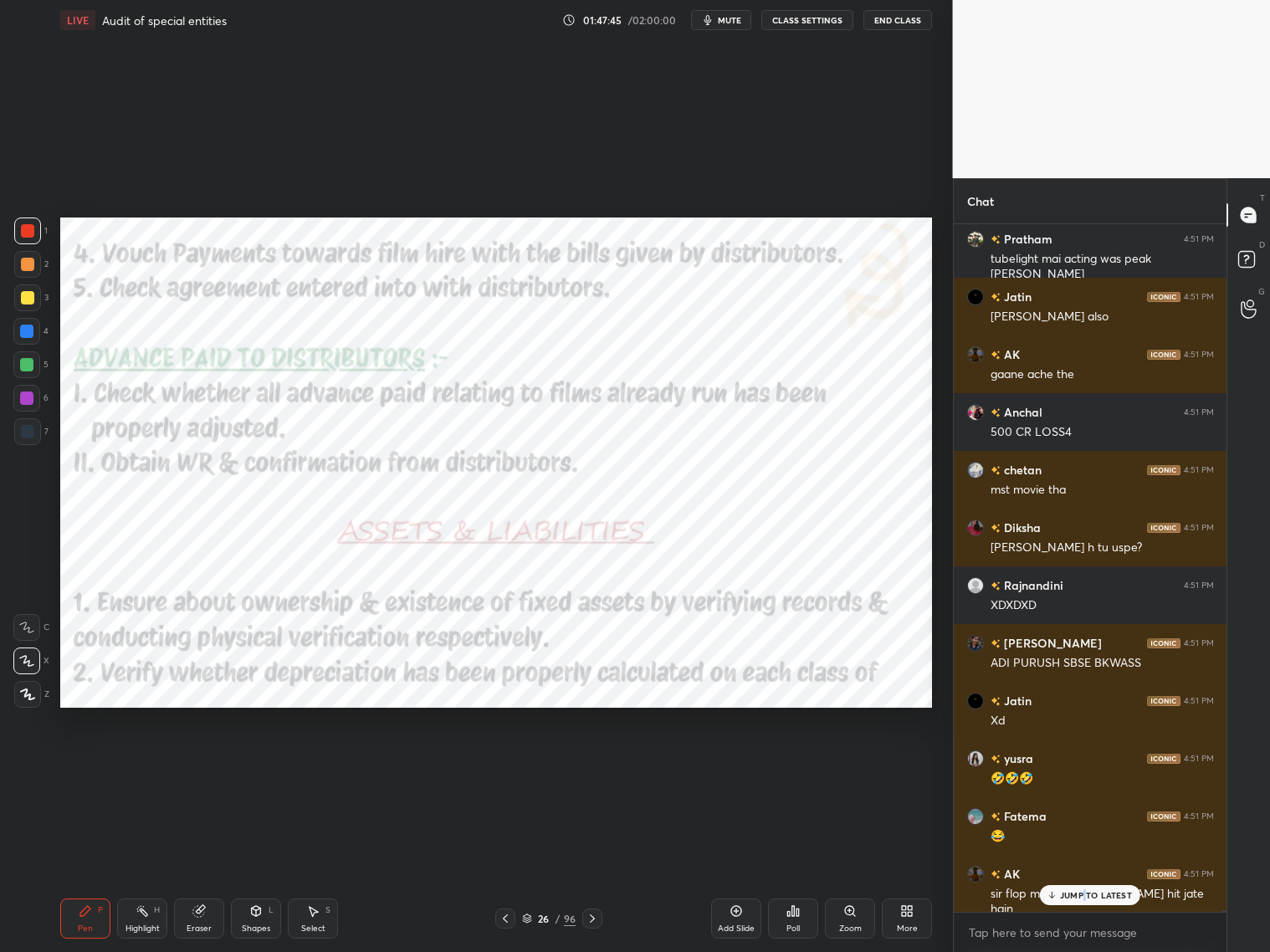
click at [1087, 895] on p "JUMP TO LATEST" at bounding box center [1096, 895] width 72 height 10
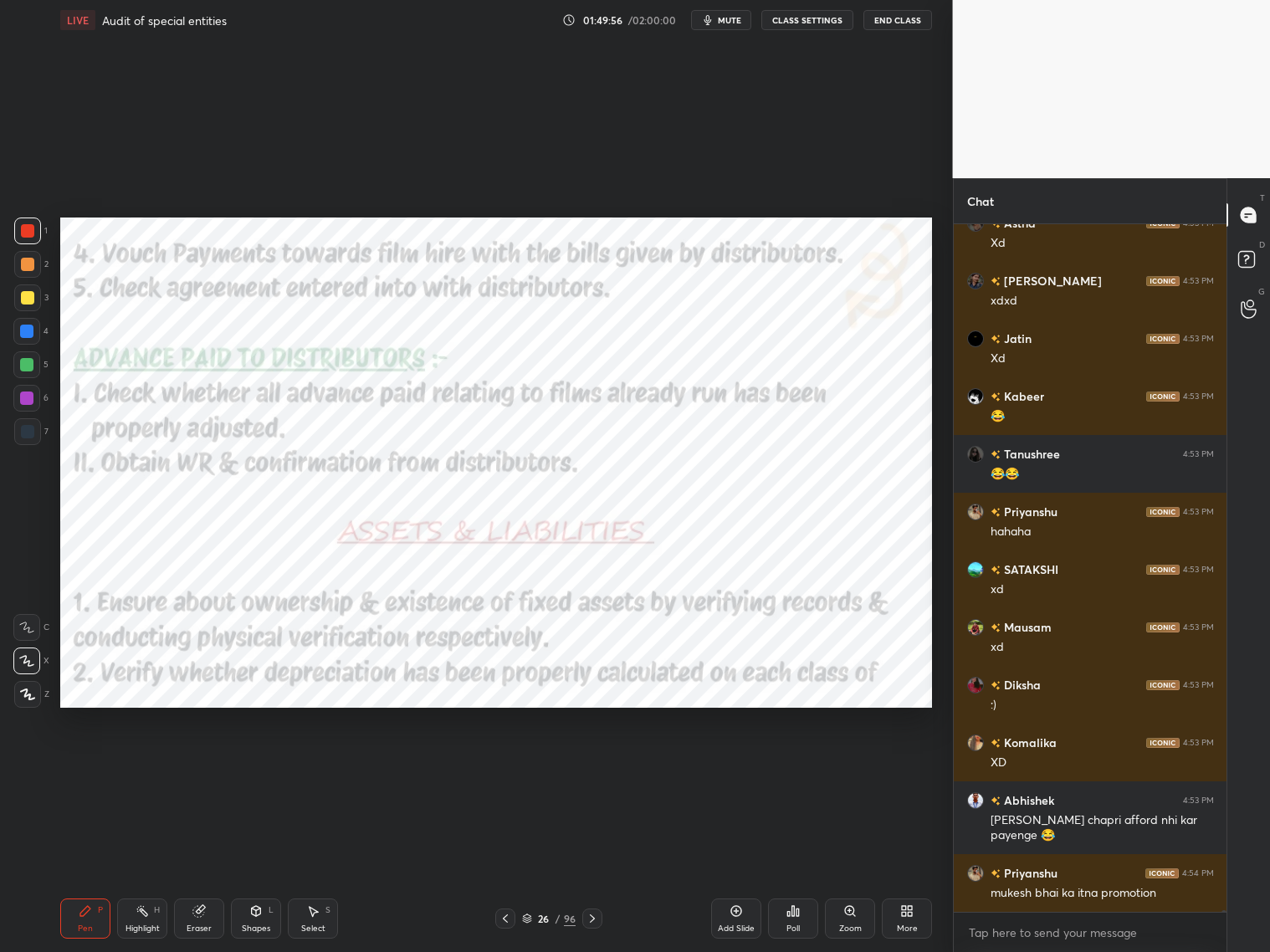
scroll to position [268762, 0]
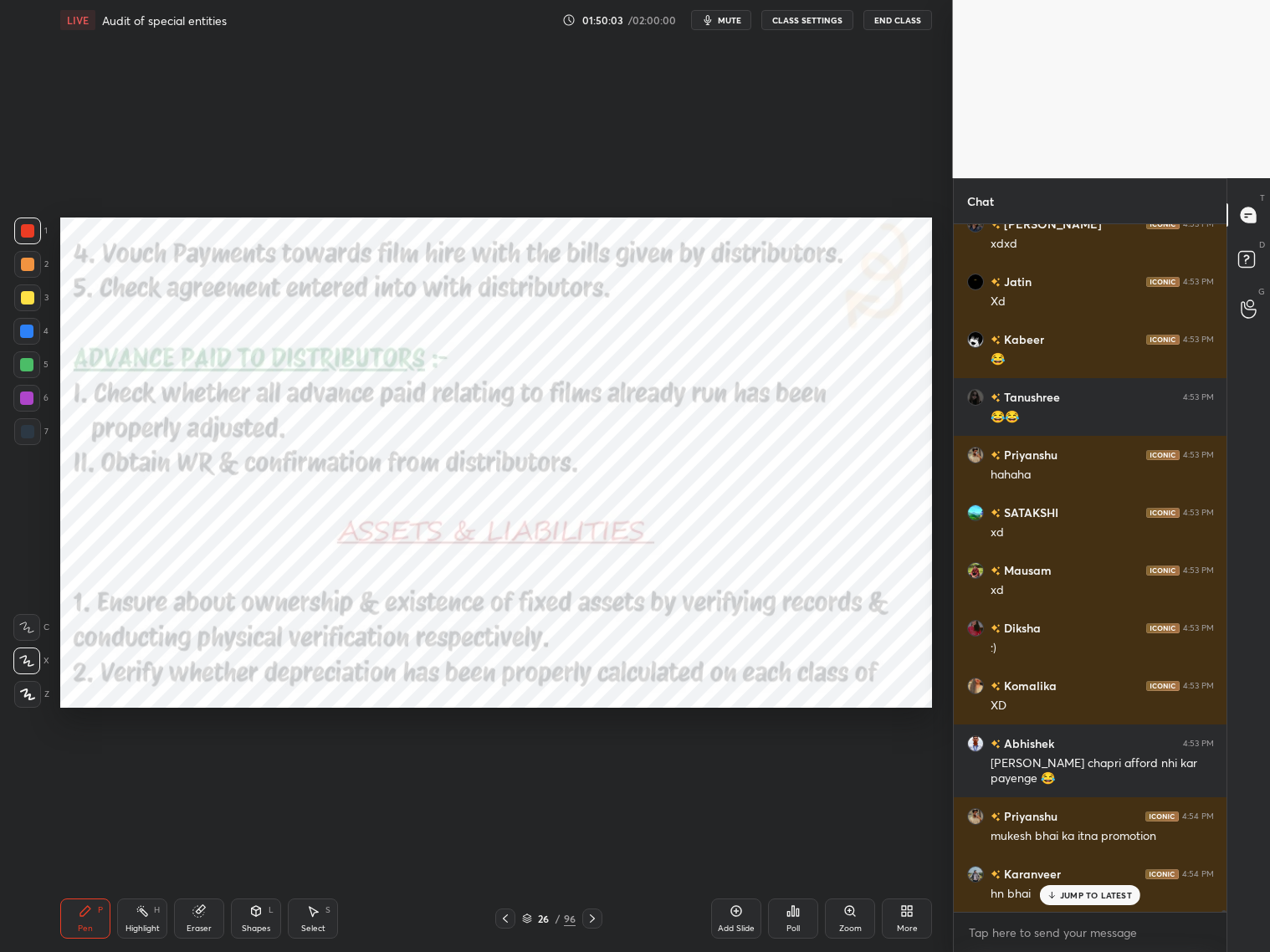
click at [593, 920] on icon at bounding box center [593, 919] width 14 height 14
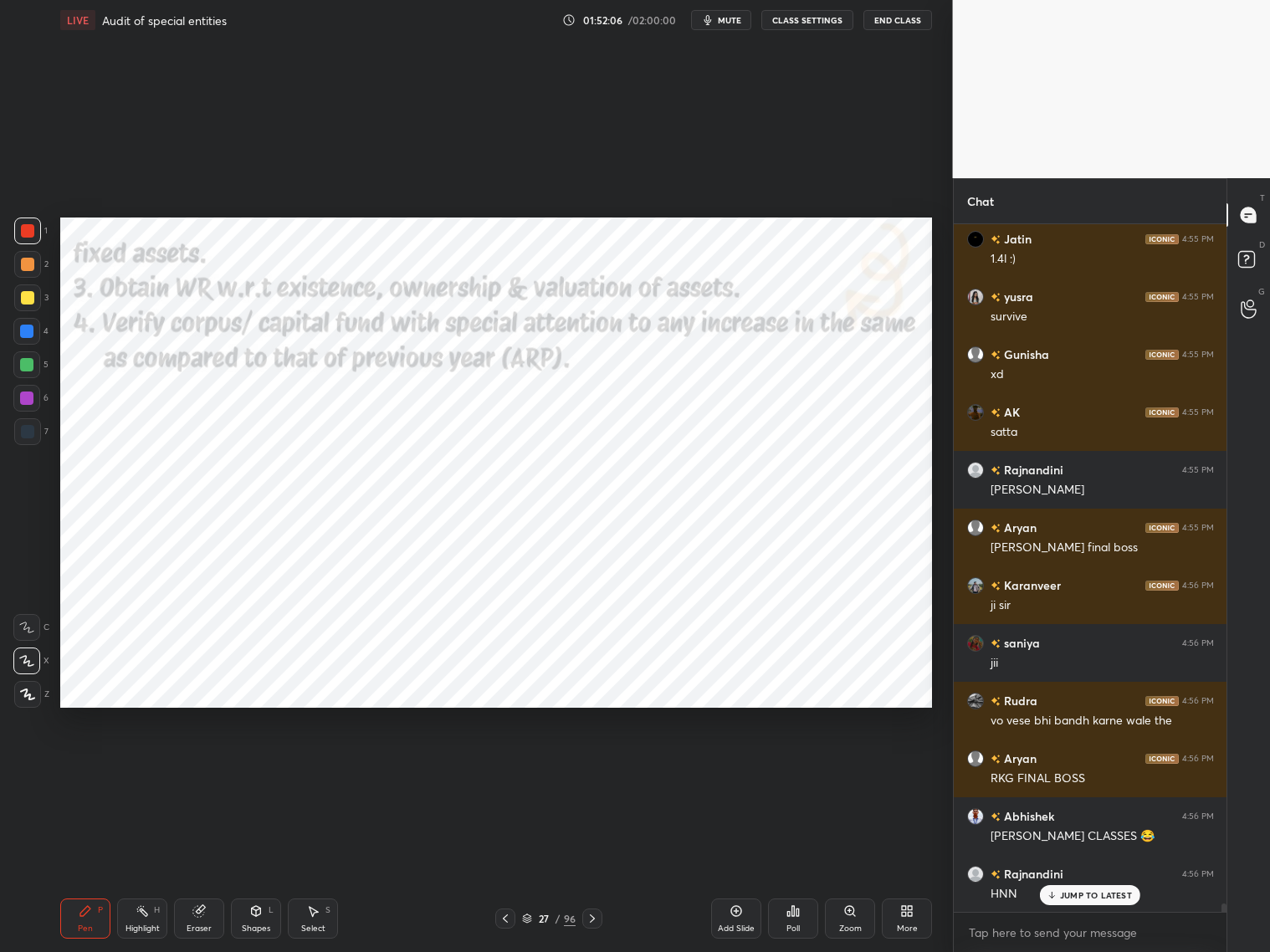
scroll to position [54787, 0]
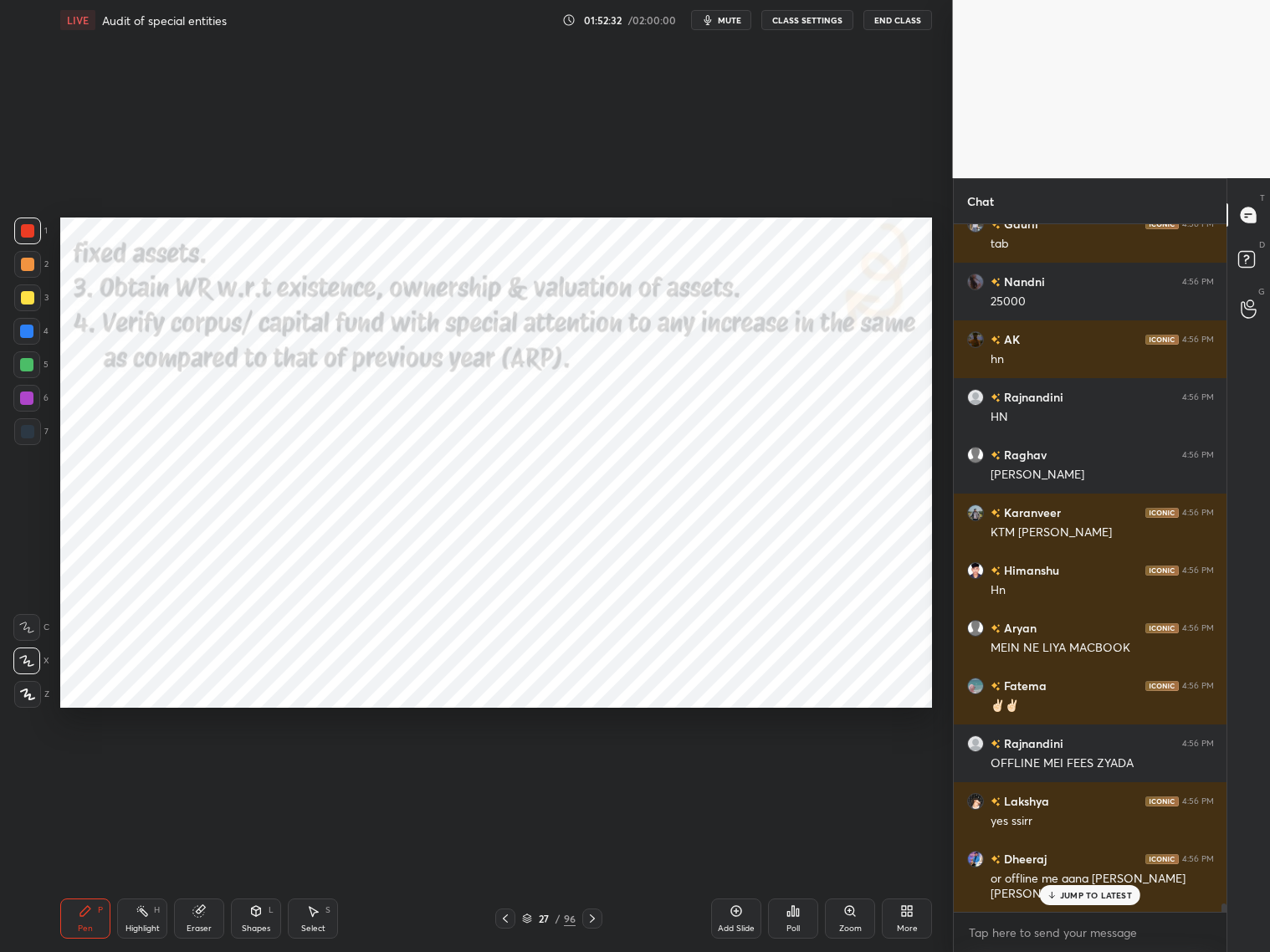
click at [589, 917] on icon at bounding box center [593, 919] width 14 height 14
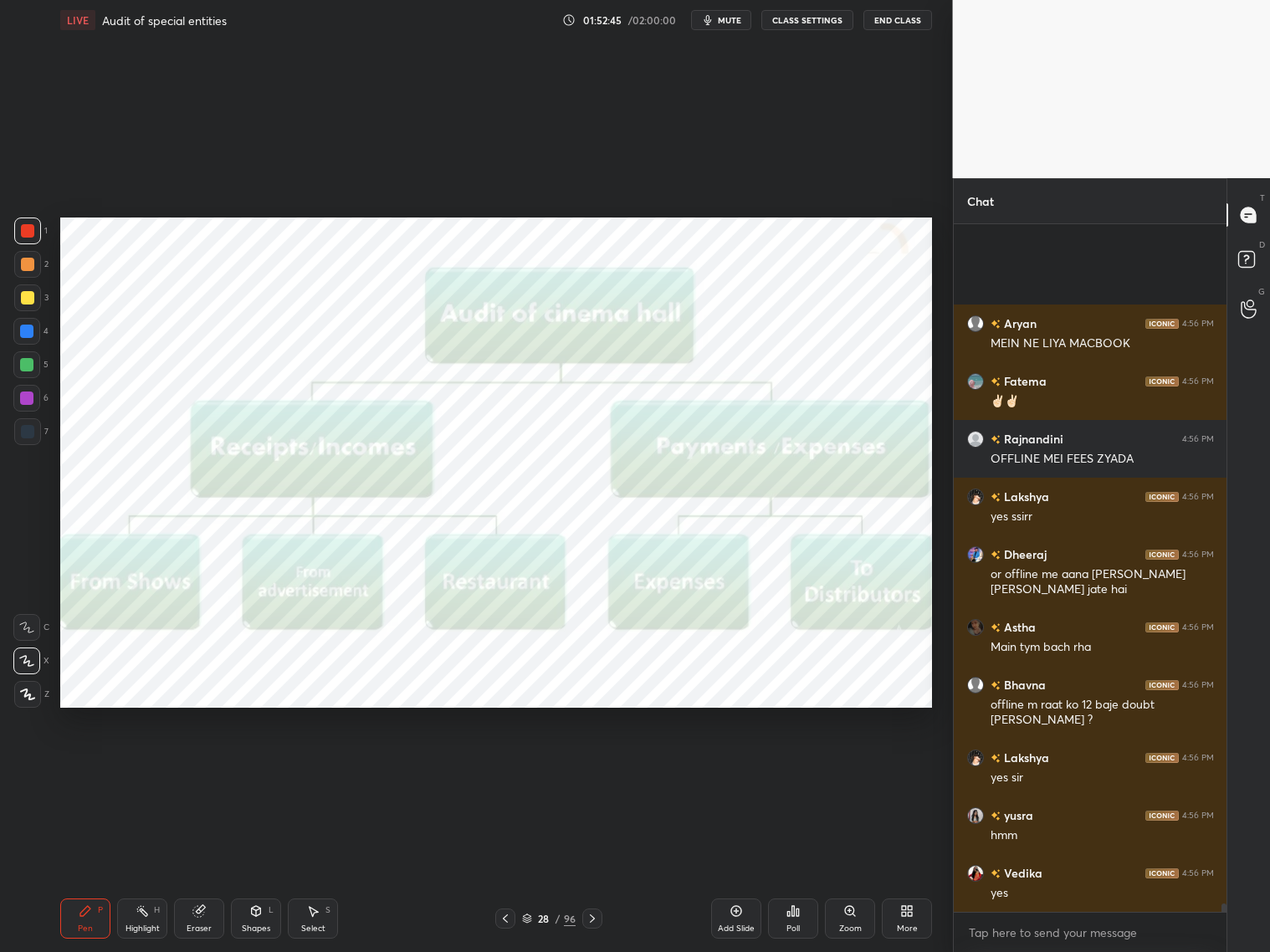
scroll to position [56894, 0]
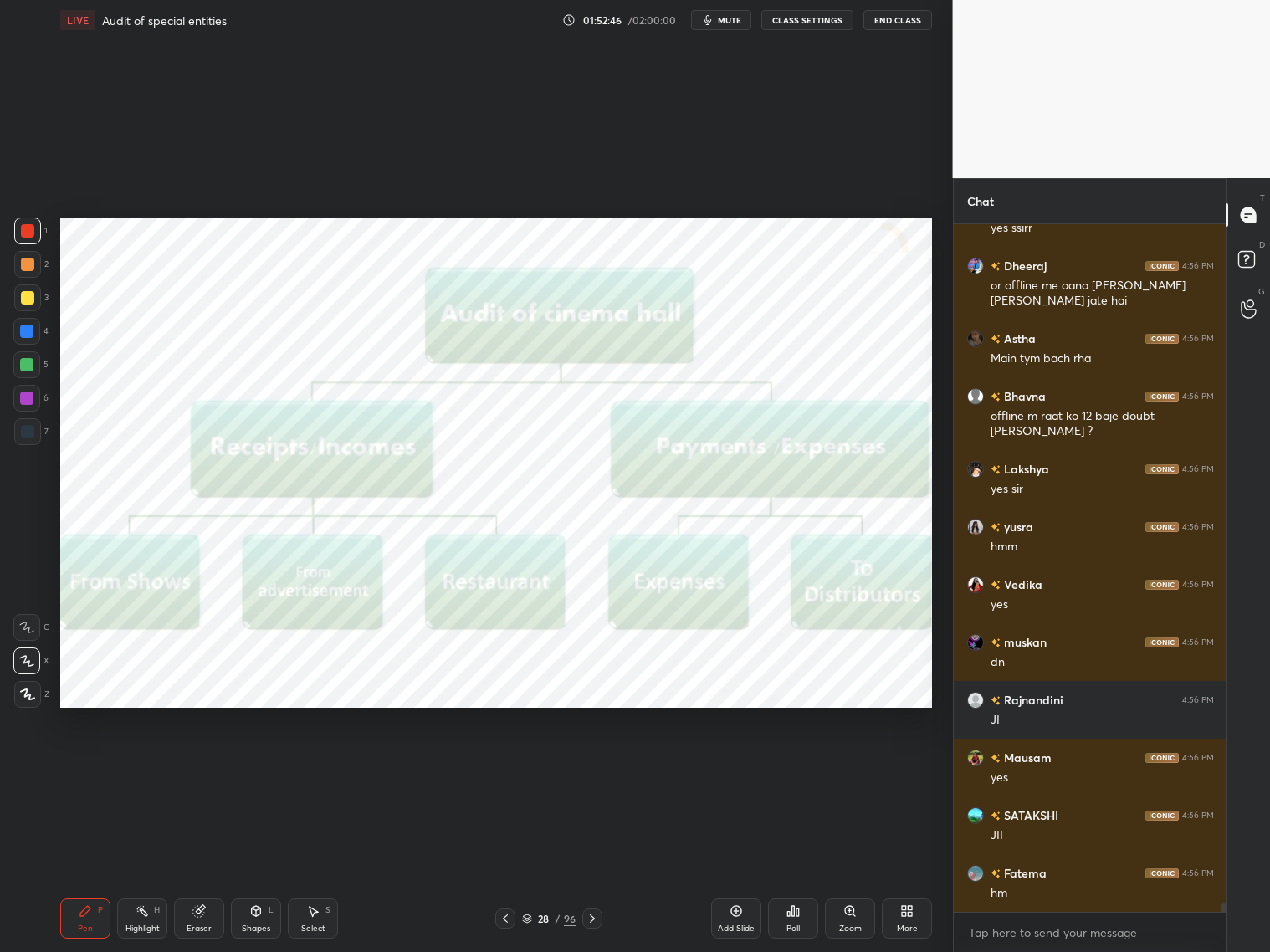
drag, startPoint x: 586, startPoint y: 918, endPoint x: 592, endPoint y: 909, distance: 10.8
click at [589, 917] on icon at bounding box center [593, 919] width 14 height 14
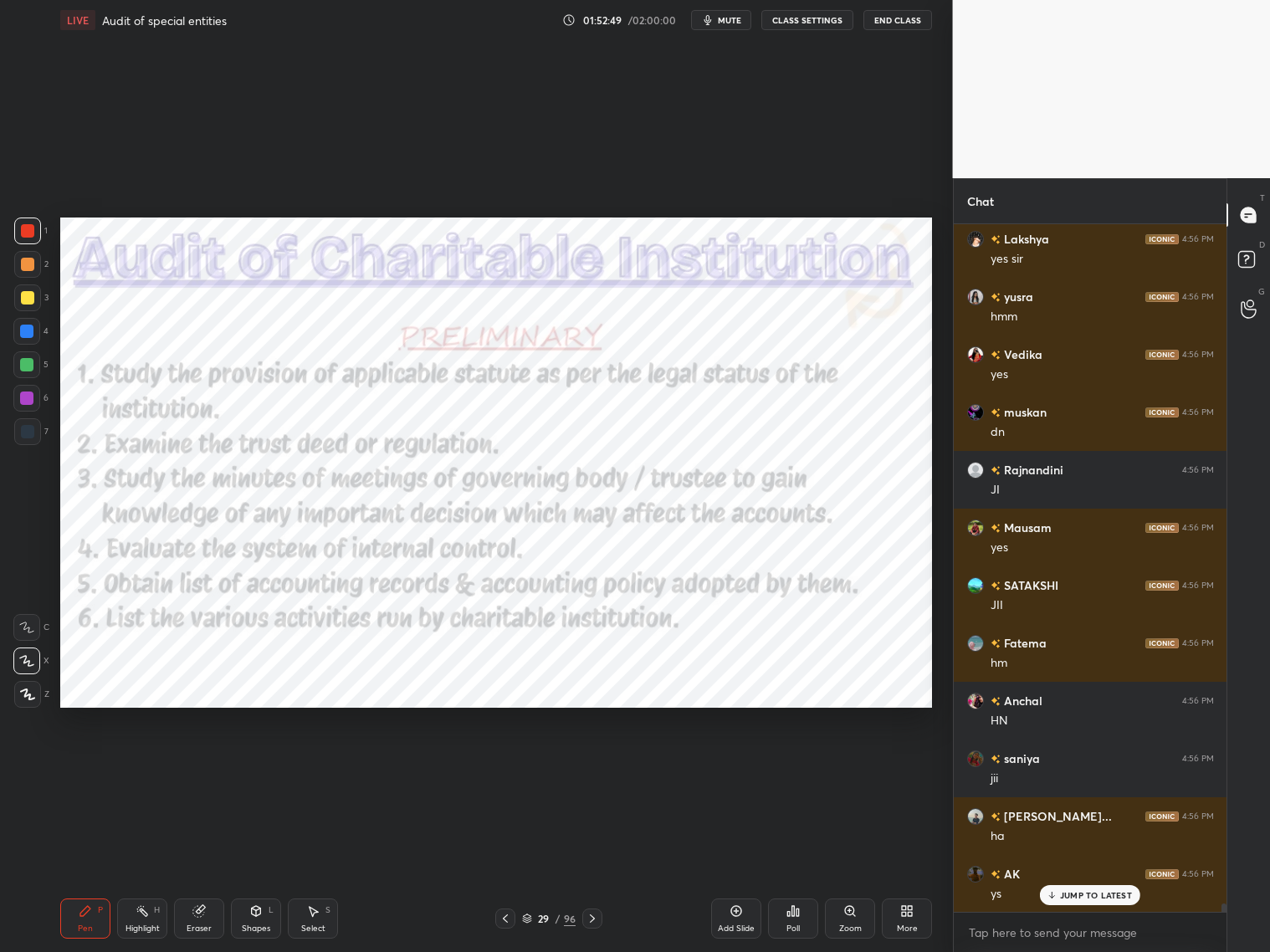
scroll to position [57356, 0]
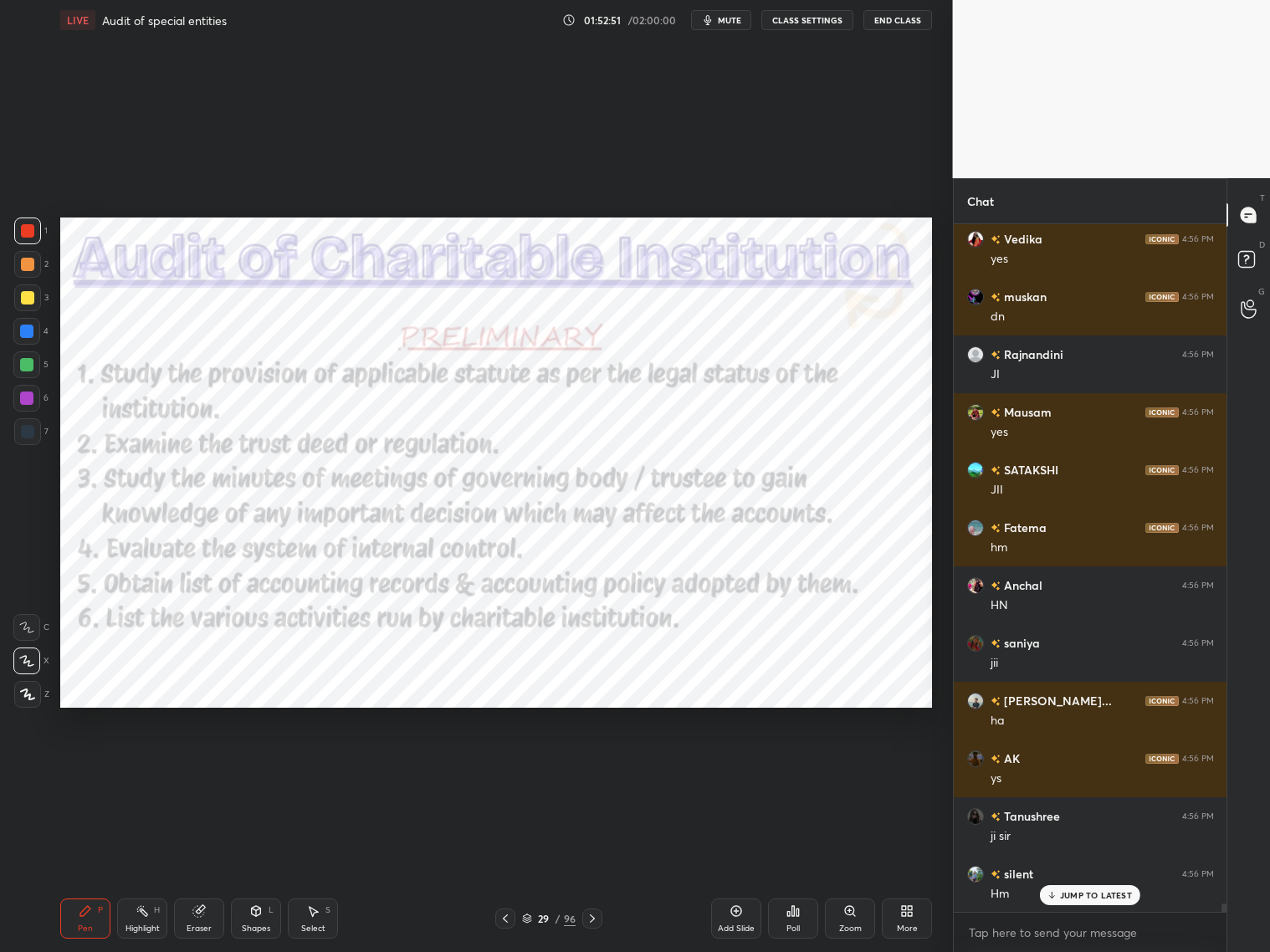
click at [532, 917] on icon at bounding box center [527, 919] width 10 height 10
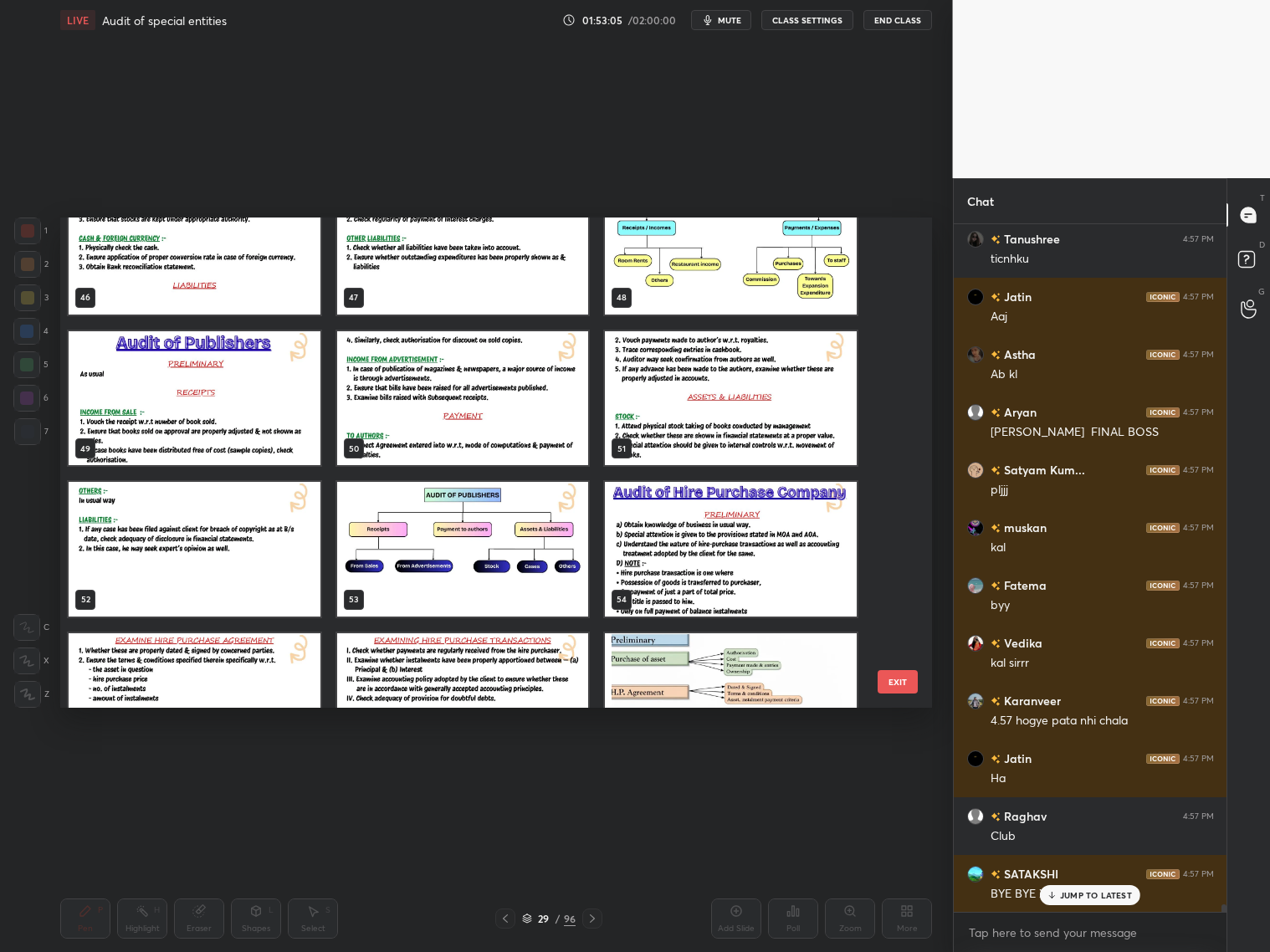
click at [212, 408] on img "grid" at bounding box center [195, 398] width 252 height 134
click at [211, 411] on img "grid" at bounding box center [195, 398] width 252 height 134
click at [212, 412] on img "grid" at bounding box center [195, 398] width 252 height 134
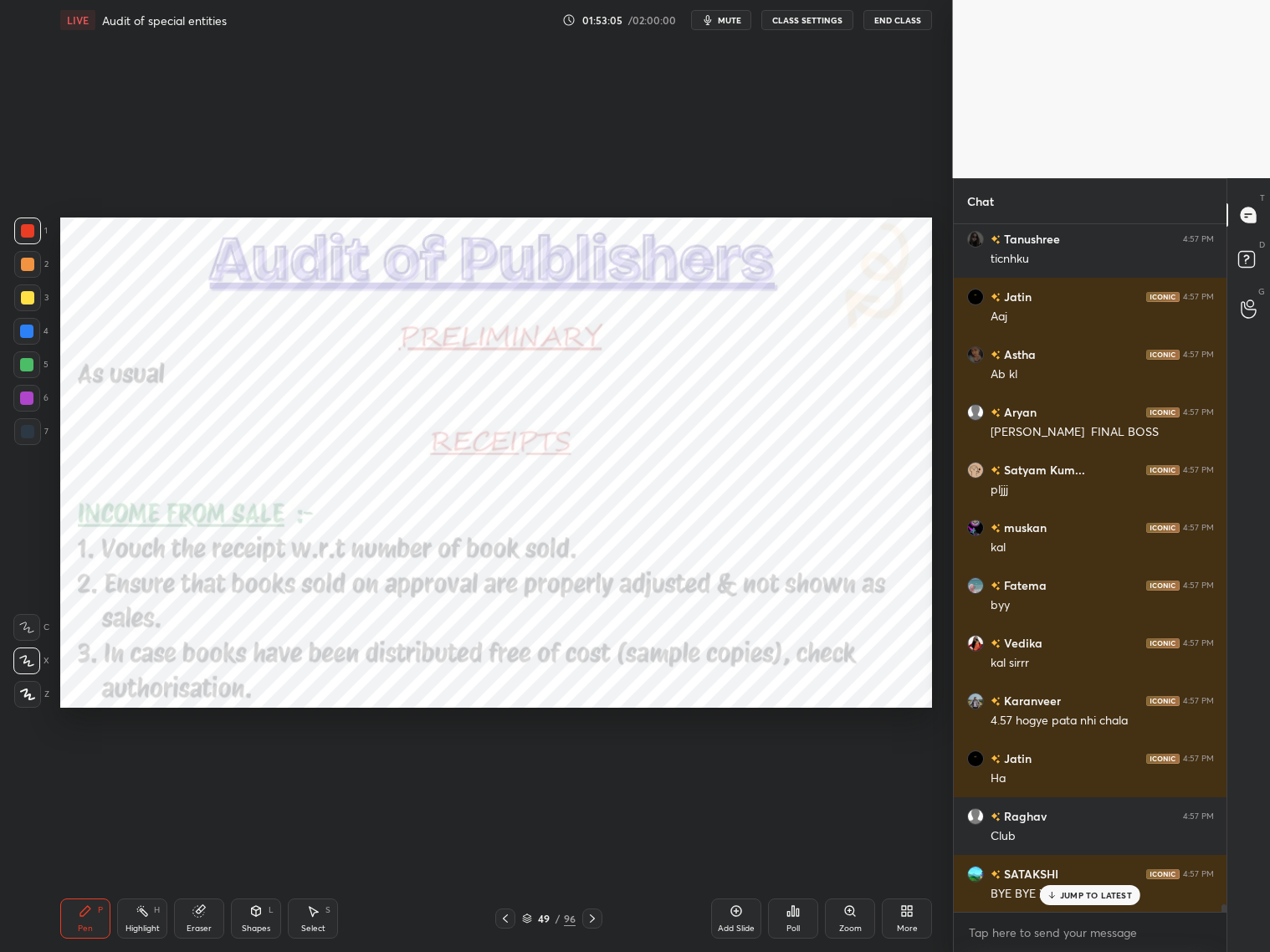
click at [207, 415] on img "grid" at bounding box center [195, 398] width 252 height 134
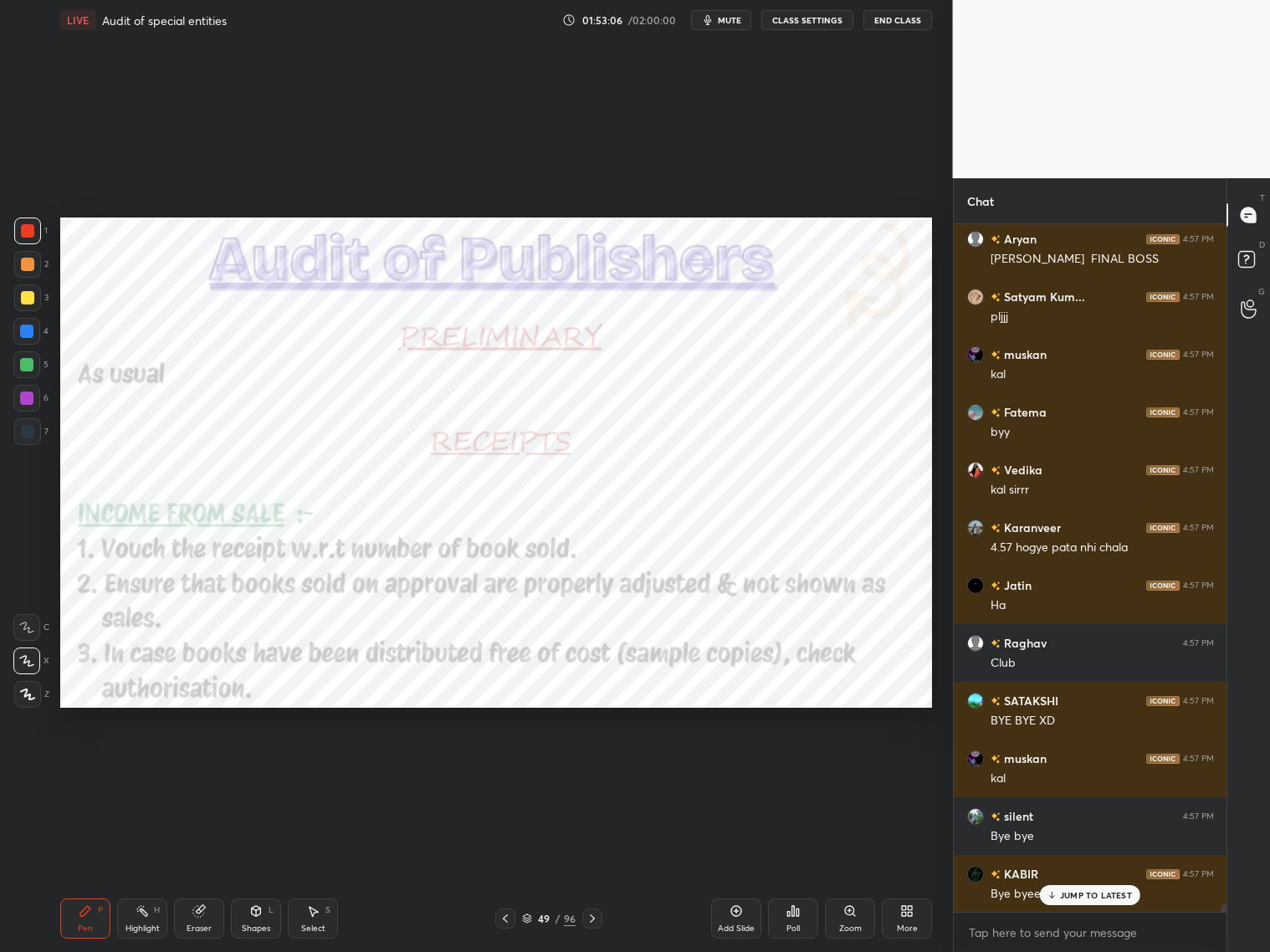
click at [210, 416] on img "grid" at bounding box center [195, 398] width 252 height 134
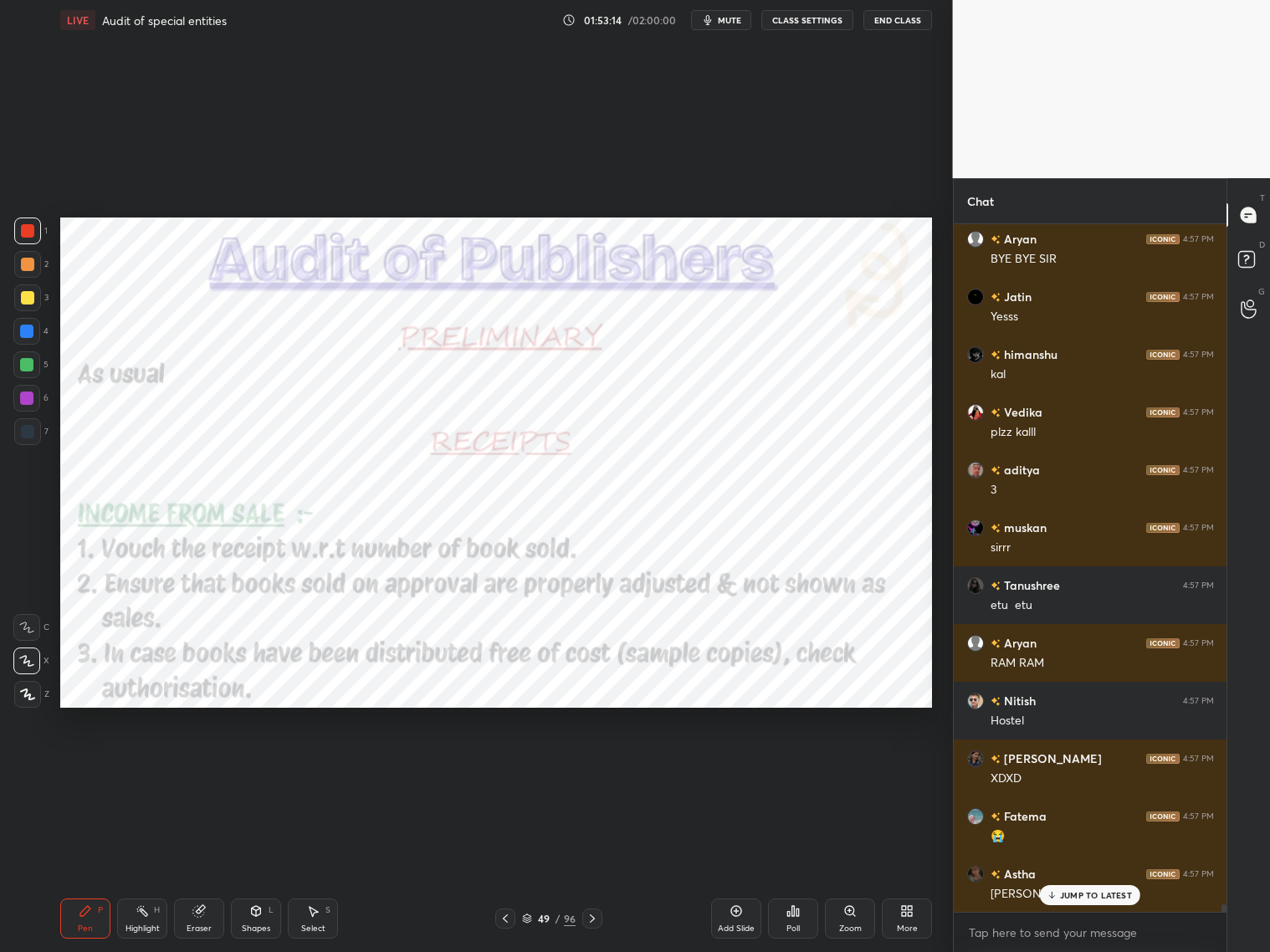
drag, startPoint x: 521, startPoint y: 921, endPoint x: 527, endPoint y: 913, distance: 10.0
click at [524, 921] on icon at bounding box center [527, 919] width 10 height 10
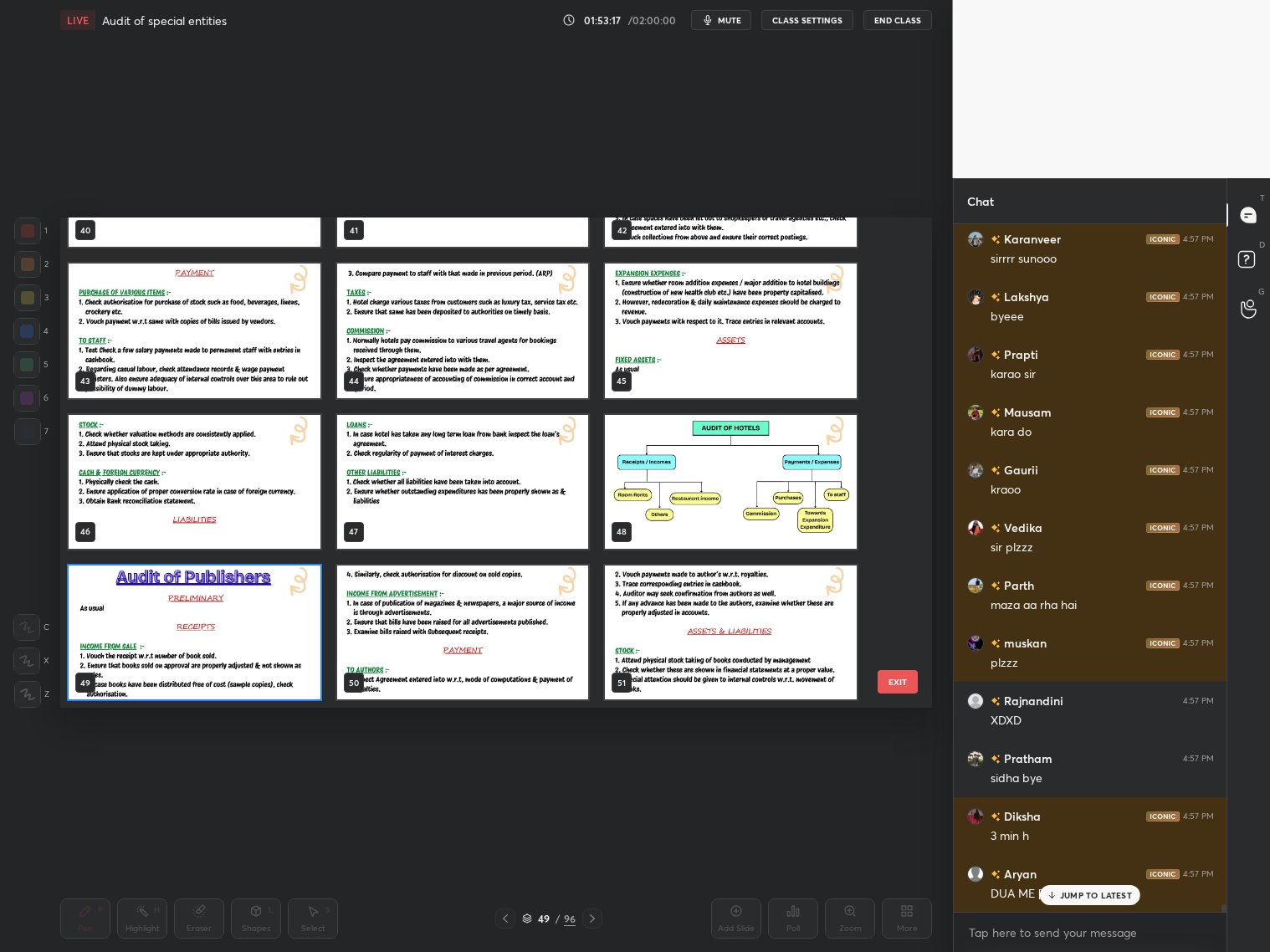
click at [907, 682] on button "EXIT" at bounding box center [897, 682] width 40 height 24
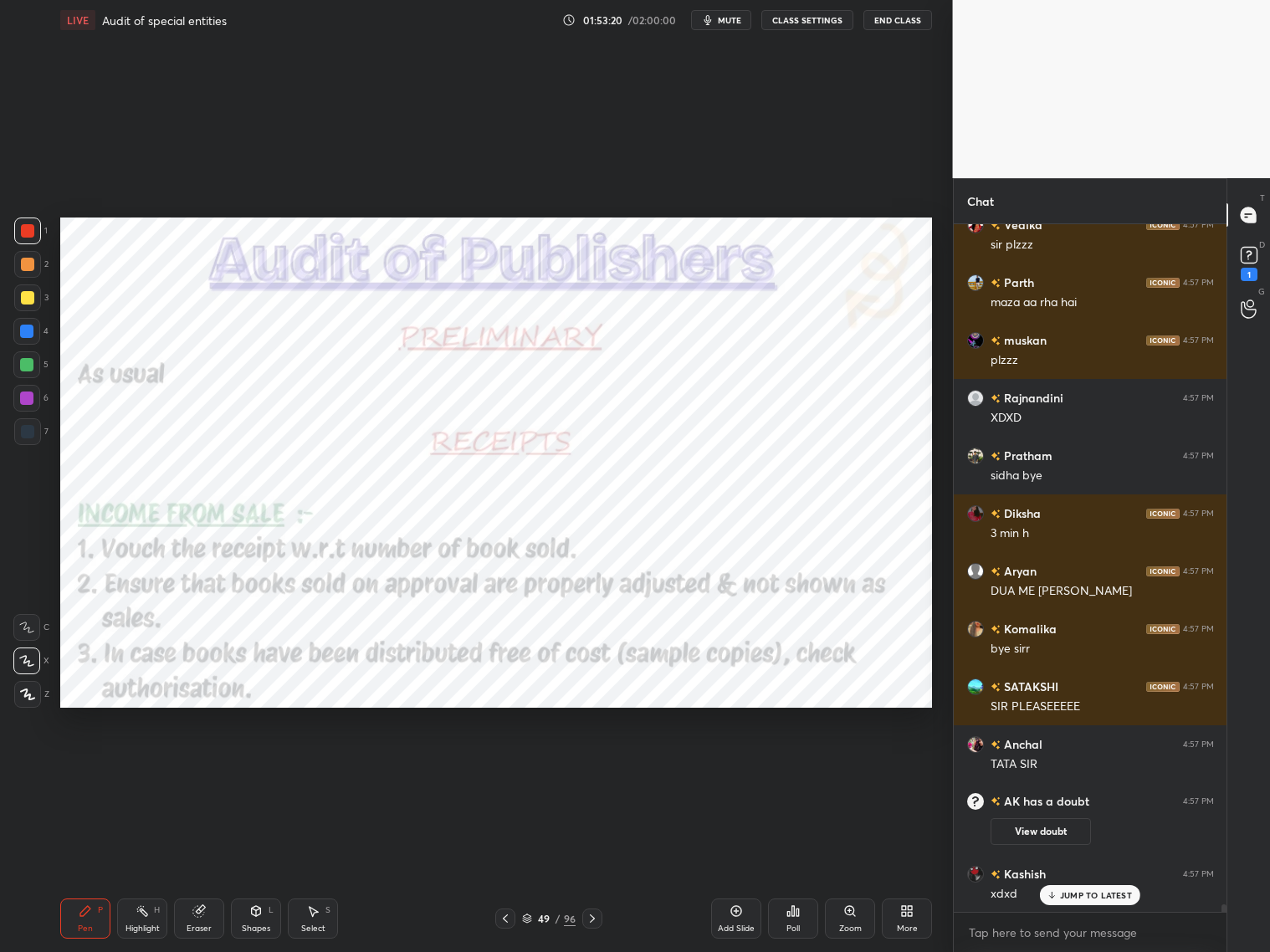
click at [739, 919] on div "Add Slide" at bounding box center [736, 918] width 50 height 40
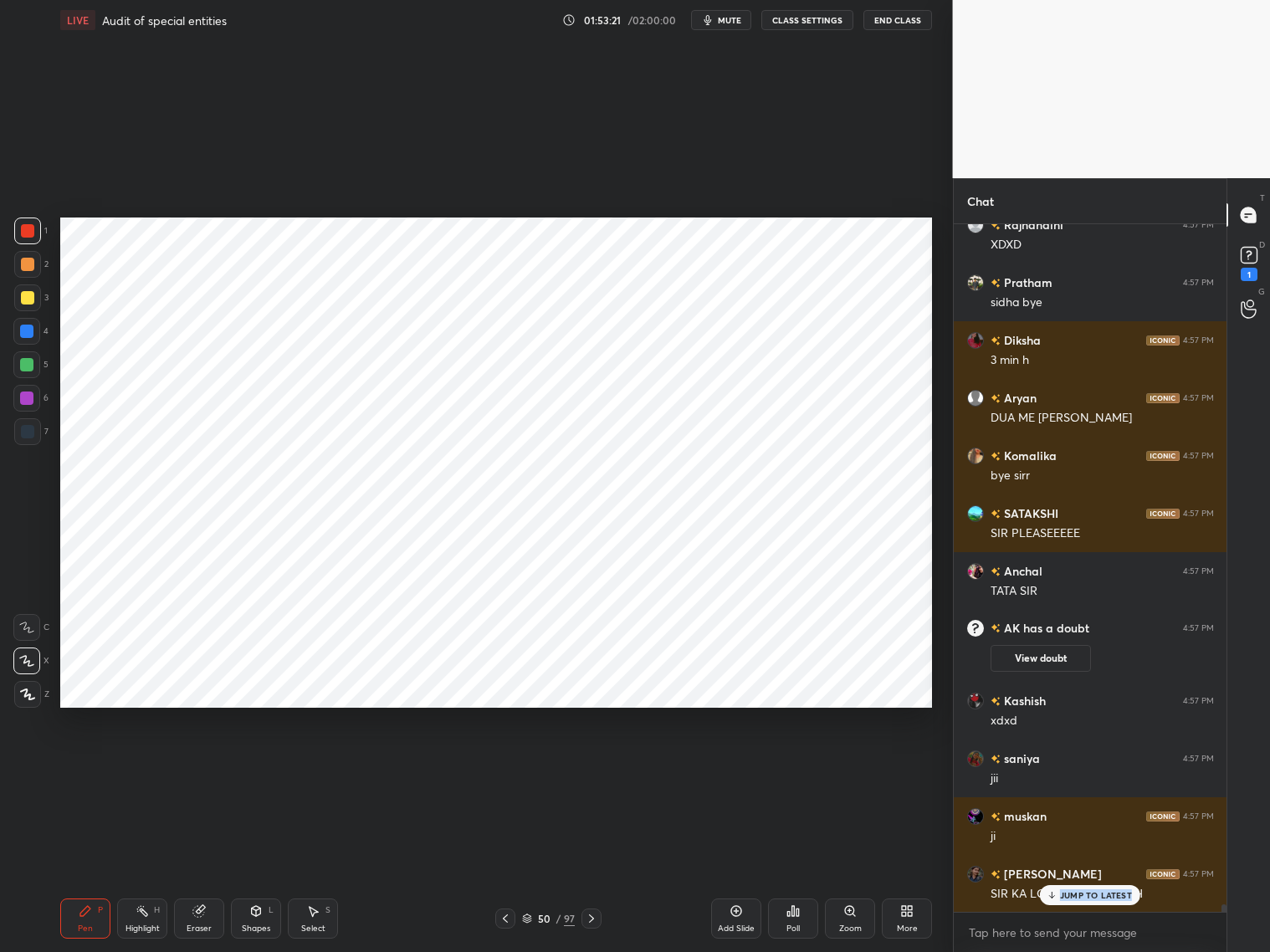
click at [1095, 902] on div "JUMP TO LATEST" at bounding box center [1090, 895] width 101 height 20
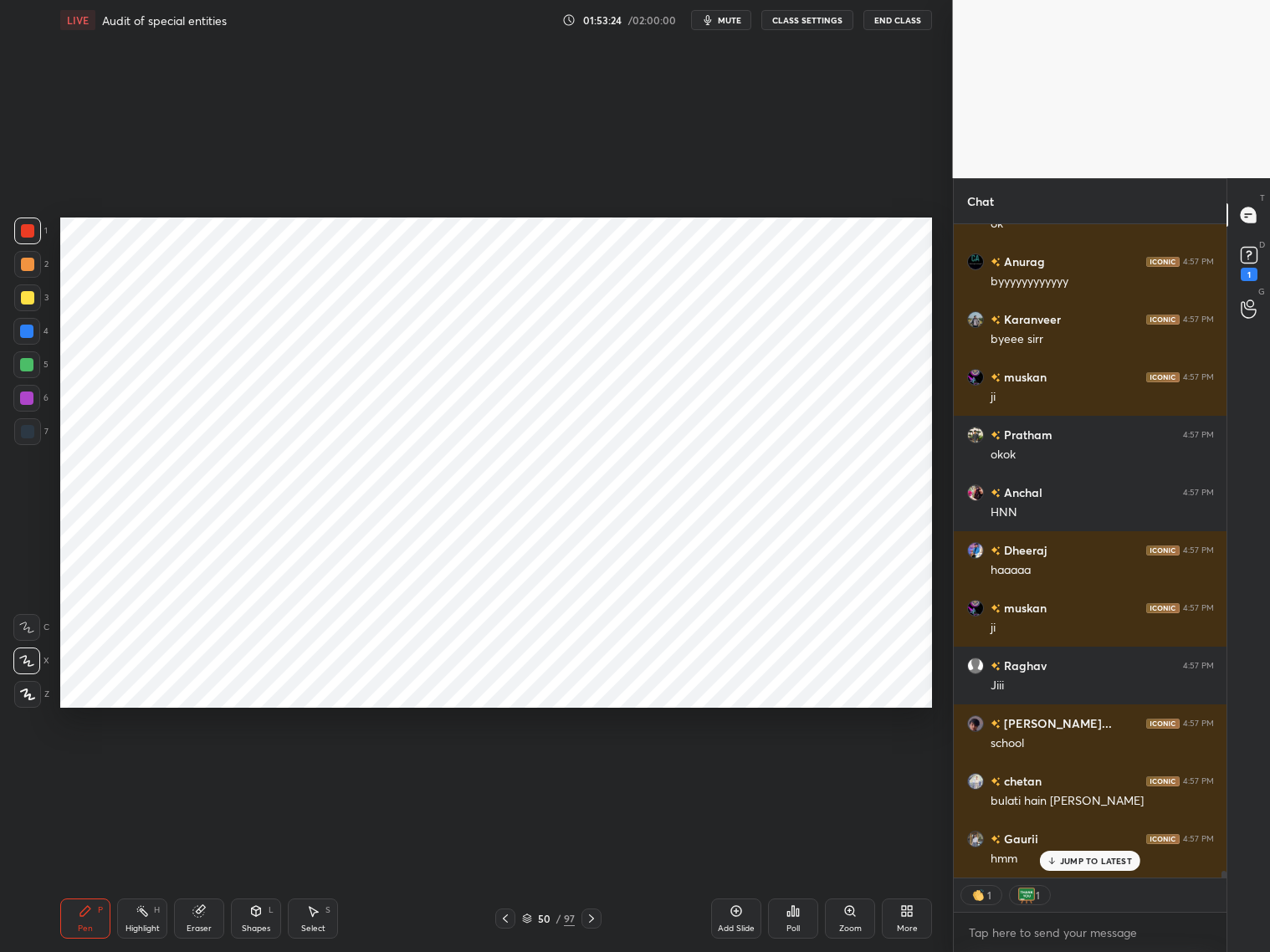
click at [32, 688] on icon at bounding box center [28, 694] width 15 height 12
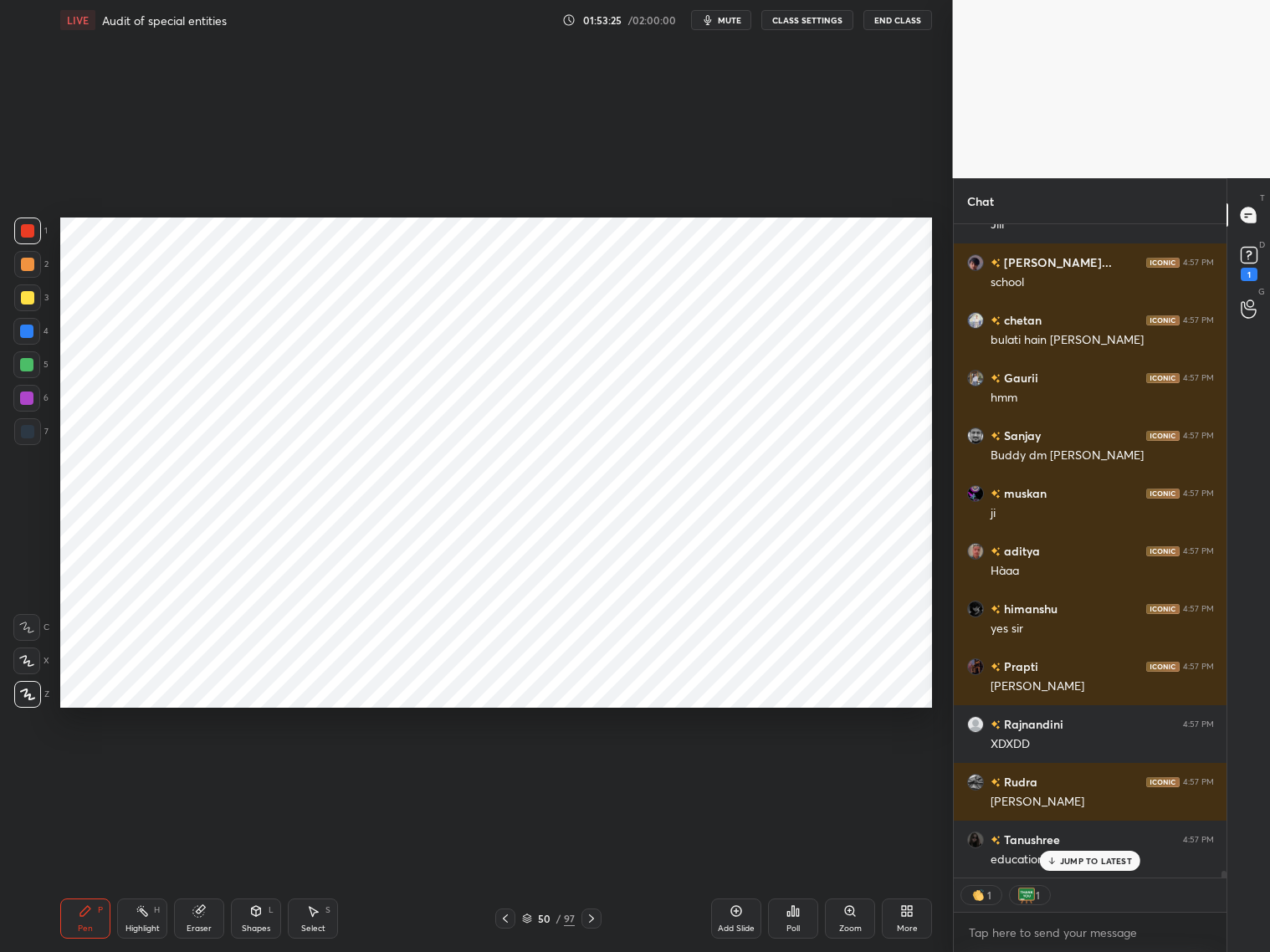
click at [28, 433] on div at bounding box center [28, 432] width 14 height 14
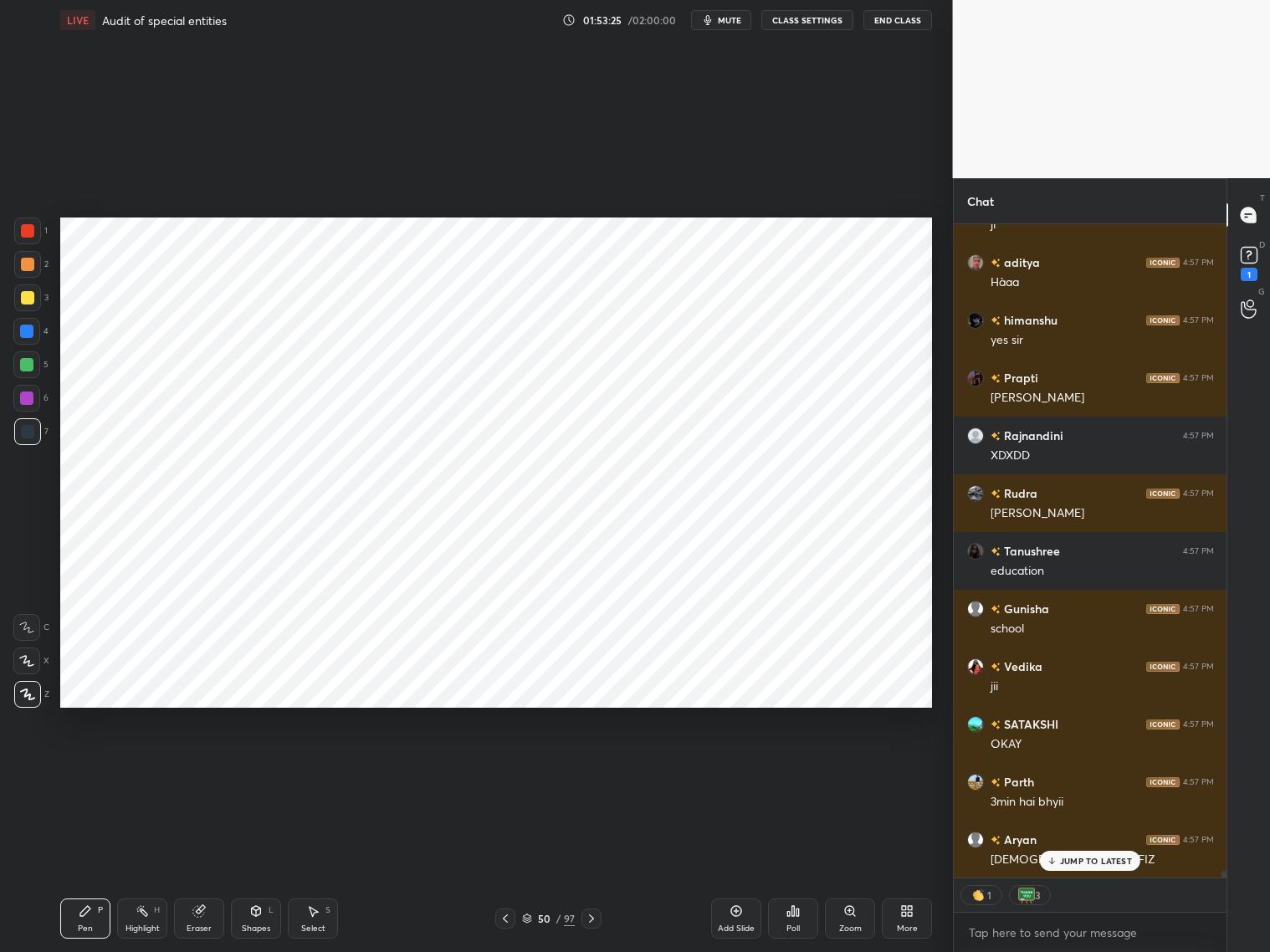
click at [32, 399] on div at bounding box center [27, 399] width 14 height 14
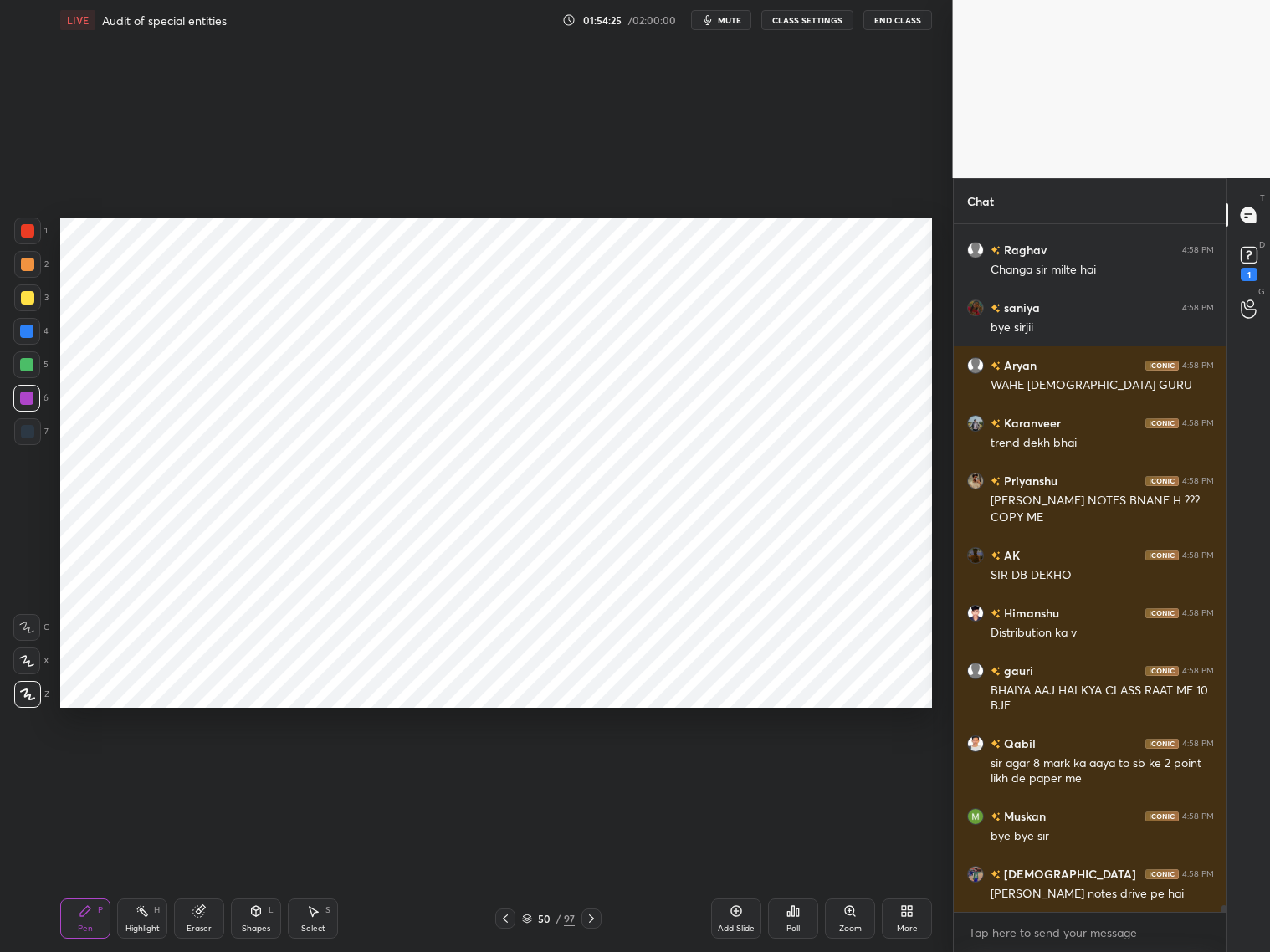
click at [1071, 943] on p "JUMP TO LATEST" at bounding box center [1096, 949] width 72 height 10
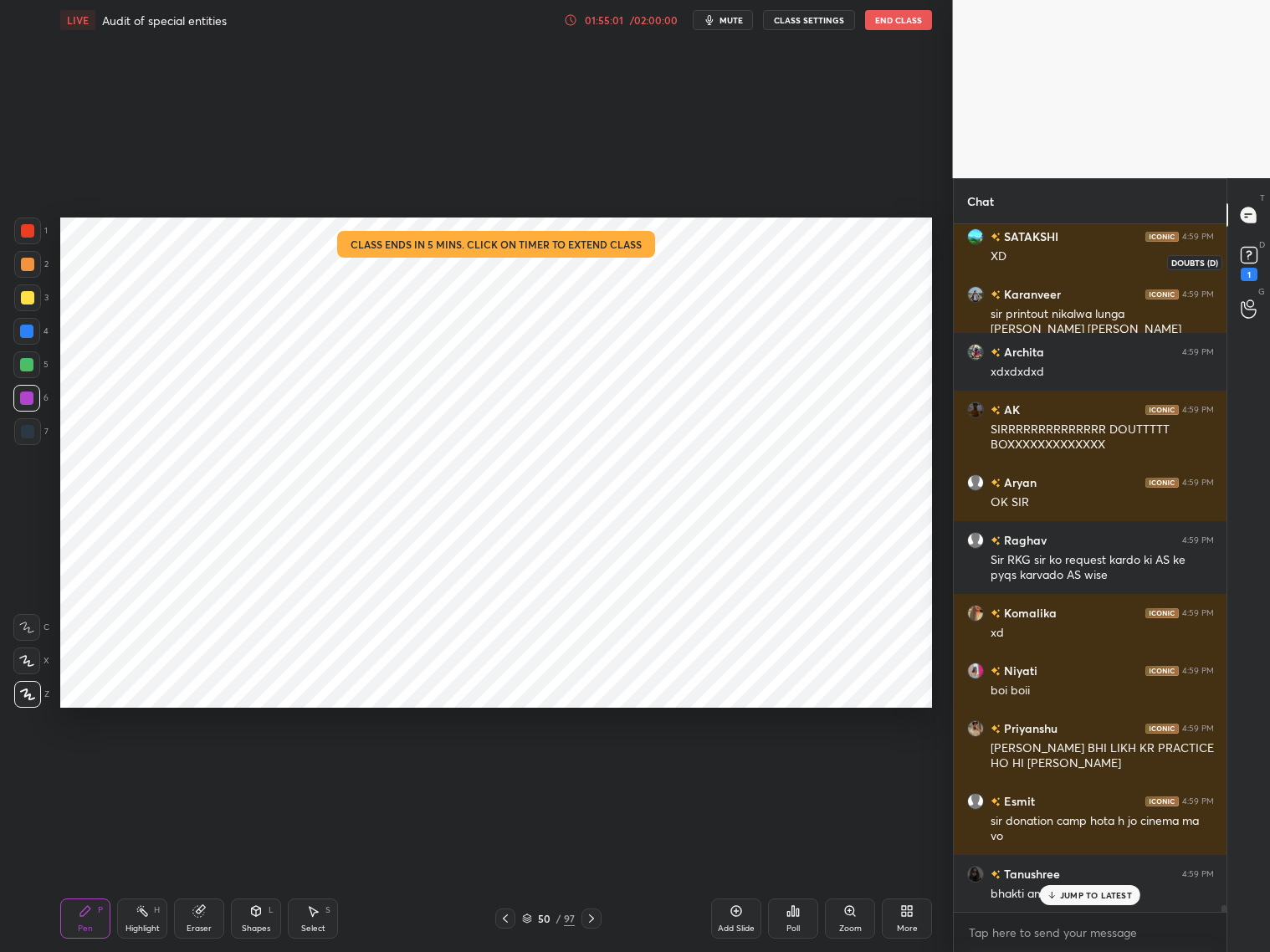
click at [1246, 244] on icon at bounding box center [1249, 255] width 25 height 25
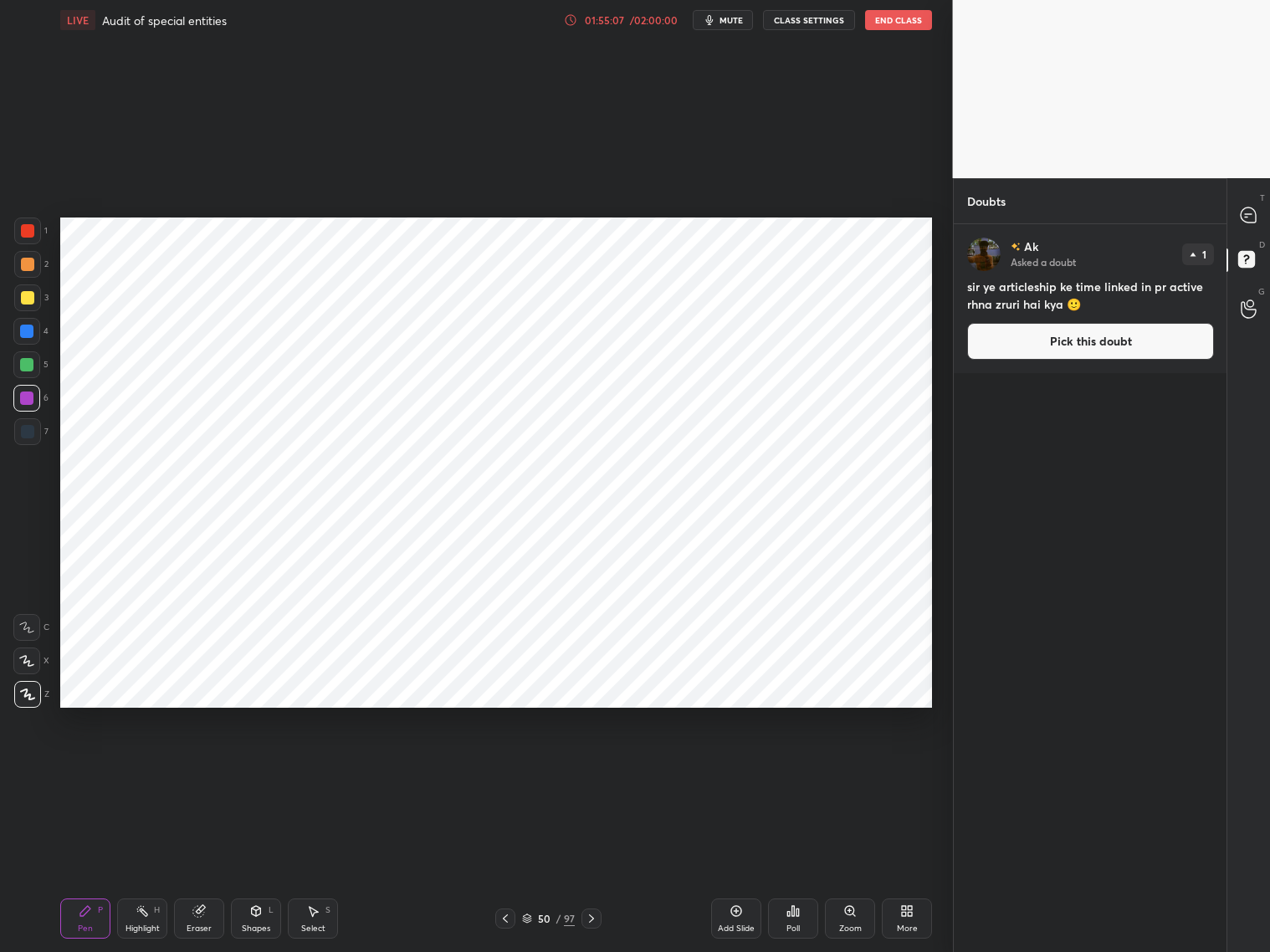
click at [1093, 331] on button "Pick this doubt" at bounding box center [1091, 341] width 247 height 37
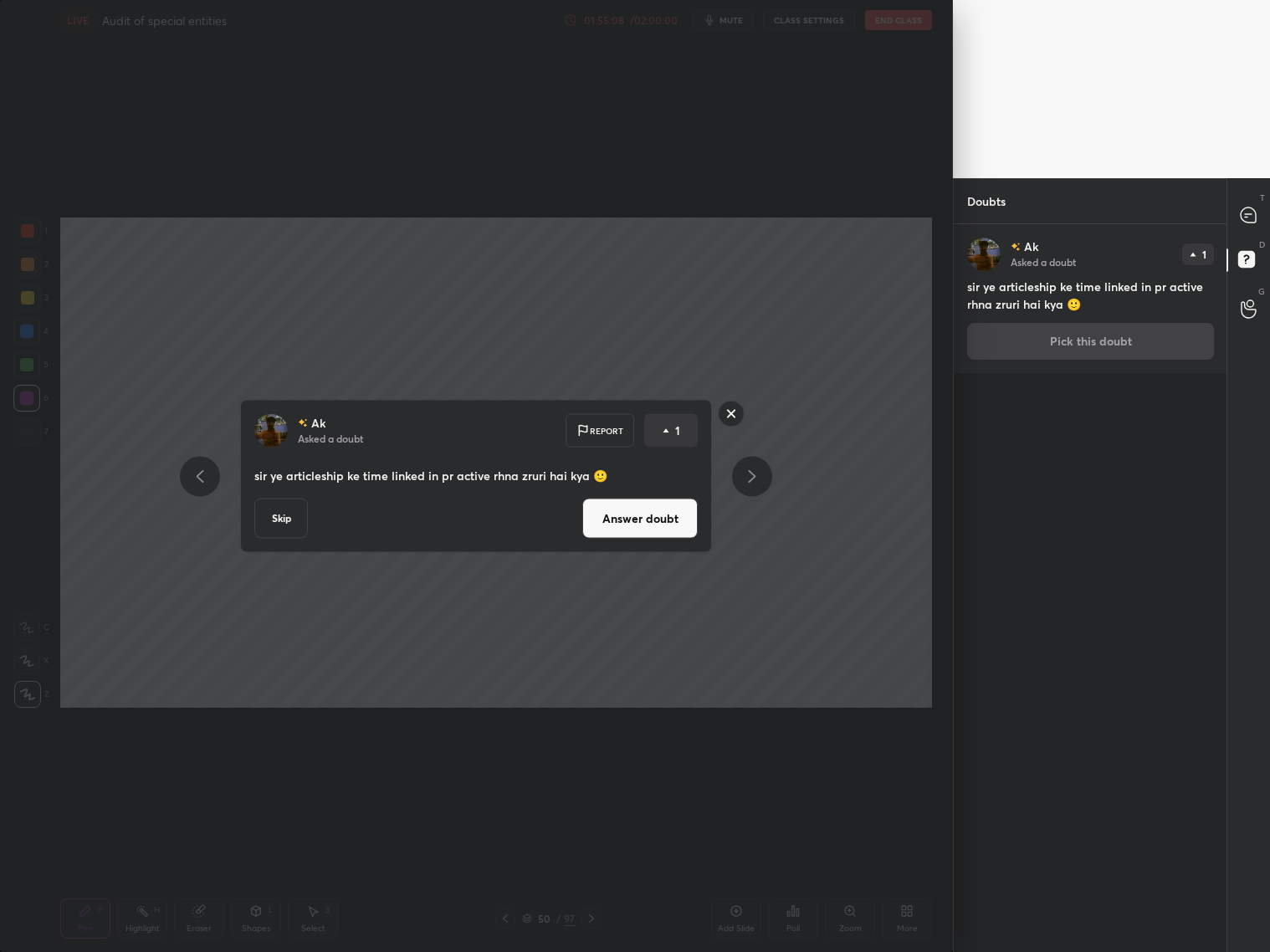
click at [647, 525] on button "Answer doubt" at bounding box center [641, 518] width 116 height 40
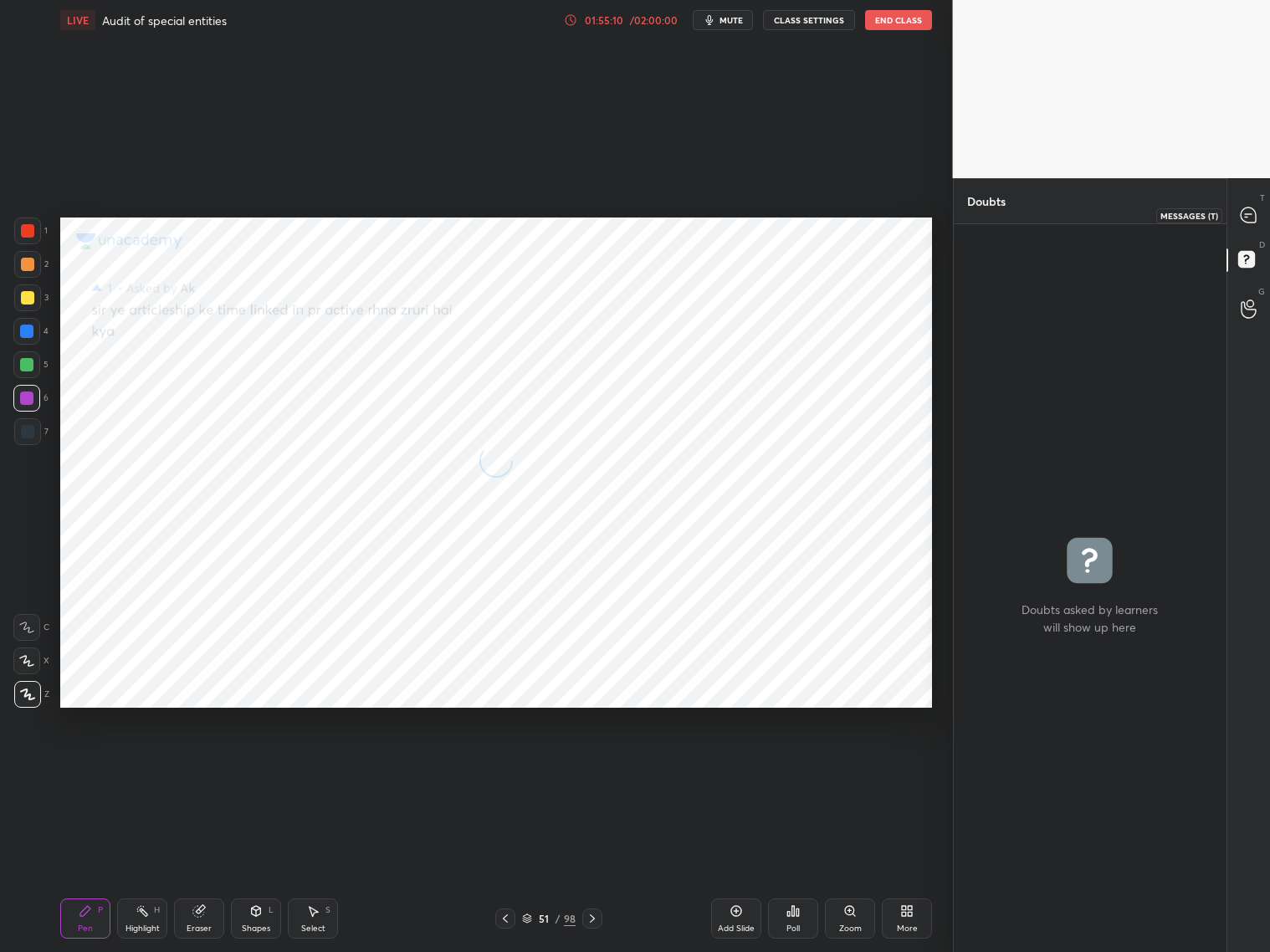
click at [1249, 220] on icon at bounding box center [1249, 215] width 15 height 15
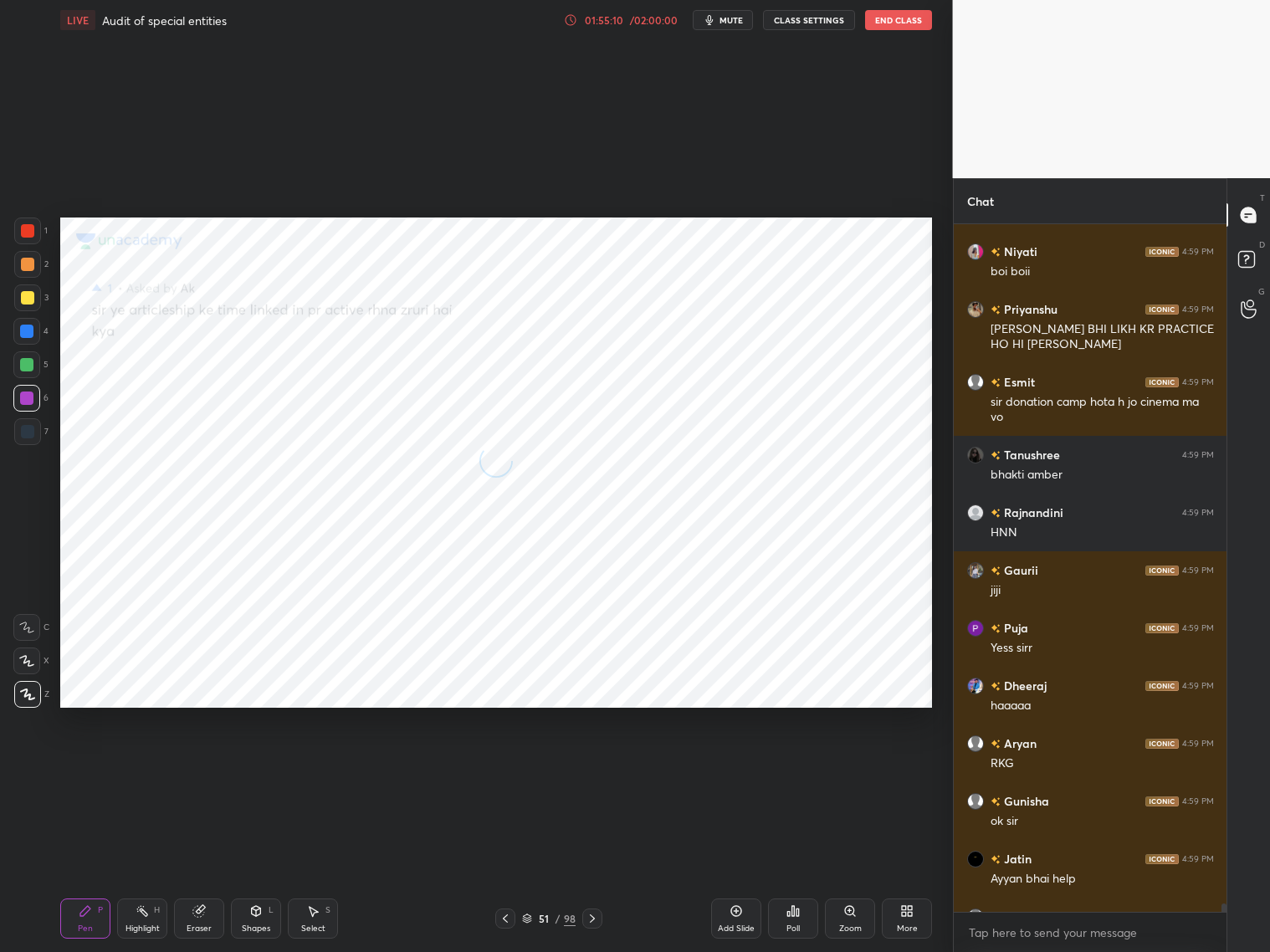
click at [1248, 219] on icon at bounding box center [1249, 215] width 15 height 15
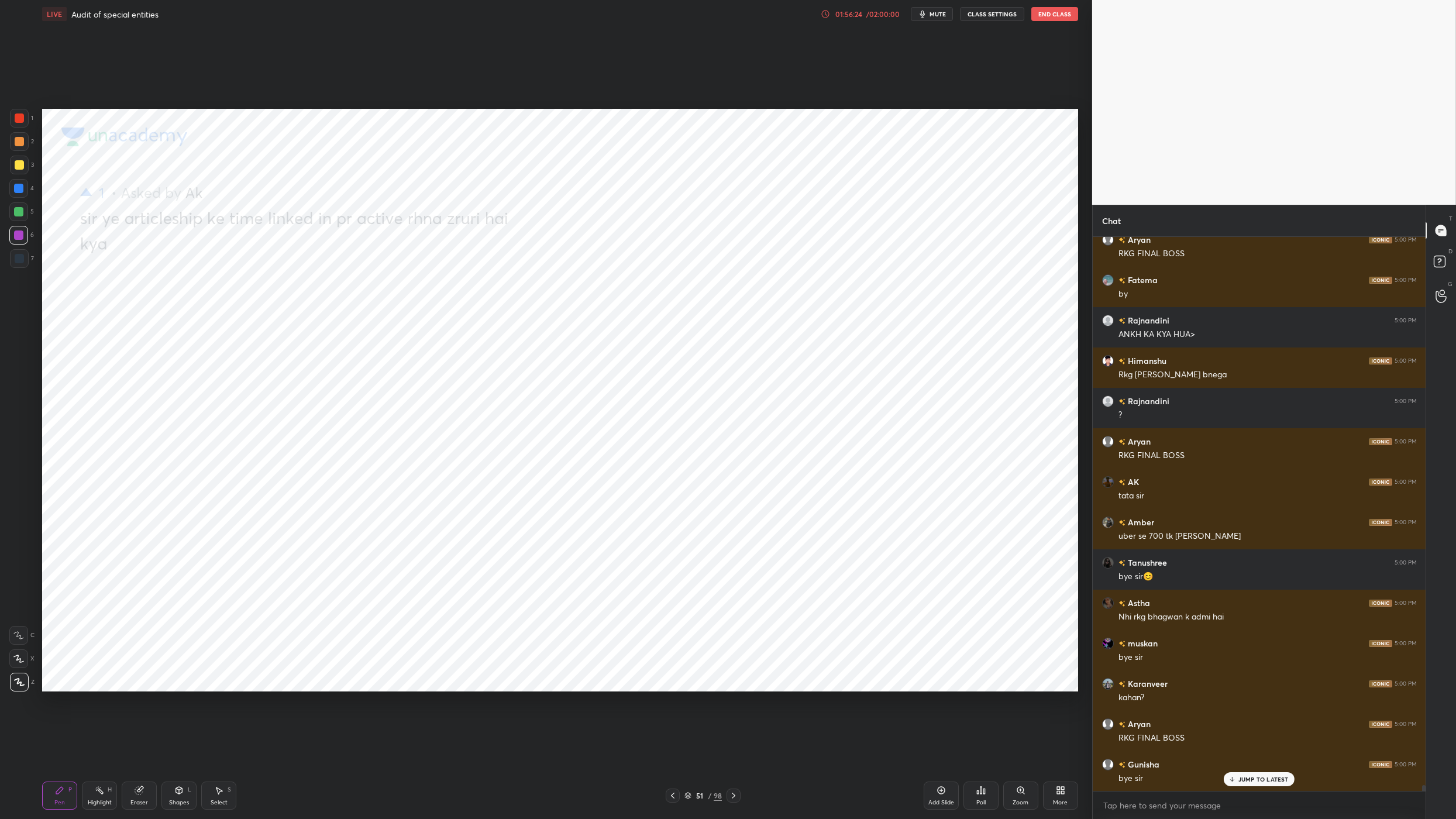
click at [887, 15] on button "End Class" at bounding box center [1055, 14] width 47 height 14
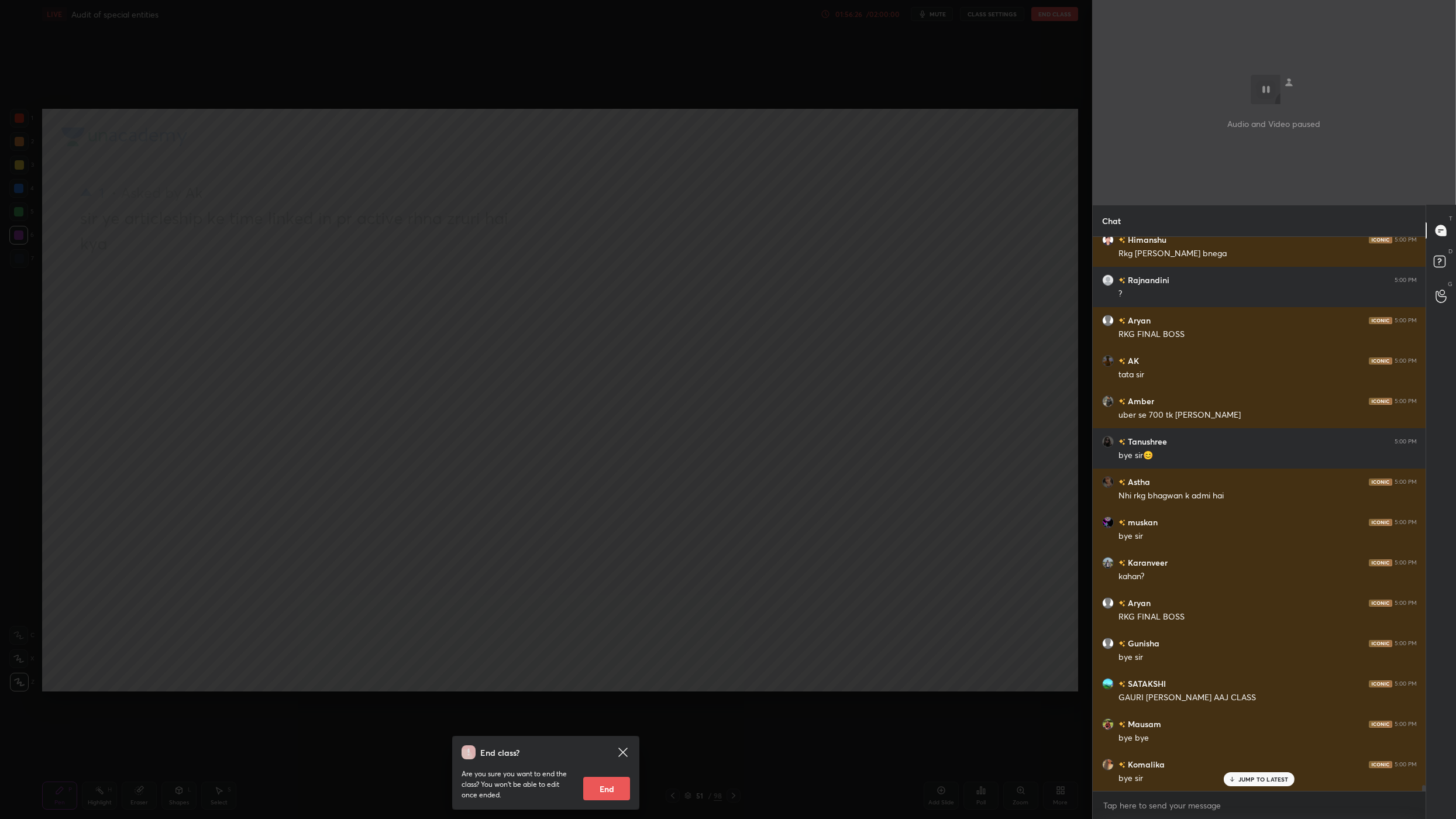
click at [623, 665] on button "End" at bounding box center [606, 788] width 47 height 23
